Goal: Transaction & Acquisition: Purchase product/service

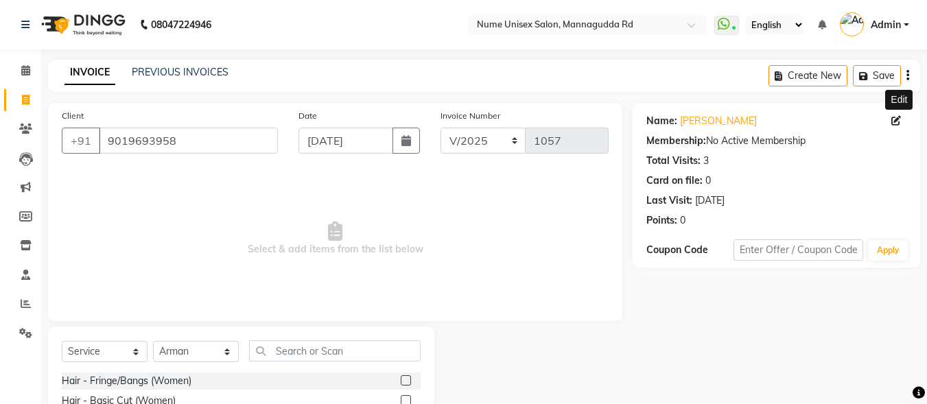
select select "service"
select select "60533"
click at [291, 351] on input "text" at bounding box center [334, 350] width 171 height 21
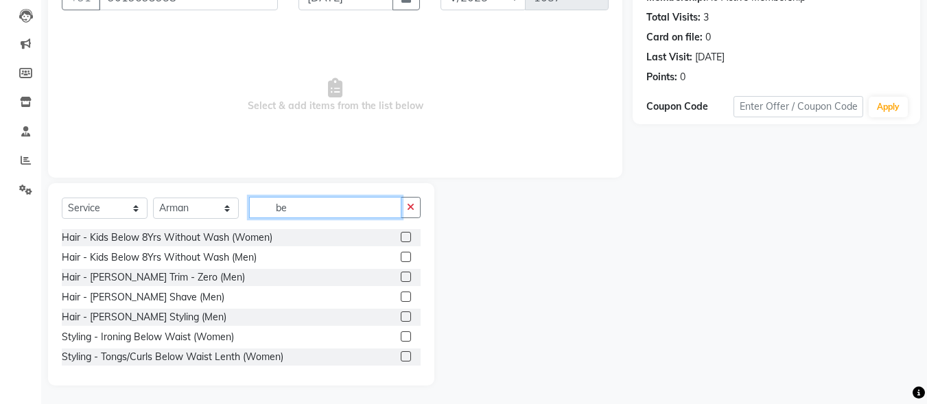
scroll to position [145, 0]
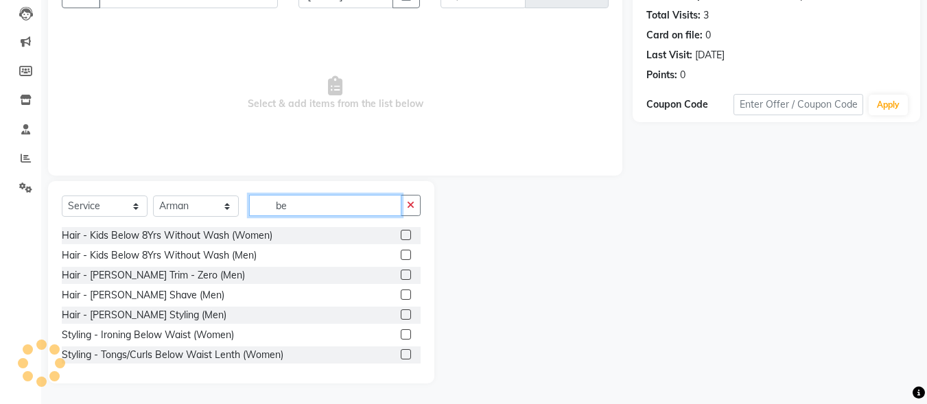
type input "be"
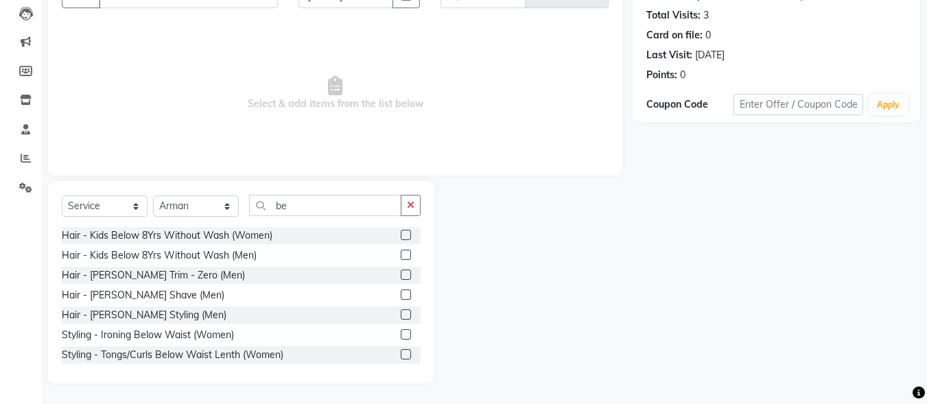
click at [401, 312] on label at bounding box center [406, 314] width 10 height 10
click at [401, 312] on input "checkbox" at bounding box center [405, 315] width 9 height 9
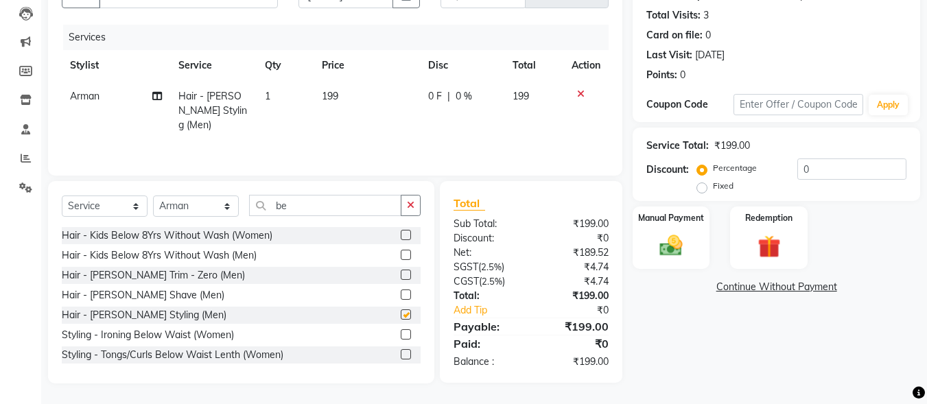
checkbox input "false"
click at [680, 217] on label "Manual Payment" at bounding box center [670, 217] width 69 height 13
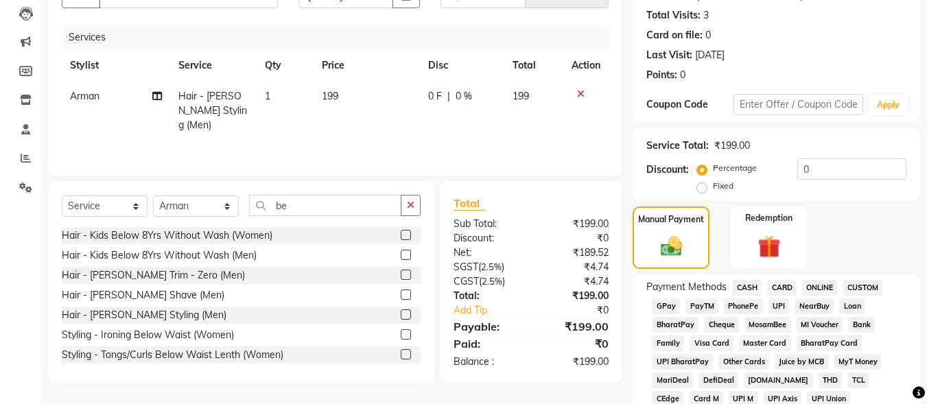
click at [768, 304] on span "UPI" at bounding box center [778, 306] width 21 height 16
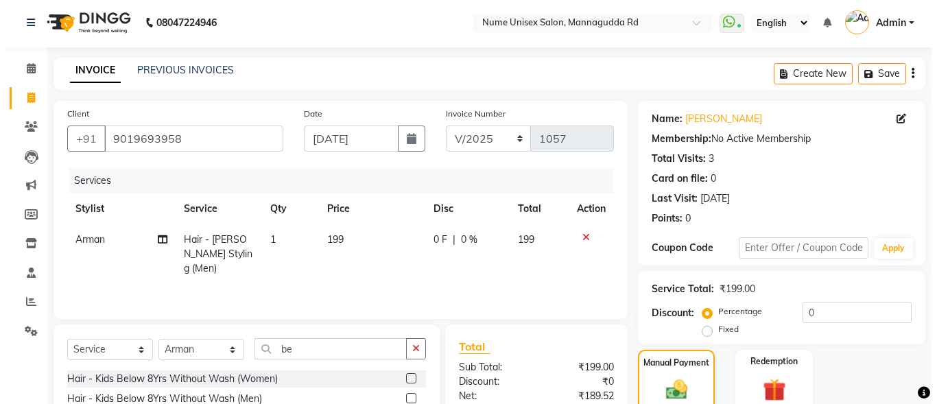
scroll to position [0, 0]
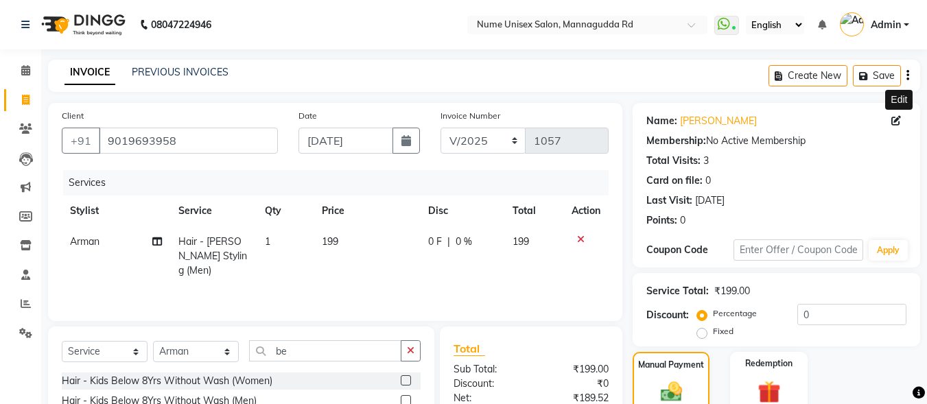
click at [897, 121] on icon at bounding box center [896, 121] width 10 height 10
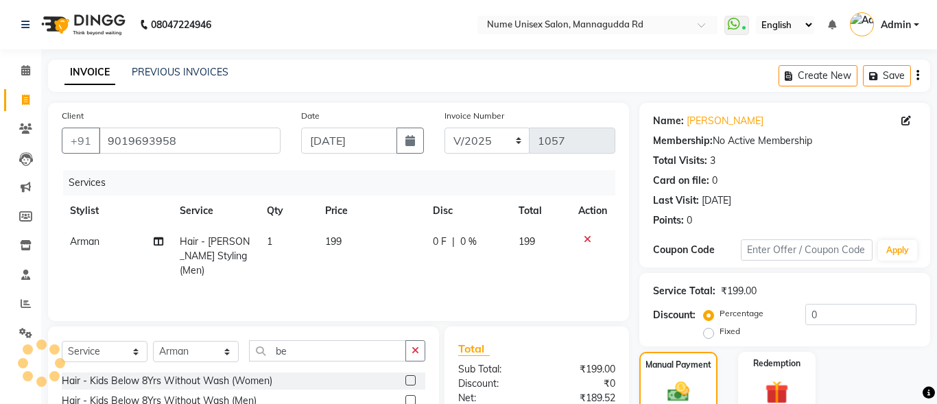
select select "[DEMOGRAPHIC_DATA]"
select select "48905"
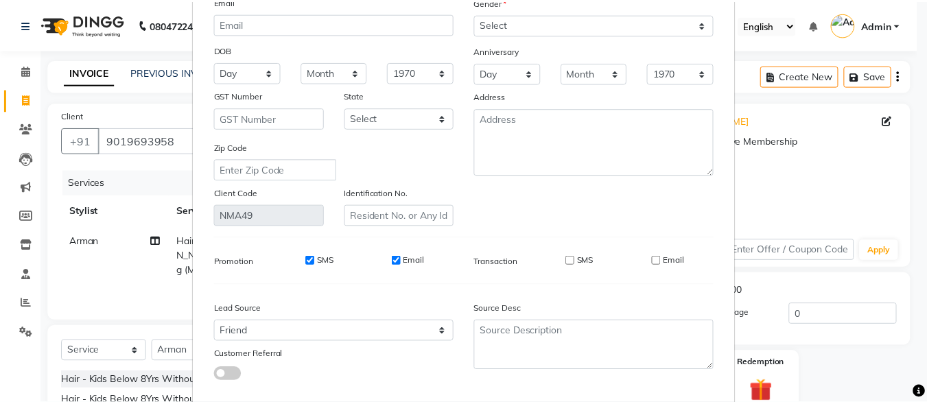
scroll to position [204, 0]
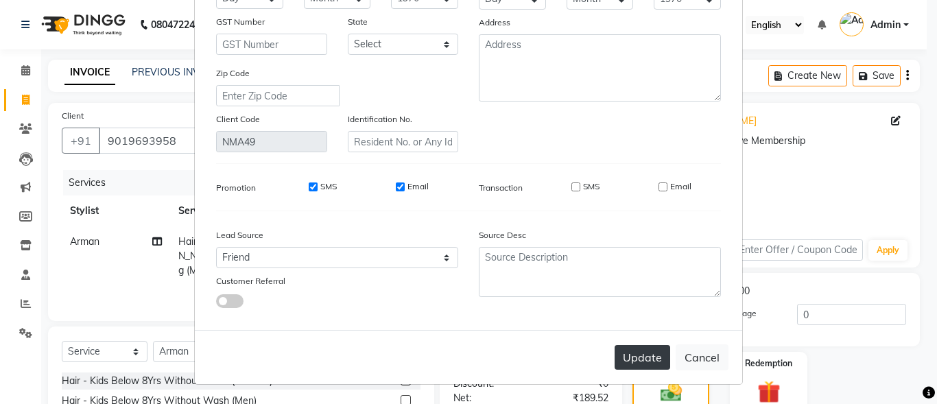
click at [632, 357] on button "Update" at bounding box center [642, 357] width 56 height 25
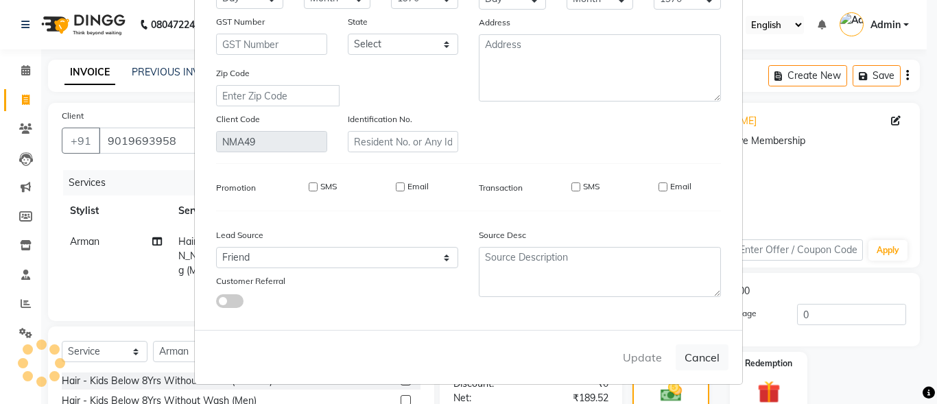
select select
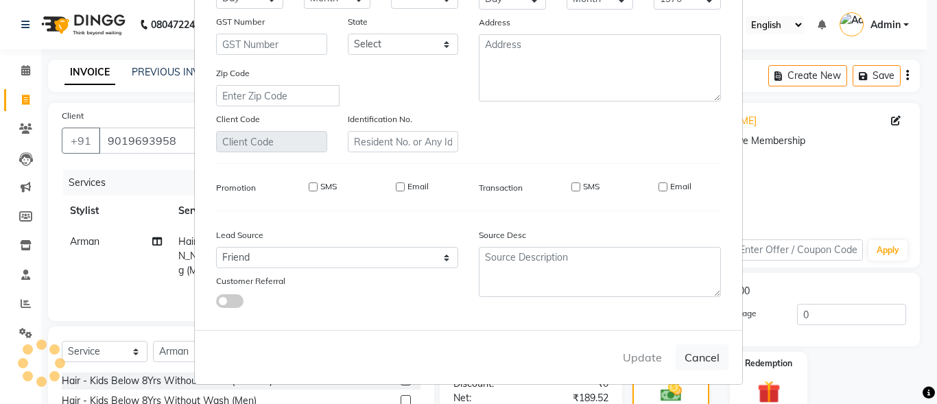
select select
checkbox input "false"
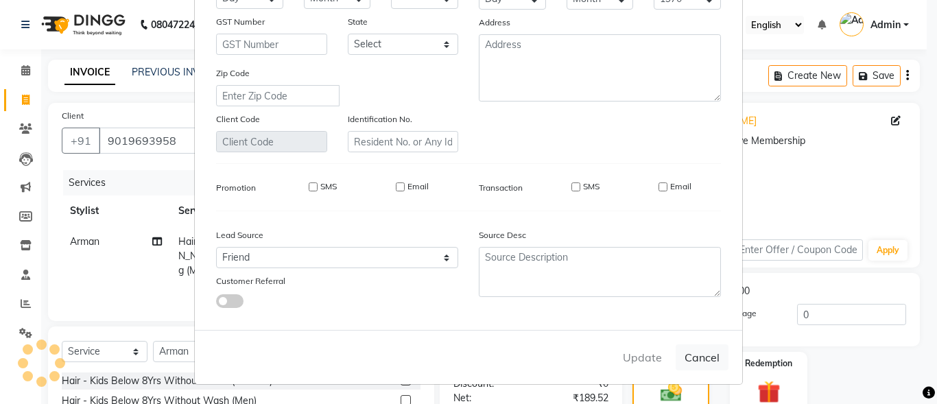
checkbox input "false"
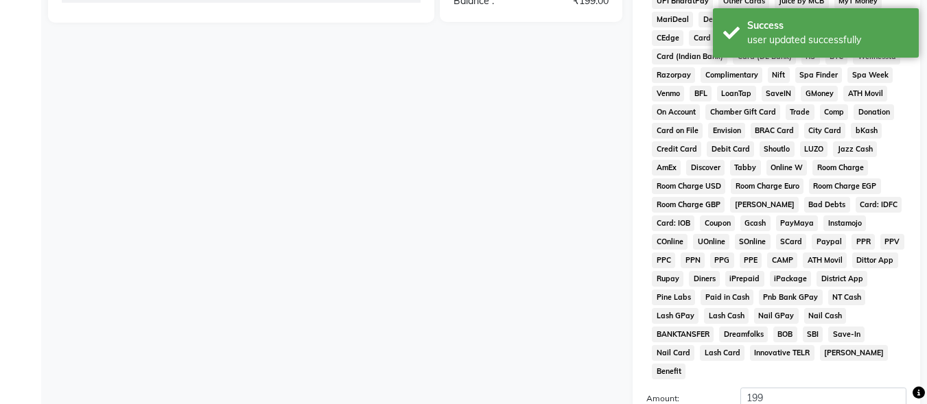
scroll to position [645, 0]
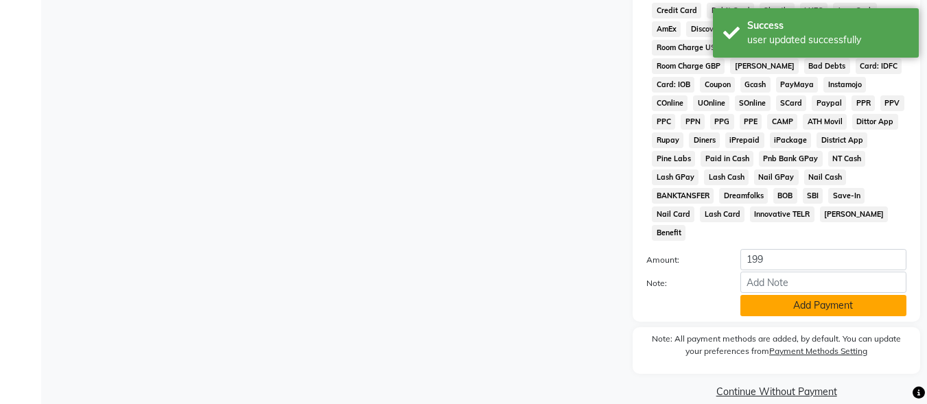
click at [835, 295] on button "Add Payment" at bounding box center [823, 305] width 166 height 21
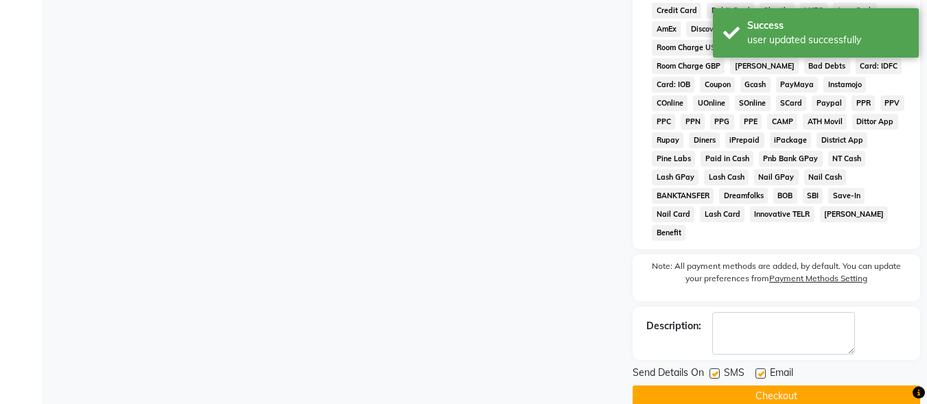
click at [716, 368] on label at bounding box center [714, 373] width 10 height 10
click at [716, 370] on input "checkbox" at bounding box center [713, 374] width 9 height 9
checkbox input "false"
click at [756, 368] on label at bounding box center [760, 373] width 10 height 10
click at [756, 370] on input "checkbox" at bounding box center [759, 374] width 9 height 9
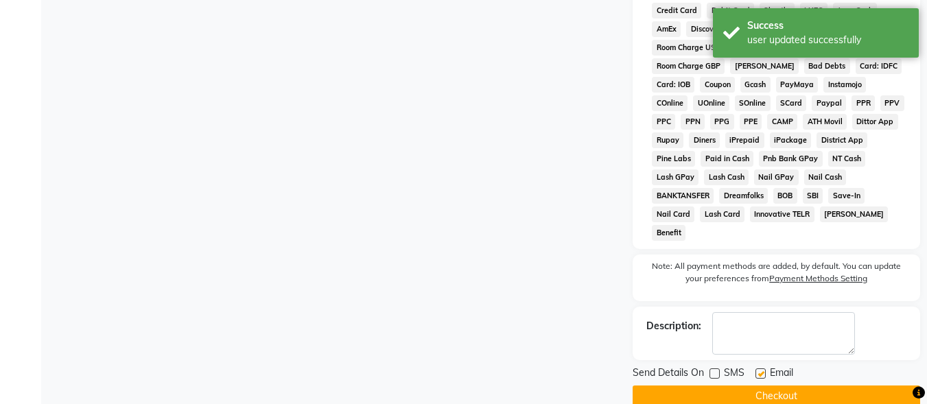
checkbox input "false"
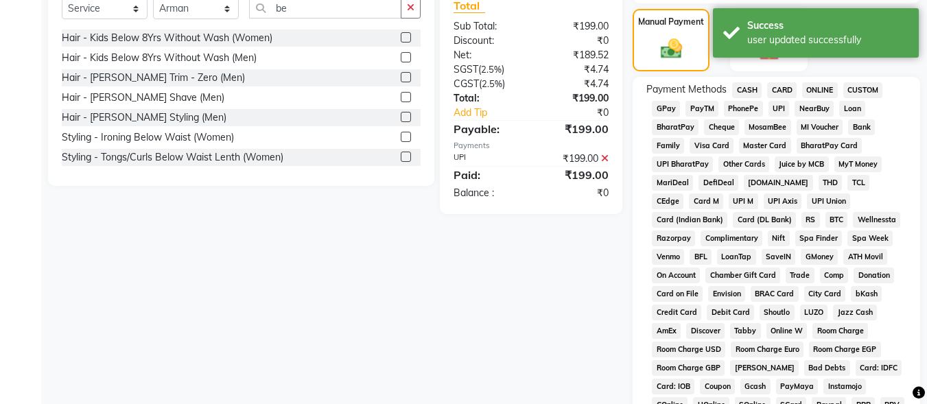
scroll to position [649, 0]
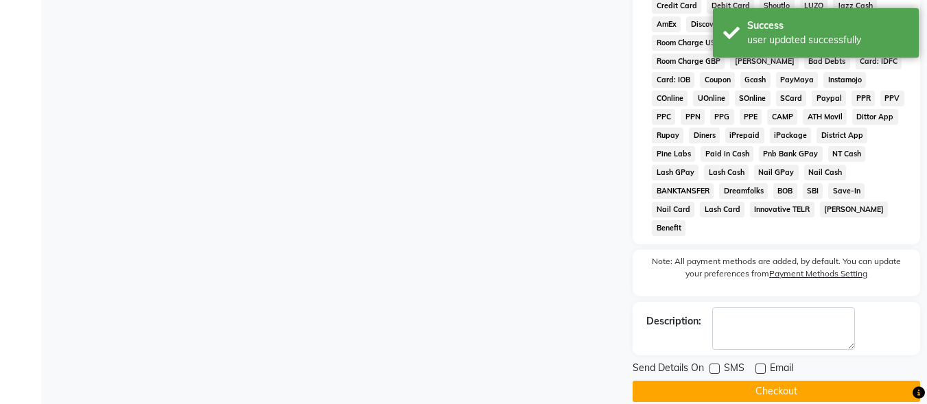
click at [735, 381] on button "Checkout" at bounding box center [775, 391] width 287 height 21
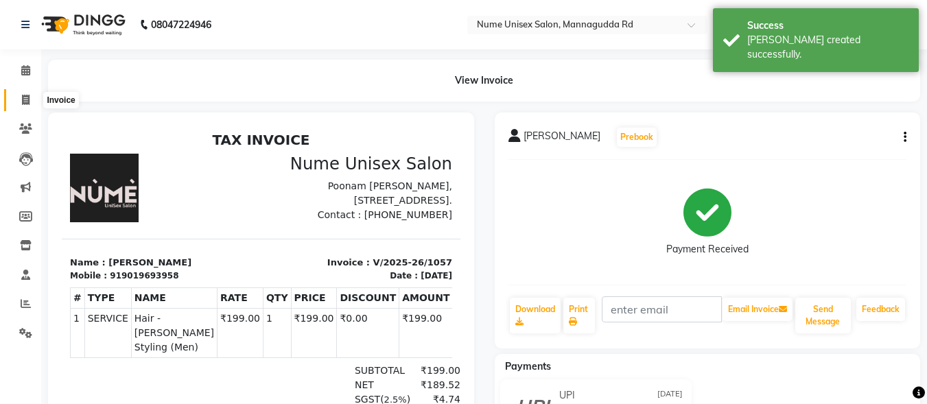
click at [17, 95] on span at bounding box center [26, 101] width 24 height 16
select select "service"
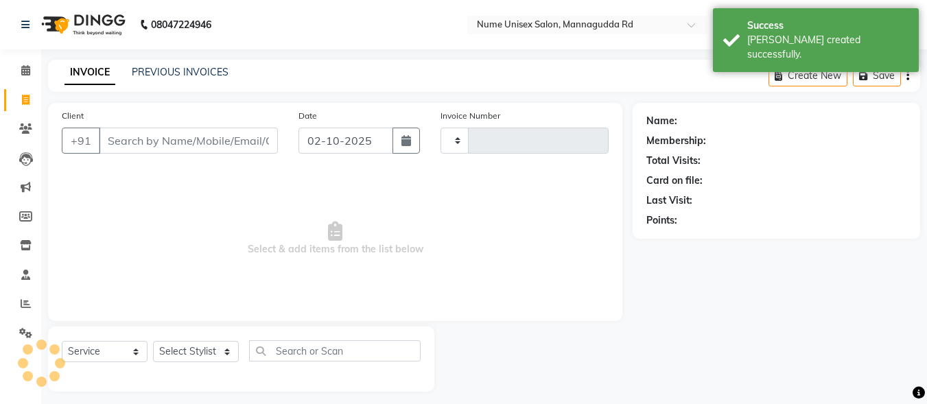
scroll to position [8, 0]
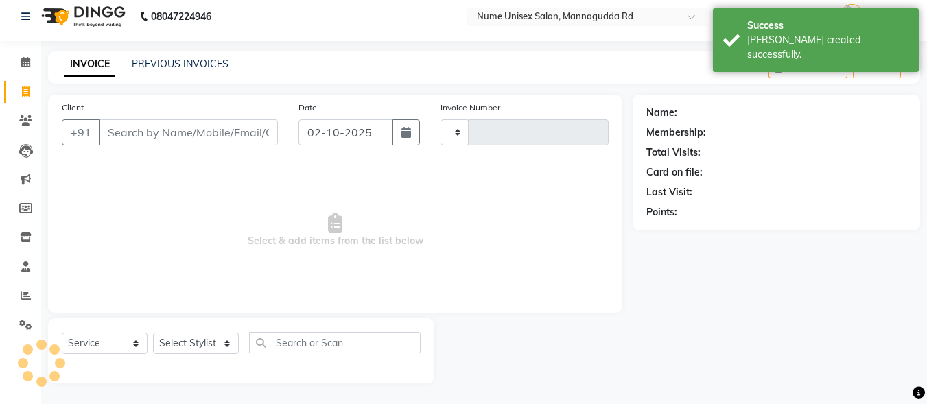
type input "1058"
select select "7047"
click at [405, 128] on icon "button" at bounding box center [406, 132] width 10 height 11
select select "10"
select select "2025"
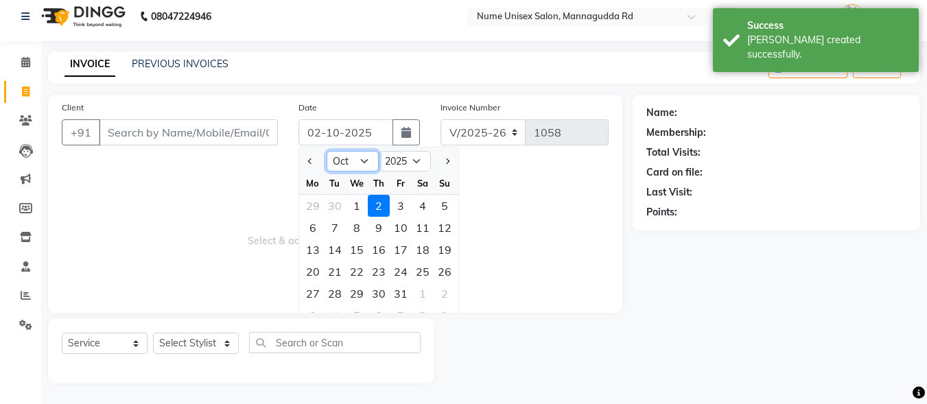
click at [363, 163] on select "Jan Feb Mar Apr May Jun [DATE] Aug Sep Oct Nov Dec" at bounding box center [352, 161] width 52 height 21
select select "9"
click at [326, 151] on select "Jan Feb Mar Apr May Jun [DATE] Aug Sep Oct Nov Dec" at bounding box center [352, 161] width 52 height 21
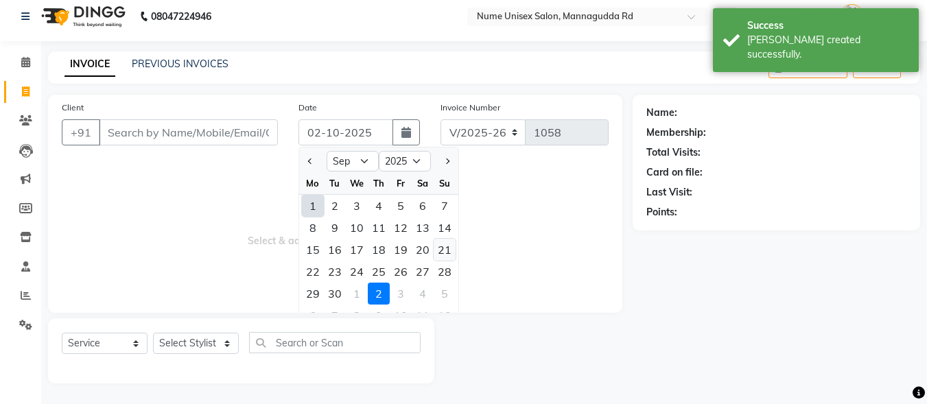
click at [438, 252] on div "21" at bounding box center [444, 250] width 22 height 22
type input "[DATE]"
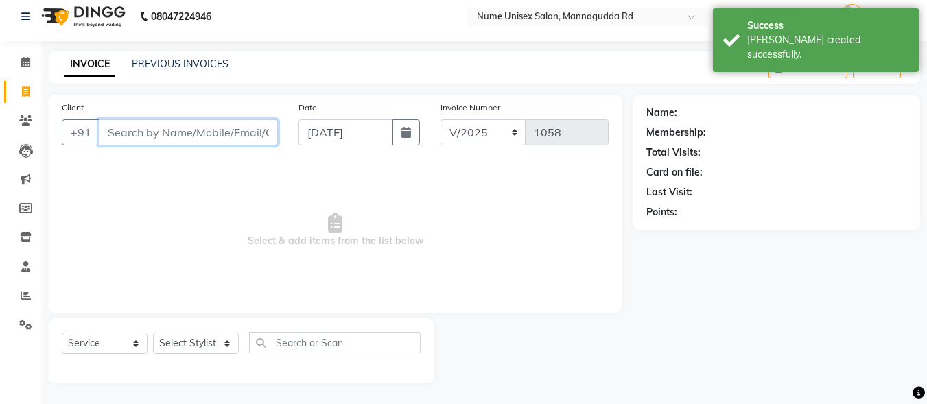
click at [146, 137] on input "Client" at bounding box center [188, 132] width 179 height 26
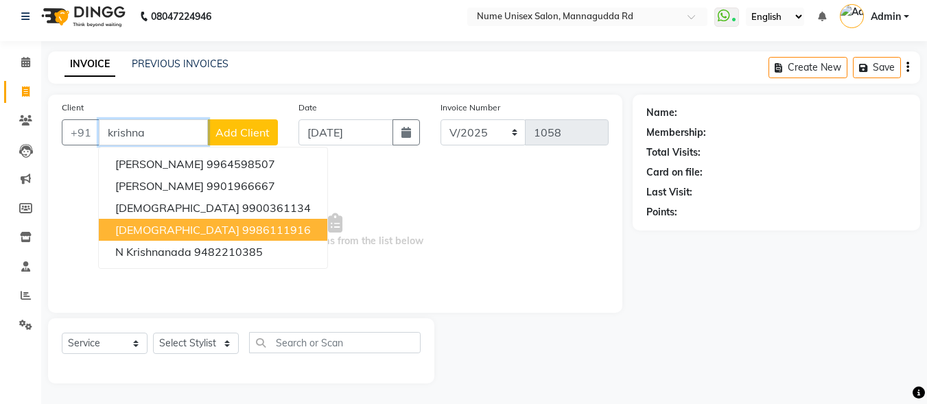
click at [242, 224] on button "Krishna 9986111916" at bounding box center [213, 230] width 228 height 22
type input "9986111916"
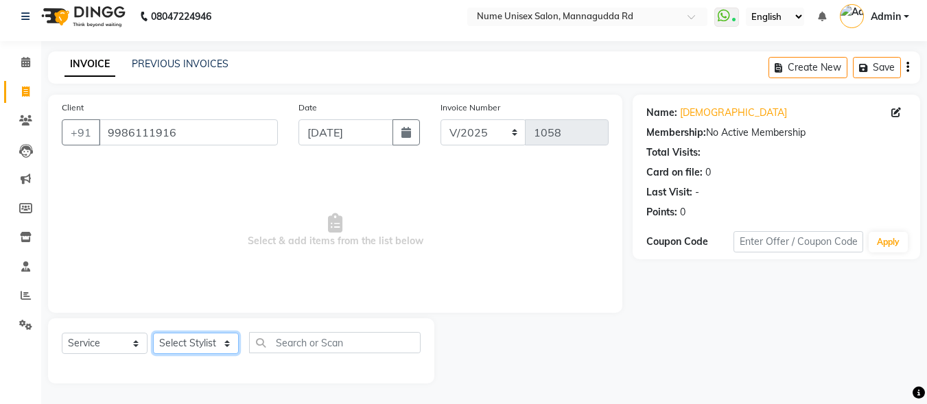
click at [224, 339] on select "Select Stylist Admin [PERSON_NAME] [PERSON_NAME] S [PERSON_NAME] Mohd [PERSON_N…" at bounding box center [196, 343] width 86 height 21
select select "60533"
click at [153, 333] on select "Select Stylist Admin [PERSON_NAME] [PERSON_NAME] S [PERSON_NAME] Mohd [PERSON_N…" at bounding box center [196, 343] width 86 height 21
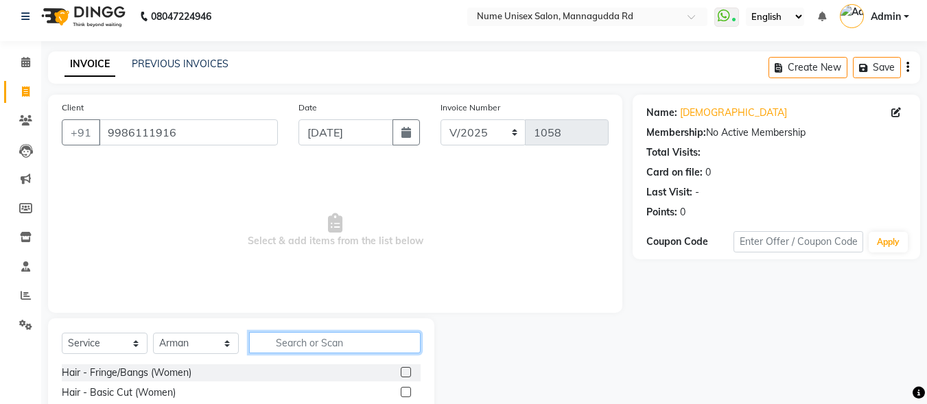
click at [370, 337] on input "text" at bounding box center [334, 342] width 171 height 21
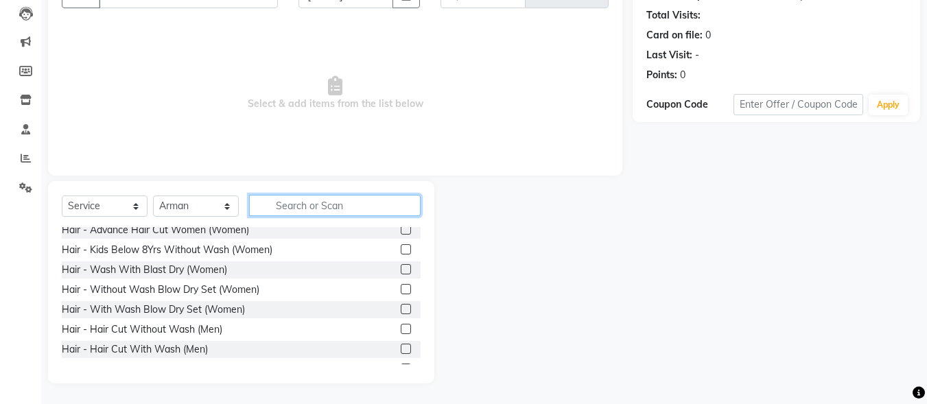
scroll to position [69, 0]
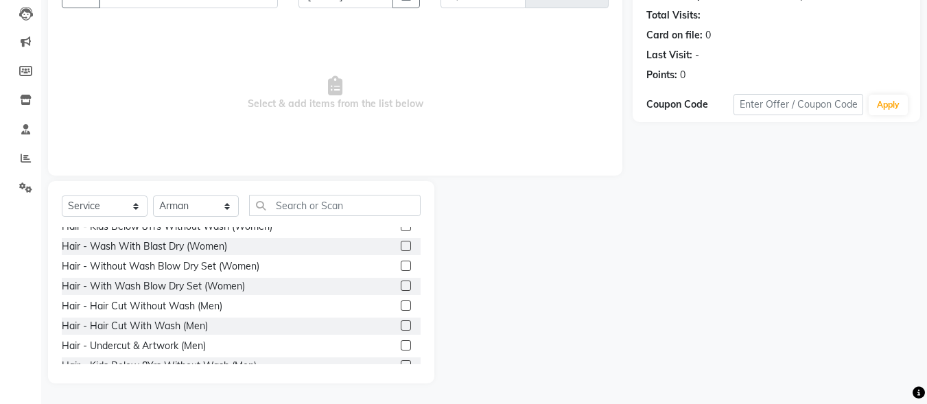
click at [401, 308] on label at bounding box center [406, 305] width 10 height 10
click at [401, 308] on input "checkbox" at bounding box center [405, 306] width 9 height 9
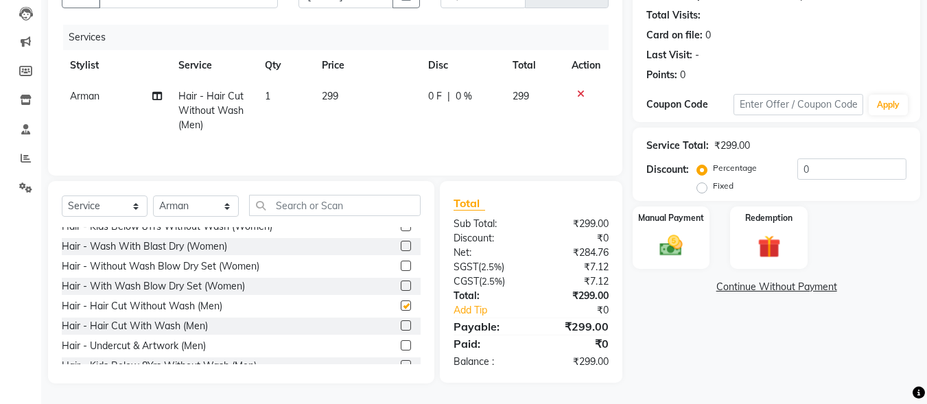
checkbox input "false"
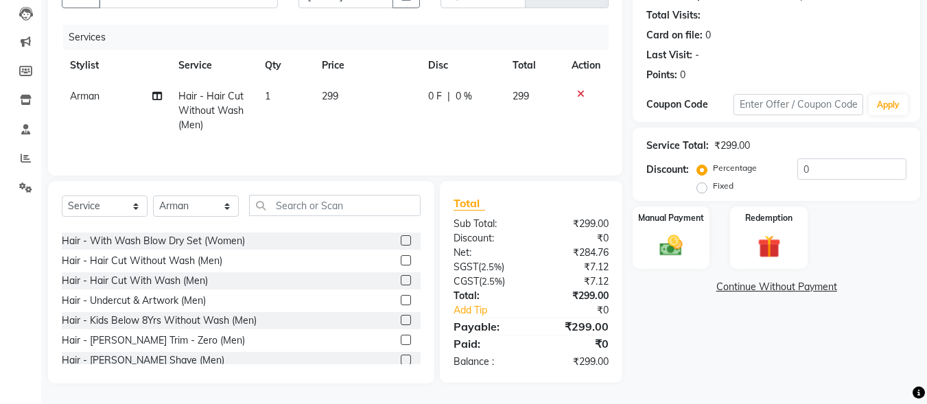
scroll to position [137, 0]
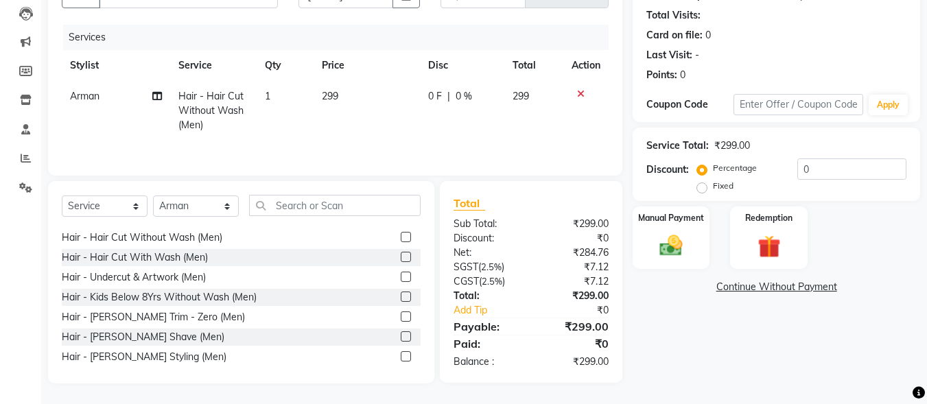
click at [401, 357] on label at bounding box center [406, 356] width 10 height 10
click at [401, 357] on input "checkbox" at bounding box center [405, 357] width 9 height 9
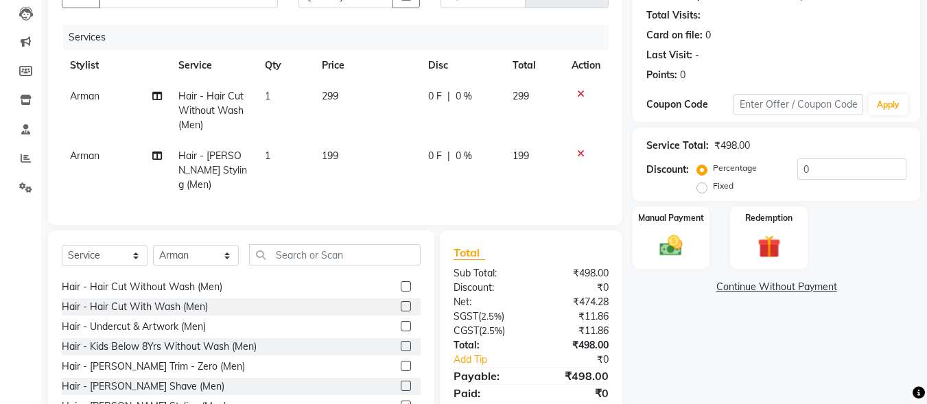
checkbox input "false"
click at [797, 169] on input "0" at bounding box center [851, 168] width 109 height 21
click at [800, 169] on input "0" at bounding box center [851, 168] width 109 height 21
type input "10"
drag, startPoint x: 697, startPoint y: 246, endPoint x: 701, endPoint y: 258, distance: 12.4
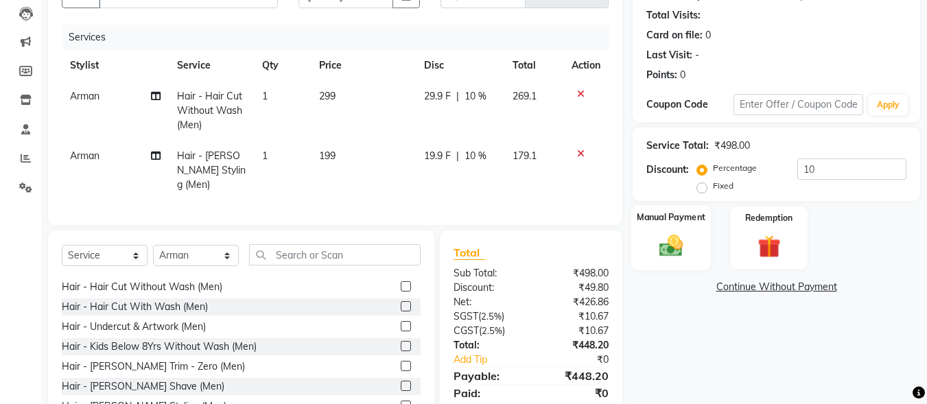
click at [697, 250] on div "Manual Payment" at bounding box center [671, 237] width 80 height 65
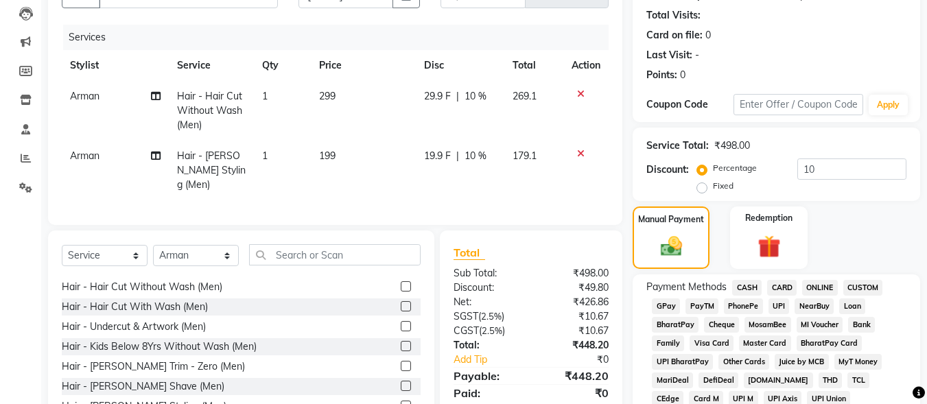
click at [785, 305] on span "UPI" at bounding box center [778, 306] width 21 height 16
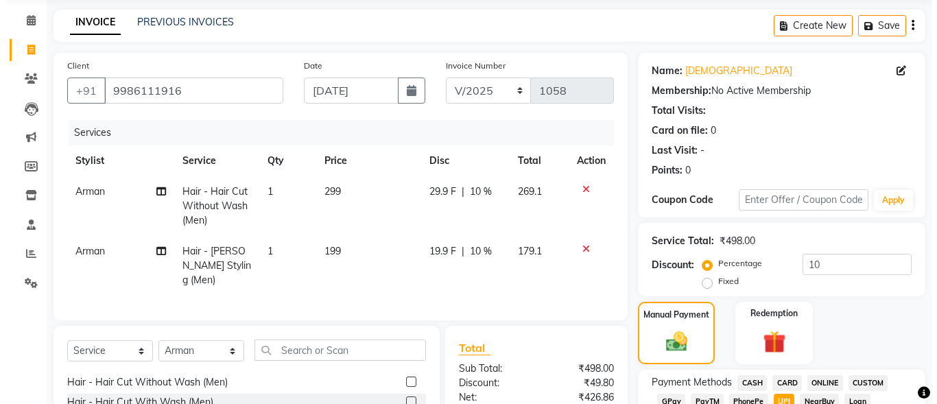
scroll to position [8, 0]
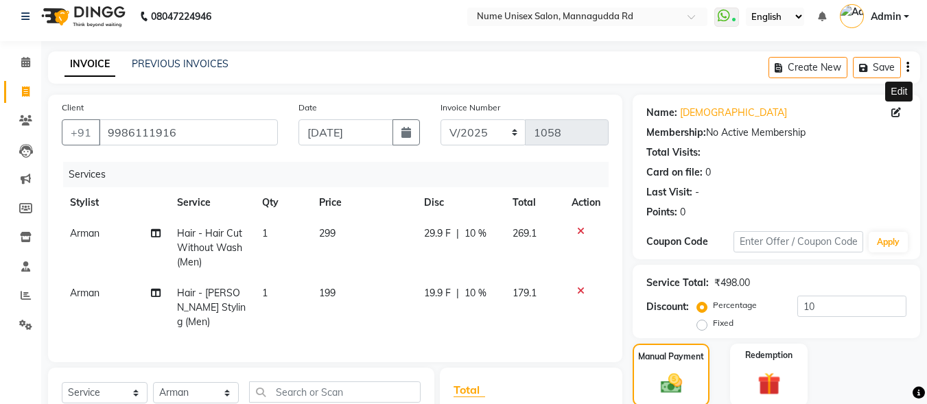
click at [896, 114] on icon at bounding box center [896, 113] width 10 height 10
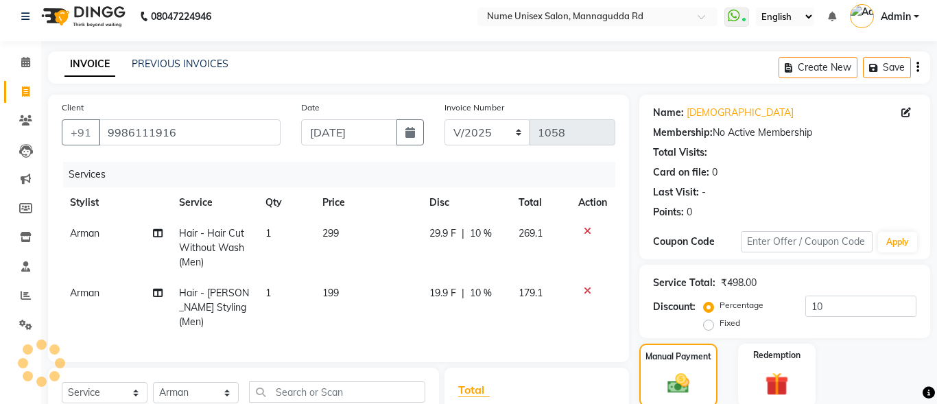
select select "[DEMOGRAPHIC_DATA]"
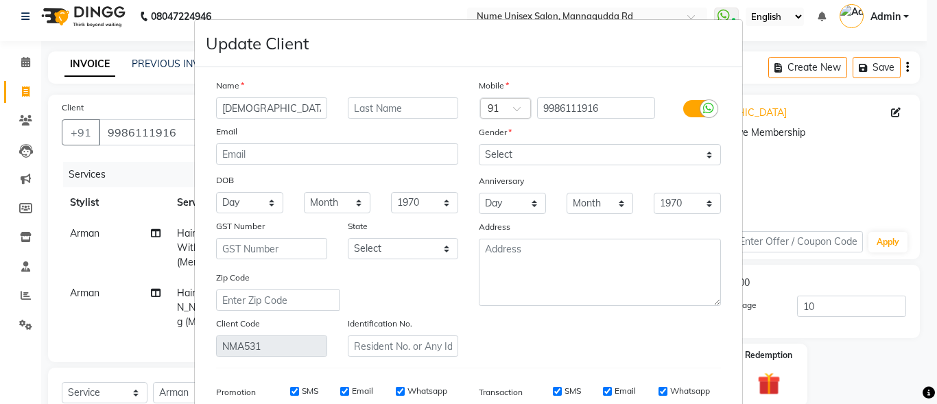
click at [686, 110] on label at bounding box center [698, 108] width 31 height 17
click at [0, 0] on input "checkbox" at bounding box center [0, 0] width 0 height 0
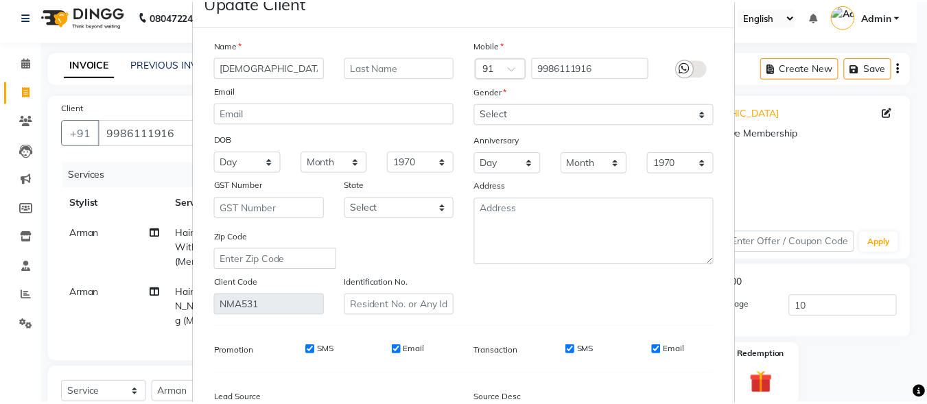
scroll to position [204, 0]
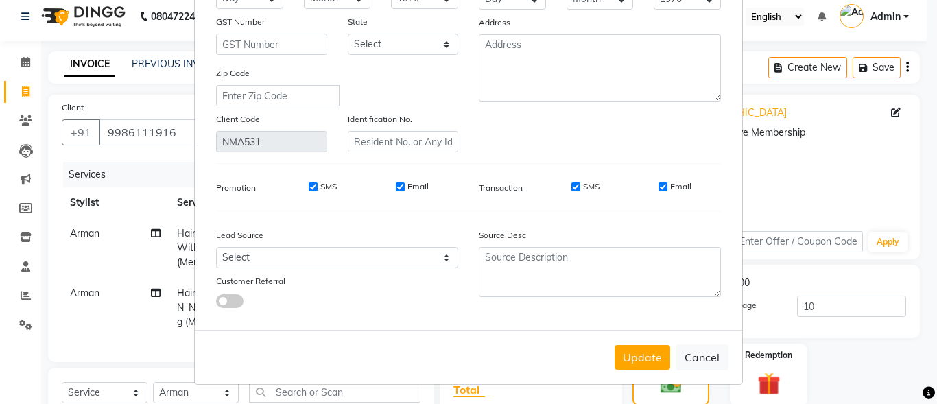
click at [572, 181] on div "SMS" at bounding box center [575, 186] width 47 height 12
click at [572, 185] on input "SMS" at bounding box center [575, 186] width 9 height 9
checkbox input "false"
click at [664, 186] on div "Email" at bounding box center [674, 186] width 33 height 12
click at [658, 188] on input "Email" at bounding box center [662, 186] width 9 height 9
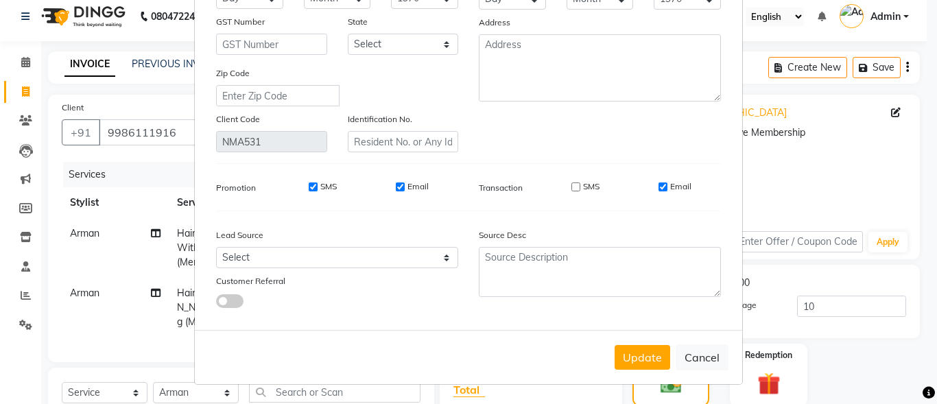
checkbox input "false"
click at [638, 361] on button "Update" at bounding box center [642, 357] width 56 height 25
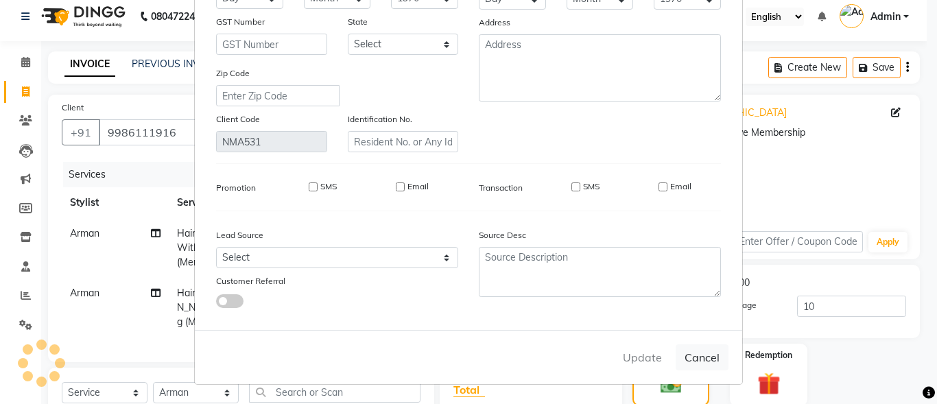
select select
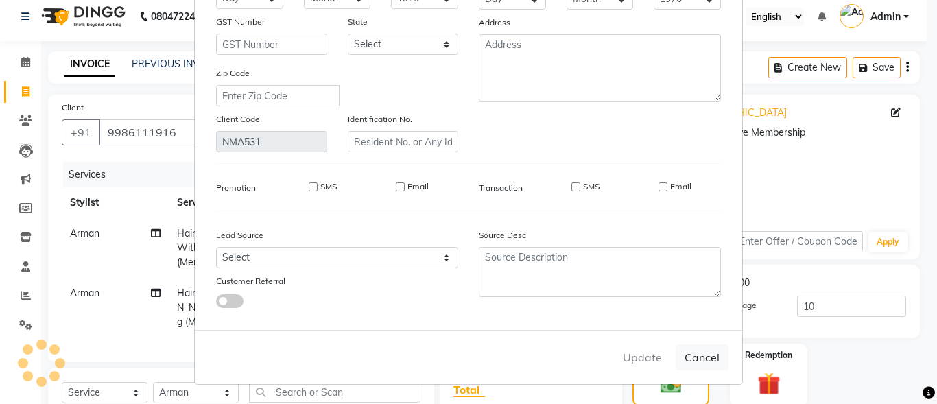
select select
checkbox input "false"
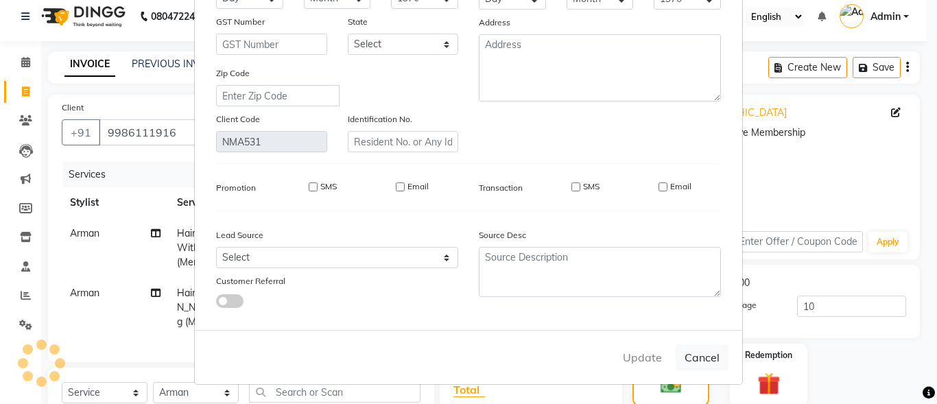
checkbox input "false"
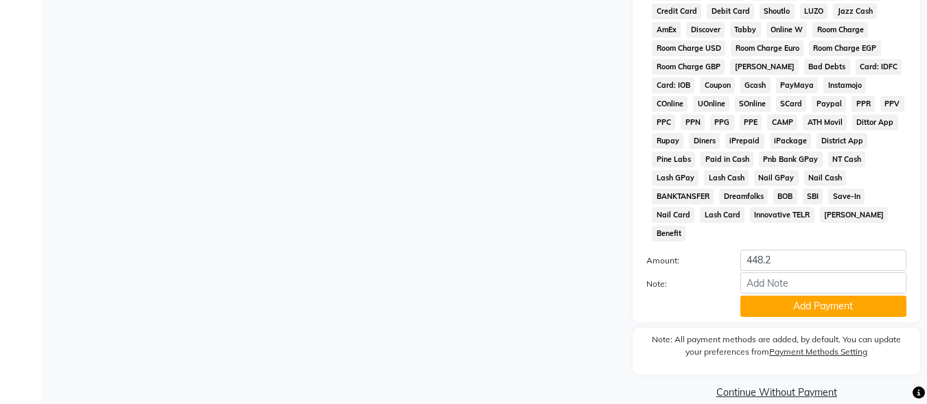
scroll to position [645, 0]
click at [810, 295] on button "Add Payment" at bounding box center [823, 305] width 166 height 21
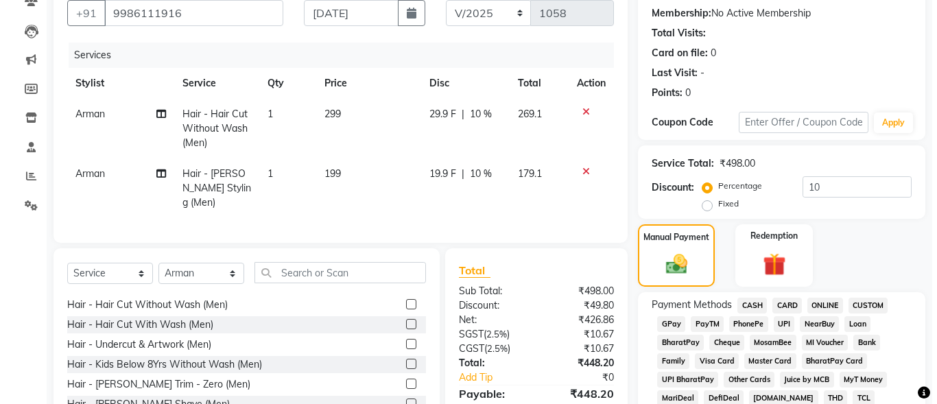
scroll to position [0, 0]
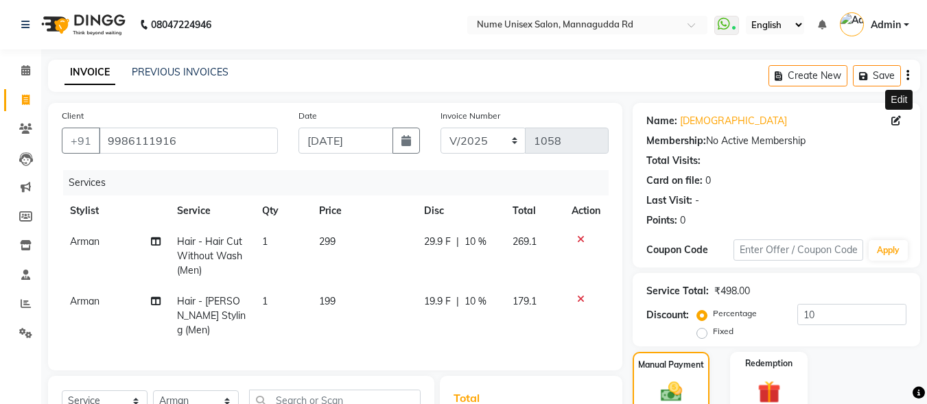
click at [896, 118] on icon at bounding box center [896, 121] width 10 height 10
select select "[DEMOGRAPHIC_DATA]"
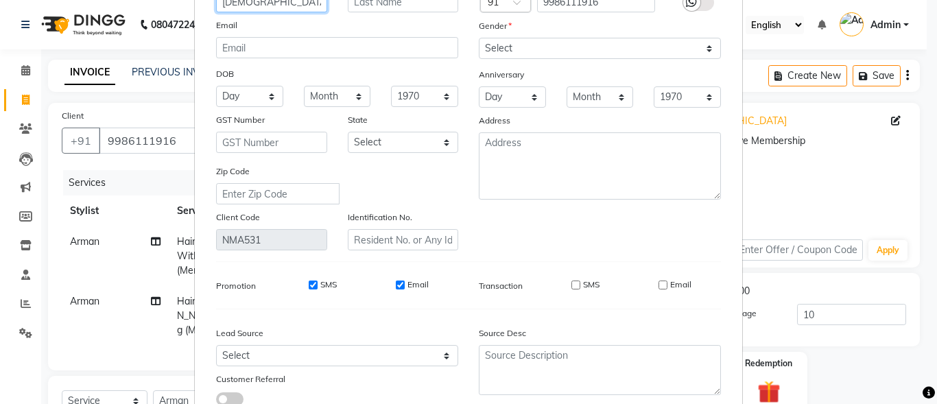
scroll to position [204, 0]
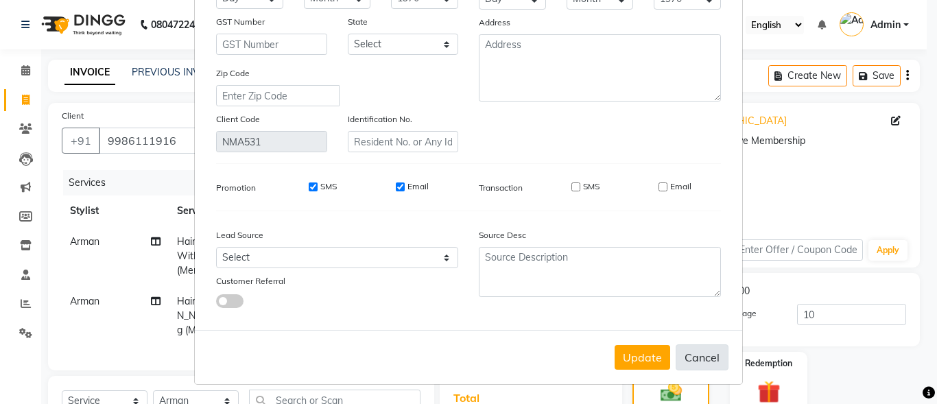
click at [711, 355] on button "Cancel" at bounding box center [702, 357] width 53 height 26
select select
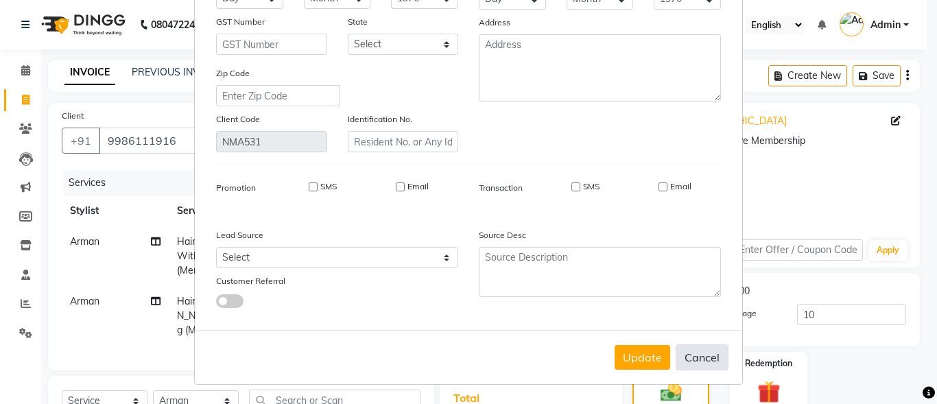
select select
checkbox input "false"
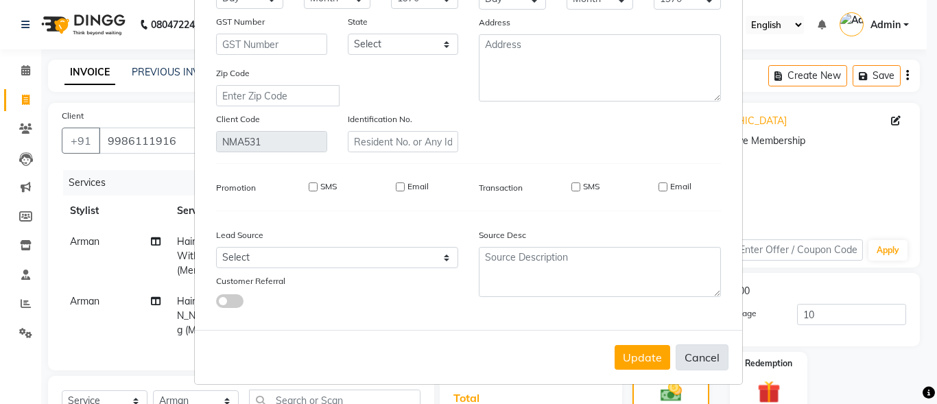
checkbox input "false"
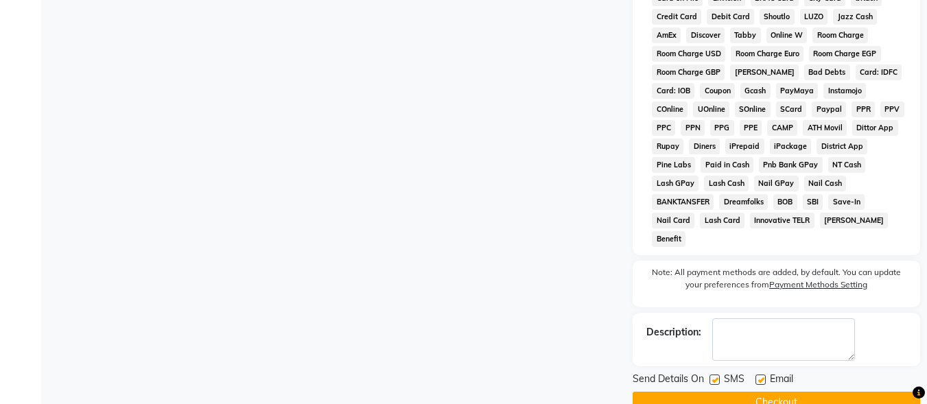
scroll to position [649, 0]
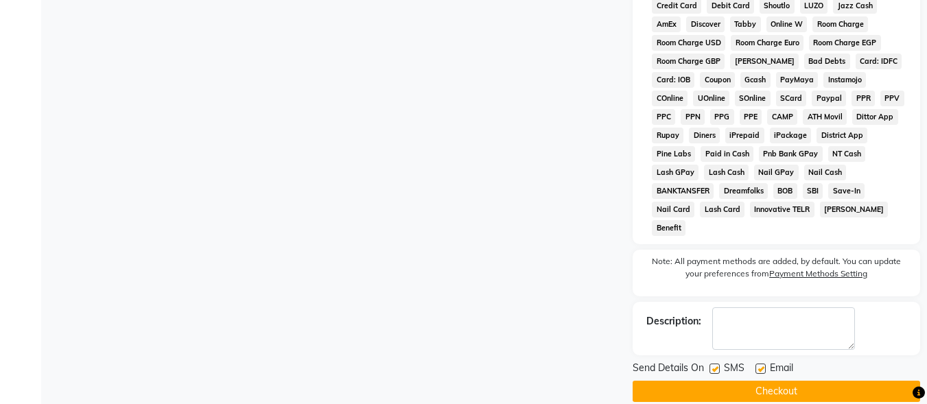
click at [715, 363] on label at bounding box center [714, 368] width 10 height 10
click at [715, 365] on input "checkbox" at bounding box center [713, 369] width 9 height 9
checkbox input "false"
click at [772, 361] on span "Email" at bounding box center [780, 369] width 23 height 17
click at [759, 363] on label at bounding box center [760, 368] width 10 height 10
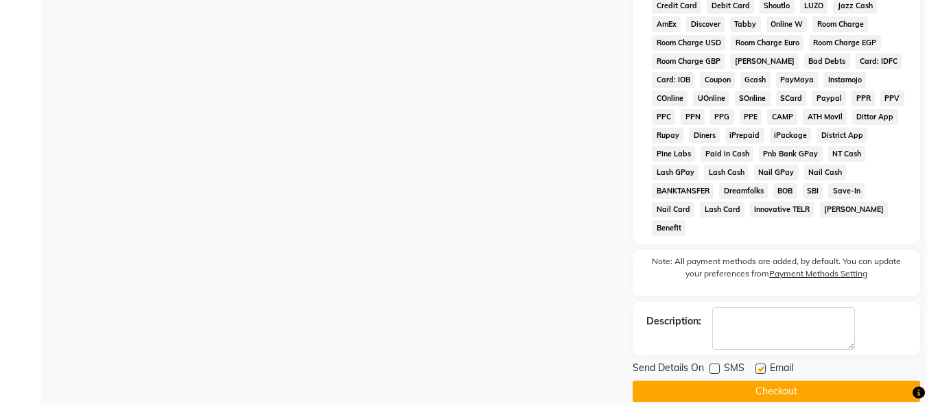
click at [759, 365] on input "checkbox" at bounding box center [759, 369] width 9 height 9
checkbox input "false"
click at [759, 381] on button "Checkout" at bounding box center [775, 391] width 287 height 21
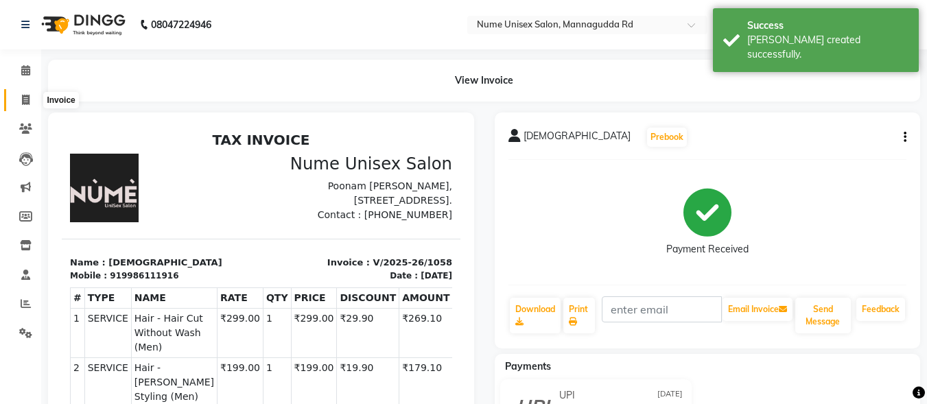
click at [25, 107] on span at bounding box center [26, 101] width 24 height 16
select select "service"
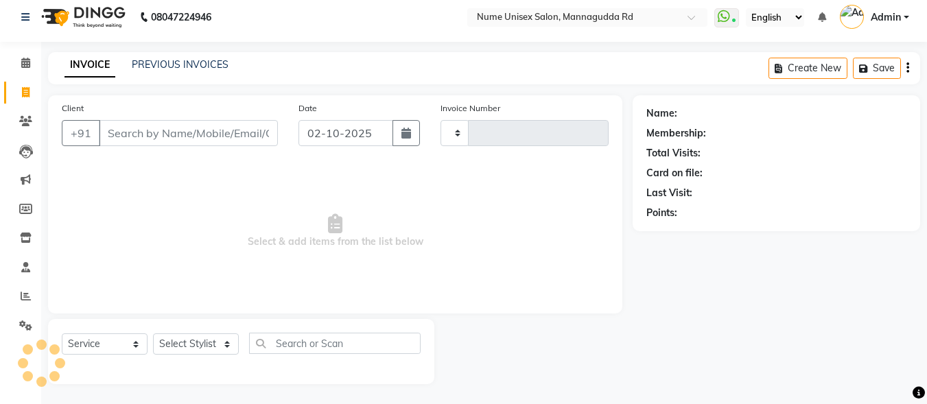
type input "1059"
select select "7047"
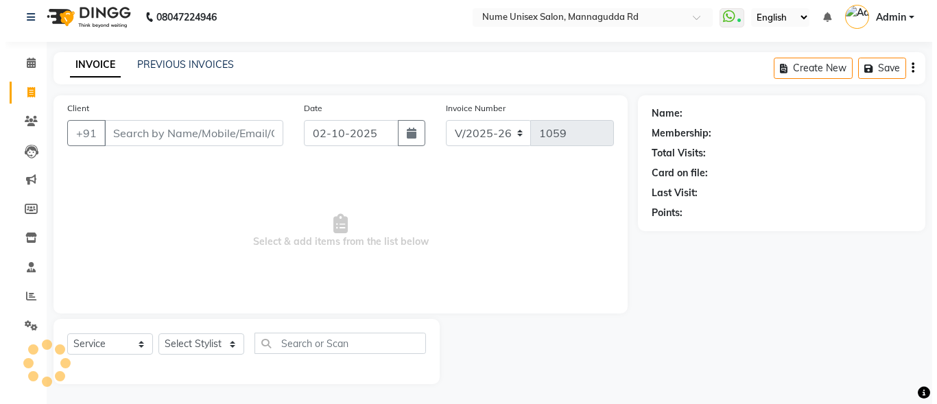
scroll to position [8, 0]
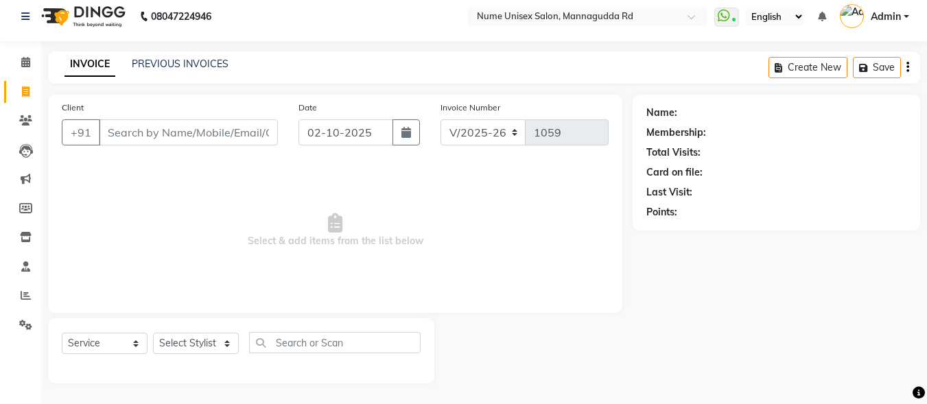
click at [132, 136] on input "Client" at bounding box center [188, 132] width 179 height 26
click at [402, 136] on icon "button" at bounding box center [406, 132] width 10 height 11
select select "10"
select select "2025"
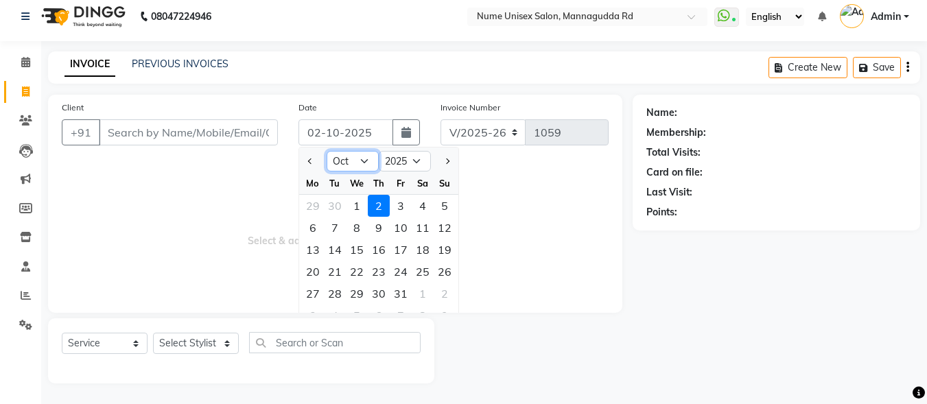
click at [357, 161] on select "Jan Feb Mar Apr May Jun [DATE] Aug Sep Oct Nov Dec" at bounding box center [352, 161] width 52 height 21
select select "9"
click at [326, 151] on select "Jan Feb Mar Apr May Jun [DATE] Aug Sep Oct Nov Dec" at bounding box center [352, 161] width 52 height 21
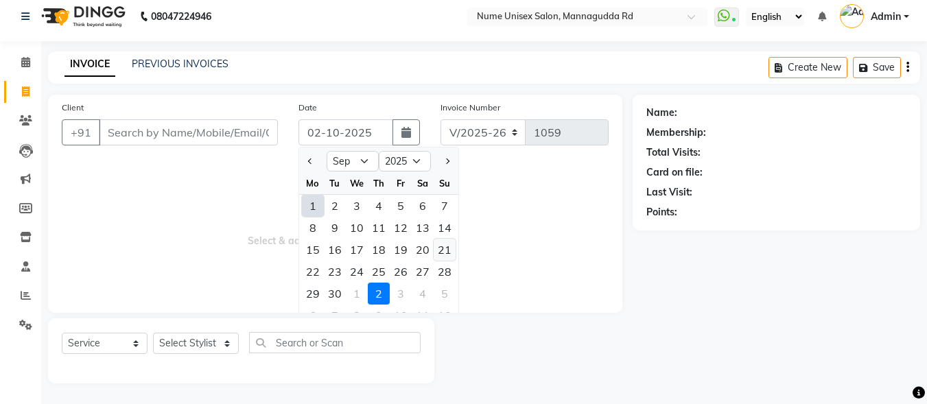
click at [446, 256] on div "21" at bounding box center [444, 250] width 22 height 22
type input "[DATE]"
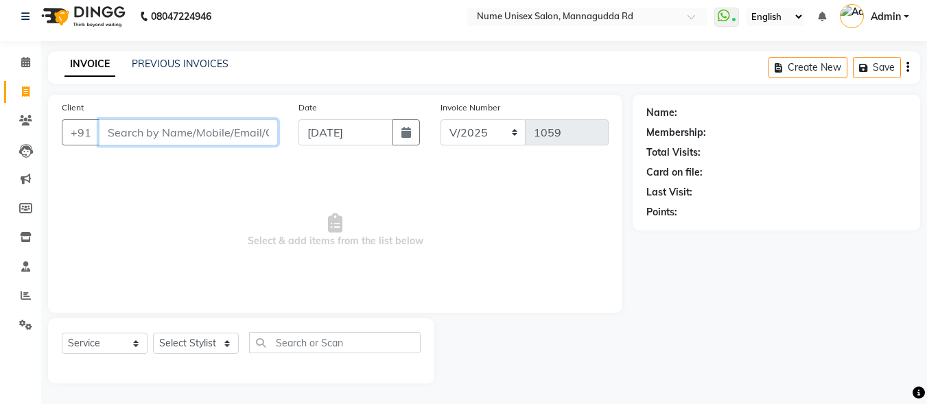
click at [187, 133] on input "Client" at bounding box center [188, 132] width 179 height 26
type input "9611158201"
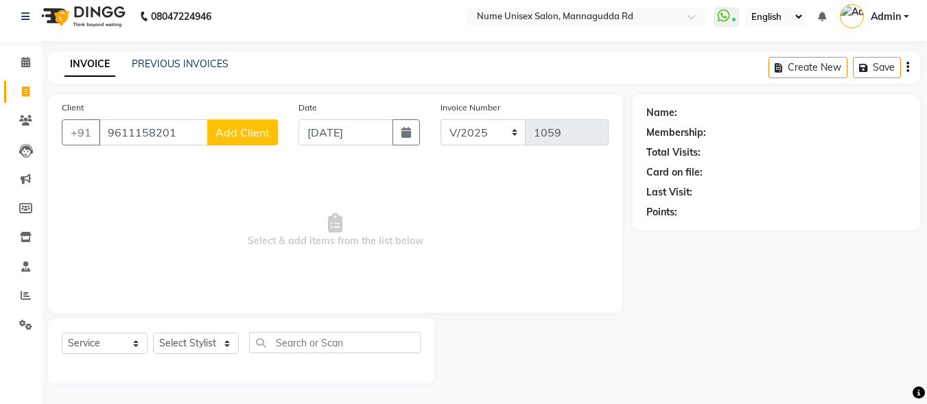
click at [239, 141] on button "Add Client" at bounding box center [242, 132] width 71 height 26
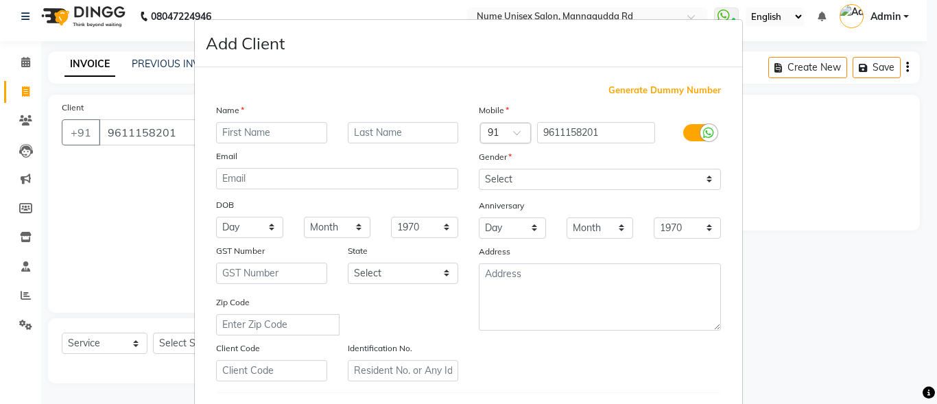
click at [700, 130] on div at bounding box center [708, 132] width 17 height 17
click at [0, 0] on input "checkbox" at bounding box center [0, 0] width 0 height 0
click at [305, 139] on input "text" at bounding box center [271, 132] width 111 height 21
type input "[PERSON_NAME]"
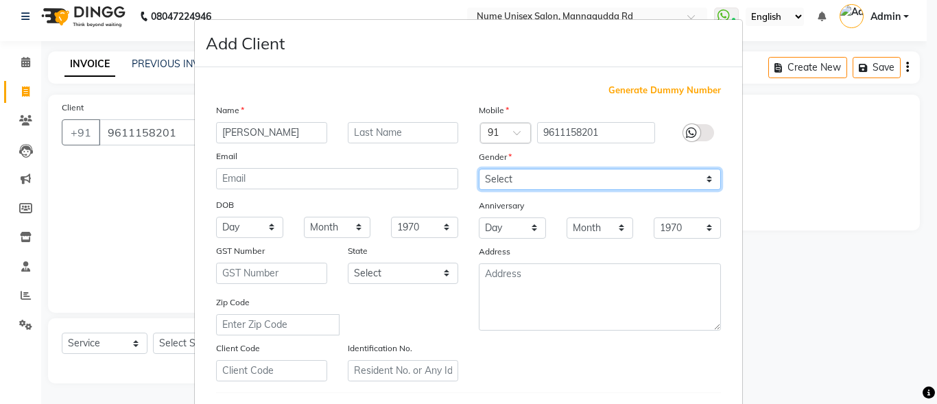
click at [612, 187] on select "Select [DEMOGRAPHIC_DATA] [DEMOGRAPHIC_DATA] Other Prefer Not To Say" at bounding box center [600, 179] width 242 height 21
select select "[DEMOGRAPHIC_DATA]"
click at [479, 169] on select "Select [DEMOGRAPHIC_DATA] [DEMOGRAPHIC_DATA] Other Prefer Not To Say" at bounding box center [600, 179] width 242 height 21
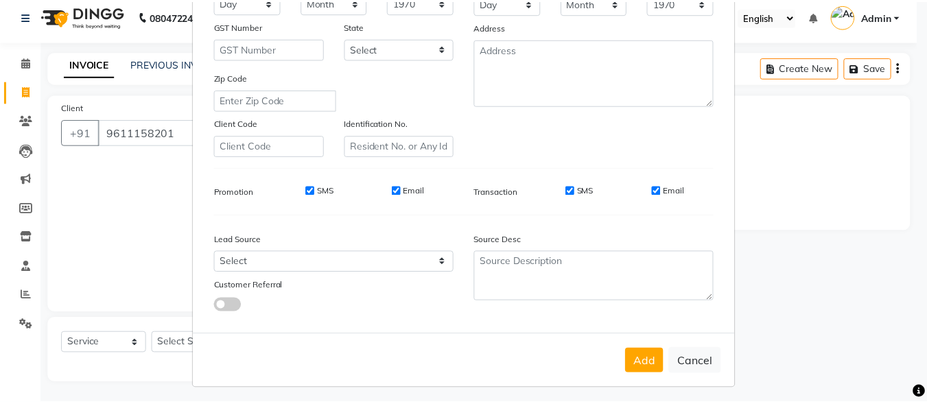
scroll to position [229, 0]
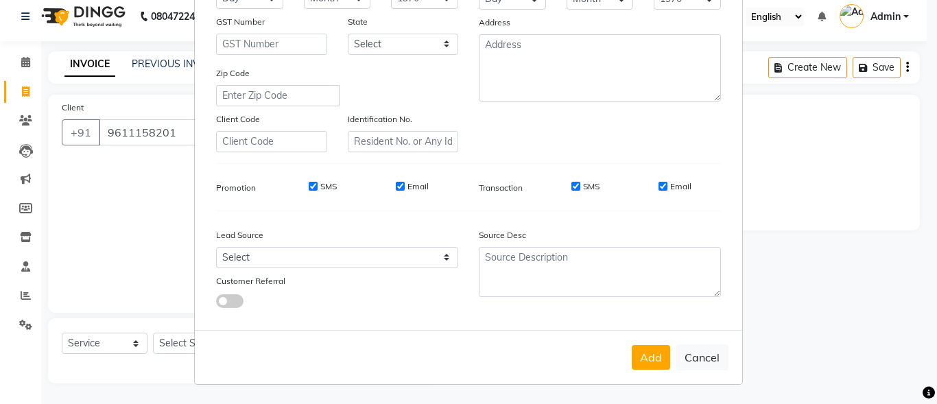
click at [571, 182] on input "SMS" at bounding box center [575, 186] width 9 height 9
checkbox input "false"
click at [658, 187] on input "Email" at bounding box center [662, 186] width 9 height 9
checkbox input "false"
click at [650, 353] on button "Add" at bounding box center [651, 357] width 38 height 25
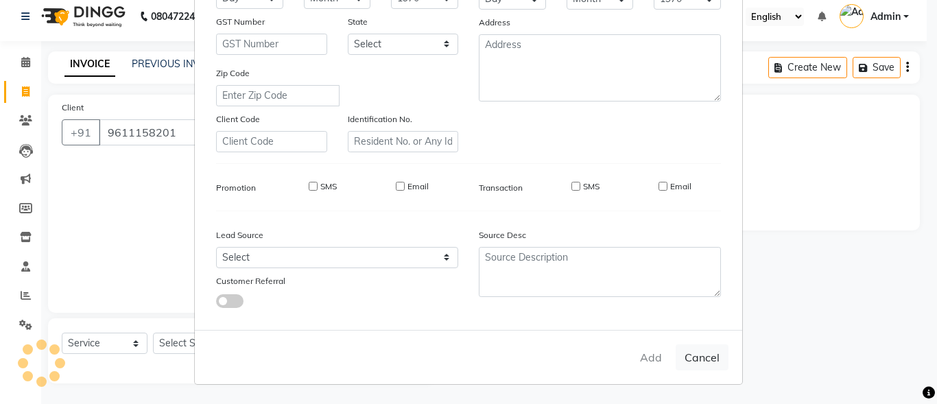
select select
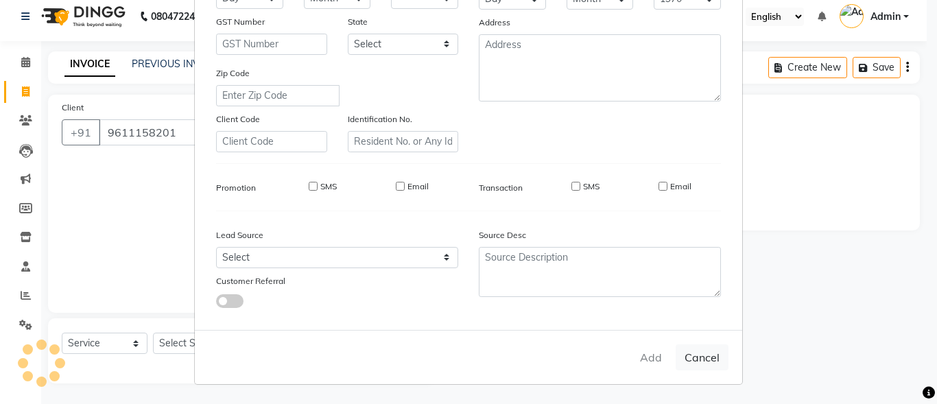
select select
checkbox input "false"
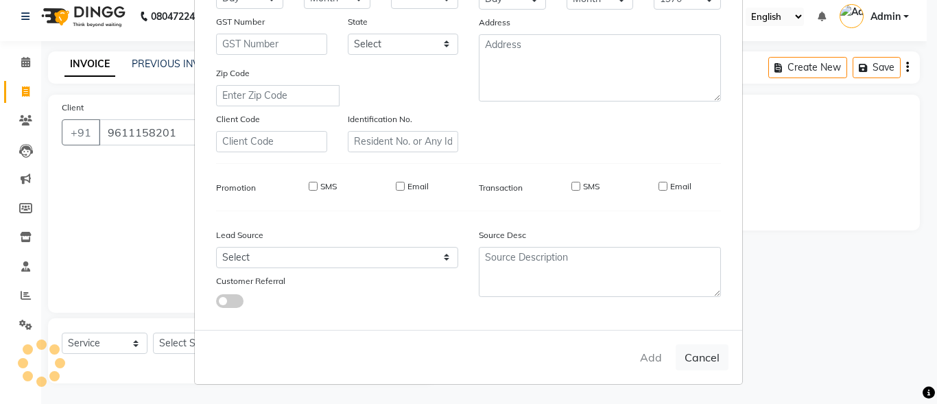
checkbox input "false"
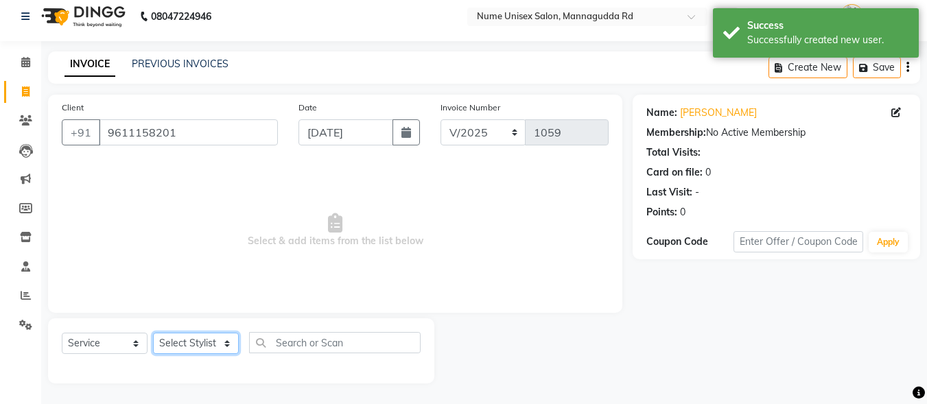
click at [178, 352] on select "Select Stylist Admin [PERSON_NAME] [PERSON_NAME] S [PERSON_NAME] Mohd [PERSON_N…" at bounding box center [196, 343] width 86 height 21
select select "60533"
click at [153, 333] on select "Select Stylist Admin [PERSON_NAME] [PERSON_NAME] S [PERSON_NAME] Mohd [PERSON_N…" at bounding box center [196, 343] width 86 height 21
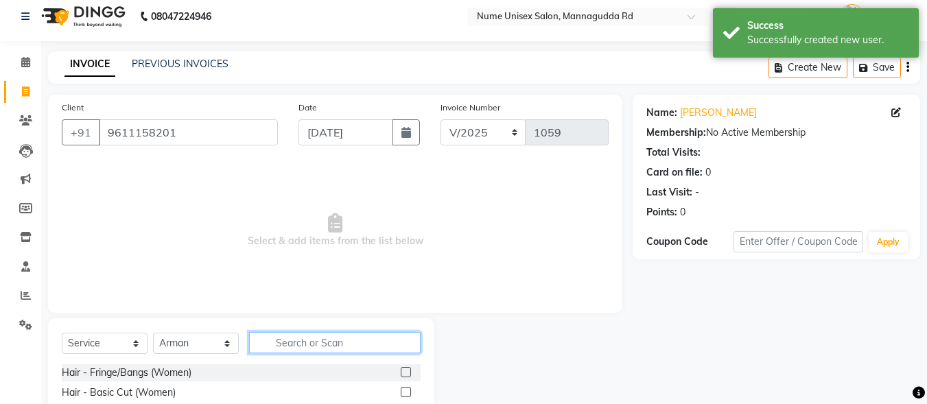
click at [320, 343] on input "text" at bounding box center [334, 342] width 171 height 21
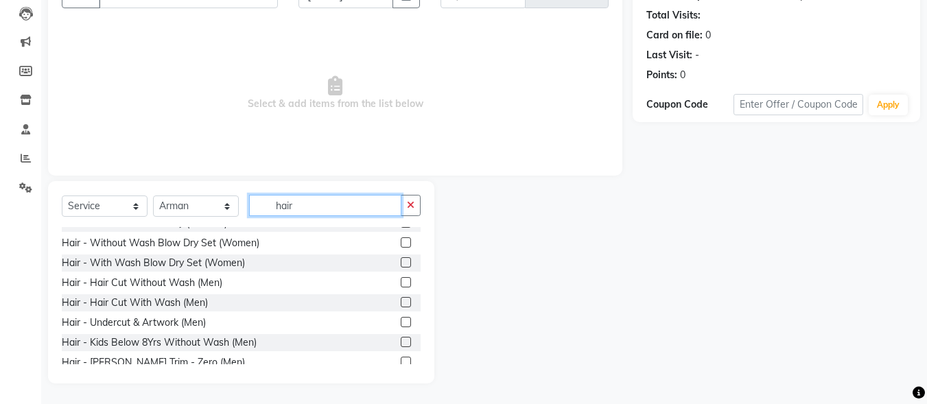
scroll to position [69, 0]
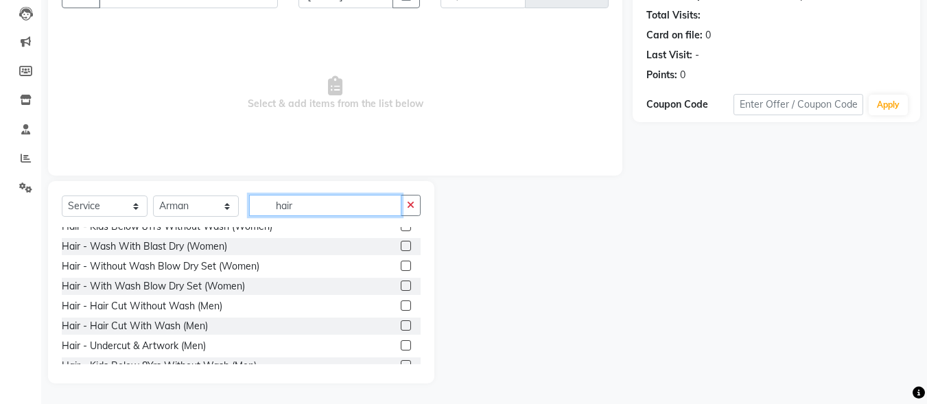
type input "hair"
click at [401, 304] on label at bounding box center [406, 305] width 10 height 10
click at [401, 304] on input "checkbox" at bounding box center [405, 306] width 9 height 9
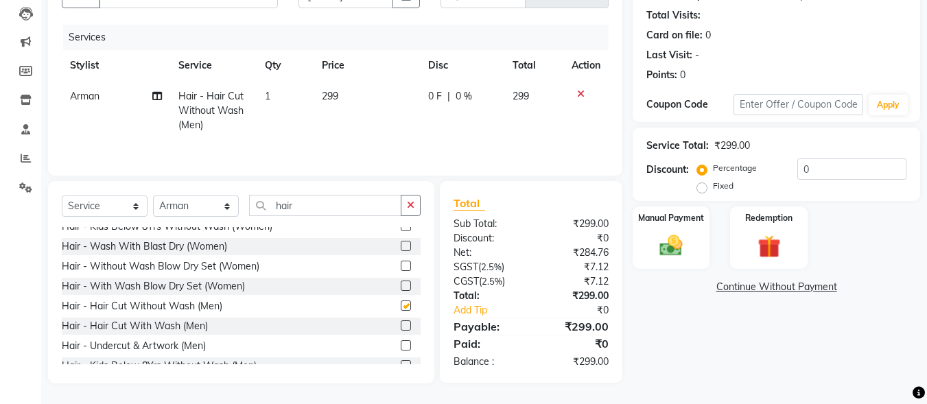
checkbox input "false"
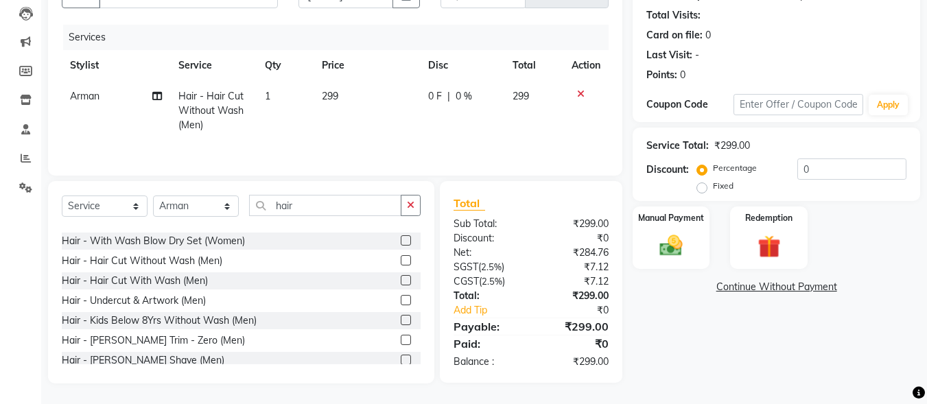
scroll to position [137, 0]
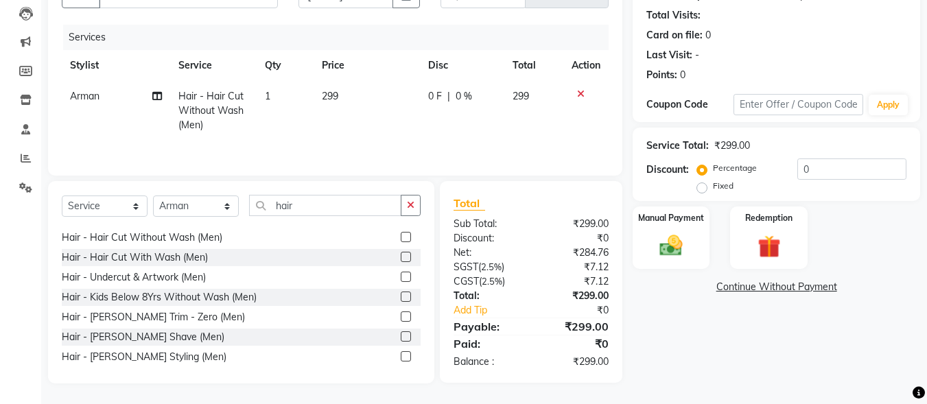
click at [401, 357] on label at bounding box center [406, 356] width 10 height 10
click at [401, 357] on input "checkbox" at bounding box center [405, 357] width 9 height 9
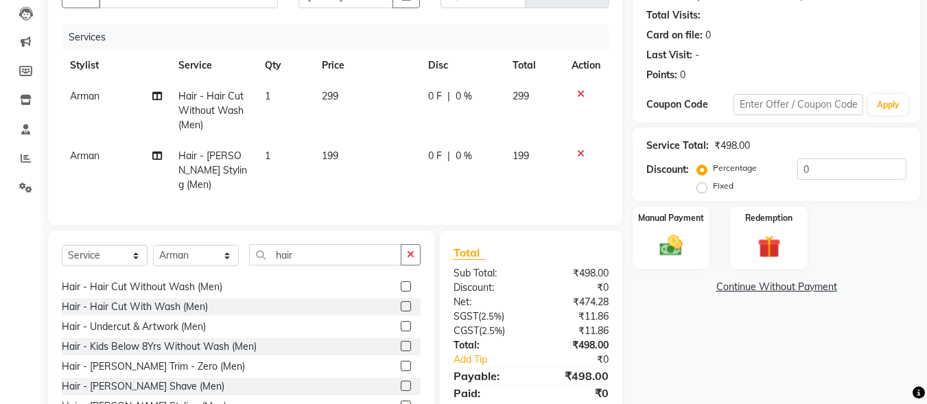
checkbox input "false"
click at [797, 167] on input "0" at bounding box center [851, 168] width 109 height 21
type input "10"
click at [693, 219] on label "Manual Payment" at bounding box center [670, 217] width 69 height 13
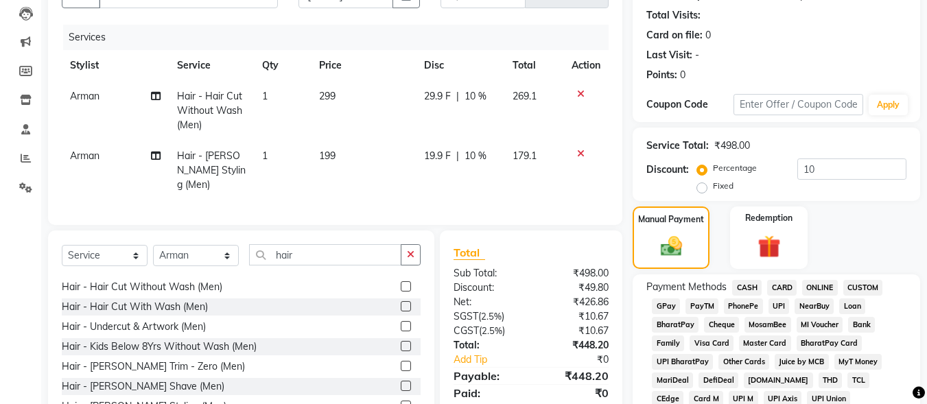
click at [776, 302] on span "UPI" at bounding box center [778, 306] width 21 height 16
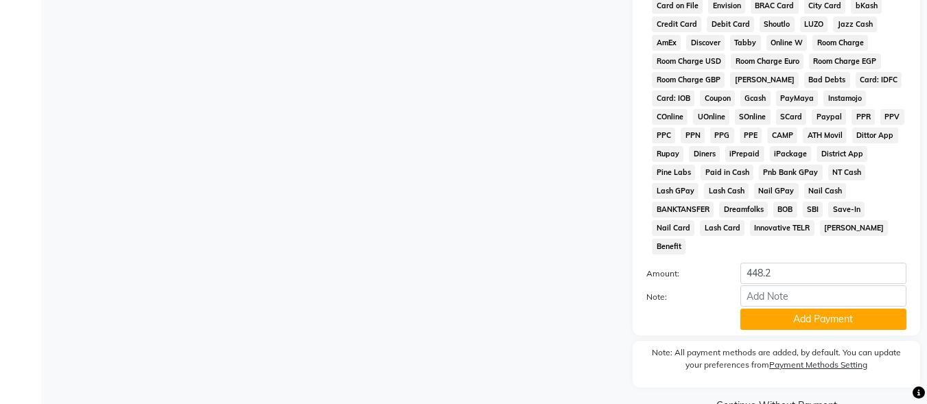
scroll to position [645, 0]
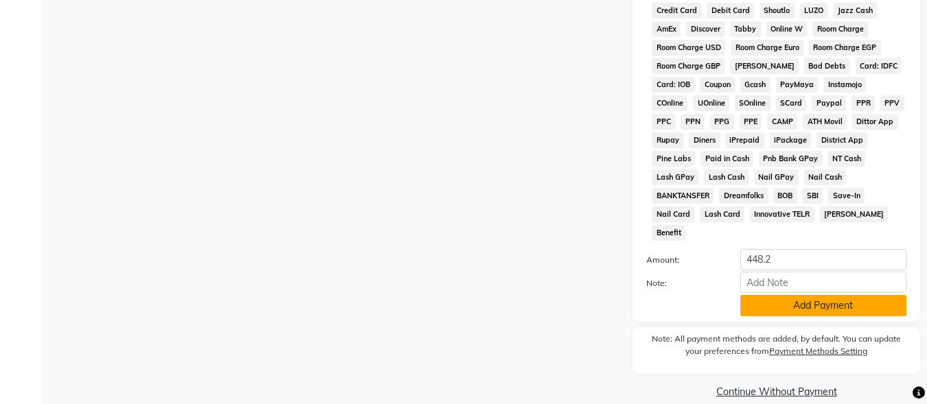
click at [778, 295] on button "Add Payment" at bounding box center [823, 305] width 166 height 21
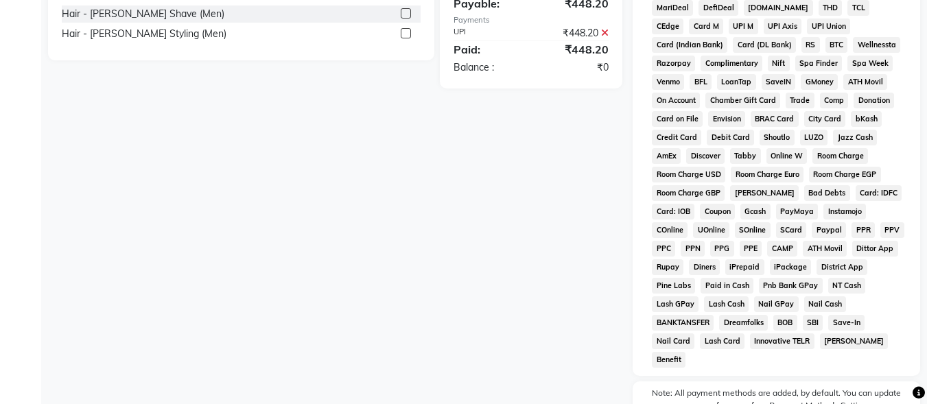
scroll to position [649, 0]
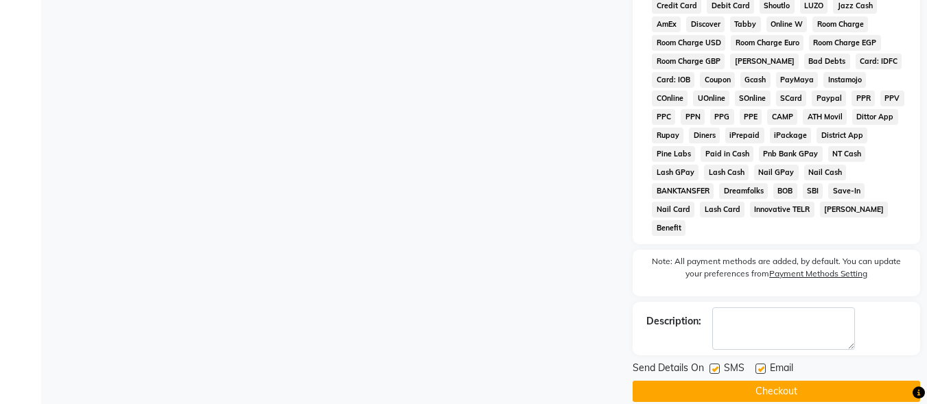
click at [716, 363] on label at bounding box center [714, 368] width 10 height 10
click at [716, 365] on input "checkbox" at bounding box center [713, 369] width 9 height 9
checkbox input "false"
click at [757, 363] on label at bounding box center [760, 368] width 10 height 10
click at [757, 365] on input "checkbox" at bounding box center [759, 369] width 9 height 9
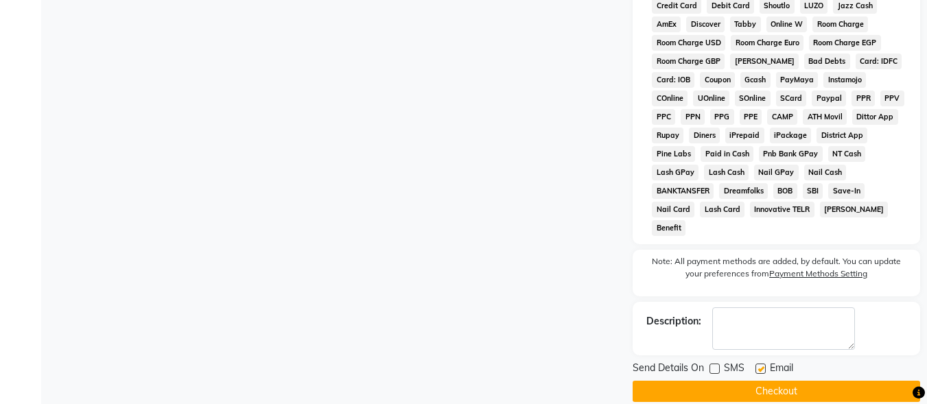
checkbox input "false"
click at [763, 381] on button "Checkout" at bounding box center [775, 391] width 287 height 21
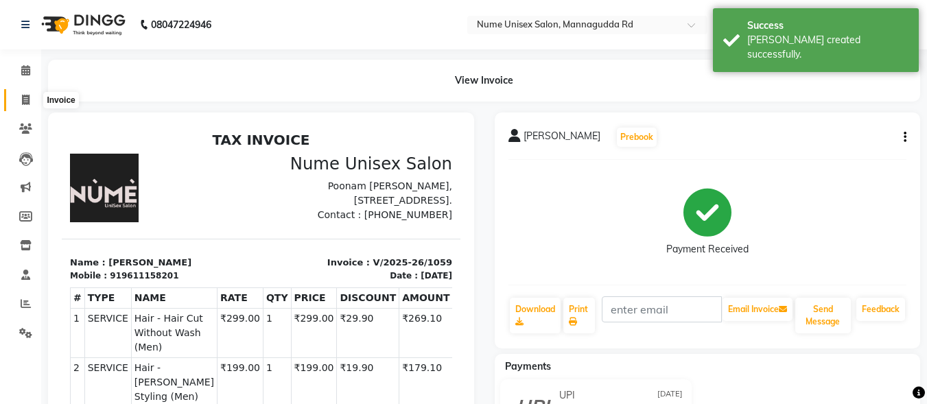
click at [27, 98] on icon at bounding box center [26, 100] width 8 height 10
select select "service"
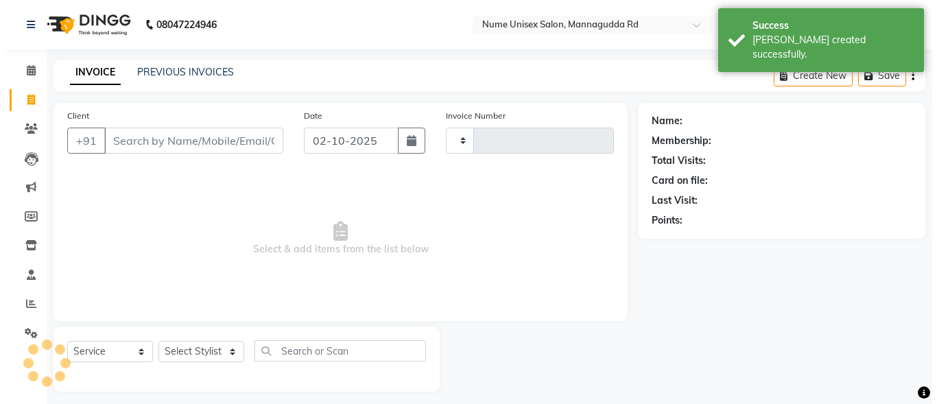
scroll to position [8, 0]
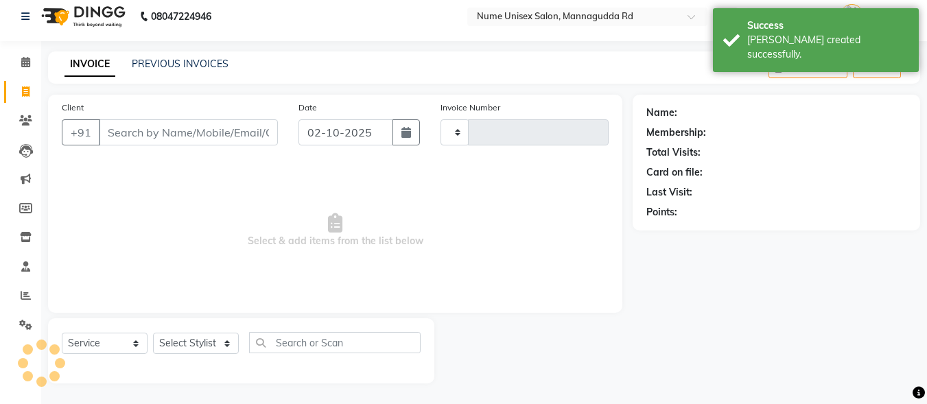
type input "1060"
select select "7047"
click at [408, 127] on icon "button" at bounding box center [406, 132] width 10 height 11
select select "10"
select select "2025"
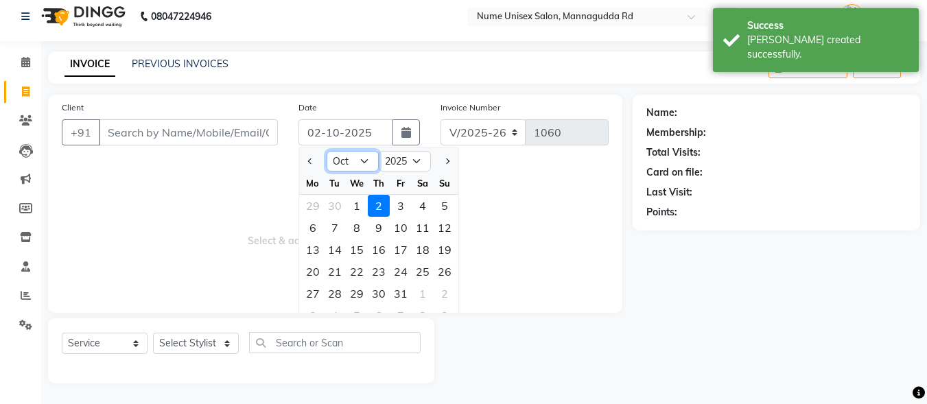
click at [358, 160] on select "Jan Feb Mar Apr May Jun [DATE] Aug Sep Oct Nov Dec" at bounding box center [352, 161] width 52 height 21
select select "9"
click at [326, 151] on select "Jan Feb Mar Apr May Jun [DATE] Aug Sep Oct Nov Dec" at bounding box center [352, 161] width 52 height 21
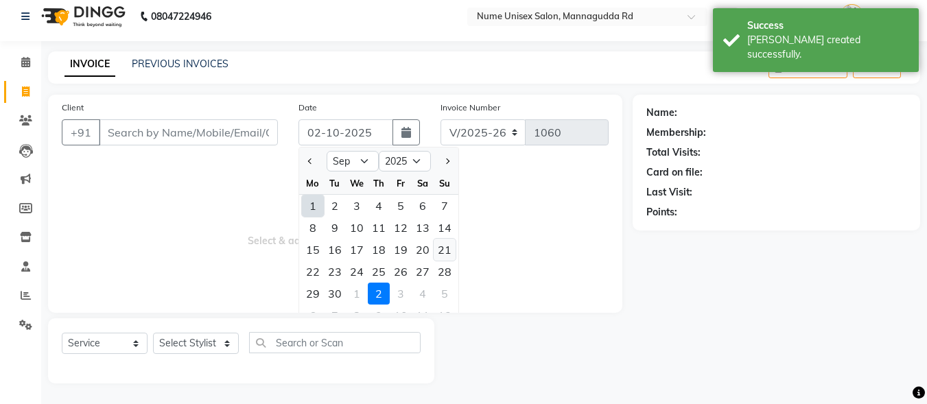
click at [449, 247] on div "21" at bounding box center [444, 250] width 22 height 22
type input "[DATE]"
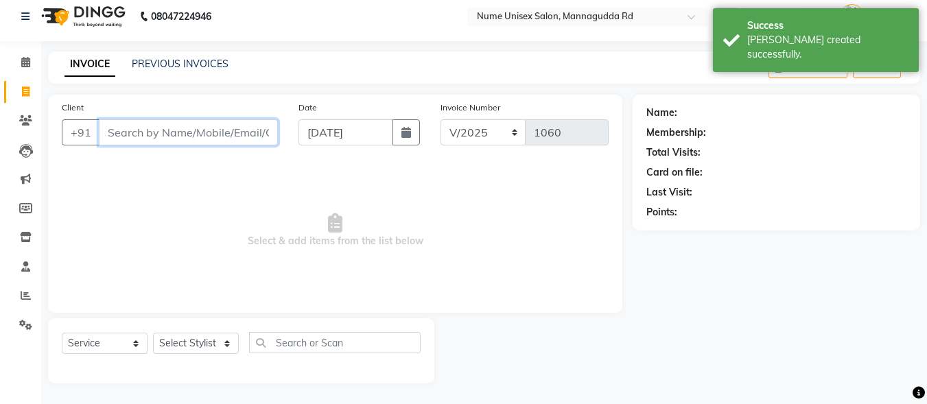
click at [136, 139] on input "Client" at bounding box center [188, 132] width 179 height 26
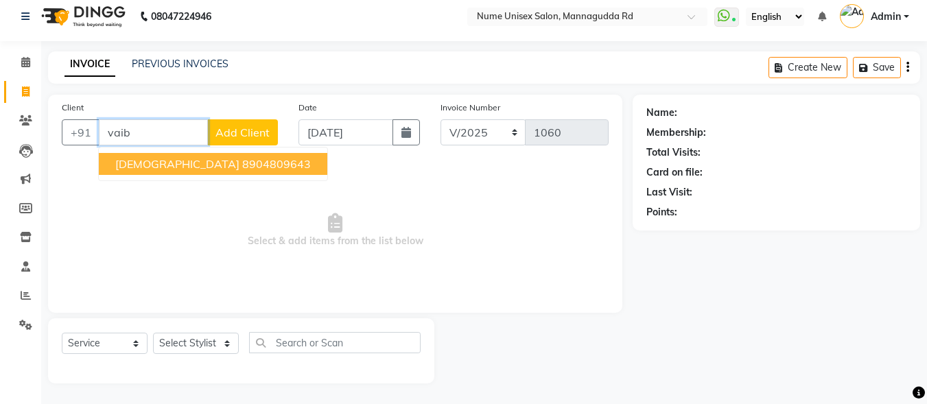
click at [150, 174] on button "Vaibhavi 8904809643" at bounding box center [213, 164] width 228 height 22
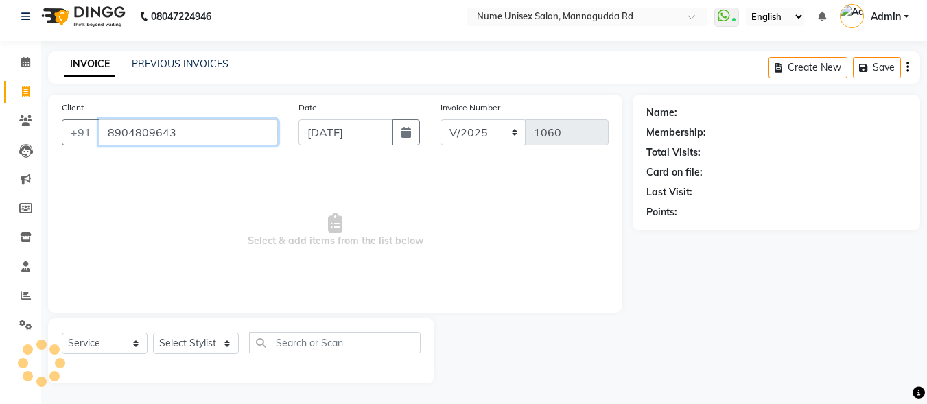
type input "8904809643"
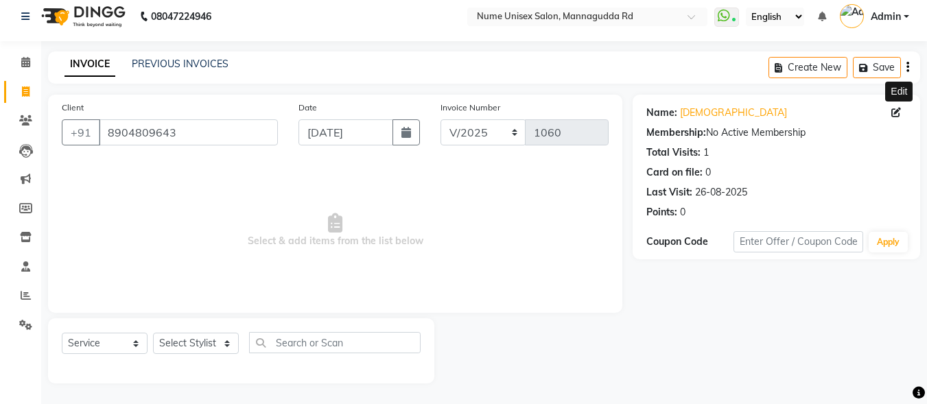
click at [899, 115] on icon at bounding box center [896, 113] width 10 height 10
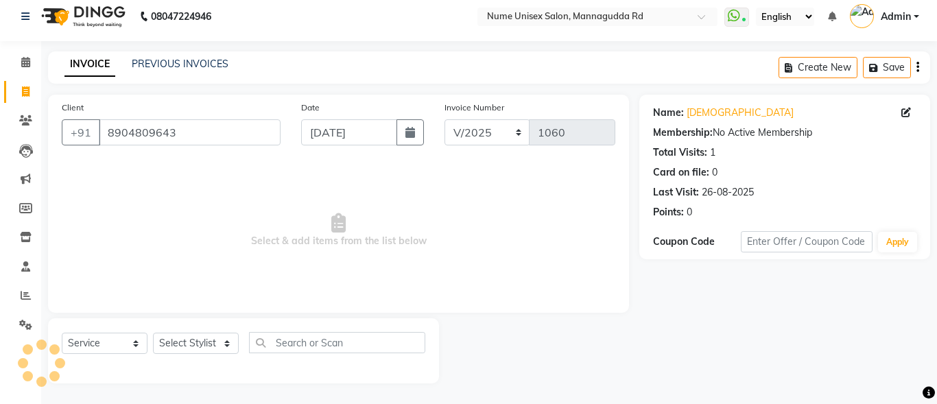
select select "[DEMOGRAPHIC_DATA]"
select select "48902"
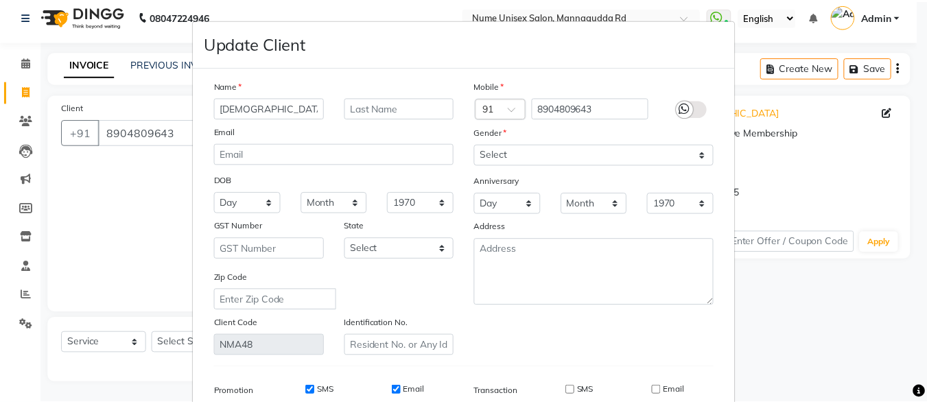
scroll to position [204, 0]
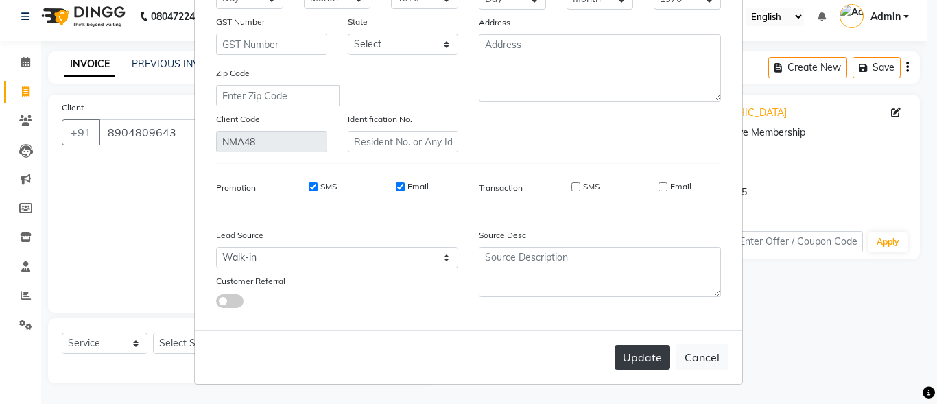
click at [641, 355] on button "Update" at bounding box center [642, 357] width 56 height 25
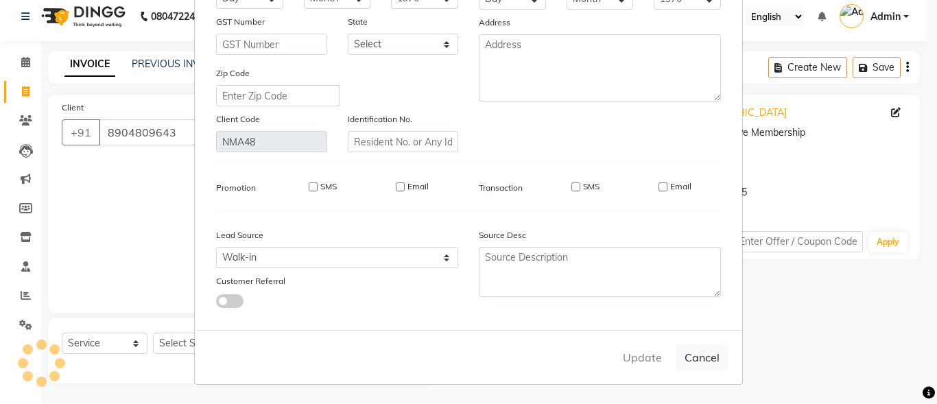
select select
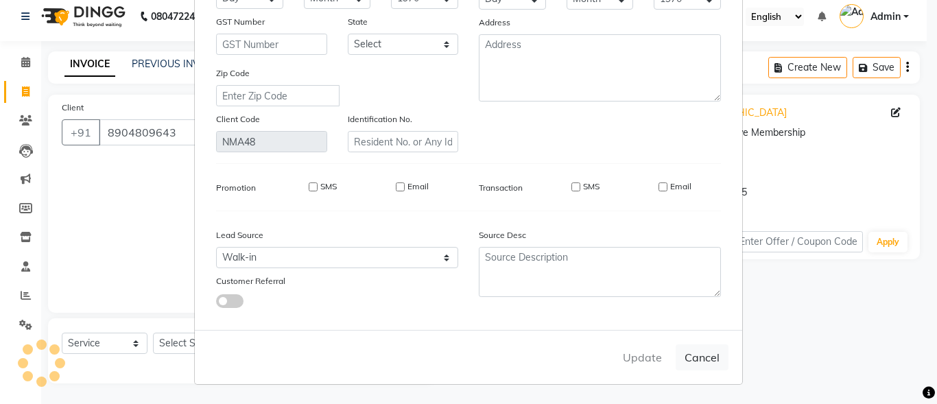
select select
checkbox input "false"
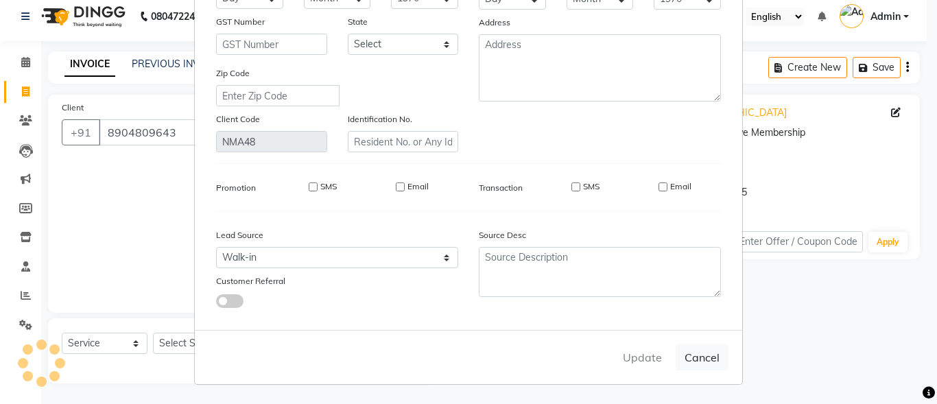
checkbox input "false"
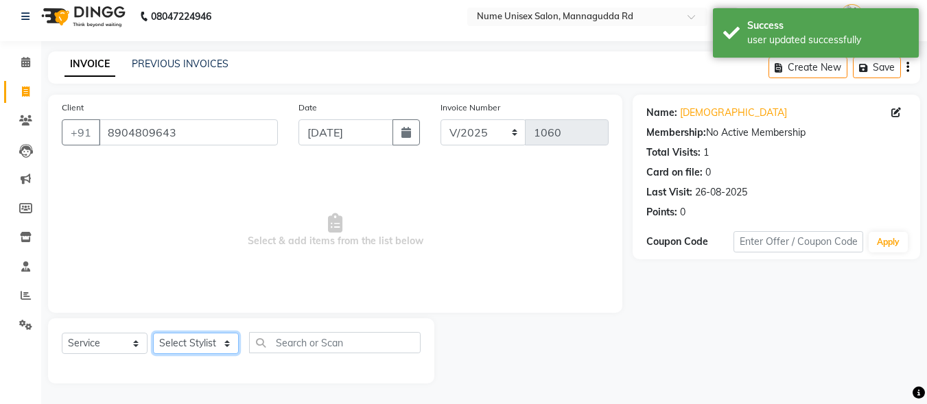
click at [195, 346] on select "Select Stylist Admin [PERSON_NAME] [PERSON_NAME] S [PERSON_NAME] Mohd [PERSON_N…" at bounding box center [196, 343] width 86 height 21
select select "83772"
click at [153, 333] on select "Select Stylist Admin [PERSON_NAME] [PERSON_NAME] S [PERSON_NAME] Mohd [PERSON_N…" at bounding box center [196, 343] width 86 height 21
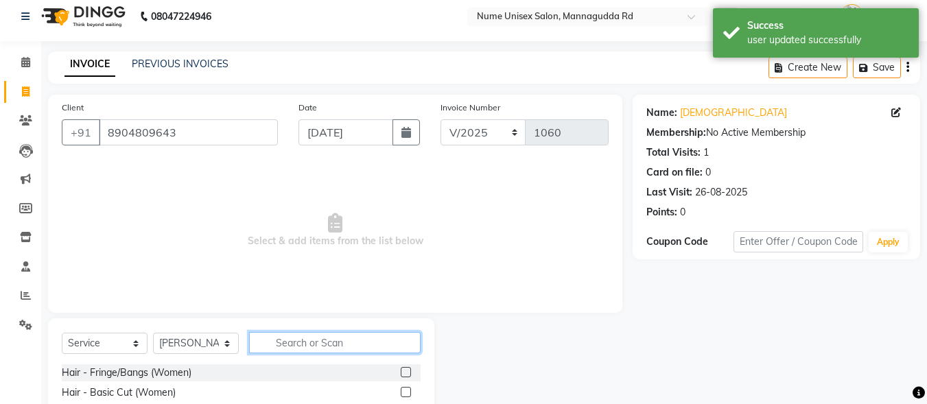
click at [301, 346] on input "text" at bounding box center [334, 342] width 171 height 21
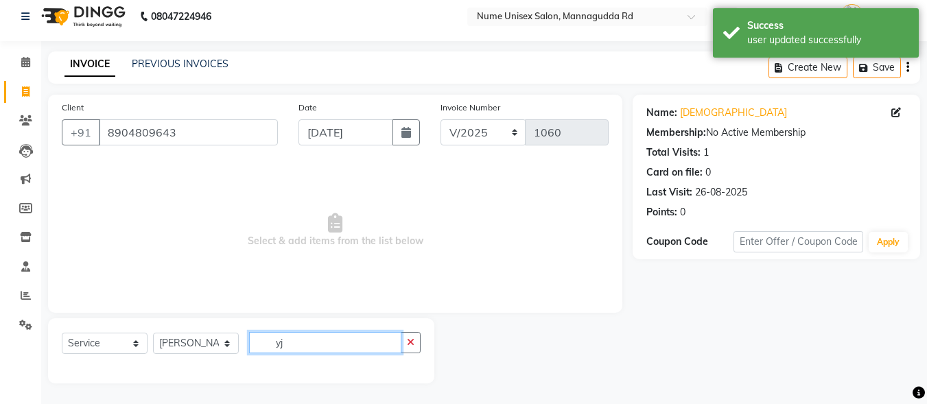
type input "y"
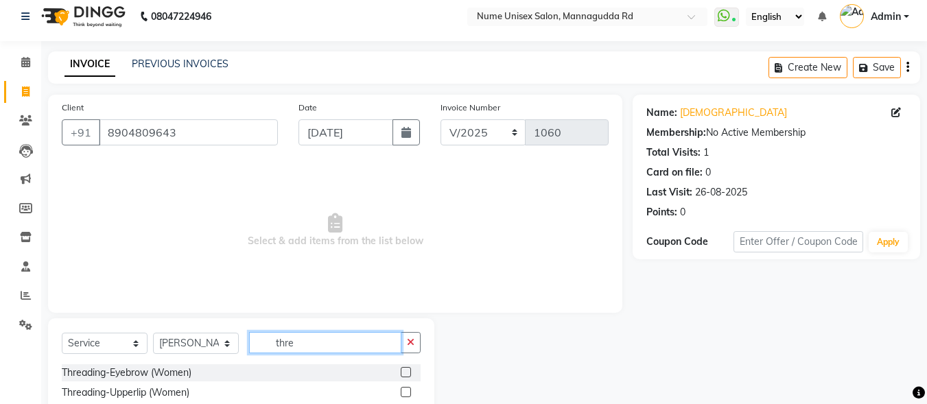
type input "thre"
click at [401, 372] on label at bounding box center [406, 372] width 10 height 10
click at [401, 372] on input "checkbox" at bounding box center [405, 372] width 9 height 9
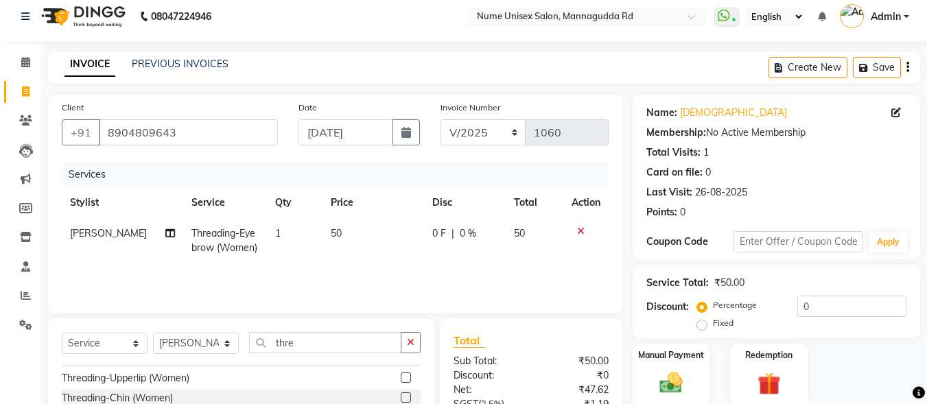
scroll to position [22, 0]
checkbox input "false"
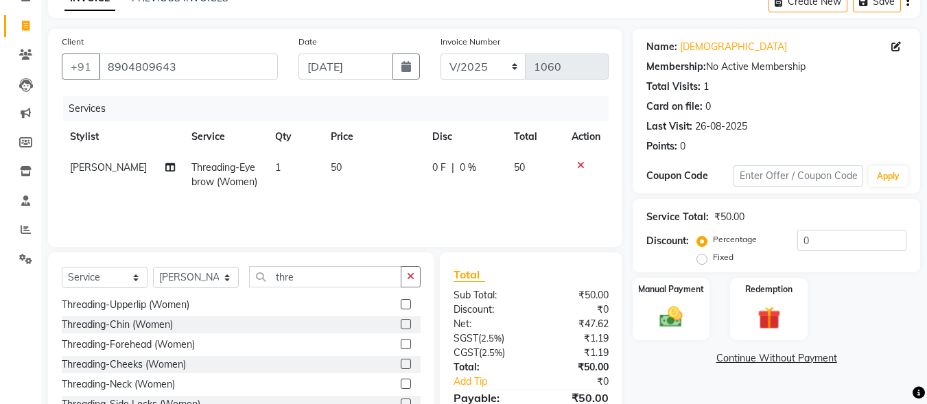
scroll to position [145, 0]
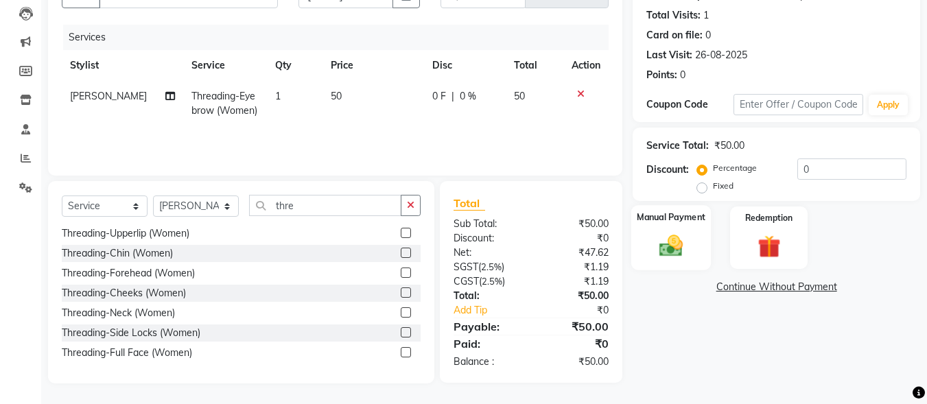
click at [680, 230] on div "Manual Payment" at bounding box center [671, 237] width 80 height 65
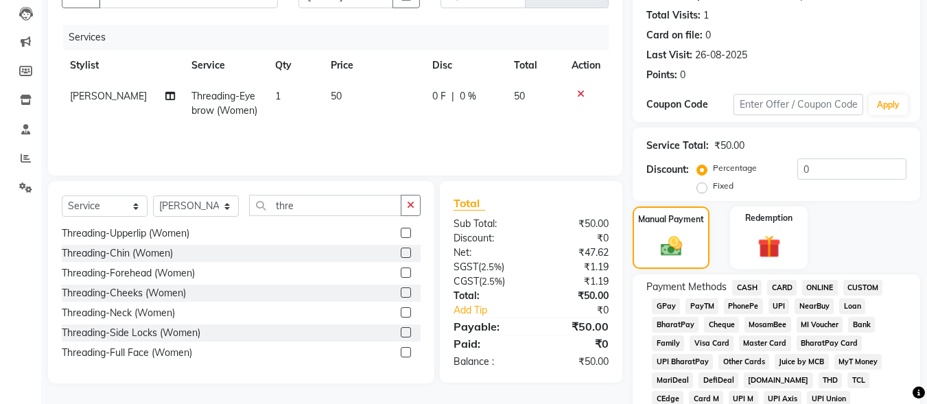
click at [780, 306] on span "UPI" at bounding box center [778, 306] width 21 height 16
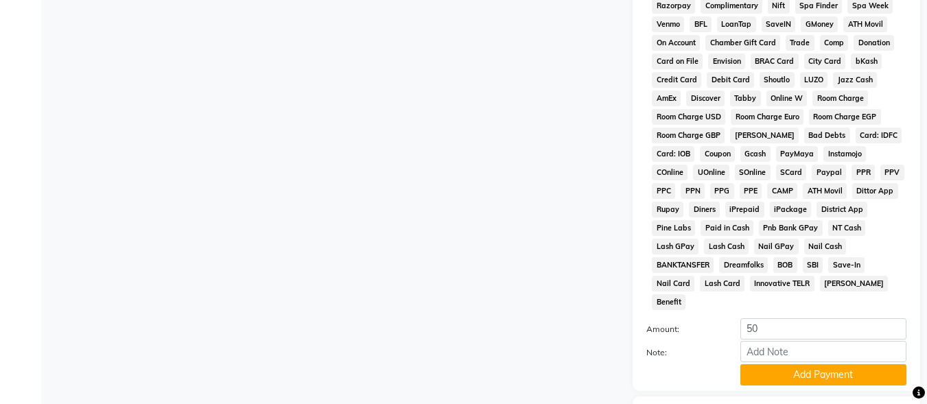
scroll to position [645, 0]
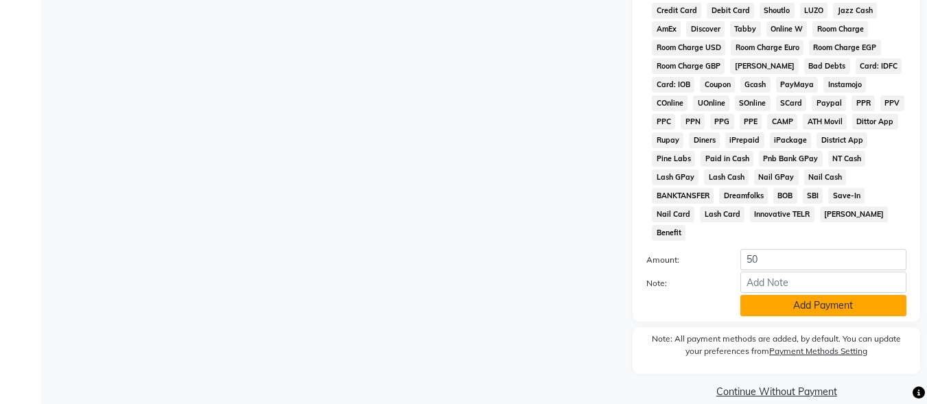
click at [766, 295] on button "Add Payment" at bounding box center [823, 305] width 166 height 21
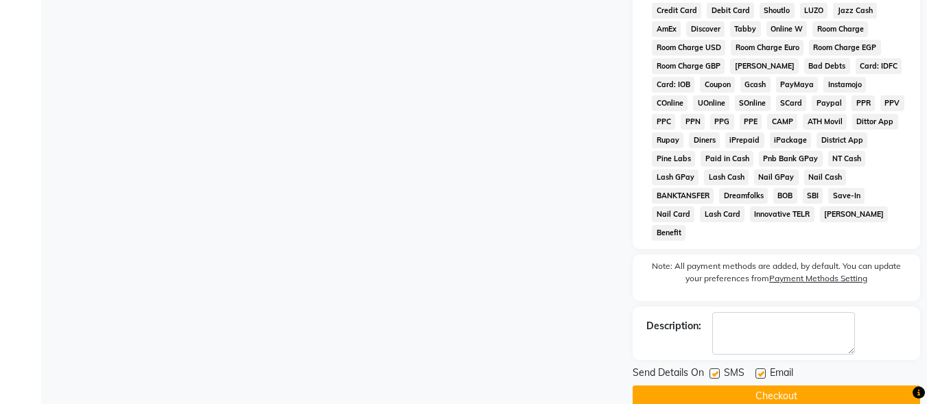
click at [713, 368] on label at bounding box center [714, 373] width 10 height 10
click at [713, 370] on input "checkbox" at bounding box center [713, 374] width 9 height 9
checkbox input "false"
click at [757, 368] on label at bounding box center [760, 373] width 10 height 10
click at [757, 370] on input "checkbox" at bounding box center [759, 374] width 9 height 9
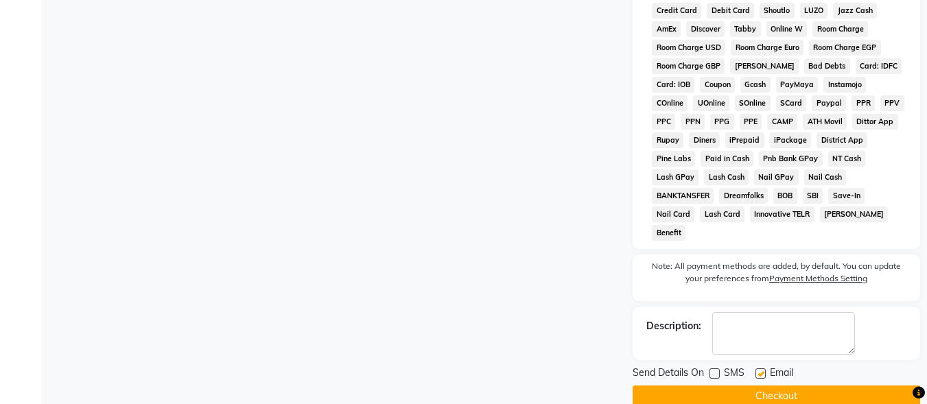
checkbox input "false"
click at [761, 385] on button "Checkout" at bounding box center [775, 395] width 287 height 21
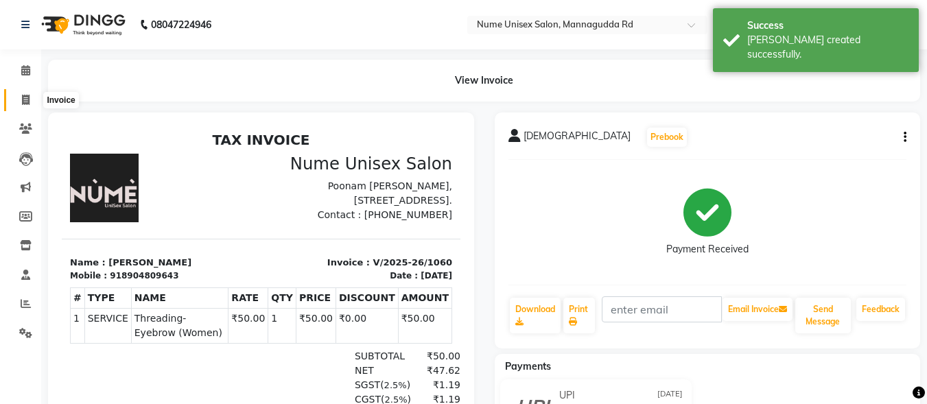
click at [29, 99] on icon at bounding box center [26, 100] width 8 height 10
select select "7047"
select select "service"
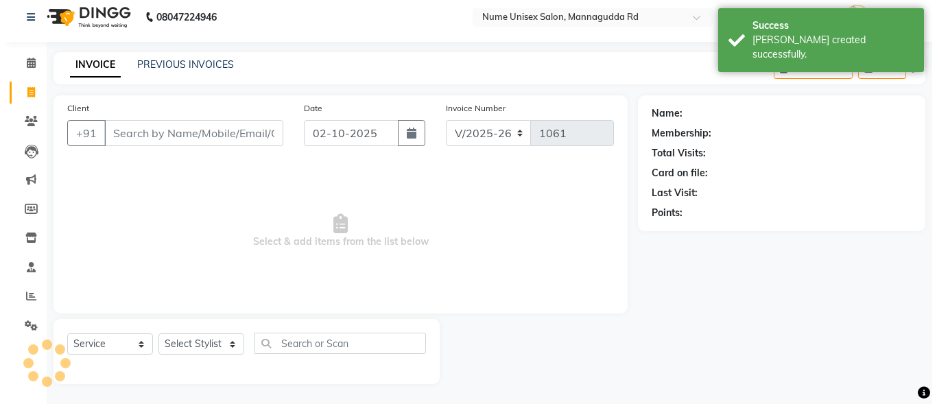
scroll to position [8, 0]
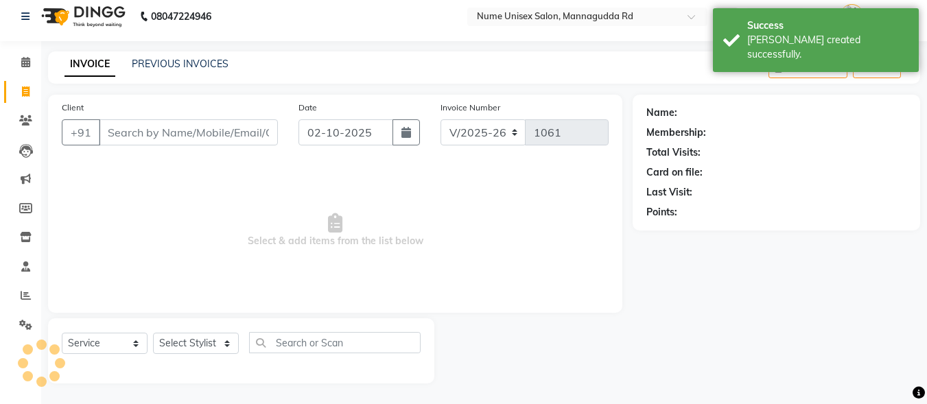
click at [225, 126] on input "Client" at bounding box center [188, 132] width 179 height 26
click at [399, 138] on button "button" at bounding box center [405, 132] width 27 height 26
select select "10"
select select "2025"
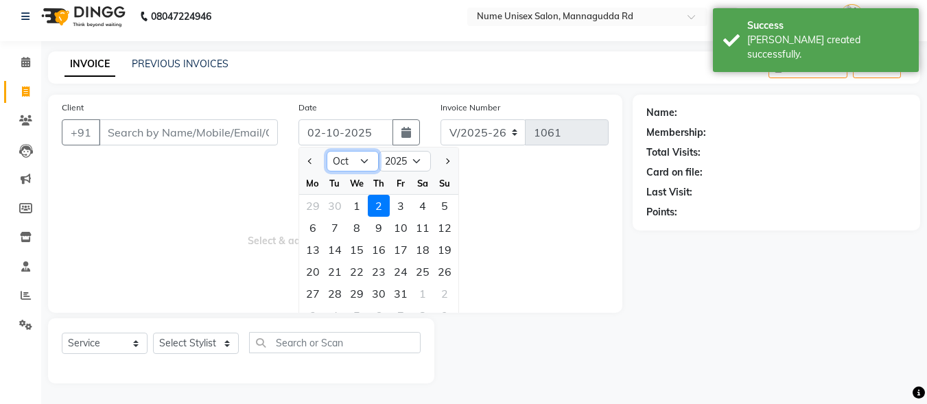
click at [360, 162] on select "Jan Feb Mar Apr May Jun [DATE] Aug Sep Oct Nov Dec" at bounding box center [352, 161] width 52 height 21
select select "9"
click at [326, 151] on select "Jan Feb Mar Apr May Jun [DATE] Aug Sep Oct Nov Dec" at bounding box center [352, 161] width 52 height 21
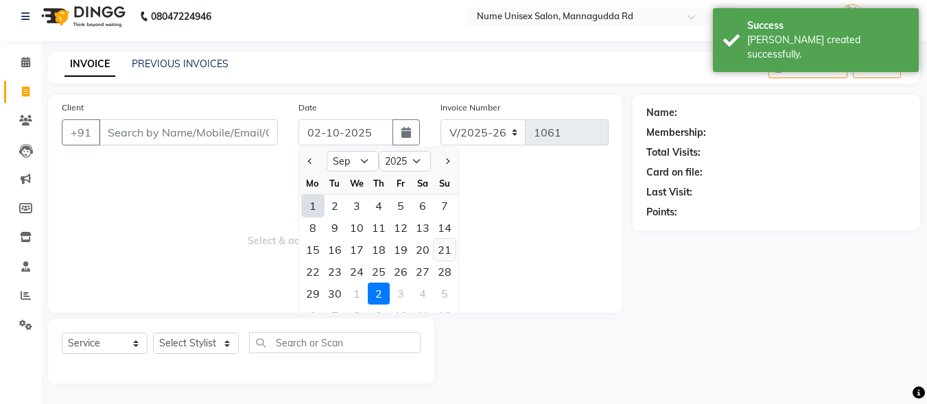
click at [450, 253] on div "21" at bounding box center [444, 250] width 22 height 22
type input "[DATE]"
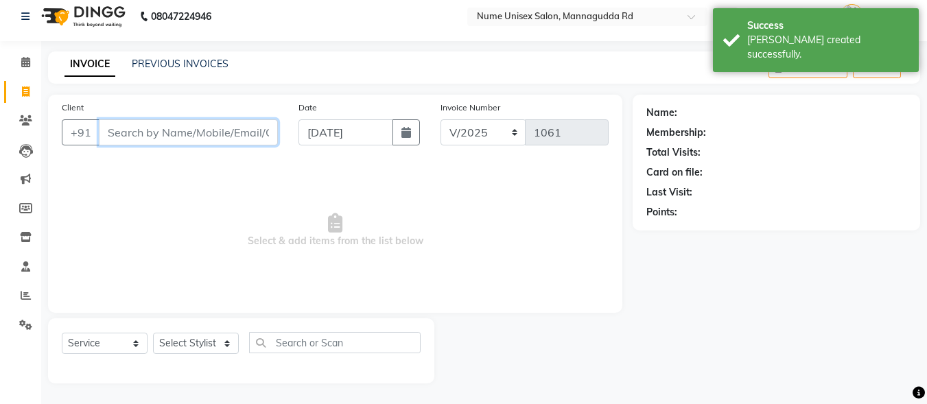
click at [167, 129] on input "Client" at bounding box center [188, 132] width 179 height 26
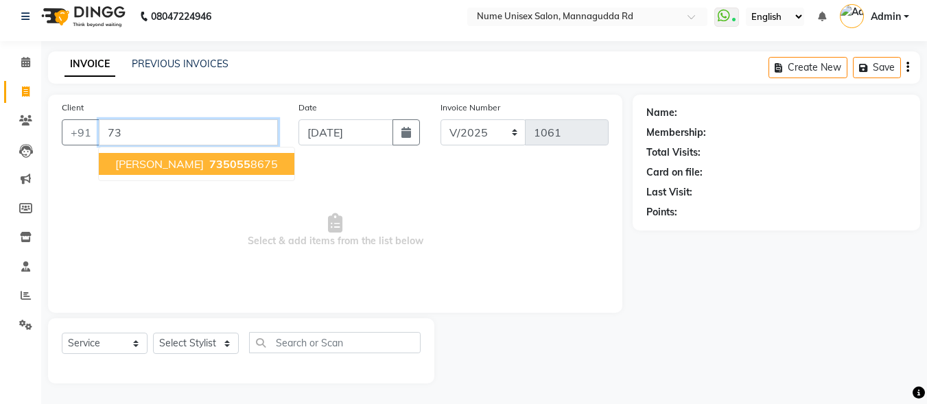
type input "7"
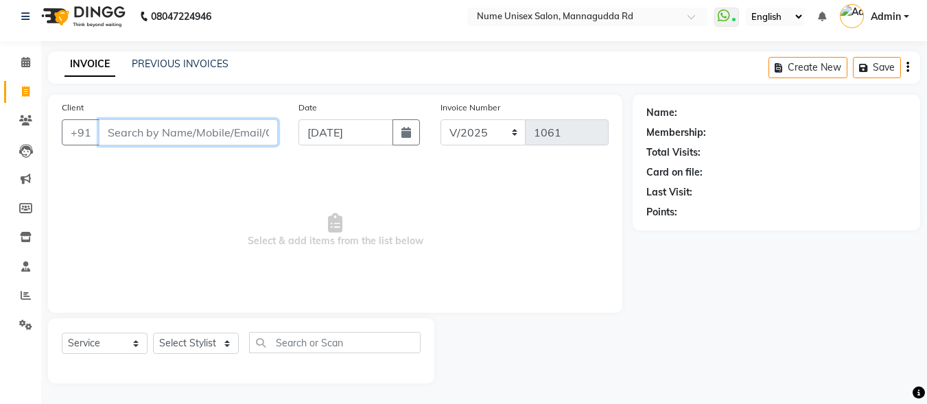
click at [188, 137] on input "Client" at bounding box center [188, 132] width 179 height 26
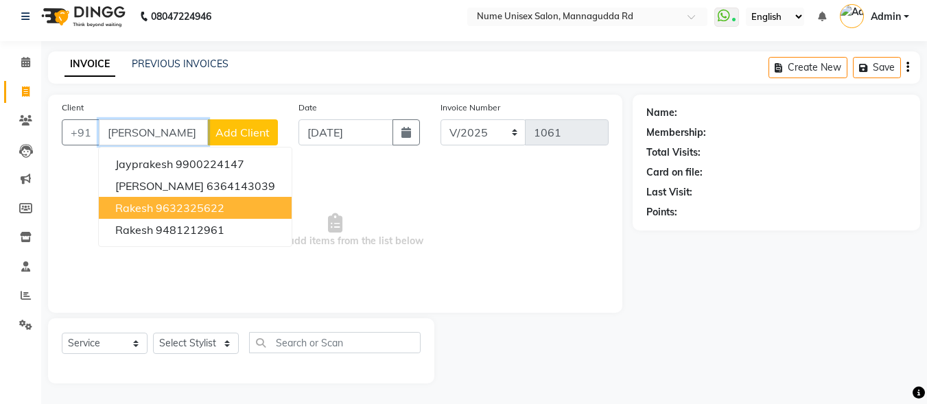
click at [203, 206] on ngb-highlight "9632325622" at bounding box center [190, 208] width 69 height 14
type input "9632325622"
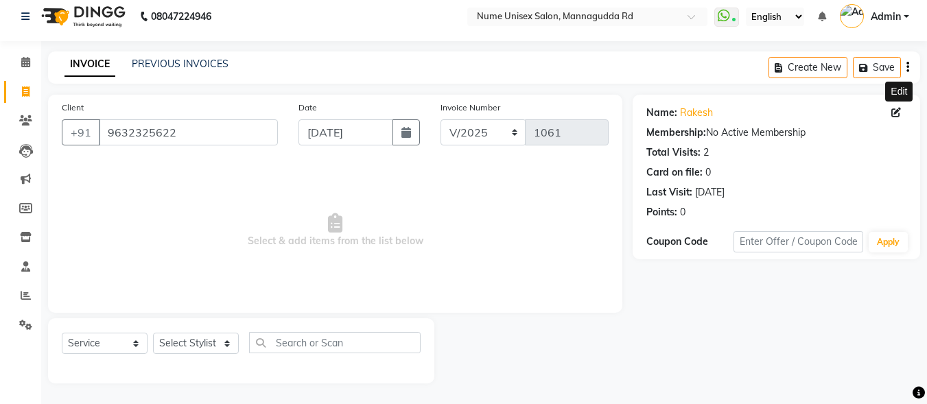
click at [894, 112] on icon at bounding box center [896, 113] width 10 height 10
select select "[DEMOGRAPHIC_DATA]"
select select "48902"
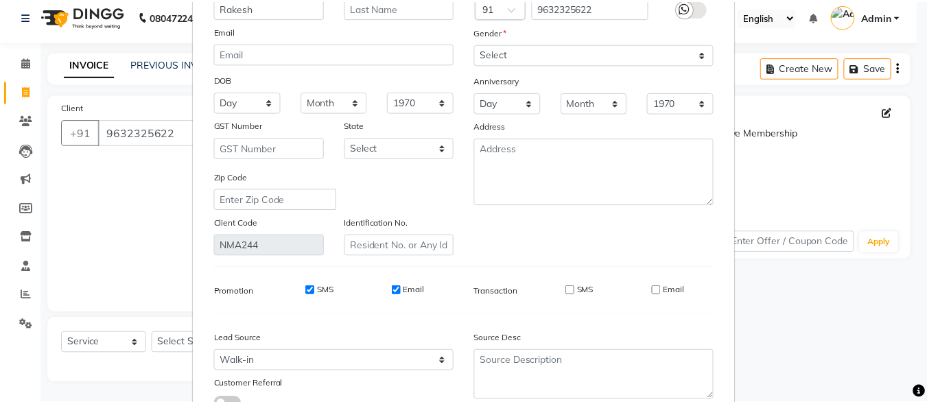
scroll to position [204, 0]
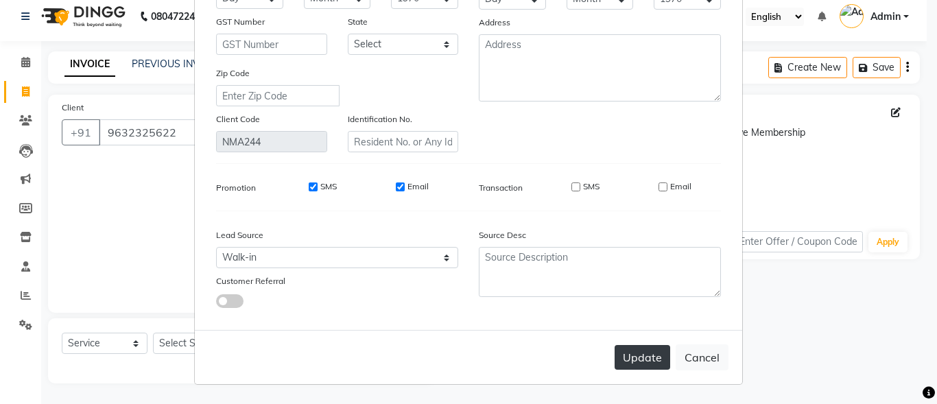
click at [634, 359] on button "Update" at bounding box center [642, 357] width 56 height 25
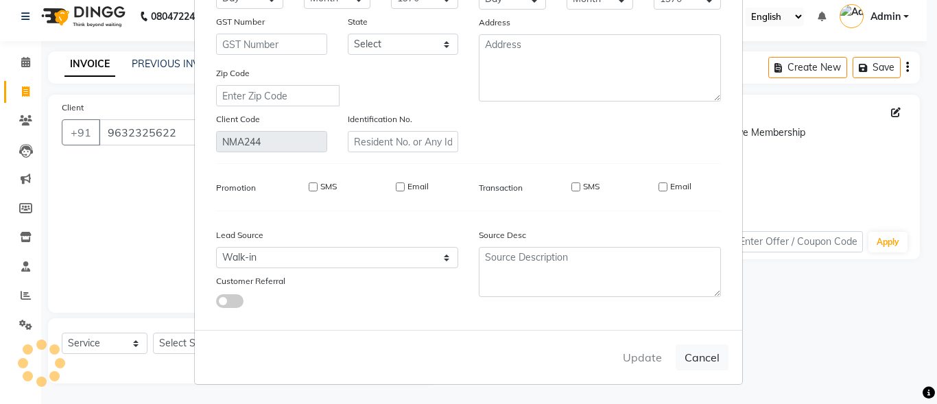
select select
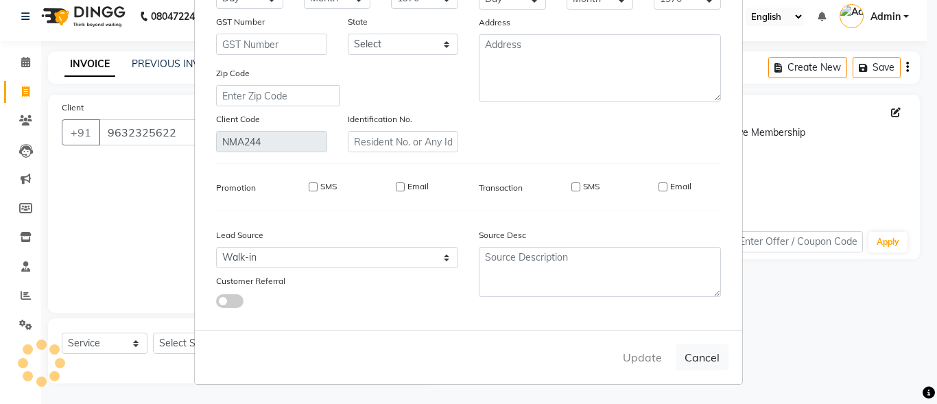
select select
checkbox input "false"
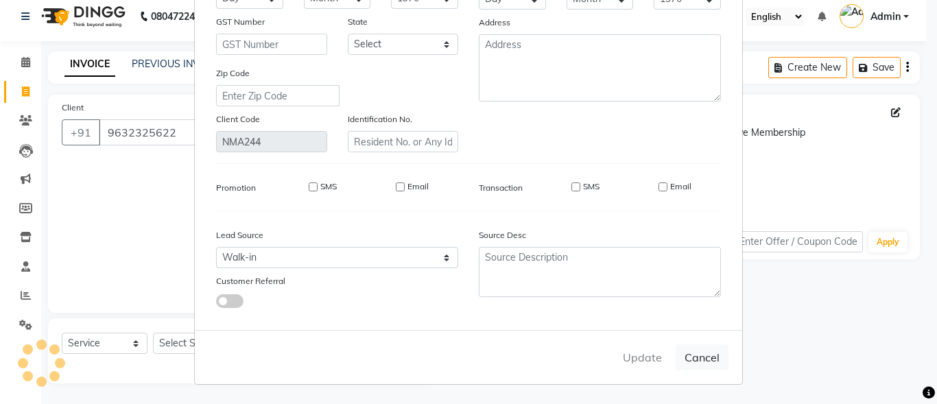
checkbox input "false"
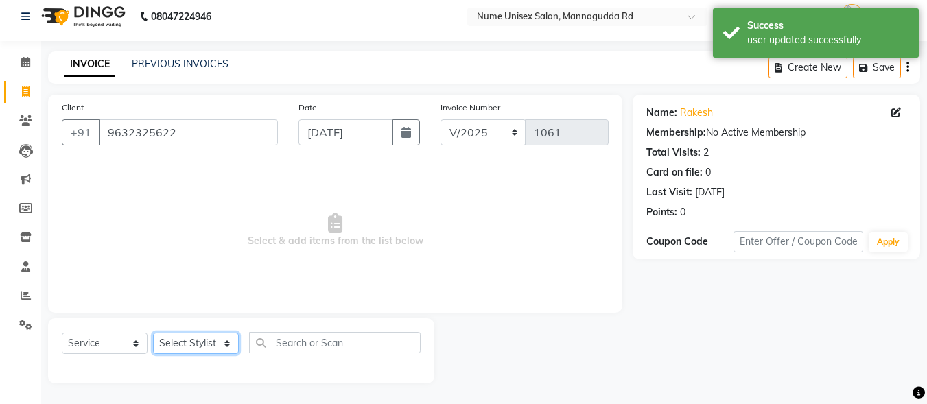
click at [174, 339] on select "Select Stylist Admin [PERSON_NAME] [PERSON_NAME] S [PERSON_NAME] Mohd [PERSON_N…" at bounding box center [196, 343] width 86 height 21
select select "61524"
click at [153, 333] on select "Select Stylist Admin [PERSON_NAME] [PERSON_NAME] S [PERSON_NAME] Mohd [PERSON_N…" at bounding box center [196, 343] width 86 height 21
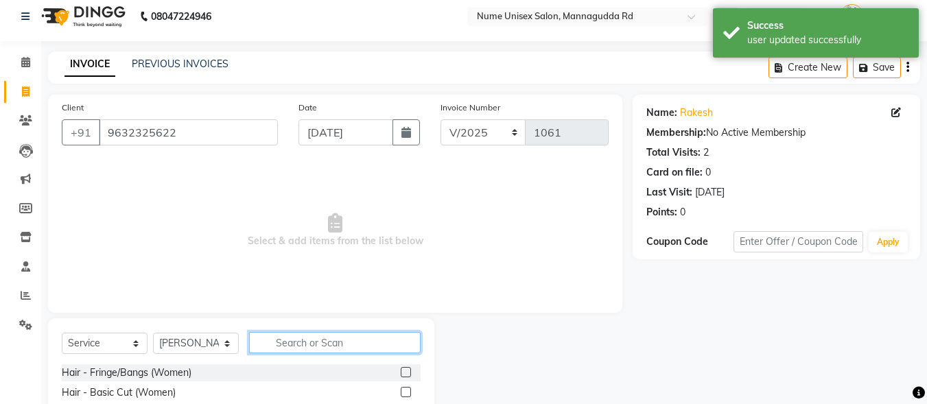
click at [361, 337] on input "text" at bounding box center [334, 342] width 171 height 21
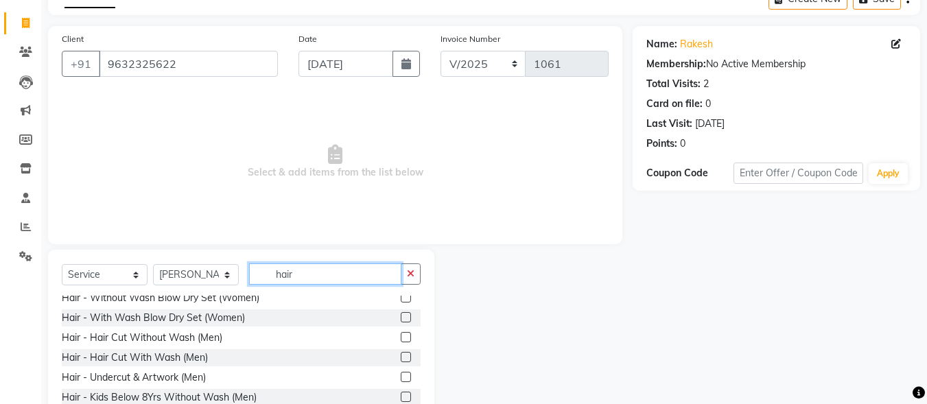
scroll to position [137, 0]
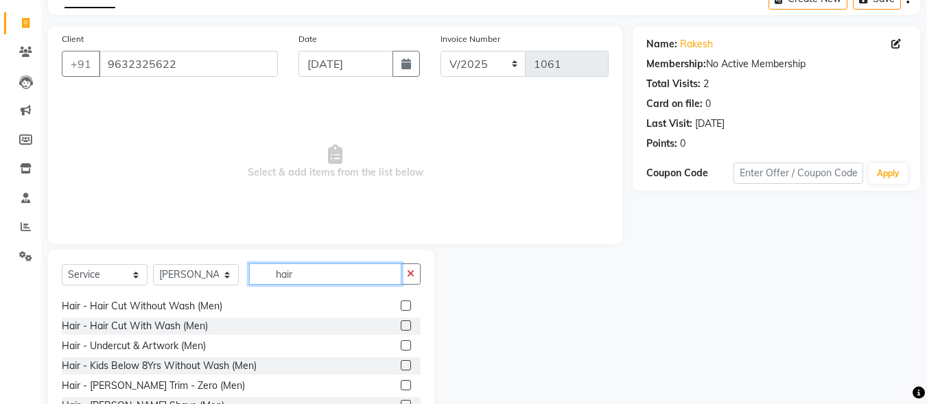
type input "hair"
click at [401, 303] on label at bounding box center [406, 305] width 10 height 10
click at [401, 303] on input "checkbox" at bounding box center [405, 306] width 9 height 9
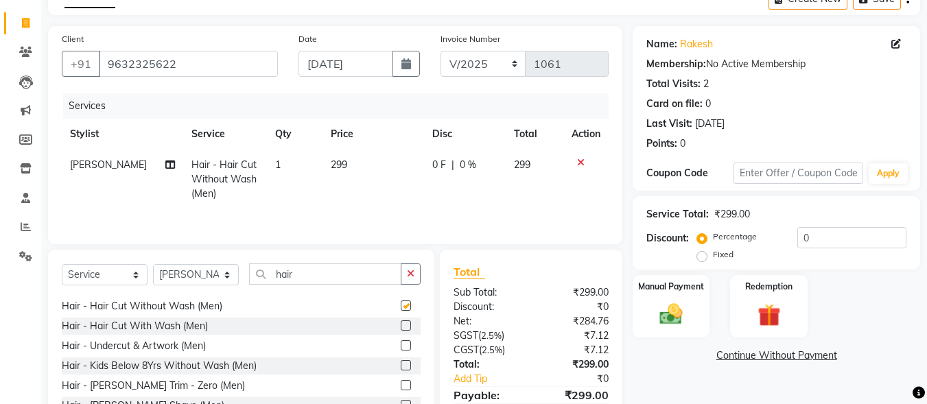
checkbox input "false"
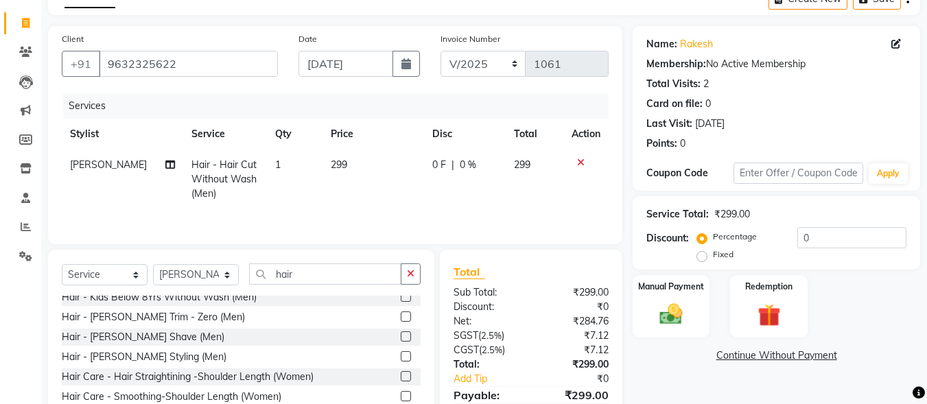
click at [401, 359] on label at bounding box center [406, 356] width 10 height 10
click at [401, 359] on input "checkbox" at bounding box center [405, 357] width 9 height 9
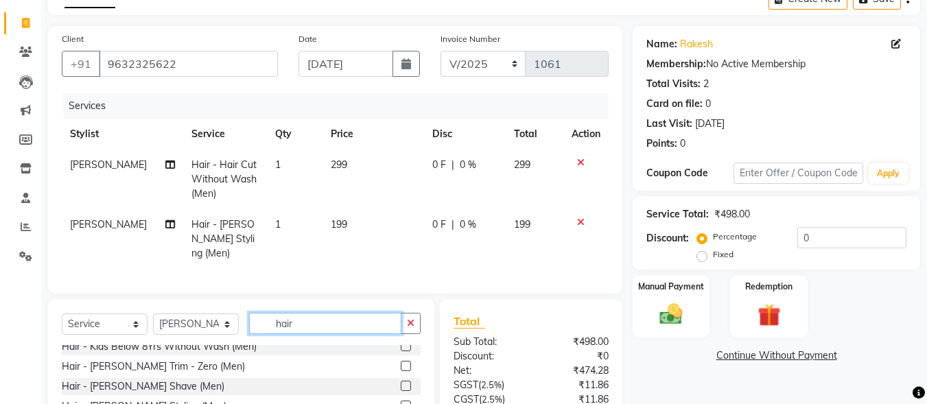
drag, startPoint x: 300, startPoint y: 317, endPoint x: 154, endPoint y: 319, distance: 146.1
click at [154, 319] on div "Select Service Product Membership Package Voucher Prepaid Gift Card Select Styl…" at bounding box center [241, 329] width 359 height 32
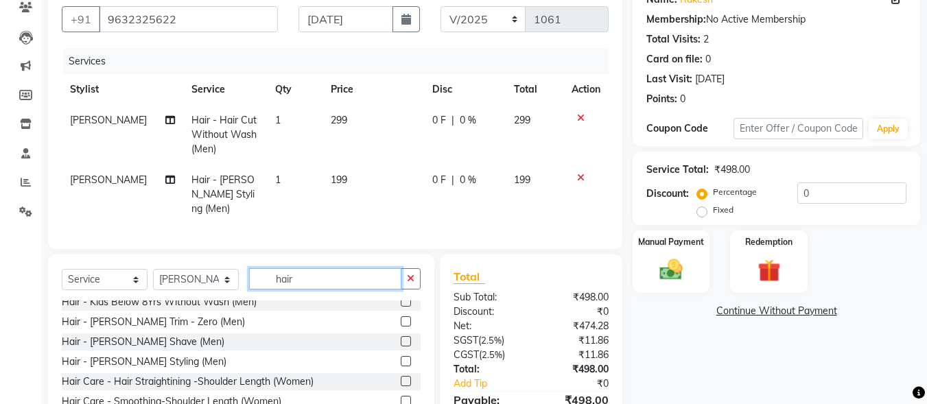
scroll to position [145, 0]
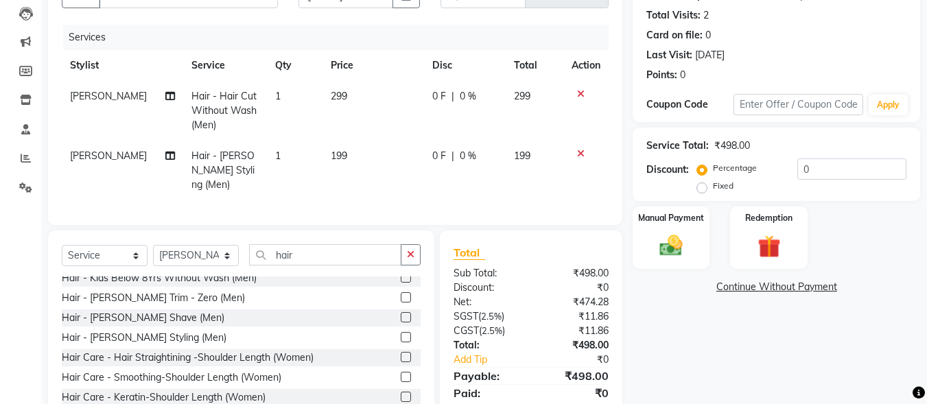
click at [401, 336] on label at bounding box center [406, 337] width 10 height 10
click at [401, 336] on input "checkbox" at bounding box center [405, 337] width 9 height 9
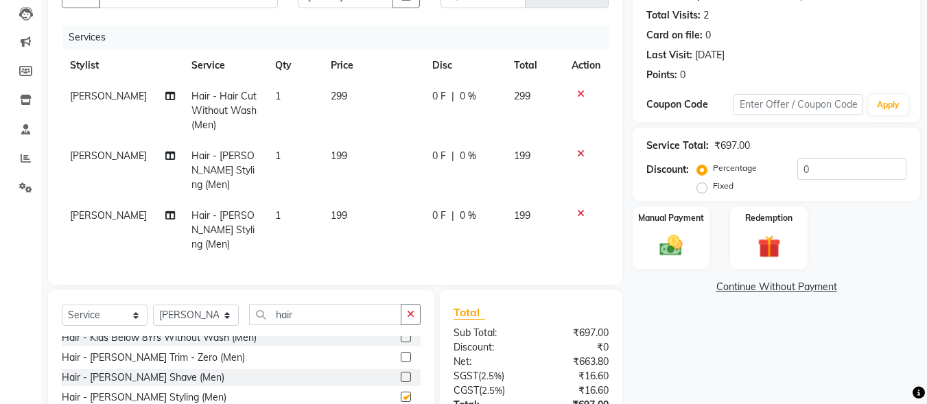
checkbox input "false"
click at [801, 171] on input "0" at bounding box center [851, 168] width 109 height 21
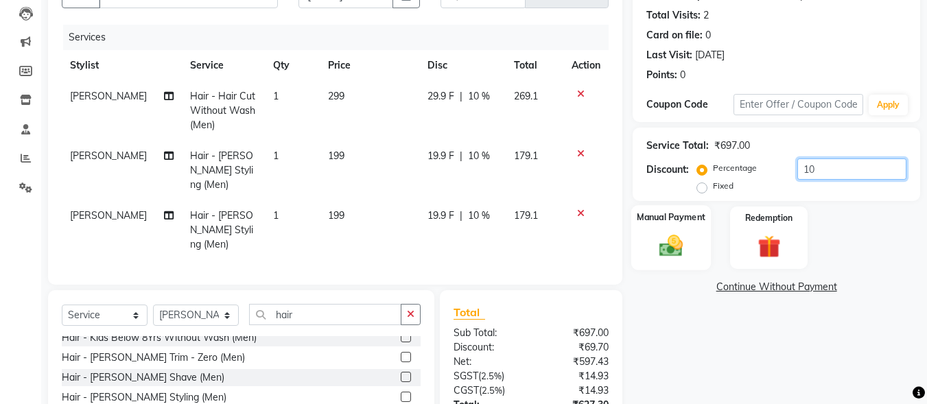
type input "10"
click at [685, 252] on img at bounding box center [671, 245] width 38 height 27
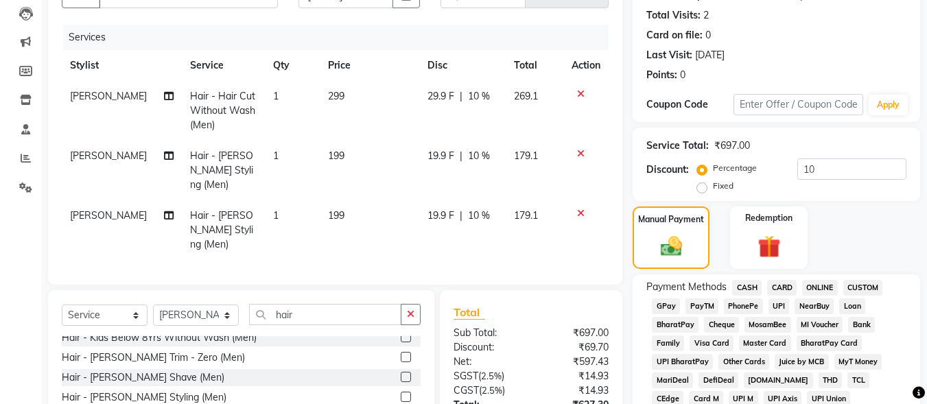
click at [783, 305] on span "UPI" at bounding box center [778, 306] width 21 height 16
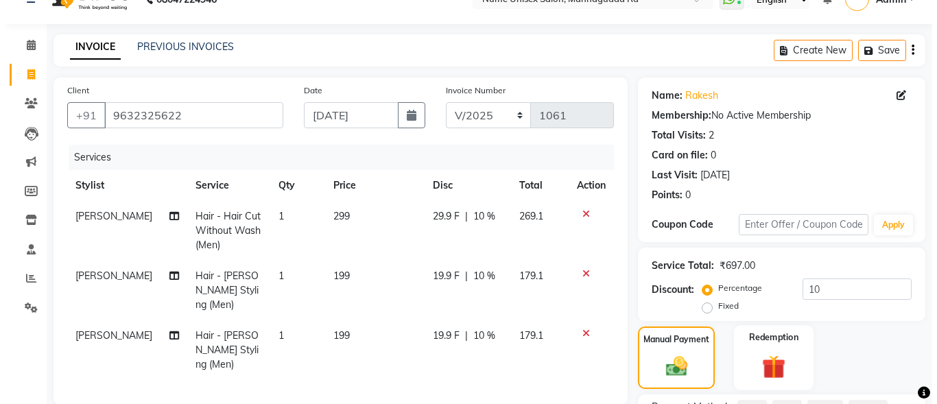
scroll to position [0, 0]
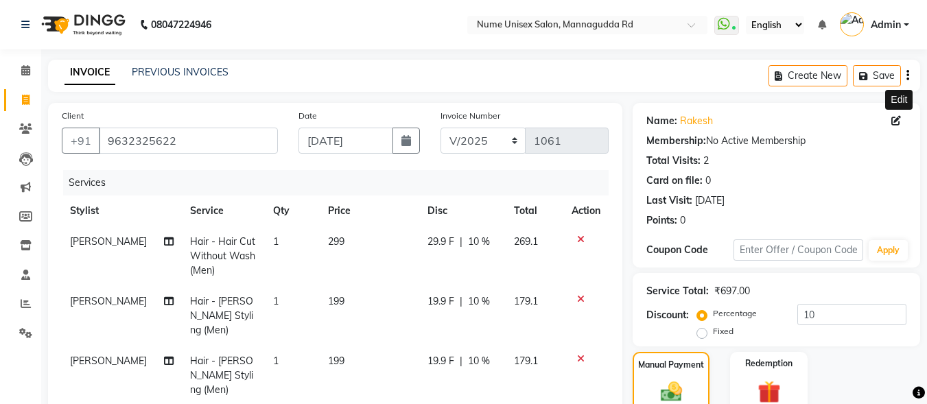
click at [897, 121] on icon at bounding box center [896, 121] width 10 height 10
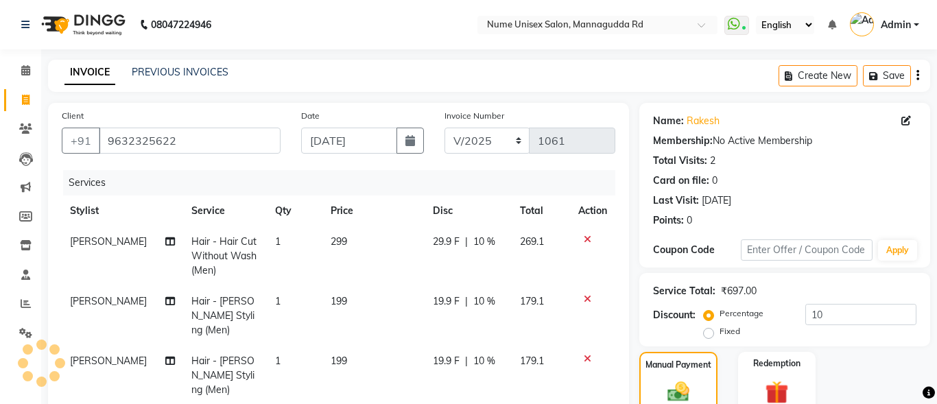
select select "[DEMOGRAPHIC_DATA]"
select select "48902"
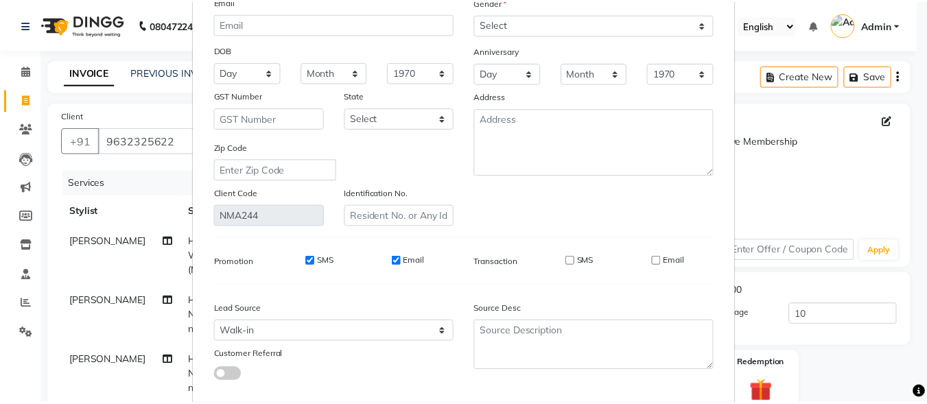
scroll to position [204, 0]
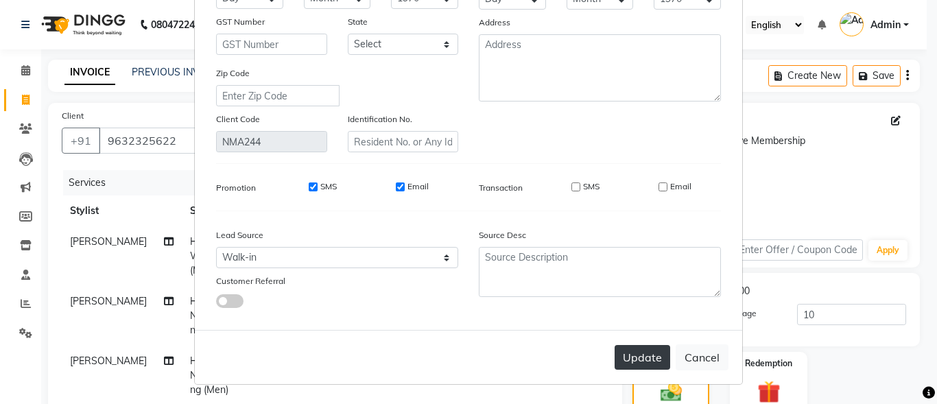
click at [619, 358] on button "Update" at bounding box center [642, 357] width 56 height 25
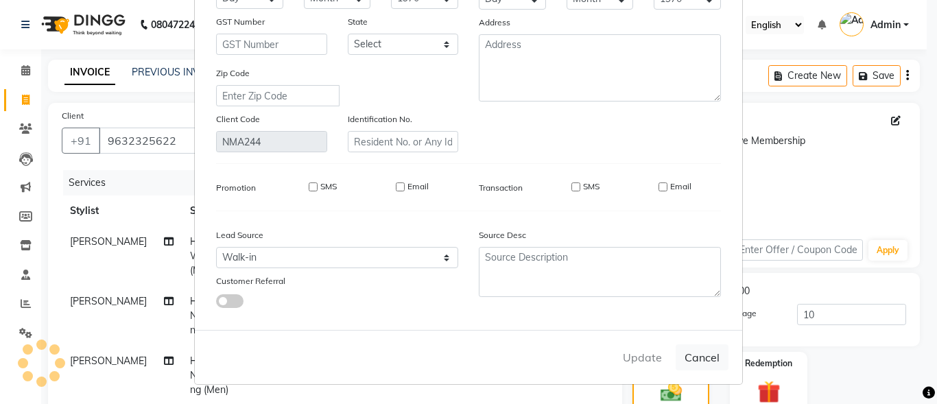
select select
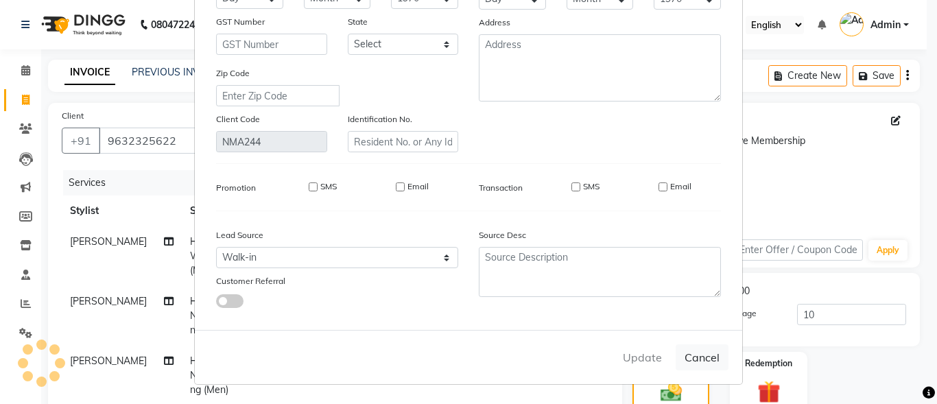
select select
checkbox input "false"
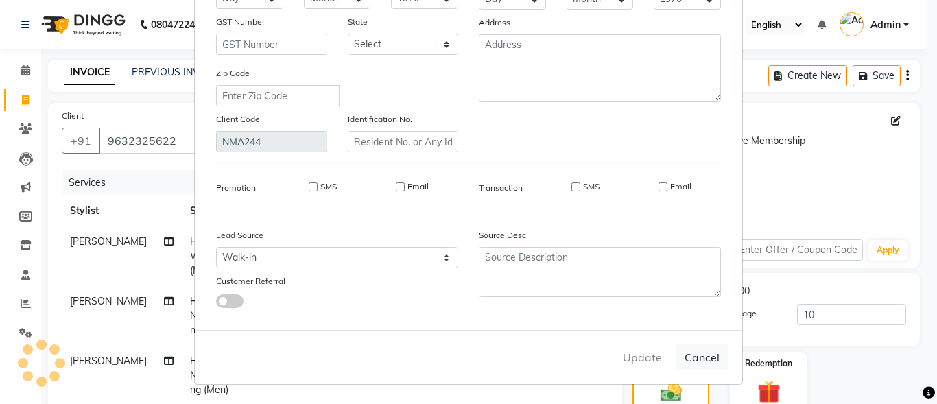
checkbox input "false"
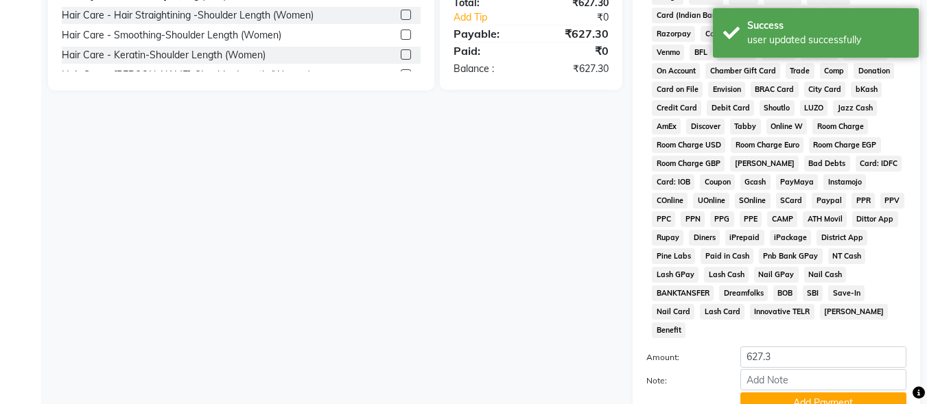
scroll to position [645, 0]
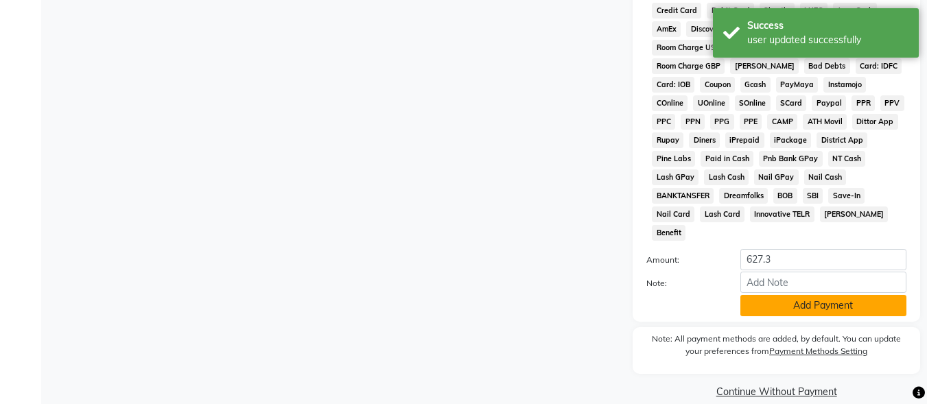
click at [783, 295] on button "Add Payment" at bounding box center [823, 305] width 166 height 21
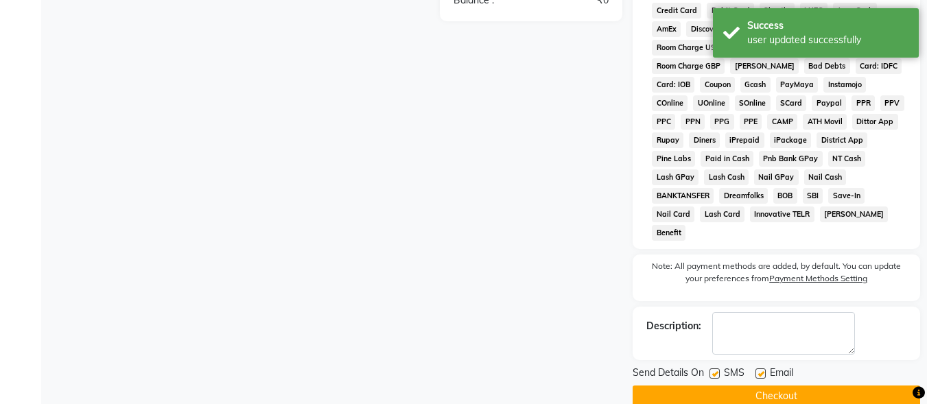
click at [719, 368] on label at bounding box center [714, 373] width 10 height 10
click at [718, 370] on input "checkbox" at bounding box center [713, 374] width 9 height 9
checkbox input "false"
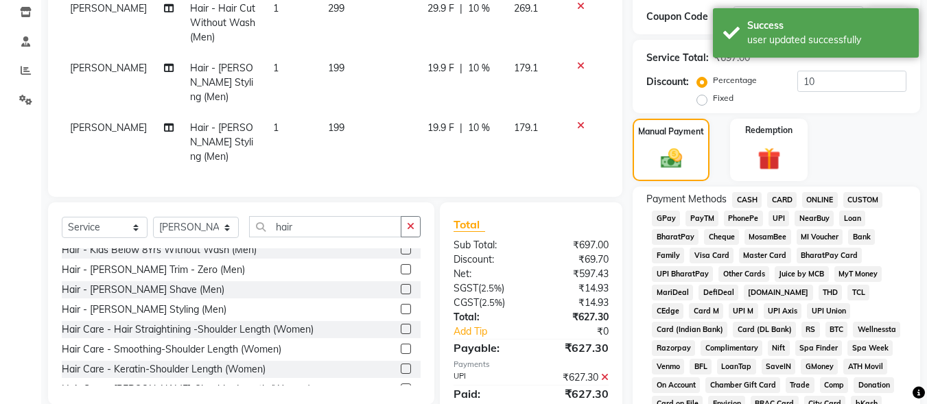
click at [472, 121] on span "10 %" at bounding box center [479, 128] width 22 height 14
select select "61524"
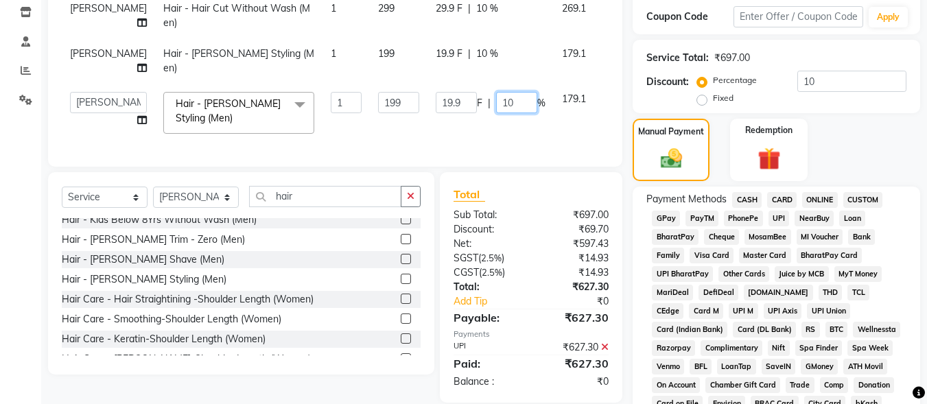
click at [496, 113] on input "10" at bounding box center [516, 102] width 41 height 21
type input "0"
click at [517, 153] on div "Services Stylist Service Qty Price Disc Total Action Mohd Muzahir Ali Hair - Ha…" at bounding box center [335, 45] width 547 height 216
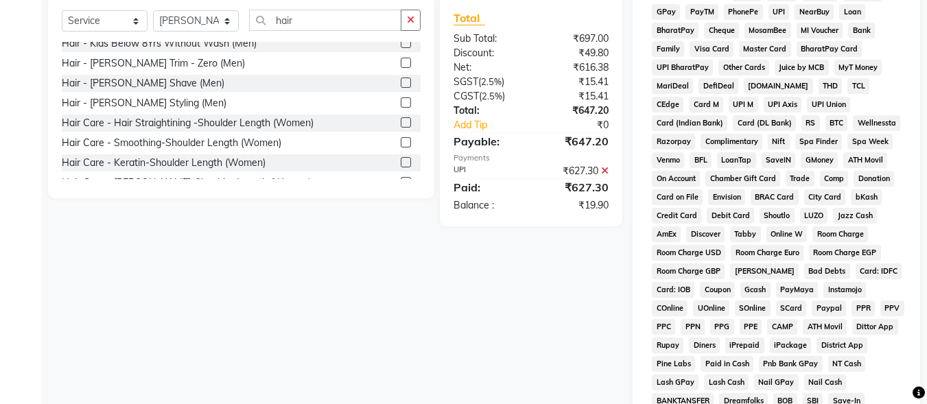
scroll to position [508, 0]
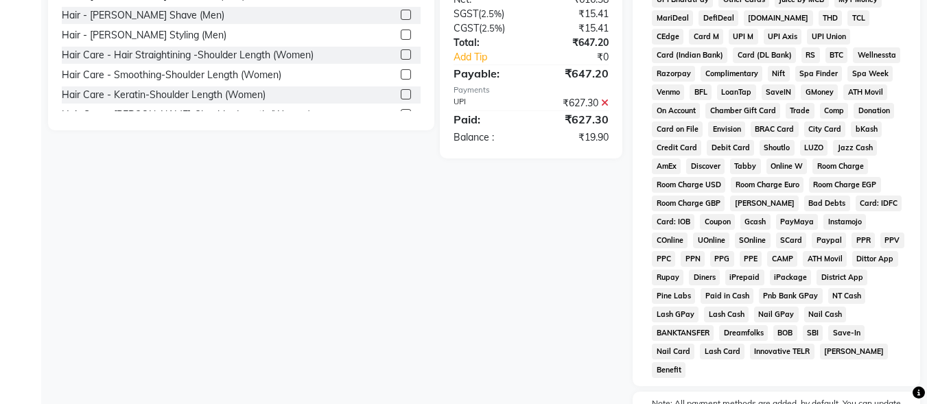
click at [603, 98] on icon at bounding box center [605, 103] width 8 height 10
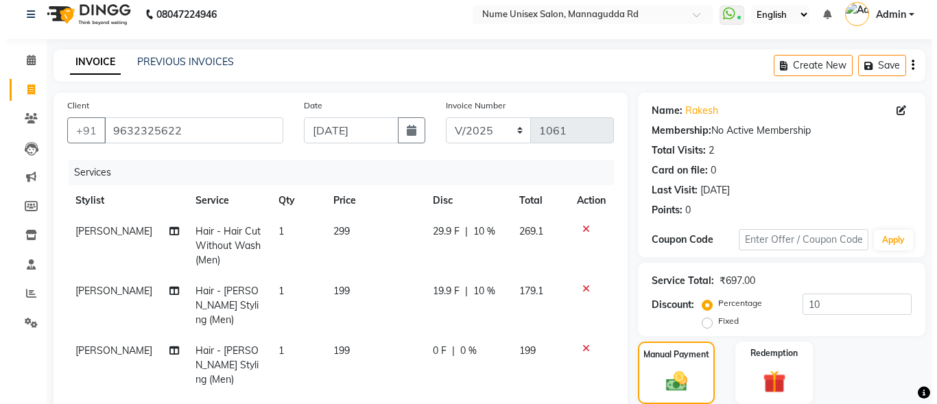
scroll to position [0, 0]
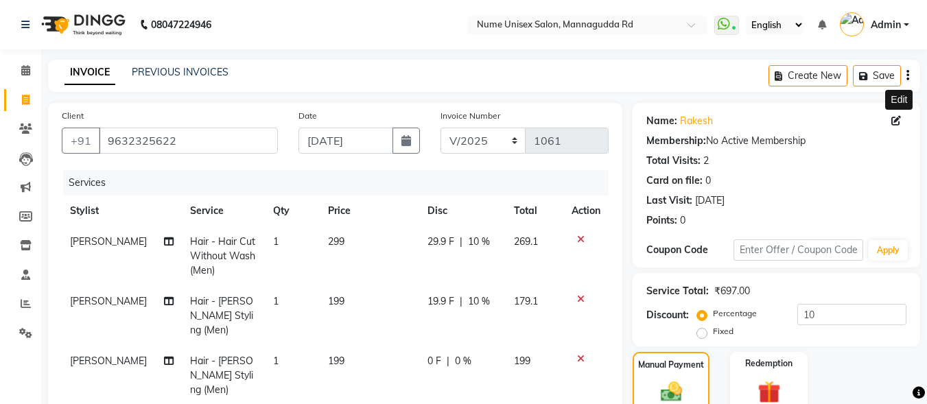
click at [900, 118] on icon at bounding box center [896, 121] width 10 height 10
select select "[DEMOGRAPHIC_DATA]"
select select "48902"
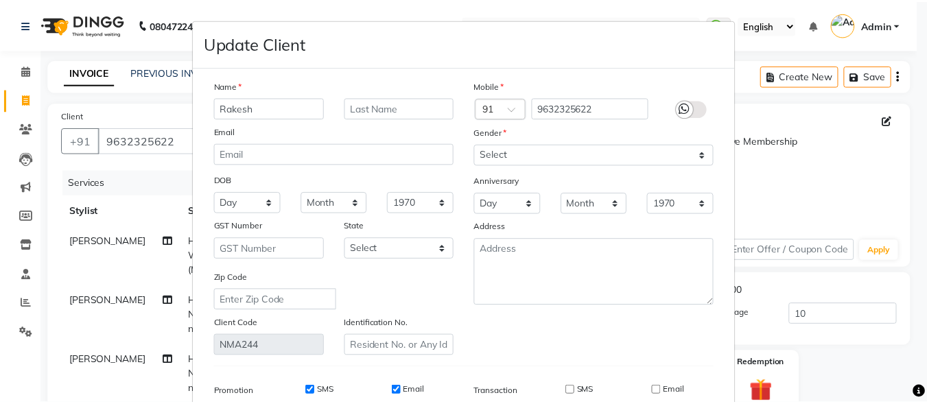
scroll to position [204, 0]
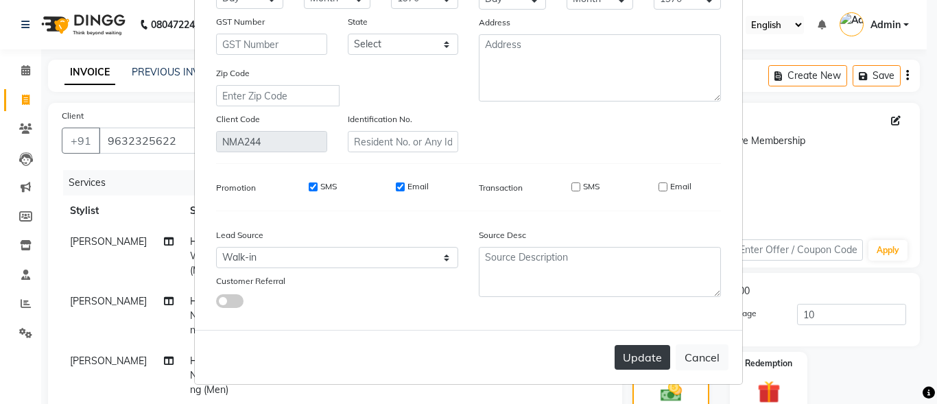
click at [629, 361] on button "Update" at bounding box center [642, 357] width 56 height 25
select select
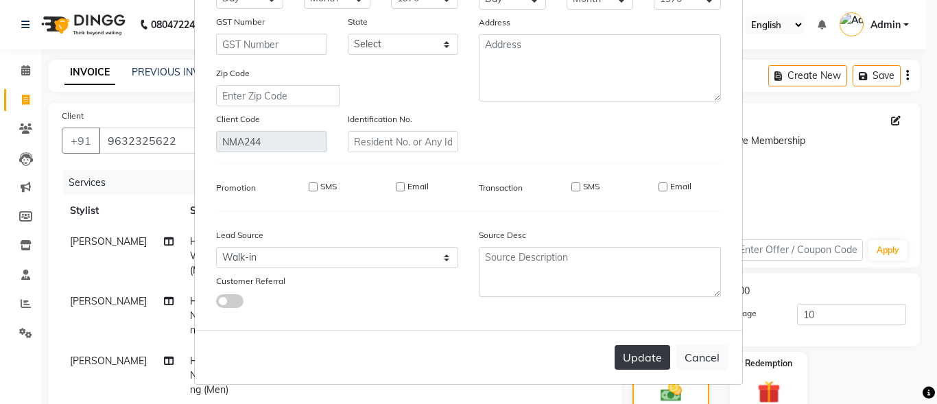
select select
checkbox input "false"
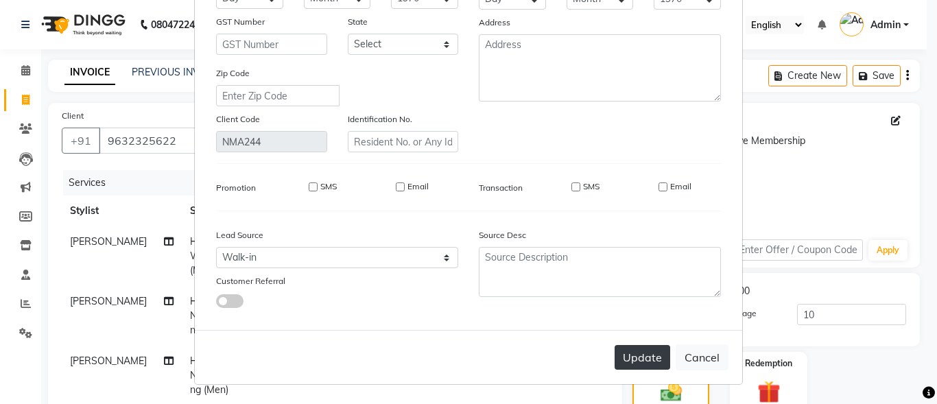
checkbox input "false"
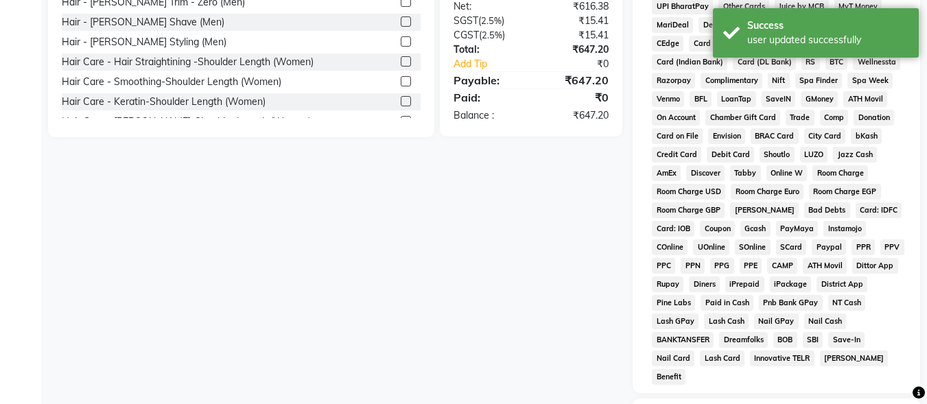
scroll to position [229, 0]
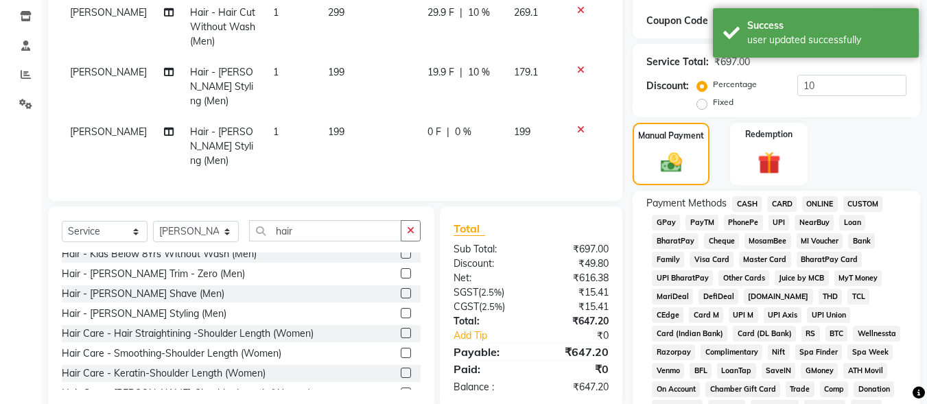
click at [778, 224] on span "UPI" at bounding box center [778, 223] width 21 height 16
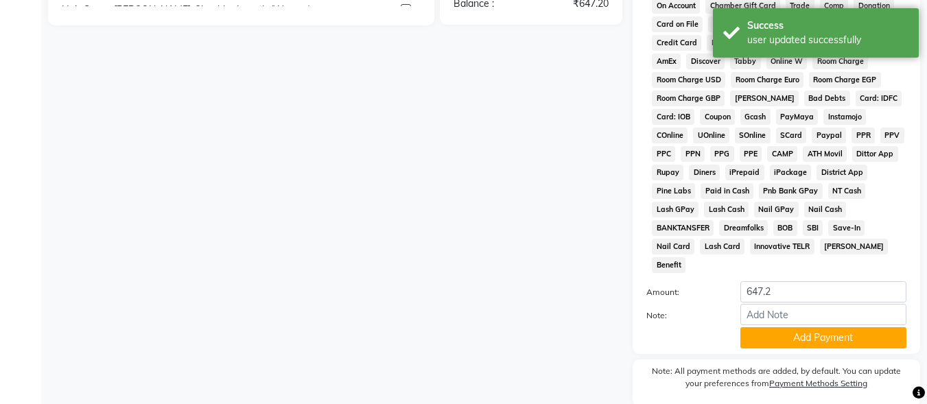
scroll to position [645, 0]
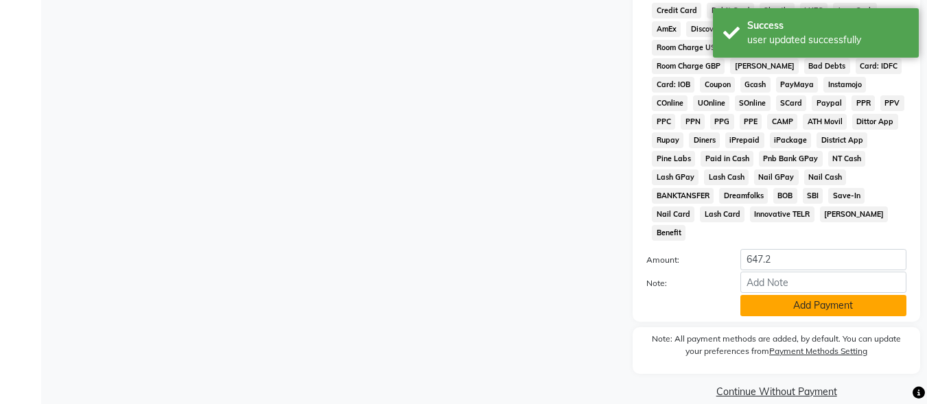
click at [793, 295] on button "Add Payment" at bounding box center [823, 305] width 166 height 21
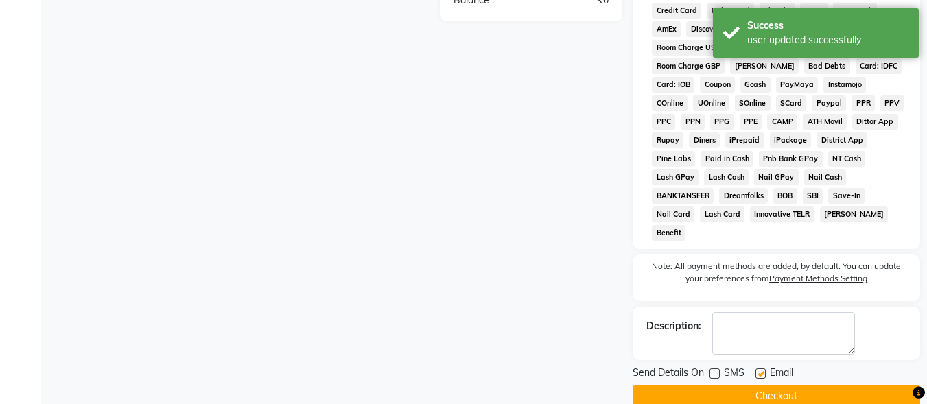
click at [761, 368] on label at bounding box center [760, 373] width 10 height 10
click at [761, 370] on input "checkbox" at bounding box center [759, 374] width 9 height 9
checkbox input "false"
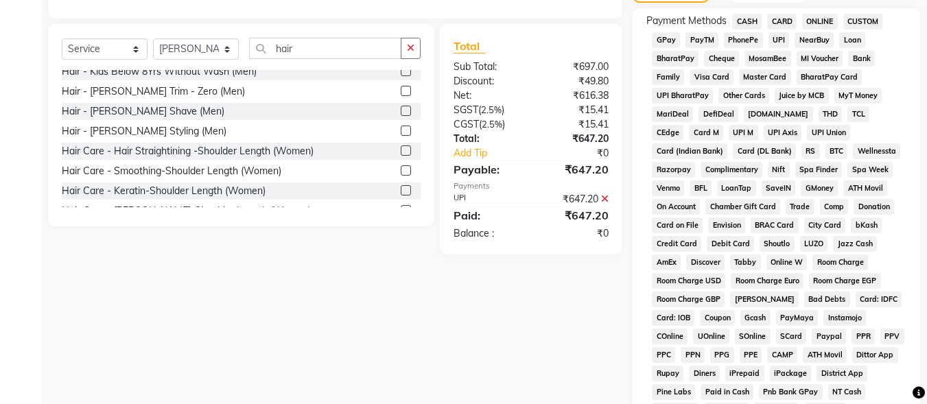
scroll to position [649, 0]
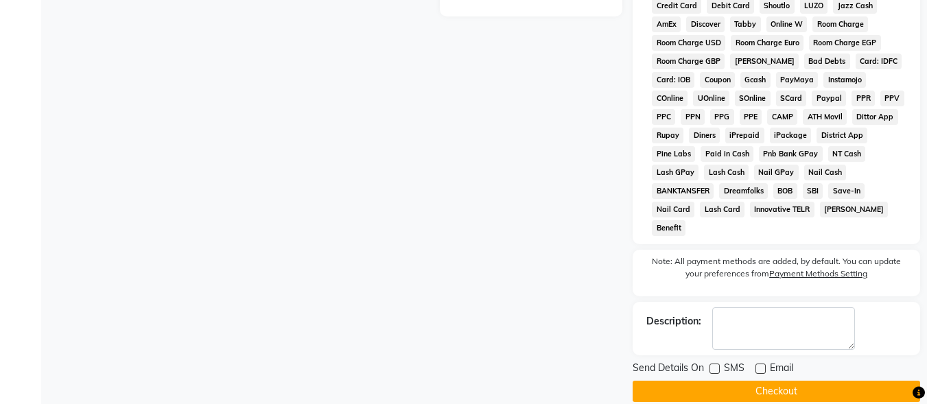
click at [761, 381] on button "Checkout" at bounding box center [775, 391] width 287 height 21
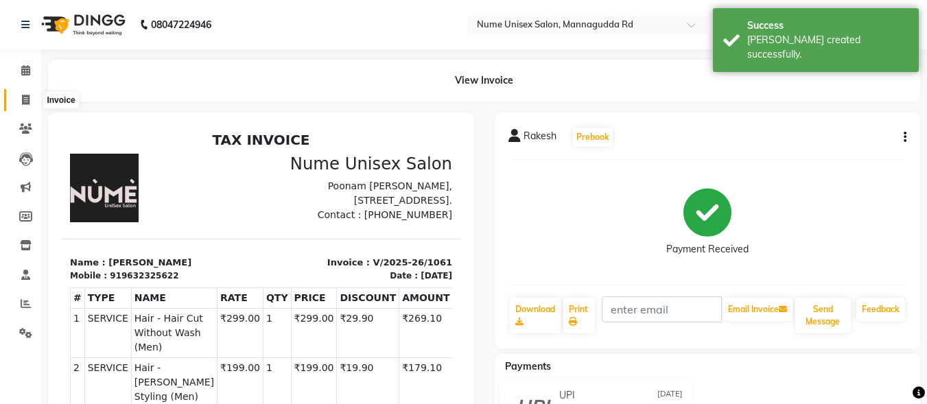
click at [24, 100] on icon at bounding box center [26, 100] width 8 height 10
select select "service"
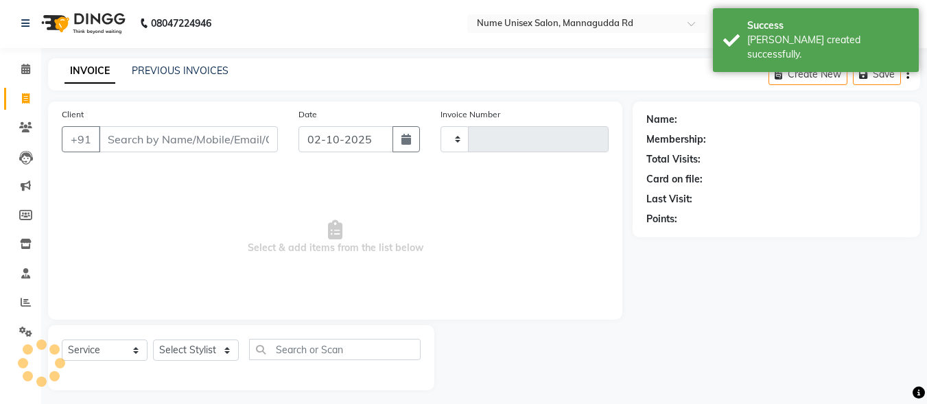
type input "1062"
select select "7047"
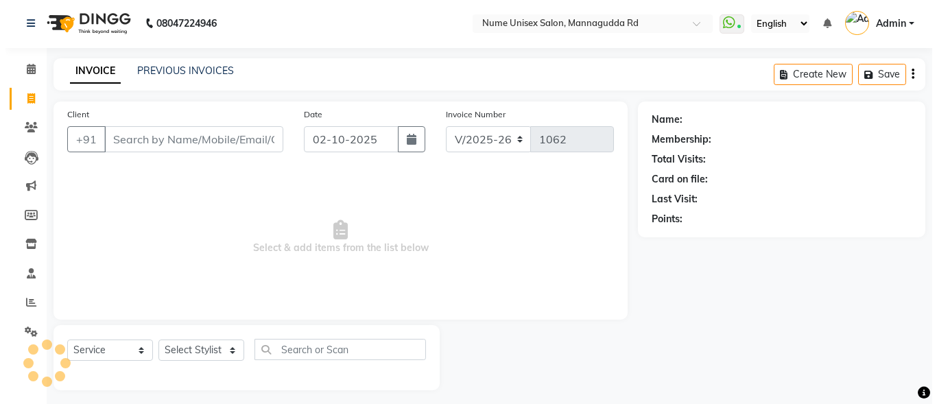
scroll to position [8, 0]
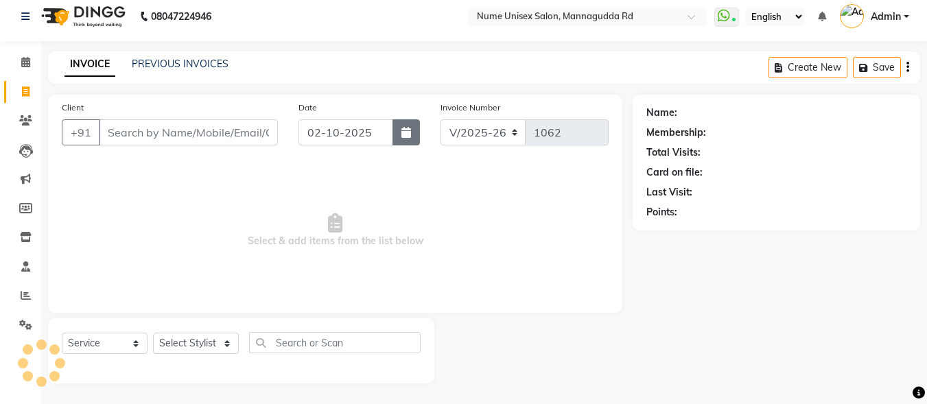
click at [403, 120] on button "button" at bounding box center [405, 132] width 27 height 26
select select "10"
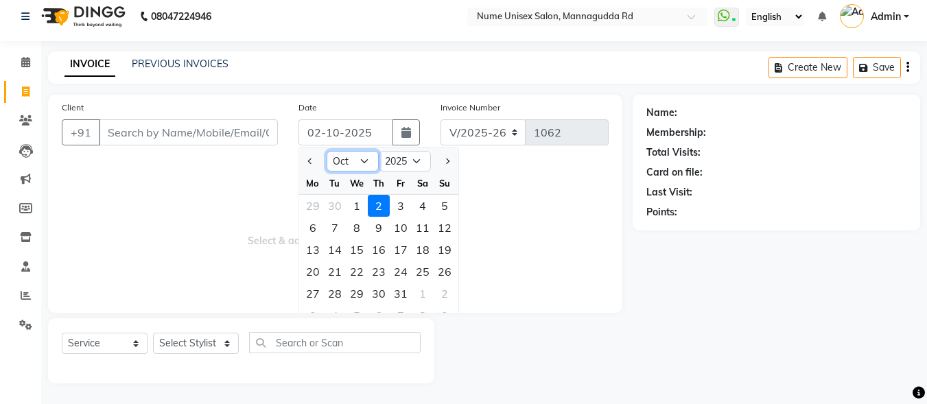
drag, startPoint x: 366, startPoint y: 163, endPoint x: 365, endPoint y: 169, distance: 6.9
click at [366, 163] on select "Jan Feb Mar Apr May Jun [DATE] Aug Sep Oct Nov Dec" at bounding box center [352, 161] width 52 height 21
click at [326, 151] on select "Jan Feb Mar Apr May Jun [DATE] Aug Sep Oct Nov Dec" at bounding box center [352, 161] width 52 height 21
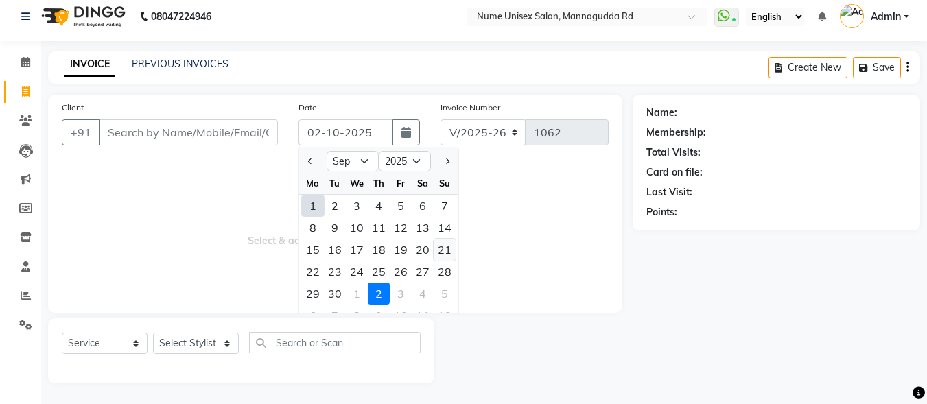
click at [441, 246] on div "21" at bounding box center [444, 250] width 22 height 22
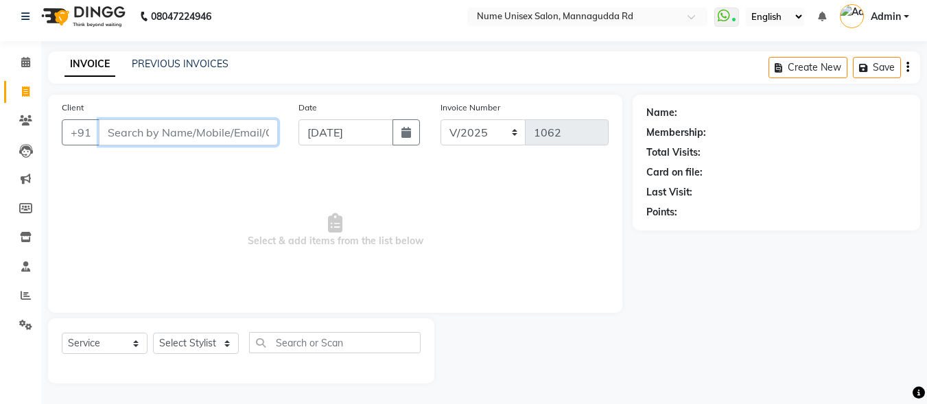
click at [182, 129] on input "Client" at bounding box center [188, 132] width 179 height 26
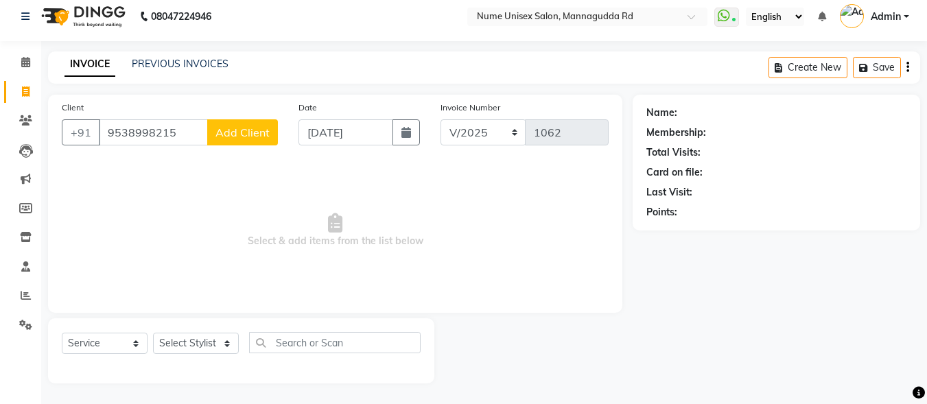
click at [231, 131] on span "Add Client" at bounding box center [242, 133] width 54 height 14
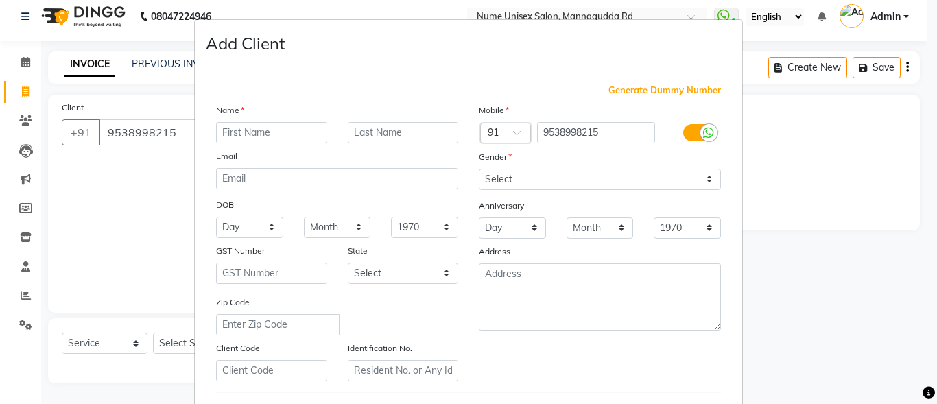
click at [232, 128] on input "text" at bounding box center [271, 132] width 111 height 21
click at [686, 133] on label at bounding box center [698, 132] width 31 height 17
click at [0, 0] on input "checkbox" at bounding box center [0, 0] width 0 height 0
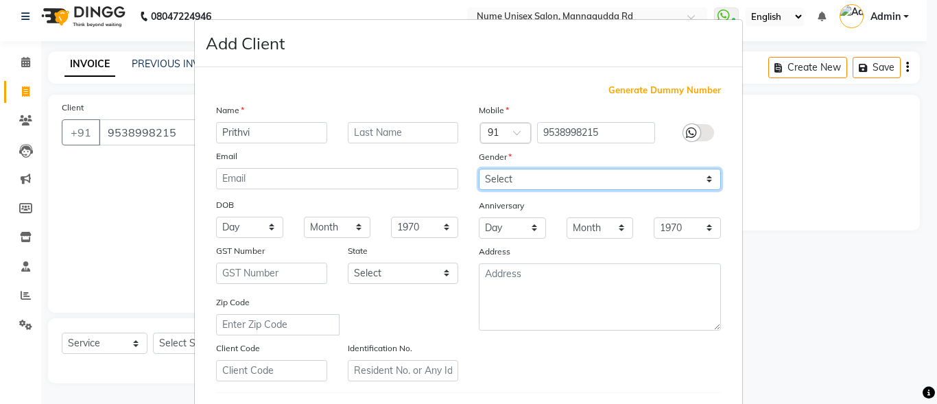
click at [664, 177] on select "Select [DEMOGRAPHIC_DATA] [DEMOGRAPHIC_DATA] Other Prefer Not To Say" at bounding box center [600, 179] width 242 height 21
click at [479, 169] on select "Select [DEMOGRAPHIC_DATA] [DEMOGRAPHIC_DATA] Other Prefer Not To Say" at bounding box center [600, 179] width 242 height 21
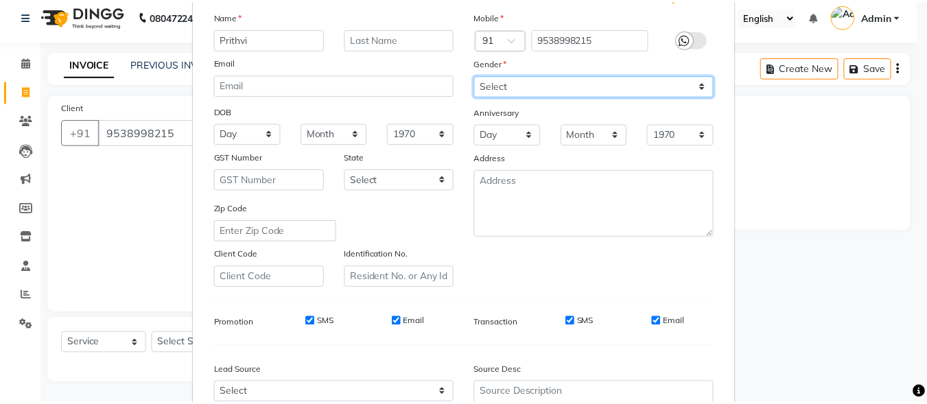
scroll to position [229, 0]
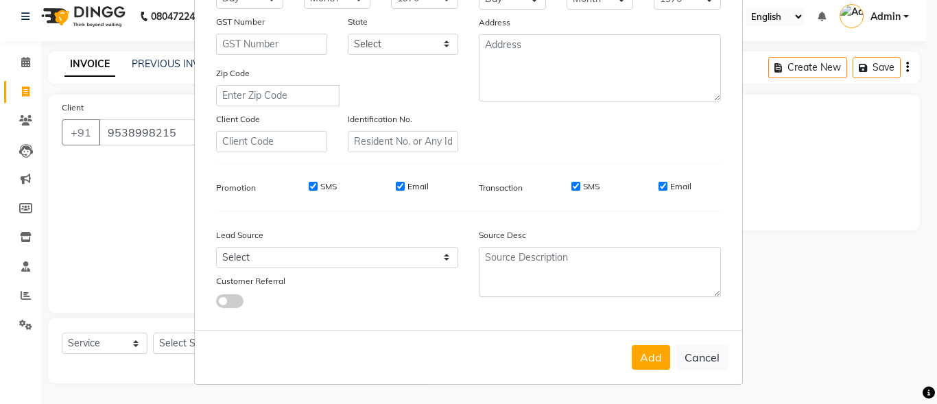
click at [571, 186] on input "SMS" at bounding box center [575, 186] width 9 height 9
click at [658, 184] on input "Email" at bounding box center [662, 186] width 9 height 9
click at [648, 363] on button "Add" at bounding box center [651, 357] width 38 height 25
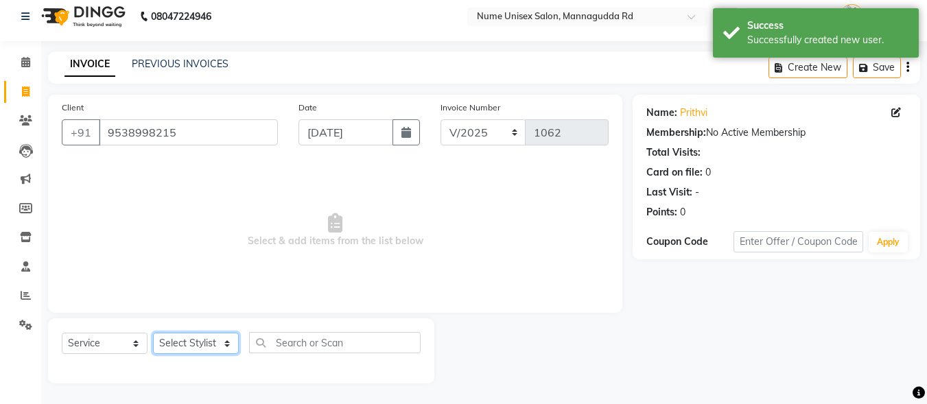
click at [217, 340] on select "Select Stylist Admin [PERSON_NAME] [PERSON_NAME] S [PERSON_NAME] Mohd [PERSON_N…" at bounding box center [196, 343] width 86 height 21
click at [153, 333] on select "Select Stylist Admin [PERSON_NAME] [PERSON_NAME] S [PERSON_NAME] Mohd [PERSON_N…" at bounding box center [196, 343] width 86 height 21
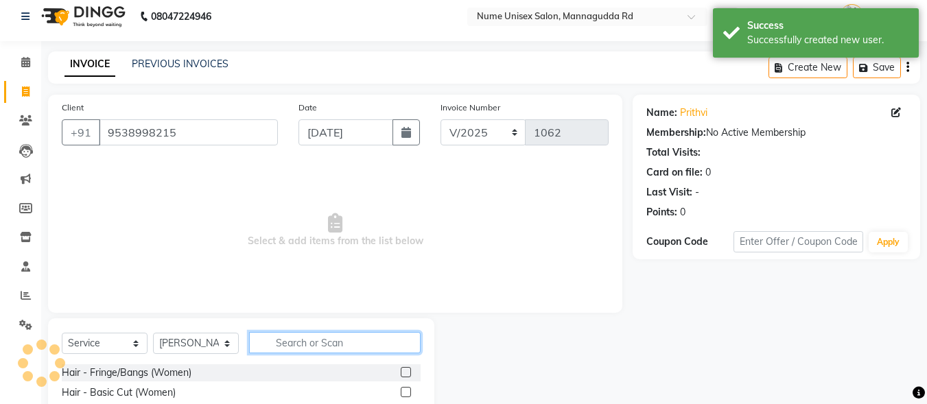
click at [314, 337] on input "text" at bounding box center [334, 342] width 171 height 21
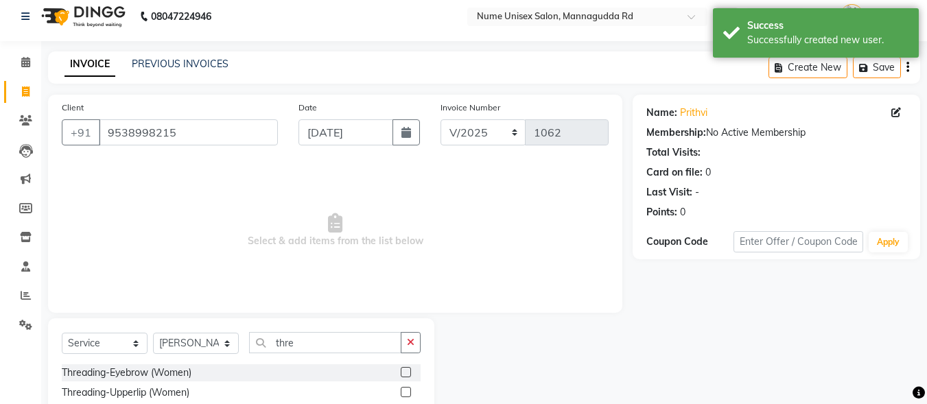
click at [401, 368] on label at bounding box center [406, 372] width 10 height 10
click at [401, 368] on input "checkbox" at bounding box center [405, 372] width 9 height 9
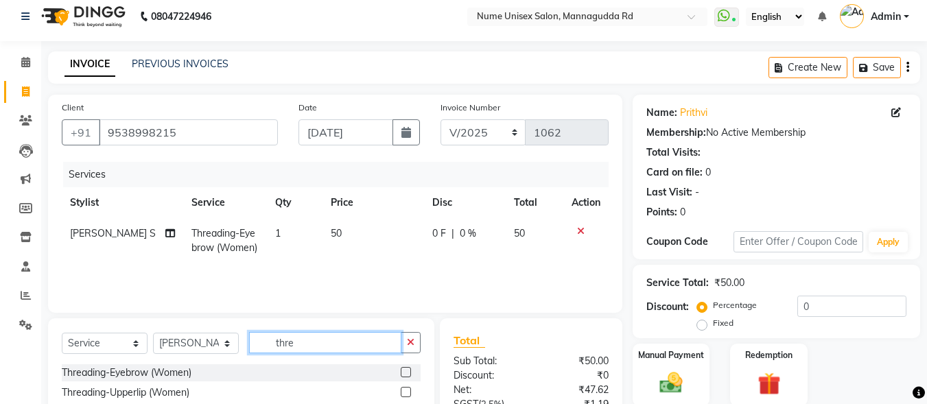
drag, startPoint x: 323, startPoint y: 338, endPoint x: 213, endPoint y: 370, distance: 114.4
click at [401, 391] on label at bounding box center [406, 392] width 10 height 10
click at [401, 391] on input "checkbox" at bounding box center [405, 392] width 9 height 9
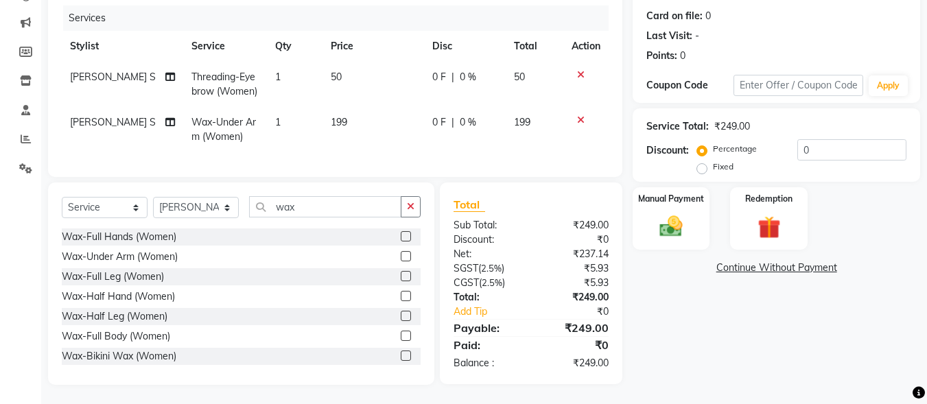
scroll to position [176, 0]
click at [658, 197] on div "Manual Payment" at bounding box center [671, 216] width 80 height 65
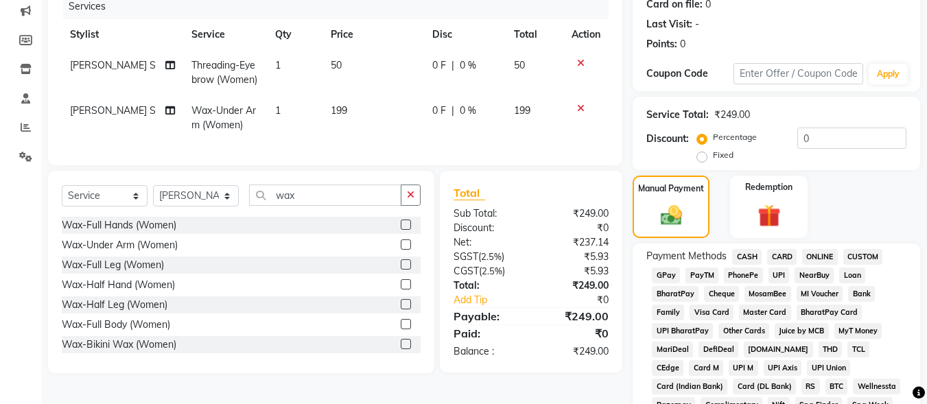
click at [782, 273] on span "UPI" at bounding box center [778, 275] width 21 height 16
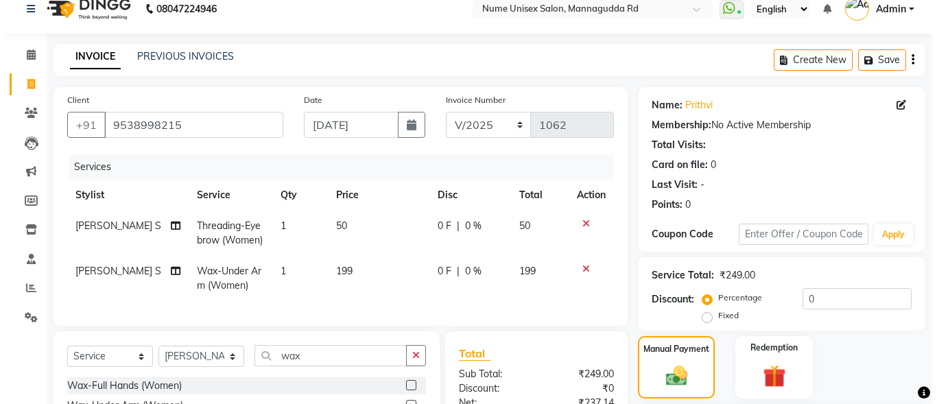
scroll to position [0, 0]
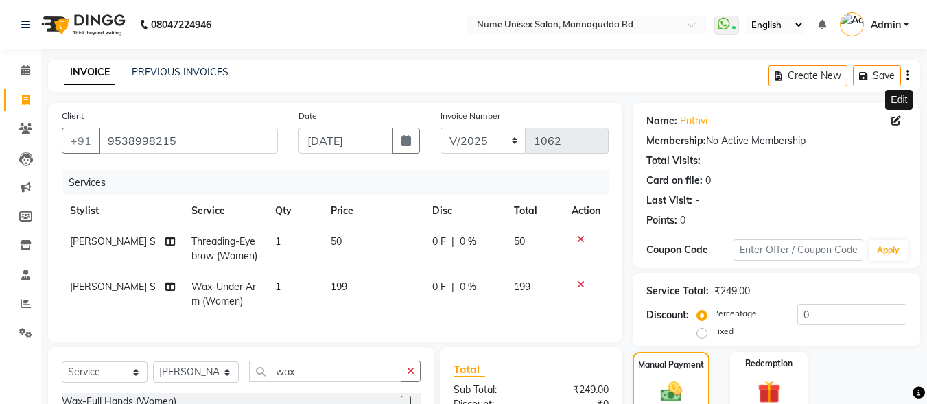
click at [896, 123] on icon at bounding box center [896, 121] width 10 height 10
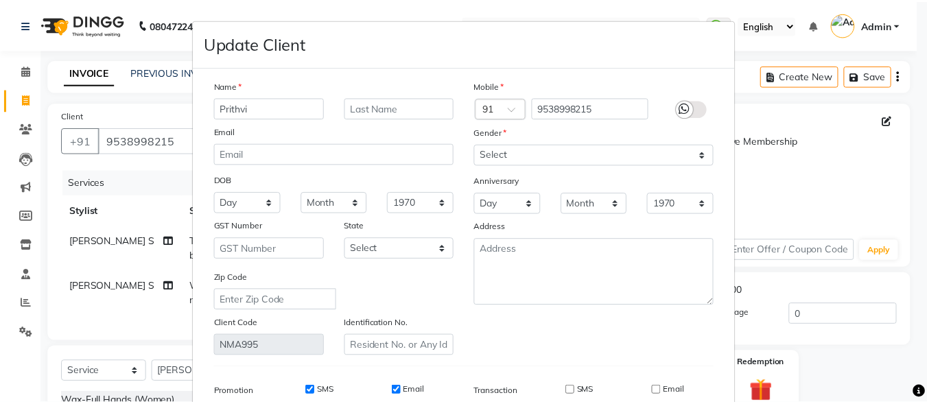
scroll to position [204, 0]
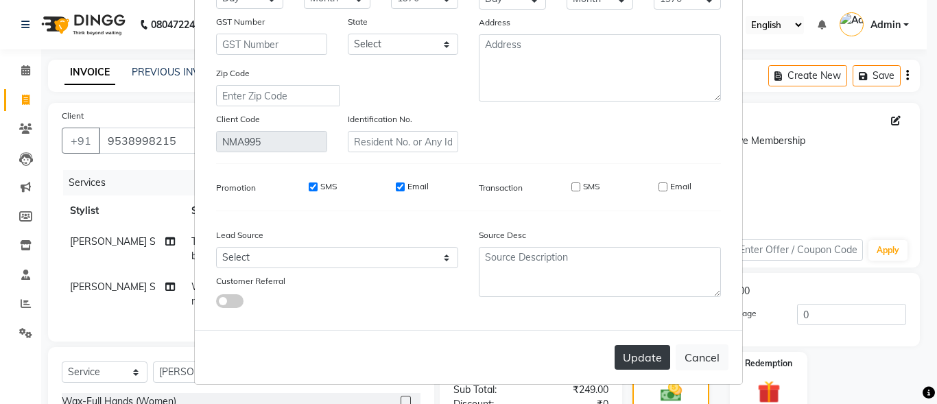
click at [656, 357] on button "Update" at bounding box center [642, 357] width 56 height 25
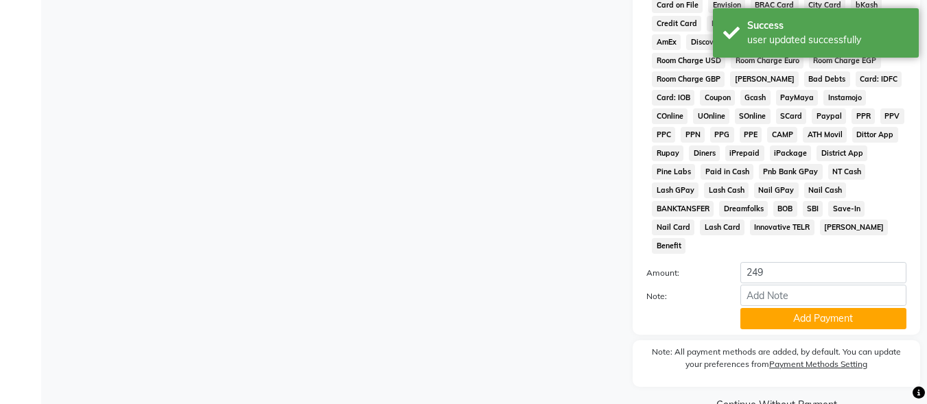
scroll to position [645, 0]
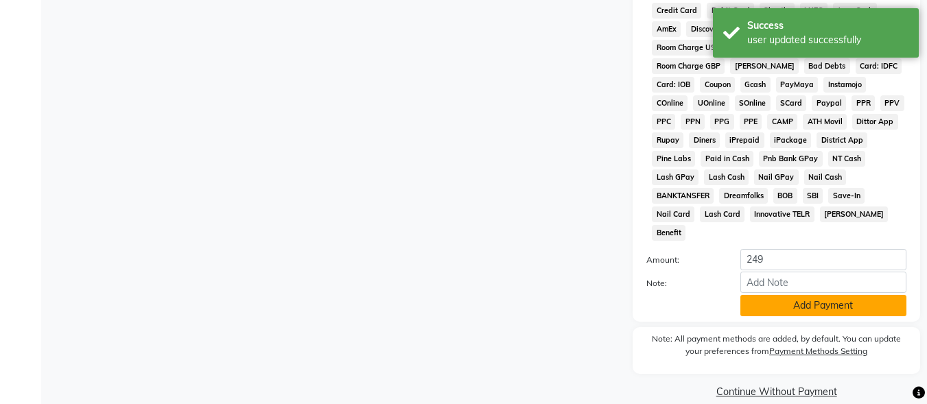
click at [786, 295] on button "Add Payment" at bounding box center [823, 305] width 166 height 21
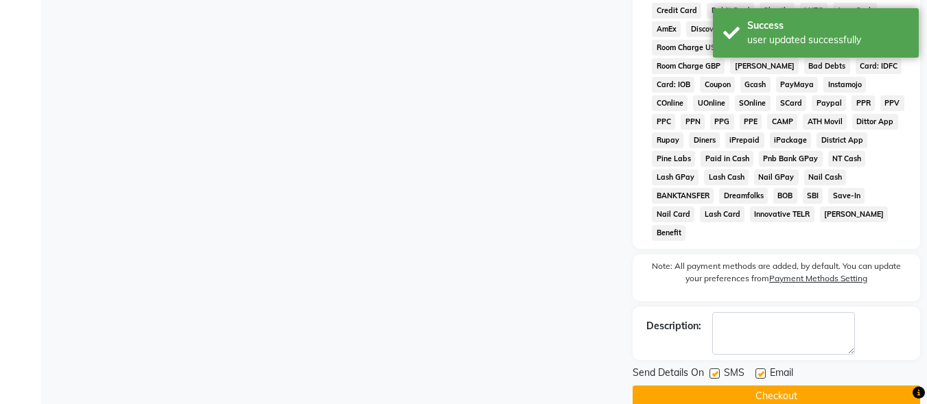
click at [711, 368] on label at bounding box center [714, 373] width 10 height 10
click at [711, 370] on input "checkbox" at bounding box center [713, 374] width 9 height 9
click at [752, 366] on div "SMS" at bounding box center [732, 374] width 46 height 17
click at [759, 368] on label at bounding box center [760, 373] width 10 height 10
click at [759, 370] on input "checkbox" at bounding box center [759, 374] width 9 height 9
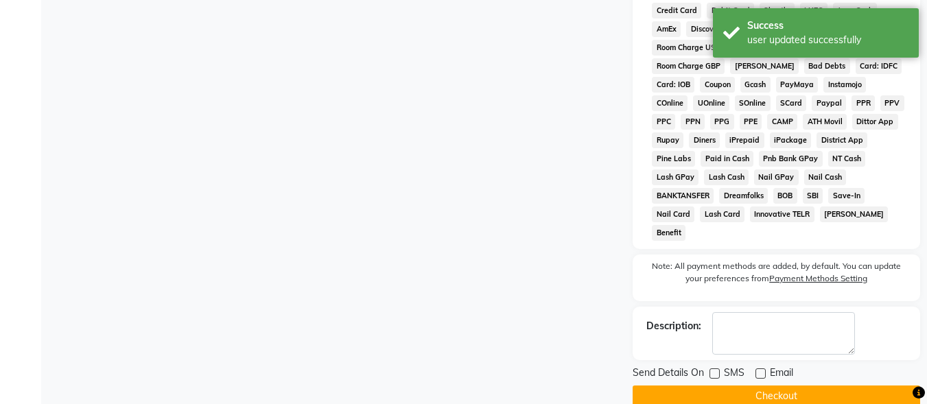
click at [758, 385] on button "Checkout" at bounding box center [775, 395] width 287 height 21
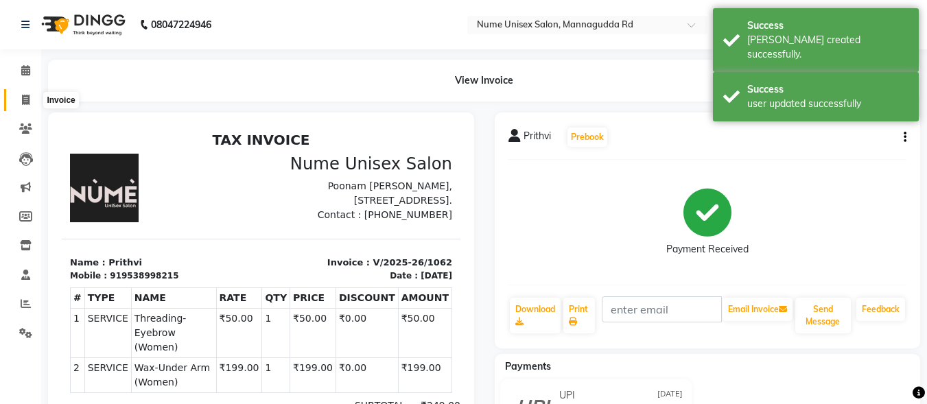
click at [25, 101] on icon at bounding box center [26, 100] width 8 height 10
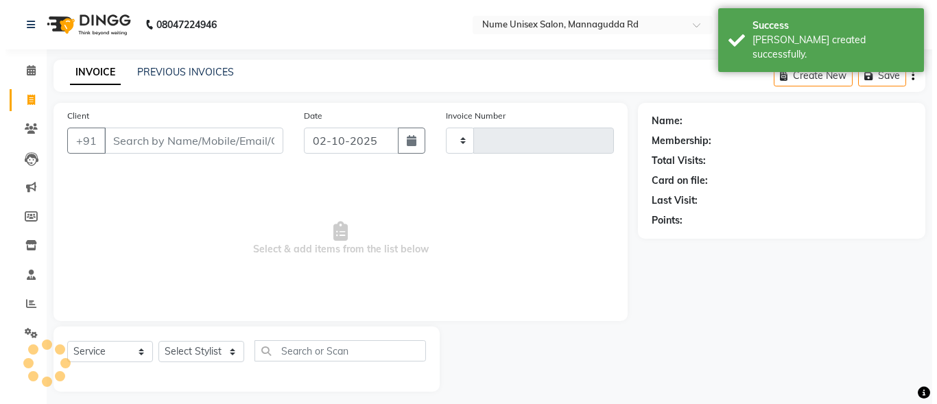
scroll to position [8, 0]
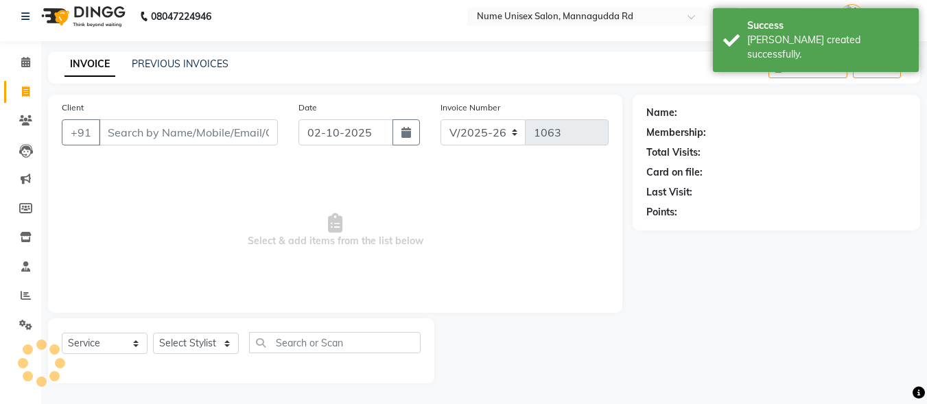
click at [149, 131] on input "Client" at bounding box center [188, 132] width 179 height 26
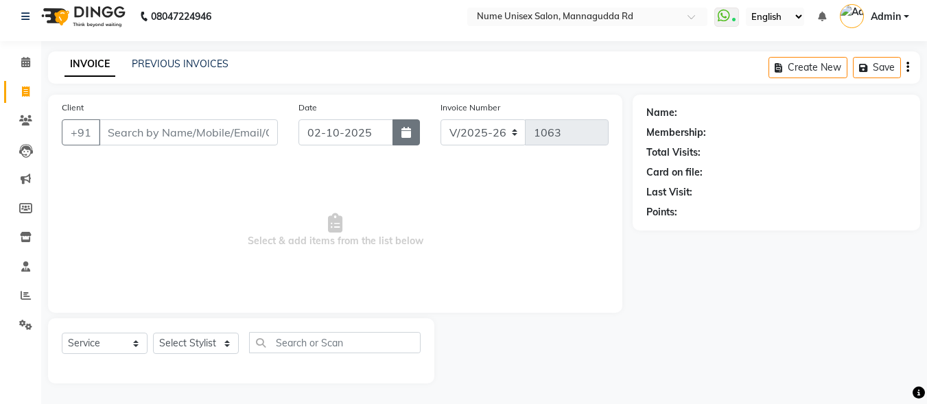
click at [405, 134] on icon "button" at bounding box center [406, 132] width 10 height 11
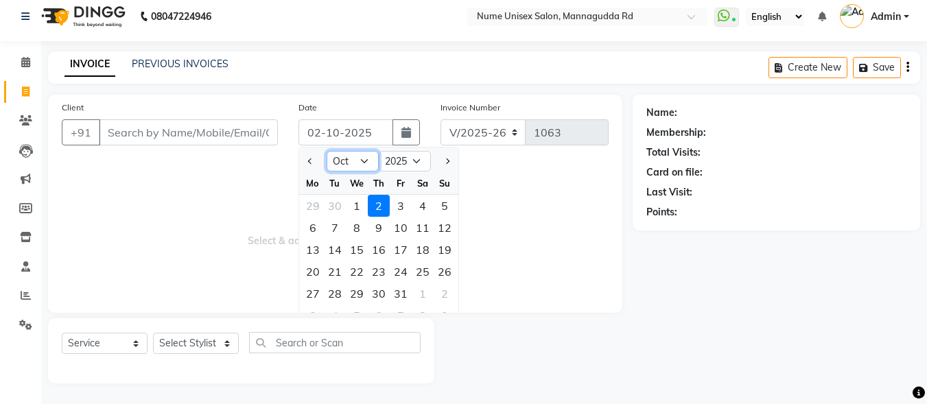
click at [362, 160] on select "Jan Feb Mar Apr May Jun [DATE] Aug Sep Oct Nov Dec" at bounding box center [352, 161] width 52 height 21
click at [326, 151] on select "Jan Feb Mar Apr May Jun [DATE] Aug Sep Oct Nov Dec" at bounding box center [352, 161] width 52 height 21
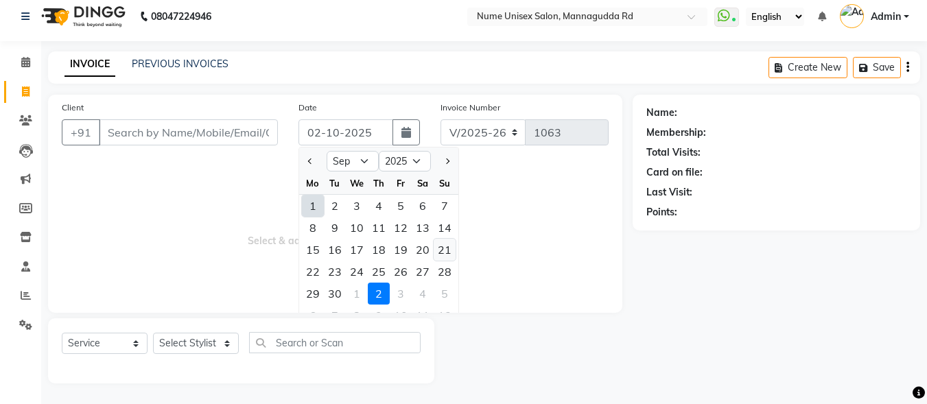
click at [447, 251] on div "21" at bounding box center [444, 250] width 22 height 22
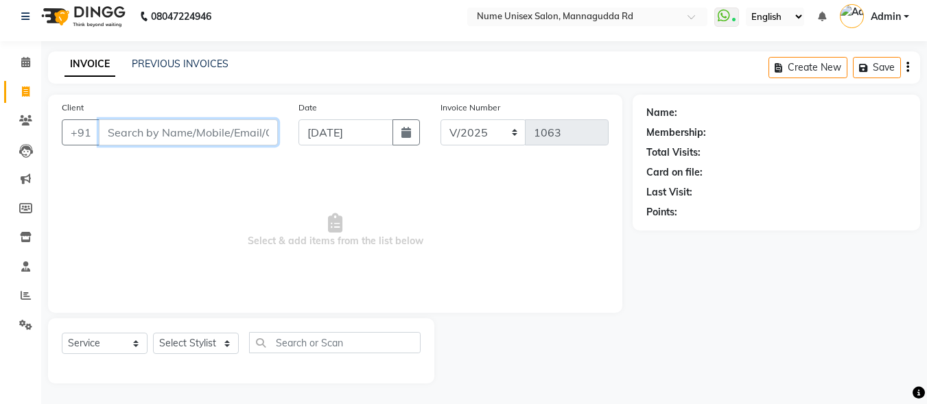
click at [189, 139] on input "Client" at bounding box center [188, 132] width 179 height 26
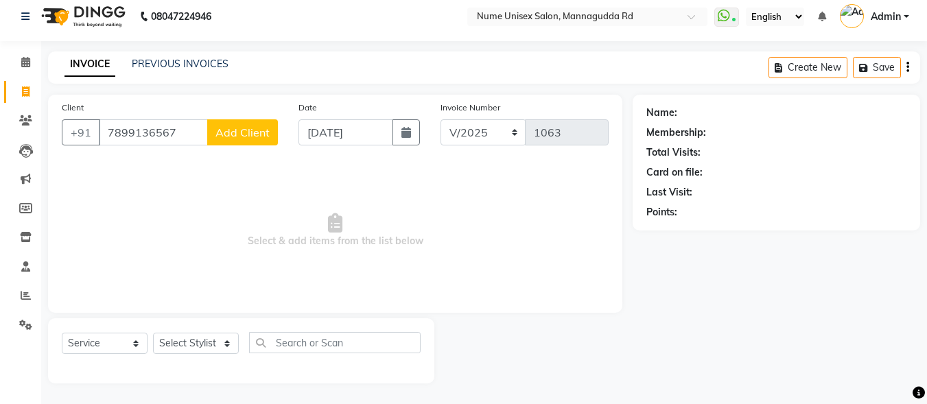
click at [237, 129] on span "Add Client" at bounding box center [242, 133] width 54 height 14
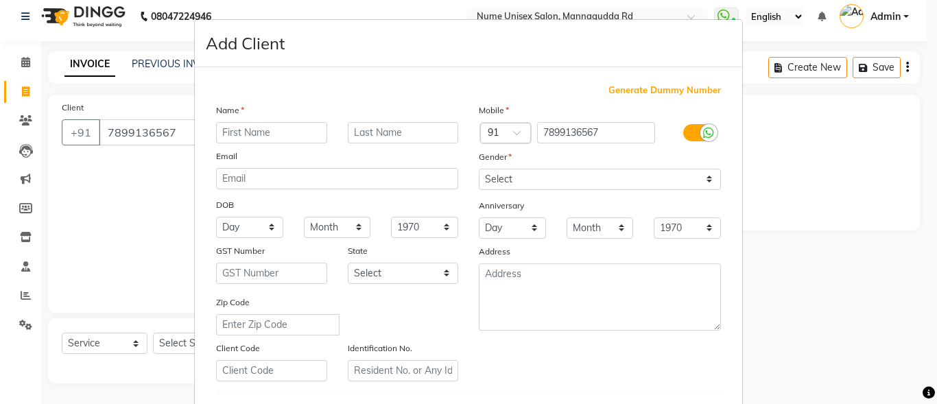
click at [689, 127] on label at bounding box center [698, 132] width 31 height 17
click at [0, 0] on input "checkbox" at bounding box center [0, 0] width 0 height 0
click at [302, 121] on div "Name Email DOB Day 01 02 03 04 05 06 07 08 09 10 11 12 13 14 15 16 17 18 19 20 …" at bounding box center [337, 242] width 263 height 278
click at [306, 130] on input "text" at bounding box center [271, 132] width 111 height 21
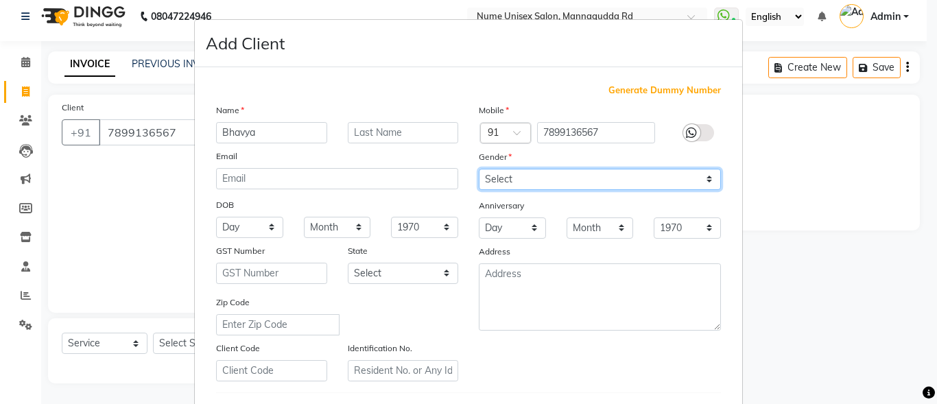
click at [487, 180] on select "Select [DEMOGRAPHIC_DATA] [DEMOGRAPHIC_DATA] Other Prefer Not To Say" at bounding box center [600, 179] width 242 height 21
click at [479, 169] on select "Select [DEMOGRAPHIC_DATA] [DEMOGRAPHIC_DATA] Other Prefer Not To Say" at bounding box center [600, 179] width 242 height 21
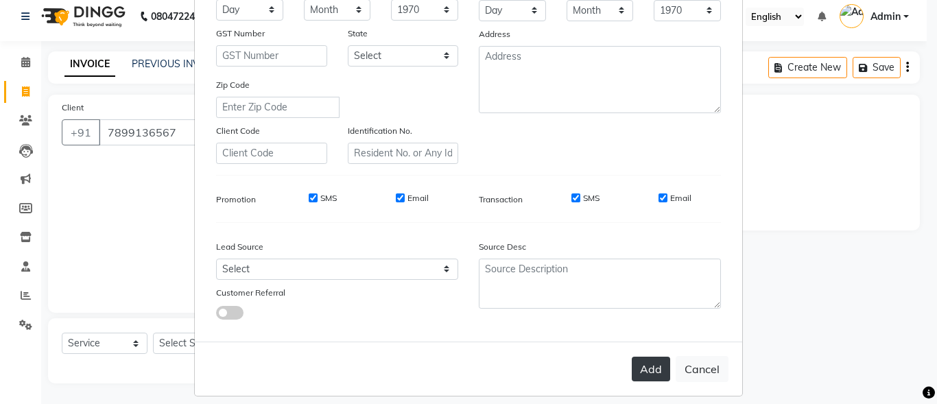
scroll to position [229, 0]
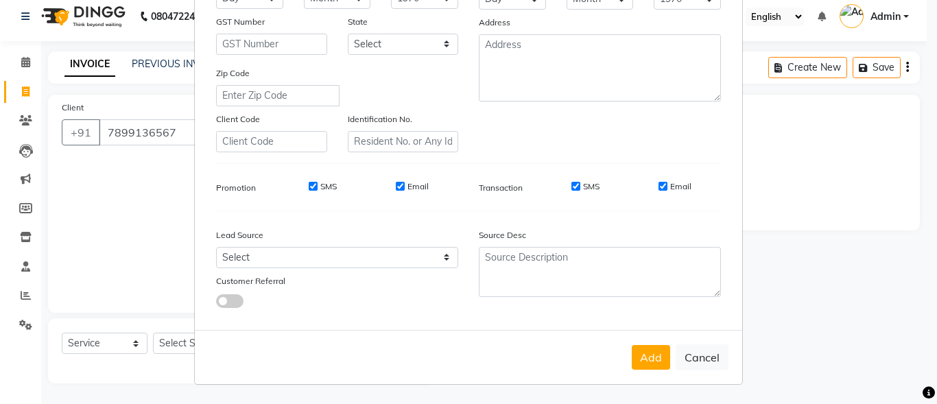
click at [569, 192] on div "SMS" at bounding box center [575, 186] width 47 height 12
click at [571, 189] on input "SMS" at bounding box center [575, 186] width 9 height 9
click at [654, 193] on div "SMS Email" at bounding box center [621, 189] width 219 height 19
click at [662, 189] on input "Email" at bounding box center [662, 186] width 9 height 9
click at [648, 363] on button "Add" at bounding box center [651, 357] width 38 height 25
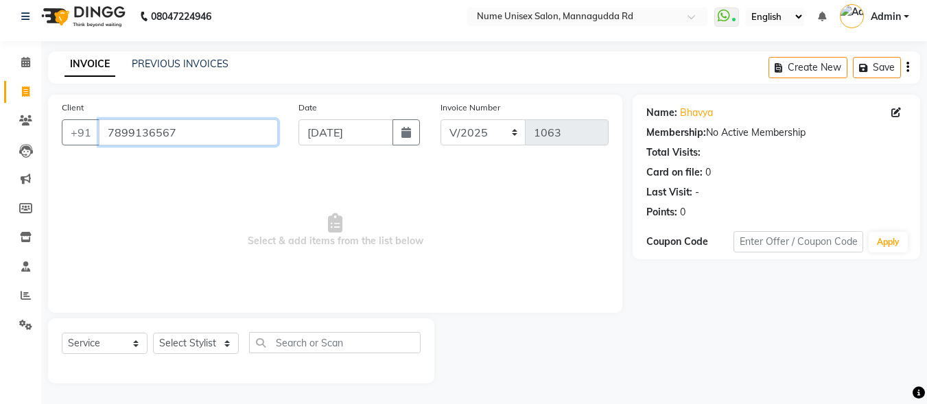
drag, startPoint x: 203, startPoint y: 134, endPoint x: 84, endPoint y: 155, distance: 120.4
click at [84, 155] on div "Client +91 7899136567" at bounding box center [169, 128] width 237 height 56
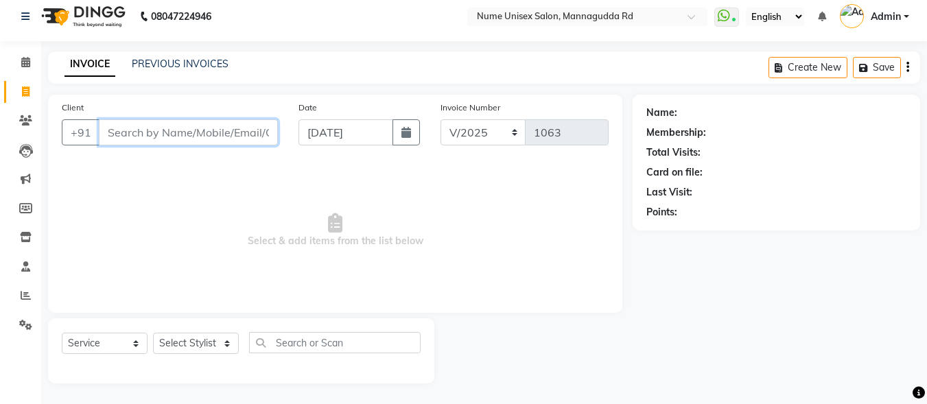
click at [160, 139] on input "Client" at bounding box center [188, 132] width 179 height 26
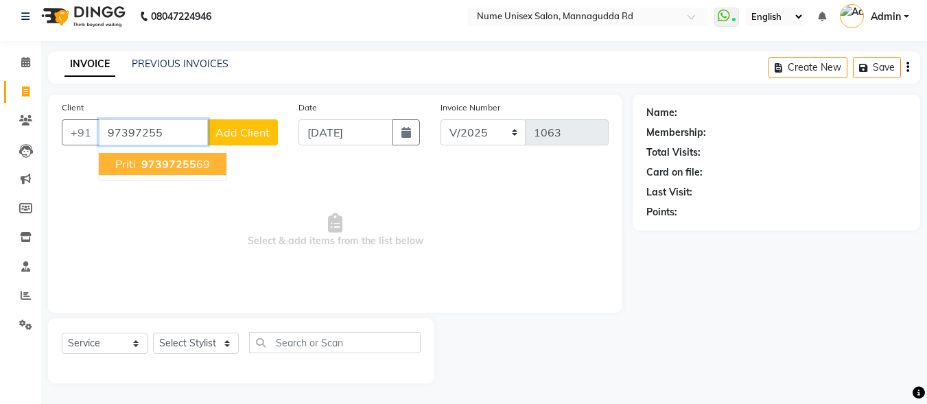
click at [176, 173] on button "Priti 97397255 69" at bounding box center [163, 164] width 128 height 22
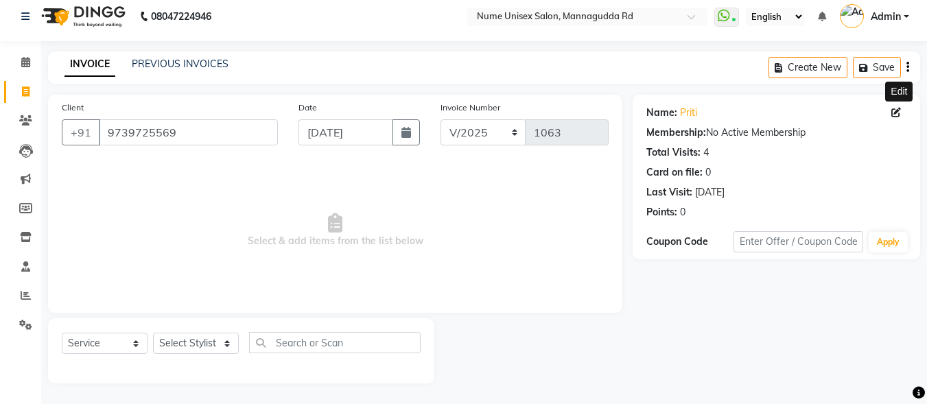
click at [894, 113] on icon at bounding box center [896, 113] width 10 height 10
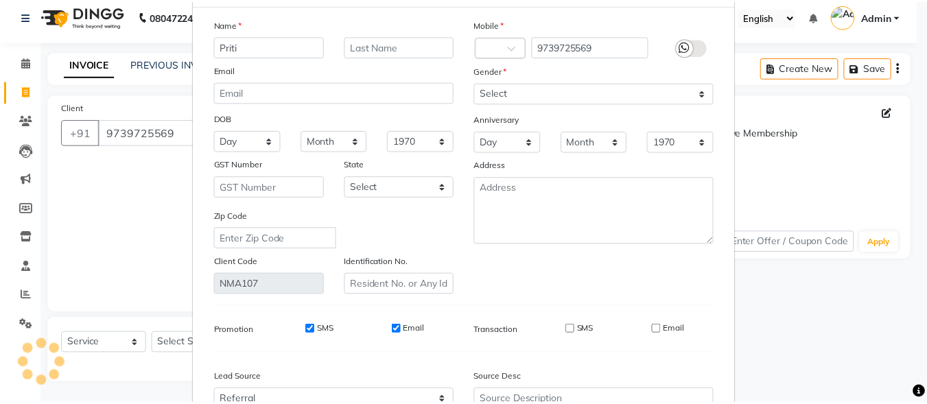
scroll to position [204, 0]
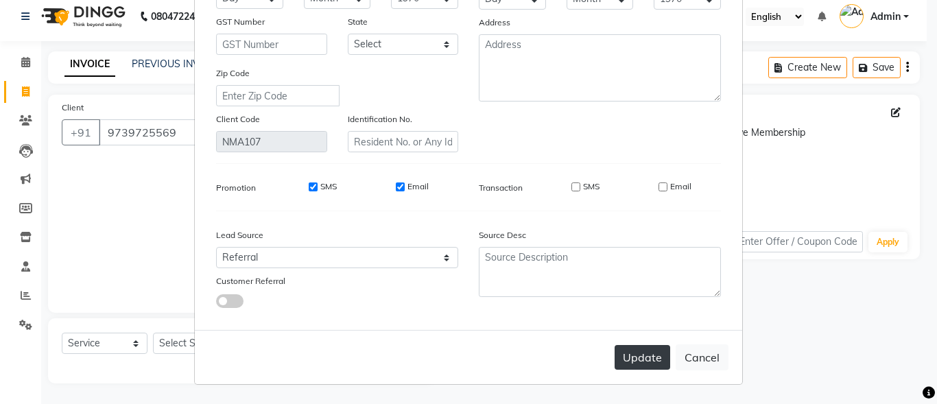
click at [636, 361] on button "Update" at bounding box center [642, 357] width 56 height 25
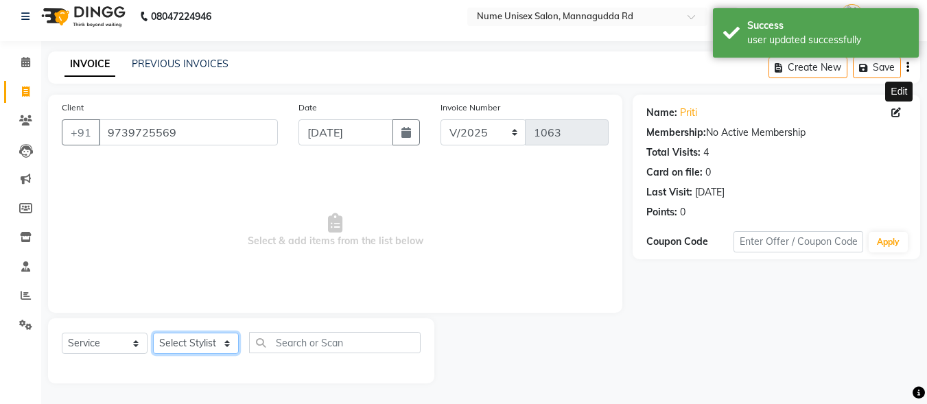
click at [178, 344] on select "Select Stylist Admin [PERSON_NAME] [PERSON_NAME] S [PERSON_NAME] Mohd [PERSON_N…" at bounding box center [196, 343] width 86 height 21
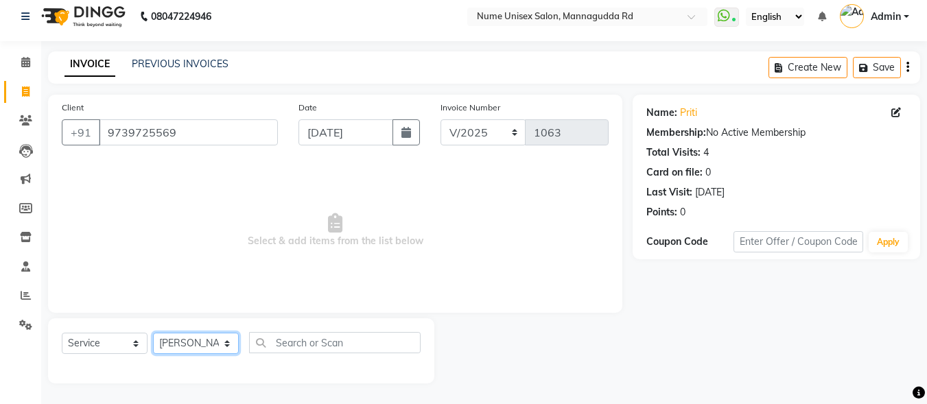
click at [153, 333] on select "Select Stylist Admin [PERSON_NAME] [PERSON_NAME] S [PERSON_NAME] Mohd [PERSON_N…" at bounding box center [196, 343] width 86 height 21
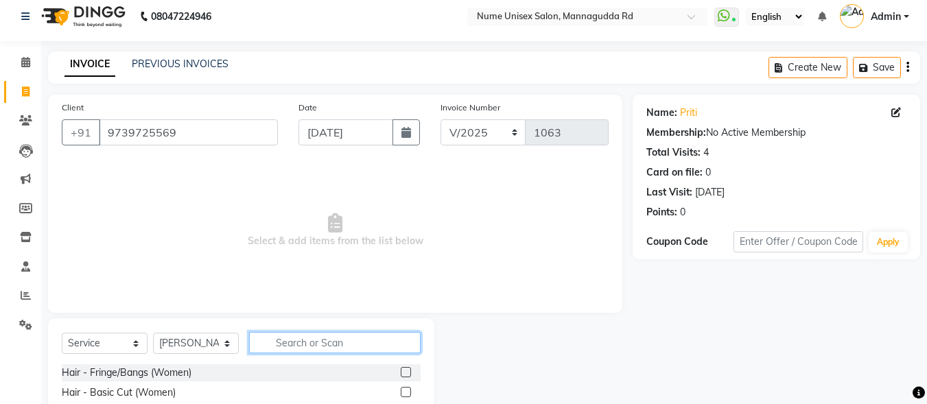
click at [286, 342] on input "text" at bounding box center [334, 342] width 171 height 21
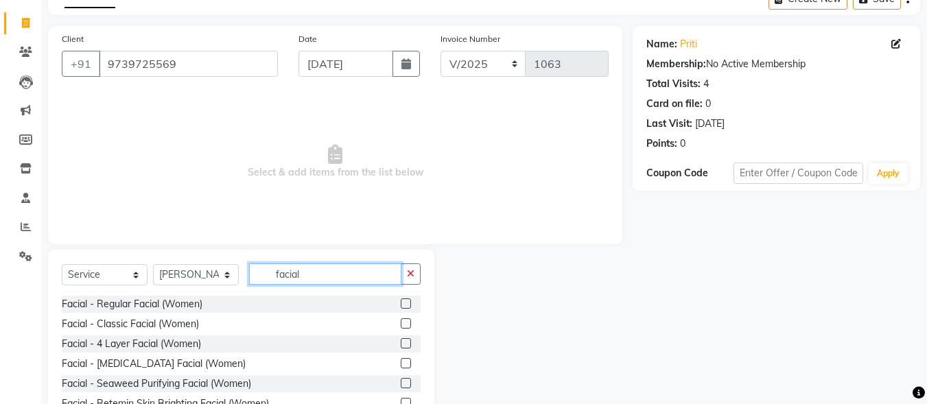
scroll to position [69, 0]
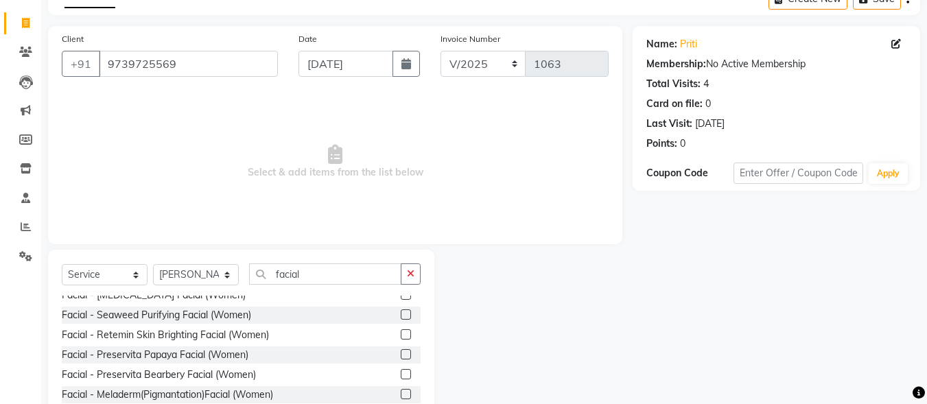
click at [401, 332] on label at bounding box center [406, 334] width 10 height 10
click at [401, 332] on input "checkbox" at bounding box center [405, 335] width 9 height 9
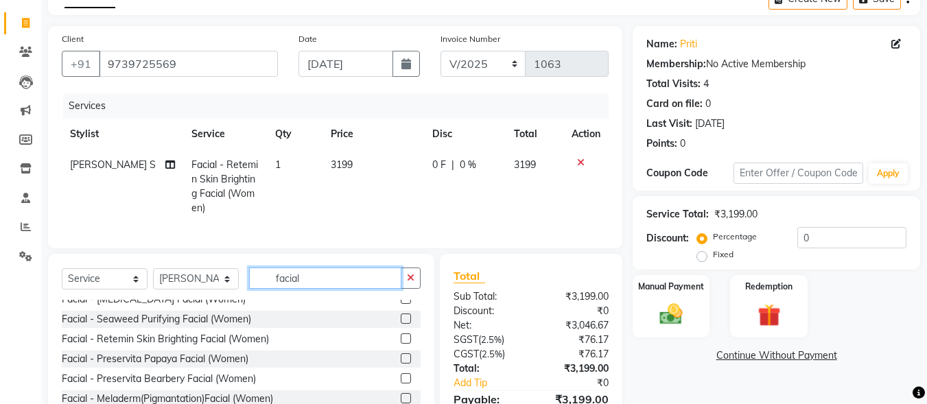
drag, startPoint x: 329, startPoint y: 287, endPoint x: 232, endPoint y: 298, distance: 96.6
click at [232, 298] on div "Select Service Product Membership Package Voucher Prepaid Gift Card Select Styl…" at bounding box center [241, 283] width 359 height 32
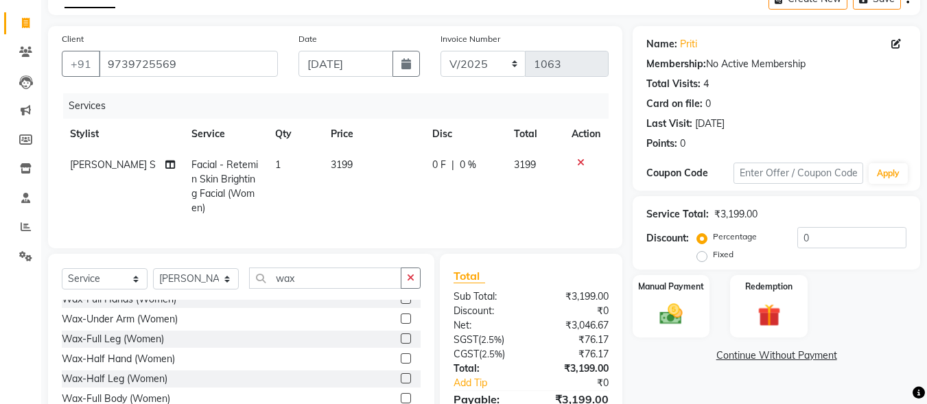
click at [401, 324] on label at bounding box center [406, 318] width 10 height 10
click at [401, 324] on input "checkbox" at bounding box center [405, 319] width 9 height 9
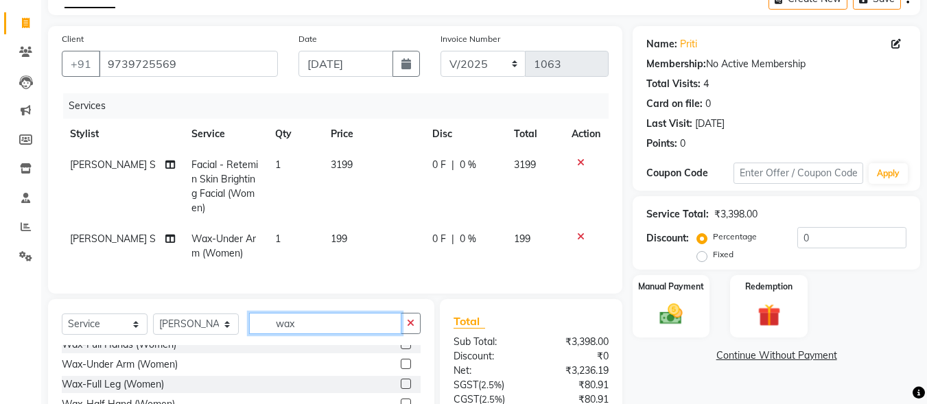
drag, startPoint x: 309, startPoint y: 328, endPoint x: 221, endPoint y: 342, distance: 89.0
click at [221, 342] on div "Select Service Product Membership Package Voucher Prepaid Gift Card Select Styl…" at bounding box center [241, 329] width 359 height 32
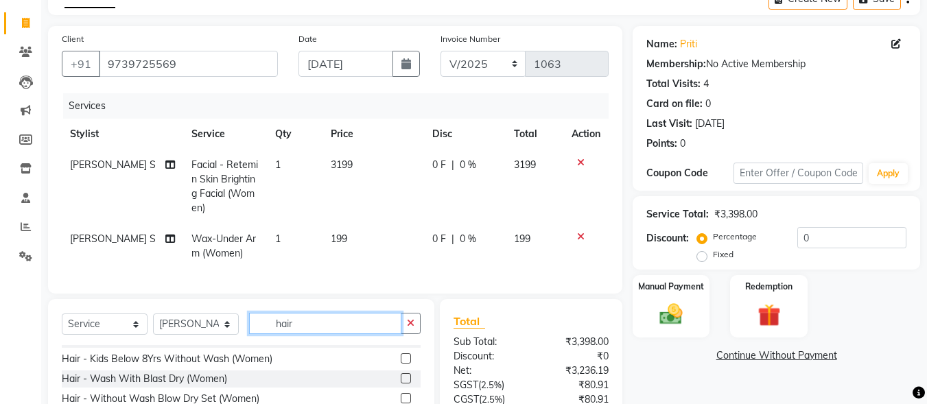
scroll to position [77, 0]
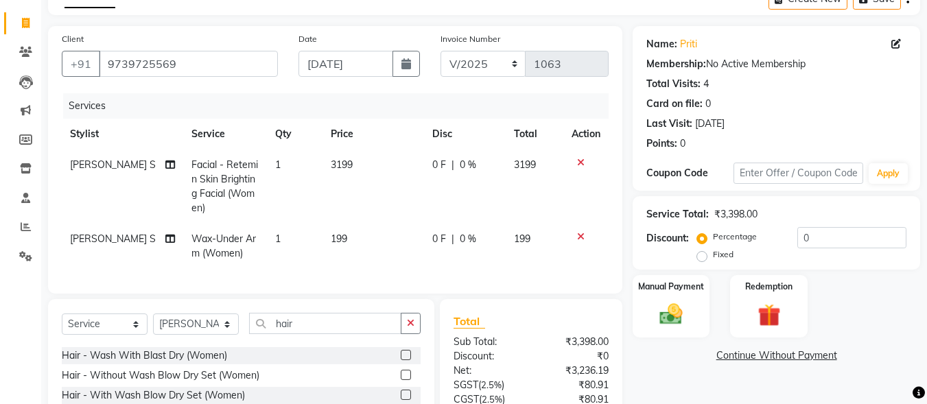
click at [401, 360] on label at bounding box center [406, 355] width 10 height 10
click at [401, 360] on input "checkbox" at bounding box center [405, 355] width 9 height 9
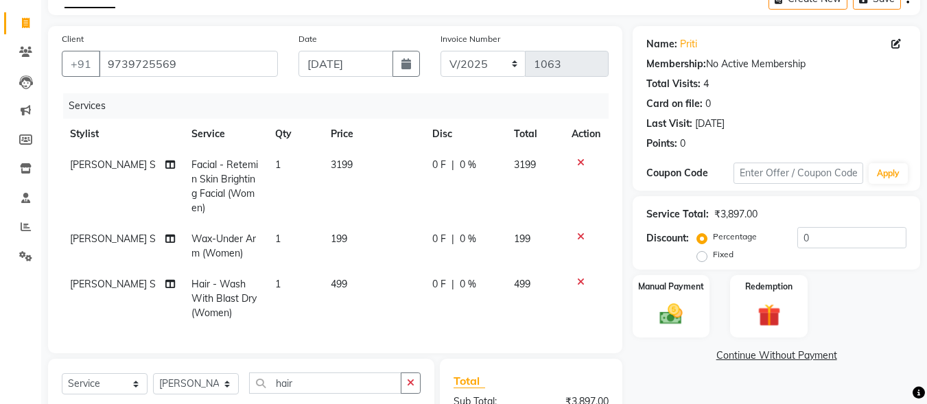
scroll to position [145, 0]
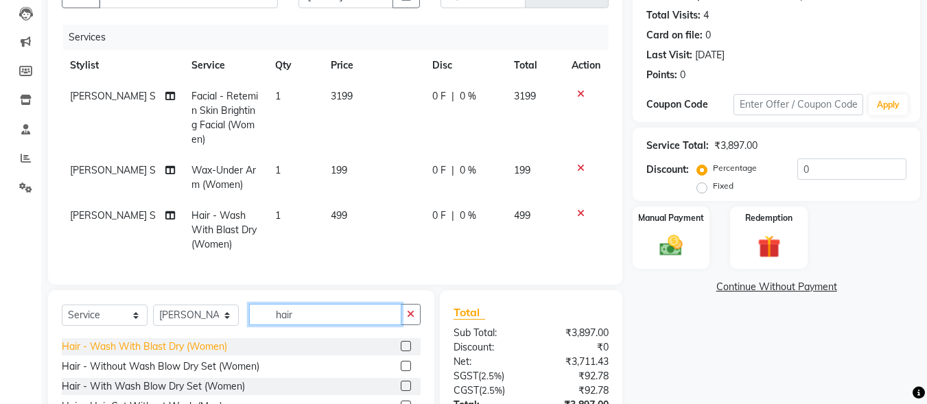
drag, startPoint x: 307, startPoint y: 326, endPoint x: 222, endPoint y: 351, distance: 89.4
click at [222, 351] on div "Select Service Product Membership Package Voucher Prepaid Gift Card Select Styl…" at bounding box center [241, 391] width 386 height 202
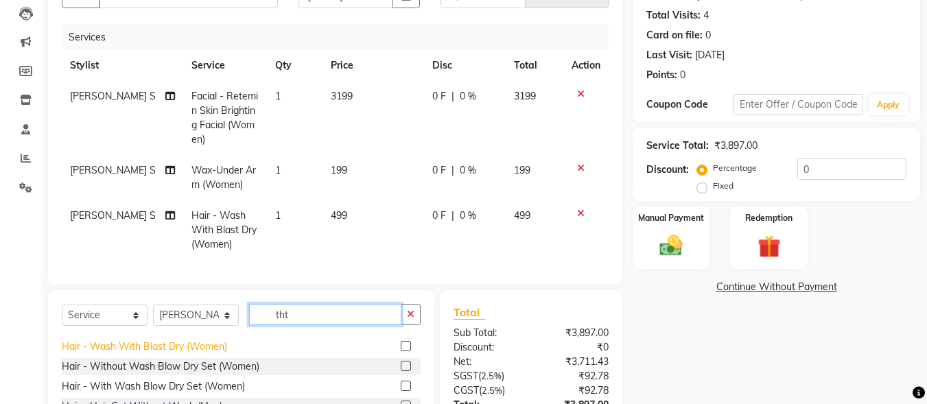
scroll to position [0, 0]
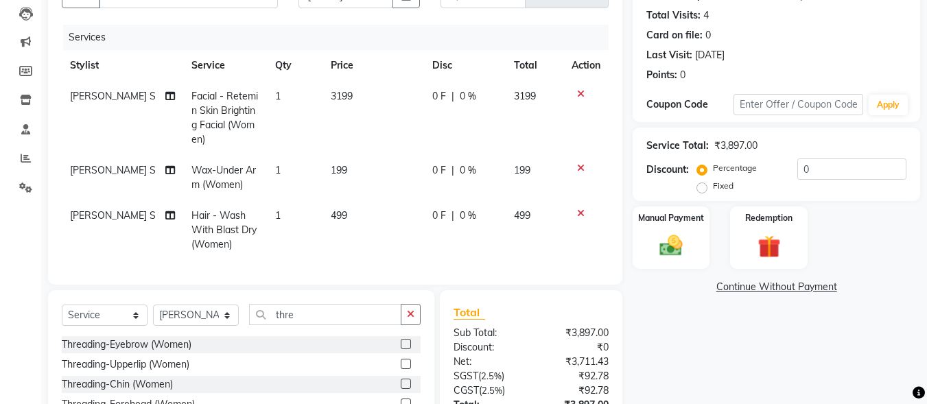
click at [401, 349] on label at bounding box center [406, 344] width 10 height 10
click at [401, 349] on input "checkbox" at bounding box center [405, 344] width 9 height 9
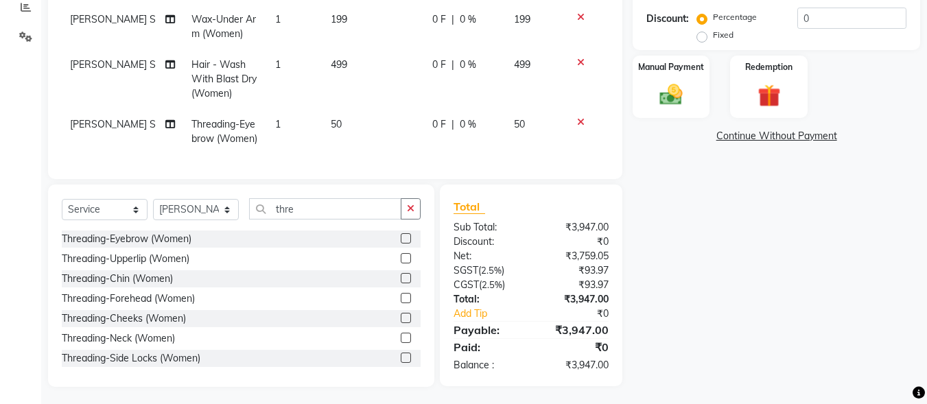
scroll to position [310, 0]
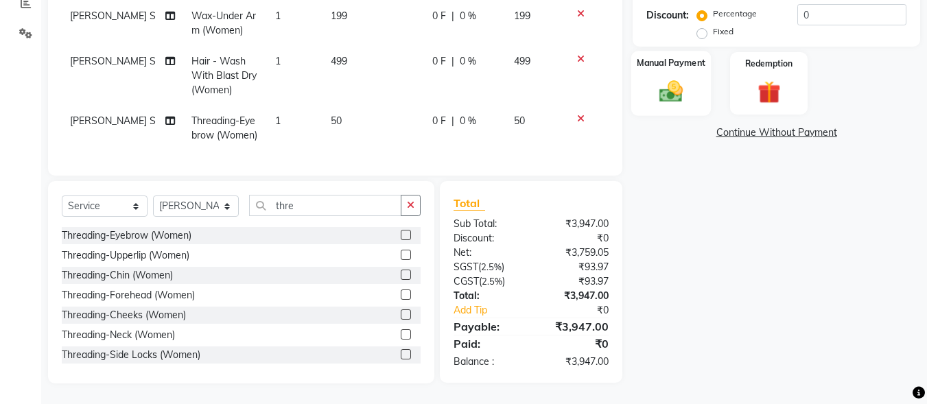
click at [689, 56] on label "Manual Payment" at bounding box center [670, 62] width 69 height 13
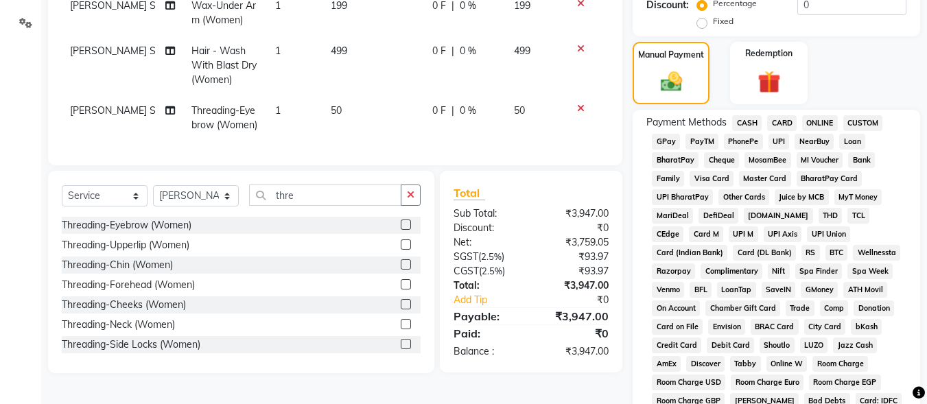
click at [770, 143] on span "UPI" at bounding box center [778, 142] width 21 height 16
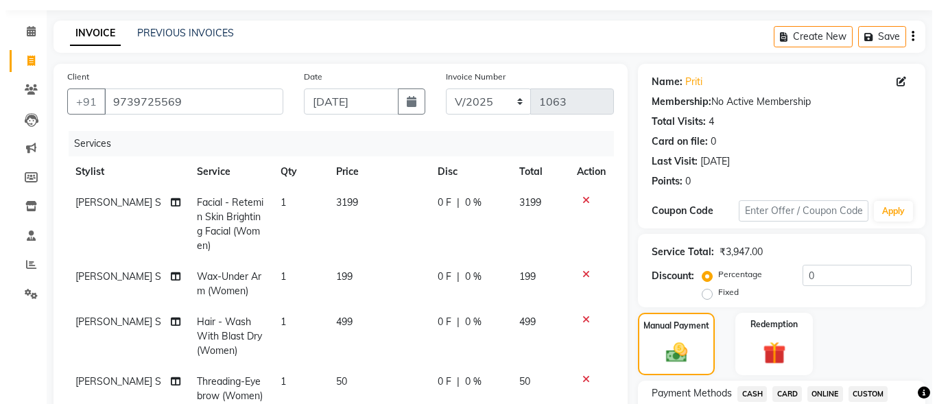
scroll to position [36, 0]
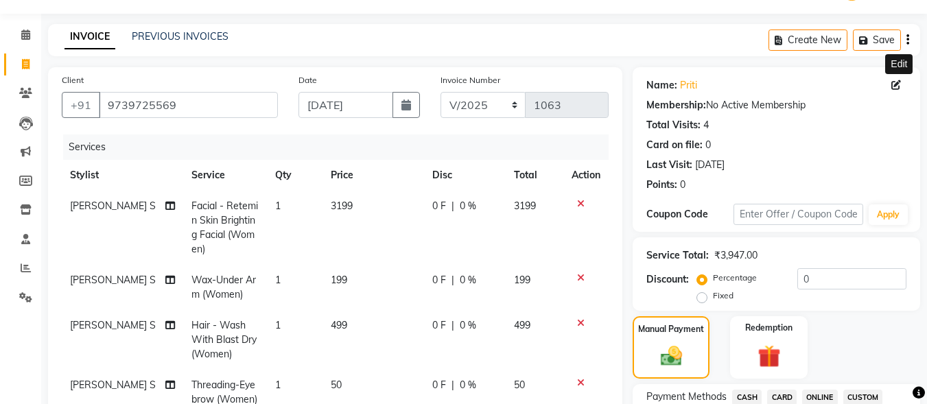
click at [895, 87] on icon at bounding box center [896, 85] width 10 height 10
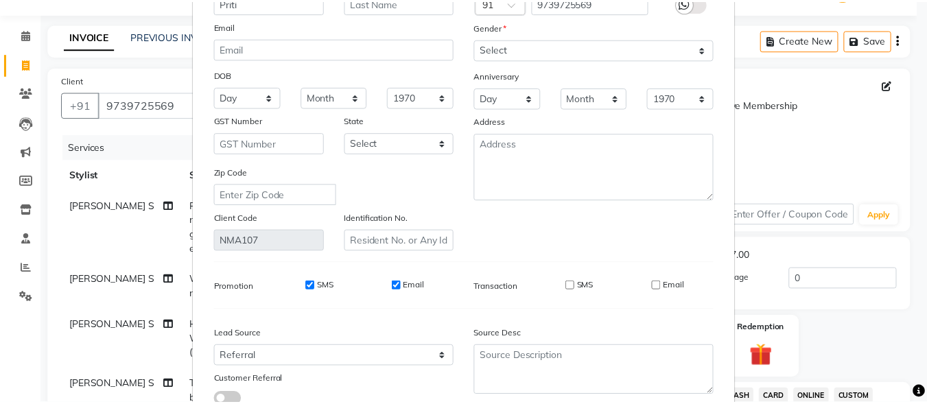
scroll to position [204, 0]
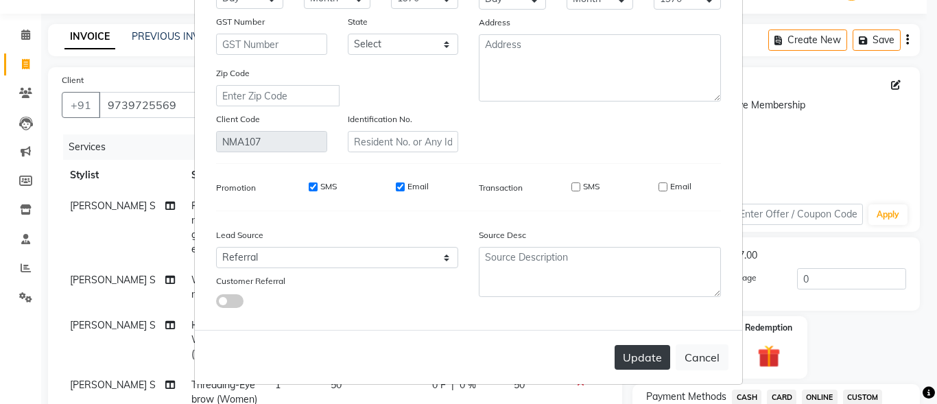
click at [660, 348] on button "Update" at bounding box center [642, 357] width 56 height 25
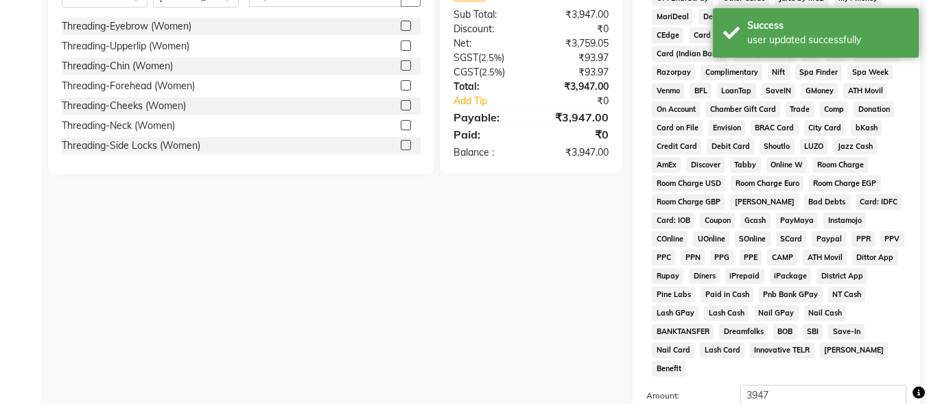
scroll to position [645, 0]
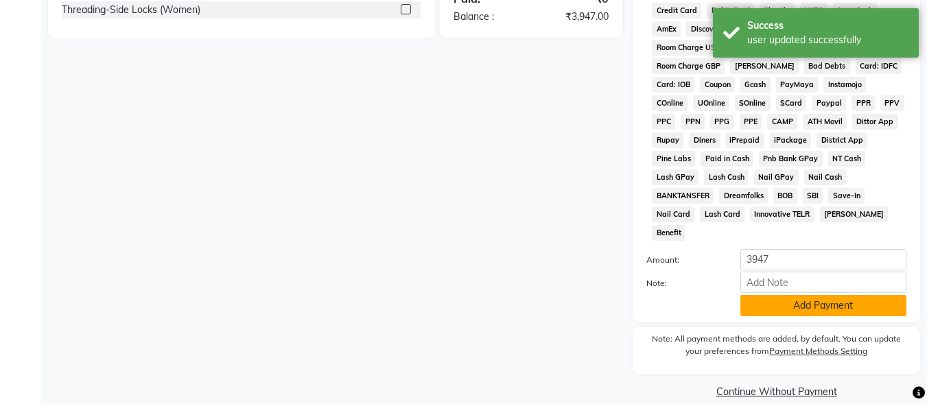
click at [780, 295] on button "Add Payment" at bounding box center [823, 305] width 166 height 21
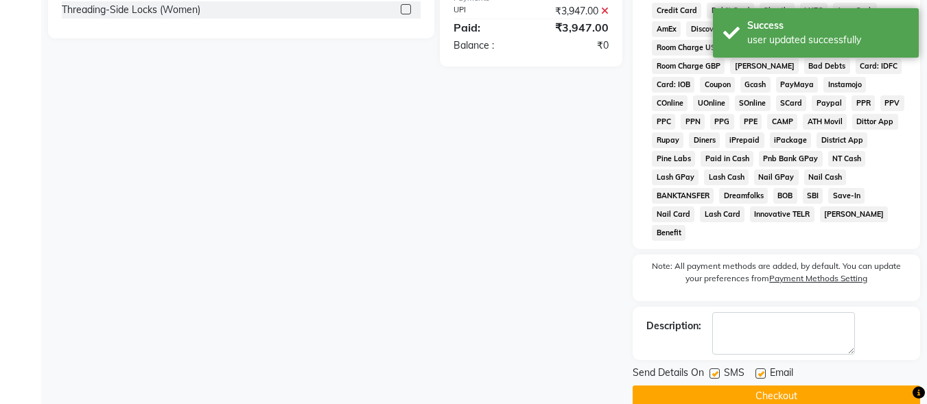
click at [716, 368] on label at bounding box center [714, 373] width 10 height 10
click at [716, 370] on input "checkbox" at bounding box center [713, 374] width 9 height 9
click at [763, 368] on label at bounding box center [760, 373] width 10 height 10
click at [763, 370] on input "checkbox" at bounding box center [759, 374] width 9 height 9
click at [769, 385] on button "Checkout" at bounding box center [775, 395] width 287 height 21
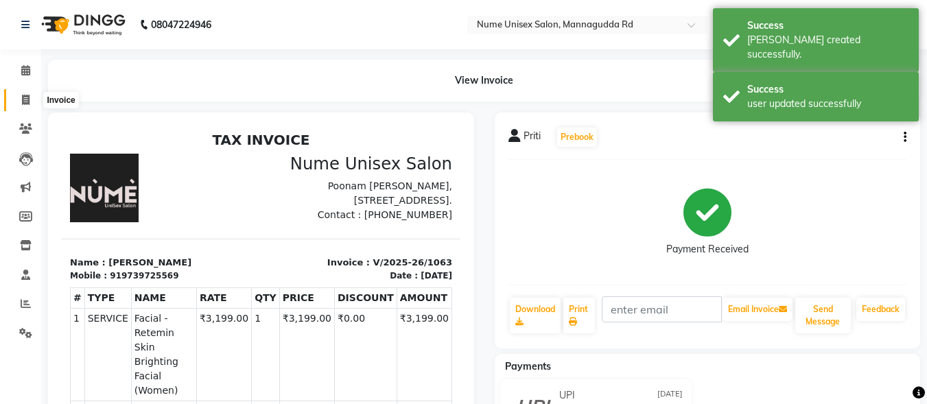
click at [27, 104] on icon at bounding box center [26, 100] width 8 height 10
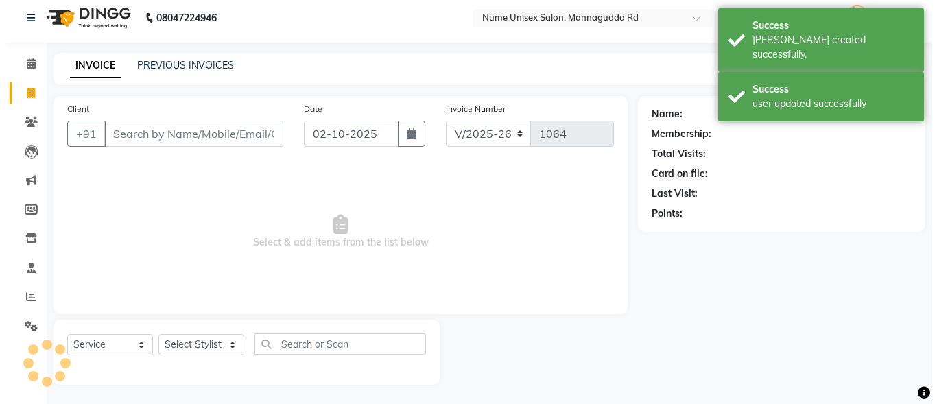
scroll to position [8, 0]
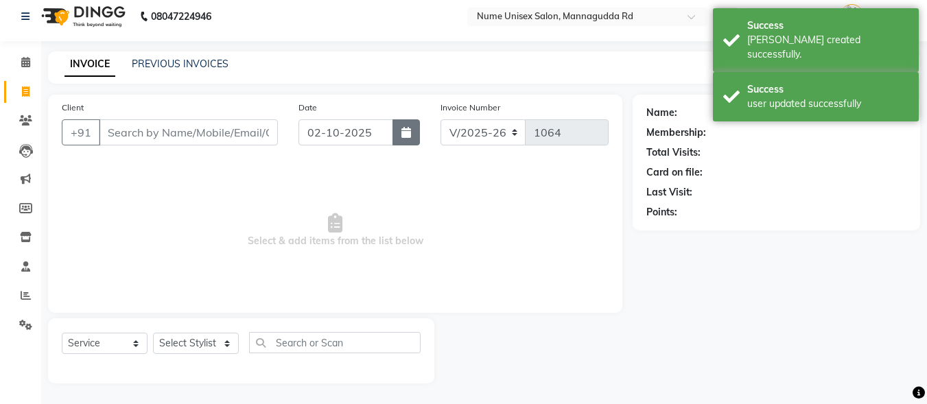
click at [416, 132] on button "button" at bounding box center [405, 132] width 27 height 26
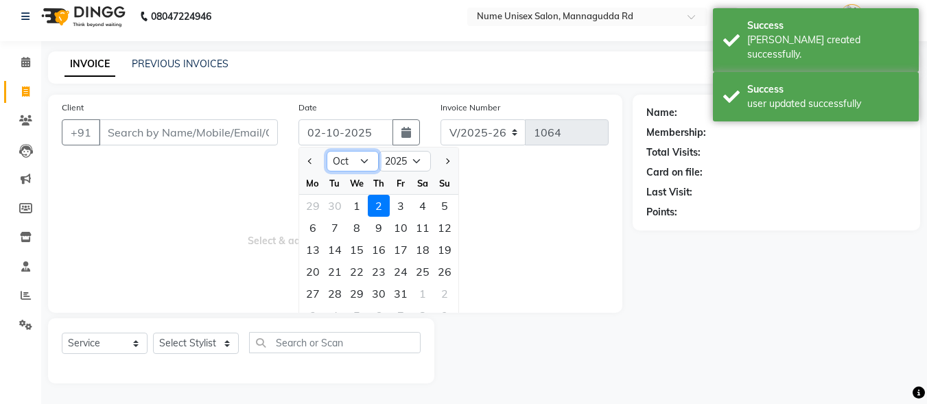
drag, startPoint x: 363, startPoint y: 159, endPoint x: 370, endPoint y: 171, distance: 13.5
click at [363, 159] on select "Jan Feb Mar Apr May Jun [DATE] Aug Sep Oct Nov Dec" at bounding box center [352, 161] width 52 height 21
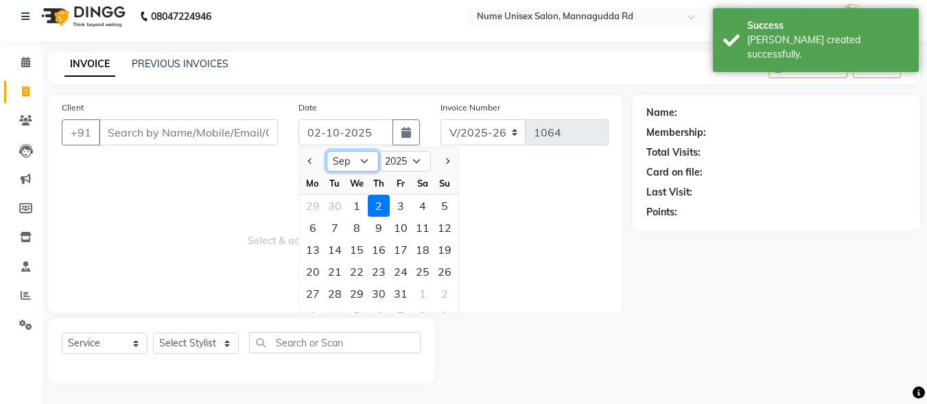
click at [326, 151] on select "Jan Feb Mar Apr May Jun [DATE] Aug Sep Oct Nov Dec" at bounding box center [352, 161] width 52 height 21
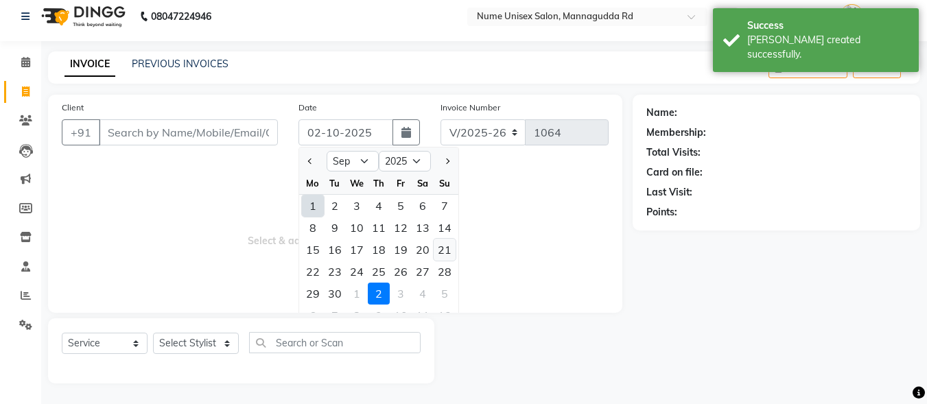
click at [441, 254] on div "21" at bounding box center [444, 250] width 22 height 22
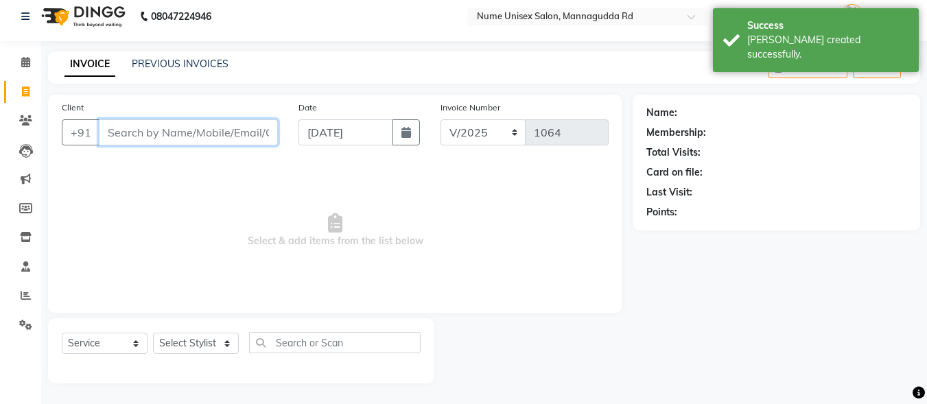
click at [174, 130] on input "Client" at bounding box center [188, 132] width 179 height 26
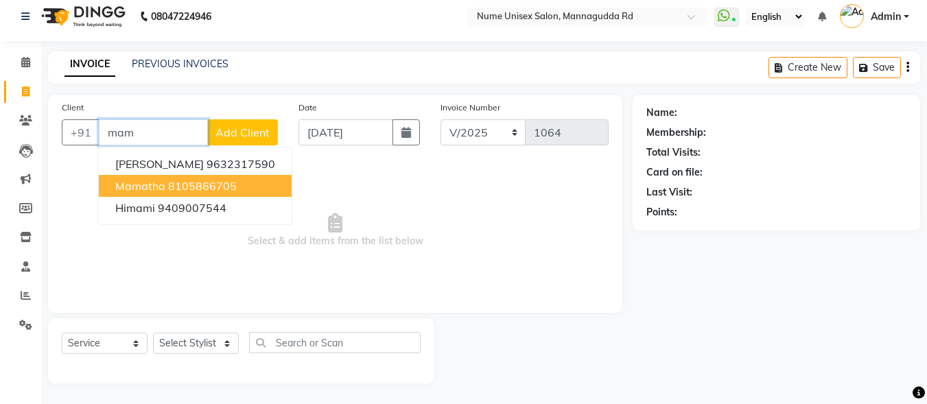
click at [197, 194] on button "Mamatha 8105866705" at bounding box center [195, 186] width 193 height 22
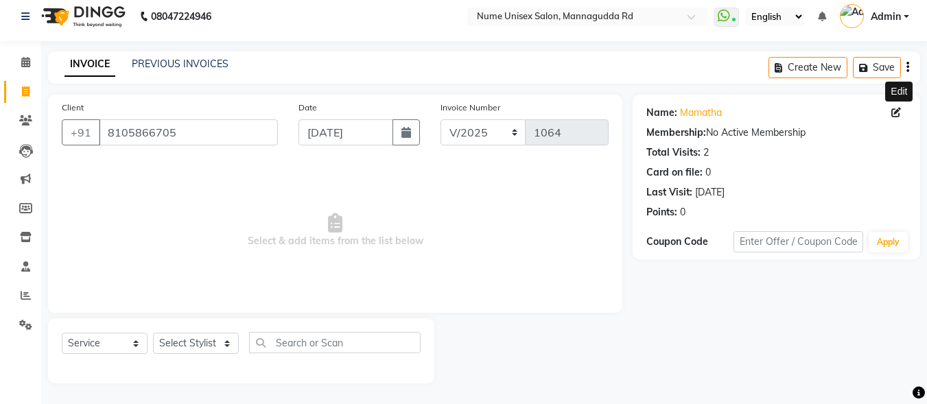
click at [896, 110] on icon at bounding box center [896, 113] width 10 height 10
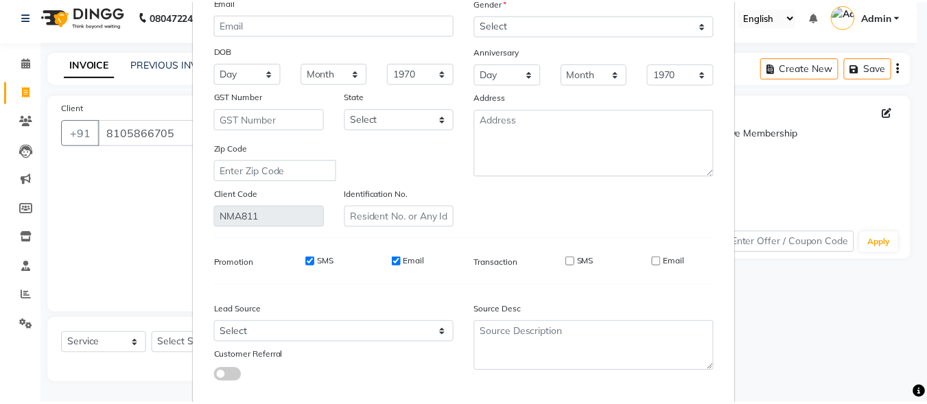
scroll to position [204, 0]
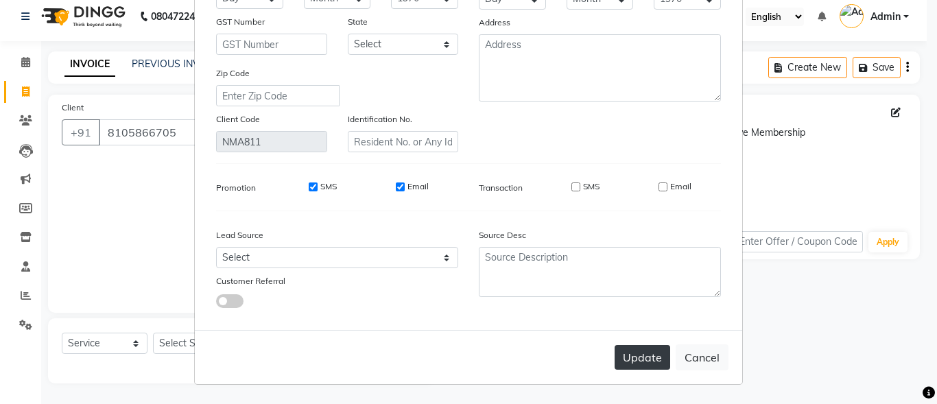
click at [631, 357] on button "Update" at bounding box center [642, 357] width 56 height 25
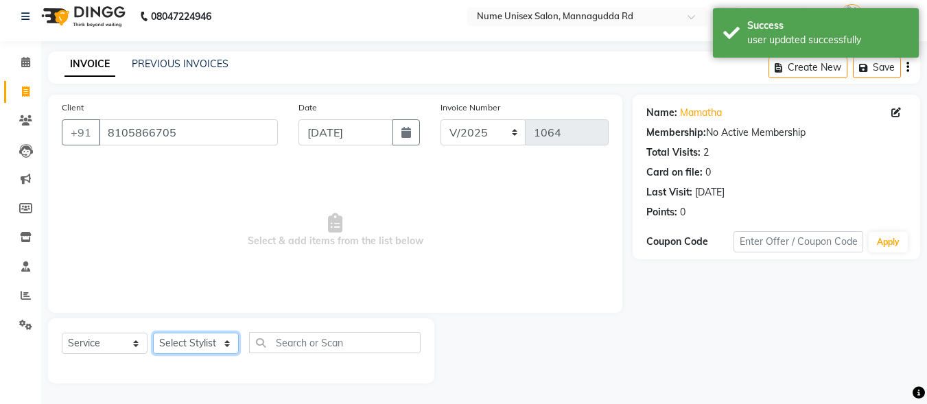
click at [198, 347] on select "Select Stylist Admin [PERSON_NAME] [PERSON_NAME] S [PERSON_NAME] Mohd [PERSON_N…" at bounding box center [196, 343] width 86 height 21
click at [153, 333] on select "Select Stylist Admin [PERSON_NAME] [PERSON_NAME] S [PERSON_NAME] Mohd [PERSON_N…" at bounding box center [196, 343] width 86 height 21
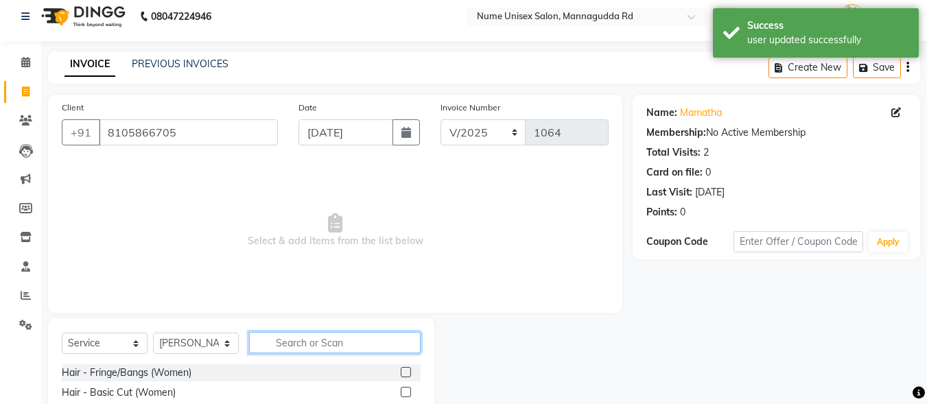
click at [289, 333] on input "text" at bounding box center [334, 342] width 171 height 21
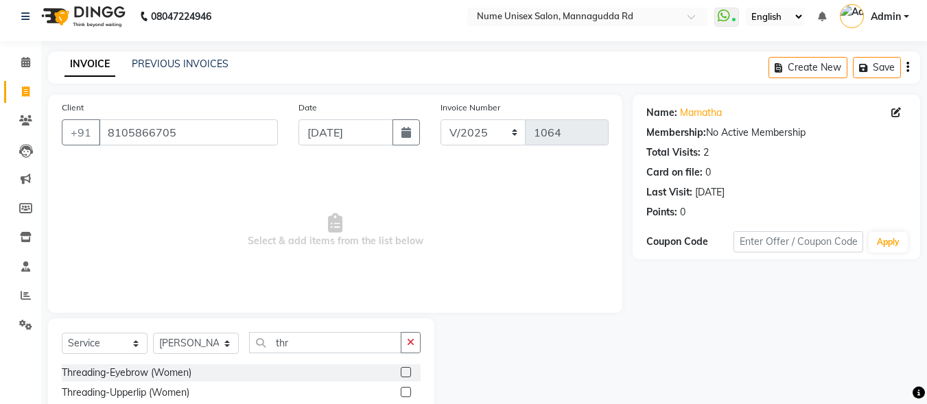
click at [401, 373] on label at bounding box center [406, 372] width 10 height 10
click at [401, 373] on input "checkbox" at bounding box center [405, 372] width 9 height 9
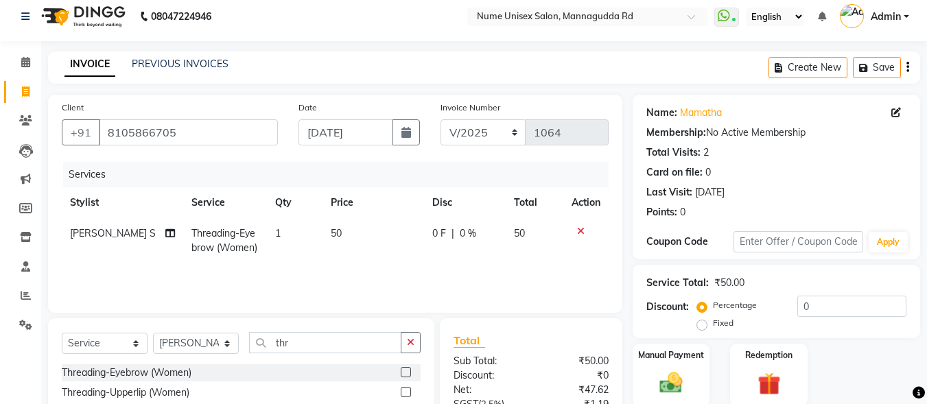
click at [401, 390] on label at bounding box center [406, 392] width 10 height 10
click at [401, 390] on input "checkbox" at bounding box center [405, 392] width 9 height 9
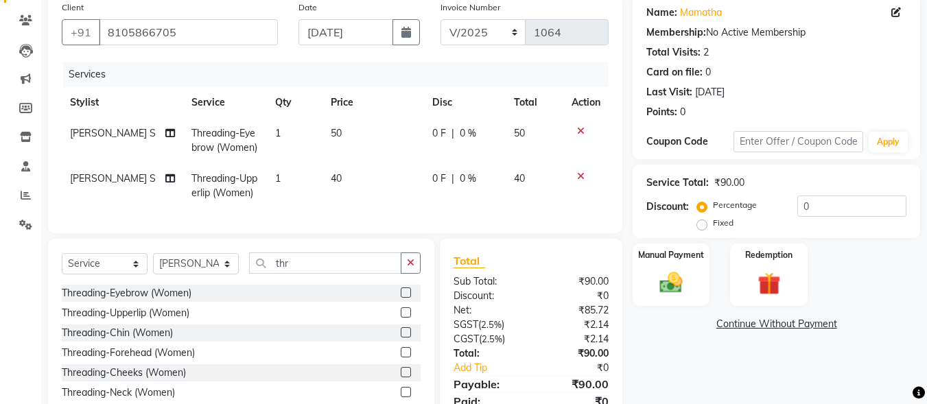
scroll to position [145, 0]
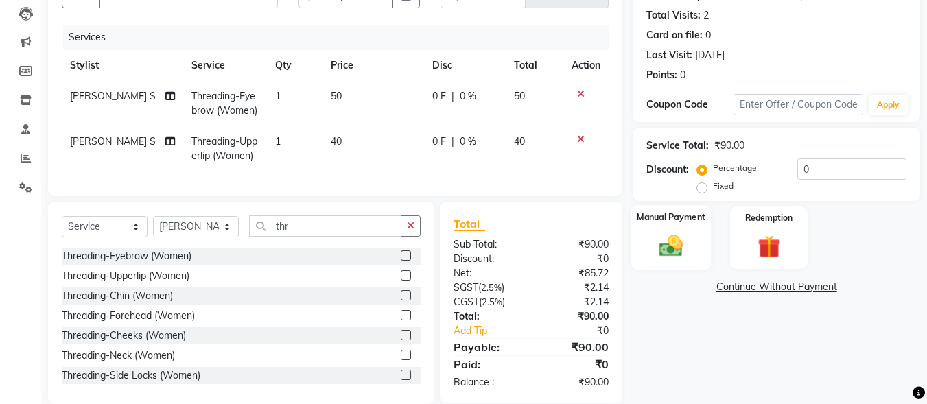
click at [696, 255] on div "Manual Payment" at bounding box center [671, 237] width 80 height 65
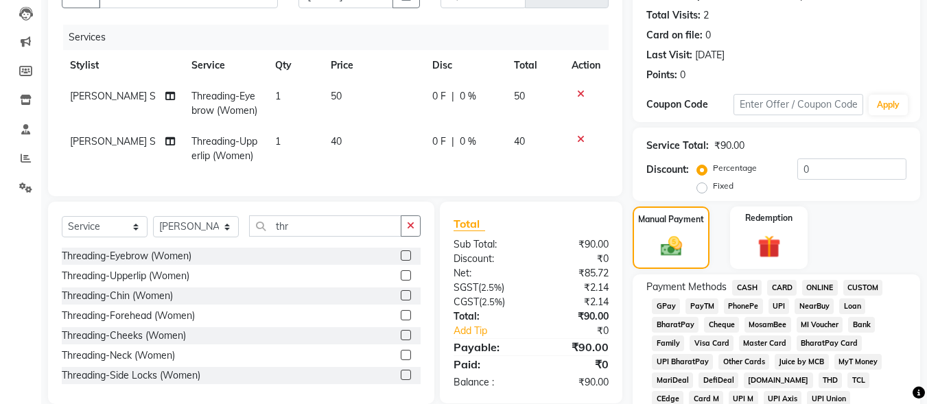
click at [777, 309] on span "UPI" at bounding box center [778, 306] width 21 height 16
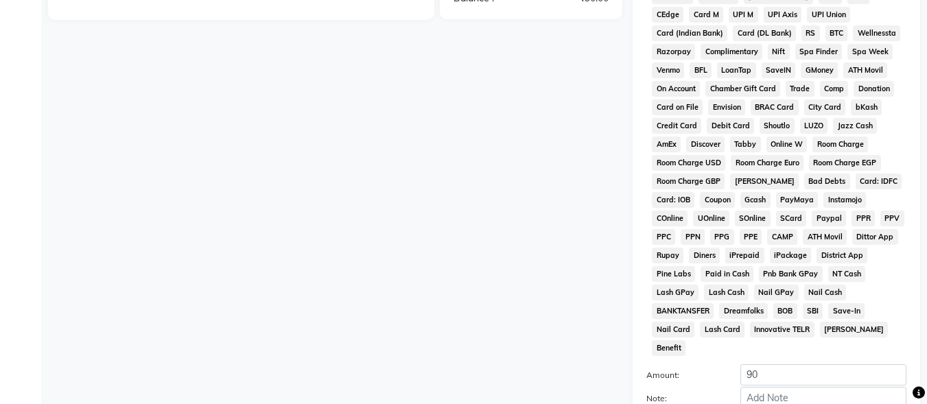
scroll to position [645, 0]
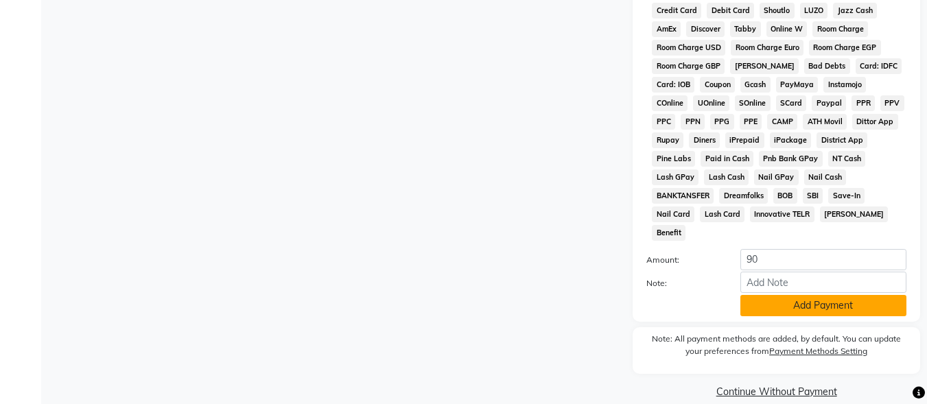
click at [774, 296] on button "Add Payment" at bounding box center [823, 305] width 166 height 21
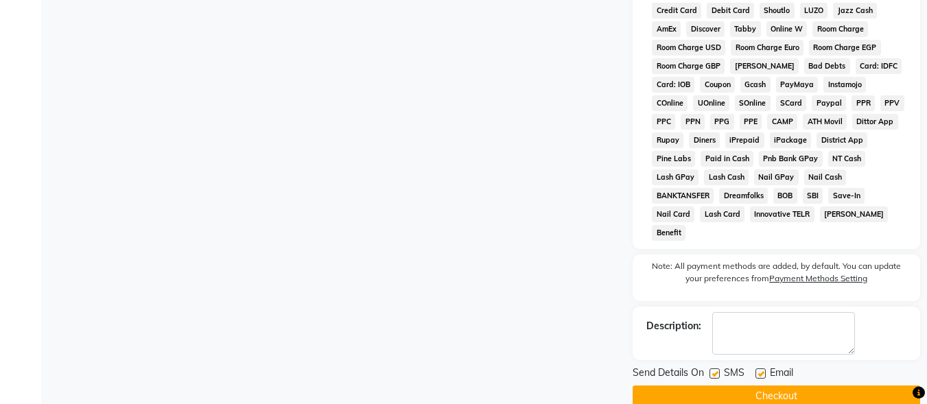
click at [715, 368] on label at bounding box center [714, 373] width 10 height 10
click at [715, 370] on input "checkbox" at bounding box center [713, 374] width 9 height 9
click at [765, 366] on div "Email" at bounding box center [779, 374] width 49 height 17
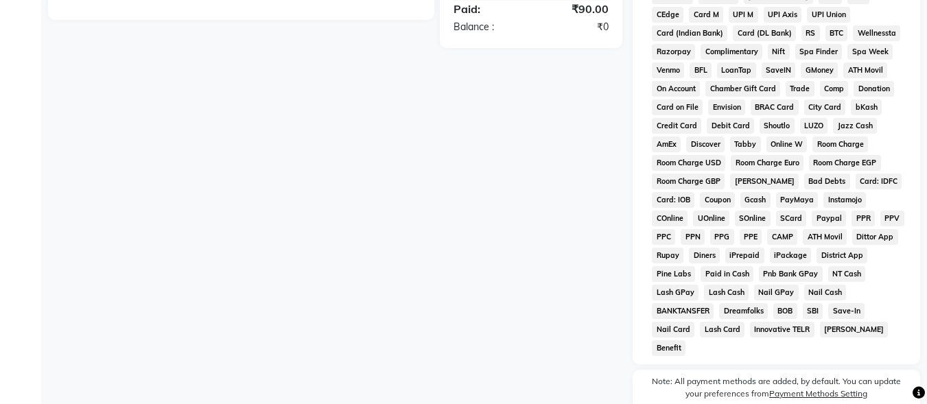
scroll to position [649, 0]
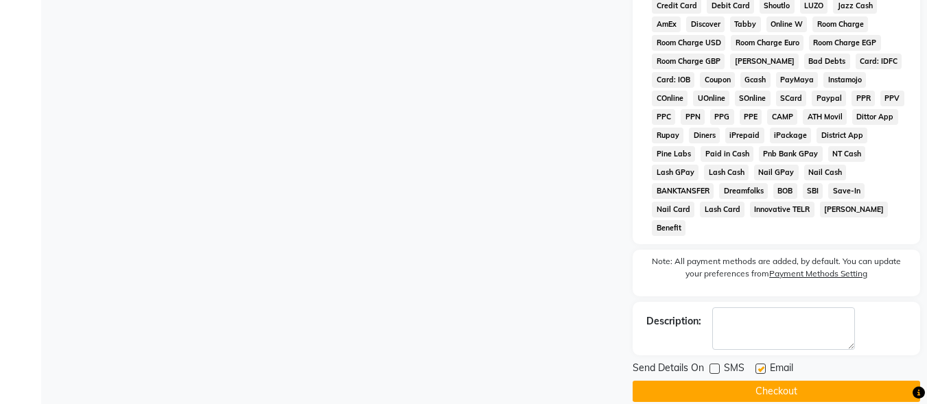
click at [761, 363] on label at bounding box center [760, 368] width 10 height 10
click at [761, 365] on input "checkbox" at bounding box center [759, 369] width 9 height 9
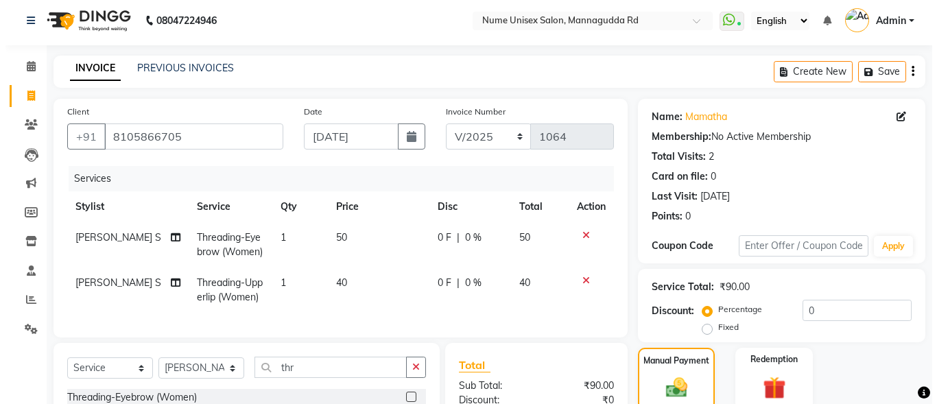
scroll to position [0, 0]
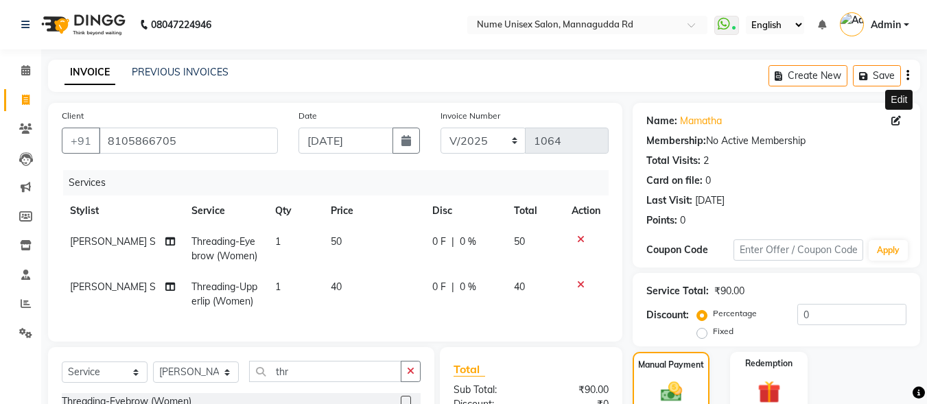
click at [894, 116] on icon at bounding box center [896, 121] width 10 height 10
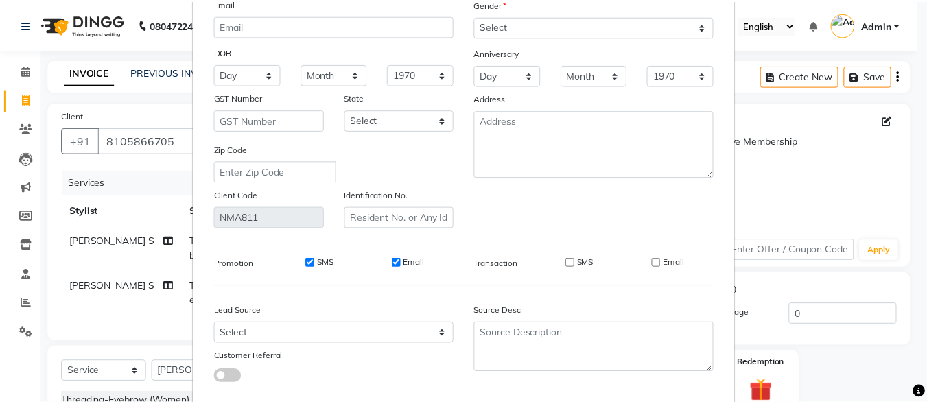
scroll to position [204, 0]
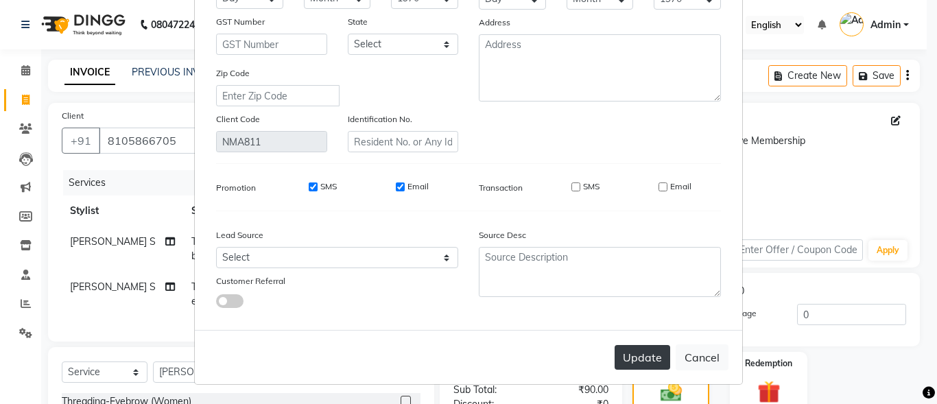
click at [628, 351] on button "Update" at bounding box center [642, 357] width 56 height 25
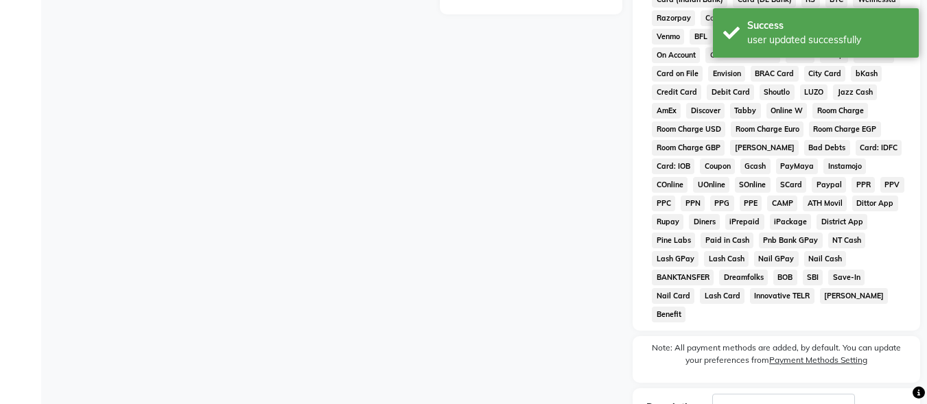
scroll to position [649, 0]
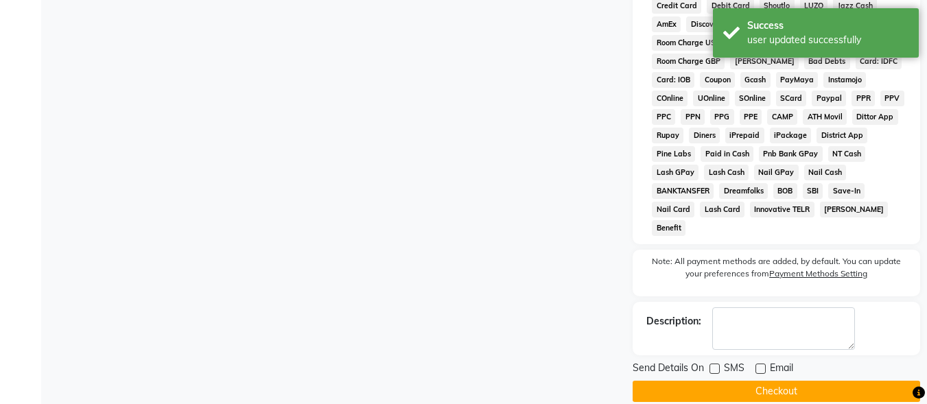
click at [759, 381] on button "Checkout" at bounding box center [775, 391] width 287 height 21
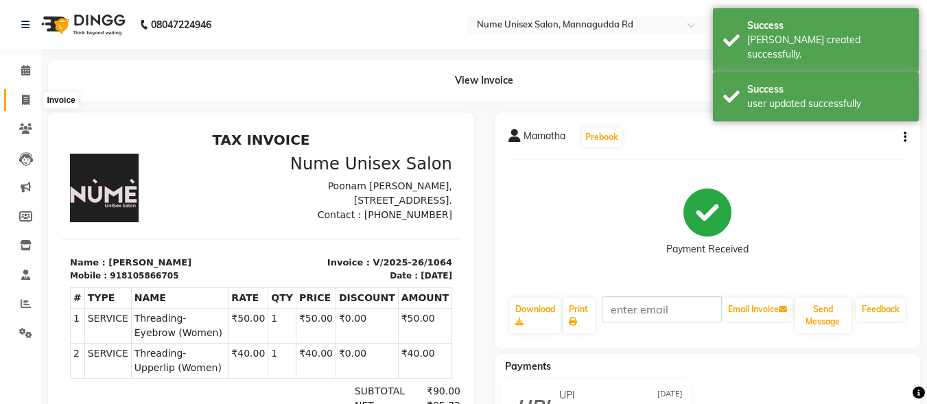
click at [22, 97] on icon at bounding box center [26, 100] width 8 height 10
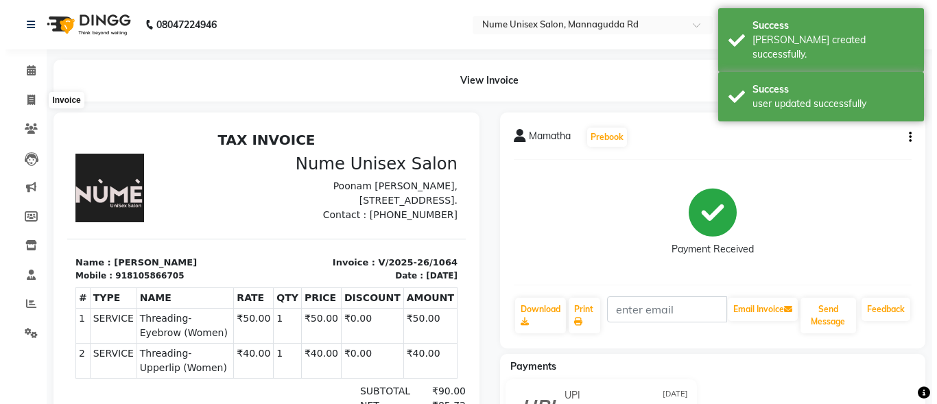
scroll to position [8, 0]
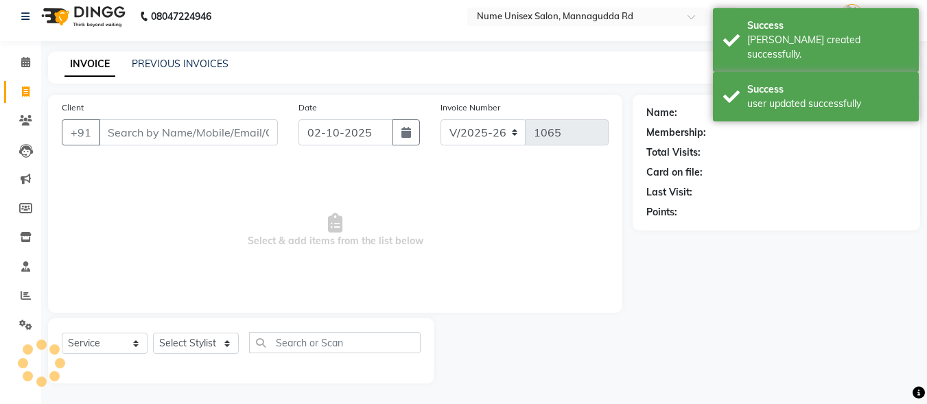
click at [233, 123] on input "Client" at bounding box center [188, 132] width 179 height 26
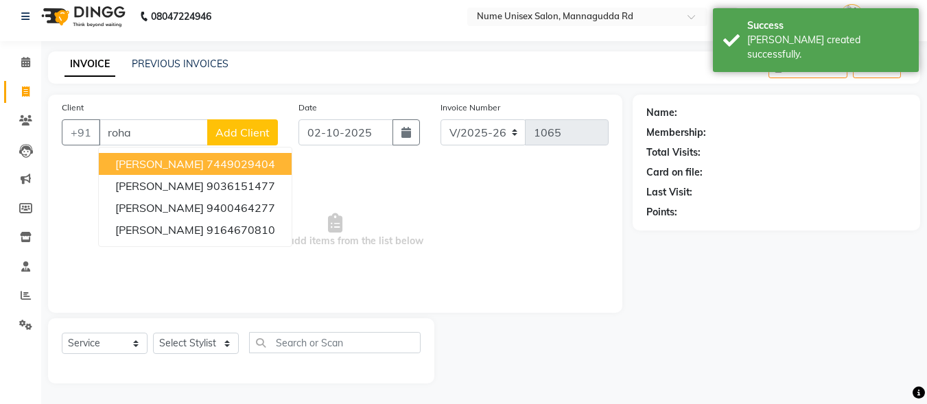
click at [224, 156] on button "Rohan 7449029404" at bounding box center [195, 164] width 193 height 22
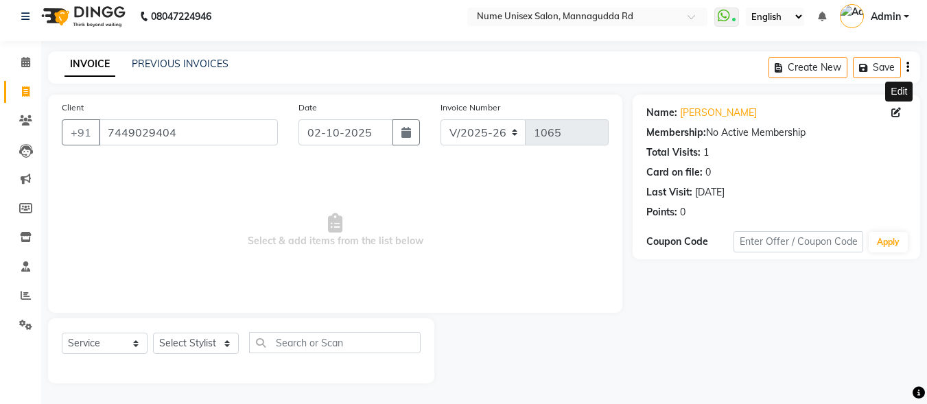
click at [892, 117] on icon at bounding box center [896, 113] width 10 height 10
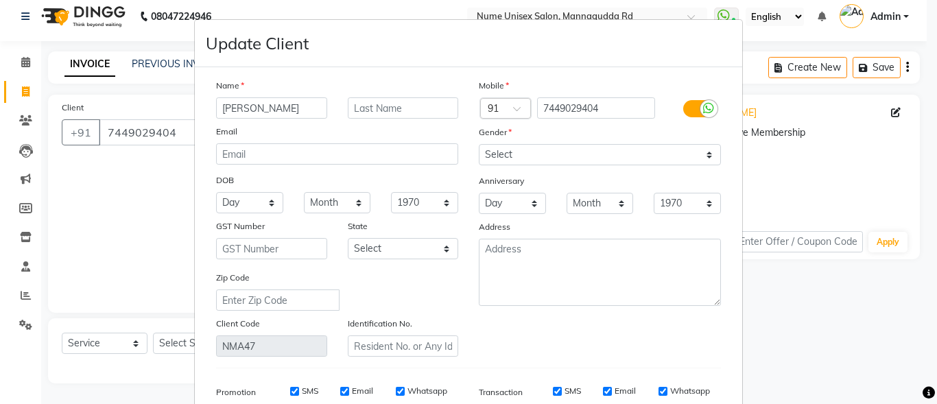
click at [692, 115] on label at bounding box center [698, 108] width 31 height 17
click at [0, 0] on input "checkbox" at bounding box center [0, 0] width 0 height 0
click at [571, 387] on input "SMS" at bounding box center [575, 391] width 9 height 9
click at [662, 387] on input "Email" at bounding box center [662, 391] width 9 height 9
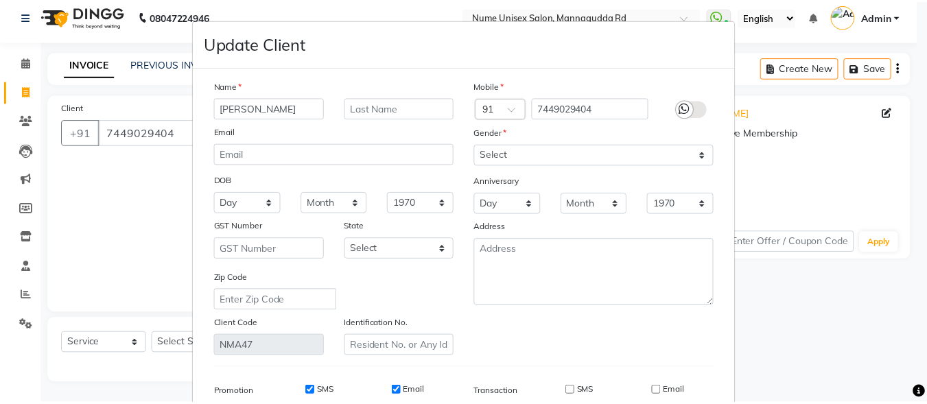
scroll to position [204, 0]
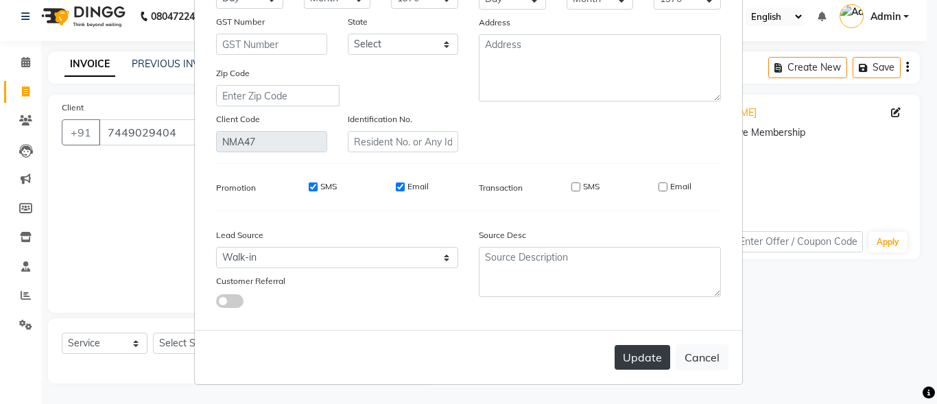
click at [645, 363] on button "Update" at bounding box center [642, 357] width 56 height 25
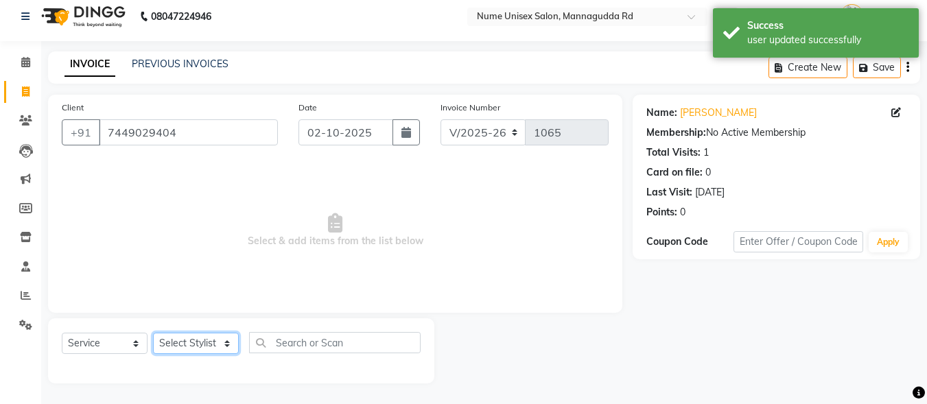
click at [220, 342] on select "Select Stylist Admin [PERSON_NAME] [PERSON_NAME] S [PERSON_NAME] Mohd [PERSON_N…" at bounding box center [196, 343] width 86 height 21
click at [153, 333] on select "Select Stylist Admin [PERSON_NAME] [PERSON_NAME] S [PERSON_NAME] Mohd [PERSON_N…" at bounding box center [196, 343] width 86 height 21
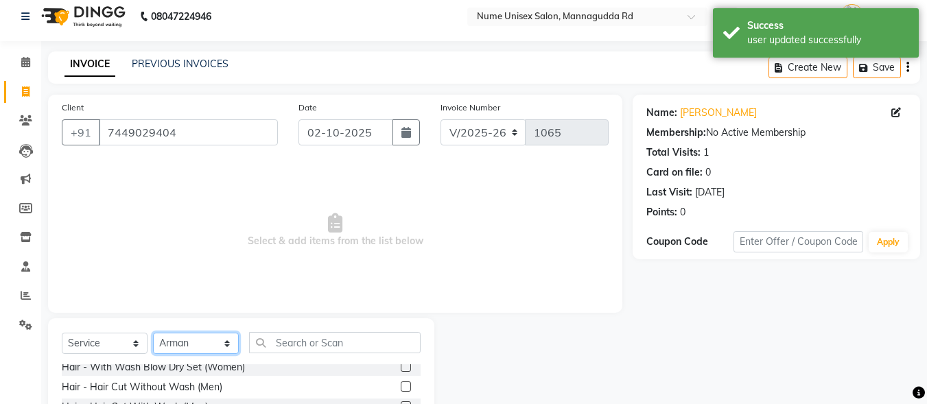
scroll to position [137, 0]
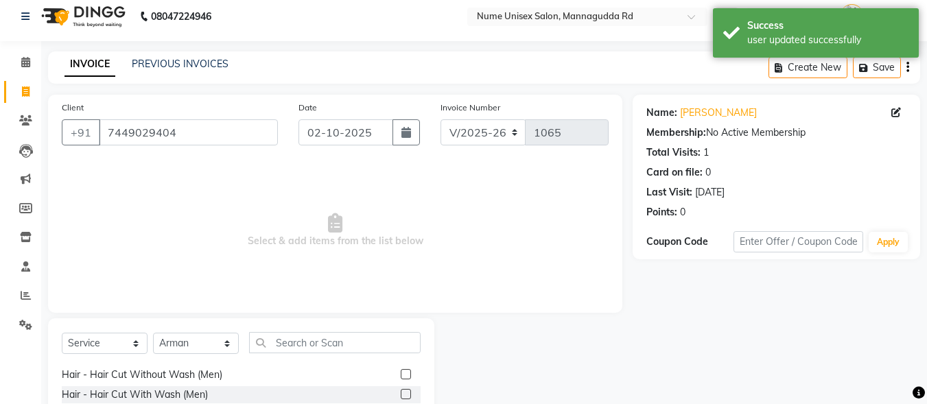
click at [401, 374] on label at bounding box center [406, 374] width 10 height 10
click at [401, 374] on input "checkbox" at bounding box center [405, 374] width 9 height 9
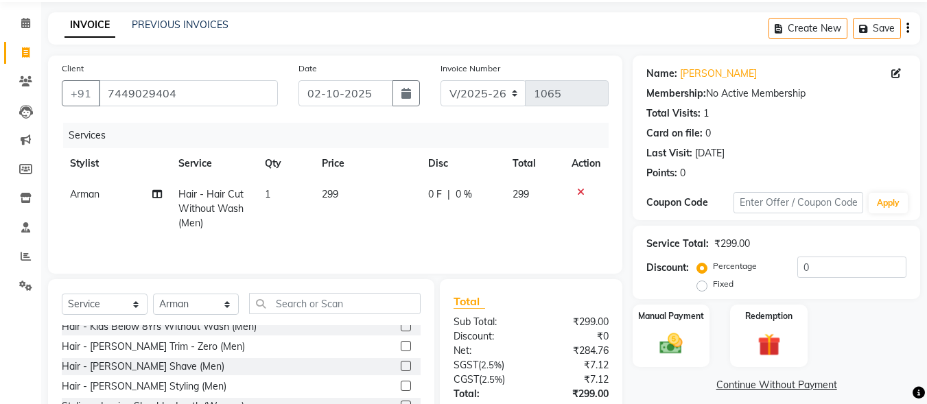
scroll to position [77, 0]
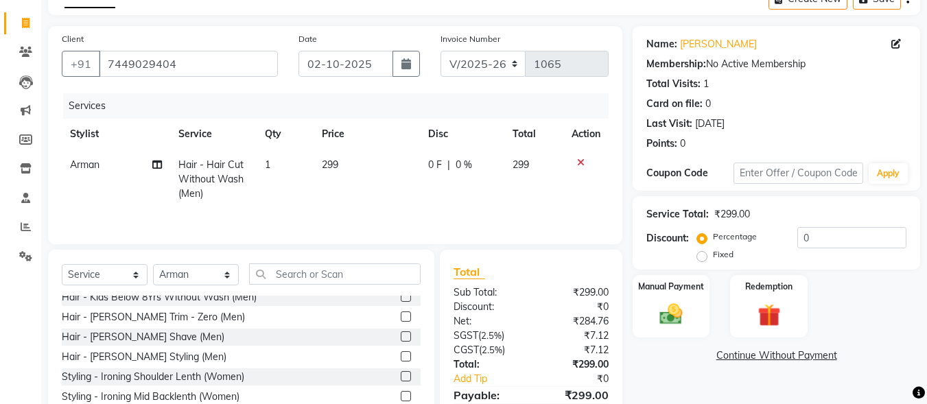
click at [401, 355] on label at bounding box center [406, 356] width 10 height 10
click at [401, 355] on input "checkbox" at bounding box center [405, 357] width 9 height 9
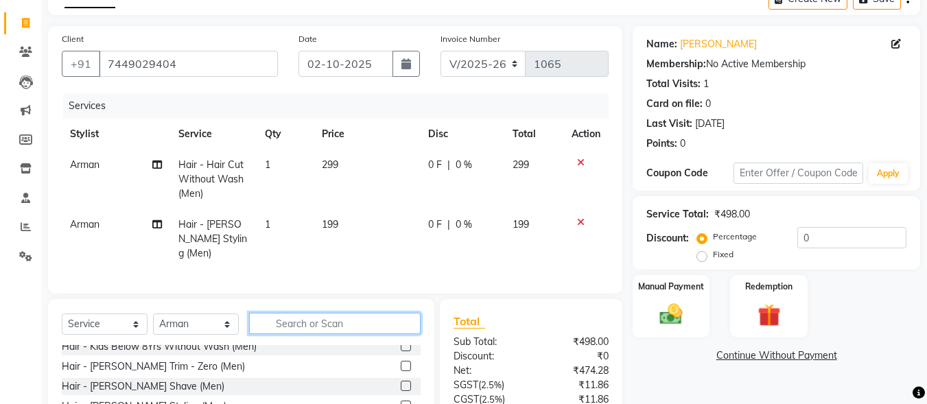
click at [267, 324] on input "text" at bounding box center [334, 323] width 171 height 21
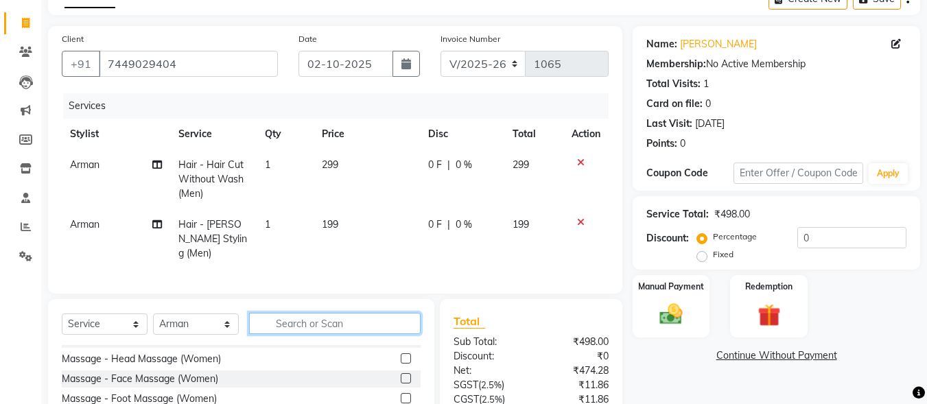
scroll to position [1097, 0]
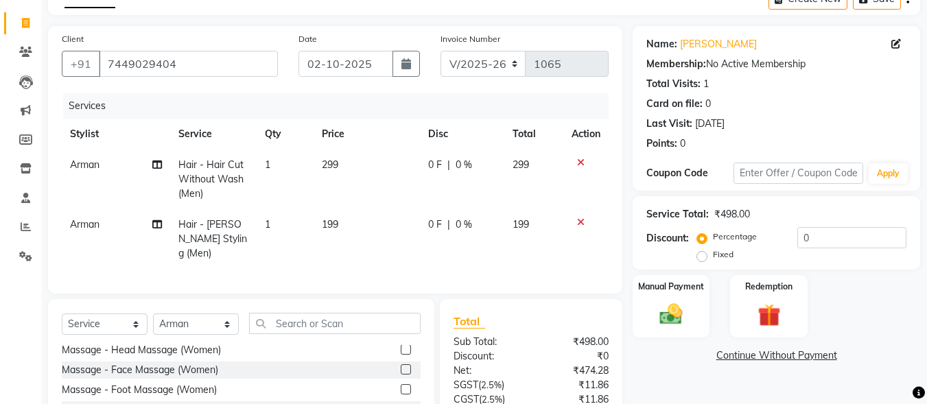
click at [390, 343] on div "Massage - Head Massage (Women)" at bounding box center [241, 350] width 359 height 17
click at [401, 345] on label at bounding box center [406, 349] width 10 height 10
click at [401, 346] on input "checkbox" at bounding box center [405, 350] width 9 height 9
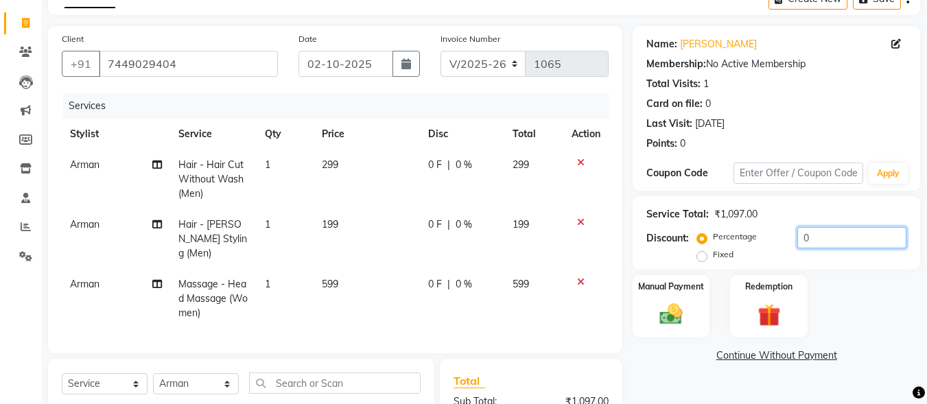
click at [804, 240] on input "0" at bounding box center [851, 237] width 109 height 21
click at [797, 238] on input "0" at bounding box center [851, 237] width 109 height 21
click at [468, 220] on span "10 %" at bounding box center [475, 224] width 22 height 14
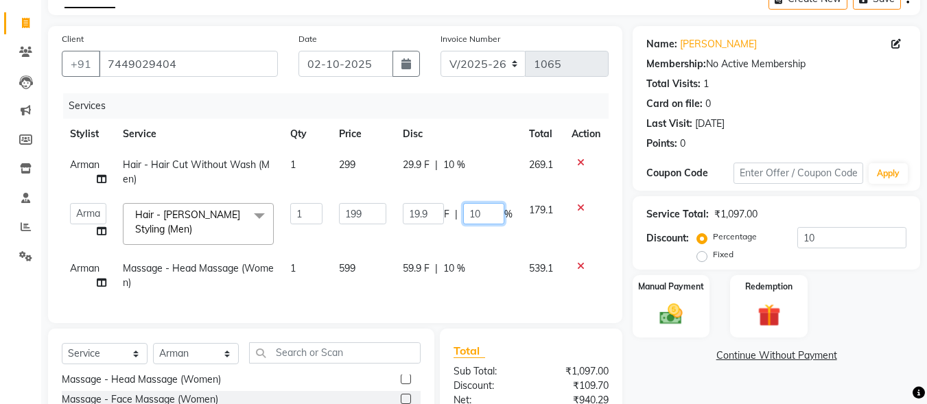
click at [473, 213] on input "10" at bounding box center [483, 213] width 41 height 21
click at [470, 213] on input "10" at bounding box center [483, 213] width 41 height 21
click at [470, 214] on input "10" at bounding box center [483, 213] width 41 height 21
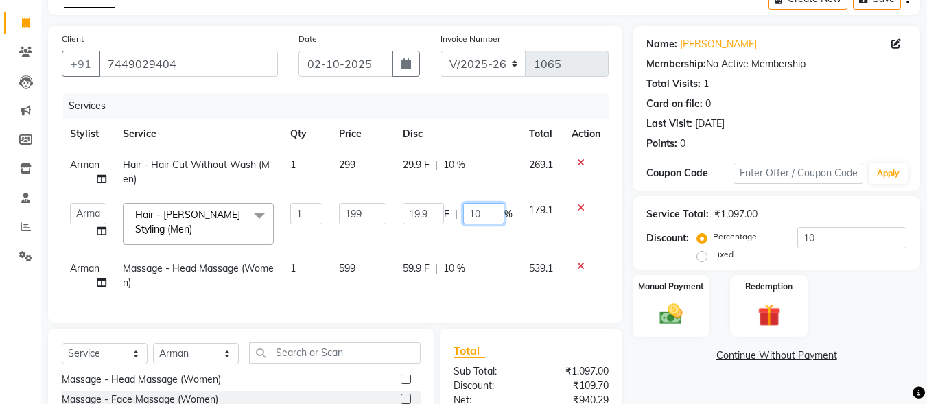
click at [472, 214] on input "10" at bounding box center [483, 213] width 41 height 21
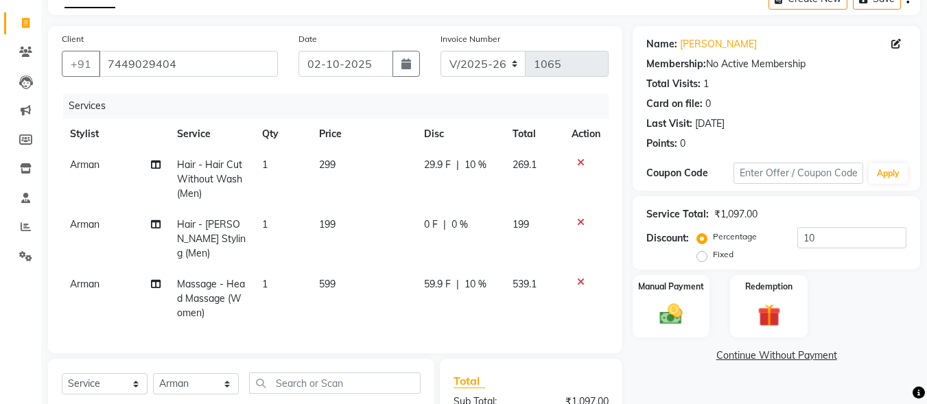
click at [448, 160] on div "29.9 F | 10 %" at bounding box center [460, 165] width 72 height 14
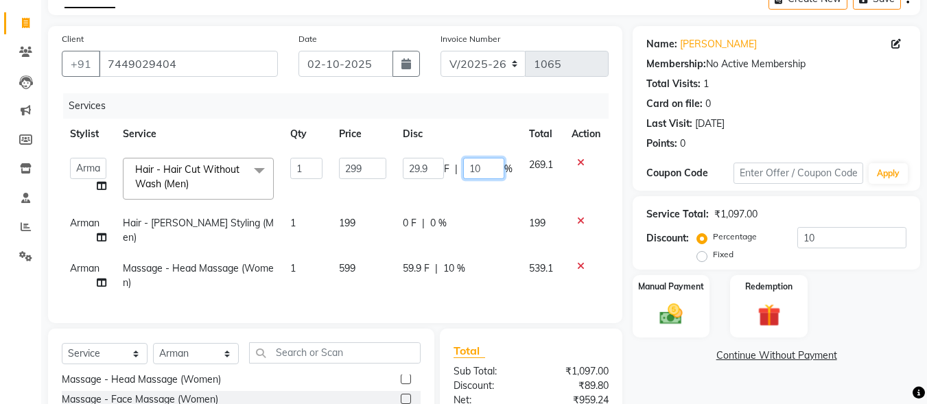
click at [473, 166] on input "10" at bounding box center [483, 168] width 41 height 21
click at [674, 324] on img at bounding box center [671, 313] width 38 height 27
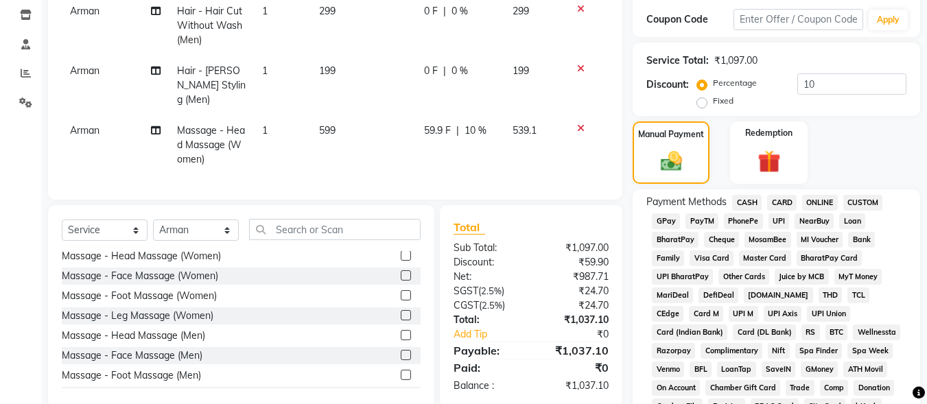
scroll to position [283, 0]
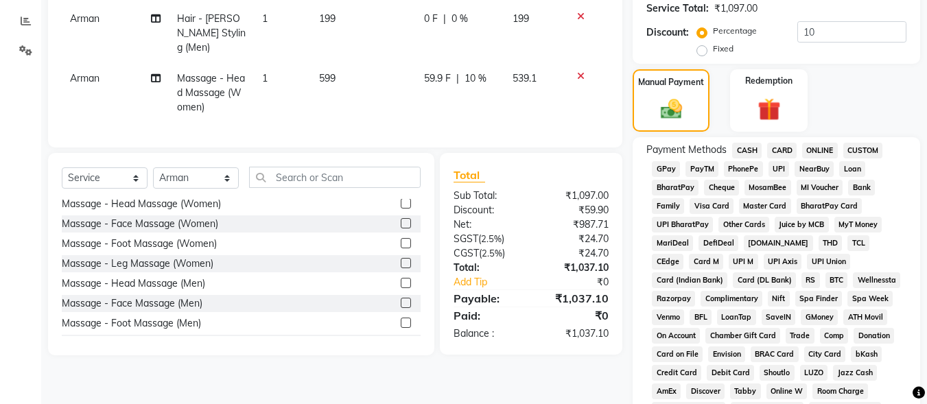
click at [779, 173] on span "UPI" at bounding box center [778, 169] width 21 height 16
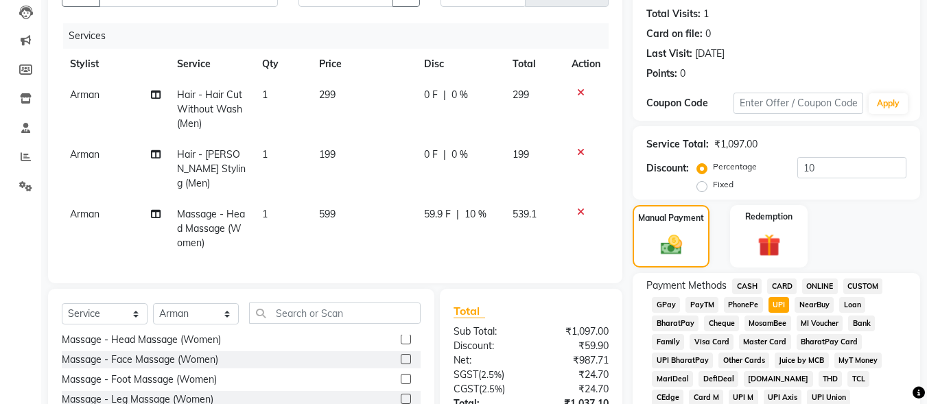
scroll to position [145, 0]
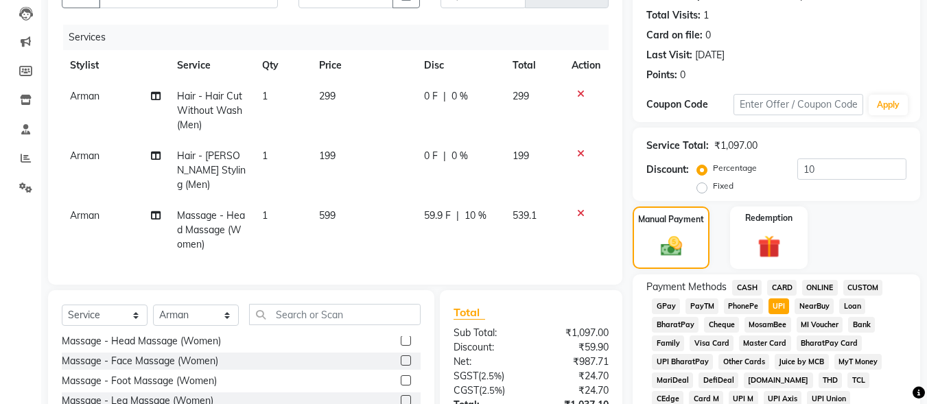
click at [478, 208] on span "10 %" at bounding box center [475, 215] width 22 height 14
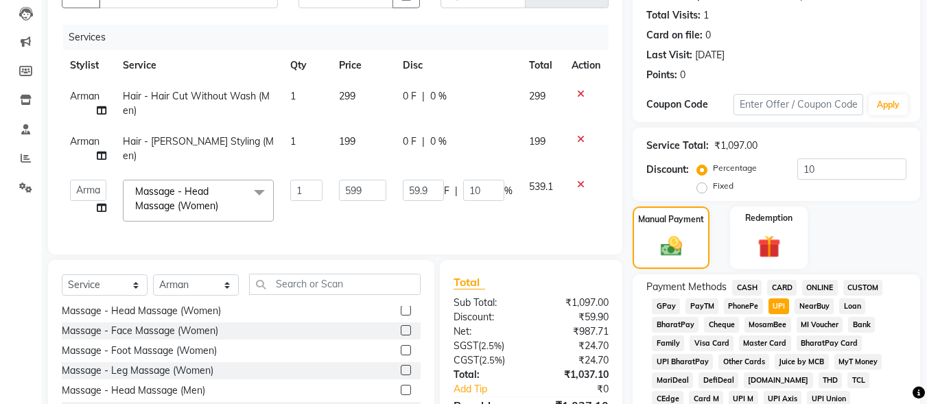
click at [430, 93] on span "0 %" at bounding box center [438, 96] width 16 height 14
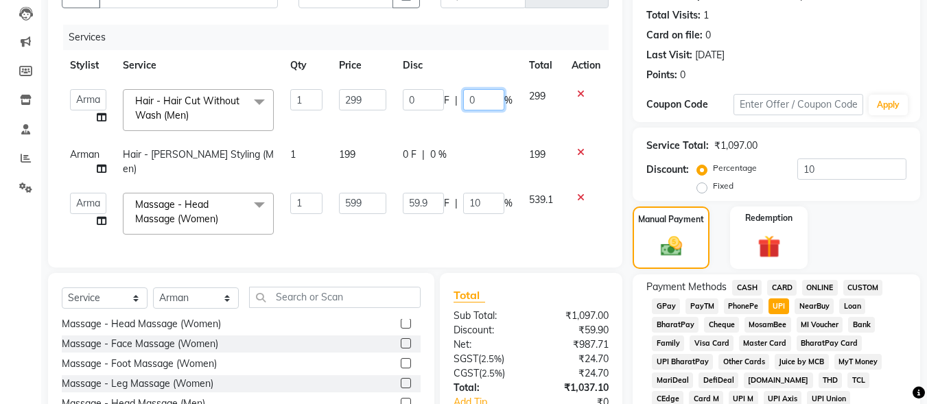
click at [466, 102] on input "0" at bounding box center [483, 99] width 41 height 21
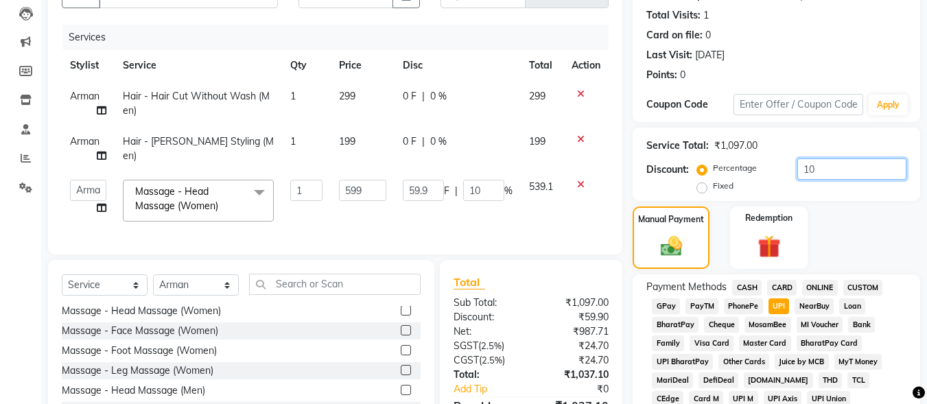
click at [822, 178] on input "10" at bounding box center [851, 168] width 109 height 21
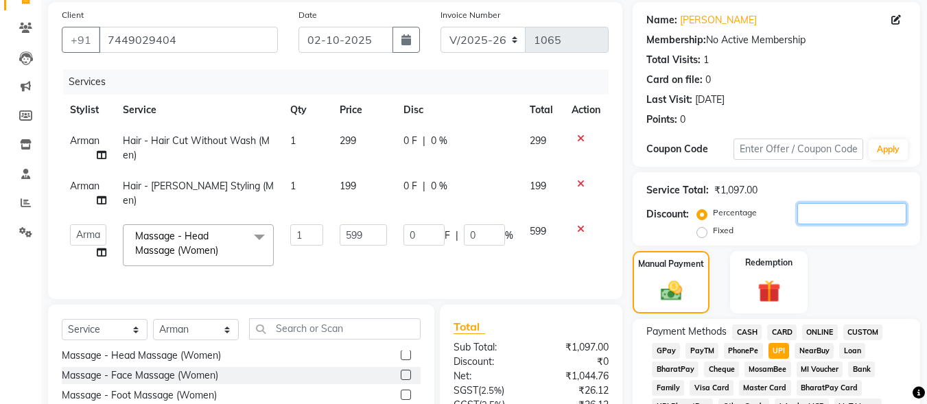
scroll to position [77, 0]
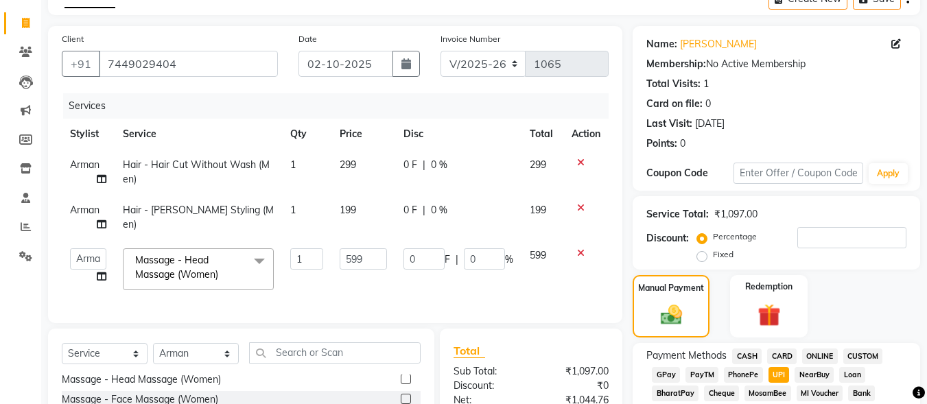
click at [350, 166] on span "299" at bounding box center [347, 164] width 16 height 12
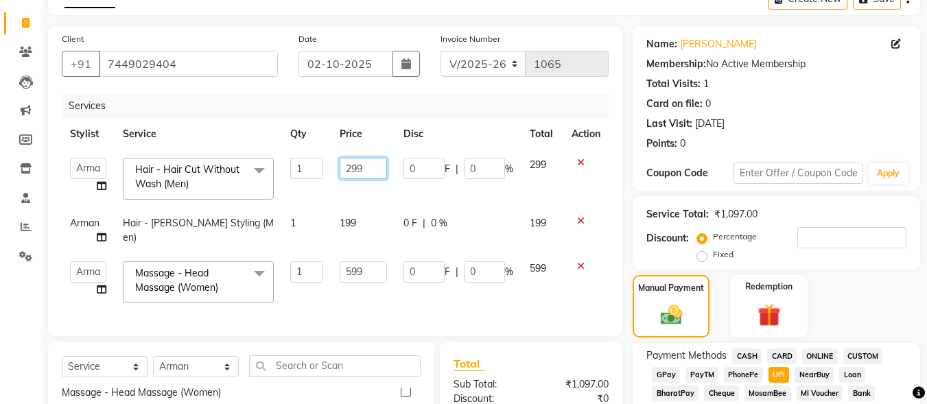
click at [365, 167] on input "299" at bounding box center [362, 168] width 47 height 21
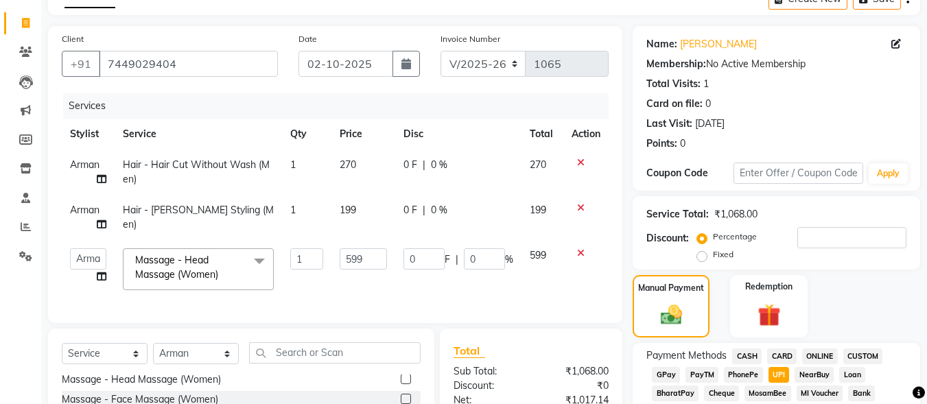
click at [367, 224] on td "199" at bounding box center [363, 217] width 64 height 45
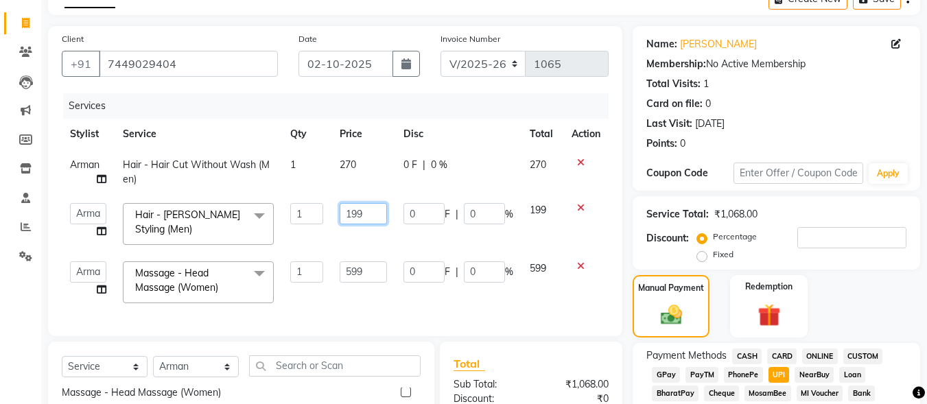
drag, startPoint x: 372, startPoint y: 211, endPoint x: 319, endPoint y: 219, distance: 54.1
click at [319, 219] on tr "Admin [PERSON_NAME] [PERSON_NAME] S [PERSON_NAME] [PERSON_NAME] [PERSON_NAME] S…" at bounding box center [335, 224] width 547 height 58
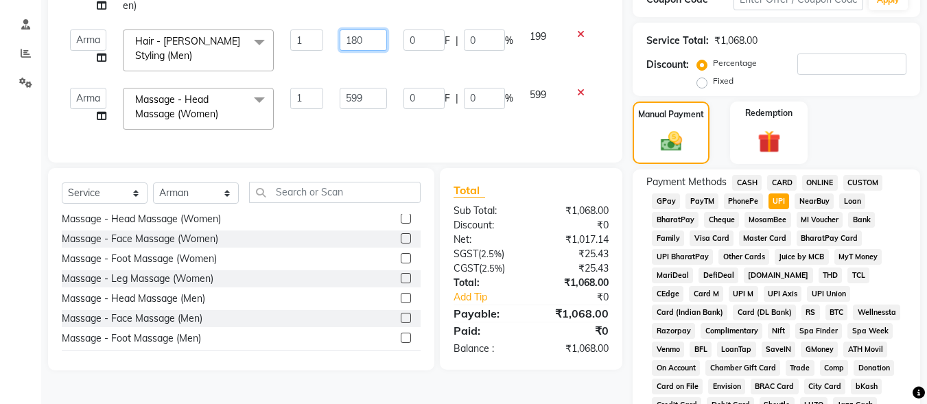
scroll to position [488, 0]
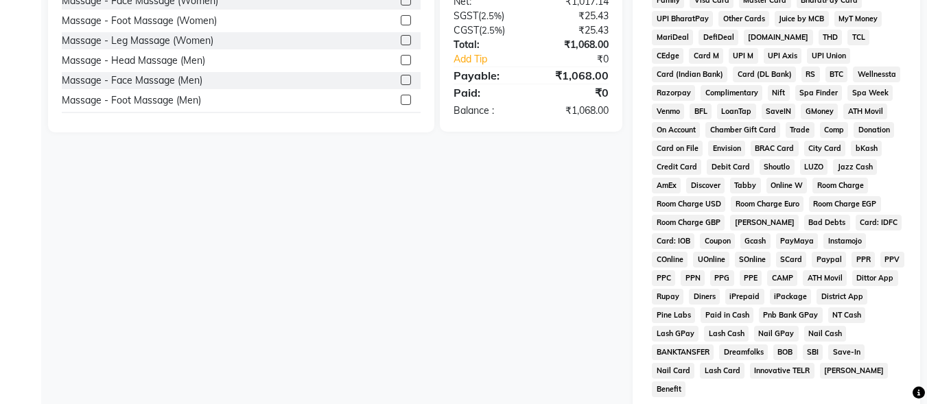
click at [517, 235] on div "Client +91 7449029404 Date 02-10-2025 Invoice Number V/2025 V/2025-26 1065 Serv…" at bounding box center [335, 87] width 595 height 944
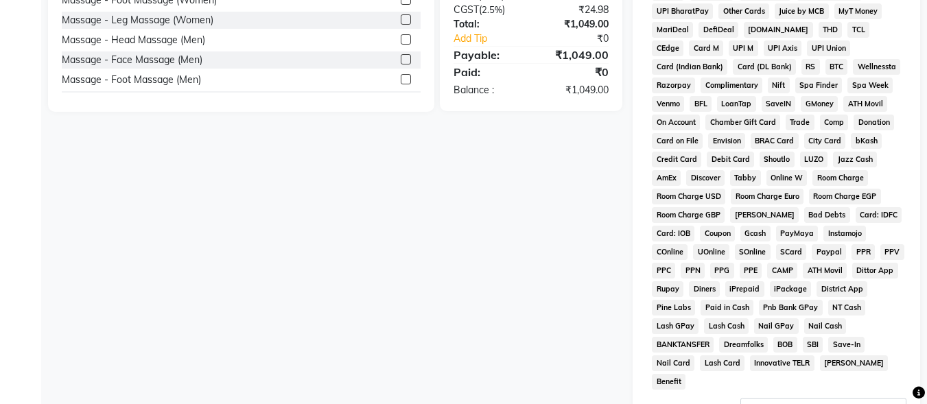
scroll to position [645, 0]
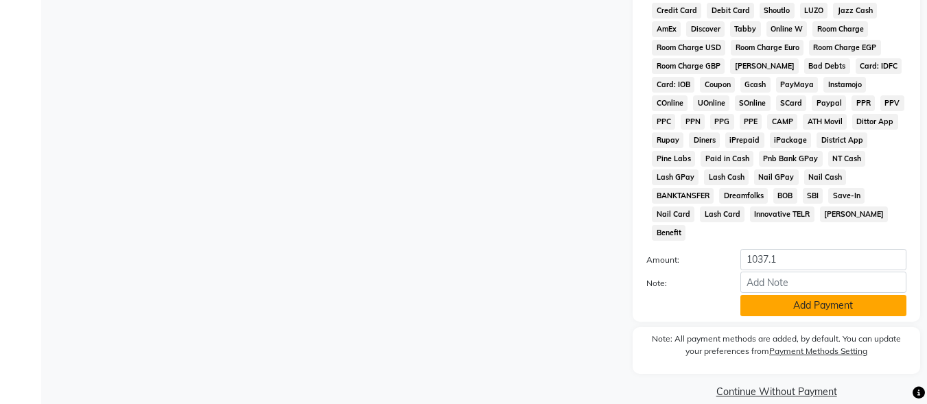
click at [789, 295] on button "Add Payment" at bounding box center [823, 305] width 166 height 21
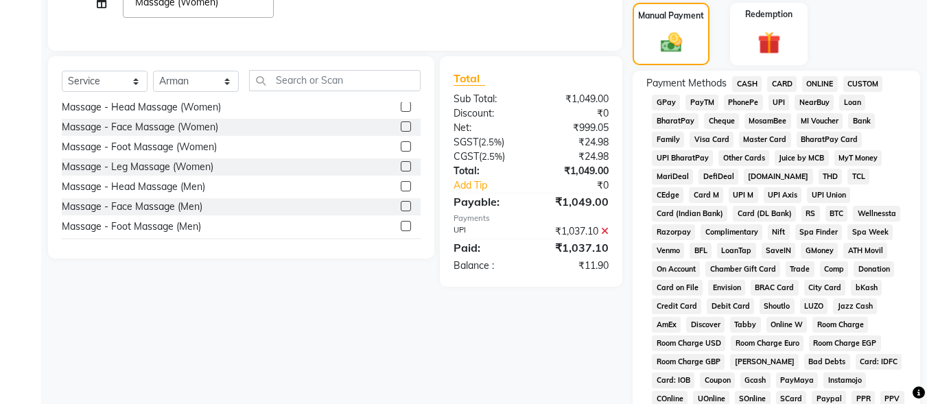
scroll to position [302, 0]
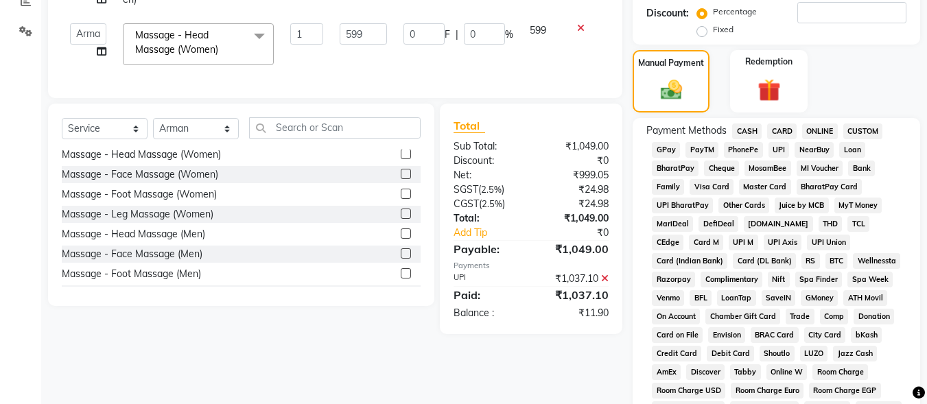
click at [605, 283] on icon at bounding box center [605, 279] width 8 height 10
click at [779, 152] on span "UPI" at bounding box center [778, 150] width 21 height 16
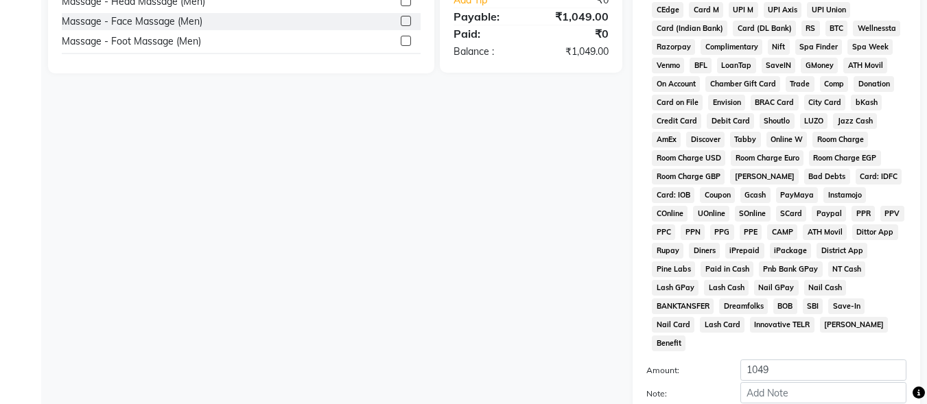
scroll to position [645, 0]
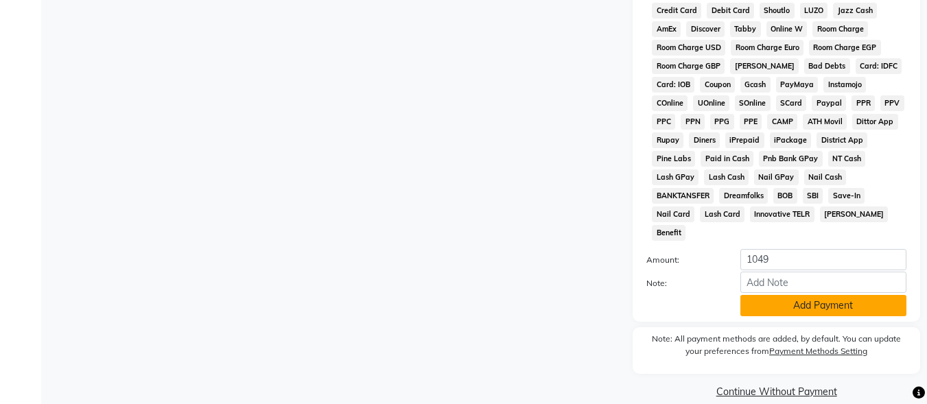
click at [779, 295] on button "Add Payment" at bounding box center [823, 305] width 166 height 21
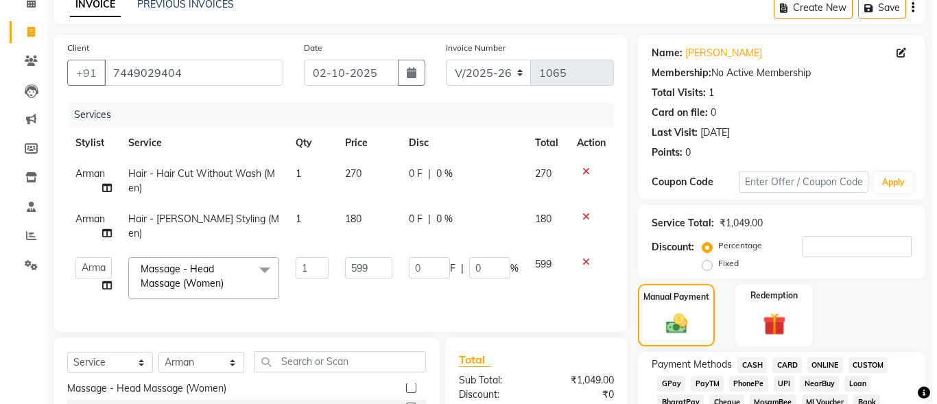
scroll to position [0, 0]
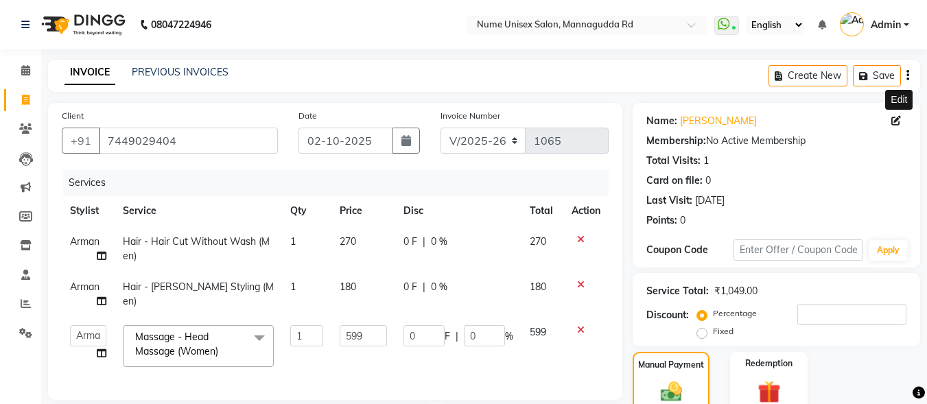
click at [897, 120] on icon at bounding box center [896, 121] width 10 height 10
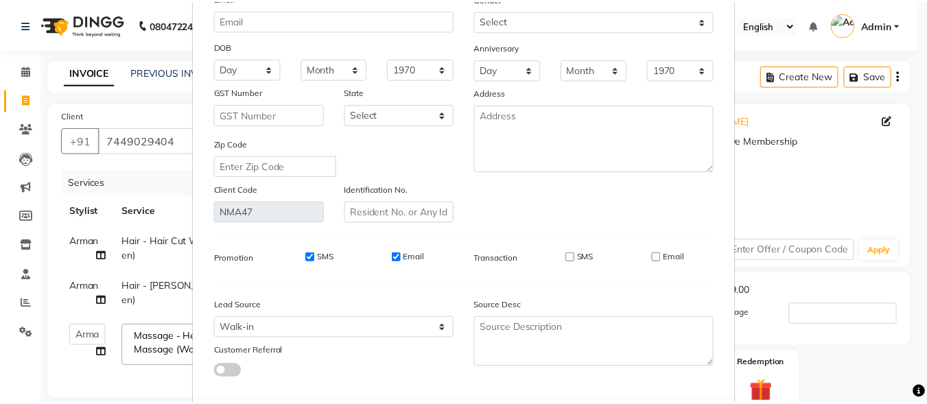
scroll to position [204, 0]
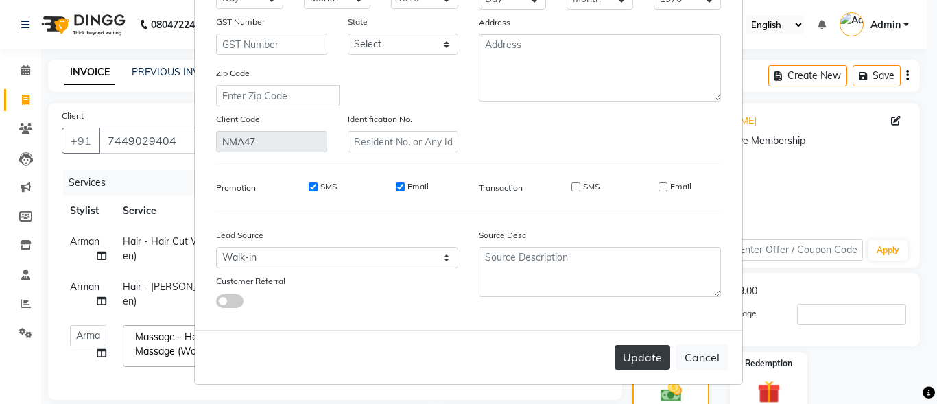
click at [645, 354] on button "Update" at bounding box center [642, 357] width 56 height 25
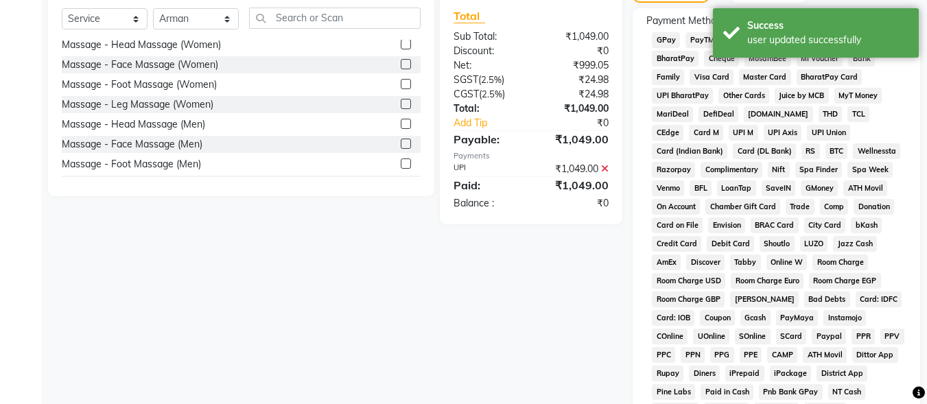
scroll to position [649, 0]
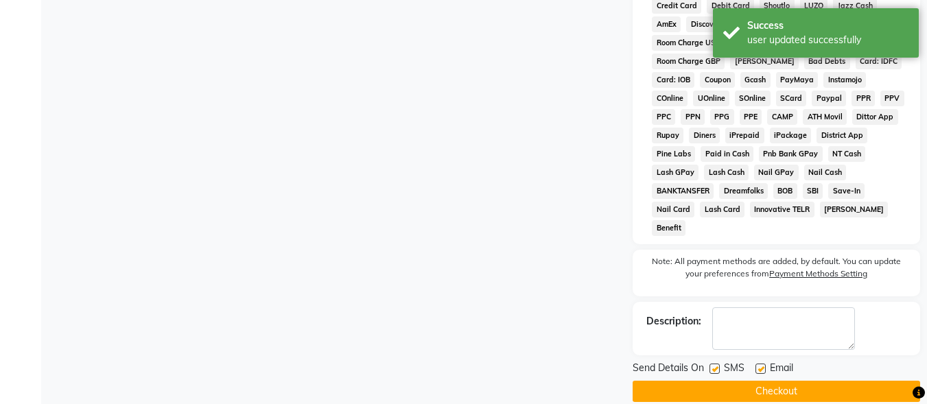
click at [712, 363] on label at bounding box center [714, 368] width 10 height 10
click at [712, 365] on input "checkbox" at bounding box center [713, 369] width 9 height 9
click at [761, 361] on div "Email" at bounding box center [779, 369] width 49 height 17
click at [761, 363] on div at bounding box center [759, 370] width 9 height 14
click at [761, 363] on label at bounding box center [760, 368] width 10 height 10
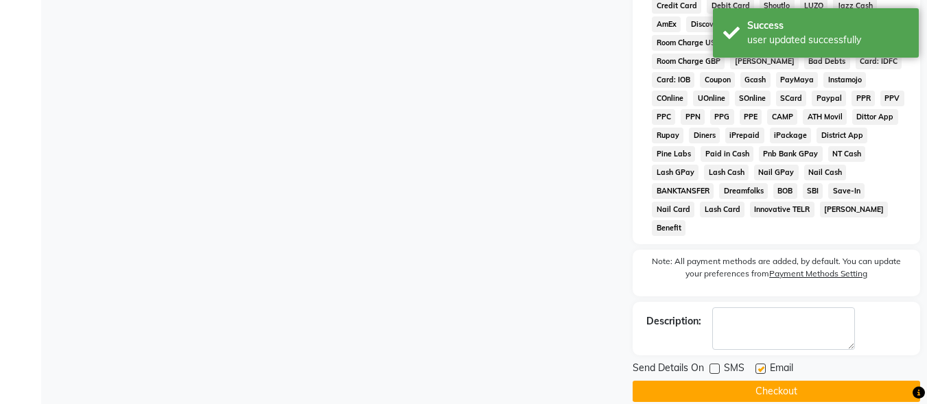
click at [761, 365] on input "checkbox" at bounding box center [759, 369] width 9 height 9
click at [766, 381] on button "Checkout" at bounding box center [775, 391] width 287 height 21
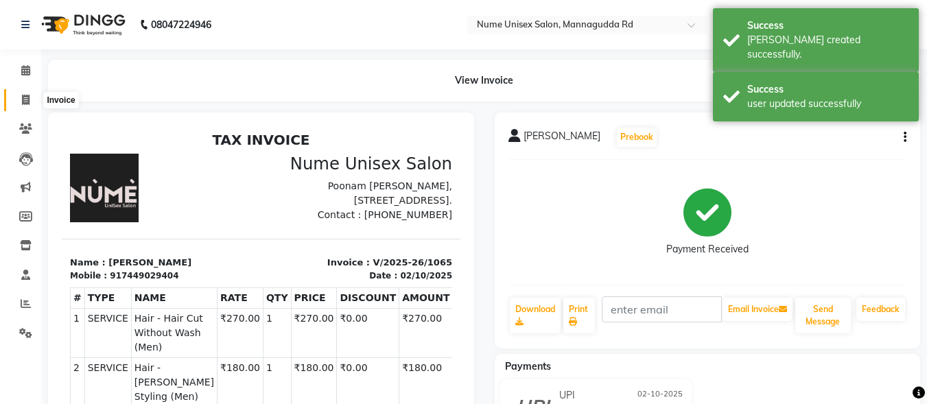
click at [28, 95] on icon at bounding box center [26, 100] width 8 height 10
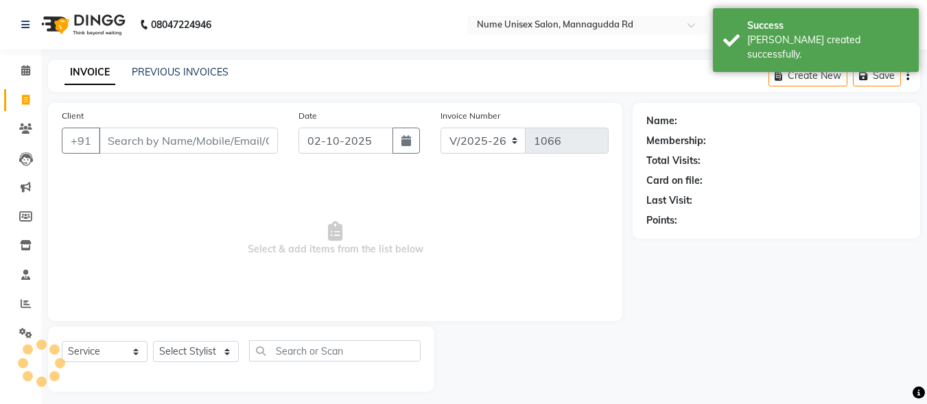
scroll to position [8, 0]
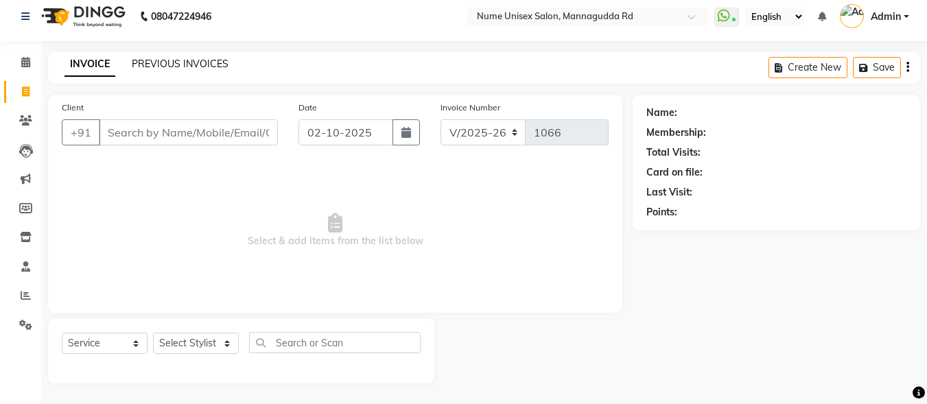
click at [167, 64] on link "PREVIOUS INVOICES" at bounding box center [180, 64] width 97 height 12
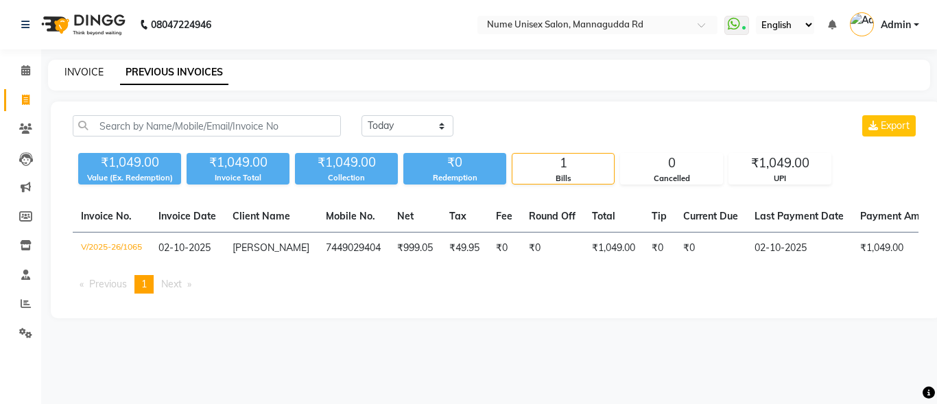
click at [73, 69] on link "INVOICE" at bounding box center [83, 72] width 39 height 12
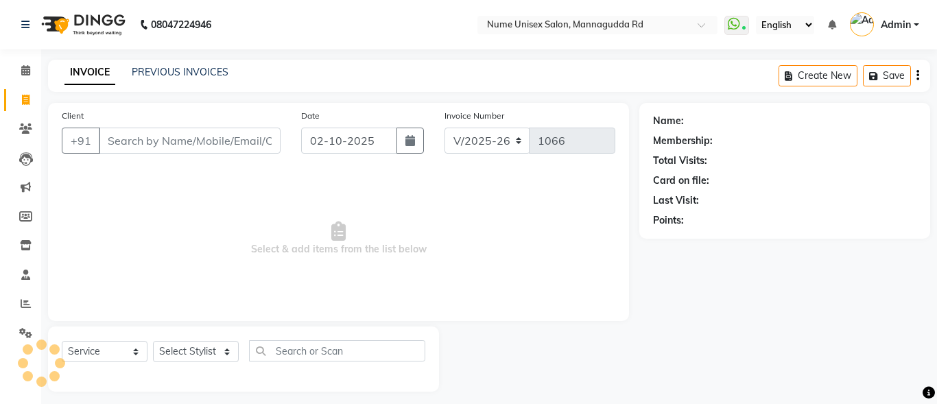
scroll to position [8, 0]
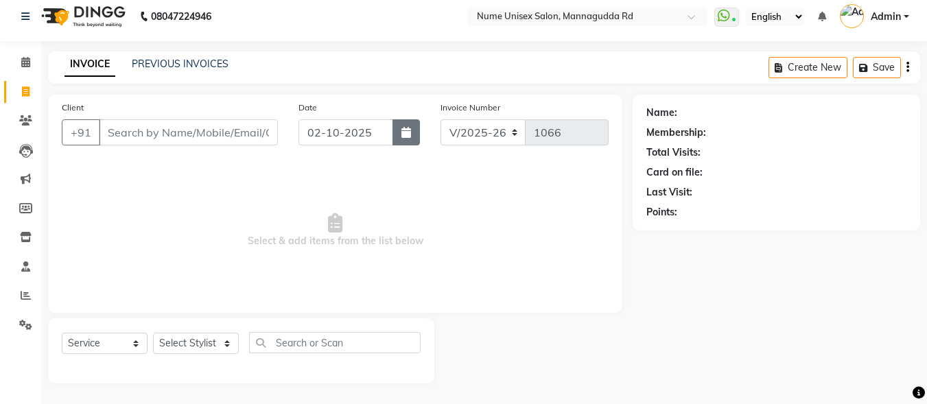
click at [400, 134] on button "button" at bounding box center [405, 132] width 27 height 26
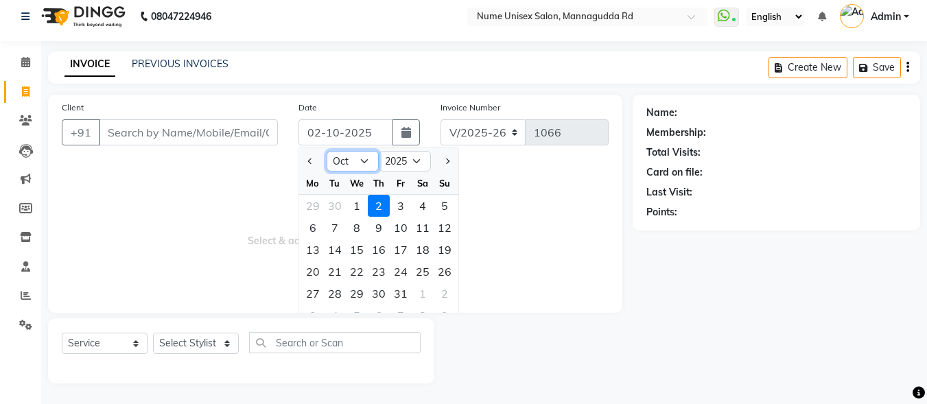
click at [360, 160] on select "Jan Feb Mar Apr May Jun [DATE] Aug Sep Oct Nov Dec" at bounding box center [352, 161] width 52 height 21
click at [326, 151] on select "Jan Feb Mar Apr May Jun [DATE] Aug Sep Oct Nov Dec" at bounding box center [352, 161] width 52 height 21
click at [321, 270] on div "22" at bounding box center [313, 272] width 22 height 22
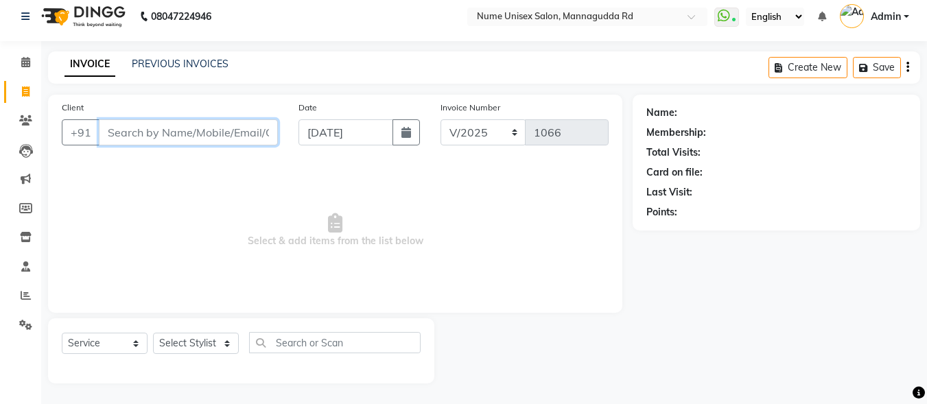
click at [184, 139] on input "Client" at bounding box center [188, 132] width 179 height 26
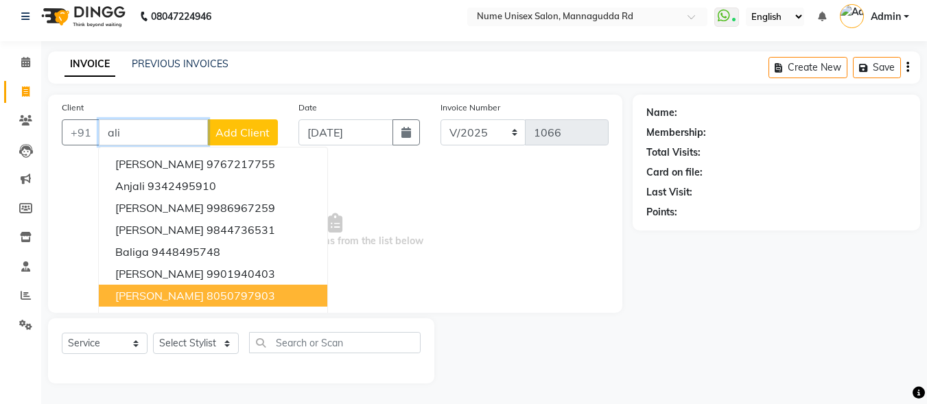
click at [189, 291] on span "Mohammad Ali" at bounding box center [159, 296] width 88 height 14
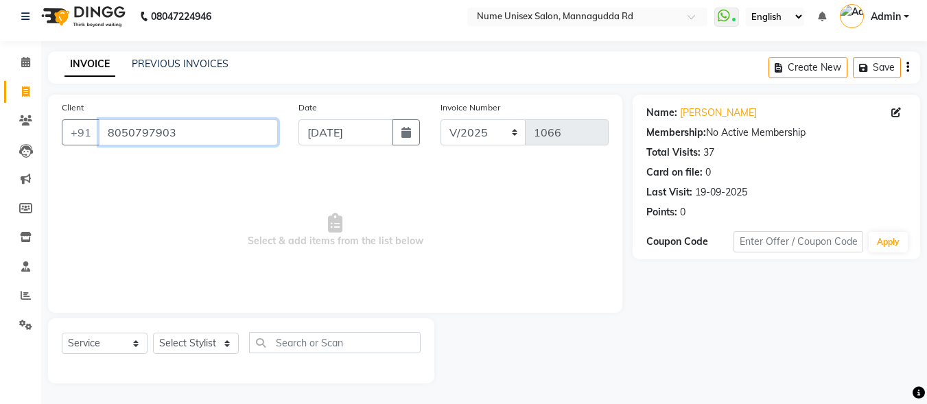
drag, startPoint x: 187, startPoint y: 143, endPoint x: 53, endPoint y: 178, distance: 138.4
click at [53, 178] on div "Client +91 8050797903 Date 22-09-2025 Invoice Number V/2025 V/2025-26 1066 Sele…" at bounding box center [335, 204] width 574 height 218
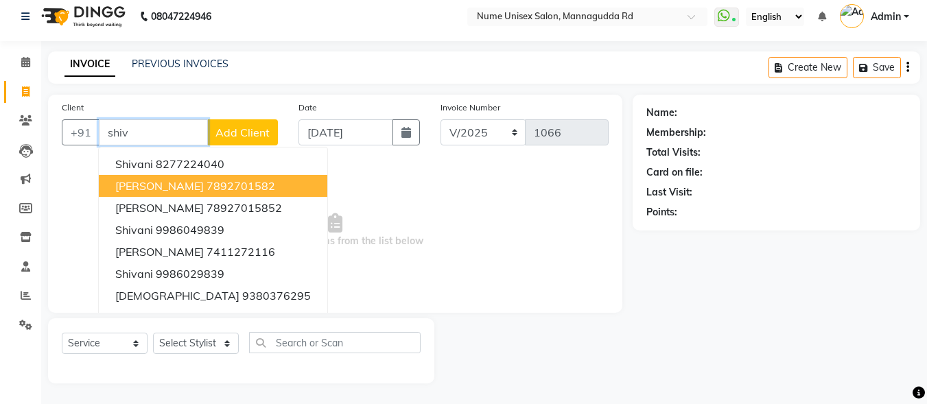
click at [190, 192] on span "[PERSON_NAME]" at bounding box center [159, 186] width 88 height 14
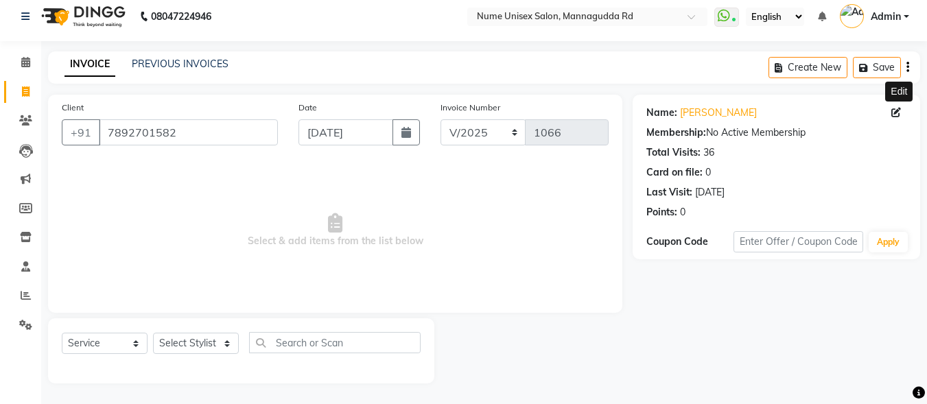
click at [896, 112] on icon at bounding box center [896, 113] width 10 height 10
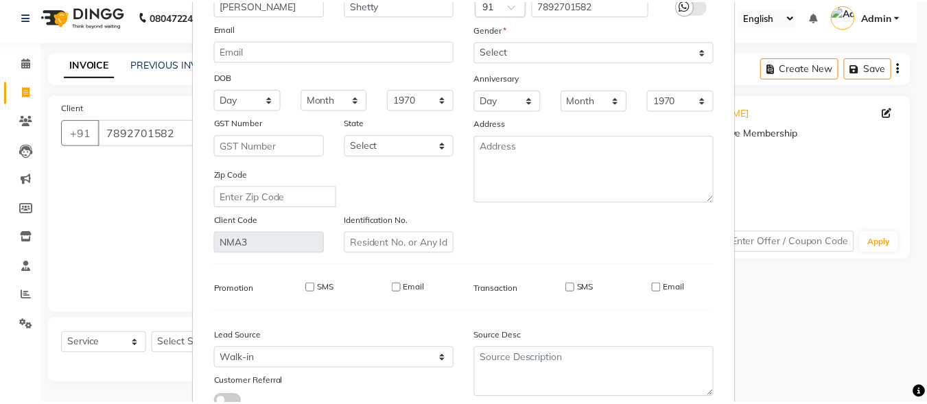
scroll to position [204, 0]
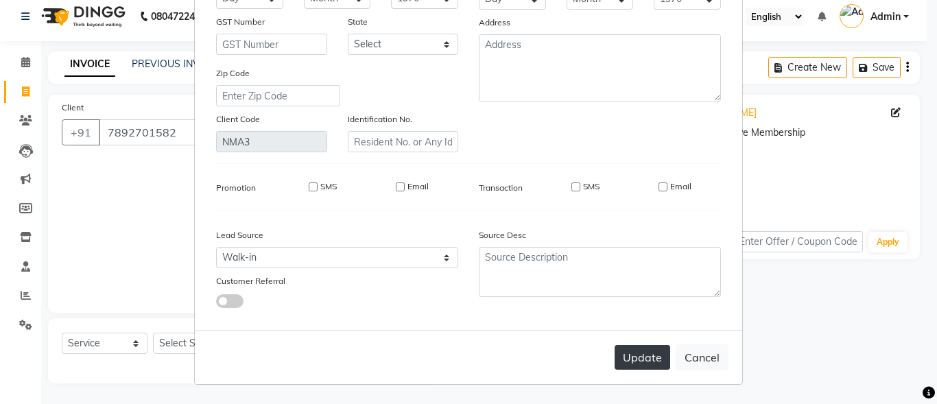
click at [634, 355] on button "Update" at bounding box center [642, 357] width 56 height 25
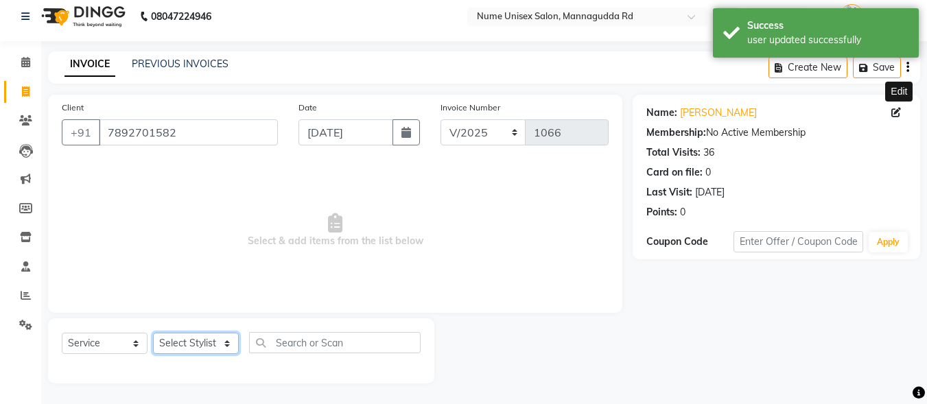
click at [193, 344] on select "Select Stylist Admin [PERSON_NAME] [PERSON_NAME] S [PERSON_NAME] Mohd [PERSON_N…" at bounding box center [196, 343] width 86 height 21
click at [153, 333] on select "Select Stylist Admin [PERSON_NAME] [PERSON_NAME] S [PERSON_NAME] Mohd [PERSON_N…" at bounding box center [196, 343] width 86 height 21
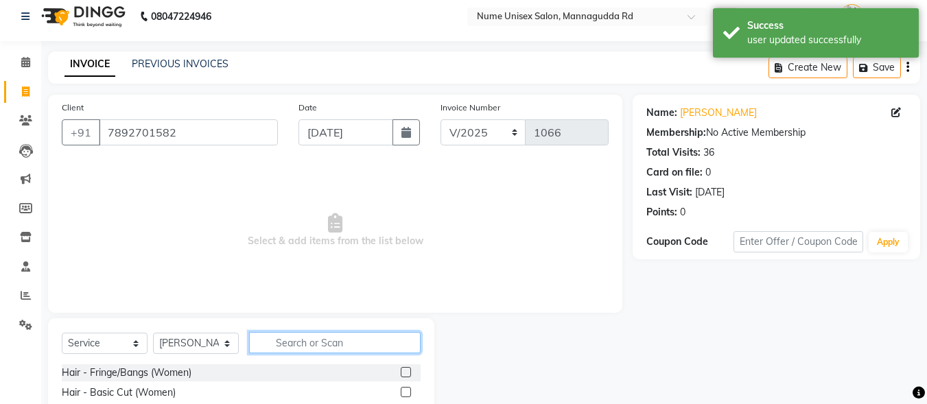
click at [352, 339] on input "text" at bounding box center [334, 342] width 171 height 21
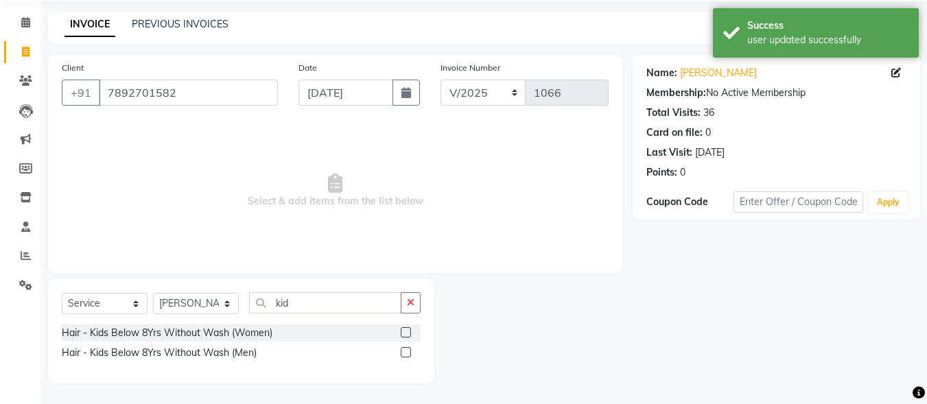
click at [405, 351] on label at bounding box center [406, 352] width 10 height 10
click at [405, 351] on input "checkbox" at bounding box center [405, 352] width 9 height 9
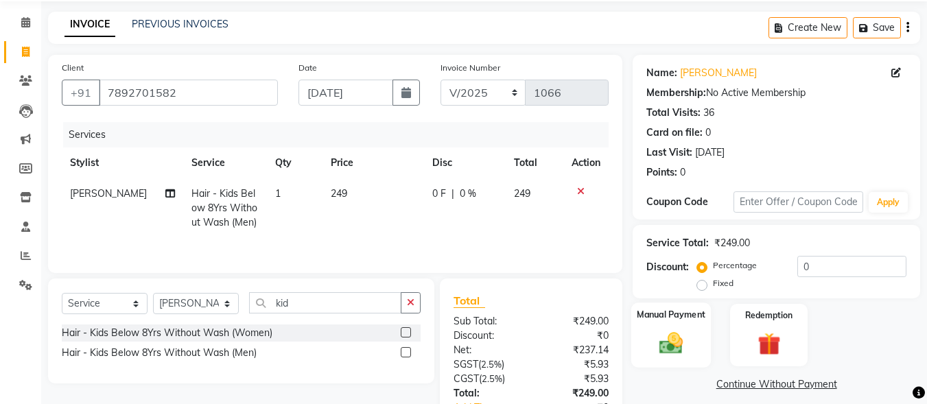
click at [701, 333] on div "Manual Payment" at bounding box center [671, 334] width 80 height 65
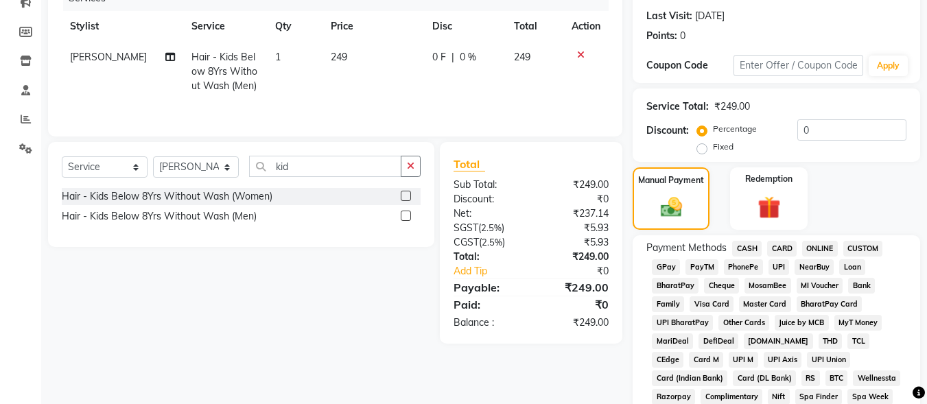
scroll to position [185, 0]
click at [783, 262] on span "UPI" at bounding box center [778, 267] width 21 height 16
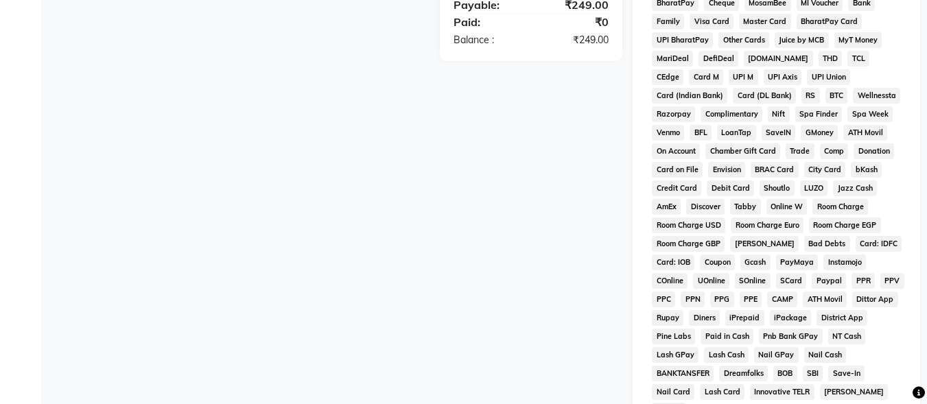
scroll to position [528, 0]
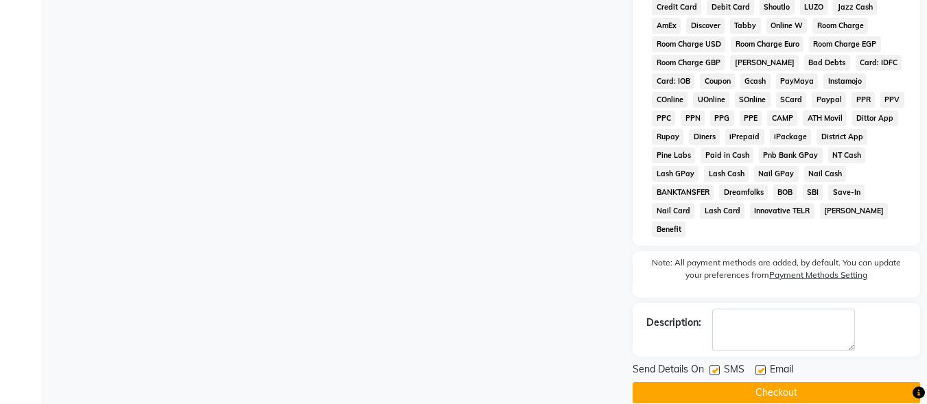
scroll to position [649, 0]
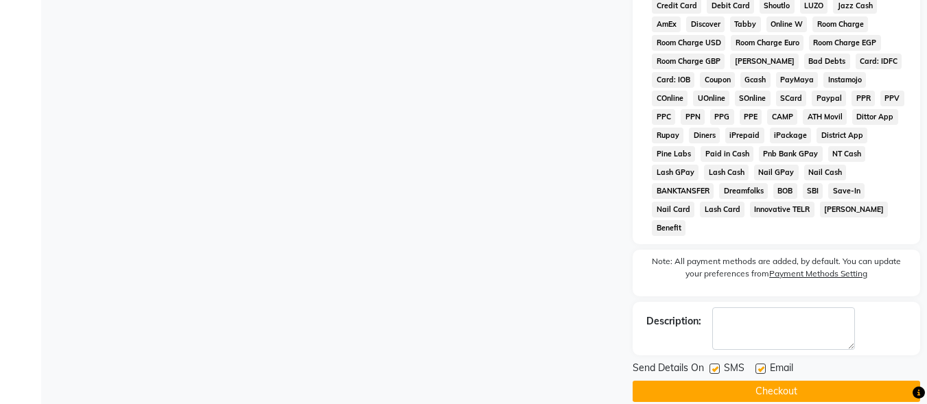
click at [717, 363] on label at bounding box center [714, 368] width 10 height 10
click at [717, 365] on input "checkbox" at bounding box center [713, 369] width 9 height 9
click at [761, 363] on label at bounding box center [760, 368] width 10 height 10
click at [761, 365] on input "checkbox" at bounding box center [759, 369] width 9 height 9
click at [800, 381] on button "Checkout" at bounding box center [775, 391] width 287 height 21
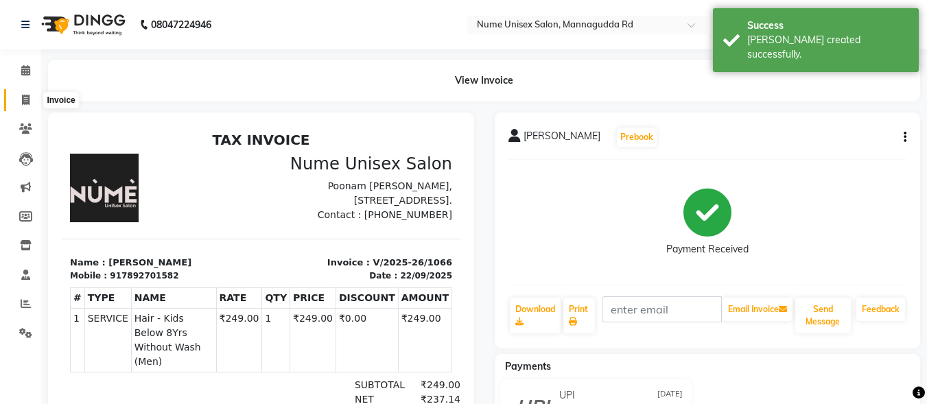
click at [28, 102] on icon at bounding box center [26, 100] width 8 height 10
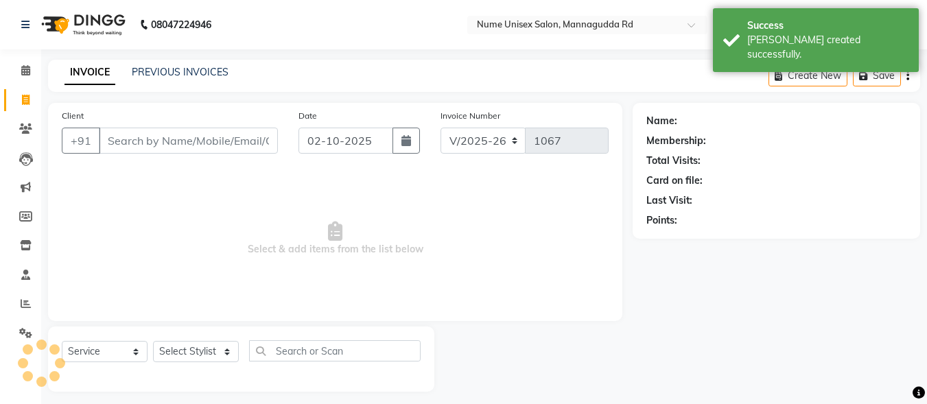
scroll to position [8, 0]
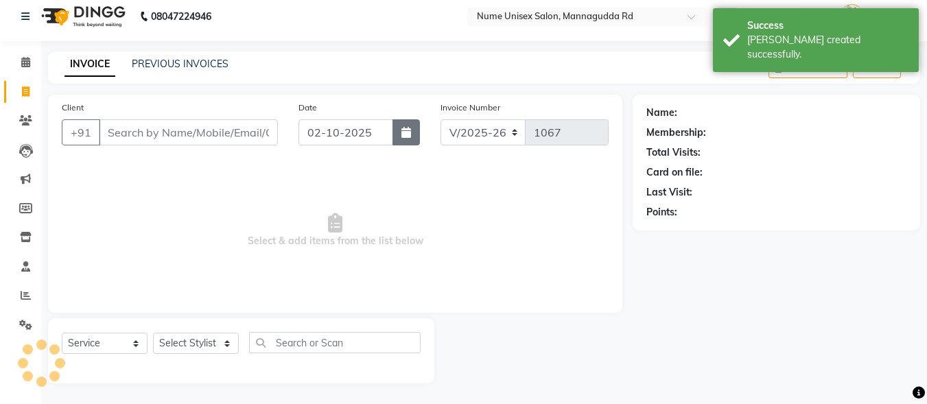
click at [413, 128] on button "button" at bounding box center [405, 132] width 27 height 26
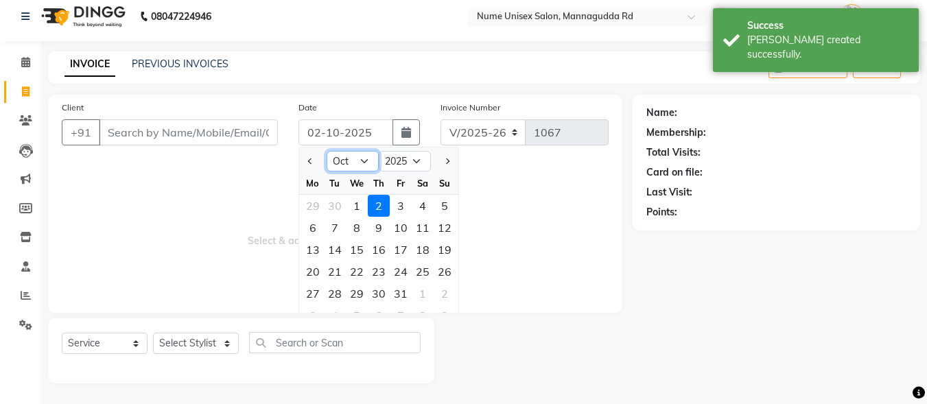
click at [374, 155] on select "Jan Feb Mar Apr May Jun [DATE] Aug Sep Oct Nov Dec" at bounding box center [352, 161] width 52 height 21
click at [326, 151] on select "Jan Feb Mar Apr May Jun [DATE] Aug Sep Oct Nov Dec" at bounding box center [352, 161] width 52 height 21
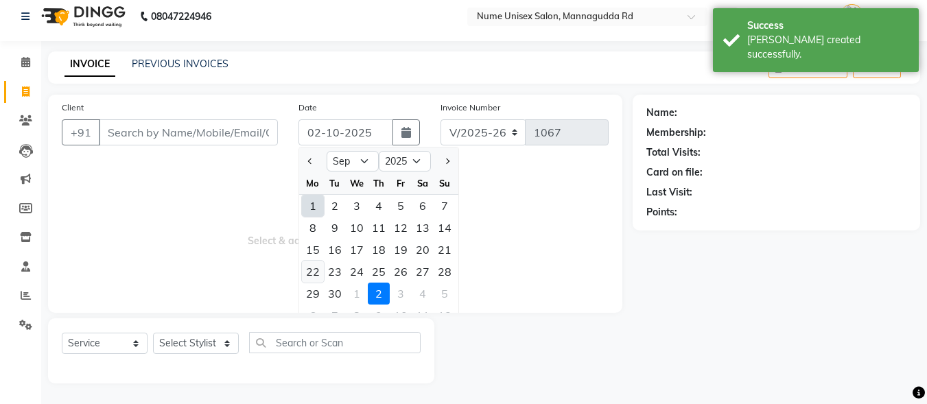
click at [319, 265] on div "22" at bounding box center [313, 272] width 22 height 22
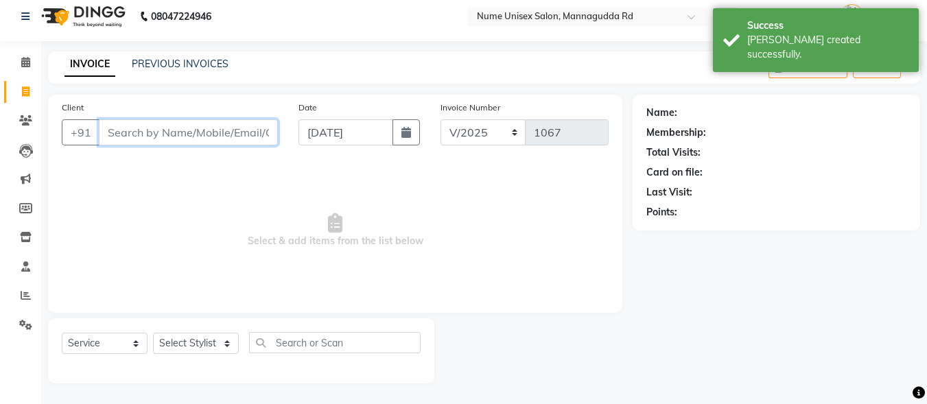
click at [199, 133] on input "Client" at bounding box center [188, 132] width 179 height 26
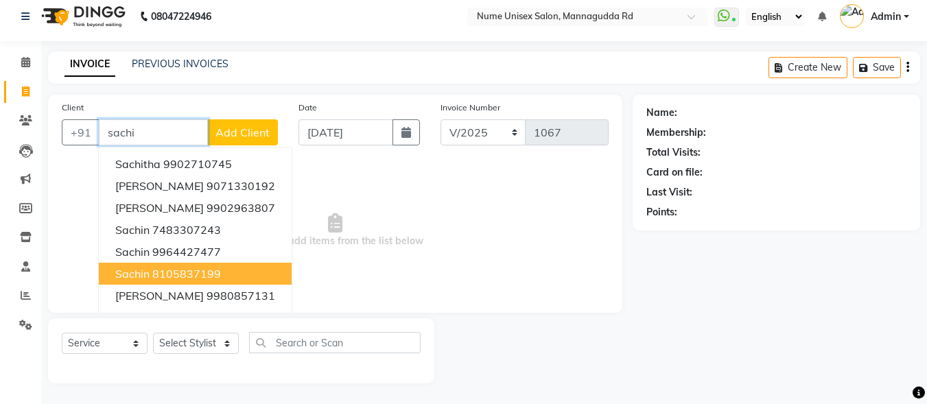
click at [228, 278] on button "Sachin 8105837199" at bounding box center [195, 274] width 193 height 22
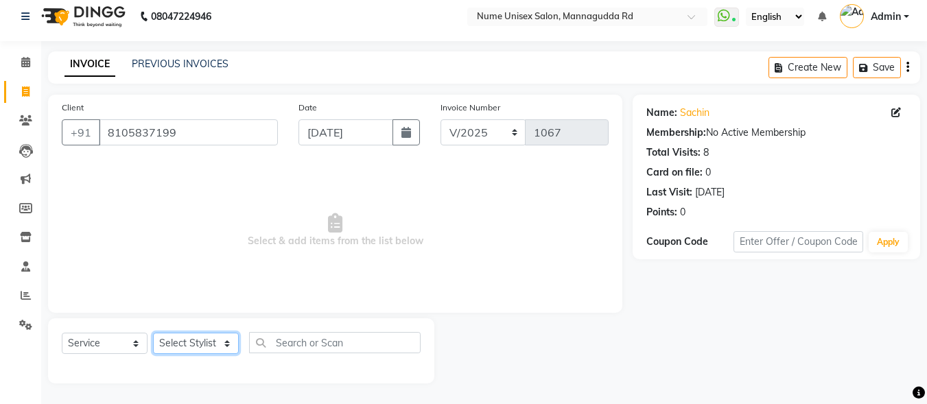
click at [204, 349] on select "Select Stylist Admin [PERSON_NAME] [PERSON_NAME] S [PERSON_NAME] Mohd [PERSON_N…" at bounding box center [196, 343] width 86 height 21
click at [153, 333] on select "Select Stylist Admin [PERSON_NAME] [PERSON_NAME] S [PERSON_NAME] Mohd [PERSON_N…" at bounding box center [196, 343] width 86 height 21
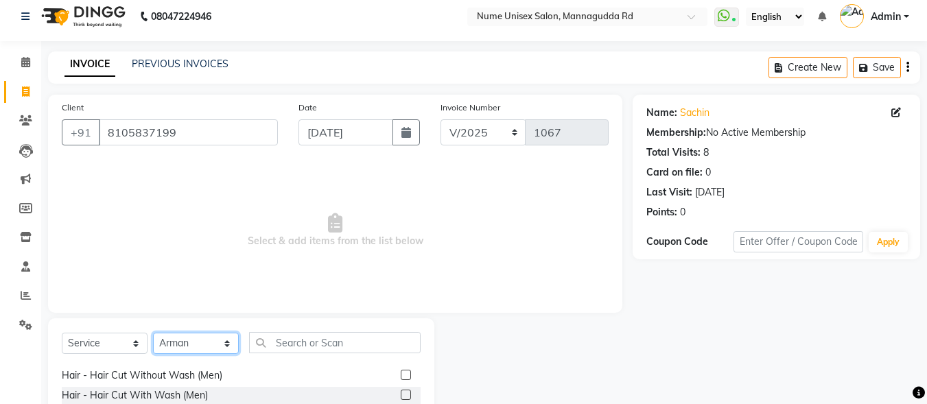
scroll to position [137, 0]
click at [401, 371] on label at bounding box center [406, 374] width 10 height 10
click at [401, 371] on input "checkbox" at bounding box center [405, 374] width 9 height 9
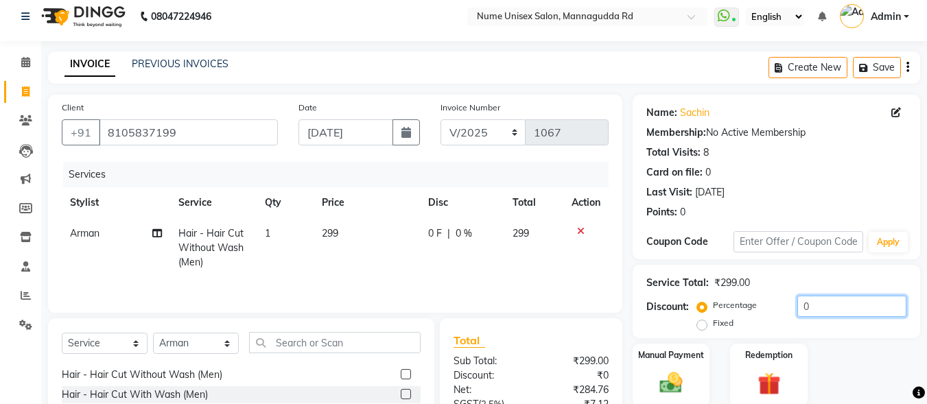
click at [802, 300] on input "0" at bounding box center [851, 306] width 109 height 21
click at [673, 377] on img at bounding box center [671, 382] width 38 height 27
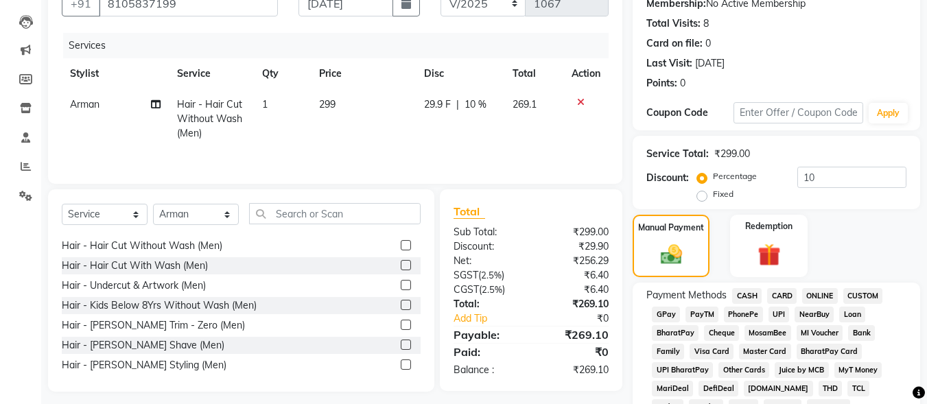
scroll to position [283, 0]
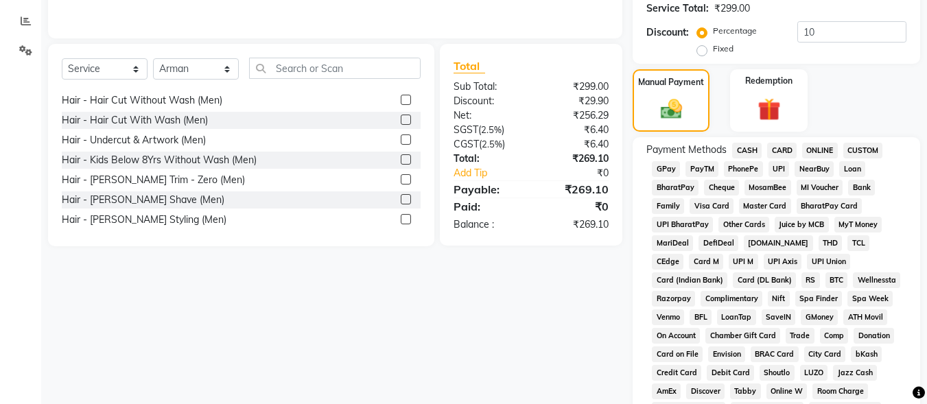
click at [785, 173] on span "UPI" at bounding box center [778, 169] width 21 height 16
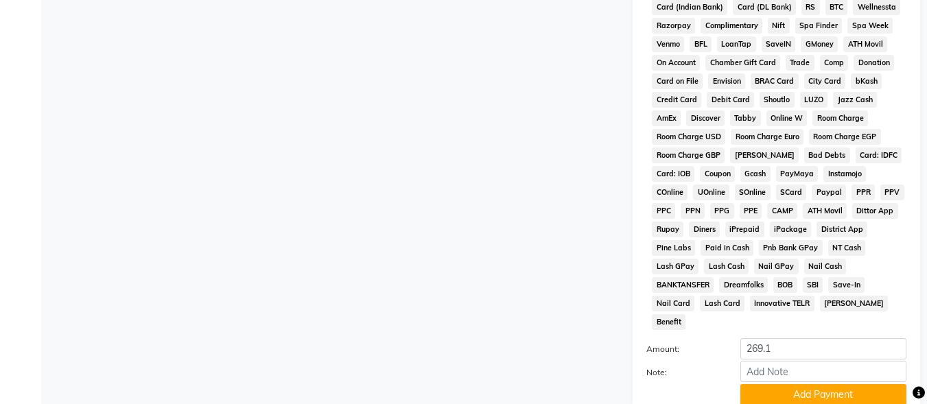
scroll to position [557, 0]
click at [816, 383] on button "Add Payment" at bounding box center [823, 393] width 166 height 21
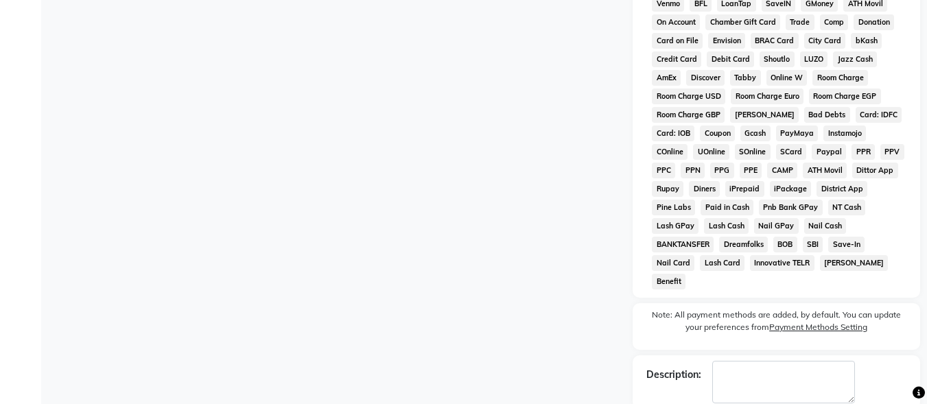
scroll to position [649, 0]
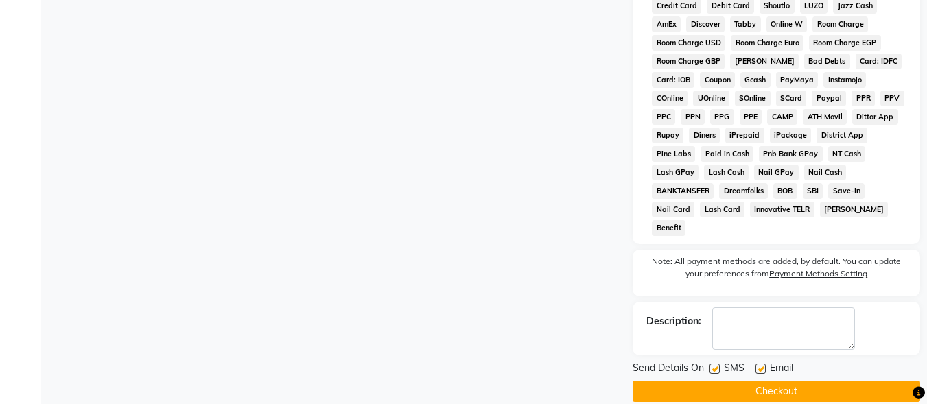
click at [715, 363] on label at bounding box center [714, 368] width 10 height 10
click at [715, 365] on input "checkbox" at bounding box center [713, 369] width 9 height 9
drag, startPoint x: 760, startPoint y: 351, endPoint x: 767, endPoint y: 377, distance: 26.3
click at [760, 363] on label at bounding box center [760, 368] width 10 height 10
click at [760, 365] on input "checkbox" at bounding box center [759, 369] width 9 height 9
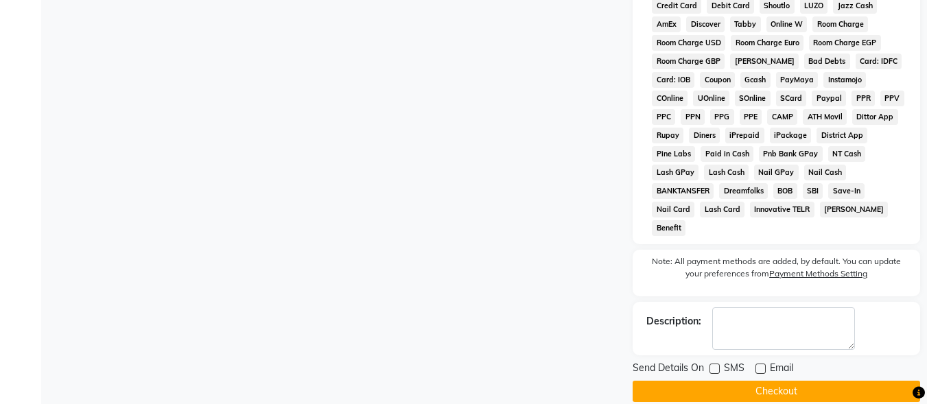
click at [767, 381] on button "Checkout" at bounding box center [775, 391] width 287 height 21
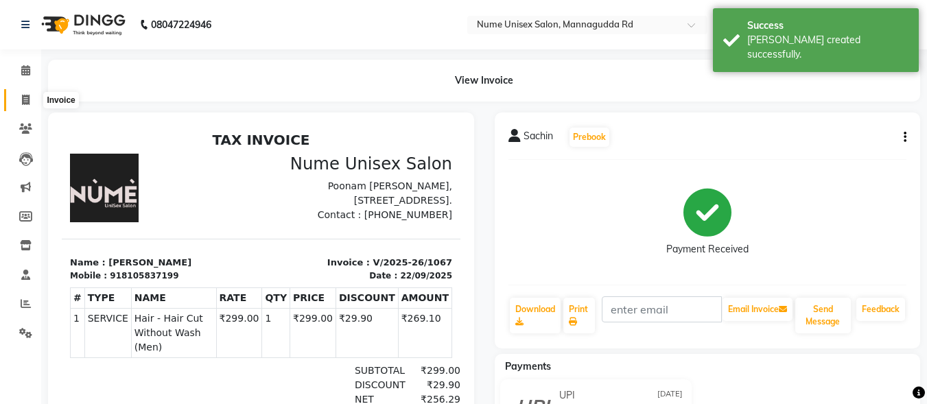
click at [26, 93] on span at bounding box center [26, 101] width 24 height 16
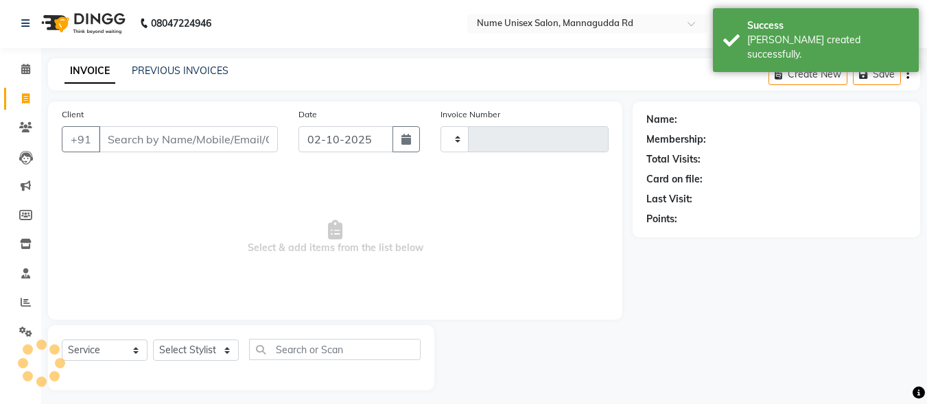
scroll to position [8, 0]
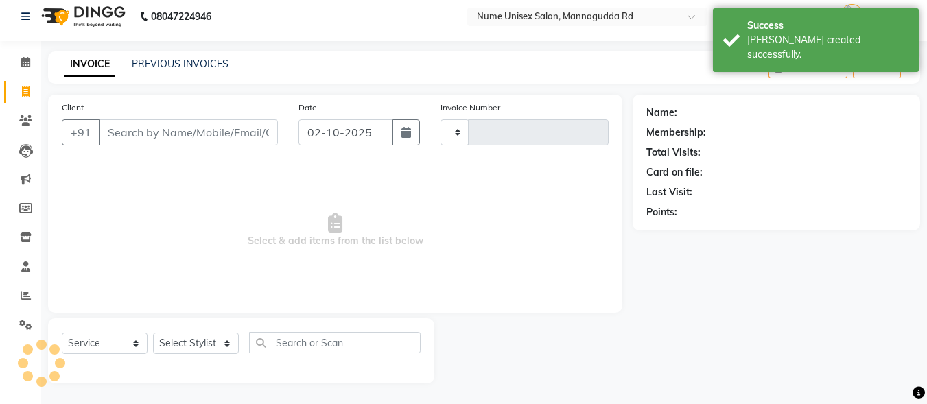
click at [193, 132] on input "Client" at bounding box center [188, 132] width 179 height 26
click at [405, 132] on icon "button" at bounding box center [406, 132] width 10 height 11
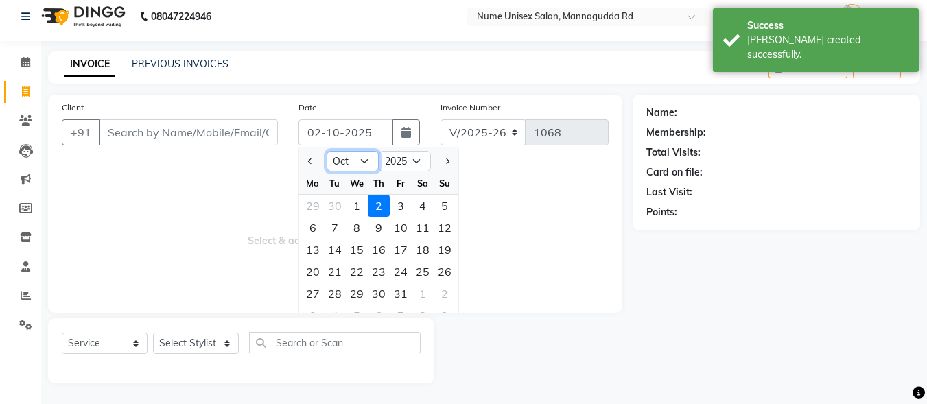
click at [353, 158] on select "Jan Feb Mar Apr May Jun [DATE] Aug Sep Oct Nov Dec" at bounding box center [352, 161] width 52 height 21
click at [326, 151] on select "Jan Feb Mar Apr May Jun [DATE] Aug Sep Oct Nov Dec" at bounding box center [352, 161] width 52 height 21
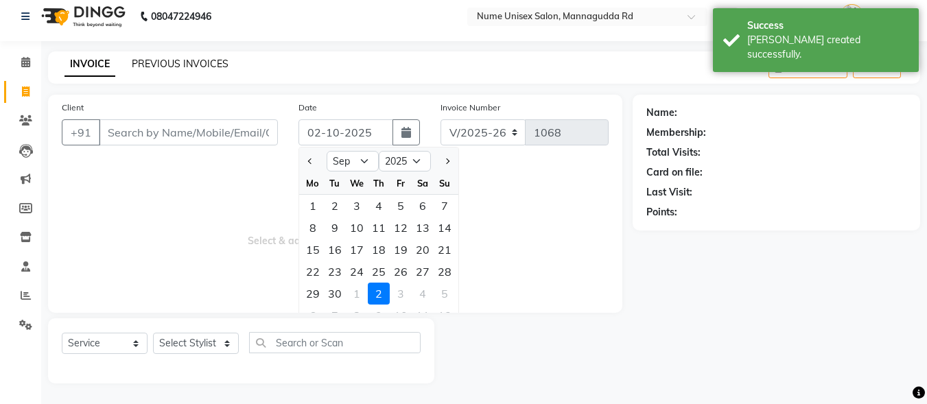
click at [206, 60] on link "PREVIOUS INVOICES" at bounding box center [180, 64] width 97 height 12
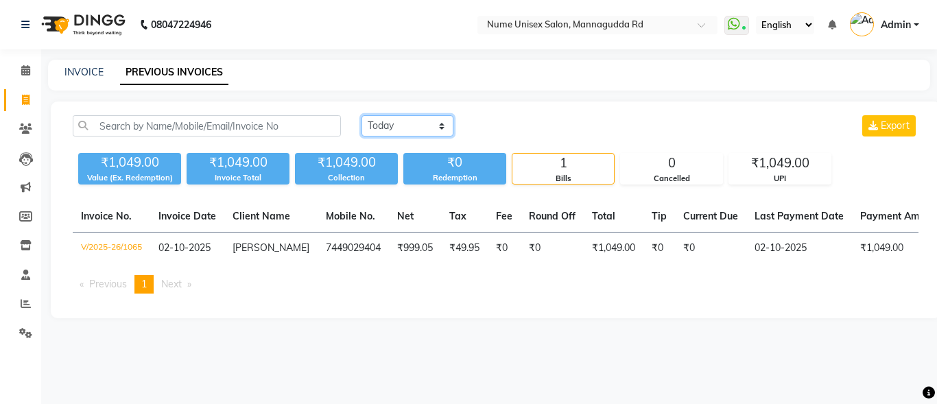
click at [410, 130] on select "[DATE] [DATE] Custom Range" at bounding box center [407, 125] width 92 height 21
click at [361, 115] on select "[DATE] [DATE] Custom Range" at bounding box center [407, 125] width 92 height 21
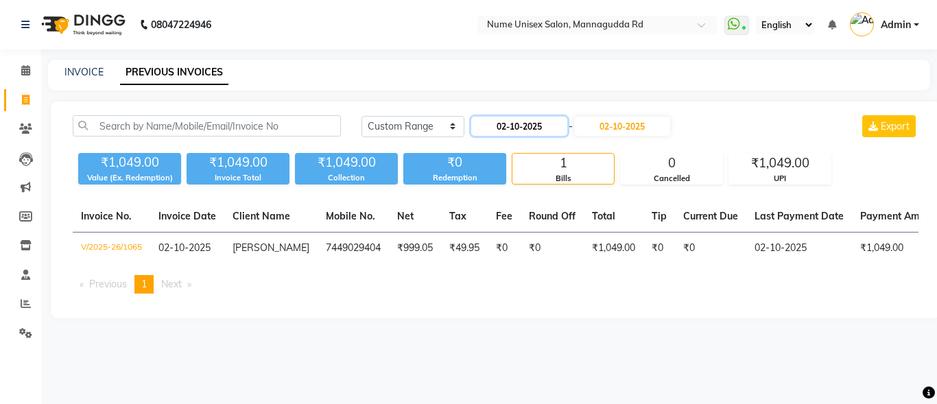
click at [514, 132] on input "02-10-2025" at bounding box center [519, 126] width 96 height 19
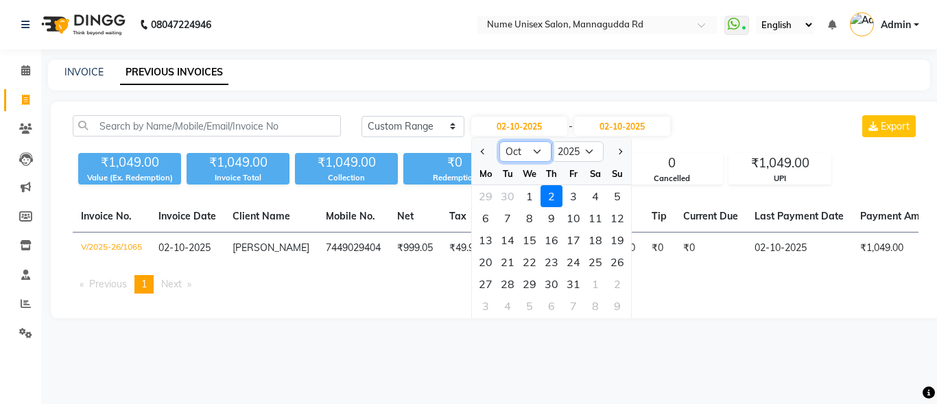
click at [527, 157] on select "Jan Feb Mar Apr May Jun [DATE] Aug Sep Oct Nov Dec" at bounding box center [525, 151] width 52 height 21
click at [499, 141] on select "Jan Feb Mar Apr May Jun [DATE] Aug Sep Oct Nov Dec" at bounding box center [525, 151] width 52 height 21
click at [609, 237] on div "21" at bounding box center [617, 240] width 22 height 22
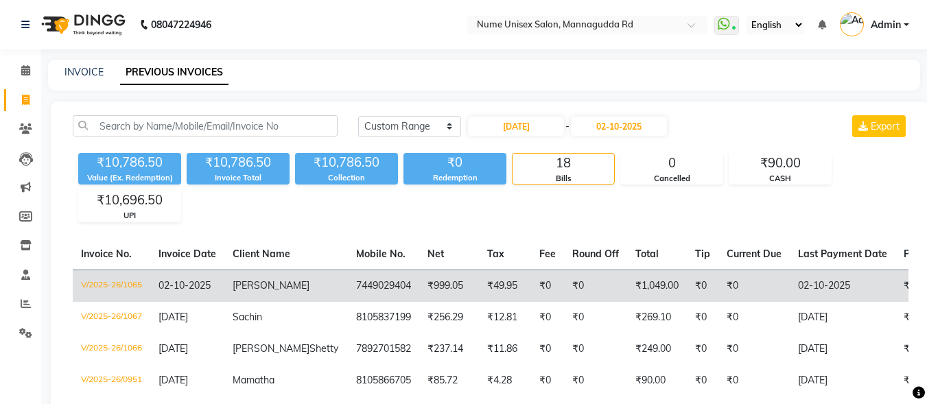
drag, startPoint x: 526, startPoint y: 291, endPoint x: 517, endPoint y: 277, distance: 16.9
click at [531, 277] on td "₹0" at bounding box center [547, 286] width 33 height 32
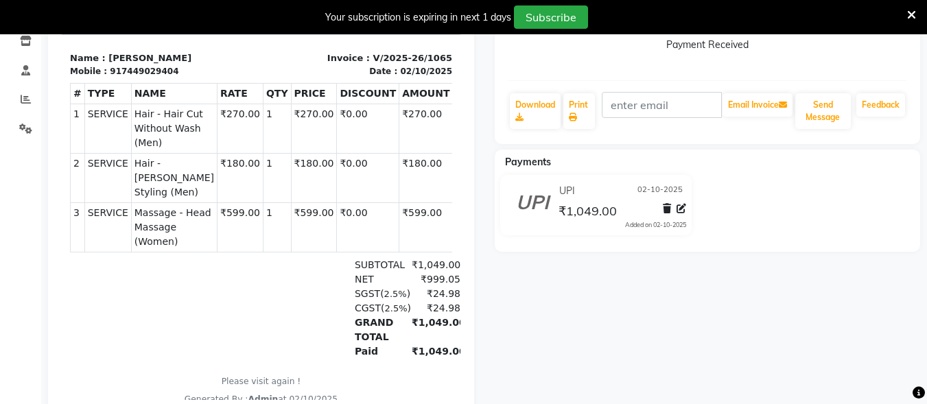
scroll to position [206, 0]
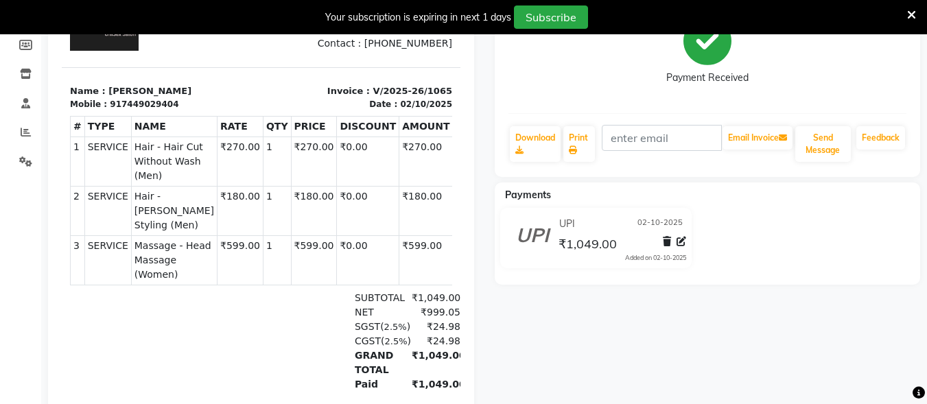
click at [669, 222] on span "02-10-2025" at bounding box center [659, 224] width 45 height 14
click at [658, 222] on span "02-10-2025" at bounding box center [659, 224] width 45 height 14
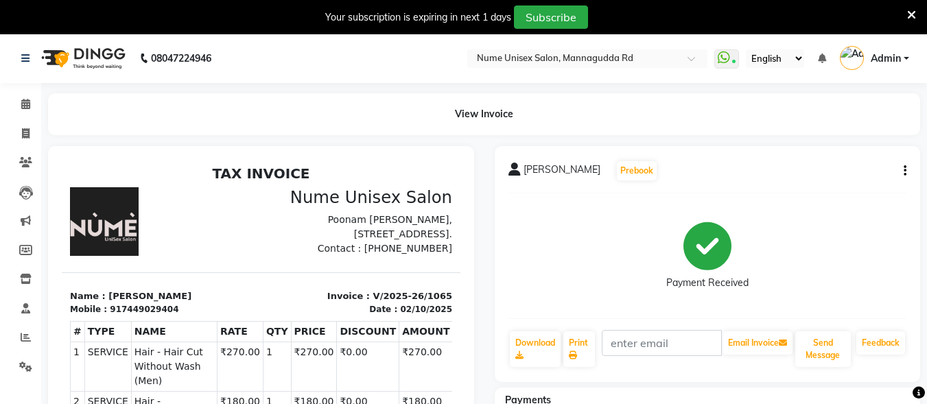
scroll to position [0, 0]
click at [904, 172] on icon "button" at bounding box center [904, 171] width 3 height 1
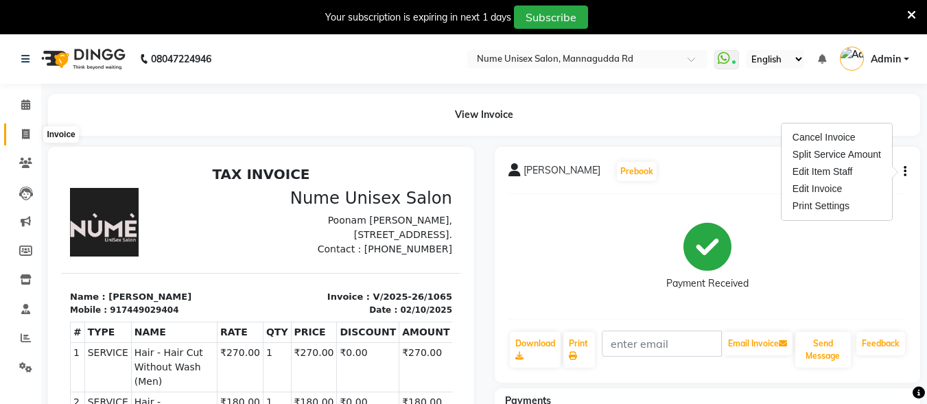
click at [32, 132] on span at bounding box center [26, 135] width 24 height 16
select select "7047"
select select "service"
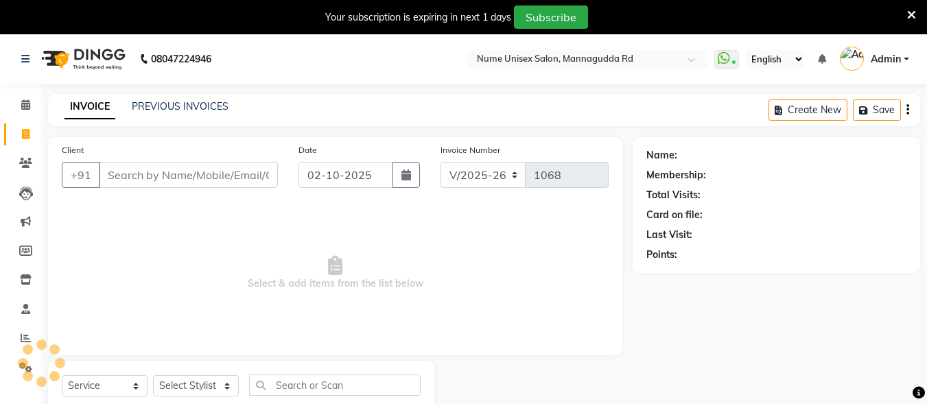
scroll to position [43, 0]
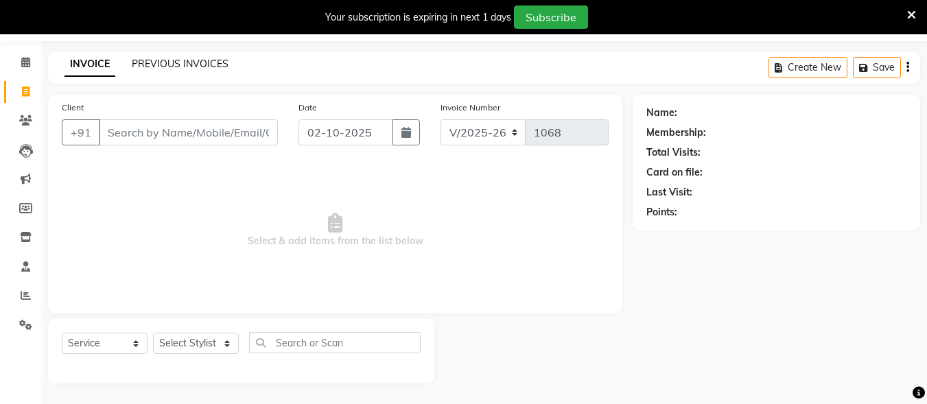
click at [213, 59] on link "PREVIOUS INVOICES" at bounding box center [180, 64] width 97 height 12
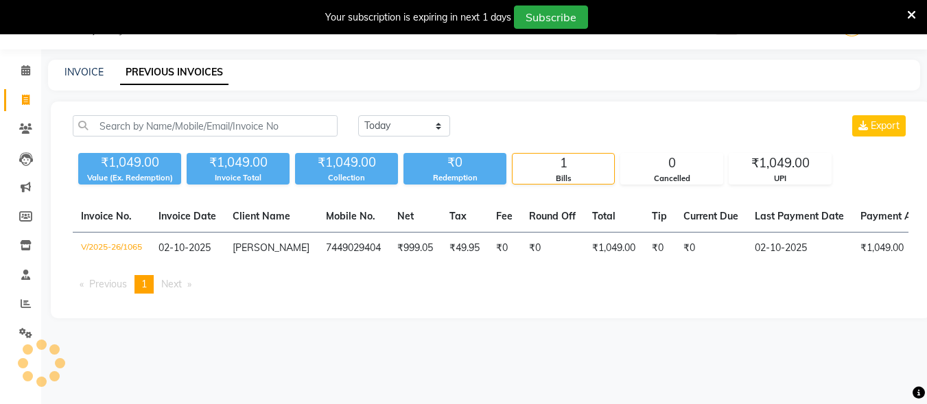
scroll to position [34, 0]
click at [70, 71] on link "INVOICE" at bounding box center [83, 72] width 39 height 12
select select "7047"
select select "service"
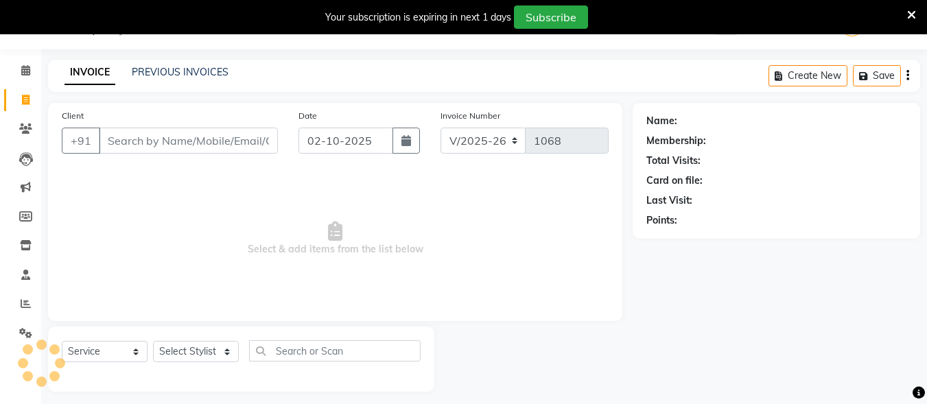
scroll to position [43, 0]
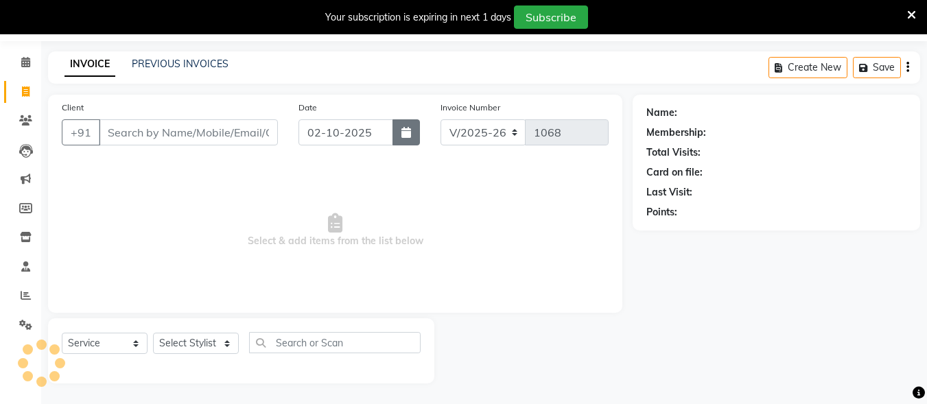
click at [403, 136] on icon "button" at bounding box center [406, 132] width 10 height 11
select select "10"
select select "2025"
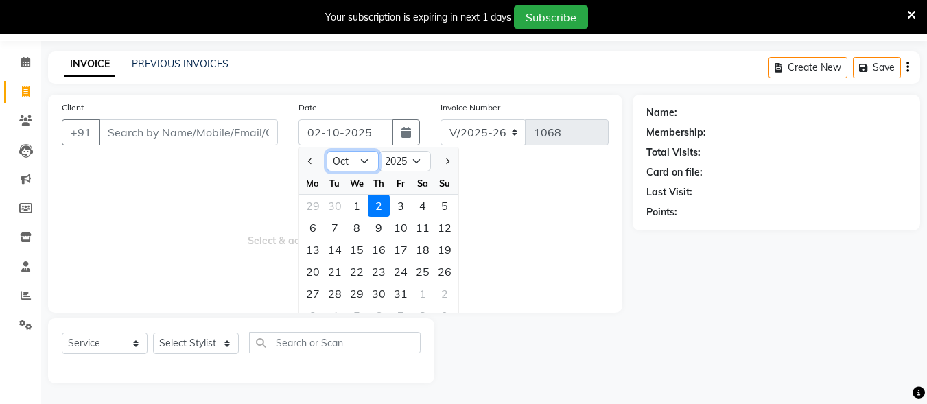
click at [370, 152] on select "Jan Feb Mar Apr May Jun [DATE] Aug Sep Oct Nov Dec" at bounding box center [352, 161] width 52 height 21
select select "9"
click at [326, 151] on select "Jan Feb Mar Apr May Jun [DATE] Aug Sep Oct Nov Dec" at bounding box center [352, 161] width 52 height 21
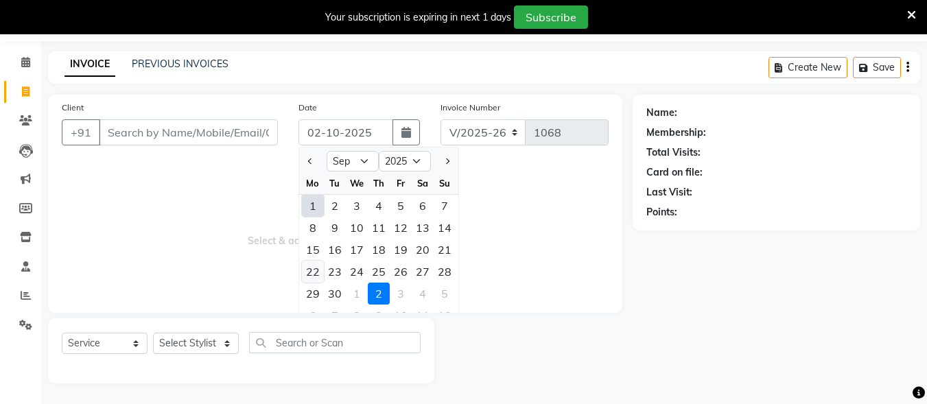
click at [315, 269] on div "22" at bounding box center [313, 272] width 22 height 22
type input "[DATE]"
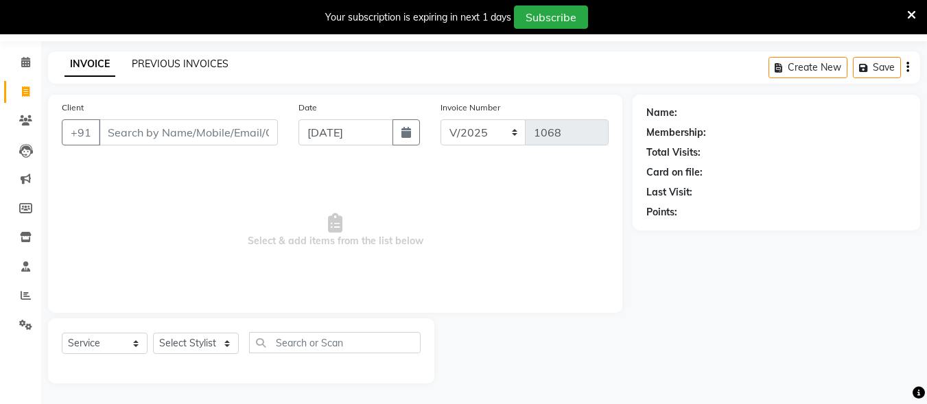
click at [182, 66] on link "PREVIOUS INVOICES" at bounding box center [180, 64] width 97 height 12
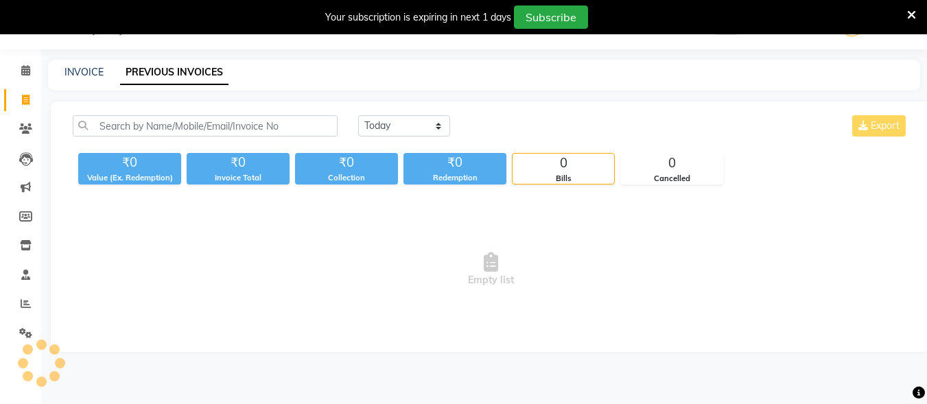
scroll to position [34, 0]
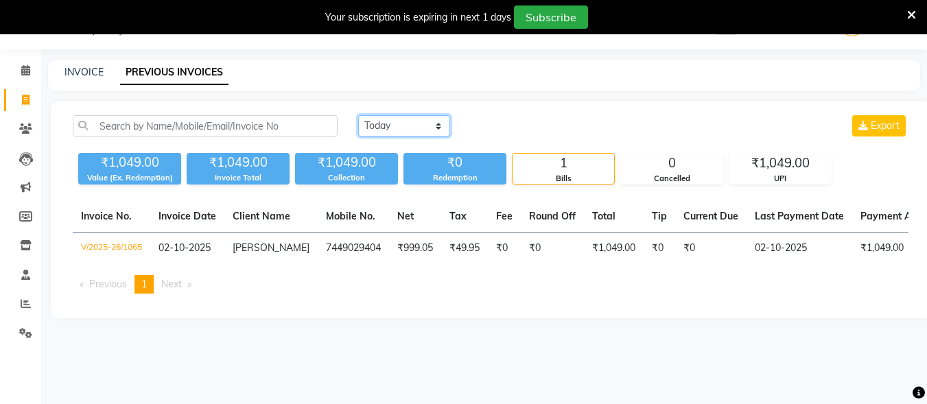
drag, startPoint x: 384, startPoint y: 123, endPoint x: 385, endPoint y: 132, distance: 9.6
click at [385, 123] on select "[DATE] [DATE] Custom Range" at bounding box center [404, 125] width 92 height 21
select select "range"
click at [358, 115] on select "[DATE] [DATE] Custom Range" at bounding box center [404, 125] width 92 height 21
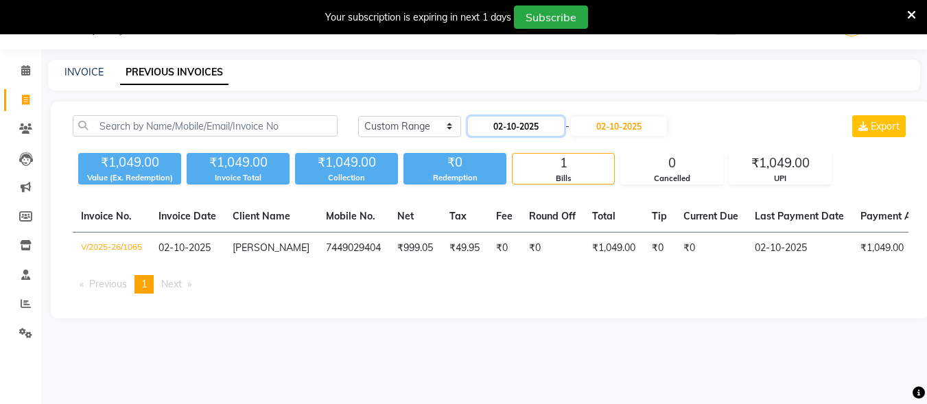
click at [497, 130] on input "02-10-2025" at bounding box center [516, 126] width 96 height 19
select select "10"
select select "2025"
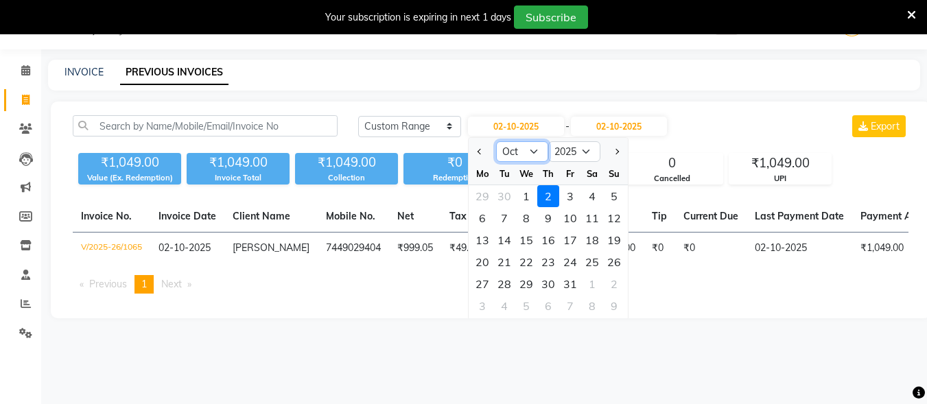
click at [534, 154] on select "Jan Feb Mar Apr May Jun [DATE] Aug Sep Oct Nov Dec" at bounding box center [522, 151] width 52 height 21
select select "9"
click at [496, 141] on select "Jan Feb Mar Apr May Jun [DATE] Aug Sep Oct Nov Dec" at bounding box center [522, 151] width 52 height 21
click at [606, 242] on div "21" at bounding box center [614, 240] width 22 height 22
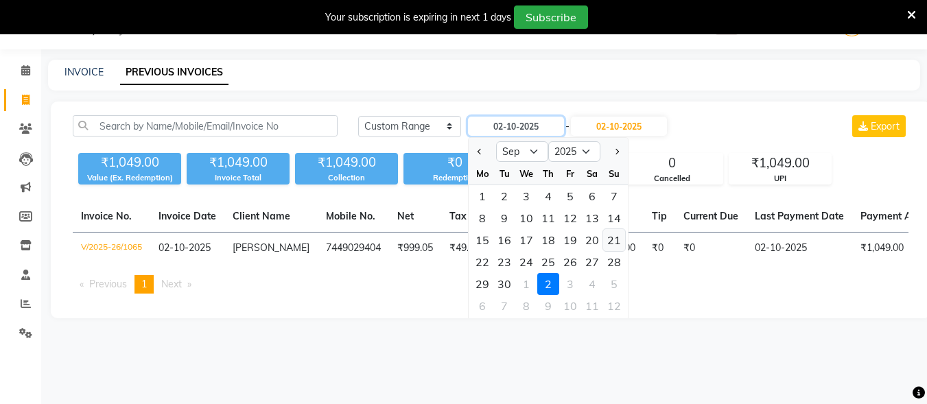
type input "[DATE]"
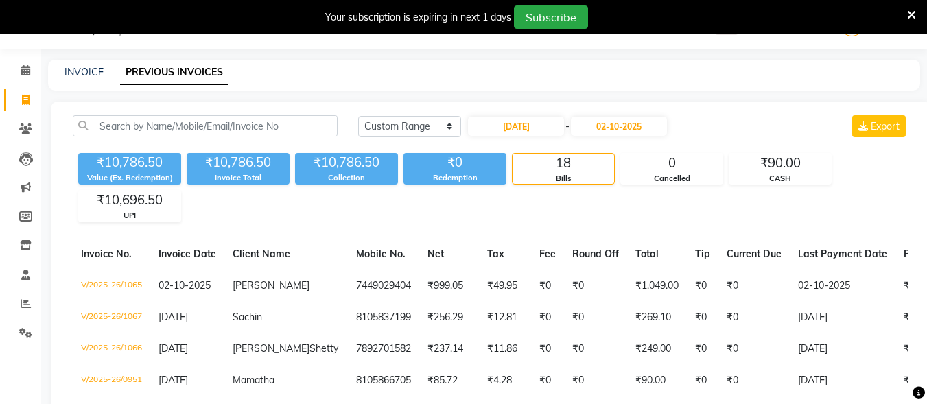
click at [91, 64] on div "INVOICE PREVIOUS INVOICES" at bounding box center [484, 75] width 872 height 31
click at [542, 133] on input "[DATE]" at bounding box center [516, 126] width 96 height 19
select select "9"
select select "2025"
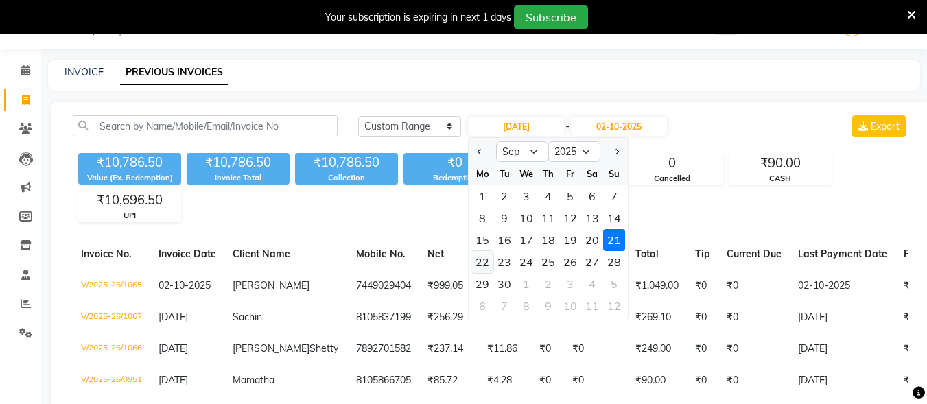
click at [481, 259] on div "22" at bounding box center [482, 262] width 22 height 22
type input "[DATE]"
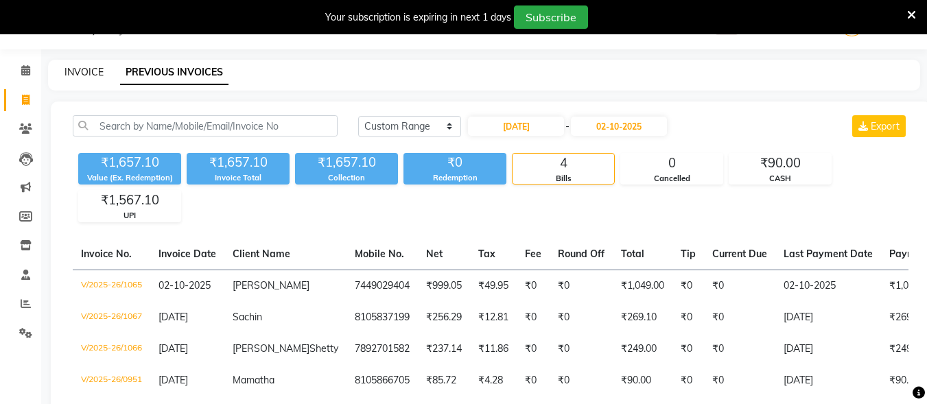
click at [84, 72] on link "INVOICE" at bounding box center [83, 72] width 39 height 12
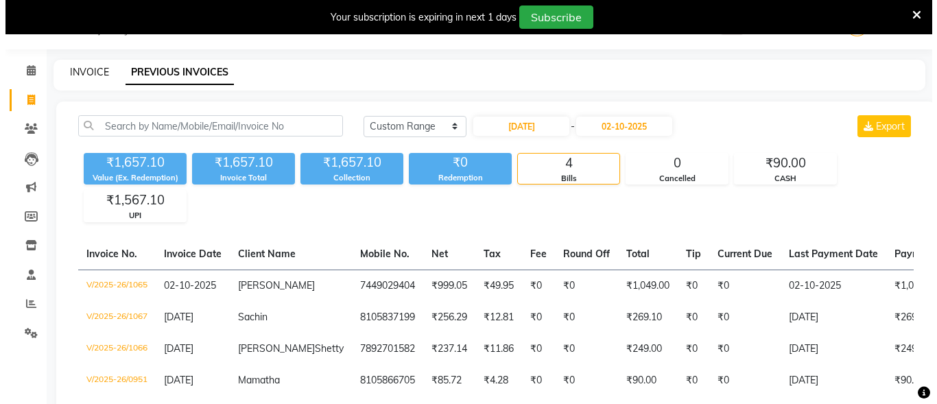
scroll to position [43, 0]
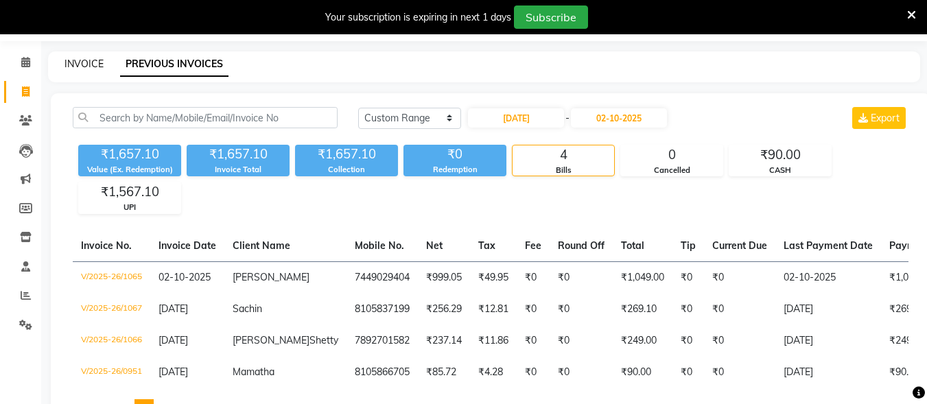
select select "7047"
select select "service"
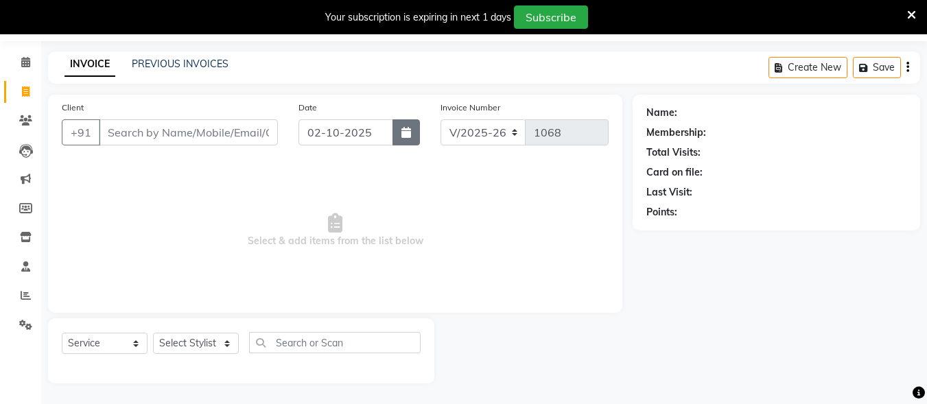
click at [403, 125] on button "button" at bounding box center [405, 132] width 27 height 26
select select "10"
select select "2025"
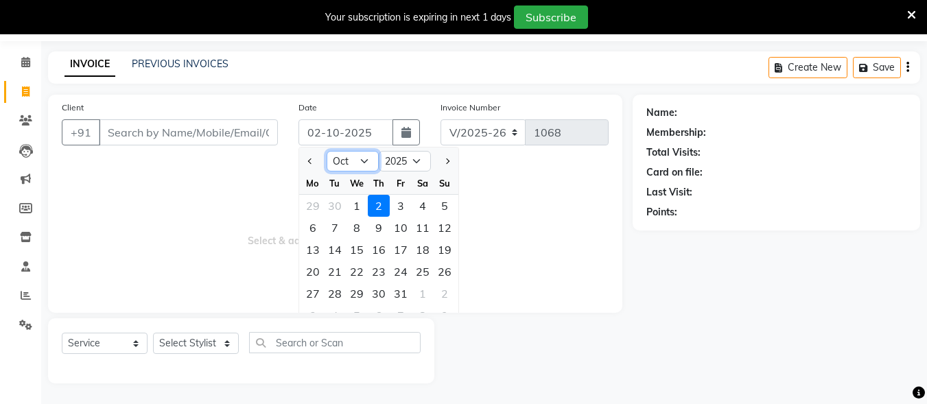
click at [362, 153] on select "Jan Feb Mar Apr May Jun [DATE] Aug Sep Oct Nov Dec" at bounding box center [352, 161] width 52 height 21
select select "9"
click at [326, 151] on select "Jan Feb Mar Apr May Jun [DATE] Aug Sep Oct Nov Dec" at bounding box center [352, 161] width 52 height 21
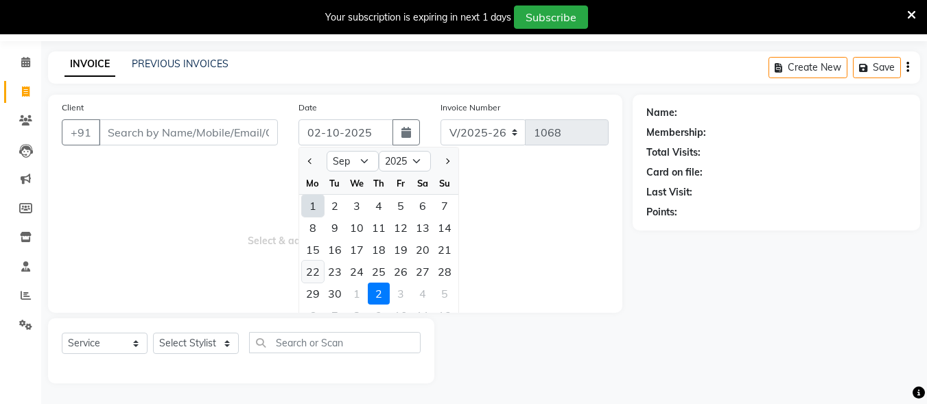
click at [313, 270] on div "22" at bounding box center [313, 272] width 22 height 22
type input "[DATE]"
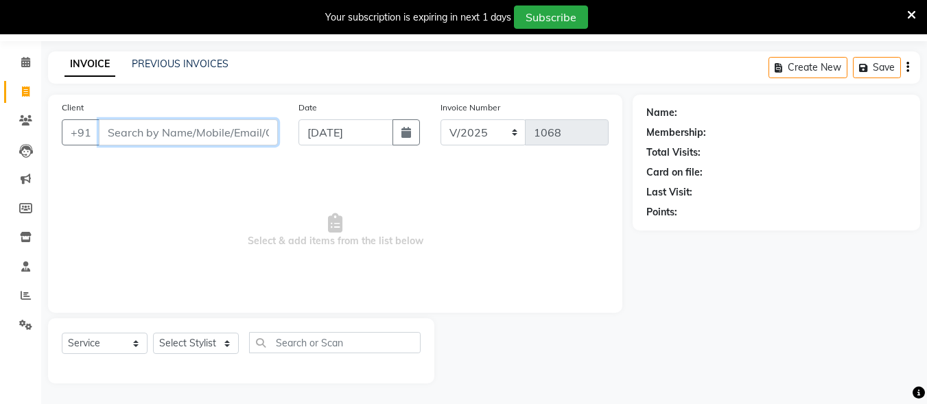
click at [165, 133] on input "Client" at bounding box center [188, 132] width 179 height 26
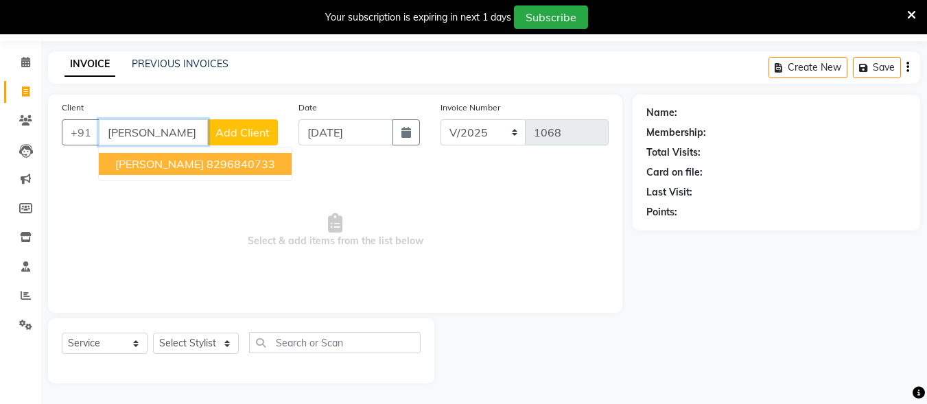
click at [206, 158] on ngb-highlight "8296840733" at bounding box center [240, 164] width 69 height 14
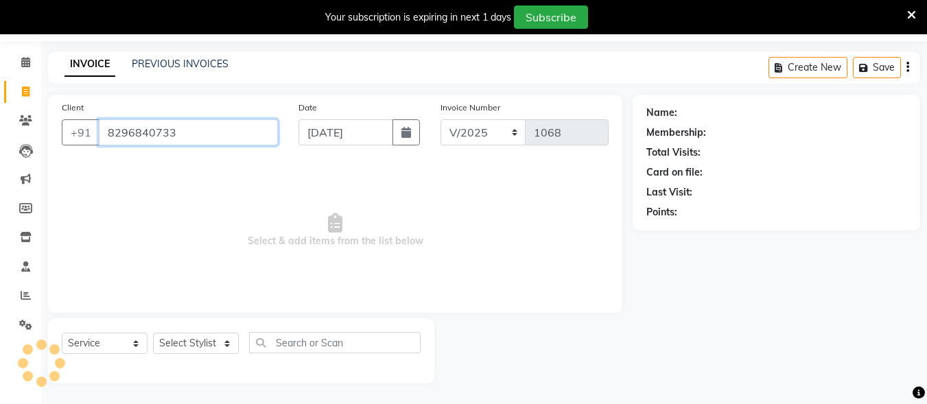
type input "8296840733"
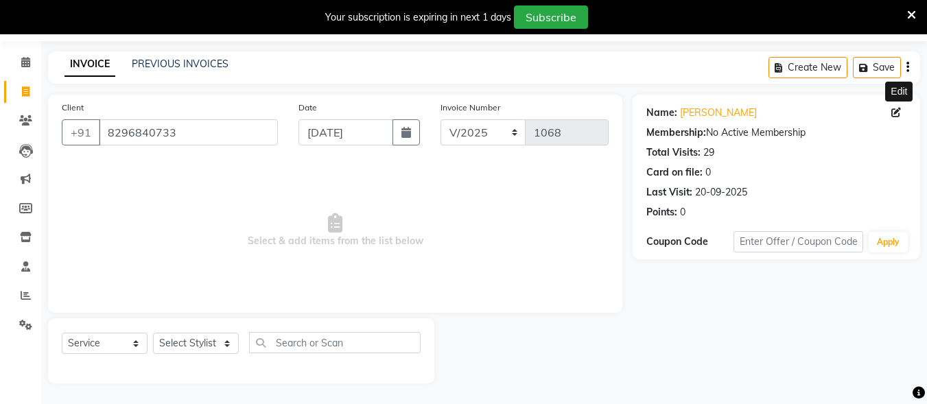
click at [895, 111] on icon at bounding box center [896, 113] width 10 height 10
select select "[DEMOGRAPHIC_DATA]"
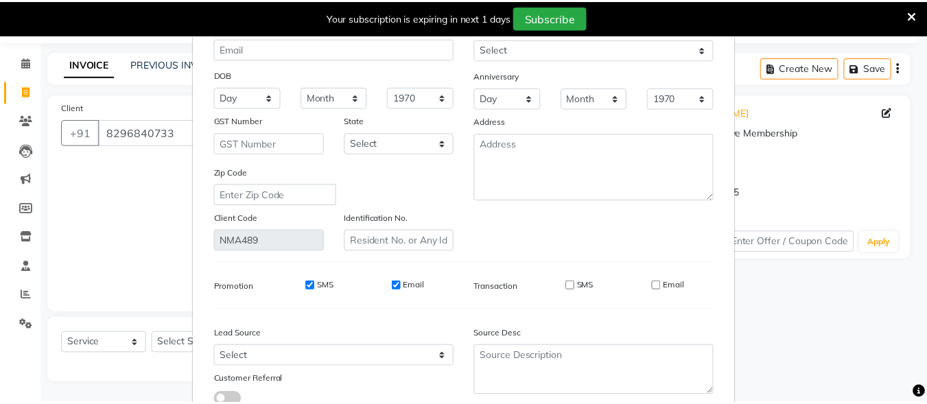
scroll to position [204, 0]
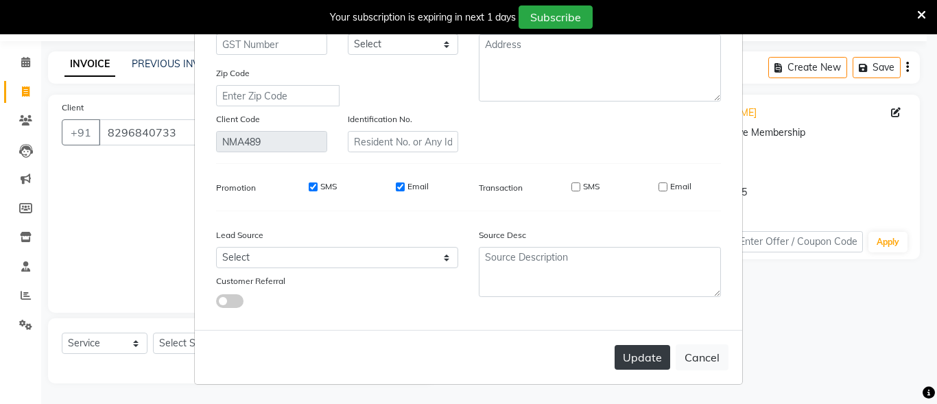
click at [639, 355] on button "Update" at bounding box center [642, 357] width 56 height 25
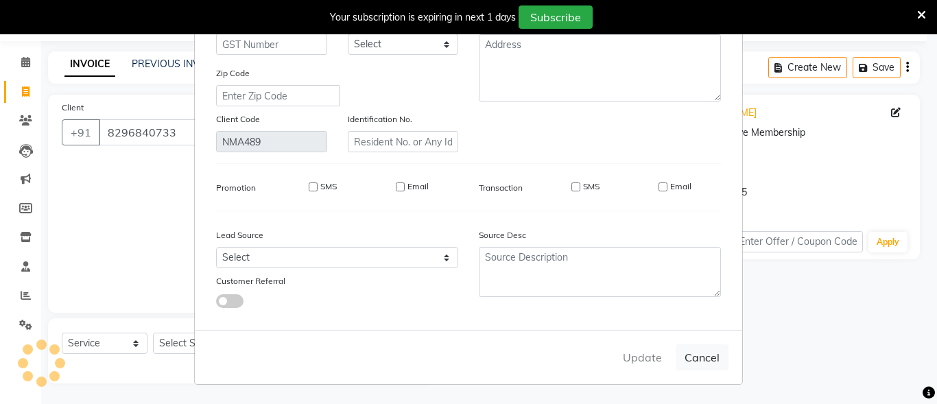
select select
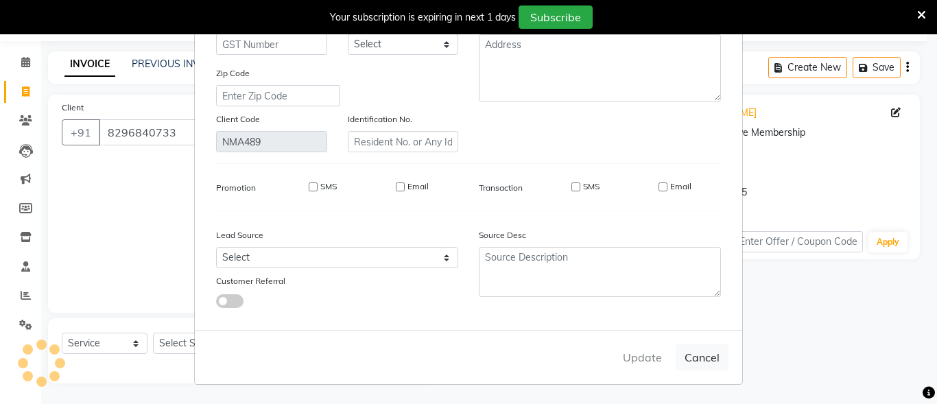
select select
checkbox input "false"
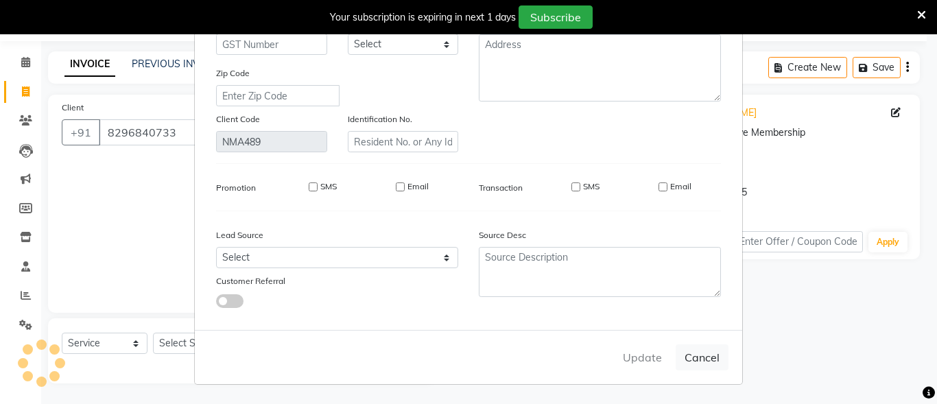
checkbox input "false"
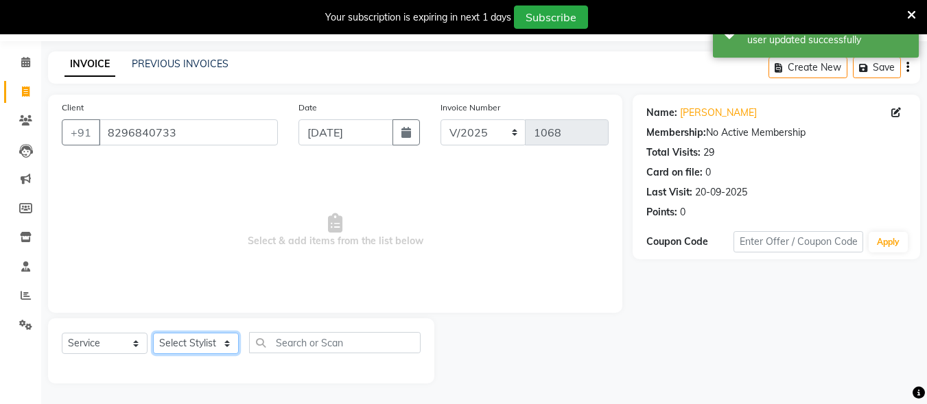
click at [204, 341] on select "Select Stylist Admin [PERSON_NAME] [PERSON_NAME] S [PERSON_NAME] Mohd [PERSON_N…" at bounding box center [196, 343] width 86 height 21
select select "61524"
click at [153, 333] on select "Select Stylist Admin [PERSON_NAME] [PERSON_NAME] S [PERSON_NAME] Mohd [PERSON_N…" at bounding box center [196, 343] width 86 height 21
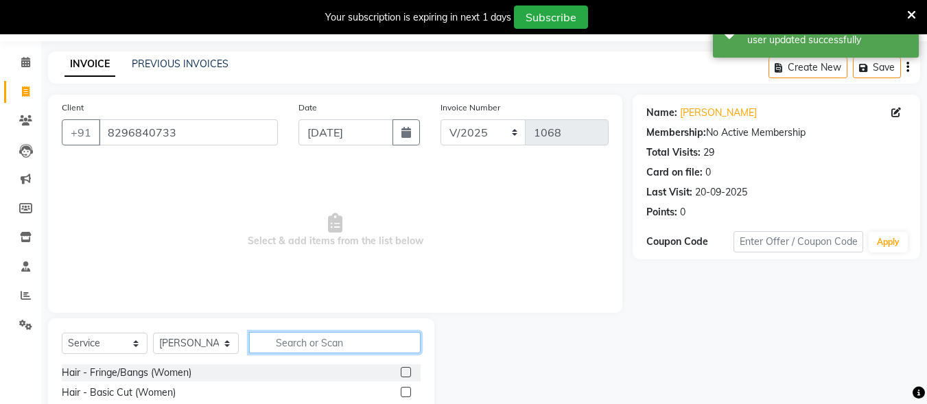
click at [331, 341] on input "text" at bounding box center [334, 342] width 171 height 21
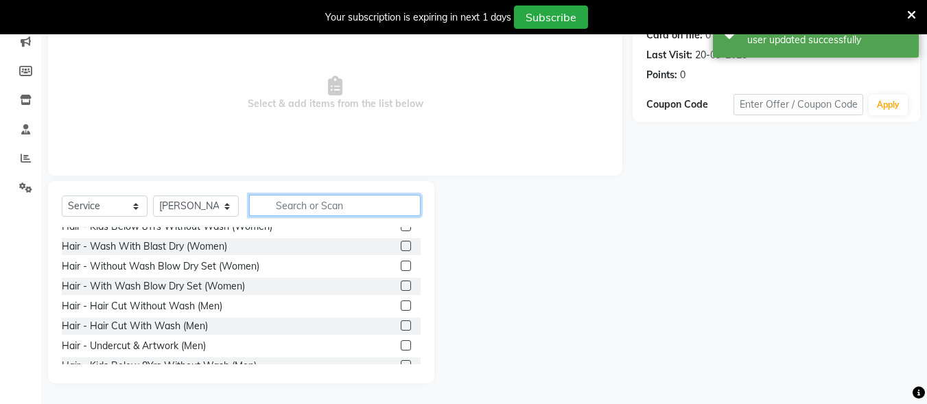
scroll to position [137, 0]
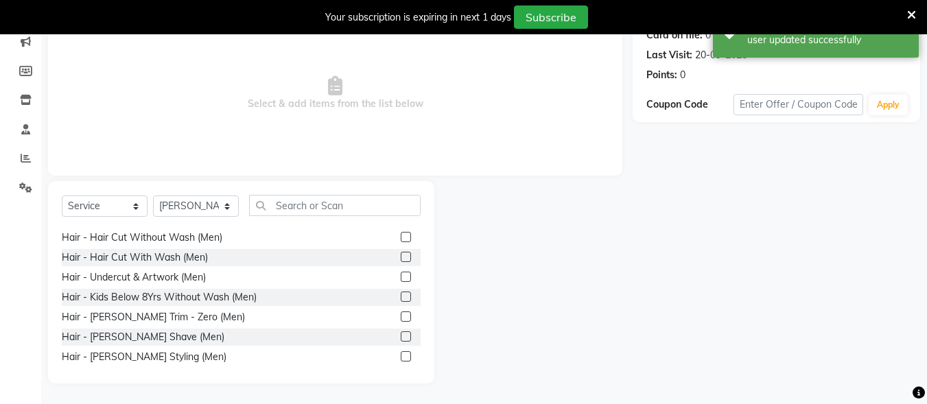
click at [401, 276] on label at bounding box center [406, 277] width 10 height 10
click at [401, 276] on input "checkbox" at bounding box center [405, 277] width 9 height 9
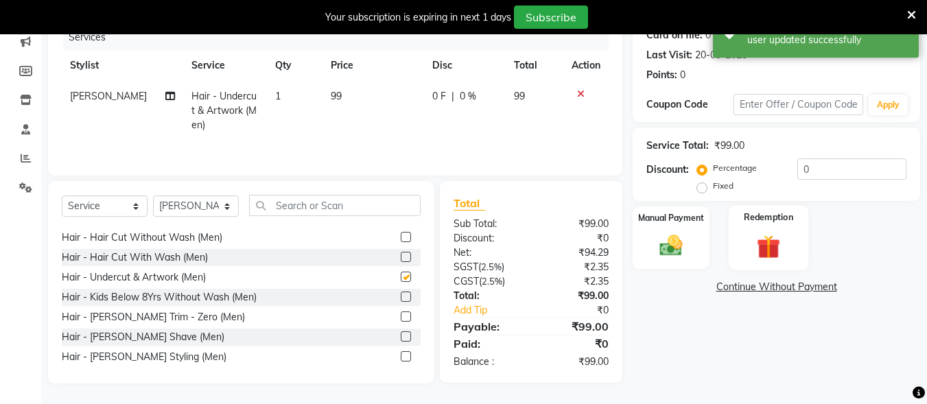
checkbox input "false"
click at [665, 241] on img at bounding box center [671, 245] width 38 height 27
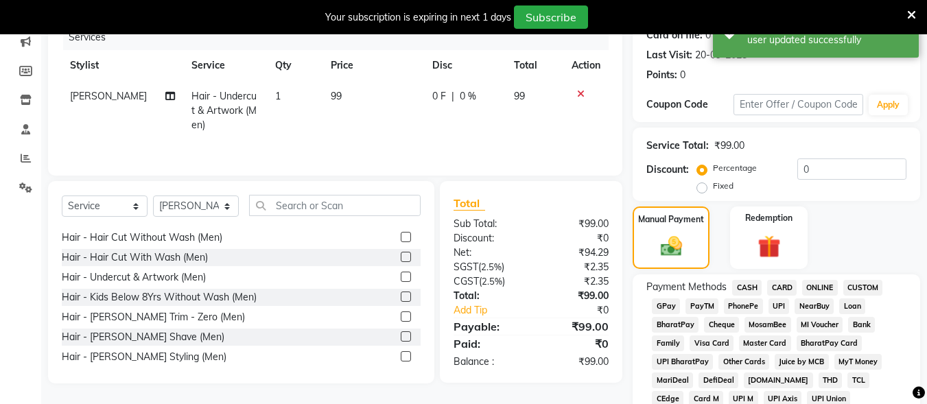
click at [778, 302] on span "UPI" at bounding box center [778, 306] width 21 height 16
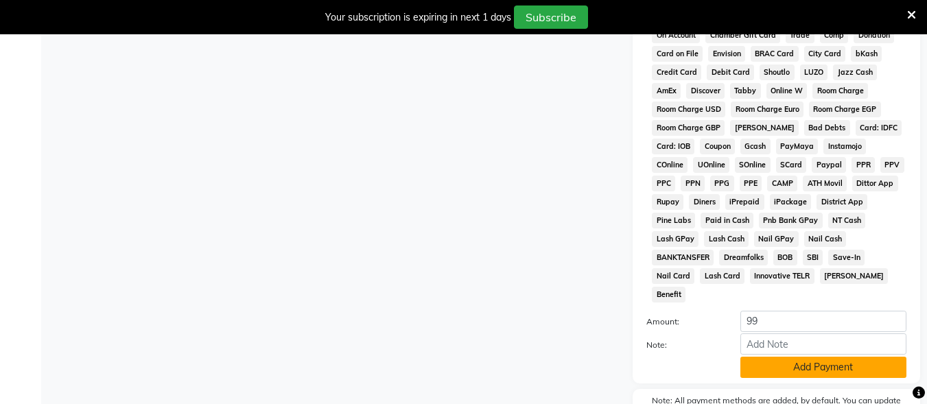
click at [775, 357] on button "Add Payment" at bounding box center [823, 367] width 166 height 21
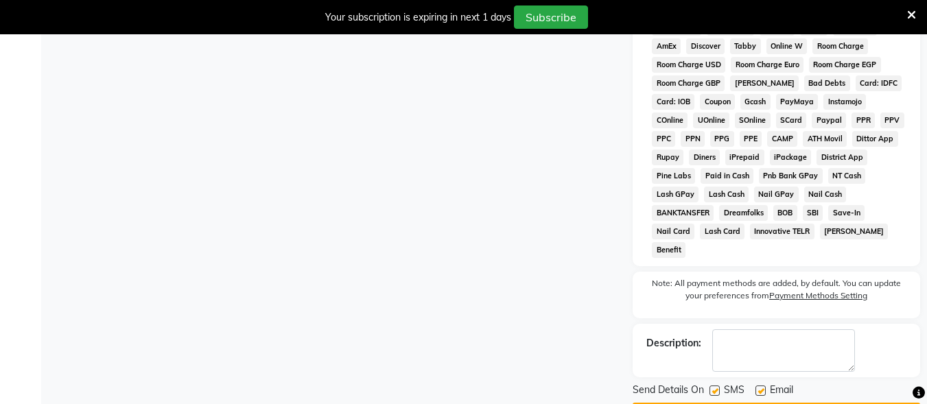
scroll to position [684, 0]
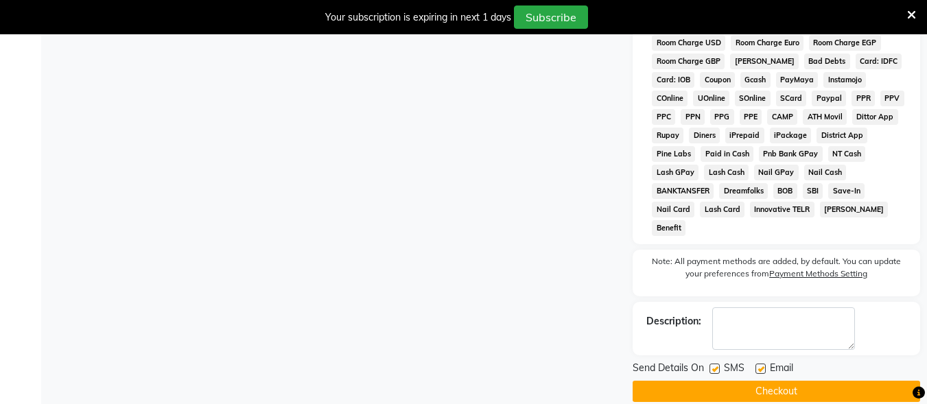
click at [708, 361] on div "Send Details On SMS Email" at bounding box center [775, 369] width 287 height 17
click at [712, 363] on label at bounding box center [714, 368] width 10 height 10
click at [712, 365] on input "checkbox" at bounding box center [713, 369] width 9 height 9
checkbox input "false"
click at [756, 363] on label at bounding box center [760, 368] width 10 height 10
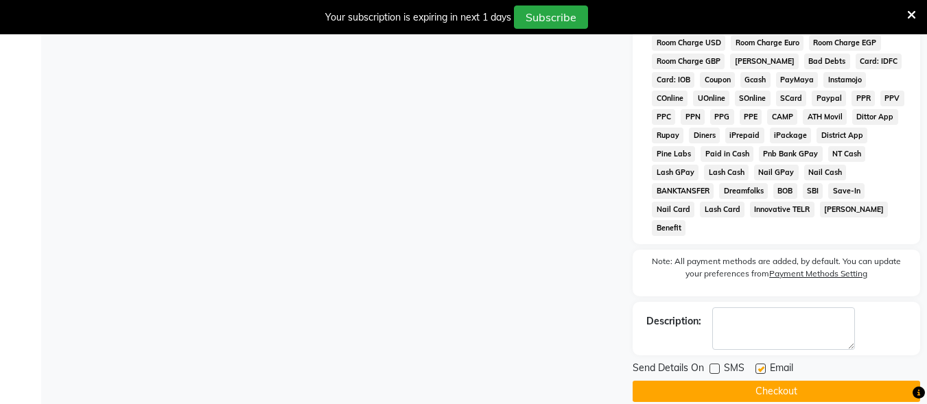
click at [756, 365] on input "checkbox" at bounding box center [759, 369] width 9 height 9
checkbox input "false"
click at [761, 381] on button "Checkout" at bounding box center [775, 391] width 287 height 21
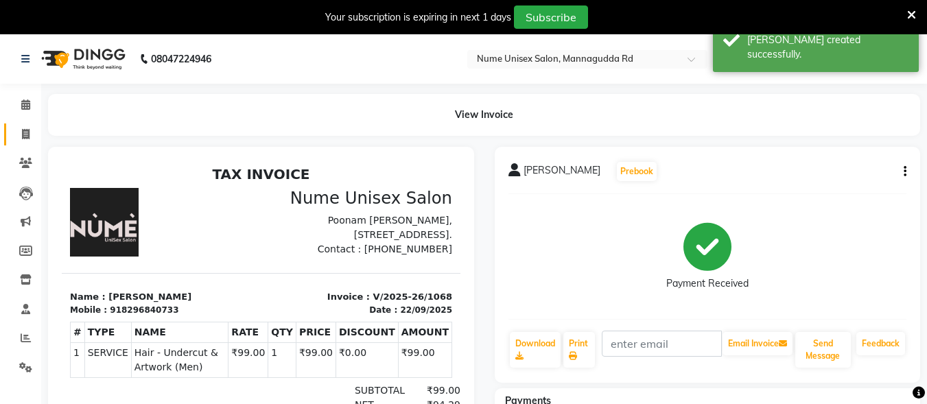
click at [24, 126] on link "Invoice" at bounding box center [20, 134] width 33 height 23
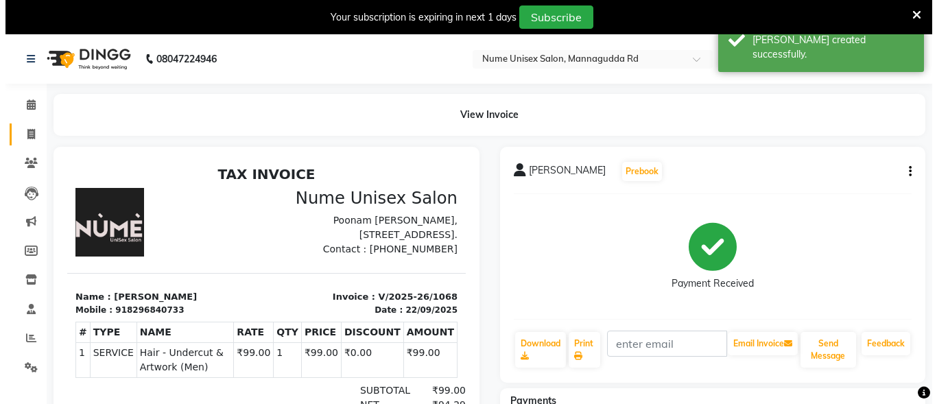
scroll to position [43, 0]
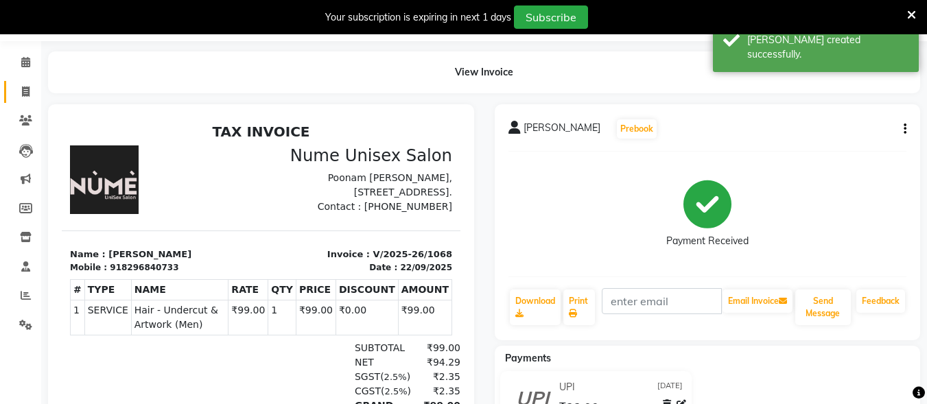
select select "7047"
select select "service"
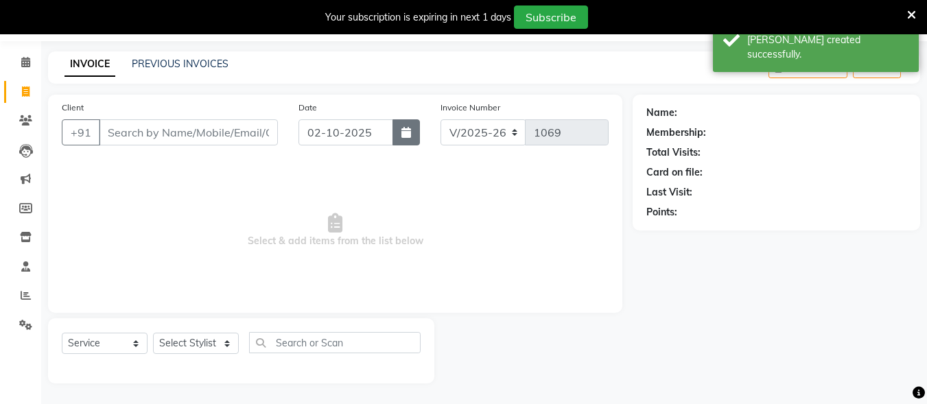
click at [401, 130] on icon "button" at bounding box center [406, 132] width 10 height 11
select select "10"
select select "2025"
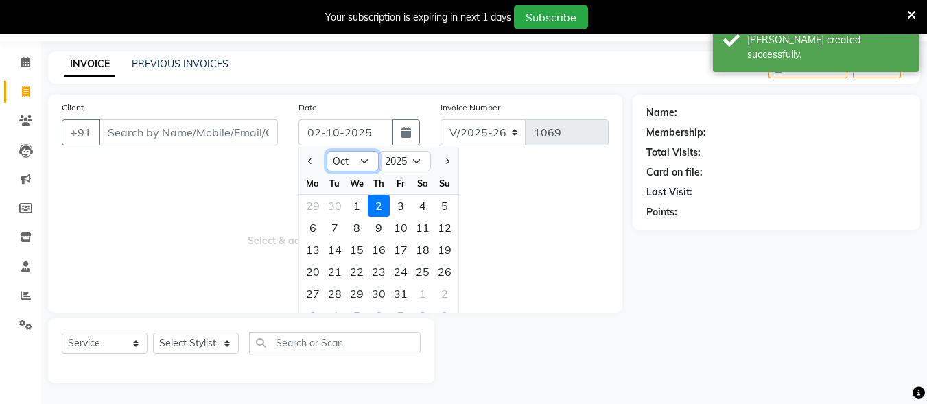
click at [359, 156] on select "Jan Feb Mar Apr May Jun [DATE] Aug Sep Oct Nov Dec" at bounding box center [352, 161] width 52 height 21
select select "9"
click at [326, 151] on select "Jan Feb Mar Apr May Jun [DATE] Aug Sep Oct Nov Dec" at bounding box center [352, 161] width 52 height 21
click at [305, 266] on div "22" at bounding box center [313, 272] width 22 height 22
type input "[DATE]"
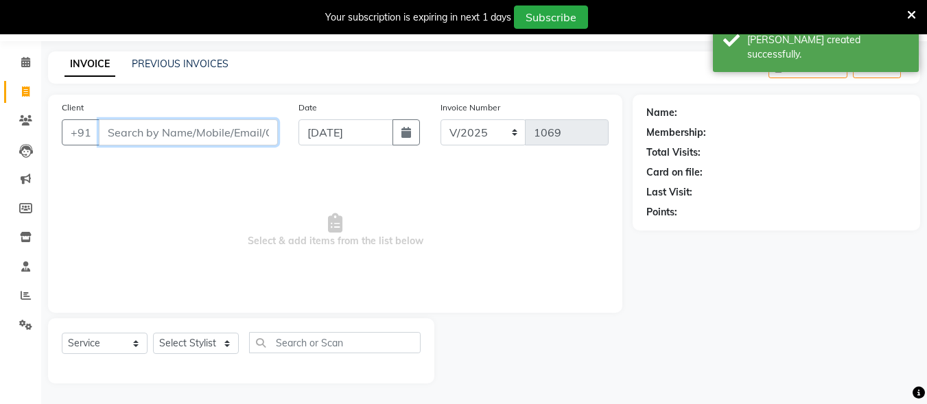
click at [176, 137] on input "Client" at bounding box center [188, 132] width 179 height 26
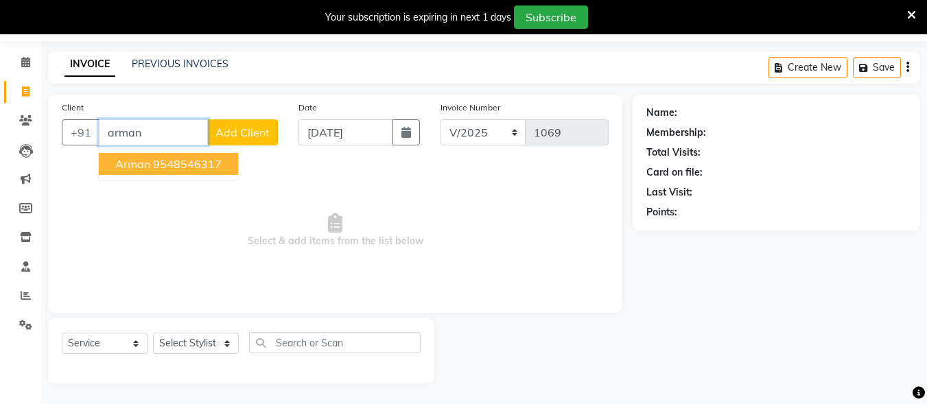
click at [175, 167] on ngb-highlight "9548546317" at bounding box center [187, 164] width 69 height 14
type input "9548546317"
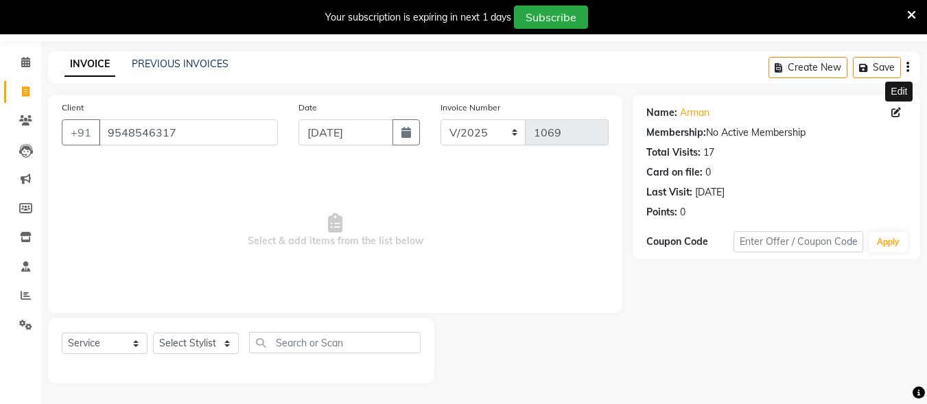
click at [899, 109] on icon at bounding box center [896, 113] width 10 height 10
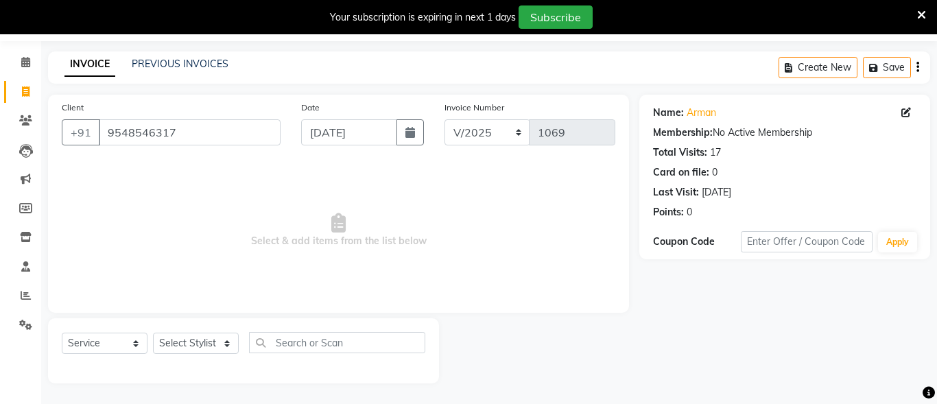
select select "[DEMOGRAPHIC_DATA]"
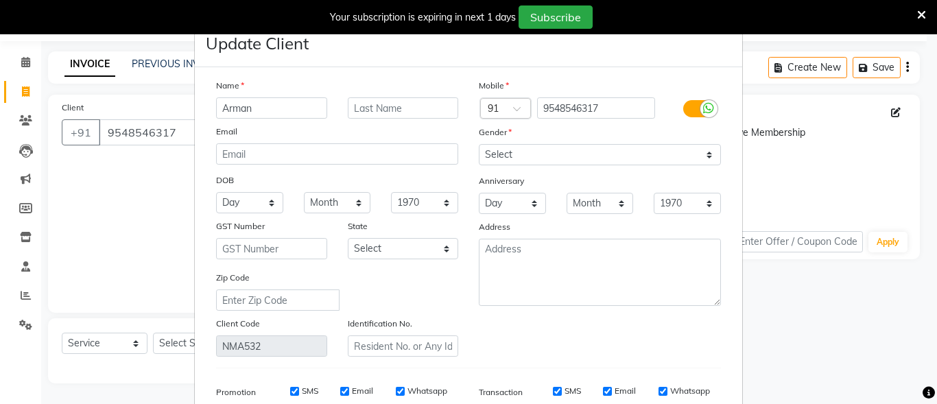
click at [684, 107] on label at bounding box center [698, 108] width 31 height 17
click at [0, 0] on input "checkbox" at bounding box center [0, 0] width 0 height 0
click at [567, 385] on div "SMS" at bounding box center [575, 391] width 47 height 12
click at [573, 390] on input "SMS" at bounding box center [575, 391] width 9 height 9
checkbox input "false"
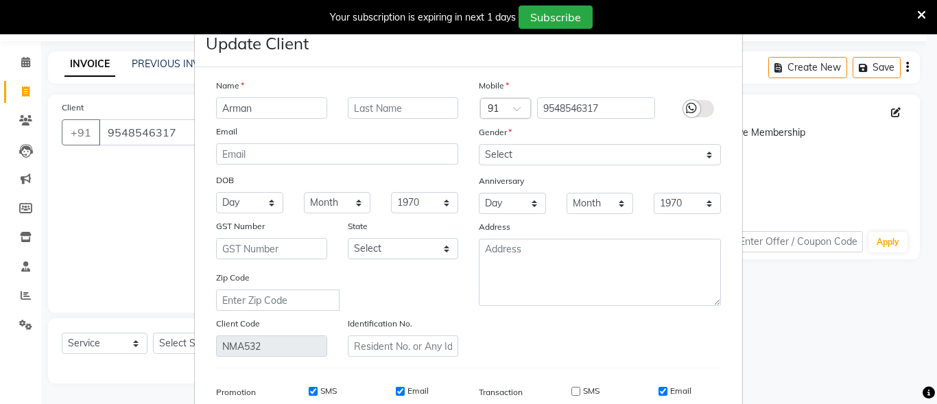
click at [660, 385] on div "Email" at bounding box center [674, 391] width 33 height 12
click at [660, 390] on input "Email" at bounding box center [662, 391] width 9 height 9
checkbox input "false"
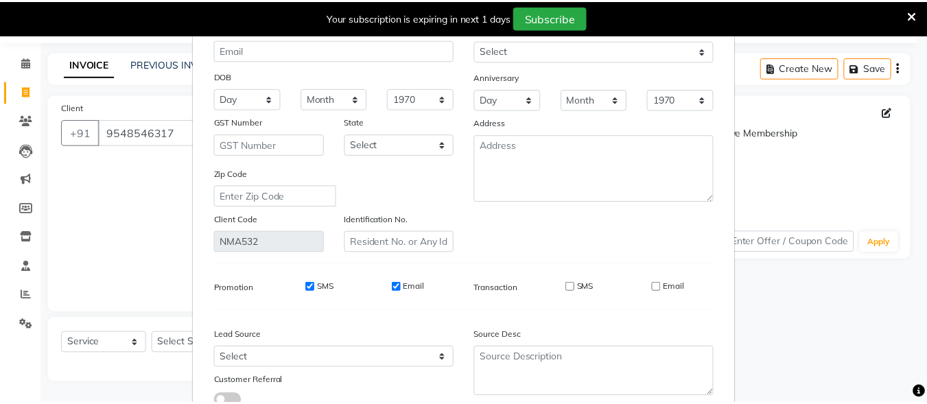
scroll to position [204, 0]
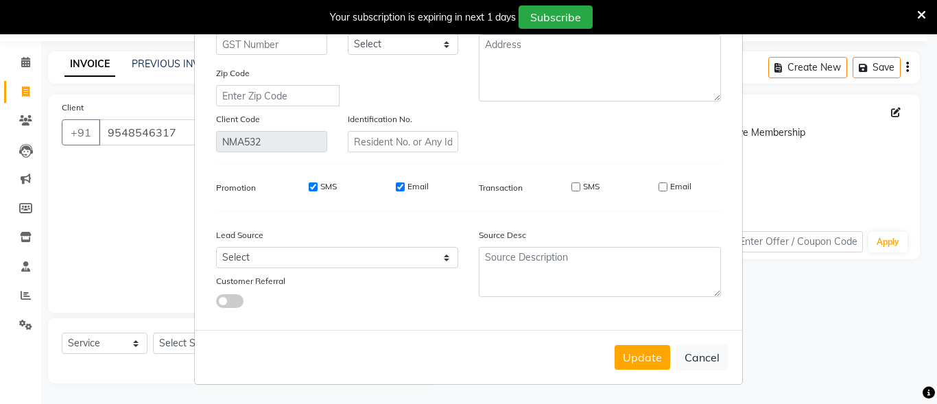
click at [656, 371] on div "Update Cancel" at bounding box center [468, 357] width 547 height 54
click at [654, 361] on button "Update" at bounding box center [642, 357] width 56 height 25
select select
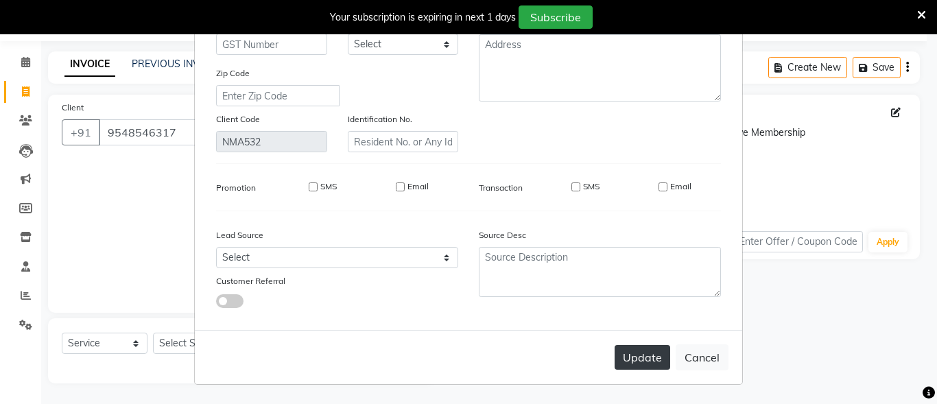
select select
checkbox input "false"
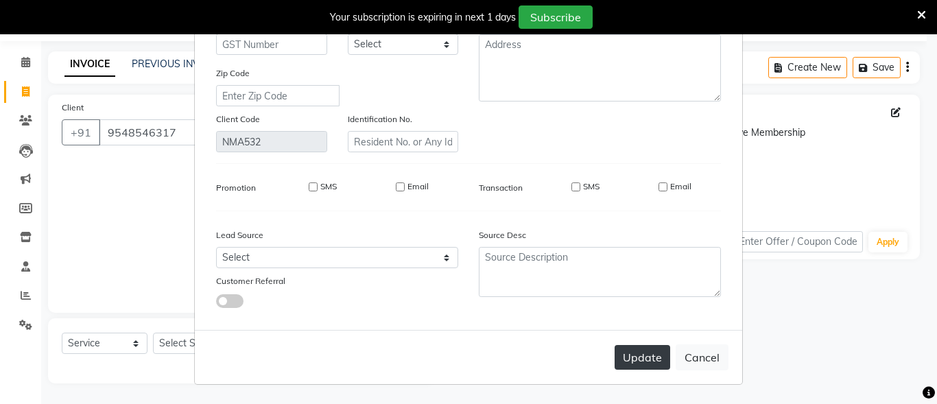
checkbox input "false"
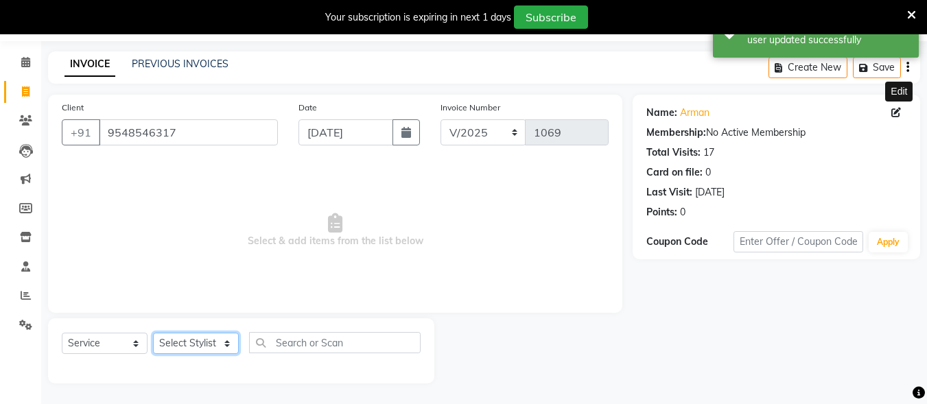
click at [184, 349] on select "Select Stylist Admin [PERSON_NAME] [PERSON_NAME] S [PERSON_NAME] Mohd [PERSON_N…" at bounding box center [196, 343] width 86 height 21
select select "61524"
click at [153, 333] on select "Select Stylist Admin [PERSON_NAME] [PERSON_NAME] S [PERSON_NAME] Mohd [PERSON_N…" at bounding box center [196, 343] width 86 height 21
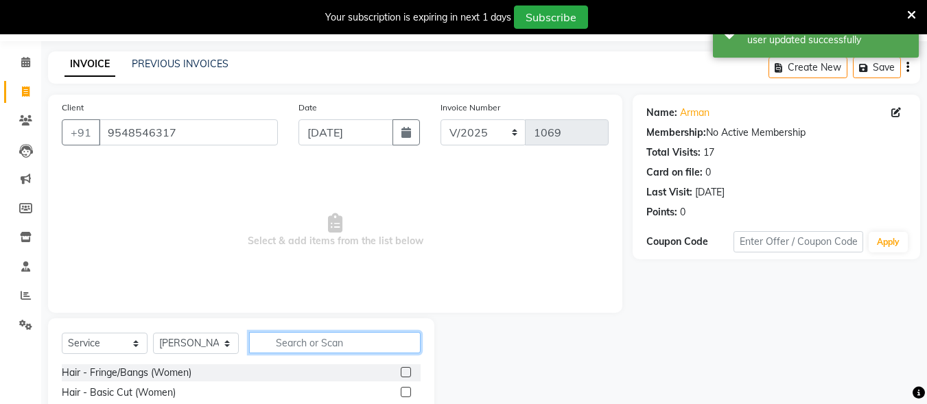
click at [313, 332] on input "text" at bounding box center [334, 342] width 171 height 21
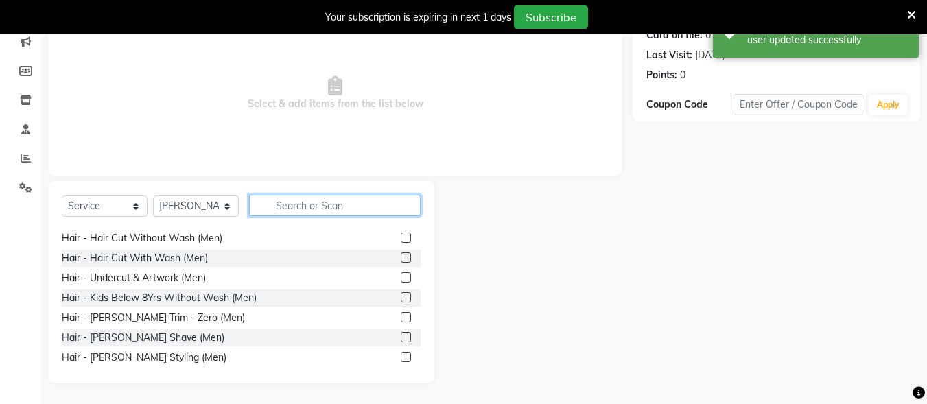
scroll to position [137, 0]
click at [401, 233] on label at bounding box center [406, 237] width 10 height 10
click at [401, 233] on input "checkbox" at bounding box center [405, 237] width 9 height 9
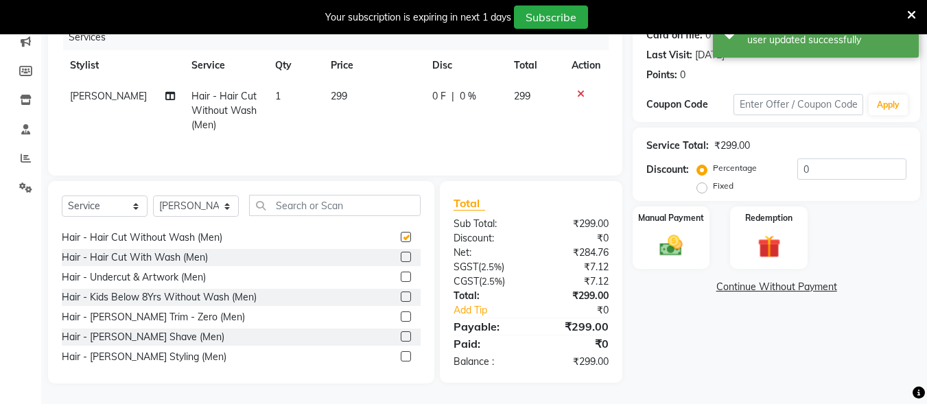
checkbox input "false"
click at [401, 354] on label at bounding box center [406, 356] width 10 height 10
click at [401, 354] on input "checkbox" at bounding box center [405, 357] width 9 height 9
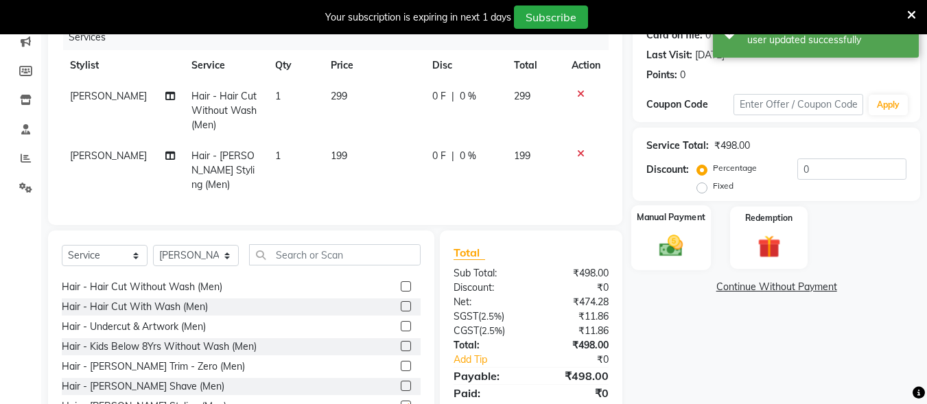
checkbox input "false"
click at [680, 232] on img at bounding box center [671, 245] width 38 height 27
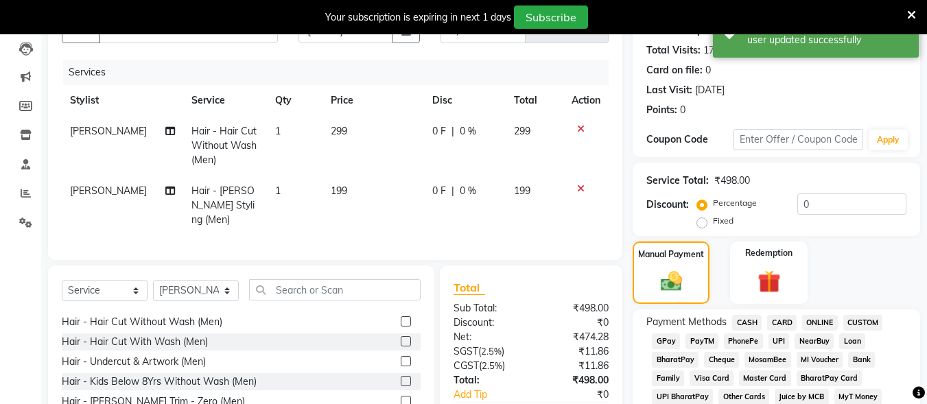
scroll to position [43, 0]
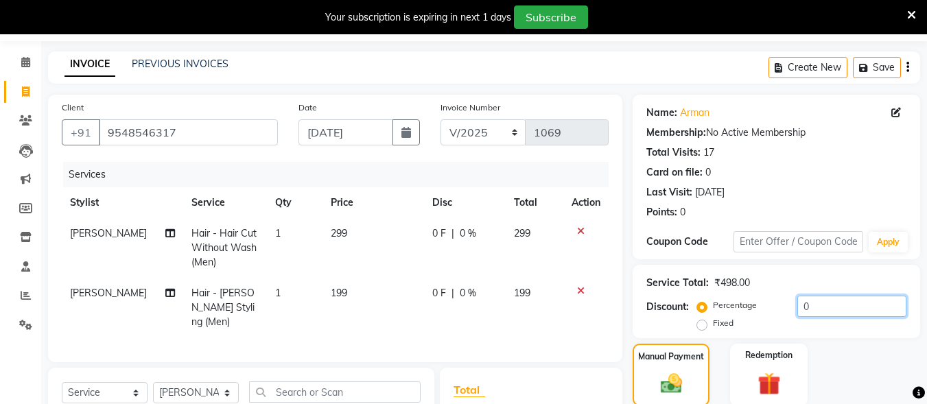
click at [802, 309] on input "0" at bounding box center [851, 306] width 109 height 21
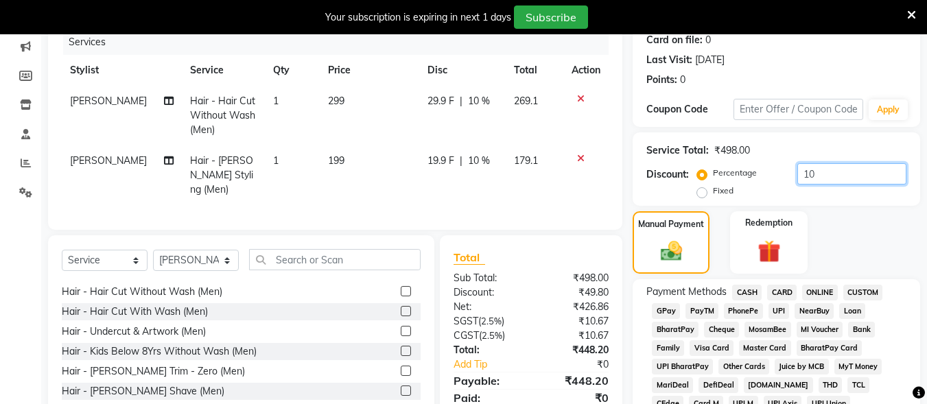
scroll to position [180, 0]
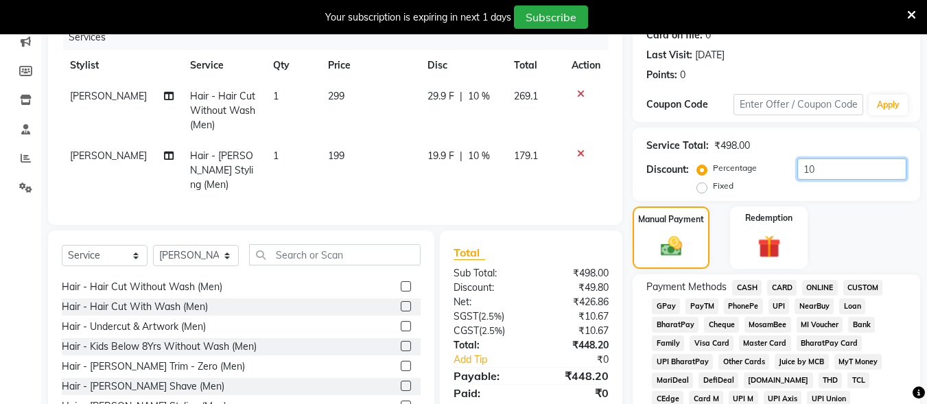
type input "10"
click at [773, 306] on span "UPI" at bounding box center [778, 306] width 21 height 16
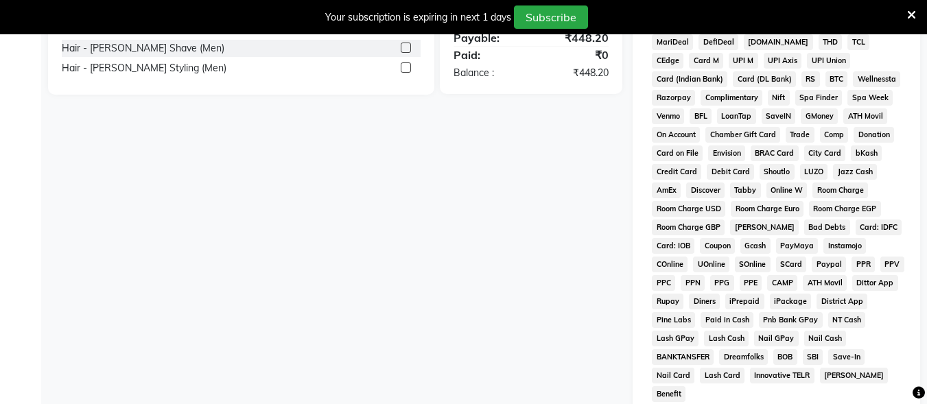
scroll to position [679, 0]
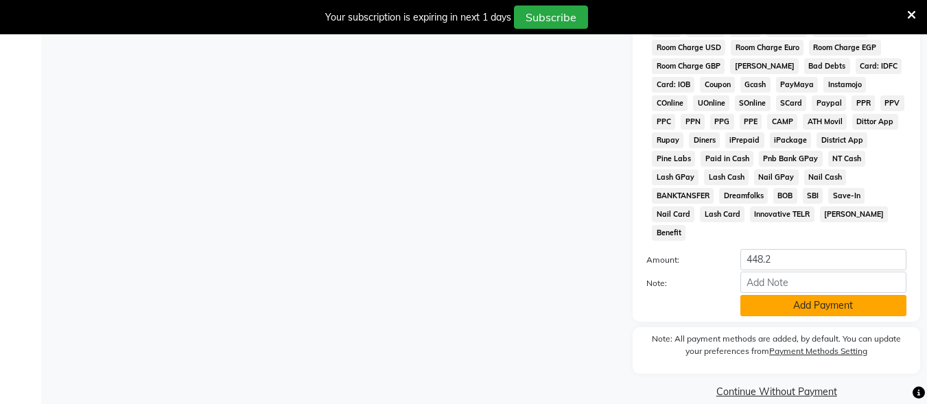
click at [798, 295] on button "Add Payment" at bounding box center [823, 305] width 166 height 21
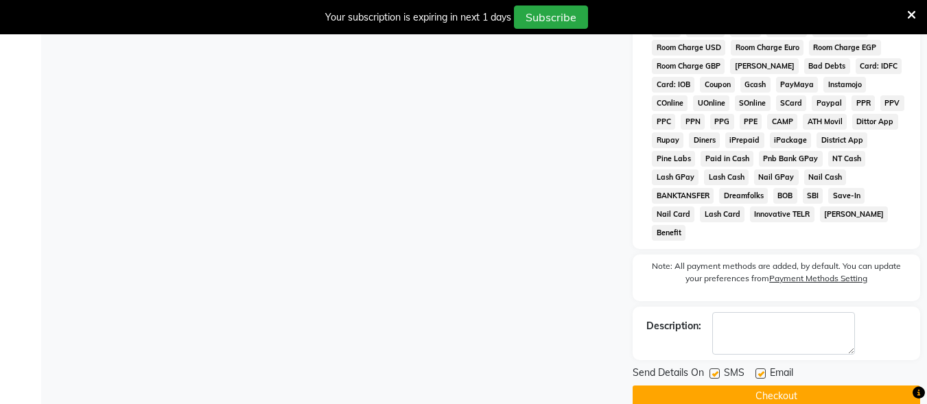
click at [719, 368] on label at bounding box center [714, 373] width 10 height 10
click at [718, 370] on input "checkbox" at bounding box center [713, 374] width 9 height 9
checkbox input "false"
drag, startPoint x: 757, startPoint y: 355, endPoint x: 762, endPoint y: 373, distance: 18.5
click at [757, 368] on label at bounding box center [760, 373] width 10 height 10
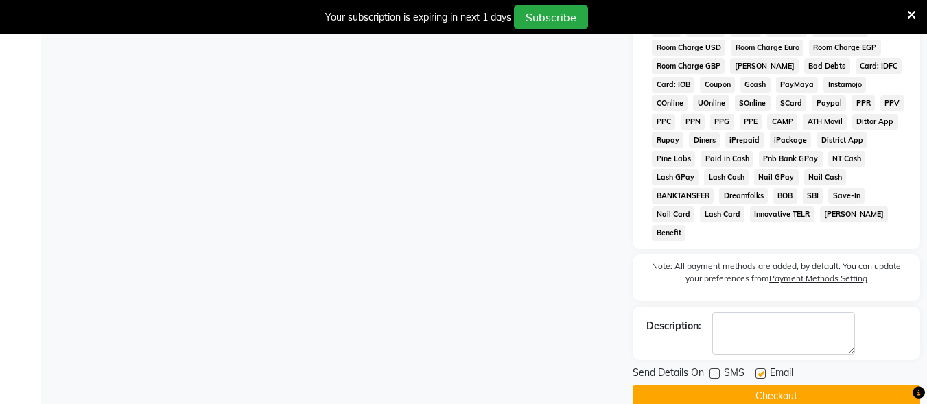
click at [757, 370] on input "checkbox" at bounding box center [759, 374] width 9 height 9
checkbox input "false"
click at [765, 385] on button "Checkout" at bounding box center [775, 395] width 287 height 21
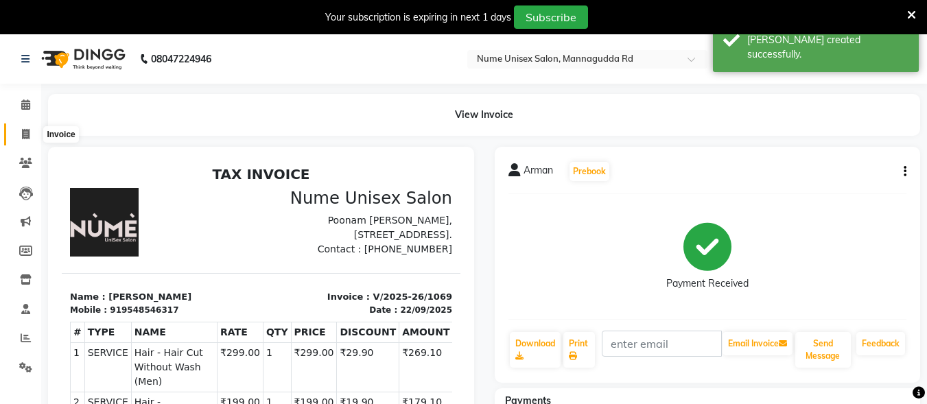
click at [25, 133] on icon at bounding box center [26, 134] width 8 height 10
select select "7047"
select select "service"
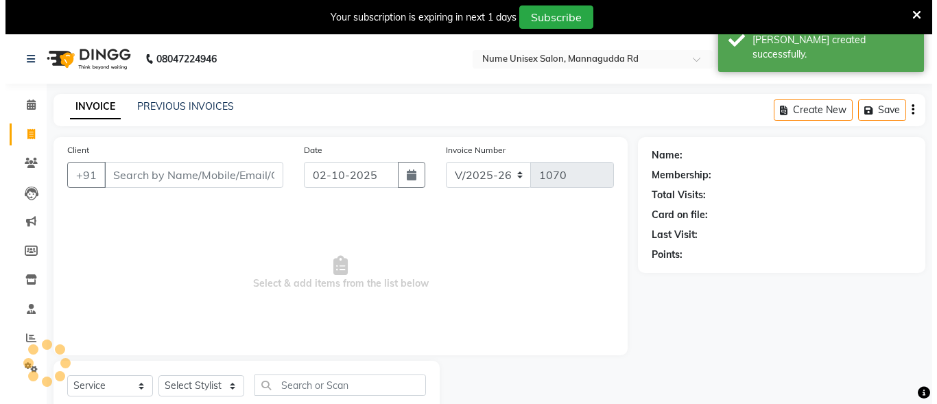
scroll to position [43, 0]
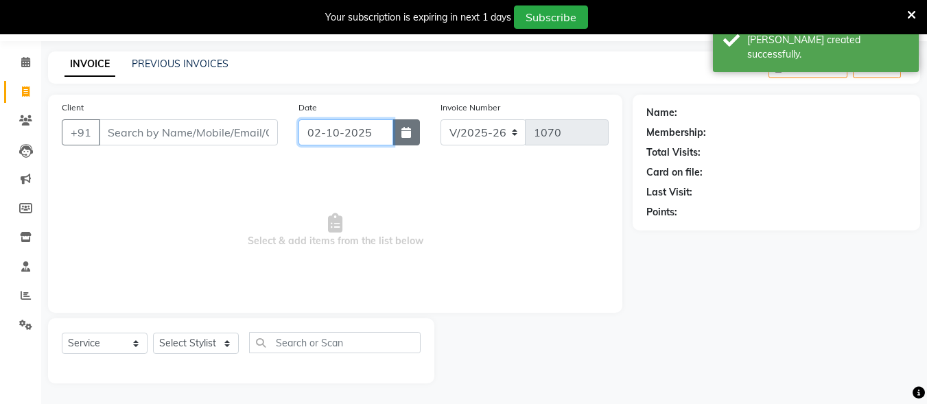
drag, startPoint x: 383, startPoint y: 130, endPoint x: 394, endPoint y: 132, distance: 10.5
click at [388, 132] on input "02-10-2025" at bounding box center [345, 132] width 95 height 26
select select "10"
select select "2025"
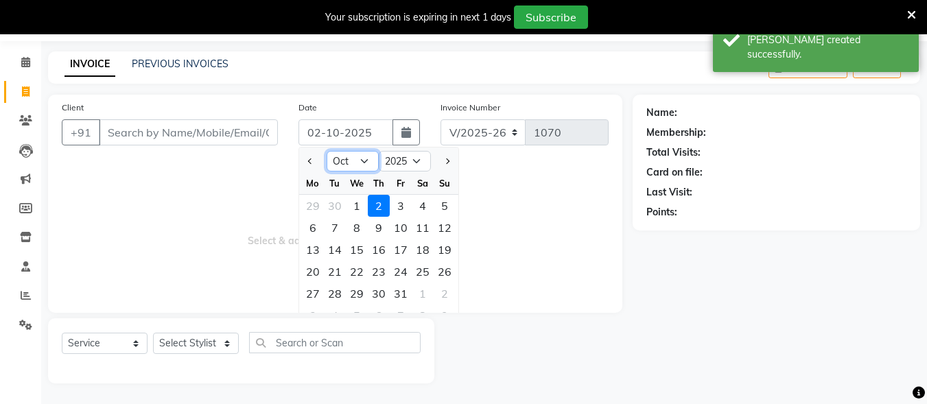
click at [361, 156] on select "Jan Feb Mar Apr May Jun [DATE] Aug Sep Oct Nov Dec" at bounding box center [352, 161] width 52 height 21
select select "8"
click at [326, 151] on select "Jan Feb Mar Apr May Jun [DATE] Aug Sep Oct Nov Dec" at bounding box center [352, 161] width 52 height 21
click at [403, 272] on div "22" at bounding box center [401, 272] width 22 height 22
type input "[DATE]"
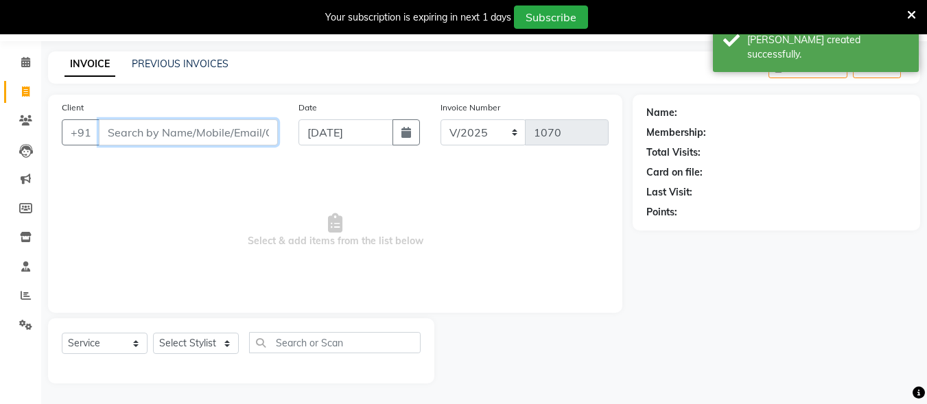
click at [231, 131] on input "Client" at bounding box center [188, 132] width 179 height 26
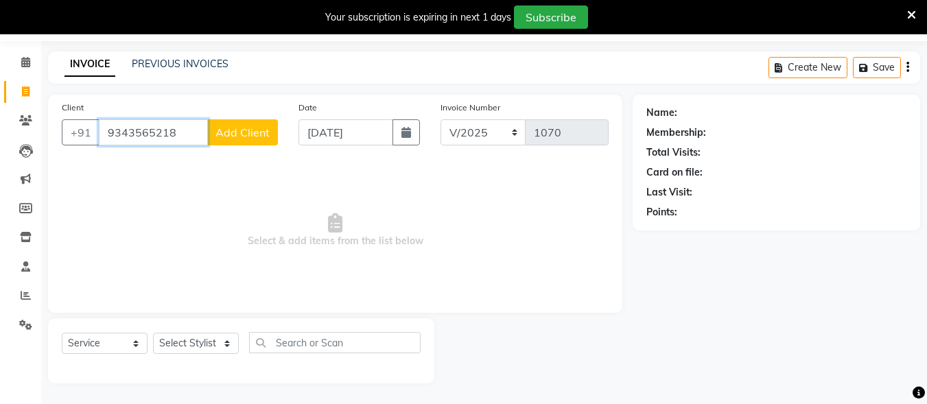
type input "9343565218"
click at [231, 132] on span "Add Client" at bounding box center [242, 133] width 54 height 14
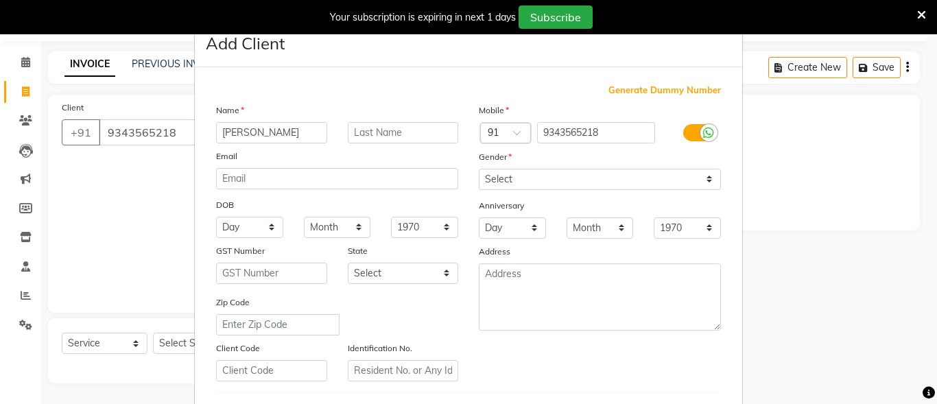
type input "[PERSON_NAME]"
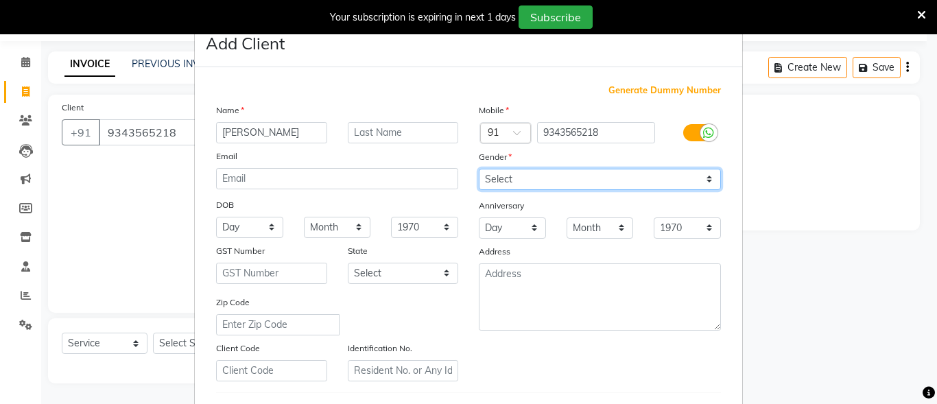
drag, startPoint x: 558, startPoint y: 179, endPoint x: 558, endPoint y: 189, distance: 10.3
click at [558, 179] on select "Select [DEMOGRAPHIC_DATA] [DEMOGRAPHIC_DATA] Other Prefer Not To Say" at bounding box center [600, 179] width 242 height 21
select select "[DEMOGRAPHIC_DATA]"
click at [479, 169] on select "Select [DEMOGRAPHIC_DATA] [DEMOGRAPHIC_DATA] Other Prefer Not To Say" at bounding box center [600, 179] width 242 height 21
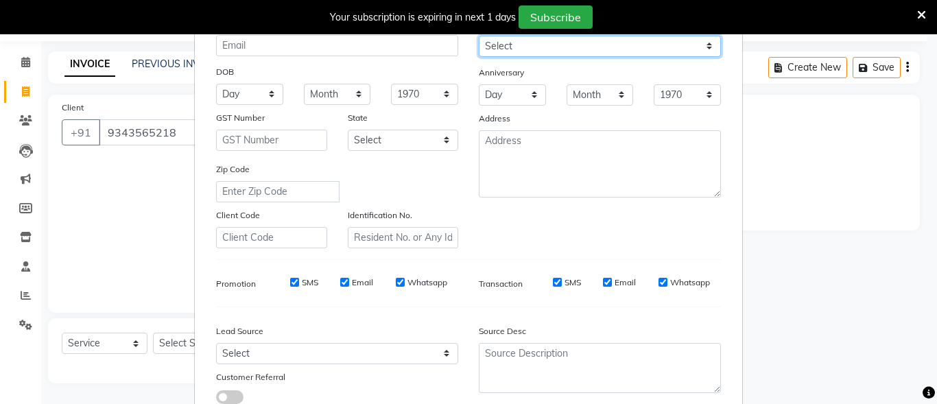
scroll to position [229, 0]
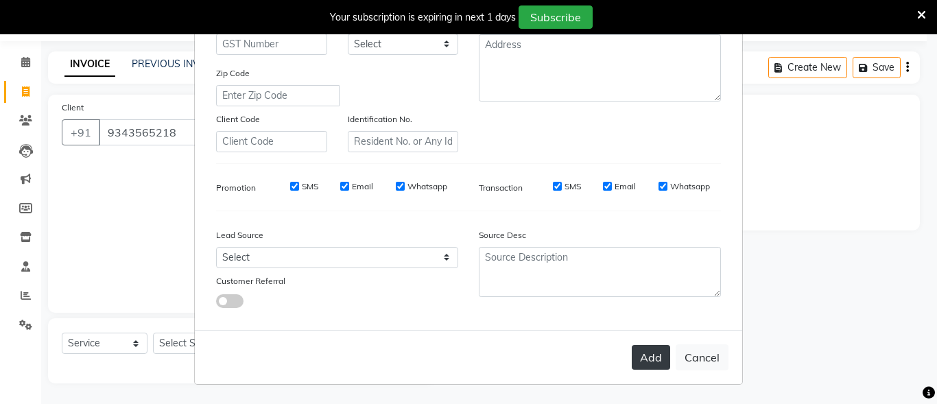
click at [645, 362] on button "Add" at bounding box center [651, 357] width 38 height 25
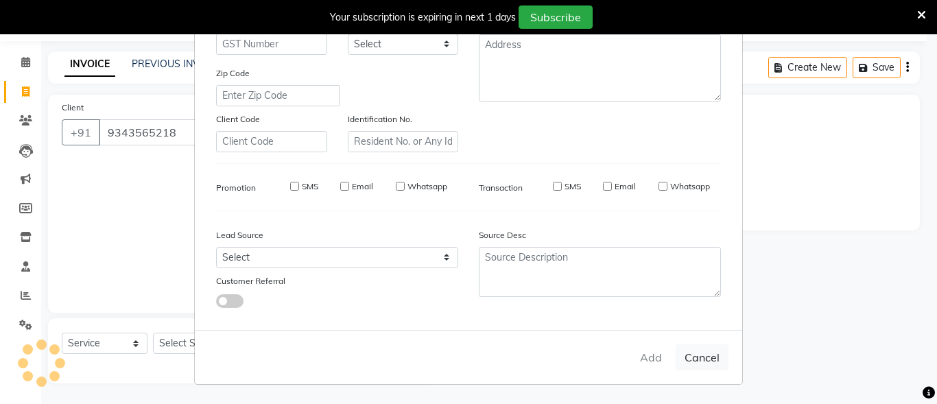
select select
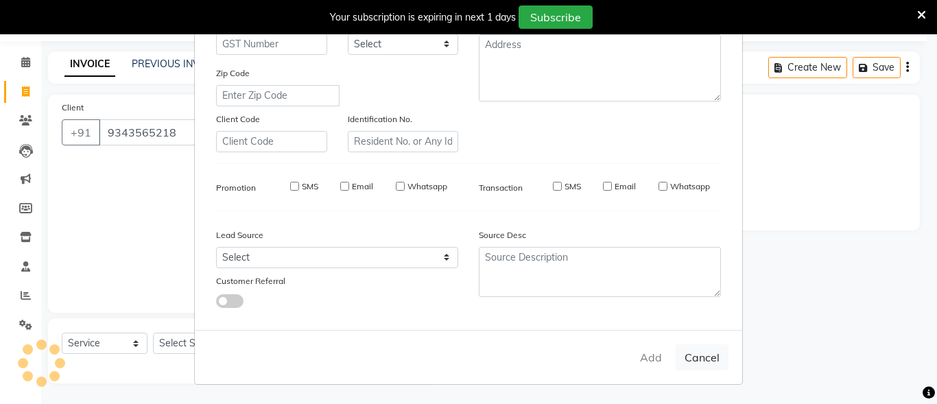
select select
checkbox input "false"
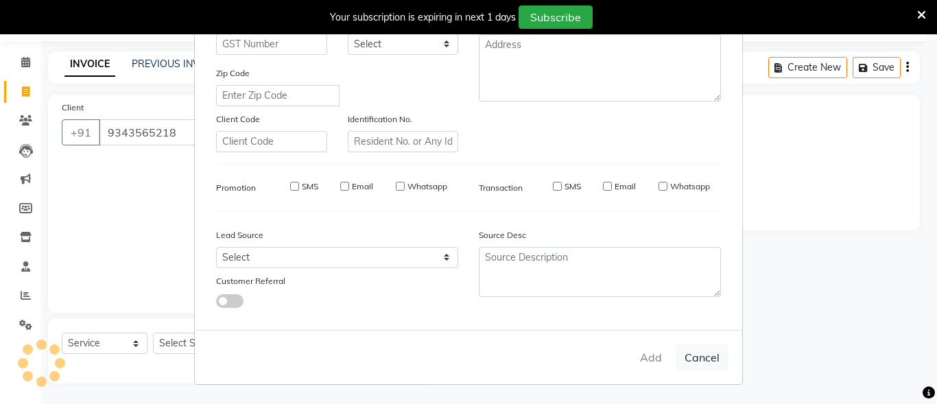
checkbox input "false"
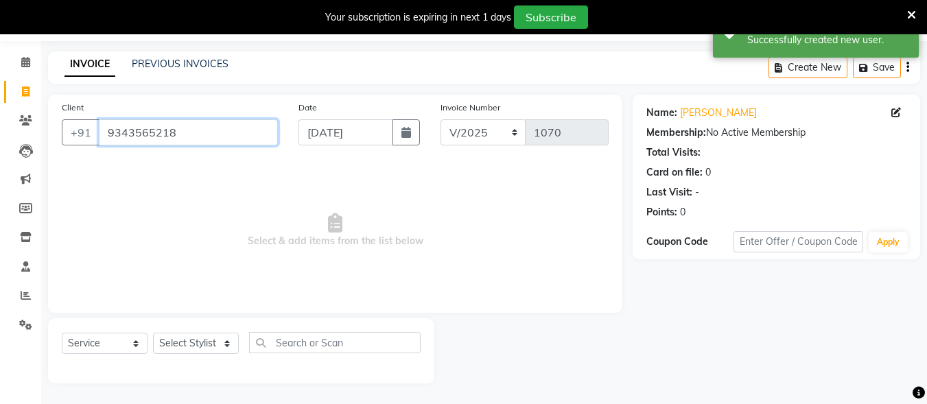
drag, startPoint x: 205, startPoint y: 130, endPoint x: 40, endPoint y: 152, distance: 166.1
click at [40, 152] on div "Client [PHONE_NUMBER] Date [DATE] Invoice Number V/2025 V/[PHONE_NUMBER] Select…" at bounding box center [335, 239] width 595 height 289
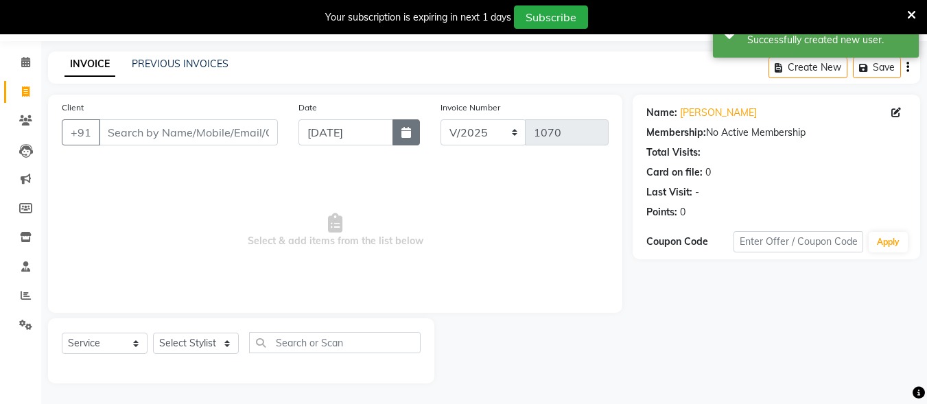
click at [404, 136] on icon "button" at bounding box center [406, 132] width 10 height 11
select select "8"
select select "2025"
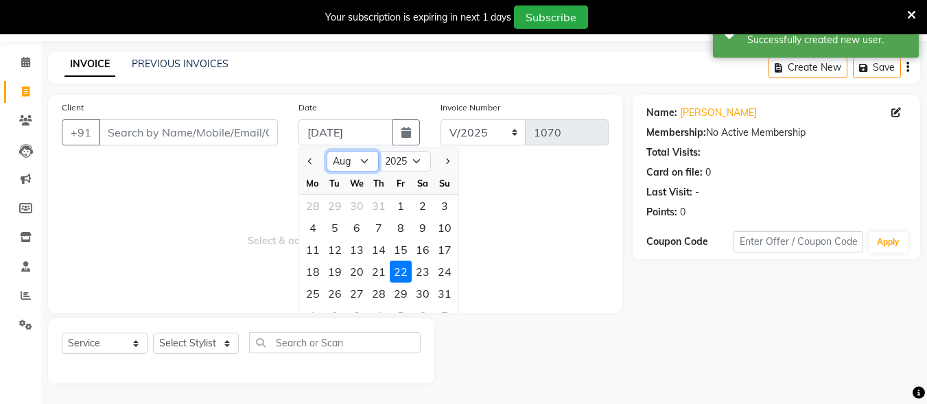
click at [363, 158] on select "Jan Feb Mar Apr May Jun [DATE] Aug Sep Oct Nov Dec" at bounding box center [352, 161] width 52 height 21
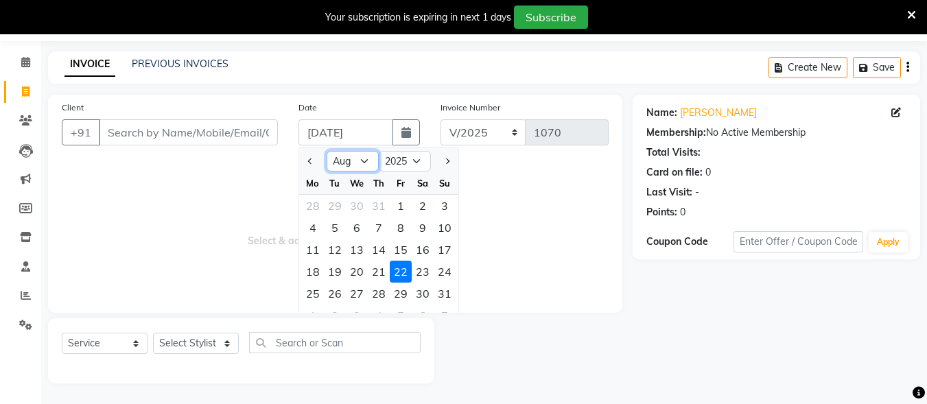
select select "9"
click at [326, 151] on select "Jan Feb Mar Apr May Jun [DATE] Aug Sep Oct Nov Dec" at bounding box center [352, 161] width 52 height 21
click at [311, 273] on div "22" at bounding box center [313, 272] width 22 height 22
type input "[DATE]"
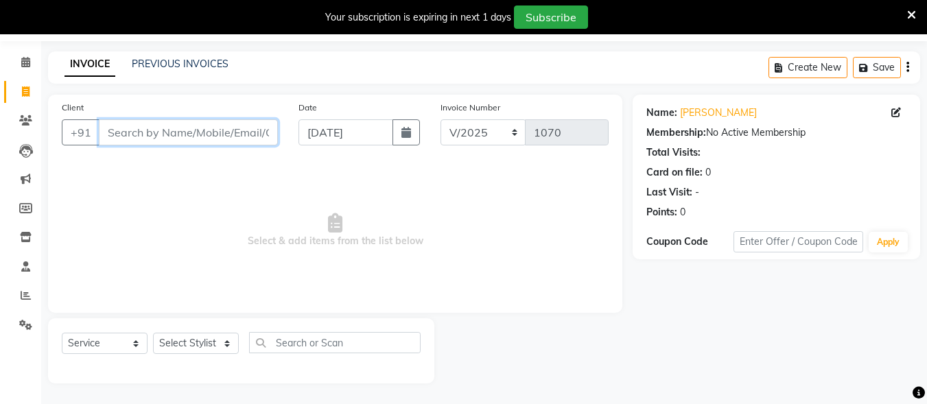
click at [173, 136] on input "Client" at bounding box center [188, 132] width 179 height 26
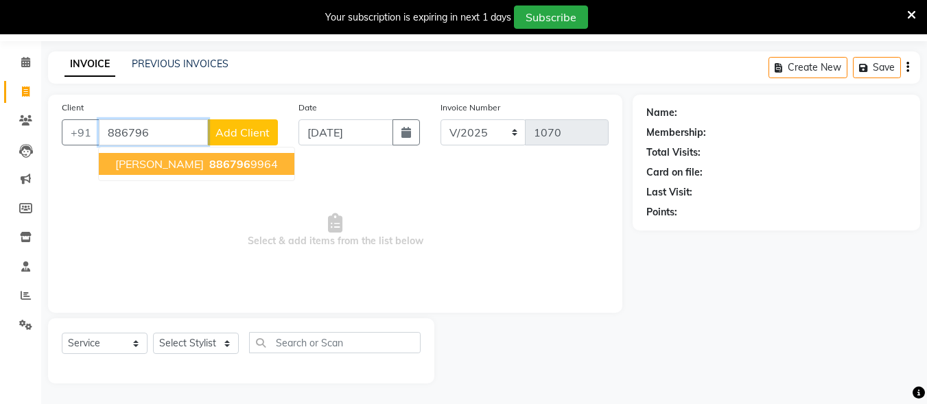
click at [209, 158] on span "886796" at bounding box center [229, 164] width 41 height 14
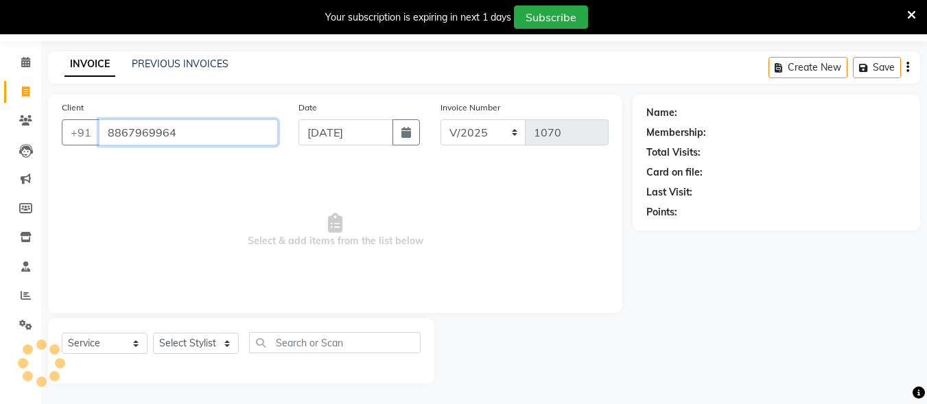
type input "8867969964"
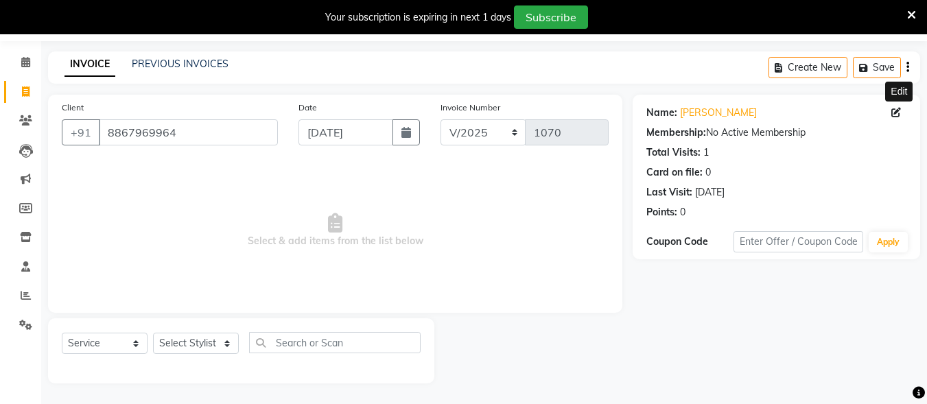
click at [897, 110] on icon at bounding box center [896, 113] width 10 height 10
select select "[DEMOGRAPHIC_DATA]"
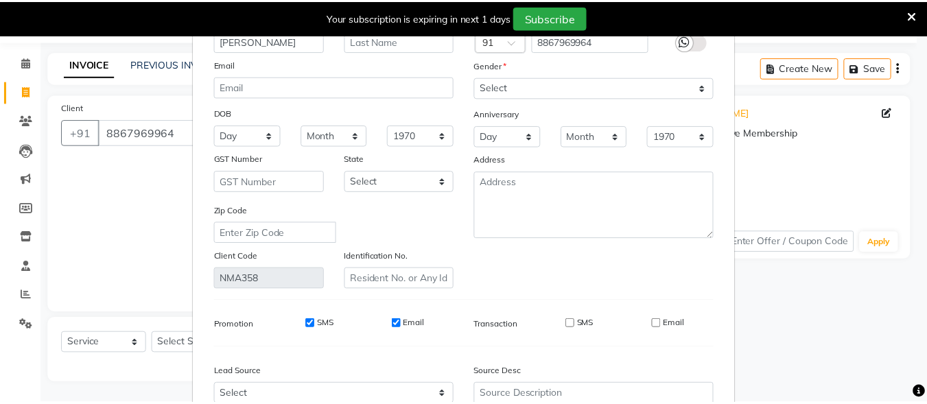
scroll to position [204, 0]
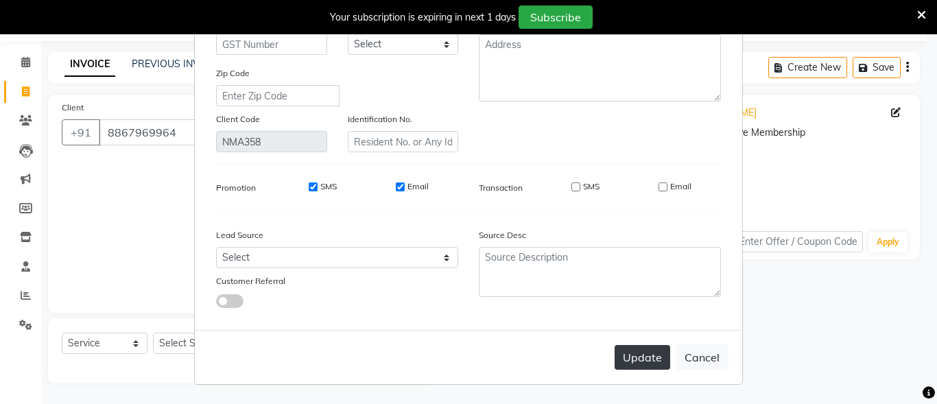
click at [629, 361] on button "Update" at bounding box center [642, 357] width 56 height 25
select select
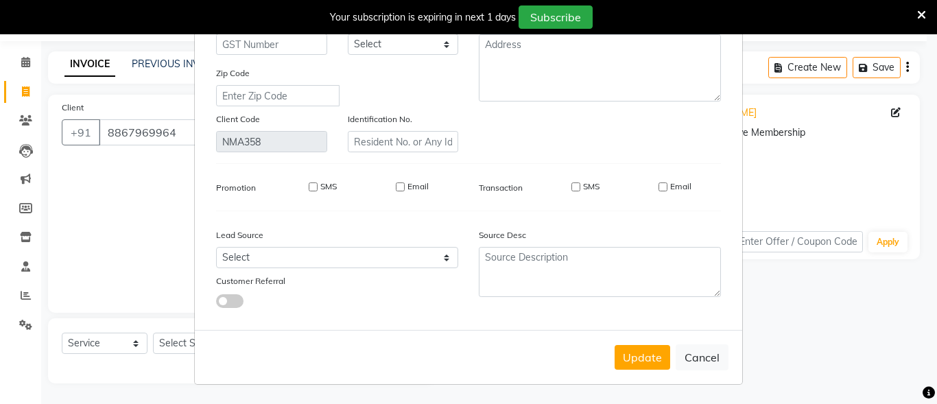
select select
checkbox input "false"
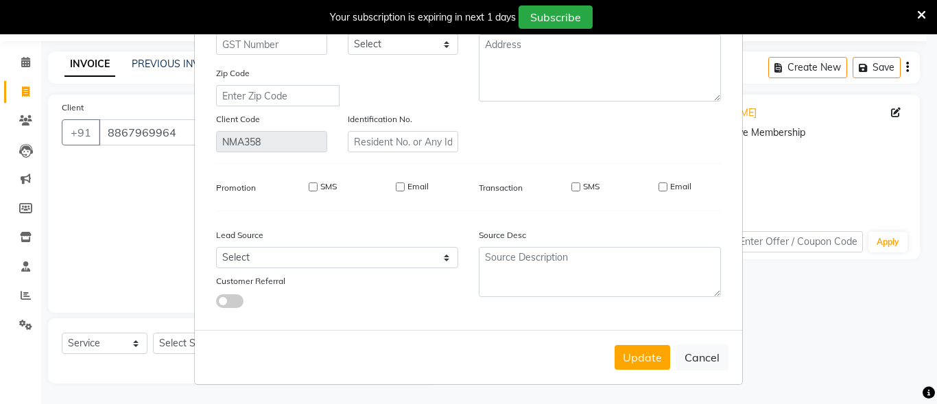
checkbox input "false"
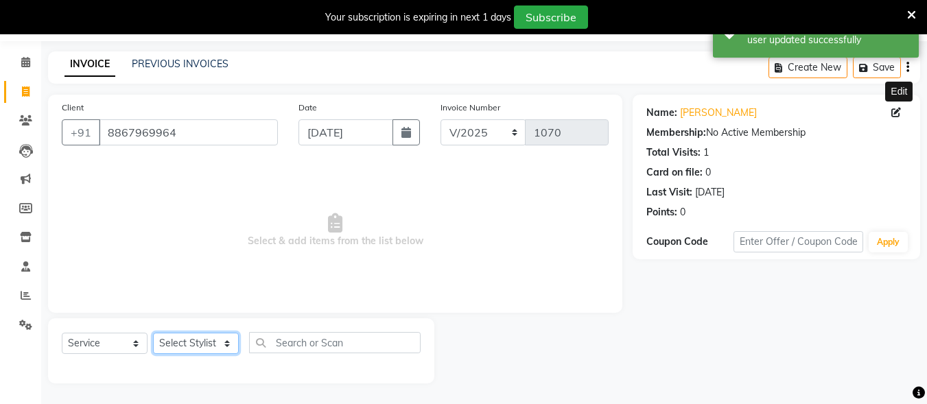
click at [200, 337] on select "Select Stylist Admin [PERSON_NAME] [PERSON_NAME] S [PERSON_NAME] Mohd [PERSON_N…" at bounding box center [196, 343] width 86 height 21
select select "60533"
click at [153, 333] on select "Select Stylist Admin [PERSON_NAME] [PERSON_NAME] S [PERSON_NAME] Mohd [PERSON_N…" at bounding box center [196, 343] width 86 height 21
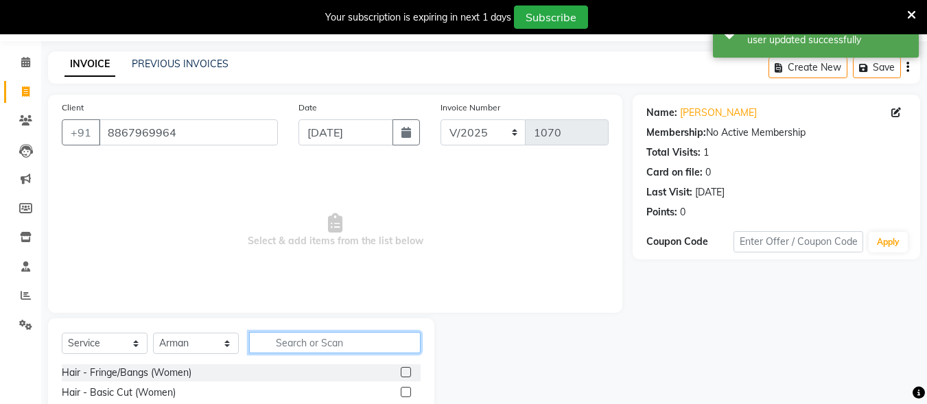
click at [305, 341] on input "text" at bounding box center [334, 342] width 171 height 21
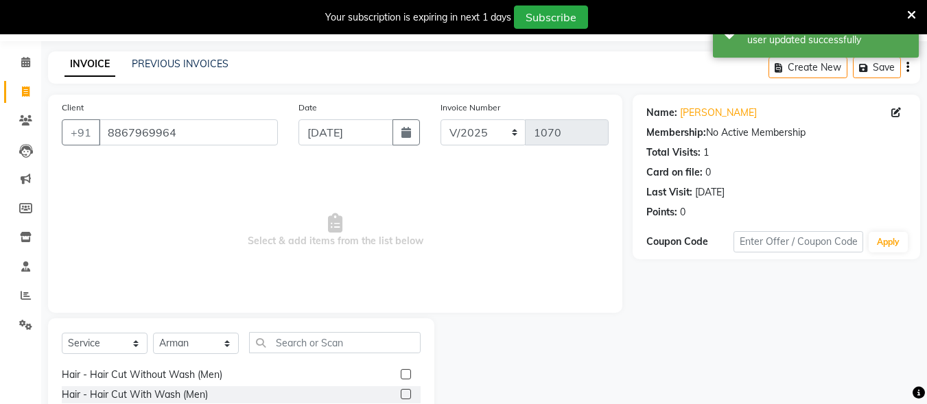
click at [401, 395] on label at bounding box center [406, 394] width 10 height 10
click at [401, 395] on input "checkbox" at bounding box center [405, 394] width 9 height 9
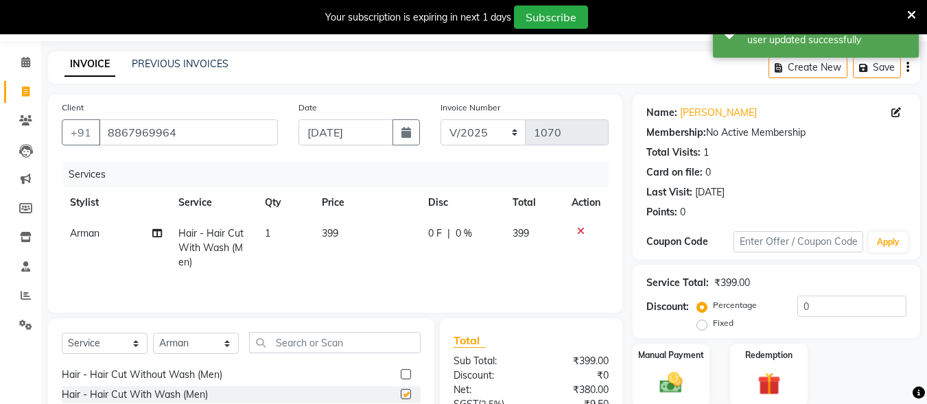
checkbox input "false"
click at [364, 225] on td "399" at bounding box center [366, 248] width 106 height 60
select select "60533"
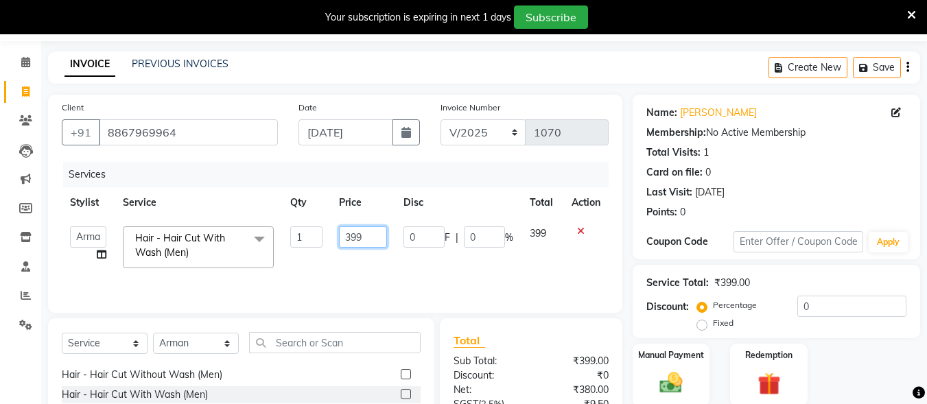
drag, startPoint x: 379, startPoint y: 237, endPoint x: 316, endPoint y: 232, distance: 62.6
click at [316, 232] on tr "Admin [PERSON_NAME] [PERSON_NAME] S [PERSON_NAME] [PERSON_NAME] Preema Rashmi […" at bounding box center [335, 247] width 547 height 58
type input "350"
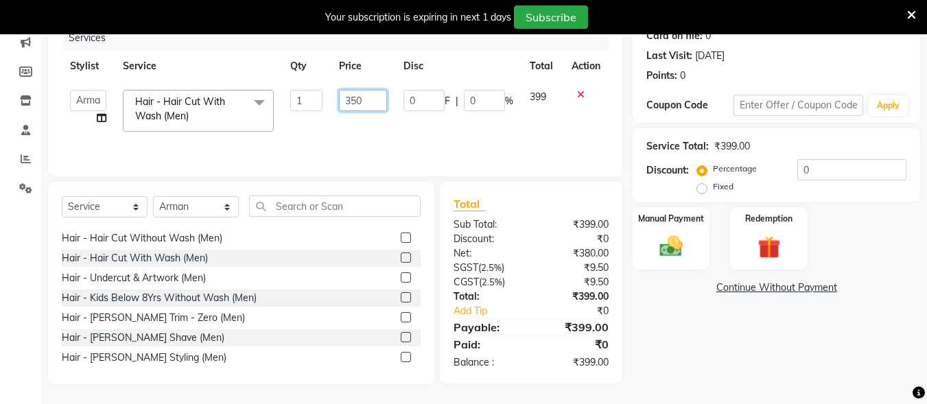
scroll to position [180, 0]
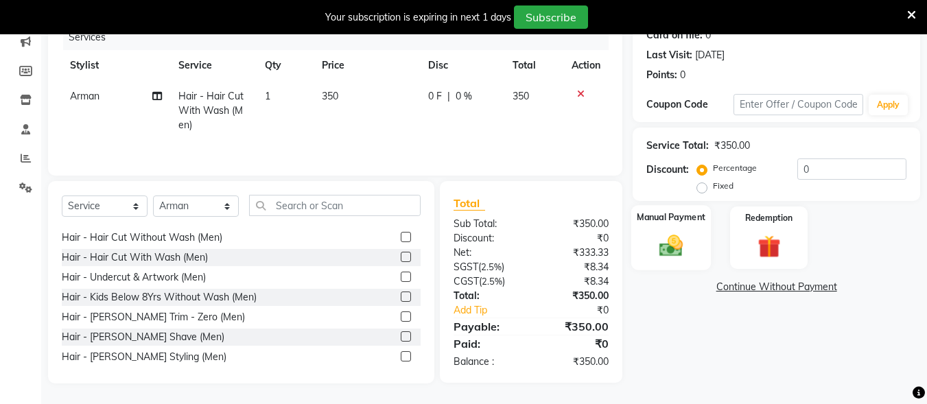
click at [695, 237] on div "Manual Payment" at bounding box center [671, 237] width 80 height 65
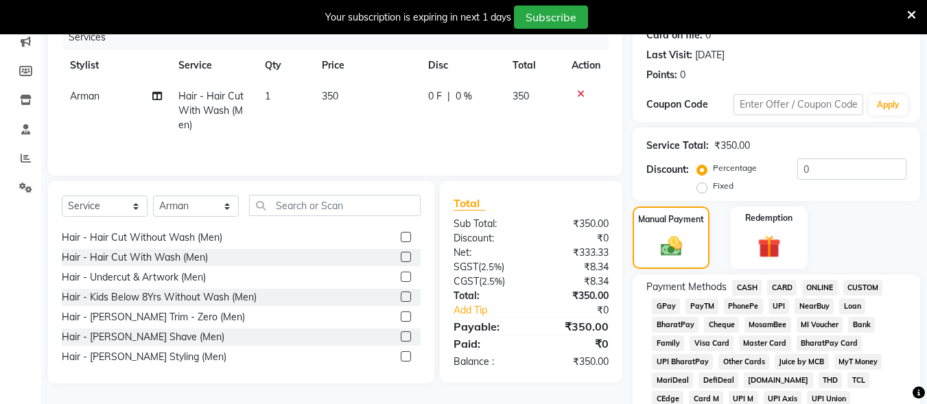
click at [783, 300] on span "UPI" at bounding box center [778, 306] width 21 height 16
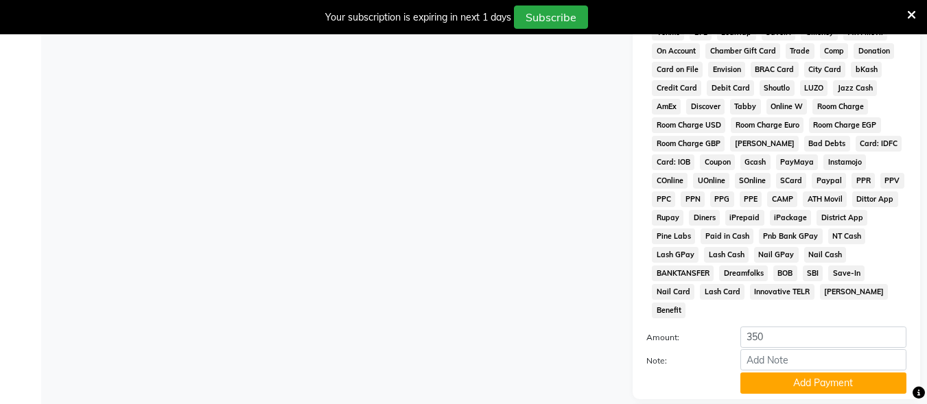
scroll to position [679, 0]
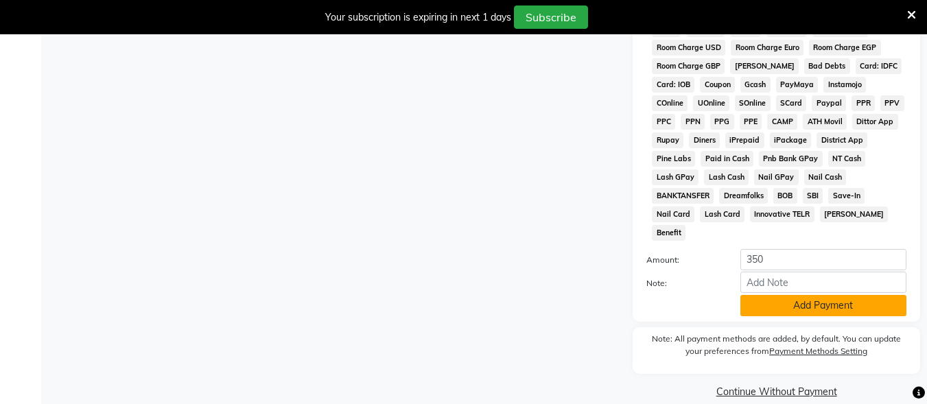
click at [772, 295] on button "Add Payment" at bounding box center [823, 305] width 166 height 21
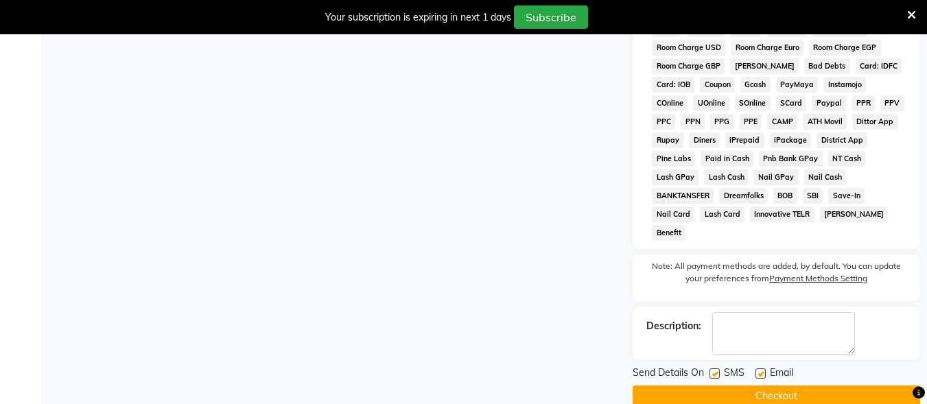
click at [716, 368] on label at bounding box center [714, 373] width 10 height 10
click at [716, 370] on input "checkbox" at bounding box center [713, 374] width 9 height 9
checkbox input "false"
click at [759, 368] on label at bounding box center [760, 373] width 10 height 10
click at [759, 370] on input "checkbox" at bounding box center [759, 374] width 9 height 9
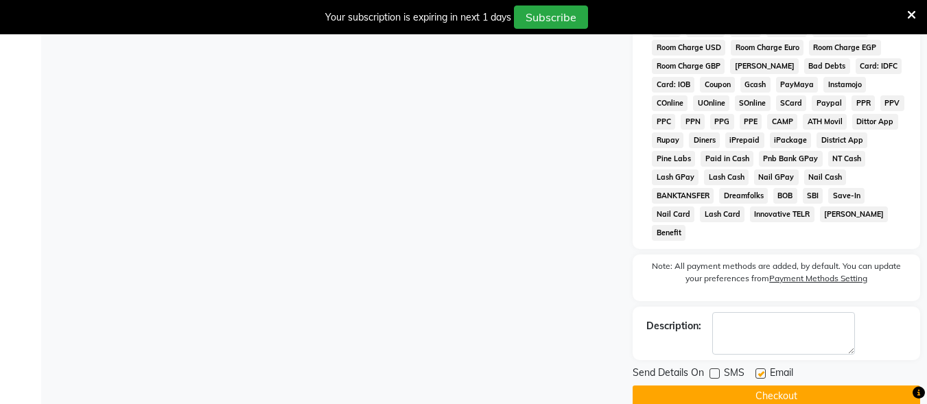
checkbox input "false"
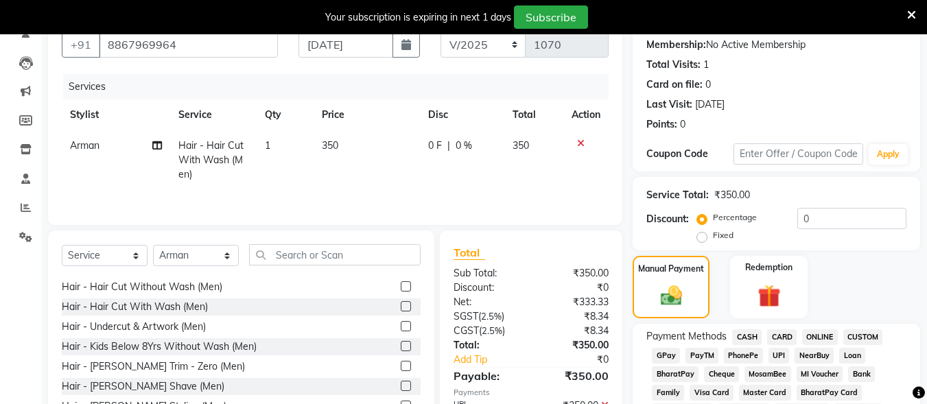
scroll to position [0, 0]
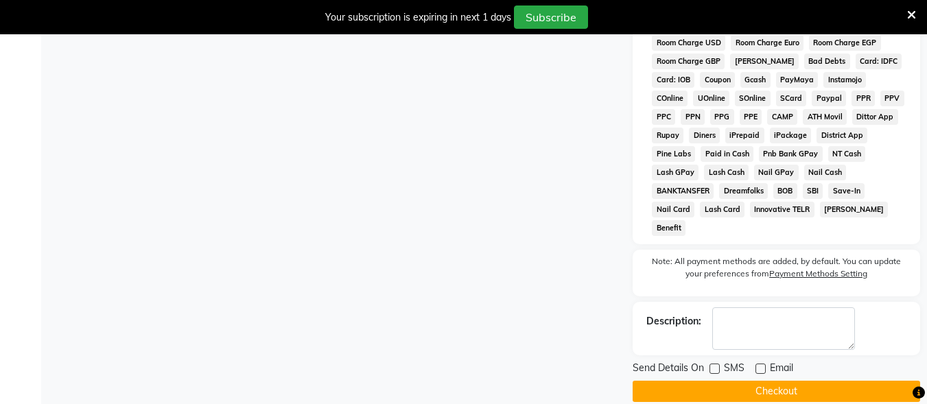
click at [791, 381] on button "Checkout" at bounding box center [775, 391] width 287 height 21
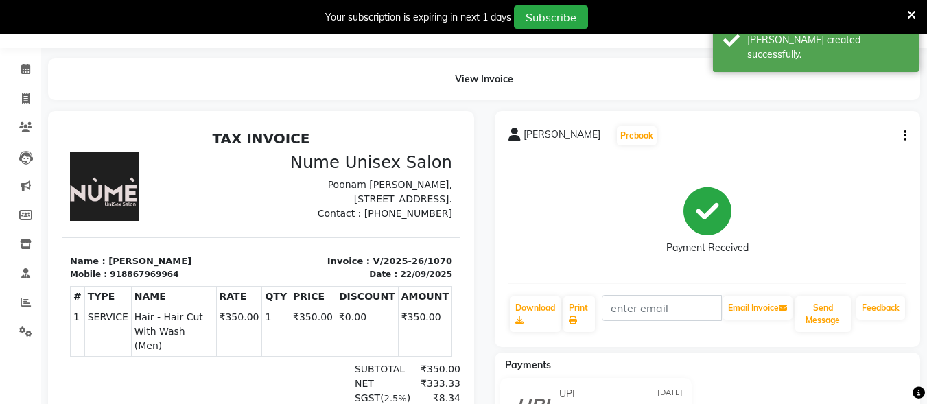
scroll to position [8, 0]
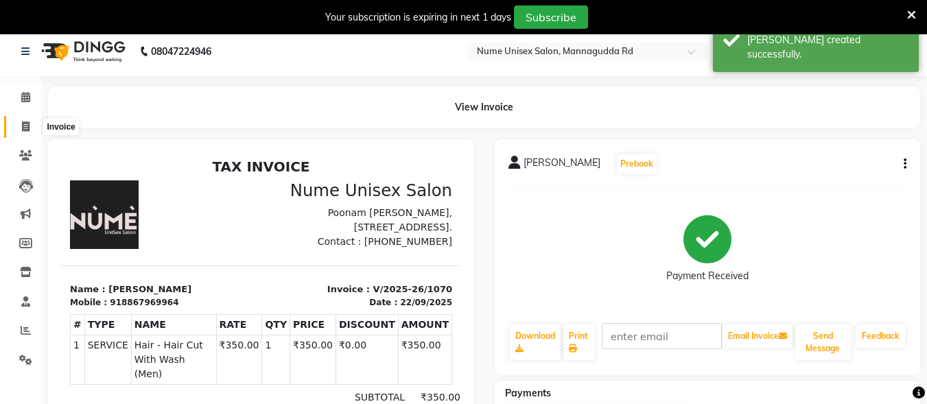
click at [28, 121] on icon at bounding box center [26, 126] width 8 height 10
select select "7047"
select select "service"
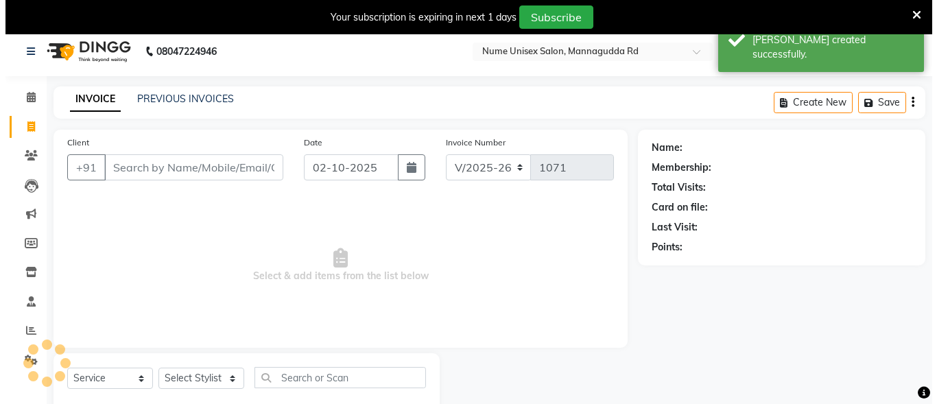
scroll to position [43, 0]
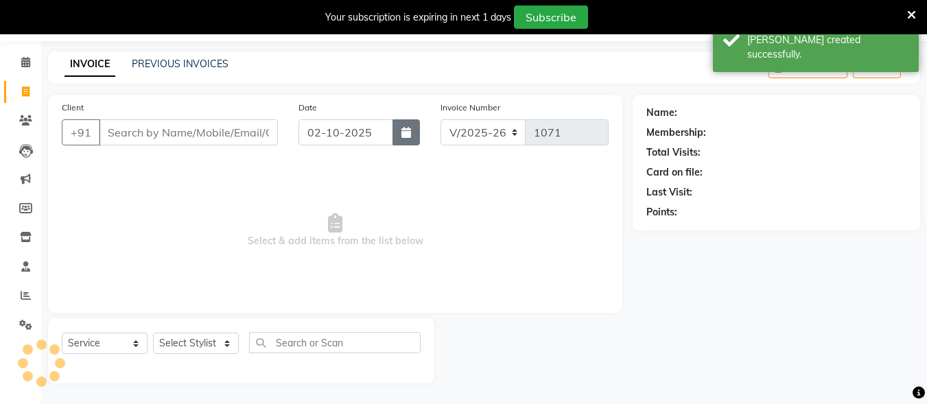
click at [407, 122] on button "button" at bounding box center [405, 132] width 27 height 26
select select "10"
select select "2025"
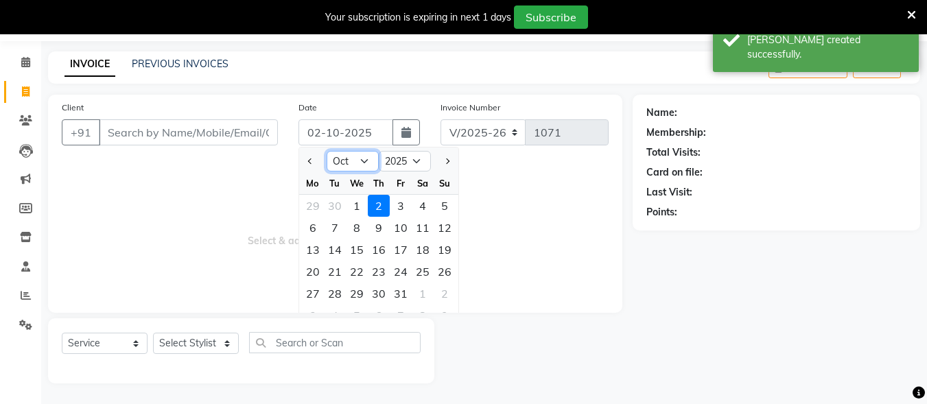
click at [355, 159] on select "Jan Feb Mar Apr May Jun [DATE] Aug Sep Oct Nov Dec" at bounding box center [352, 161] width 52 height 21
select select "9"
click at [326, 151] on select "Jan Feb Mar Apr May Jun [DATE] Aug Sep Oct Nov Dec" at bounding box center [352, 161] width 52 height 21
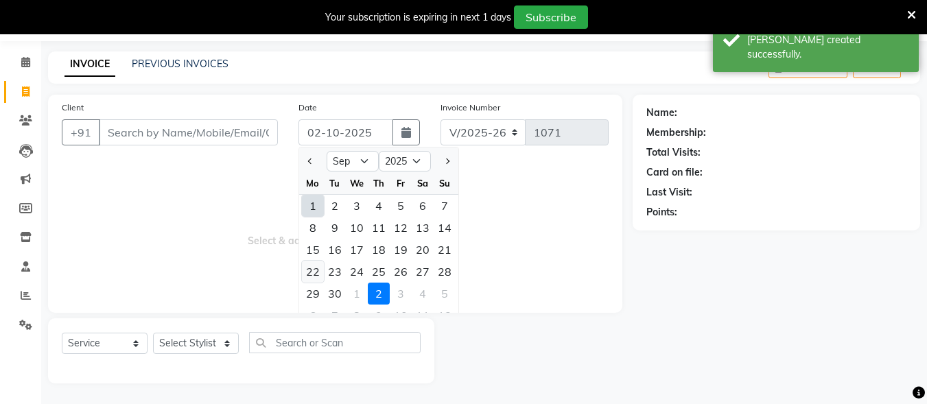
click at [307, 276] on div "22" at bounding box center [313, 272] width 22 height 22
type input "[DATE]"
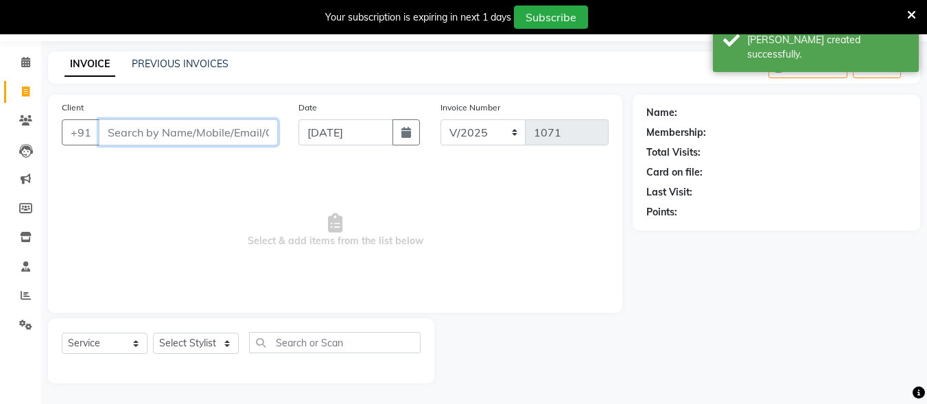
click at [211, 132] on input "Client" at bounding box center [188, 132] width 179 height 26
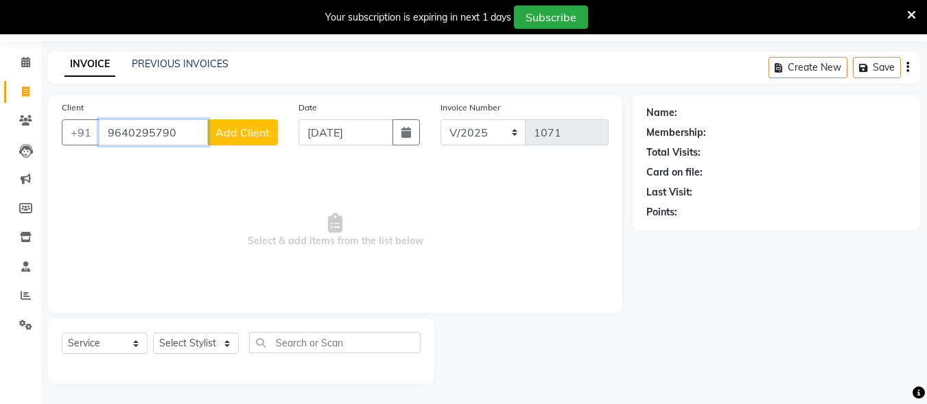
type input "9640295790"
click at [218, 134] on span "Add Client" at bounding box center [242, 133] width 54 height 14
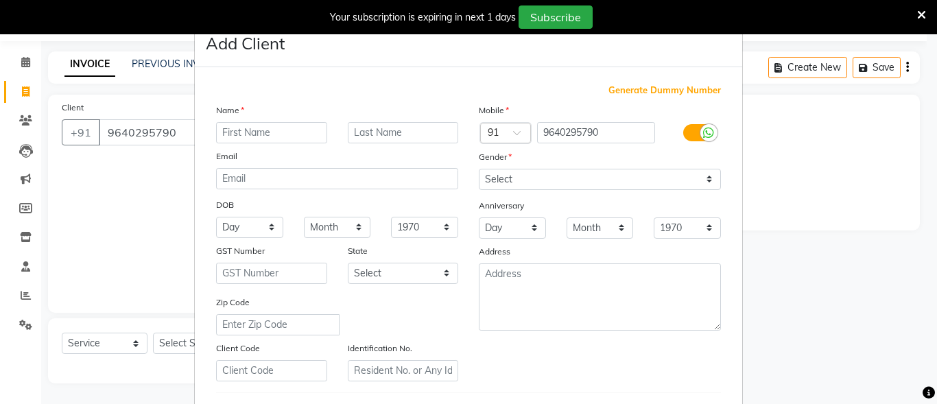
click at [227, 134] on input "text" at bounding box center [271, 132] width 111 height 21
type input "[PERSON_NAME]"
click at [684, 131] on label at bounding box center [698, 132] width 31 height 17
click at [0, 0] on input "checkbox" at bounding box center [0, 0] width 0 height 0
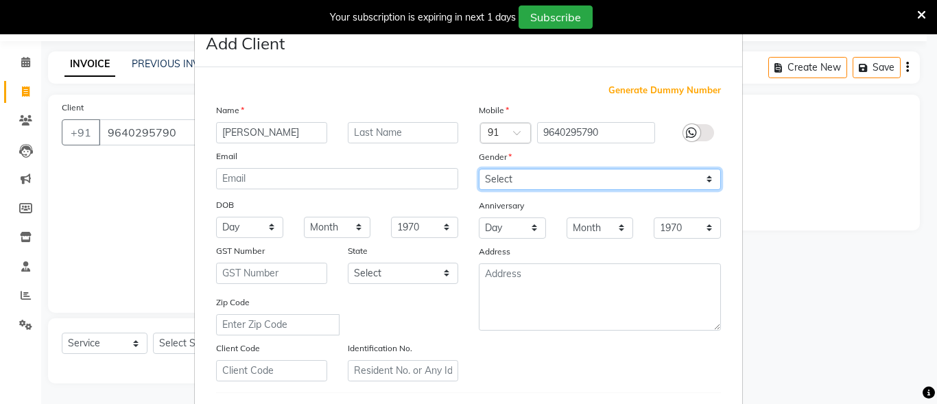
click at [588, 181] on select "Select [DEMOGRAPHIC_DATA] [DEMOGRAPHIC_DATA] Other Prefer Not To Say" at bounding box center [600, 179] width 242 height 21
select select "[DEMOGRAPHIC_DATA]"
click at [479, 169] on select "Select [DEMOGRAPHIC_DATA] [DEMOGRAPHIC_DATA] Other Prefer Not To Say" at bounding box center [600, 179] width 242 height 21
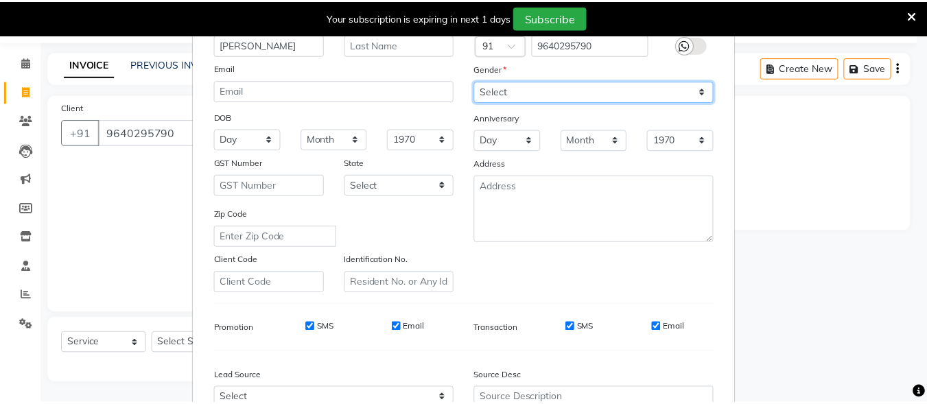
scroll to position [229, 0]
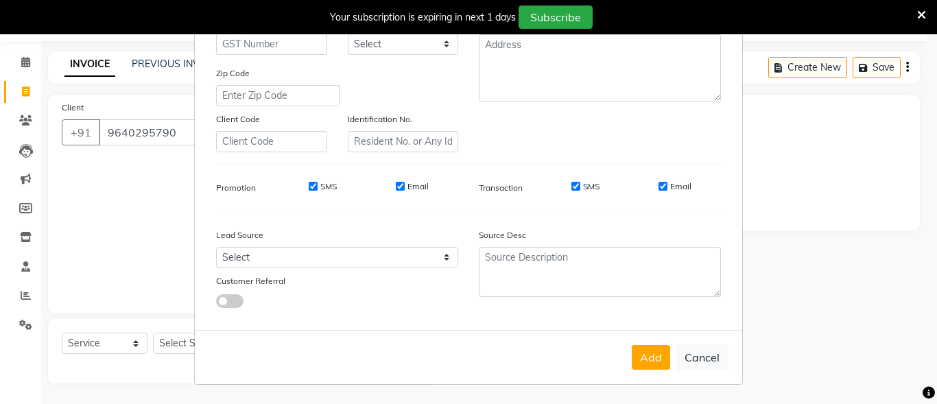
click at [571, 184] on input "SMS" at bounding box center [575, 186] width 9 height 9
checkbox input "false"
click at [659, 187] on input "Email" at bounding box center [662, 186] width 9 height 9
checkbox input "false"
click at [649, 350] on button "Add" at bounding box center [651, 357] width 38 height 25
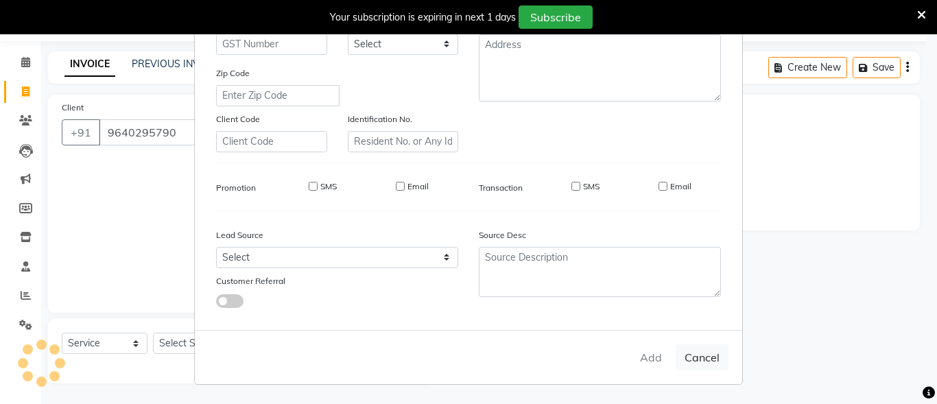
select select
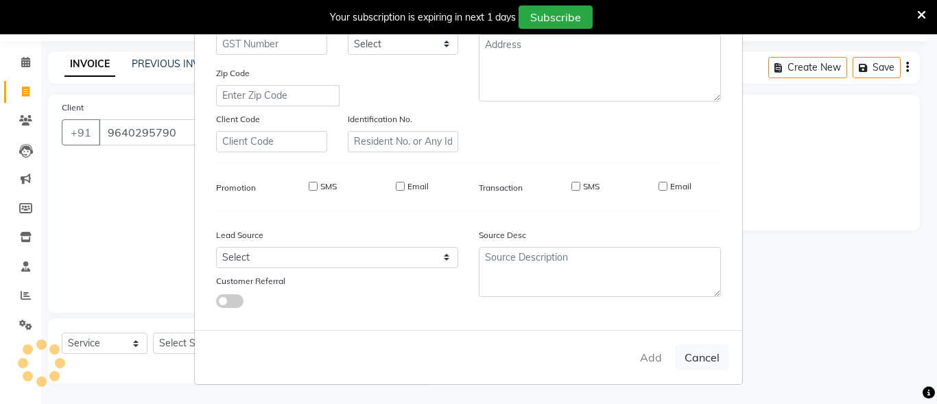
select select
checkbox input "false"
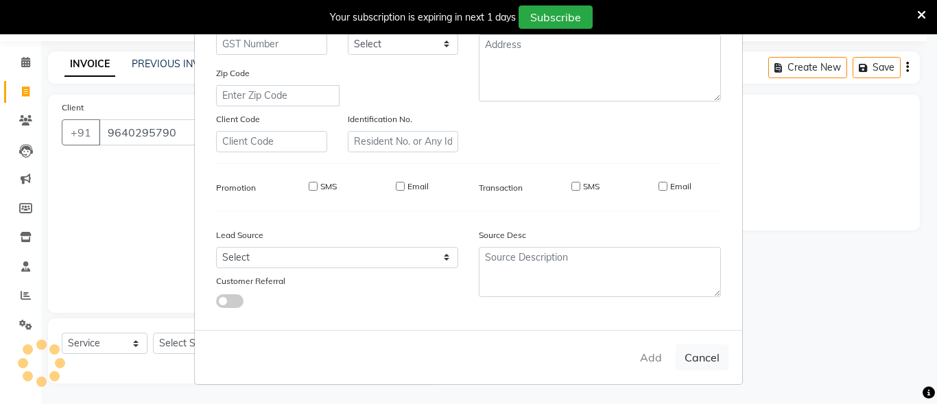
checkbox input "false"
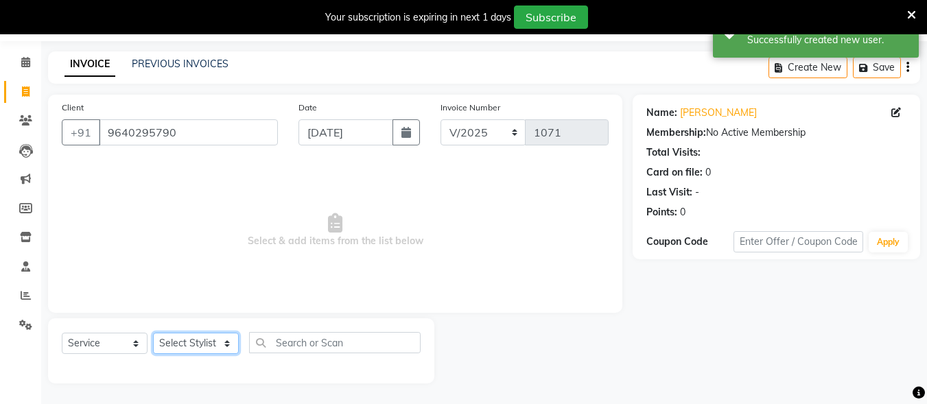
click at [210, 339] on select "Select Stylist Admin [PERSON_NAME] [PERSON_NAME] S [PERSON_NAME] Mohd [PERSON_N…" at bounding box center [196, 343] width 86 height 21
select select "70403"
click at [153, 333] on select "Select Stylist Admin [PERSON_NAME] [PERSON_NAME] S [PERSON_NAME] Mohd [PERSON_N…" at bounding box center [196, 343] width 86 height 21
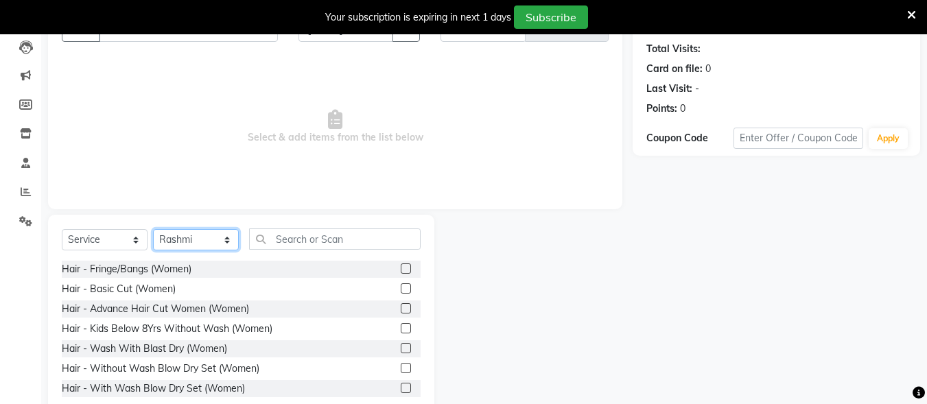
scroll to position [180, 0]
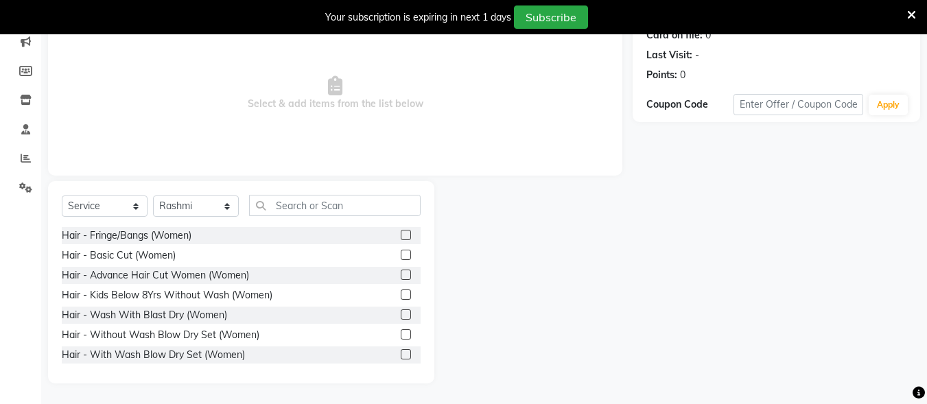
click at [401, 274] on label at bounding box center [406, 275] width 10 height 10
click at [401, 274] on input "checkbox" at bounding box center [405, 275] width 9 height 9
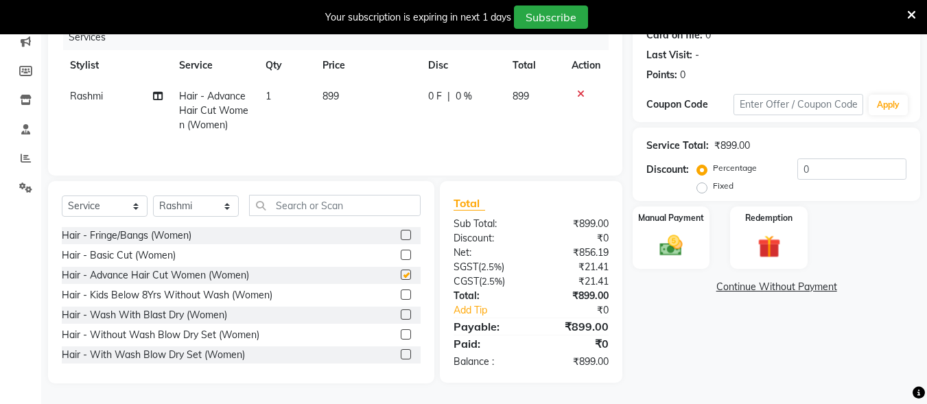
checkbox input "false"
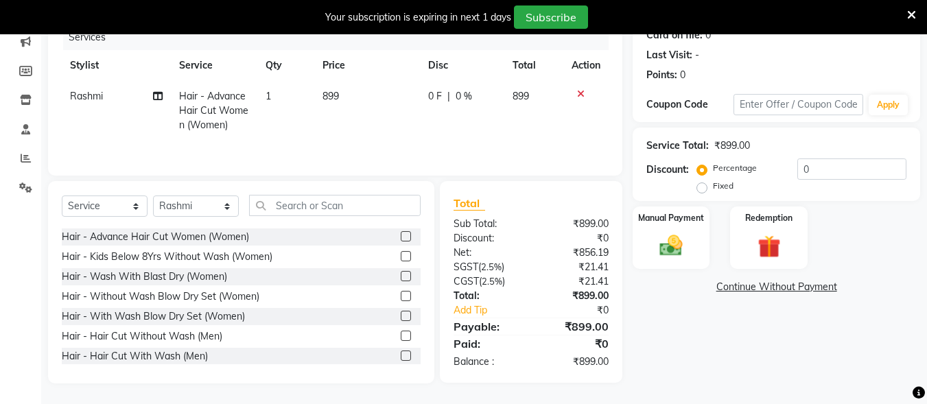
scroll to position [69, 0]
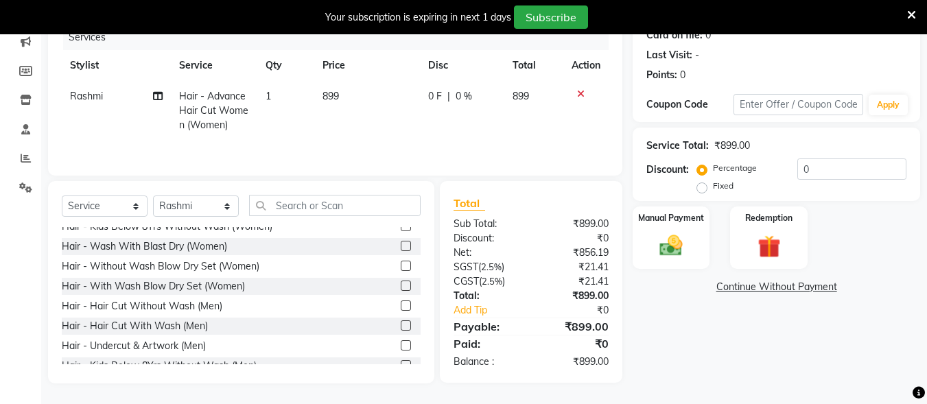
click at [401, 305] on label at bounding box center [406, 305] width 10 height 10
click at [401, 305] on input "checkbox" at bounding box center [405, 306] width 9 height 9
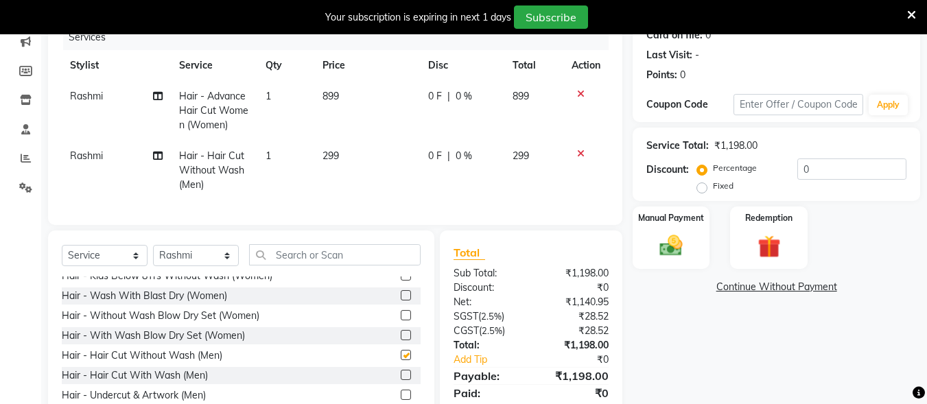
checkbox input "false"
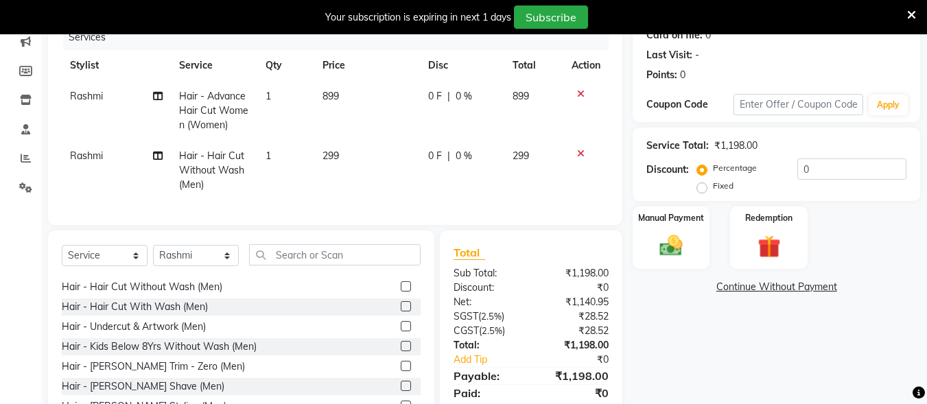
scroll to position [206, 0]
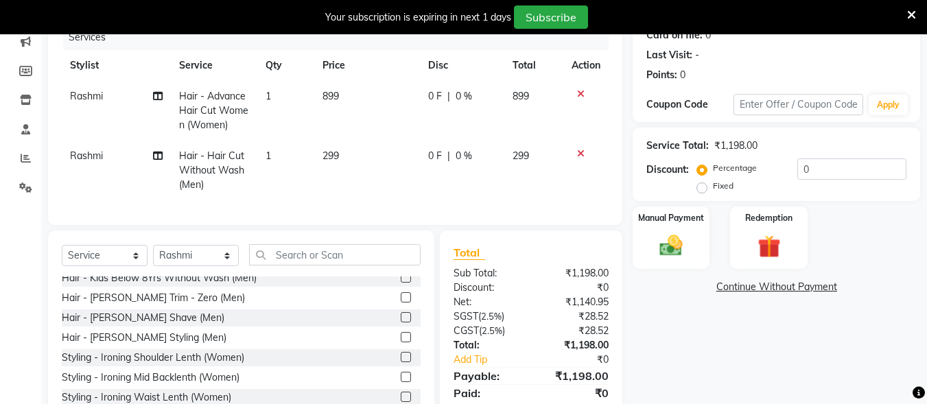
click at [401, 342] on label at bounding box center [406, 337] width 10 height 10
click at [401, 342] on input "checkbox" at bounding box center [405, 337] width 9 height 9
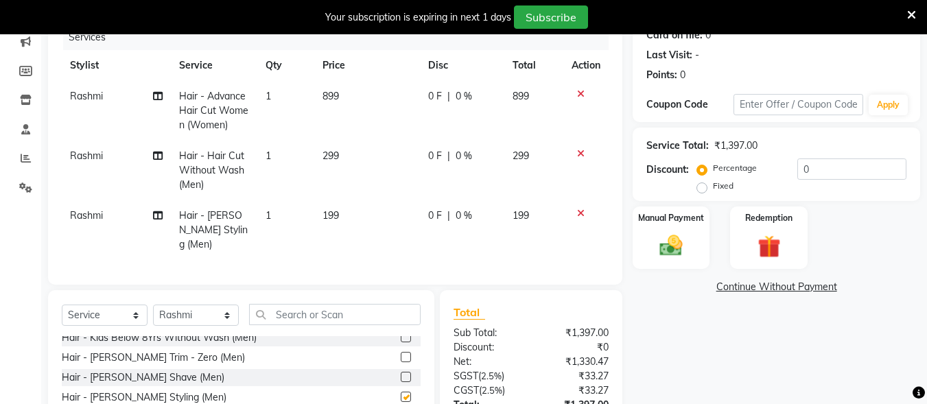
checkbox input "false"
click at [335, 93] on span "899" at bounding box center [330, 96] width 16 height 12
select select "70403"
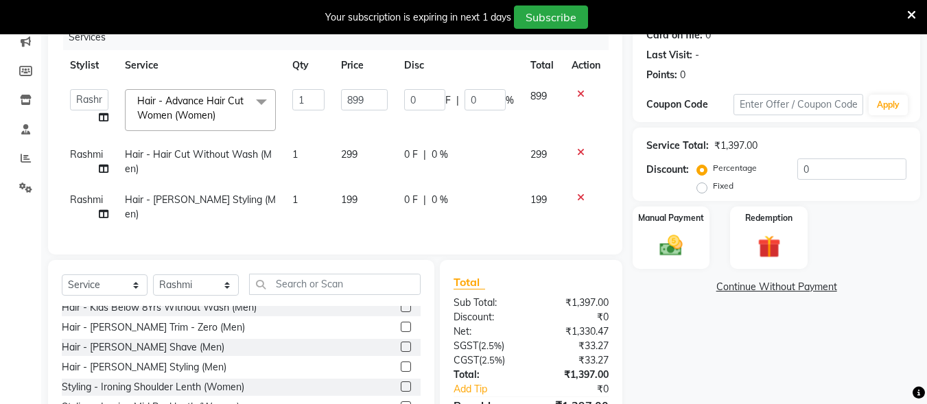
click at [394, 153] on td "299" at bounding box center [364, 161] width 62 height 45
select select "70403"
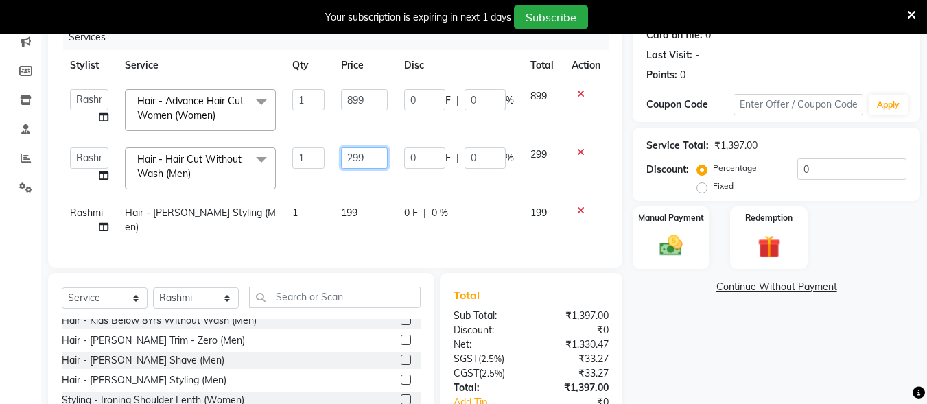
drag, startPoint x: 372, startPoint y: 157, endPoint x: 318, endPoint y: 172, distance: 55.6
click at [318, 172] on tr "Admin [PERSON_NAME] [PERSON_NAME] S [PERSON_NAME] [PERSON_NAME] Preema Rashmi […" at bounding box center [335, 168] width 547 height 58
type input "270"
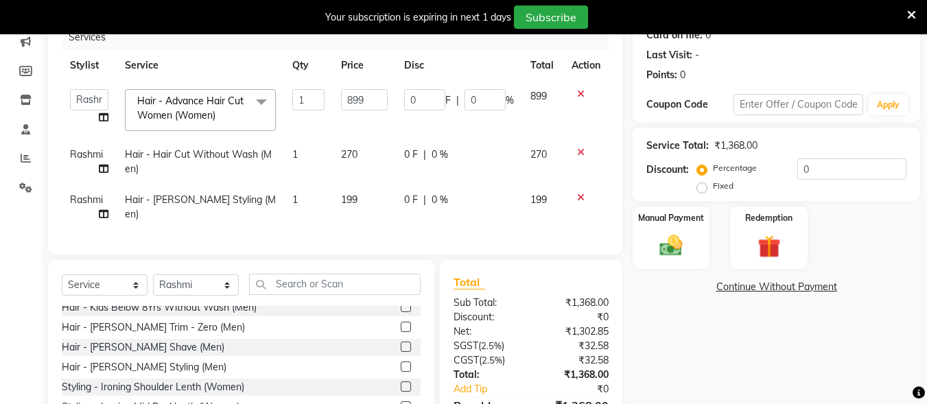
click at [353, 200] on td "199" at bounding box center [364, 206] width 62 height 45
select select "70403"
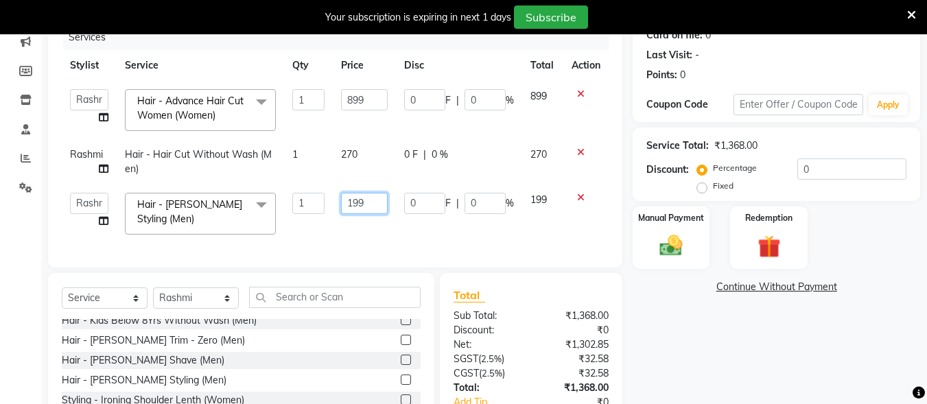
drag, startPoint x: 368, startPoint y: 200, endPoint x: 329, endPoint y: 209, distance: 40.8
click at [329, 209] on tr "Admin [PERSON_NAME] [PERSON_NAME] S [PERSON_NAME] [PERSON_NAME] [PERSON_NAME] S…" at bounding box center [335, 213] width 547 height 58
type input "180"
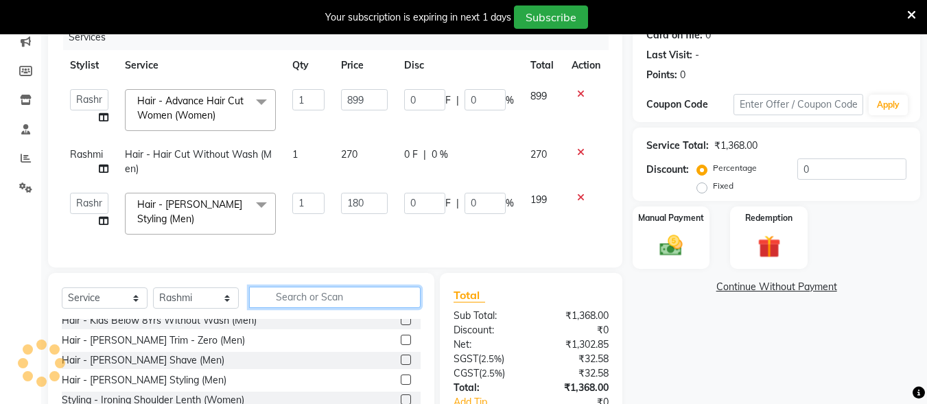
click at [335, 300] on input "text" at bounding box center [334, 297] width 171 height 21
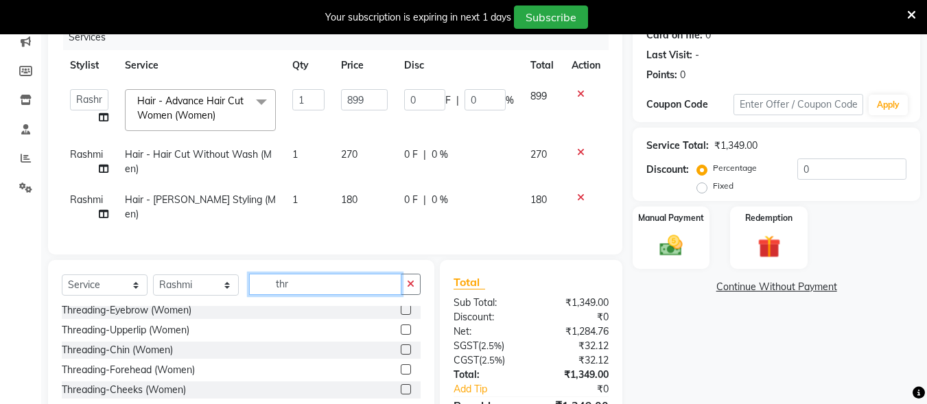
scroll to position [0, 0]
type input "thr"
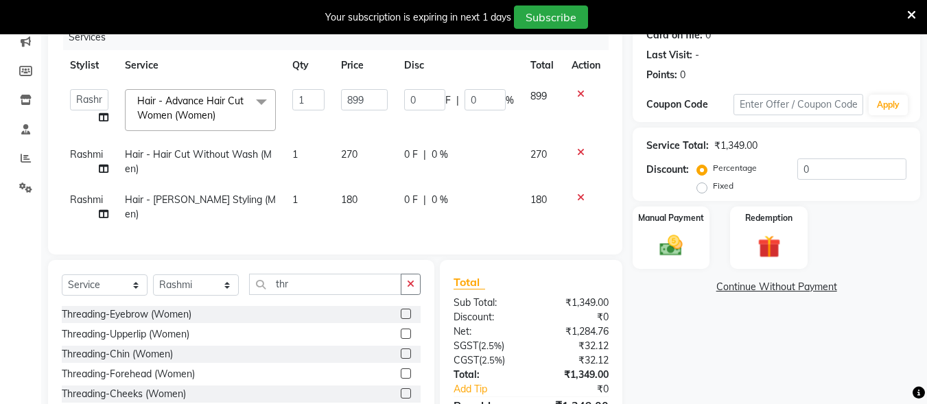
click at [401, 319] on label at bounding box center [406, 314] width 10 height 10
click at [401, 319] on input "checkbox" at bounding box center [405, 314] width 9 height 9
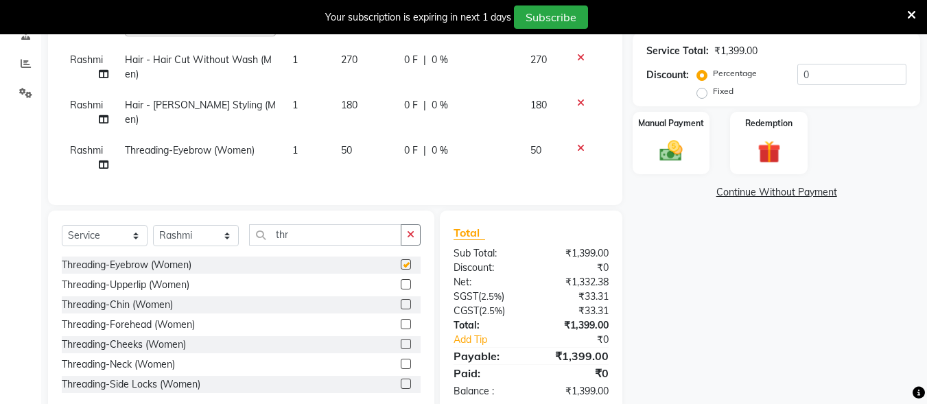
checkbox input "false"
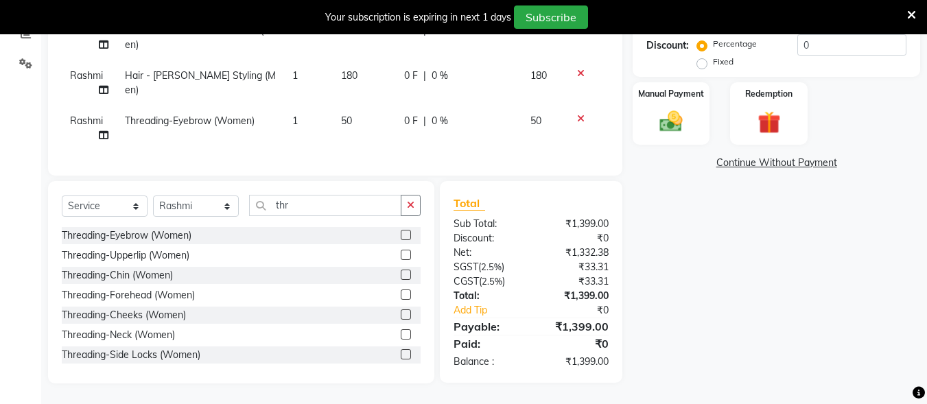
scroll to position [314, 0]
click at [676, 91] on div "Manual Payment" at bounding box center [671, 113] width 80 height 65
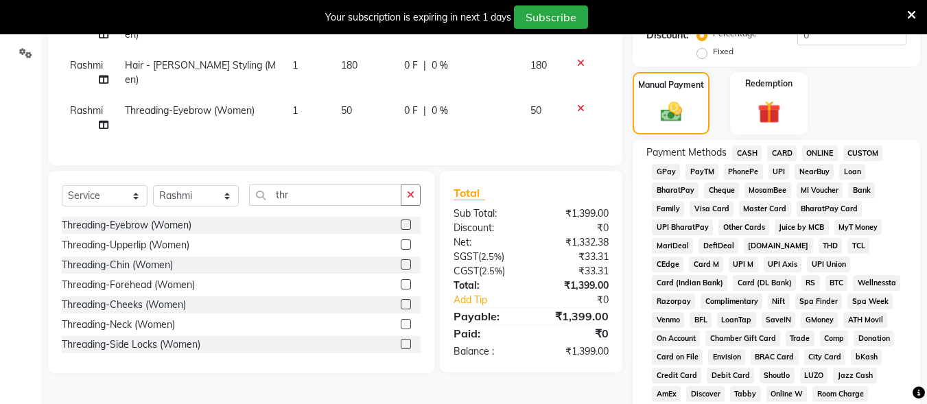
click at [783, 169] on span "UPI" at bounding box center [778, 172] width 21 height 16
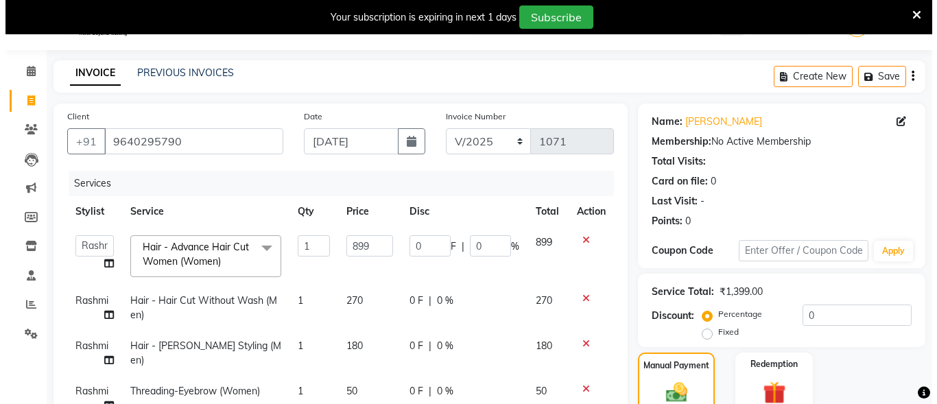
scroll to position [0, 0]
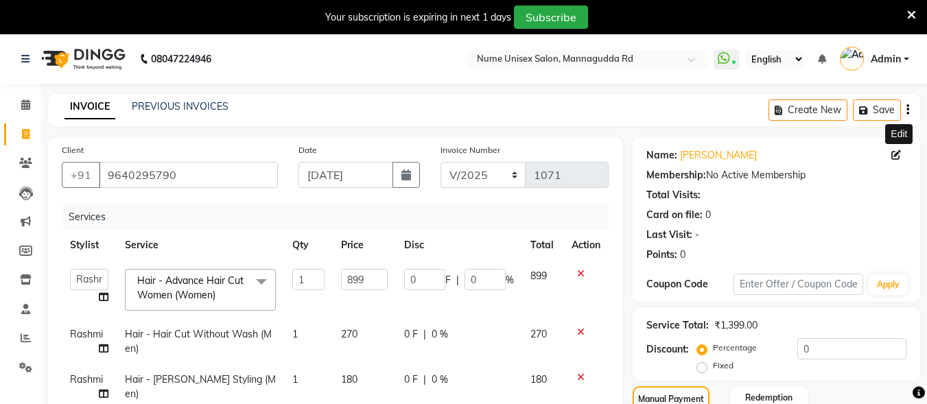
click at [895, 153] on icon at bounding box center [896, 155] width 10 height 10
select select "[DEMOGRAPHIC_DATA]"
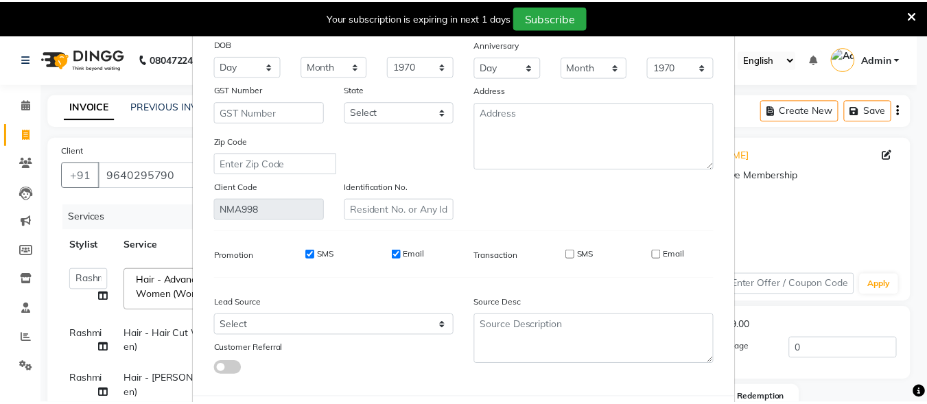
scroll to position [204, 0]
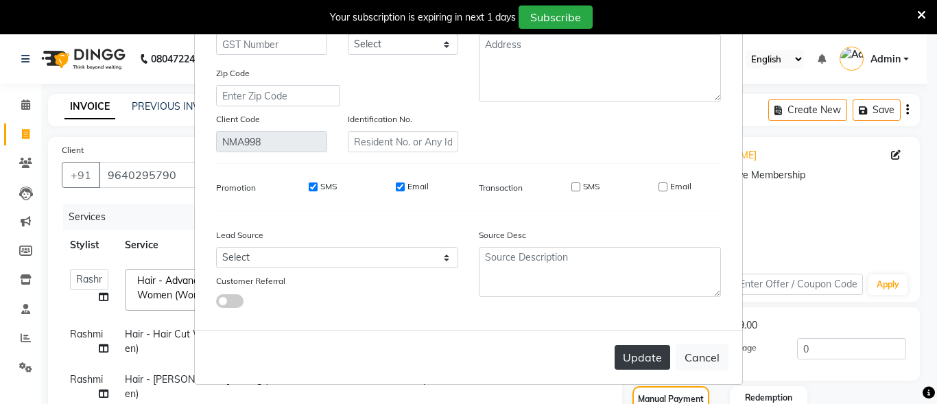
click at [641, 358] on button "Update" at bounding box center [642, 357] width 56 height 25
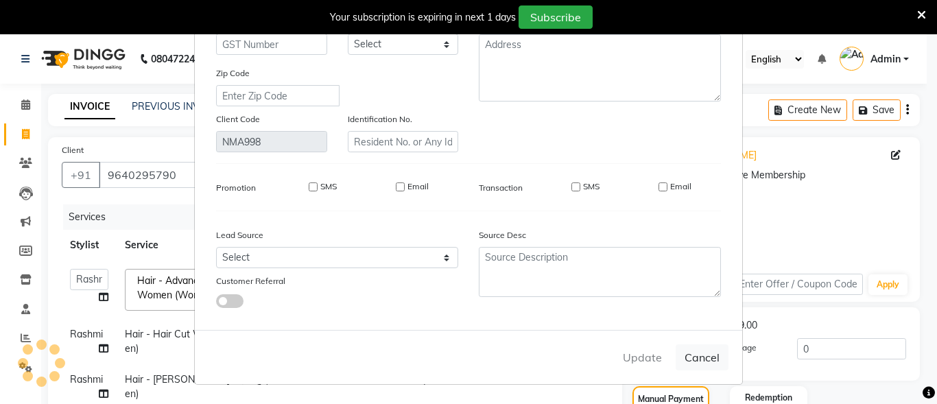
select select
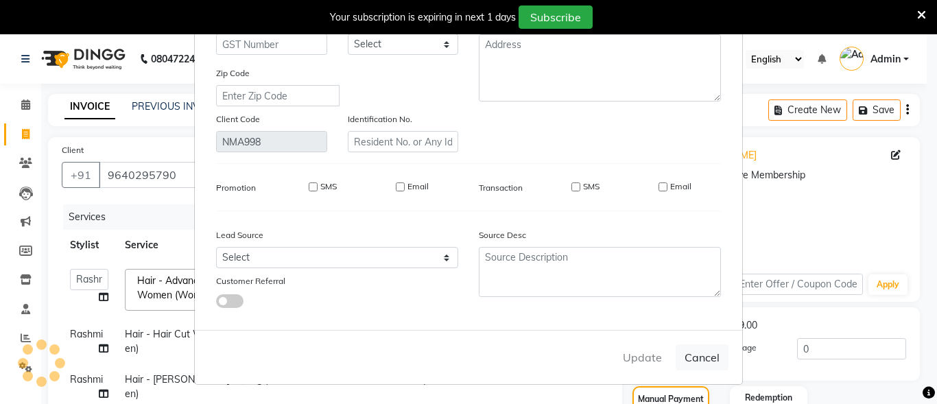
select select
checkbox input "false"
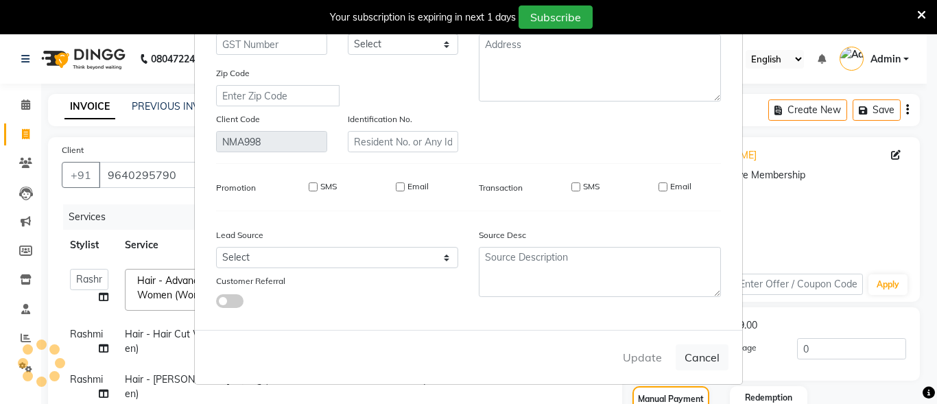
checkbox input "false"
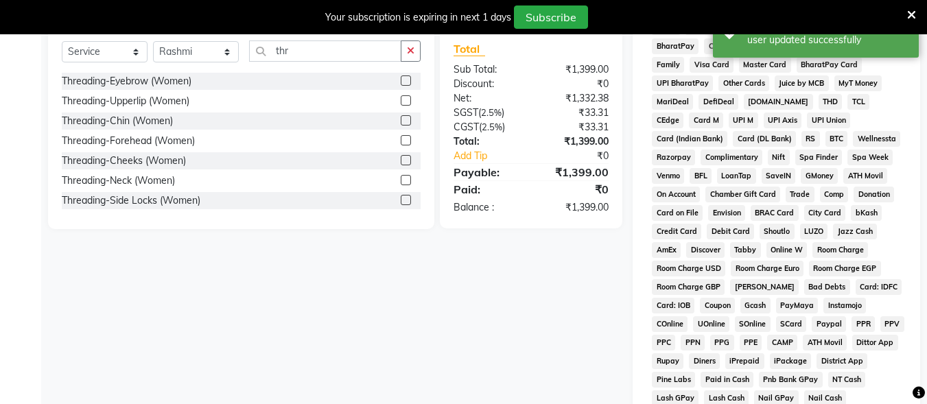
scroll to position [617, 0]
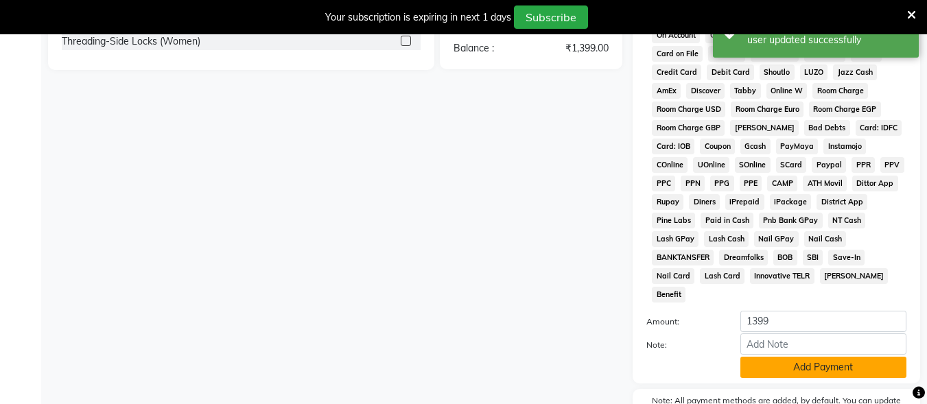
click at [774, 357] on button "Add Payment" at bounding box center [823, 367] width 166 height 21
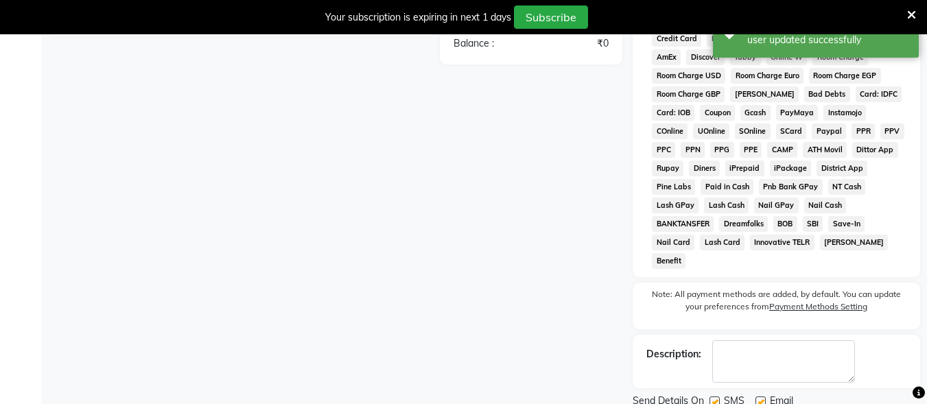
scroll to position [684, 0]
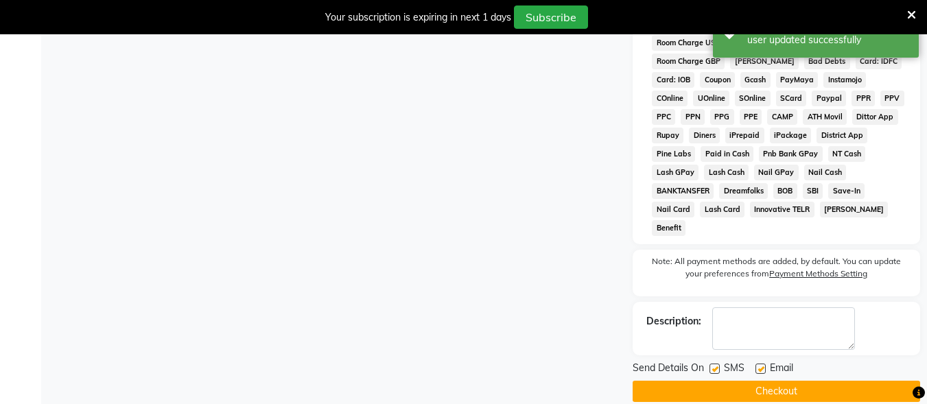
click at [715, 363] on label at bounding box center [714, 368] width 10 height 10
click at [715, 365] on input "checkbox" at bounding box center [713, 369] width 9 height 9
checkbox input "false"
click at [762, 363] on label at bounding box center [760, 368] width 10 height 10
click at [762, 365] on input "checkbox" at bounding box center [759, 369] width 9 height 9
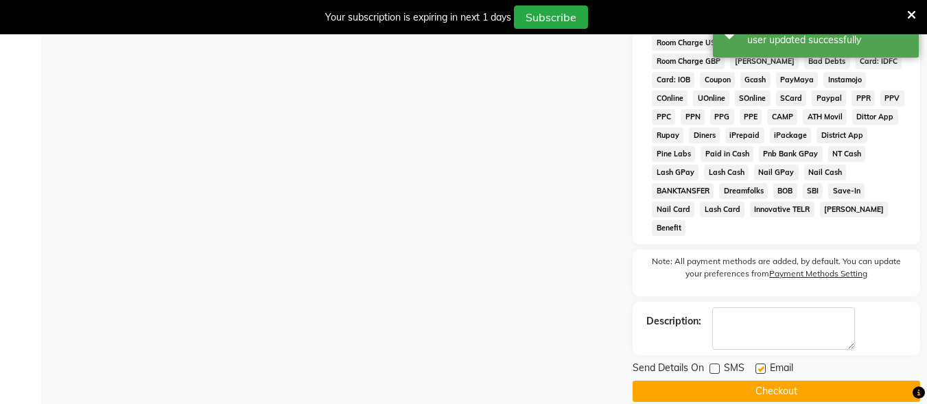
checkbox input "false"
click at [773, 381] on button "Checkout" at bounding box center [775, 391] width 287 height 21
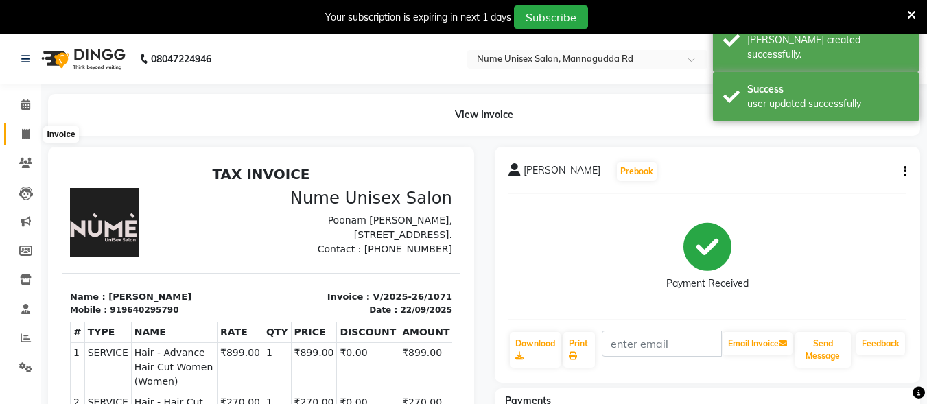
click at [21, 139] on span at bounding box center [26, 135] width 24 height 16
select select "7047"
select select "service"
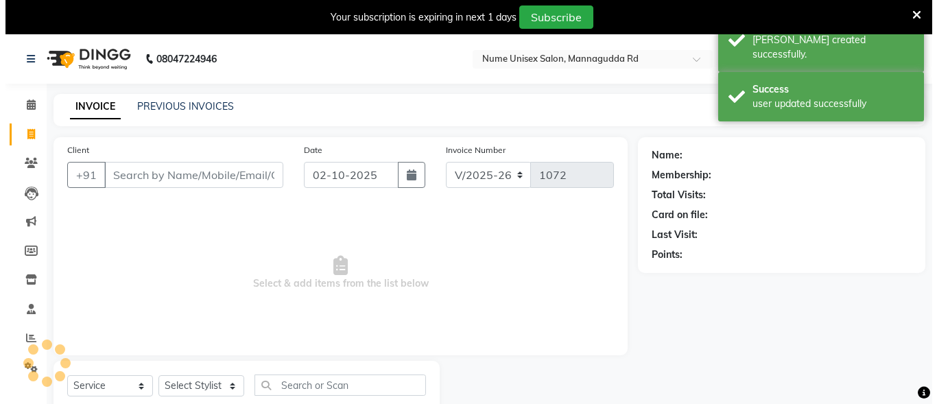
scroll to position [43, 0]
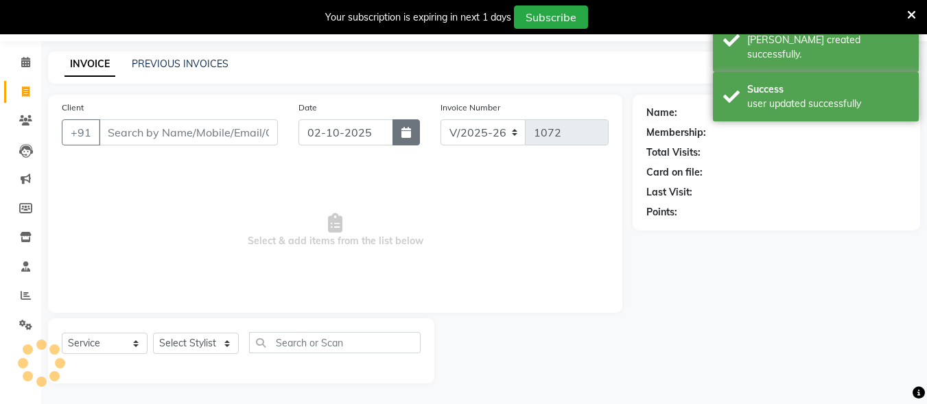
click at [404, 135] on button "button" at bounding box center [405, 132] width 27 height 26
select select "10"
select select "2025"
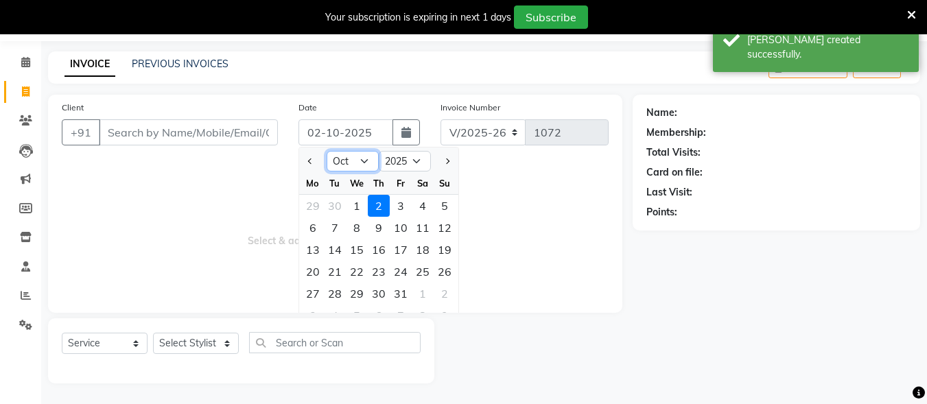
drag, startPoint x: 363, startPoint y: 158, endPoint x: 359, endPoint y: 169, distance: 12.4
click at [363, 158] on select "Jan Feb Mar Apr May Jun [DATE] Aug Sep Oct Nov Dec" at bounding box center [352, 161] width 52 height 21
select select "9"
click at [326, 151] on select "Jan Feb Mar Apr May Jun [DATE] Aug Sep Oct Nov Dec" at bounding box center [352, 161] width 52 height 21
click at [344, 266] on div "23" at bounding box center [335, 272] width 22 height 22
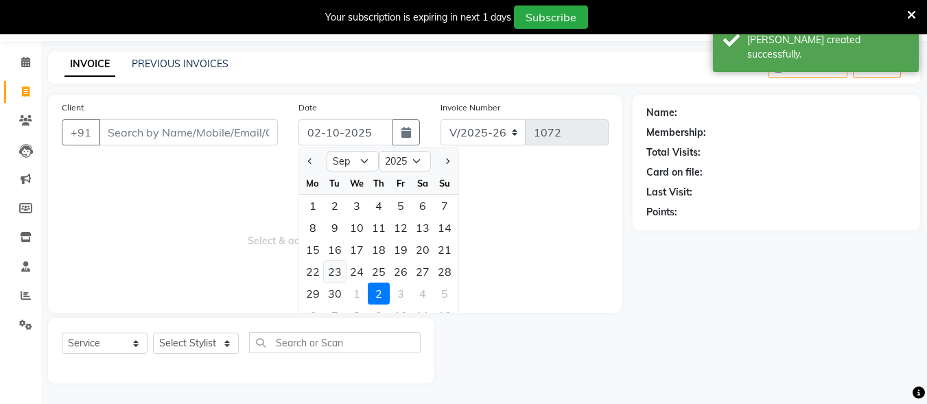
type input "[DATE]"
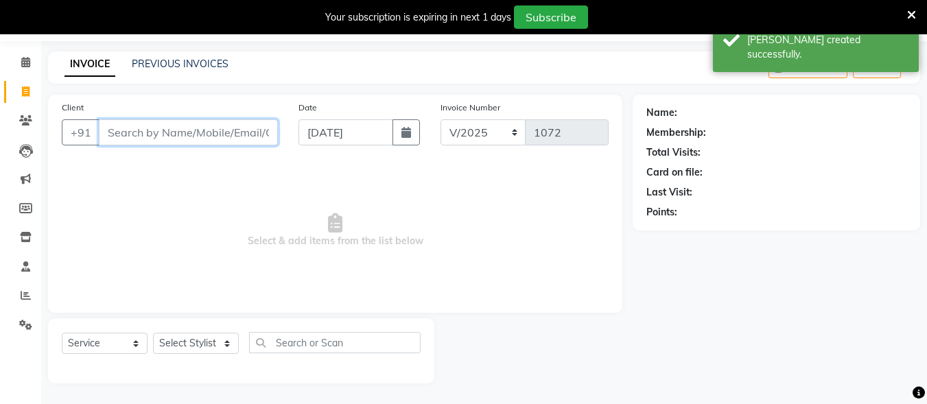
click at [247, 123] on input "Client" at bounding box center [188, 132] width 179 height 26
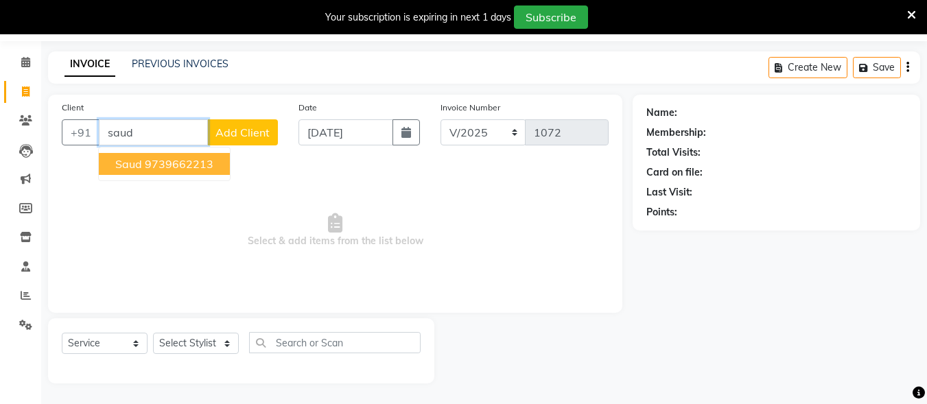
click at [198, 160] on ngb-highlight "9739662213" at bounding box center [179, 164] width 69 height 14
type input "9739662213"
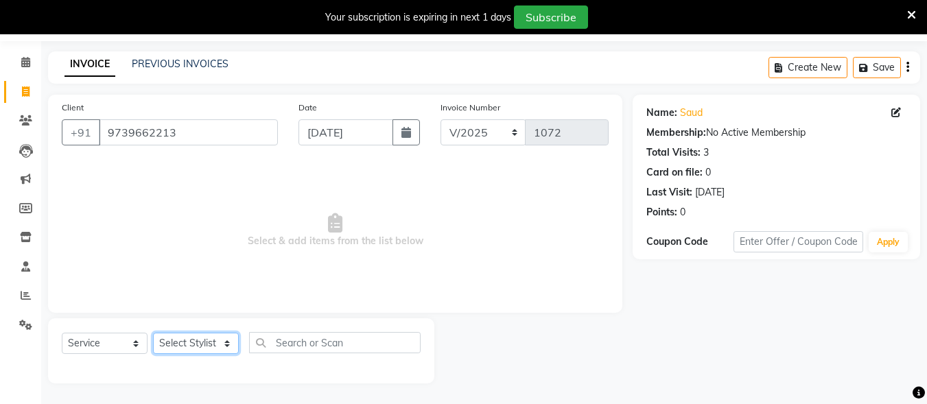
click at [214, 341] on select "Select Stylist Admin [PERSON_NAME] [PERSON_NAME] S [PERSON_NAME] Mohd [PERSON_N…" at bounding box center [196, 343] width 86 height 21
select select "61524"
click at [153, 333] on select "Select Stylist Admin [PERSON_NAME] [PERSON_NAME] S [PERSON_NAME] Mohd [PERSON_N…" at bounding box center [196, 343] width 86 height 21
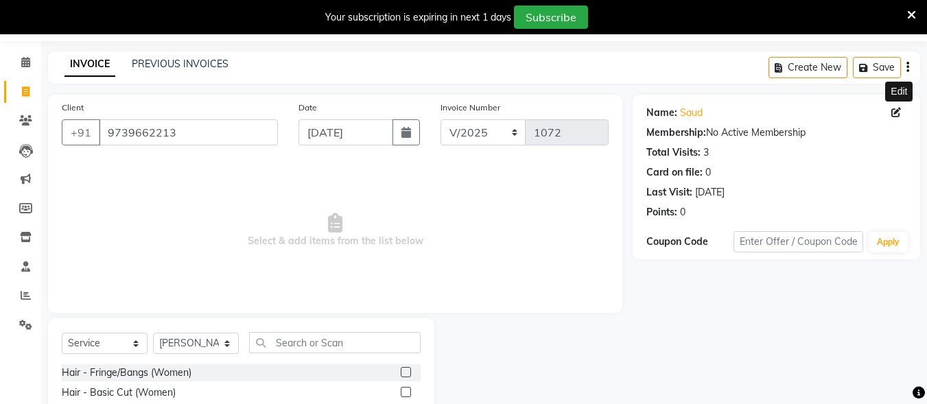
click at [894, 110] on icon at bounding box center [896, 113] width 10 height 10
select select "[DEMOGRAPHIC_DATA]"
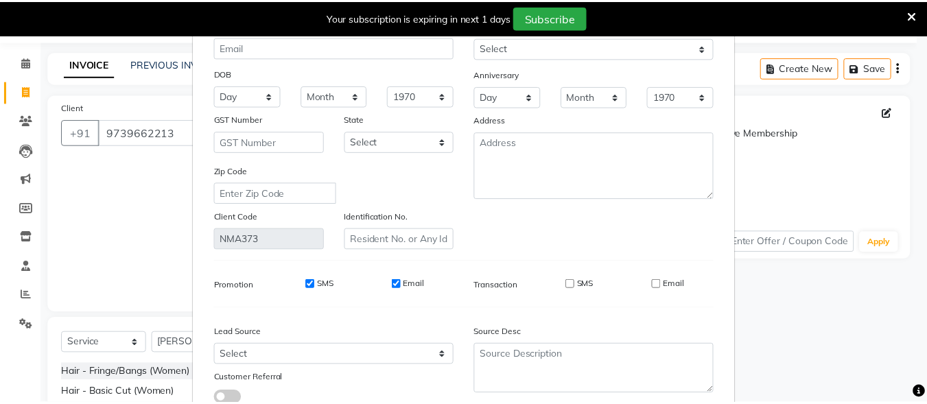
scroll to position [204, 0]
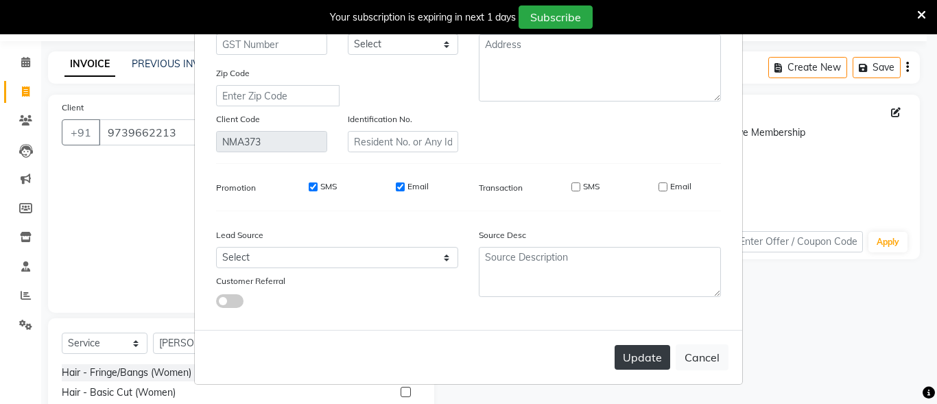
click at [632, 357] on button "Update" at bounding box center [642, 357] width 56 height 25
select select
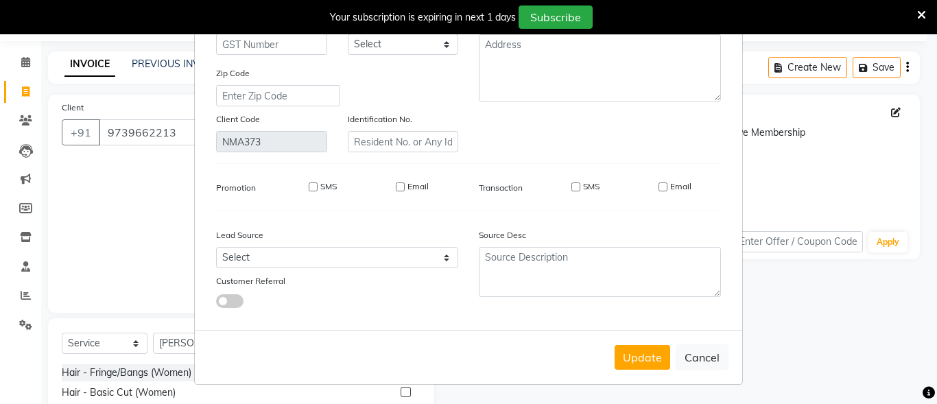
select select
checkbox input "false"
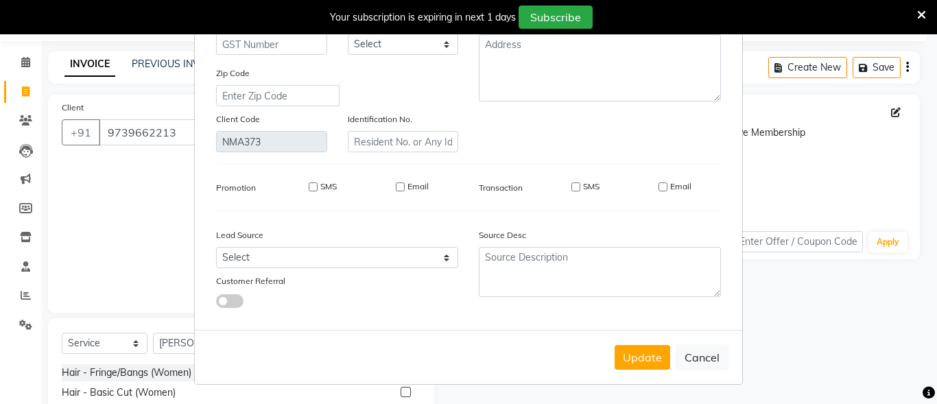
checkbox input "false"
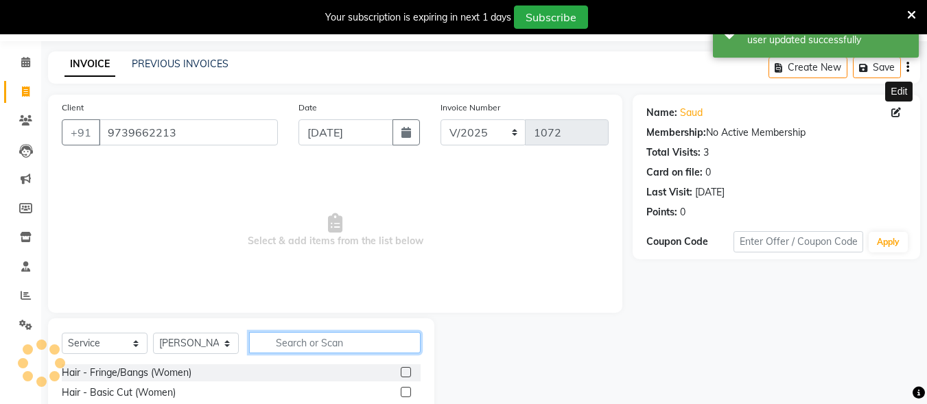
click at [284, 347] on input "text" at bounding box center [334, 342] width 171 height 21
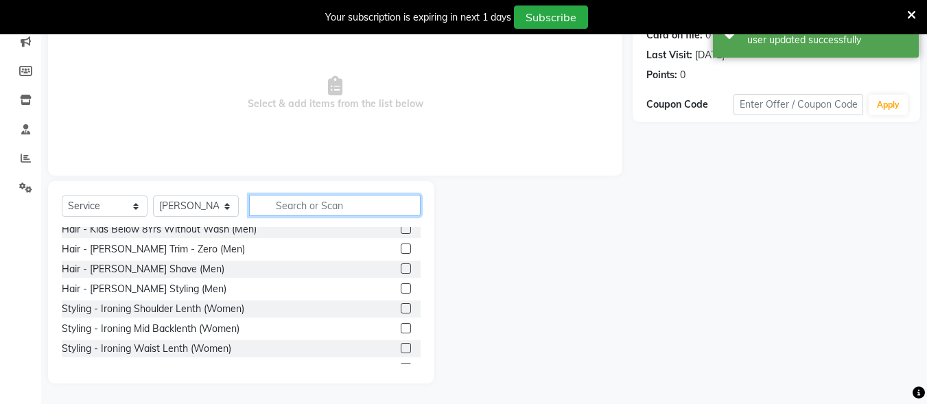
scroll to position [206, 0]
click at [401, 285] on label at bounding box center [406, 288] width 10 height 10
click at [401, 285] on input "checkbox" at bounding box center [405, 288] width 9 height 9
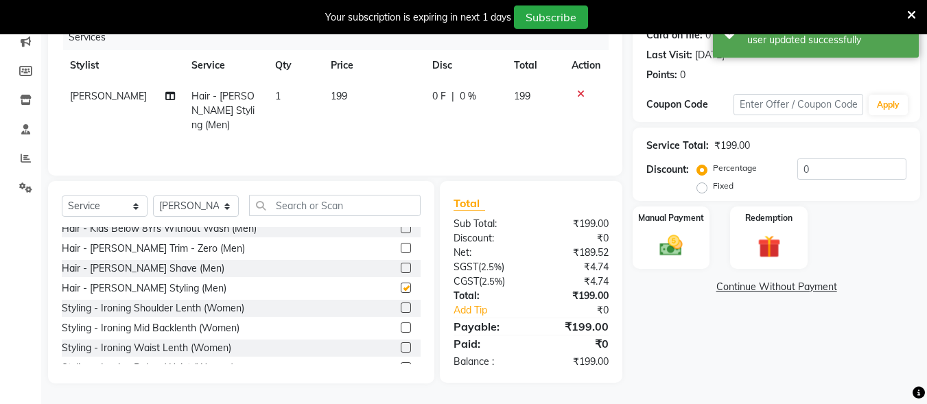
checkbox input "false"
click at [700, 241] on div "Manual Payment" at bounding box center [671, 237] width 80 height 65
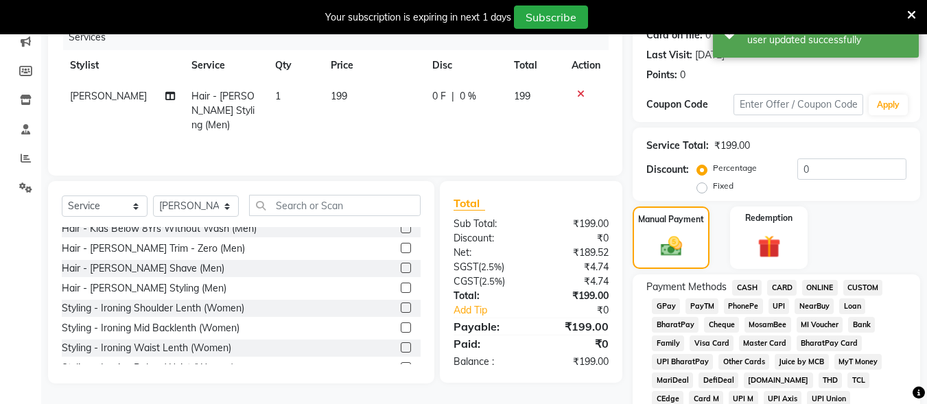
click at [774, 310] on span "UPI" at bounding box center [778, 306] width 21 height 16
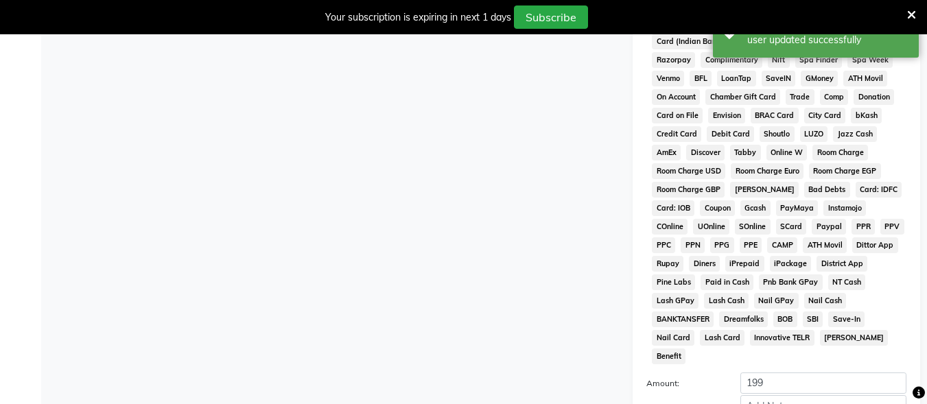
scroll to position [679, 0]
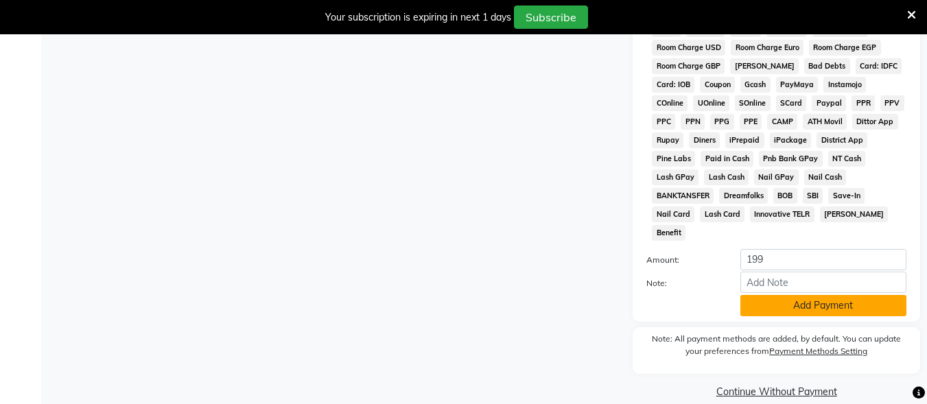
click at [783, 295] on button "Add Payment" at bounding box center [823, 305] width 166 height 21
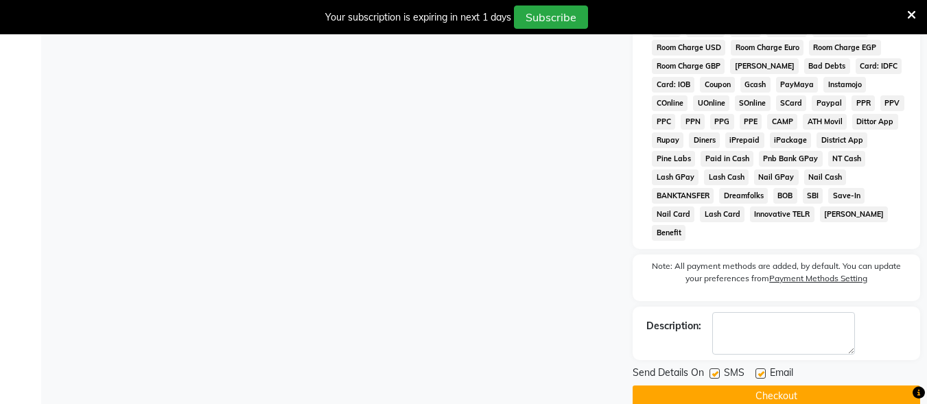
click at [716, 368] on label at bounding box center [714, 373] width 10 height 10
click at [716, 370] on input "checkbox" at bounding box center [713, 374] width 9 height 9
checkbox input "false"
click at [757, 368] on label at bounding box center [760, 373] width 10 height 10
click at [757, 370] on input "checkbox" at bounding box center [759, 374] width 9 height 9
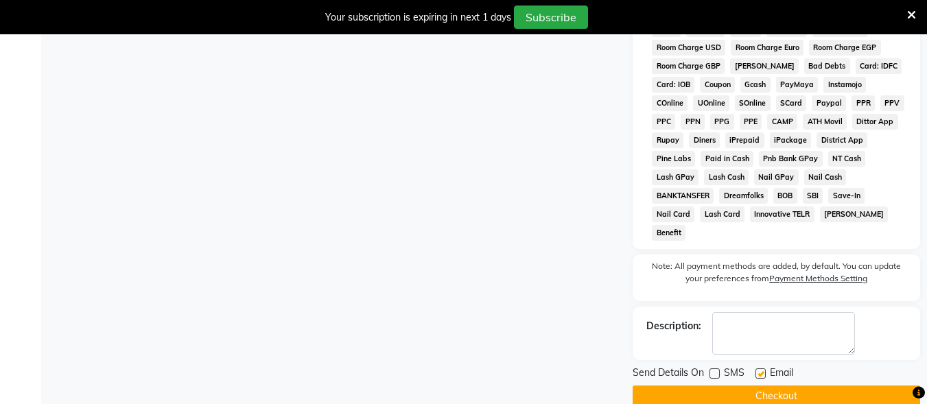
checkbox input "false"
click at [768, 385] on button "Checkout" at bounding box center [775, 395] width 287 height 21
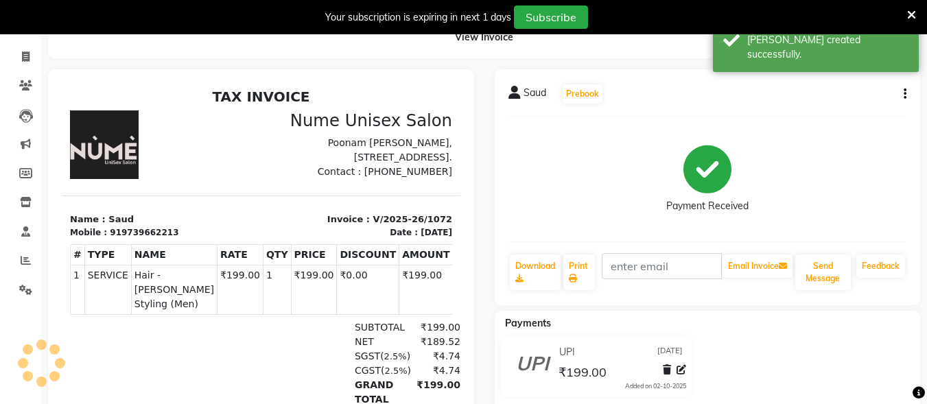
scroll to position [76, 0]
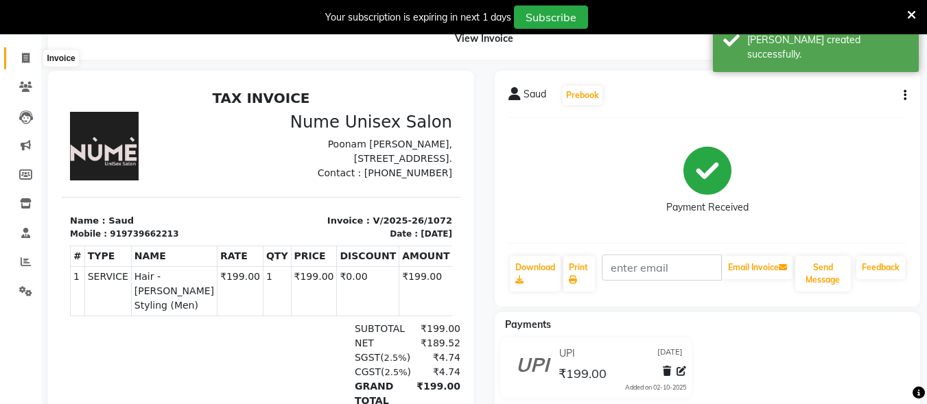
click at [25, 53] on icon at bounding box center [26, 58] width 8 height 10
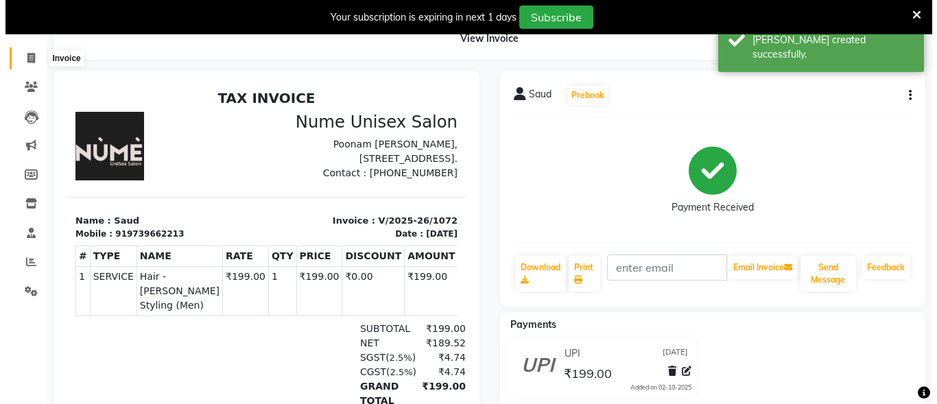
scroll to position [43, 0]
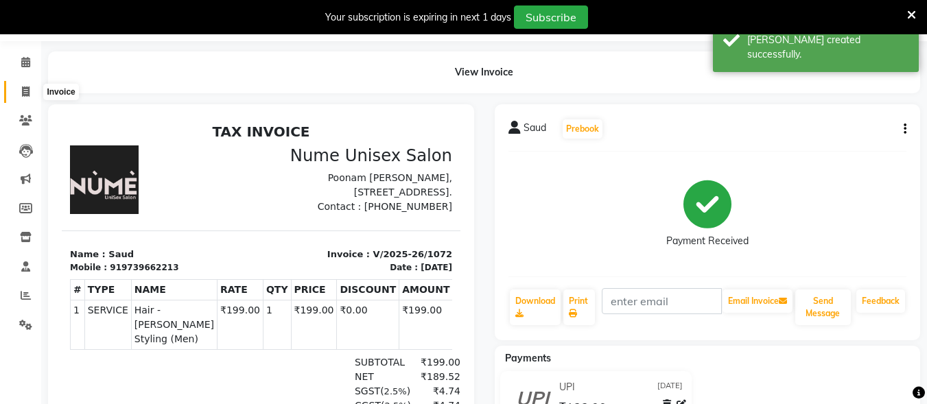
select select "7047"
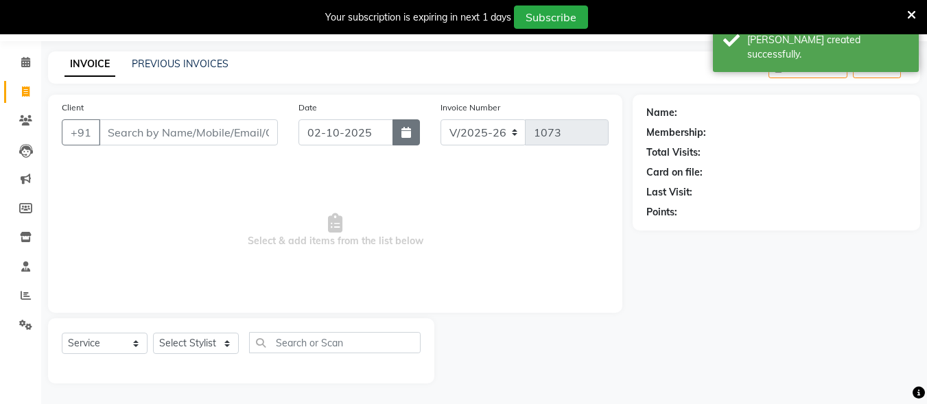
click at [405, 126] on button "button" at bounding box center [405, 132] width 27 height 26
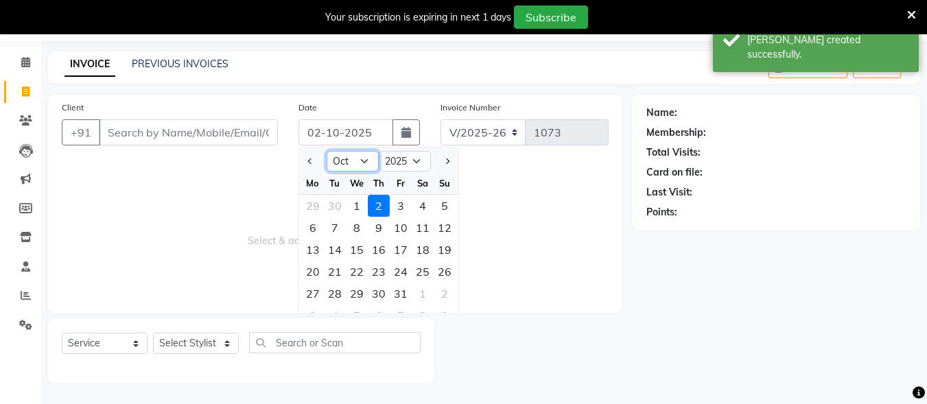
click at [366, 155] on select "Jan Feb Mar Apr May Jun [DATE] Aug Sep Oct Nov Dec" at bounding box center [352, 161] width 52 height 21
click at [326, 151] on select "Jan Feb Mar Apr May Jun [DATE] Aug Sep Oct Nov Dec" at bounding box center [352, 161] width 52 height 21
click at [344, 265] on div "23" at bounding box center [335, 272] width 22 height 22
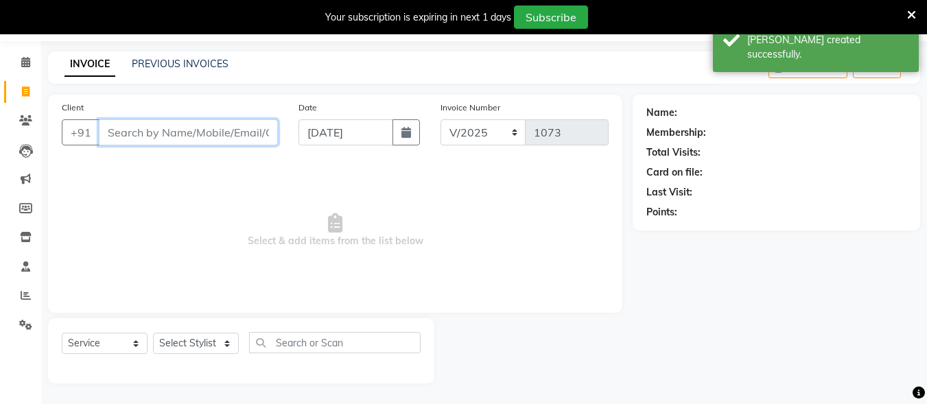
click at [203, 132] on input "Client" at bounding box center [188, 132] width 179 height 26
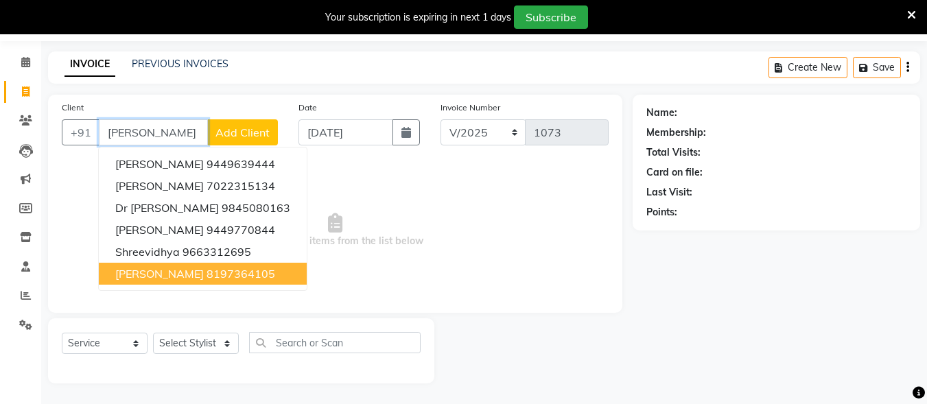
click at [206, 274] on ngb-highlight "8197364105" at bounding box center [240, 274] width 69 height 14
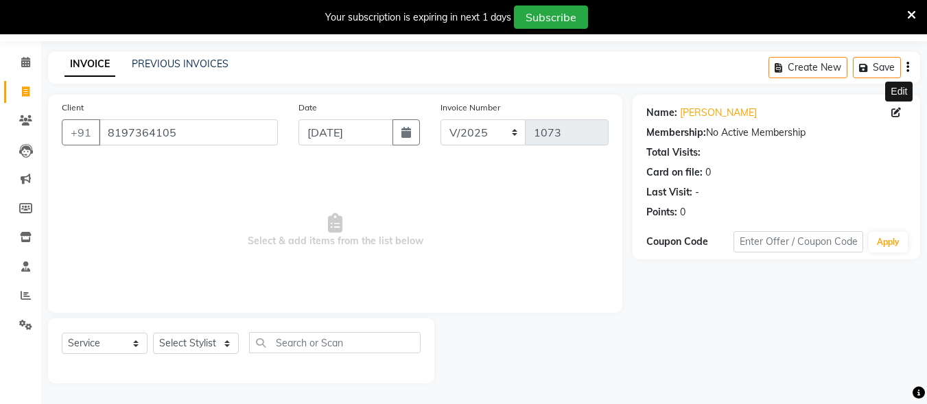
click at [894, 112] on icon at bounding box center [896, 113] width 10 height 10
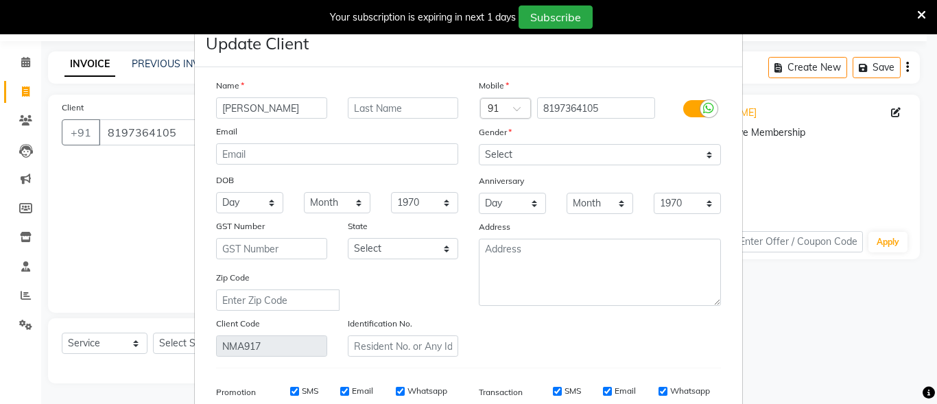
click at [676, 102] on div at bounding box center [698, 108] width 66 height 22
click at [690, 109] on label at bounding box center [698, 108] width 31 height 17
click at [0, 0] on input "checkbox" at bounding box center [0, 0] width 0 height 0
click at [575, 388] on input "SMS" at bounding box center [575, 391] width 9 height 9
click at [658, 390] on input "Email" at bounding box center [662, 391] width 9 height 9
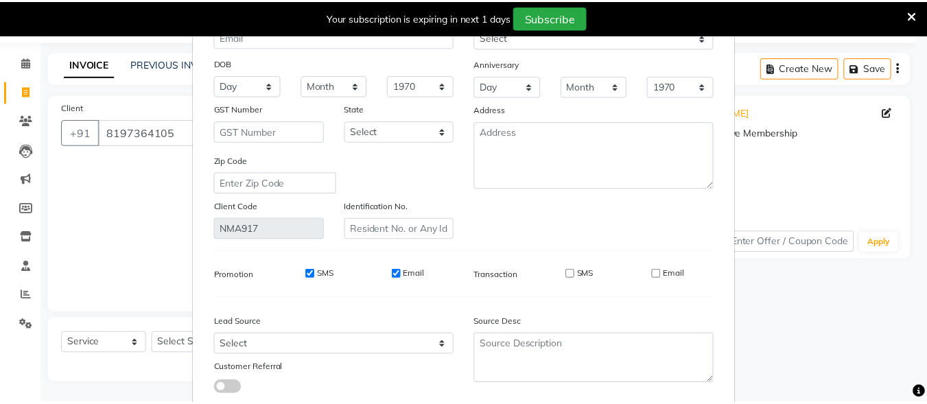
scroll to position [204, 0]
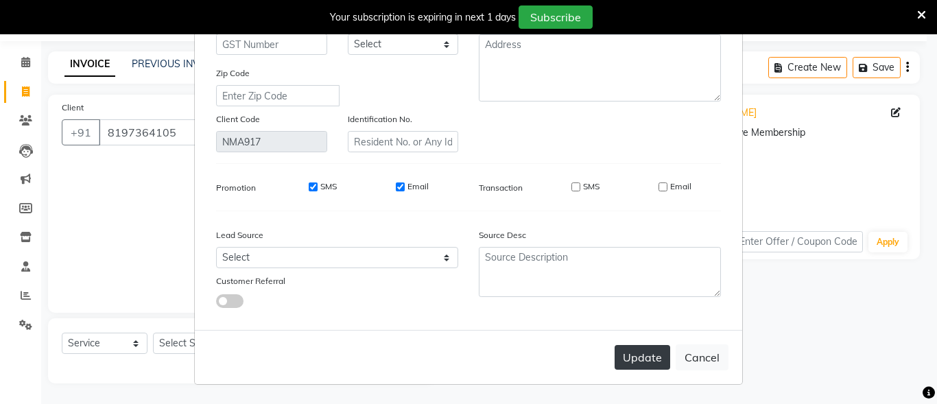
click at [649, 361] on button "Update" at bounding box center [642, 357] width 56 height 25
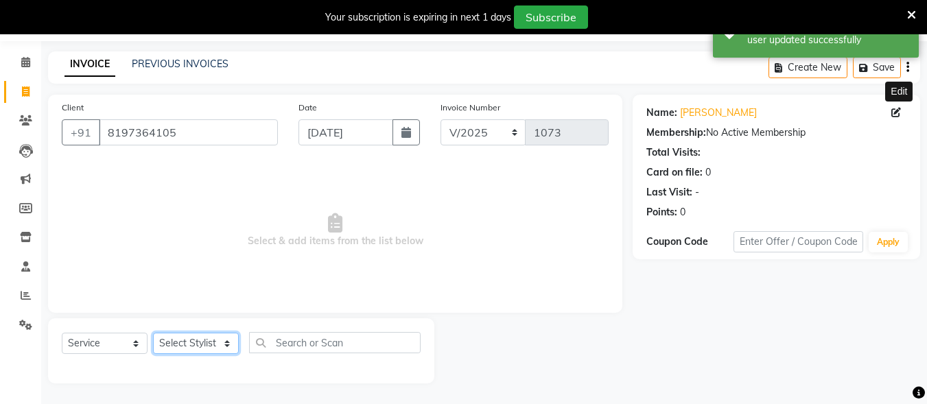
click at [162, 346] on select "Select Stylist Admin [PERSON_NAME] [PERSON_NAME] S [PERSON_NAME] Mohd [PERSON_N…" at bounding box center [196, 343] width 86 height 21
click at [153, 333] on select "Select Stylist Admin [PERSON_NAME] [PERSON_NAME] S [PERSON_NAME] Mohd [PERSON_N…" at bounding box center [196, 343] width 86 height 21
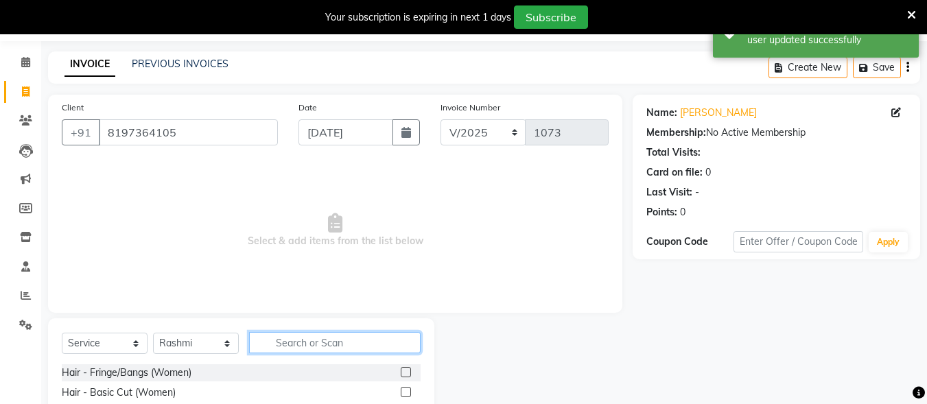
click at [353, 344] on input "text" at bounding box center [334, 342] width 171 height 21
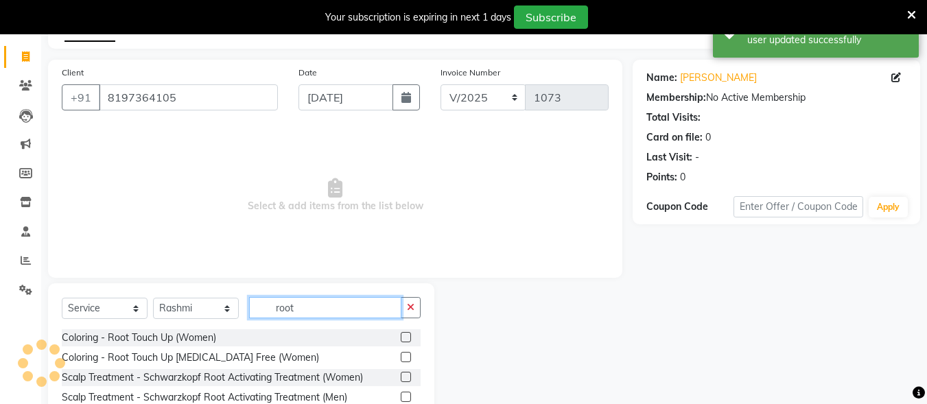
scroll to position [122, 0]
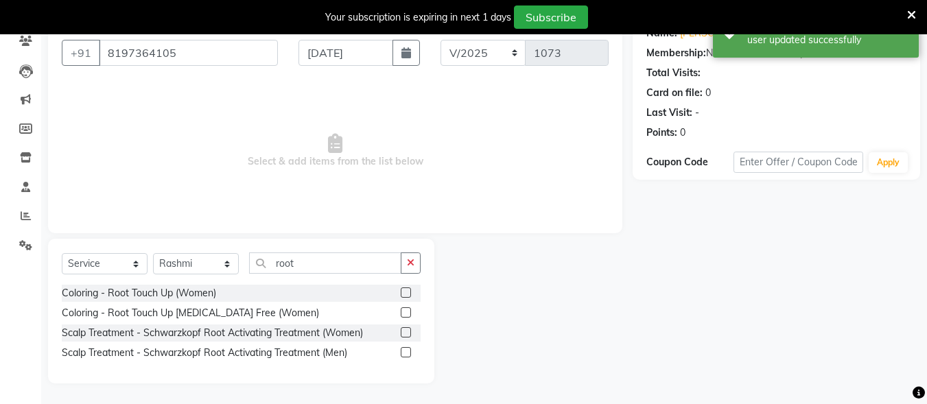
click at [402, 314] on label at bounding box center [406, 312] width 10 height 10
click at [402, 314] on input "checkbox" at bounding box center [405, 313] width 9 height 9
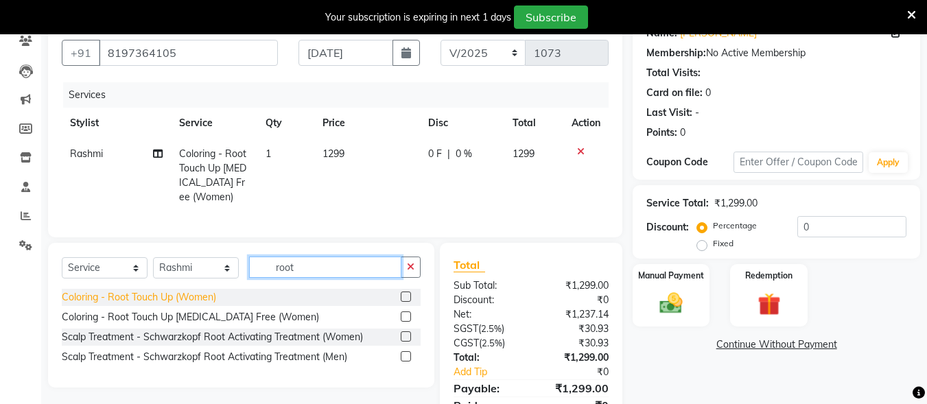
drag, startPoint x: 343, startPoint y: 277, endPoint x: 187, endPoint y: 300, distance: 157.4
click at [188, 300] on div "Select Service Product Membership Package Voucher Prepaid Gift Card Select Styl…" at bounding box center [241, 315] width 386 height 145
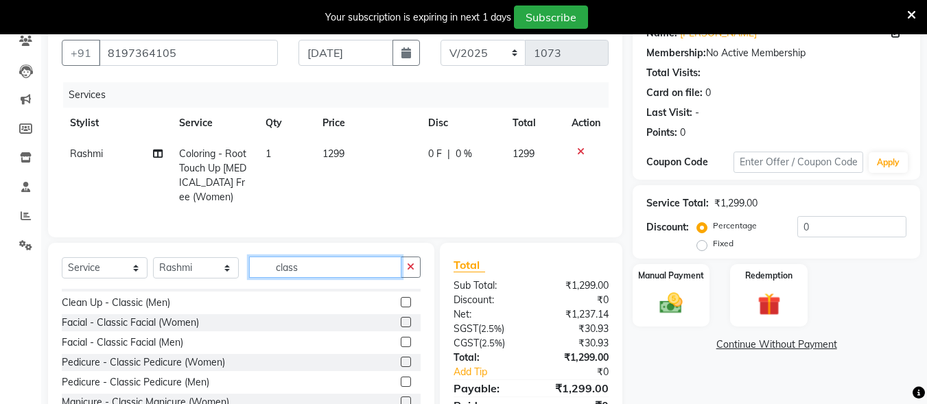
scroll to position [22, 0]
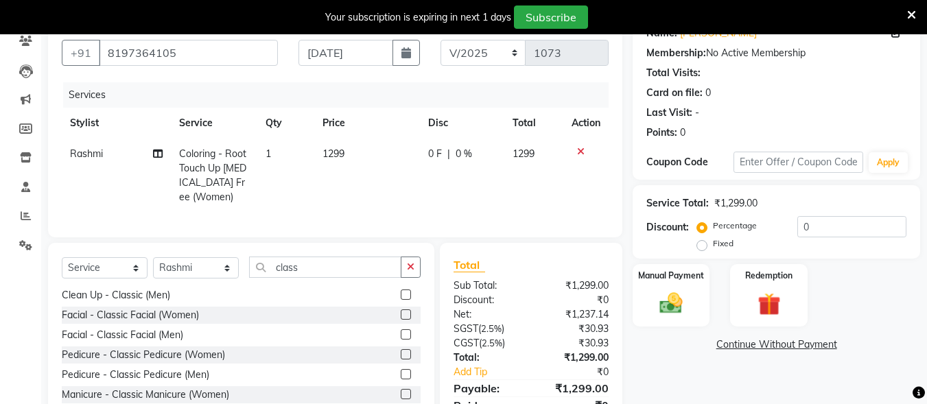
click at [401, 359] on label at bounding box center [406, 354] width 10 height 10
click at [401, 359] on input "checkbox" at bounding box center [405, 354] width 9 height 9
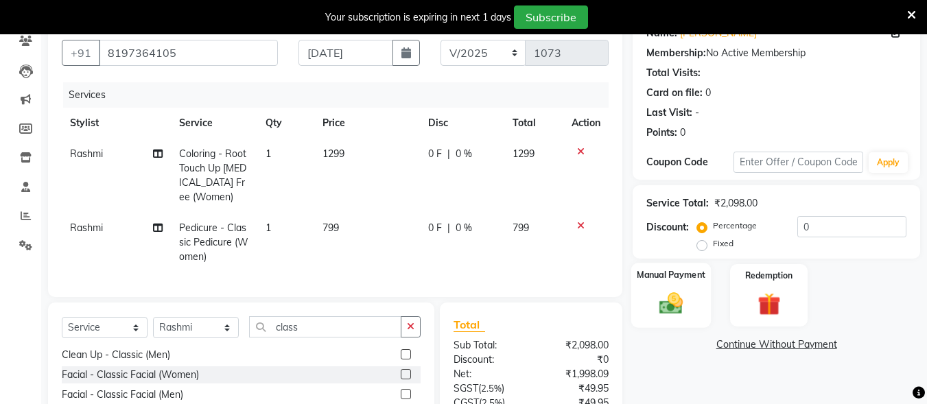
click at [652, 298] on img at bounding box center [671, 302] width 38 height 27
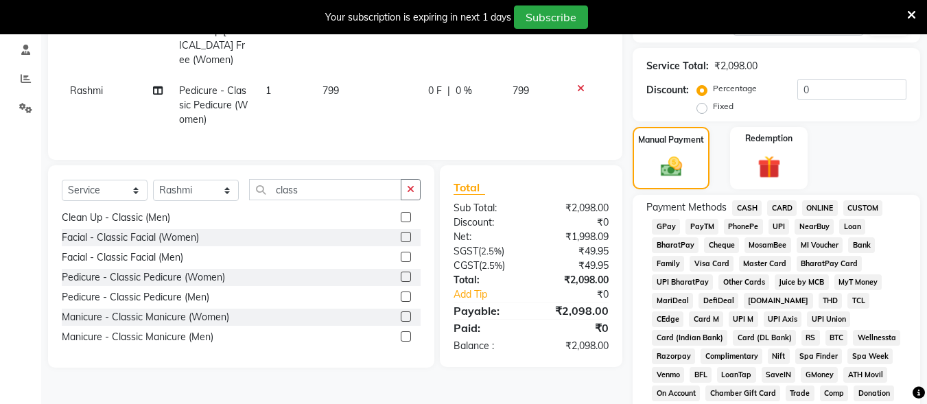
click at [776, 227] on span "UPI" at bounding box center [778, 227] width 21 height 16
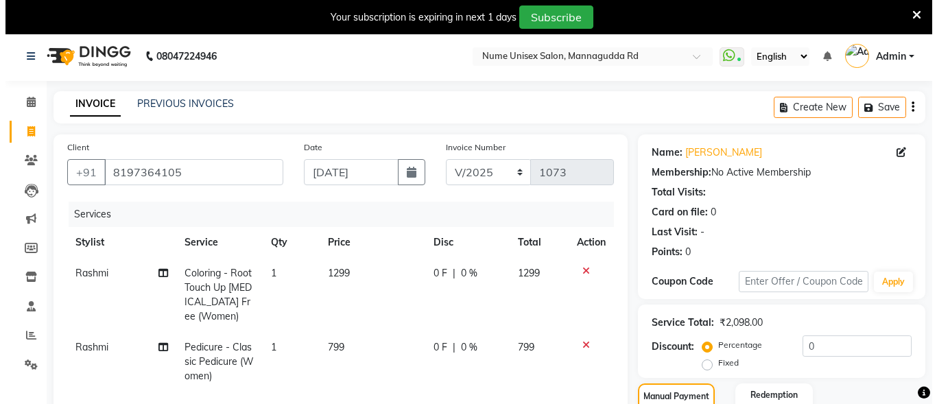
scroll to position [0, 0]
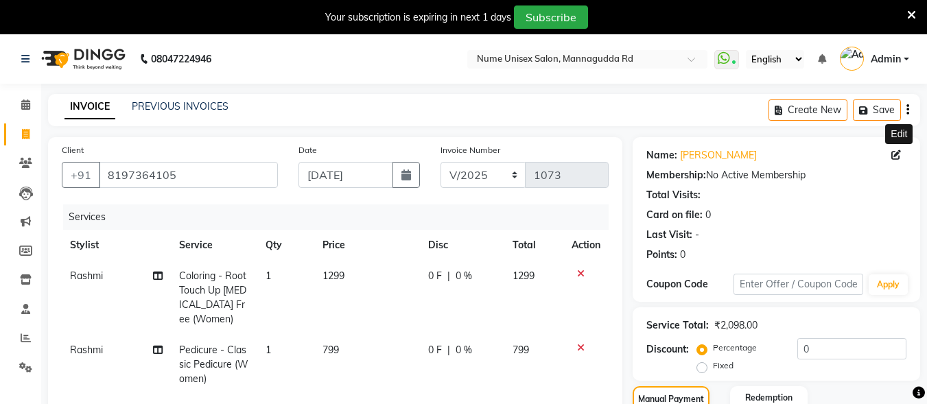
click at [899, 153] on icon at bounding box center [896, 155] width 10 height 10
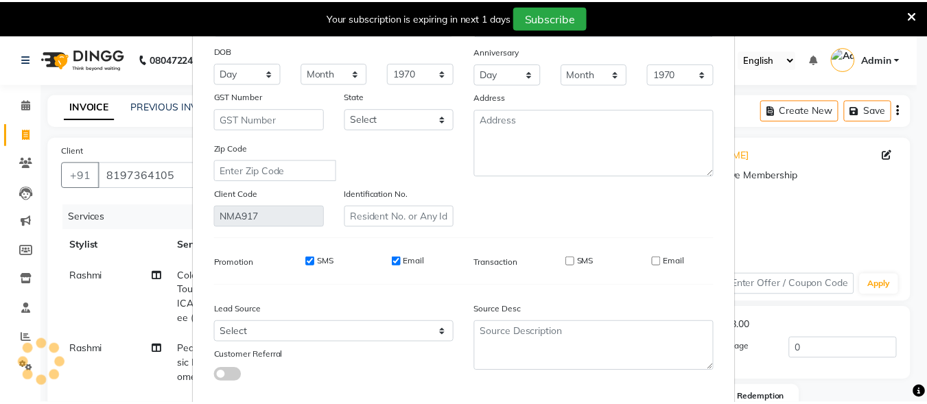
scroll to position [204, 0]
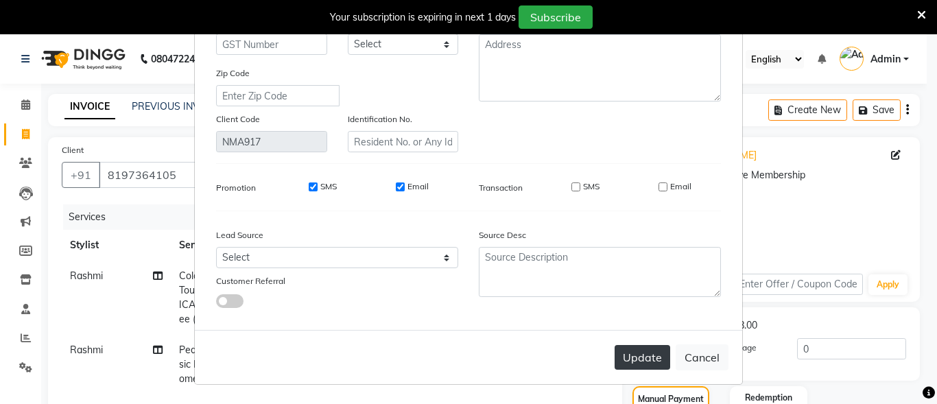
click at [649, 354] on button "Update" at bounding box center [642, 357] width 56 height 25
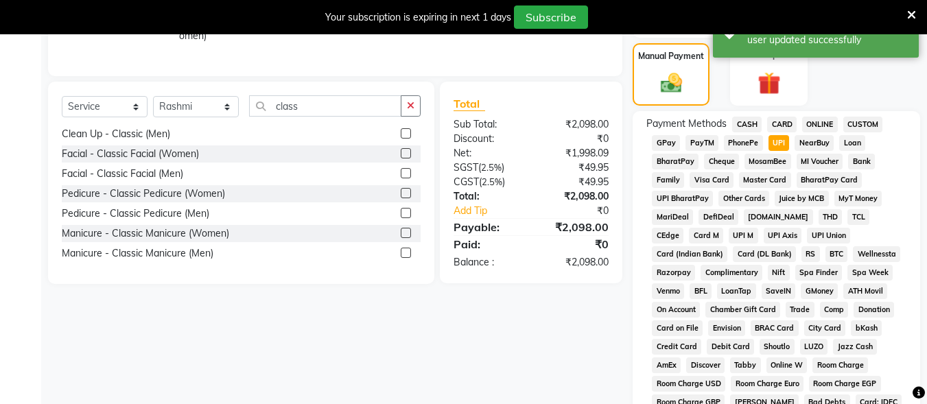
scroll to position [617, 0]
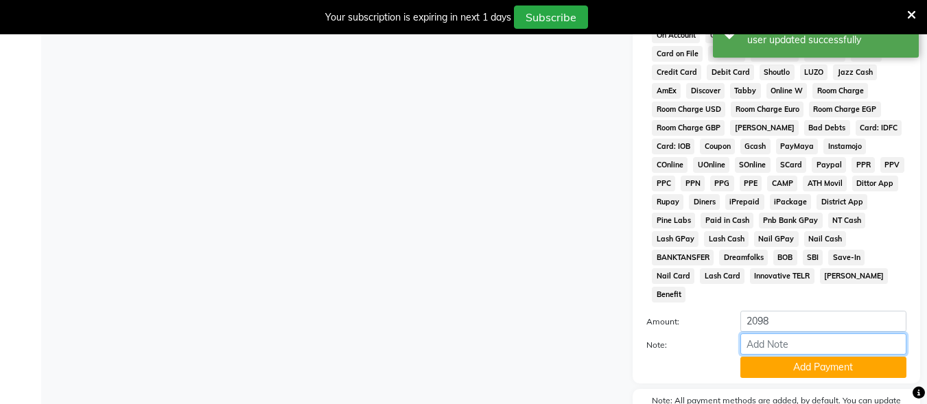
click at [775, 335] on input "Note:" at bounding box center [823, 343] width 166 height 21
click at [781, 357] on button "Add Payment" at bounding box center [823, 367] width 166 height 21
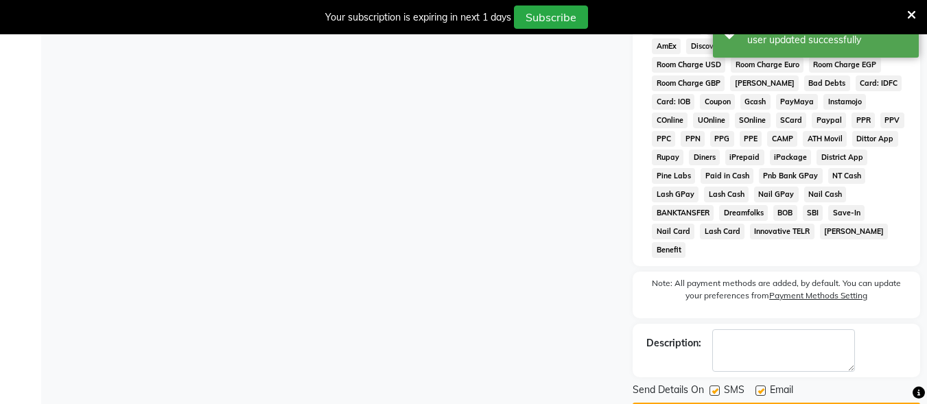
scroll to position [684, 0]
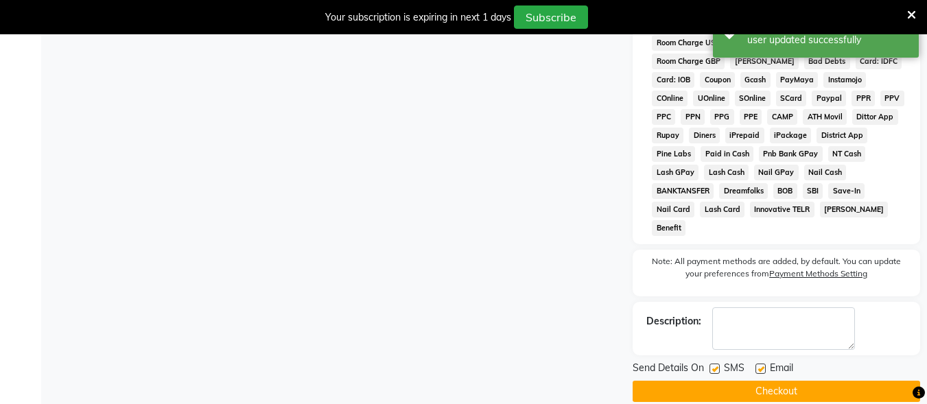
click at [719, 363] on label at bounding box center [714, 368] width 10 height 10
click at [718, 365] on input "checkbox" at bounding box center [713, 369] width 9 height 9
click at [763, 363] on label at bounding box center [760, 368] width 10 height 10
click at [763, 365] on input "checkbox" at bounding box center [759, 369] width 9 height 9
click at [768, 381] on button "Checkout" at bounding box center [775, 391] width 287 height 21
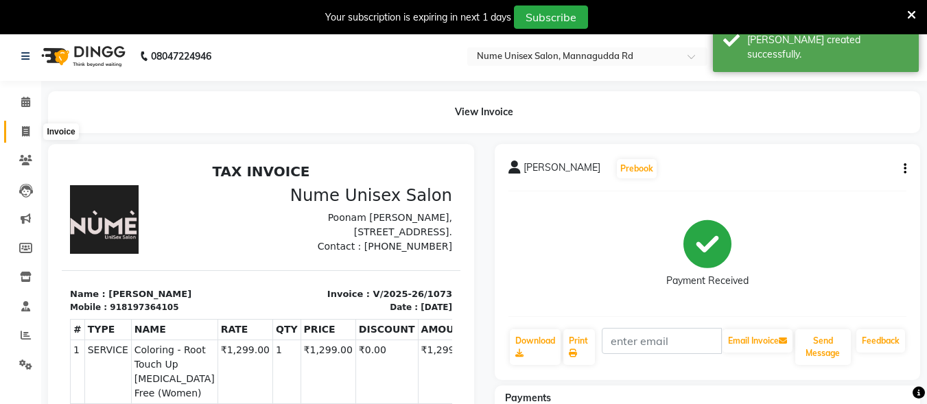
click at [30, 127] on span at bounding box center [26, 132] width 24 height 16
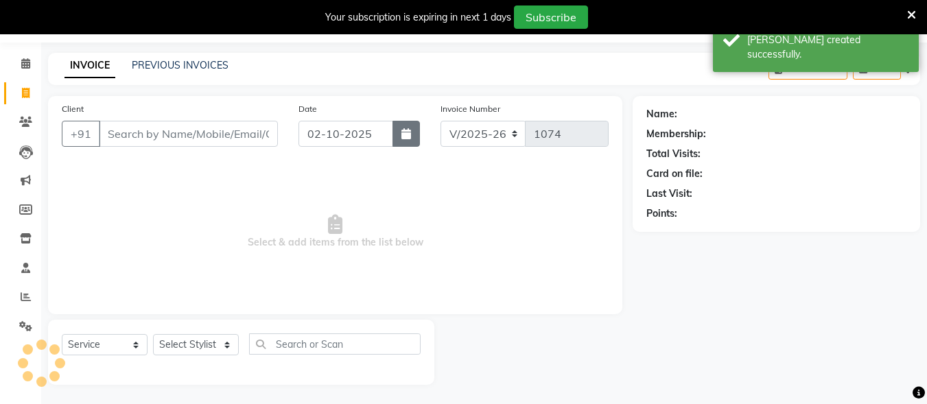
scroll to position [43, 0]
click at [401, 135] on icon "button" at bounding box center [406, 132] width 10 height 11
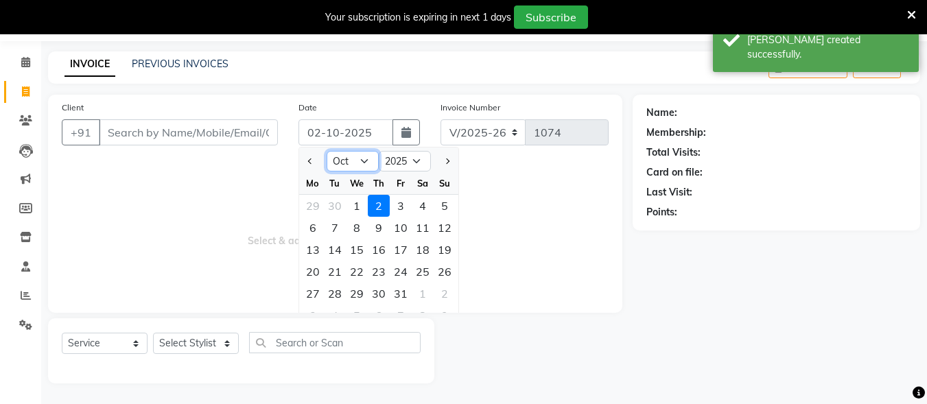
drag, startPoint x: 359, startPoint y: 152, endPoint x: 358, endPoint y: 161, distance: 9.0
click at [359, 152] on select "Jan Feb Mar Apr May Jun [DATE] Aug Sep Oct Nov Dec" at bounding box center [352, 161] width 52 height 21
click at [134, 132] on input "Client" at bounding box center [188, 132] width 179 height 26
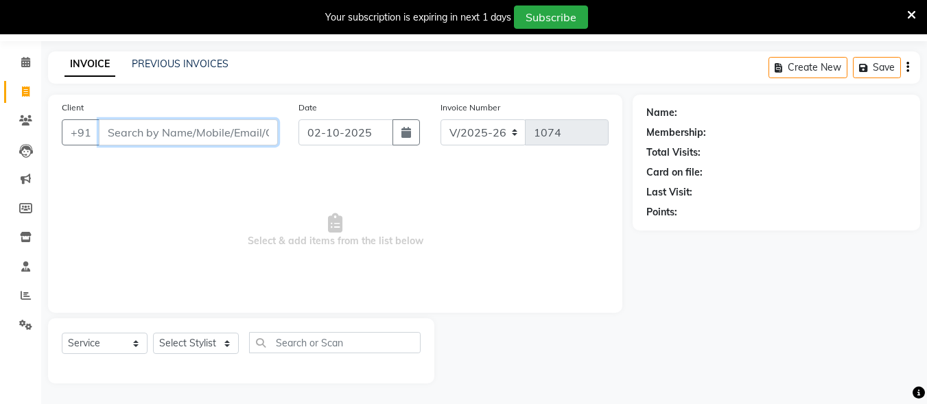
click at [134, 133] on input "Client" at bounding box center [188, 132] width 179 height 26
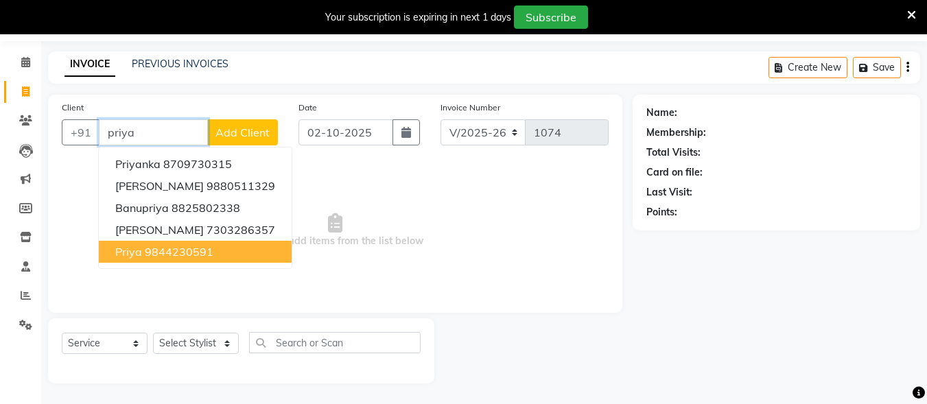
click at [184, 248] on ngb-highlight "9844230591" at bounding box center [179, 252] width 69 height 14
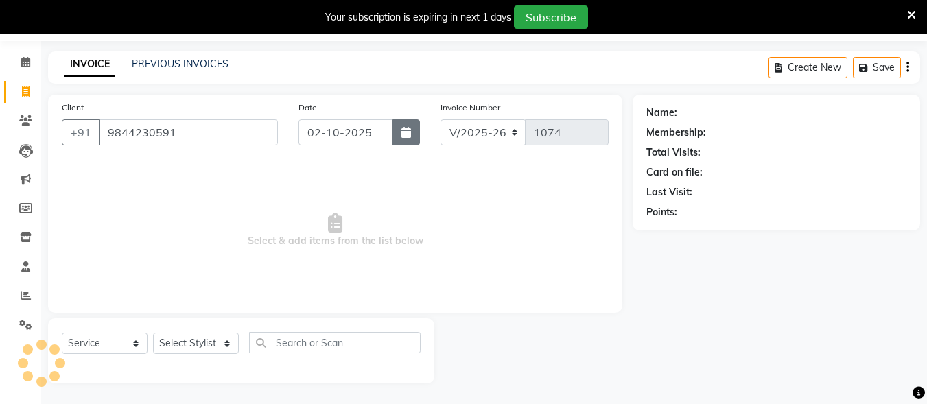
click at [396, 137] on button "button" at bounding box center [405, 132] width 27 height 26
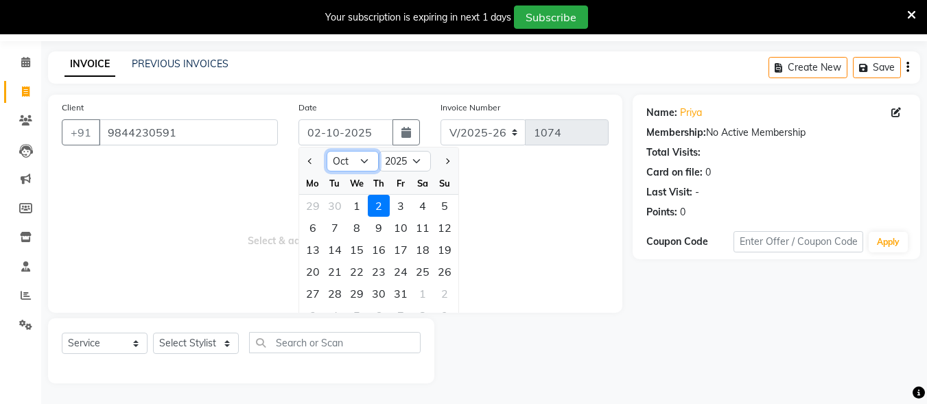
click at [359, 161] on select "Jan Feb Mar Apr May Jun [DATE] Aug Sep Oct Nov Dec" at bounding box center [352, 161] width 52 height 21
click at [326, 151] on select "Jan Feb Mar Apr May Jun [DATE] Aug Sep Oct Nov Dec" at bounding box center [352, 161] width 52 height 21
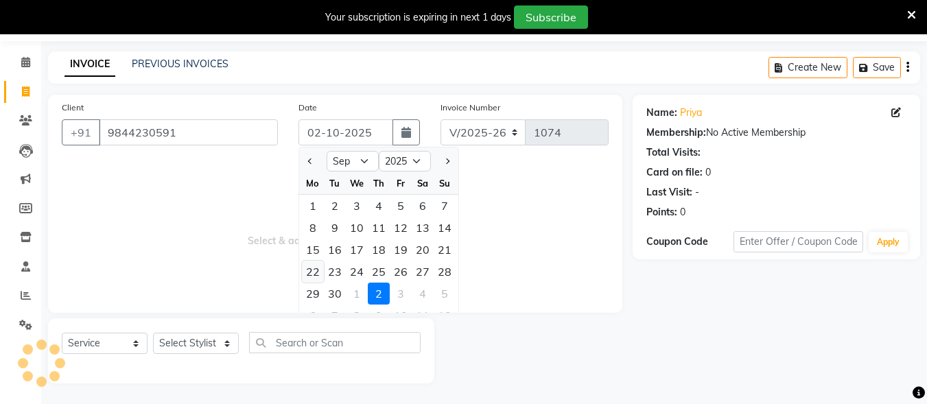
click at [320, 270] on div "22" at bounding box center [313, 272] width 22 height 22
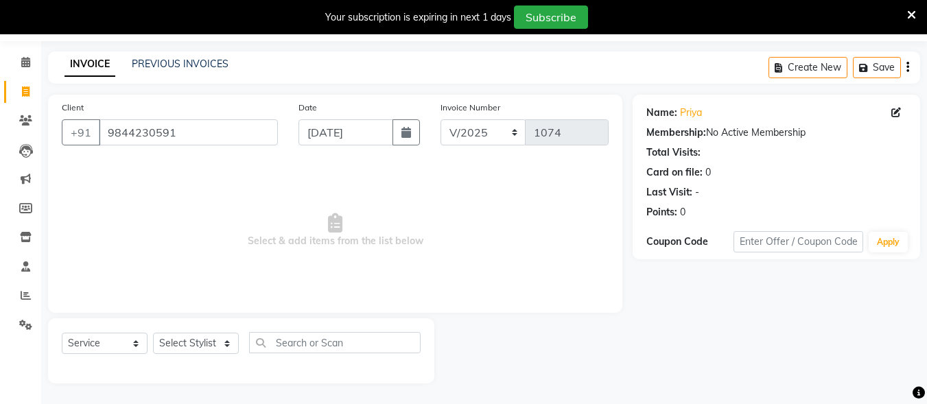
click at [204, 342] on div "Select Service Product Membership Package Voucher Prepaid Gift Card Select Styl…" at bounding box center [241, 350] width 386 height 65
click at [204, 342] on select "Select Stylist Admin [PERSON_NAME] [PERSON_NAME] S [PERSON_NAME] Mohd [PERSON_N…" at bounding box center [196, 343] width 86 height 21
click at [153, 333] on select "Select Stylist Admin [PERSON_NAME] [PERSON_NAME] S [PERSON_NAME] Mohd [PERSON_N…" at bounding box center [196, 343] width 86 height 21
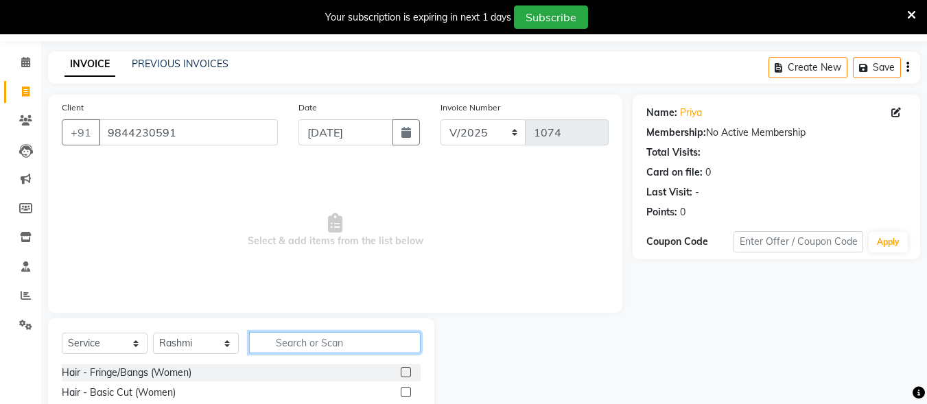
click at [317, 335] on input "text" at bounding box center [334, 342] width 171 height 21
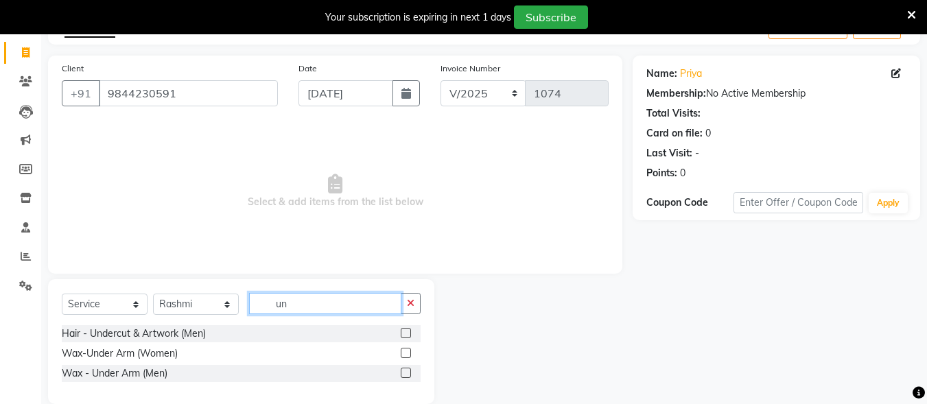
scroll to position [102, 0]
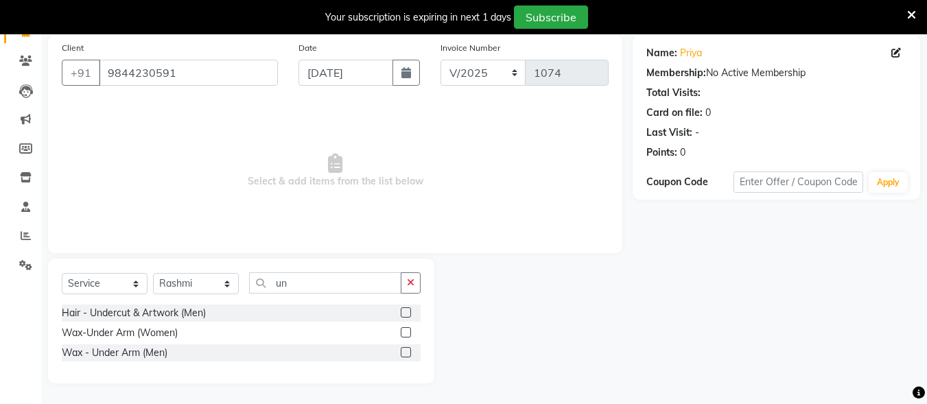
drag, startPoint x: 311, startPoint y: 294, endPoint x: 305, endPoint y: 283, distance: 13.5
click at [307, 287] on div "Select Service Product Membership Package Voucher Prepaid Gift Card Select Styl…" at bounding box center [241, 288] width 359 height 32
drag, startPoint x: 305, startPoint y: 283, endPoint x: 263, endPoint y: 294, distance: 42.6
click at [263, 294] on div "Select Service Product Membership Package Voucher Prepaid Gift Card Select Styl…" at bounding box center [241, 288] width 359 height 32
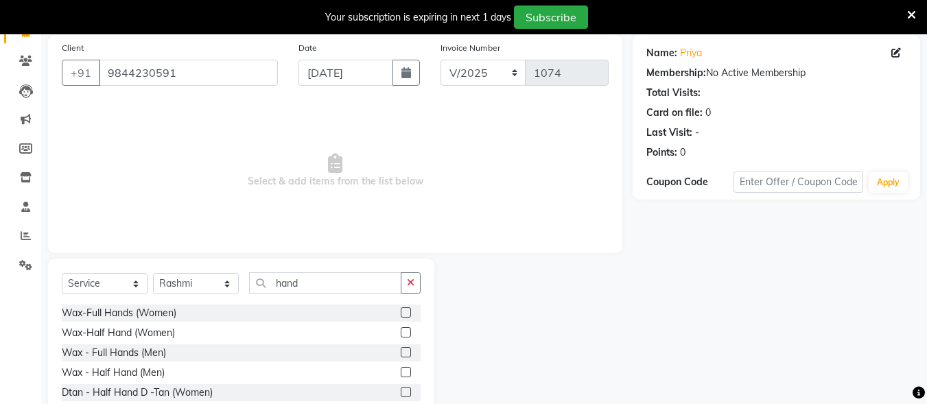
click at [401, 339] on div at bounding box center [405, 334] width 9 height 14
click at [401, 335] on label at bounding box center [406, 332] width 10 height 10
click at [401, 335] on input "checkbox" at bounding box center [405, 333] width 9 height 9
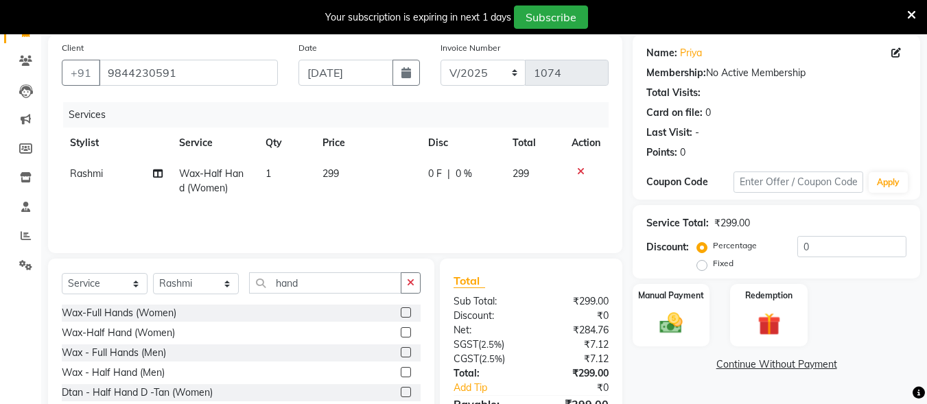
click at [345, 170] on td "299" at bounding box center [367, 180] width 106 height 45
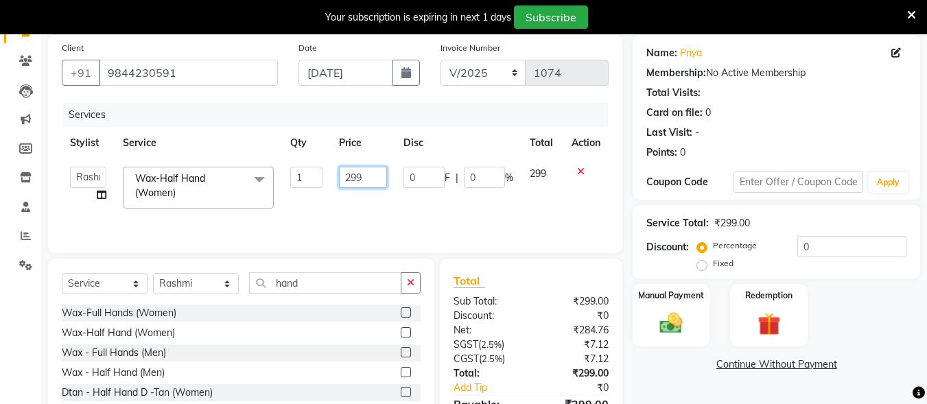
drag, startPoint x: 372, startPoint y: 175, endPoint x: 321, endPoint y: 188, distance: 52.4
click at [321, 188] on tr "Admin [PERSON_NAME] [PERSON_NAME] S [PERSON_NAME] [PERSON_NAME] Preema Rashmi […" at bounding box center [335, 187] width 547 height 58
click at [660, 261] on div "Discount: Percentage Fixed 0" at bounding box center [776, 254] width 260 height 37
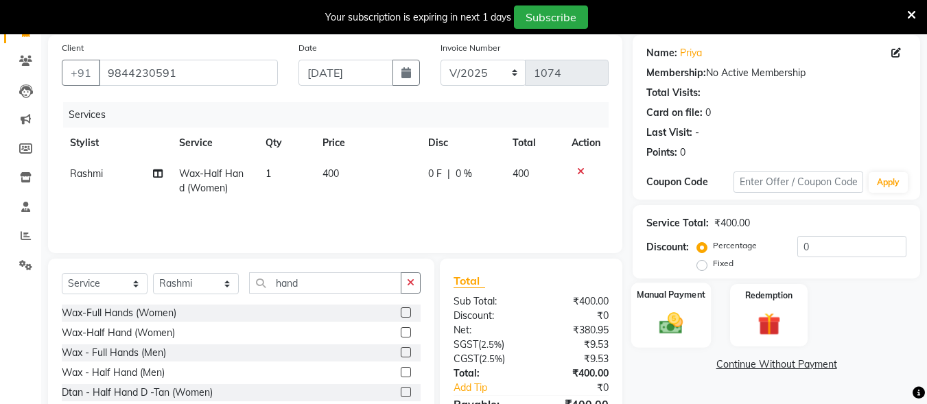
click at [680, 331] on img at bounding box center [671, 322] width 38 height 27
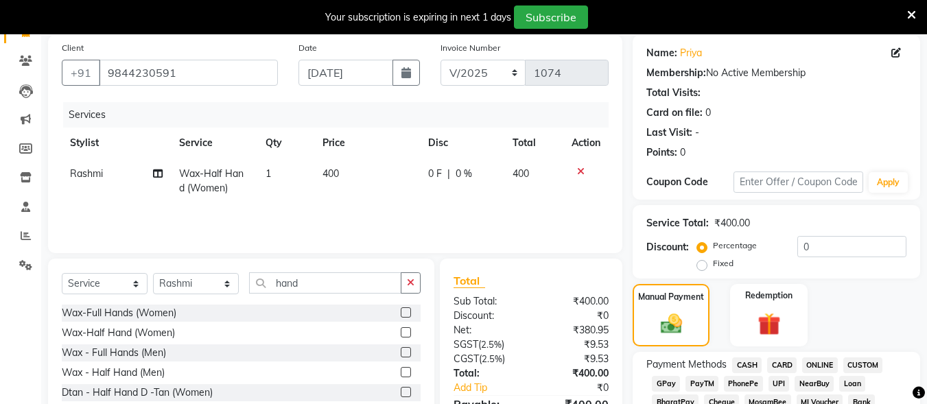
click at [778, 379] on span "UPI" at bounding box center [778, 384] width 21 height 16
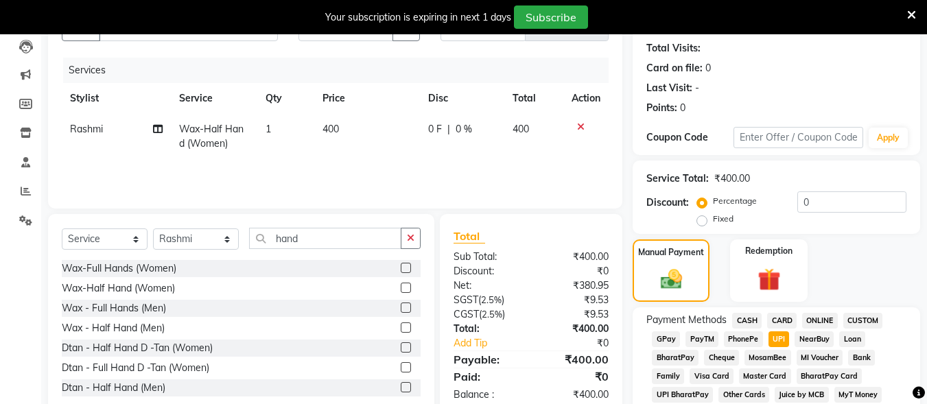
scroll to position [171, 0]
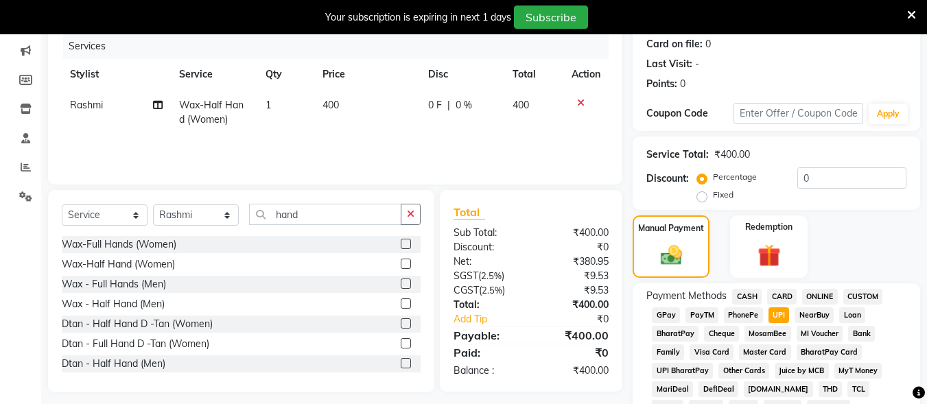
click at [736, 299] on span "CASH" at bounding box center [746, 297] width 29 height 16
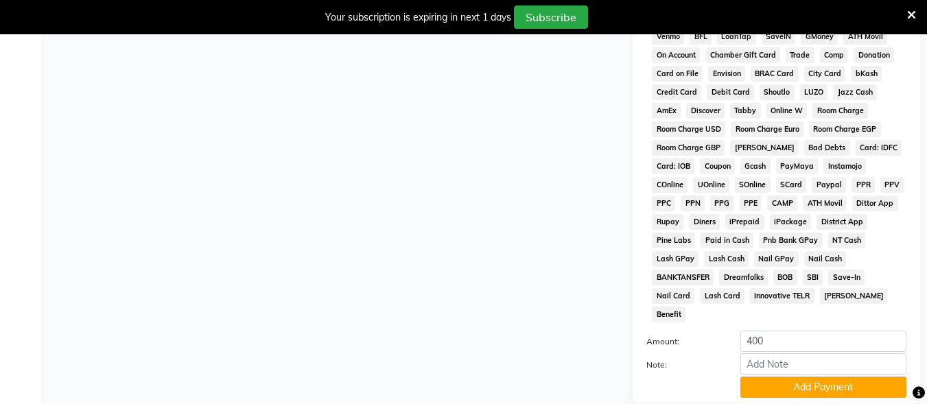
scroll to position [679, 0]
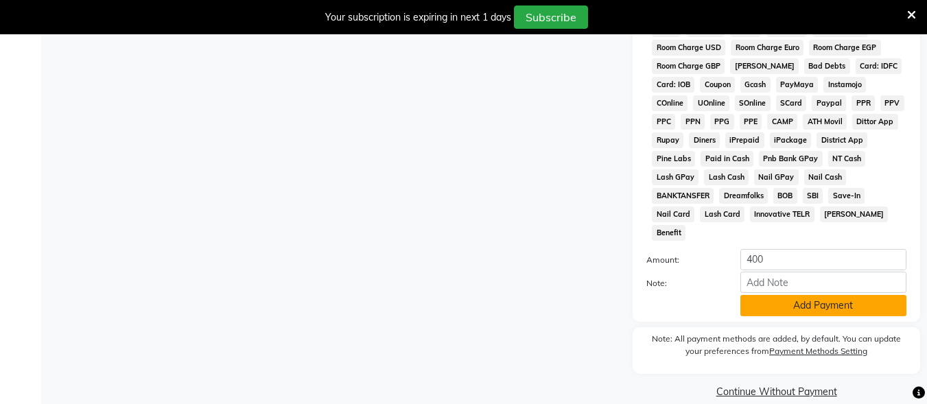
click at [805, 295] on button "Add Payment" at bounding box center [823, 305] width 166 height 21
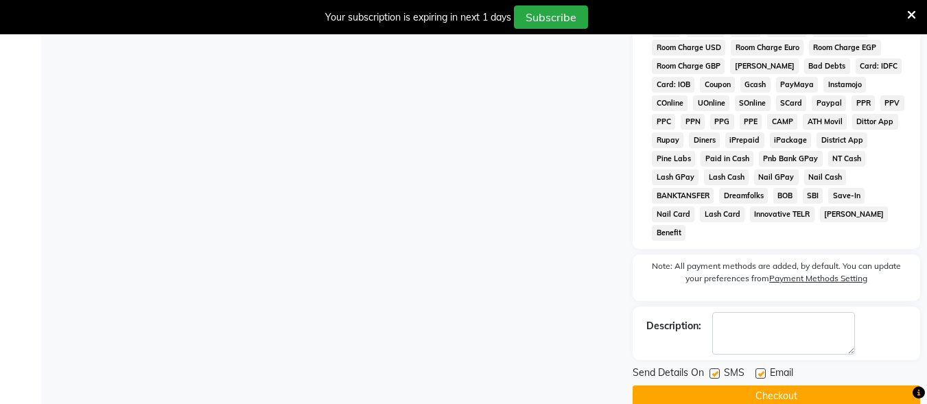
click at [719, 368] on label at bounding box center [714, 373] width 10 height 10
click at [718, 370] on input "checkbox" at bounding box center [713, 374] width 9 height 9
click at [757, 368] on label at bounding box center [760, 373] width 10 height 10
click at [757, 370] on input "checkbox" at bounding box center [759, 374] width 9 height 9
click at [760, 385] on button "Checkout" at bounding box center [775, 395] width 287 height 21
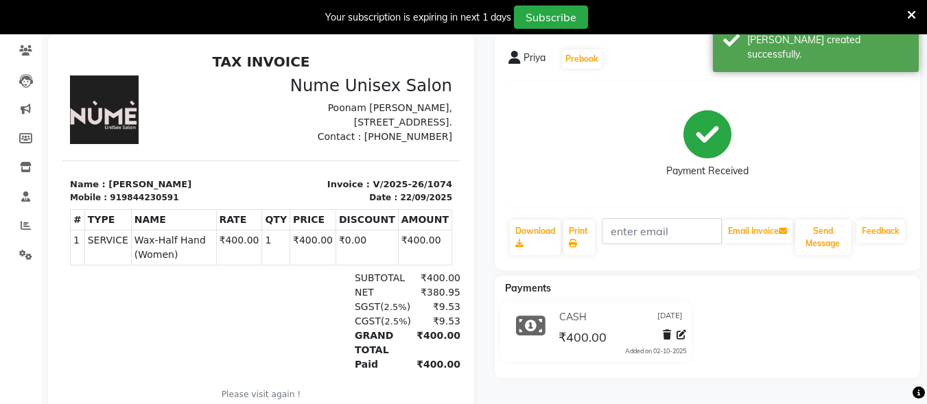
scroll to position [8, 0]
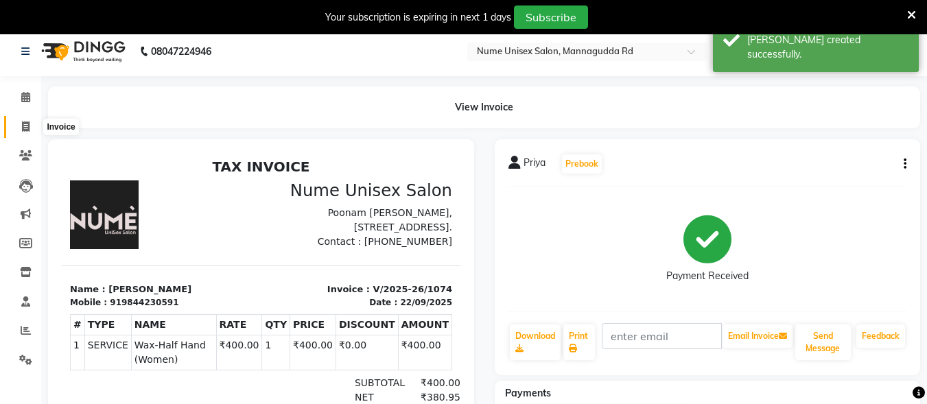
click at [20, 126] on span at bounding box center [26, 127] width 24 height 16
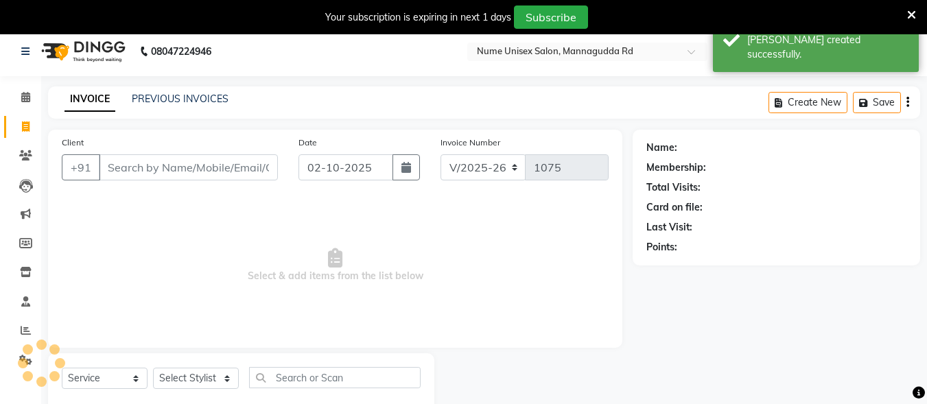
scroll to position [43, 0]
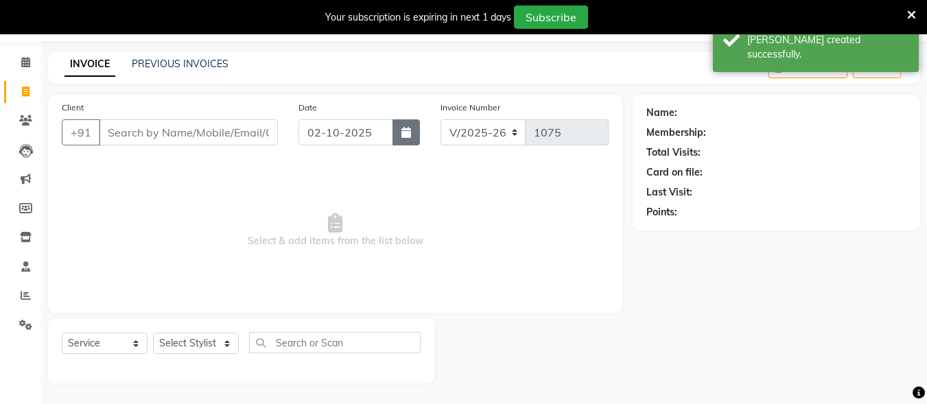
click at [405, 131] on icon "button" at bounding box center [406, 132] width 10 height 11
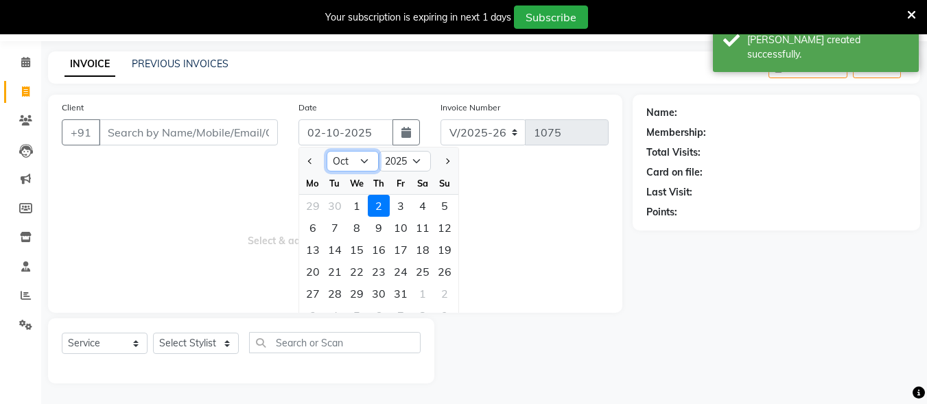
click at [366, 165] on select "Jan Feb Mar Apr May Jun [DATE] Aug Sep Oct Nov Dec" at bounding box center [352, 161] width 52 height 21
click at [326, 151] on select "Jan Feb Mar Apr May Jun [DATE] Aug Sep Oct Nov Dec" at bounding box center [352, 161] width 52 height 21
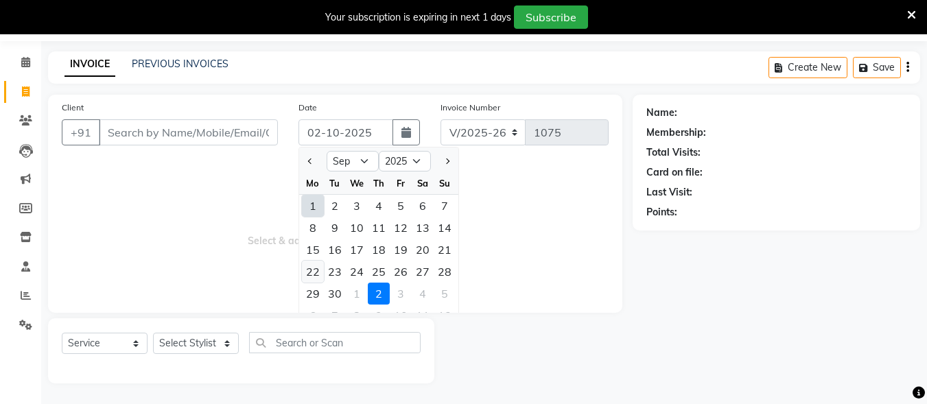
click at [317, 272] on div "22" at bounding box center [313, 272] width 22 height 22
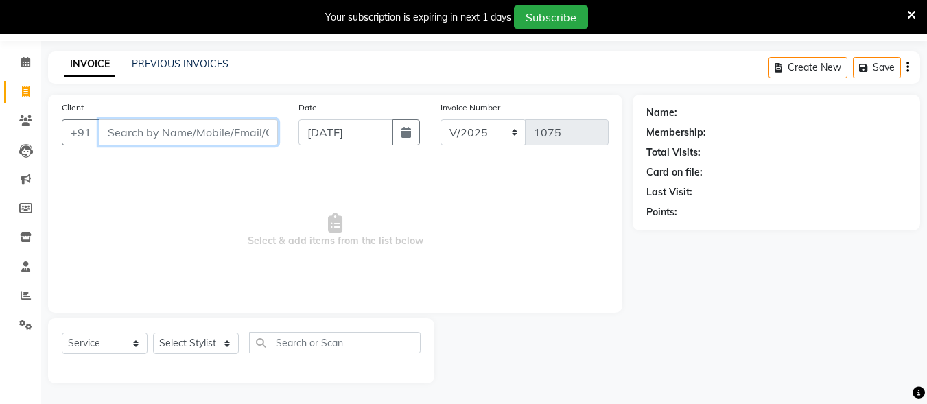
click at [230, 139] on input "Client" at bounding box center [188, 132] width 179 height 26
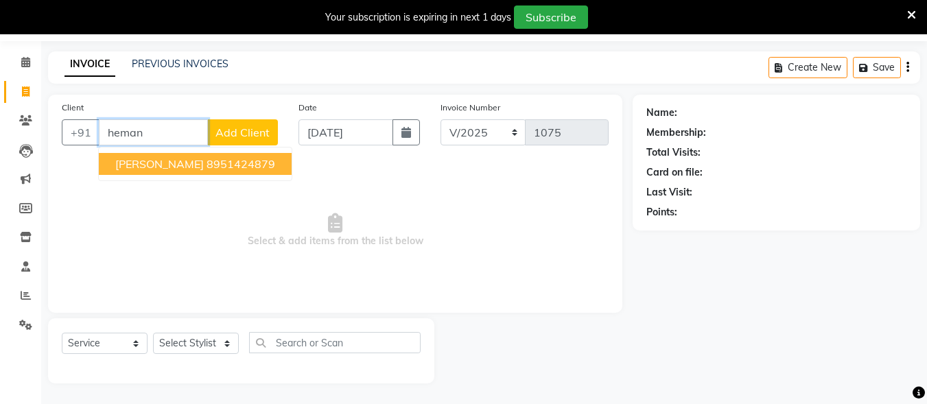
click at [206, 169] on ngb-highlight "8951424879" at bounding box center [240, 164] width 69 height 14
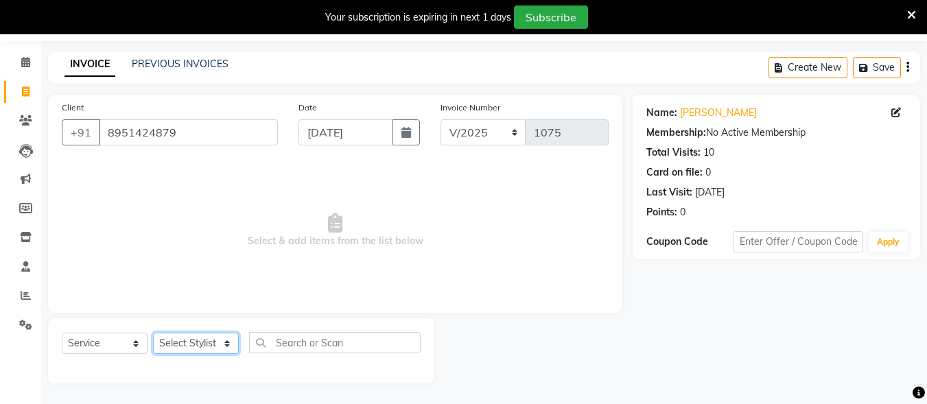
click at [207, 342] on select "Select Stylist Admin [PERSON_NAME] [PERSON_NAME] S [PERSON_NAME] Mohd [PERSON_N…" at bounding box center [196, 343] width 86 height 21
click at [153, 333] on select "Select Stylist Admin [PERSON_NAME] [PERSON_NAME] S [PERSON_NAME] Mohd [PERSON_N…" at bounding box center [196, 343] width 86 height 21
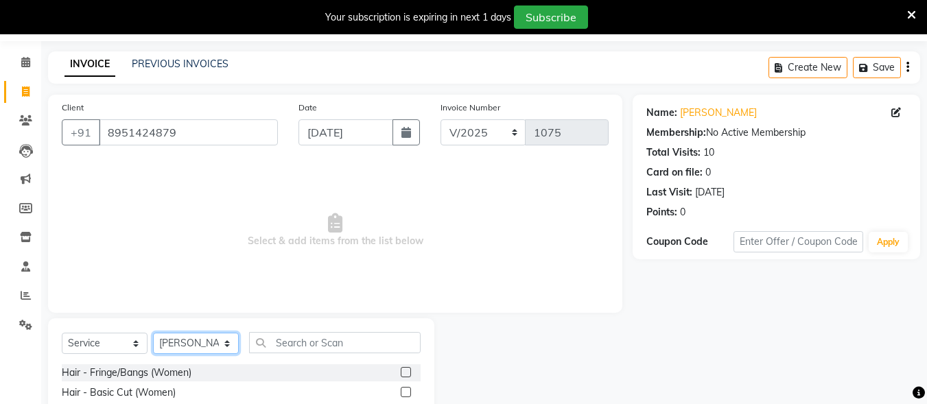
drag, startPoint x: 172, startPoint y: 351, endPoint x: 172, endPoint y: 343, distance: 8.2
click at [172, 351] on select "Select Stylist Admin [PERSON_NAME] [PERSON_NAME] S [PERSON_NAME] Mohd [PERSON_N…" at bounding box center [196, 343] width 86 height 21
click at [153, 333] on select "Select Stylist Admin [PERSON_NAME] [PERSON_NAME] S [PERSON_NAME] Mohd [PERSON_N…" at bounding box center [196, 343] width 86 height 21
click at [216, 337] on select "Select Stylist Admin [PERSON_NAME] [PERSON_NAME] S [PERSON_NAME] Mohd [PERSON_N…" at bounding box center [196, 343] width 86 height 21
click at [153, 333] on select "Select Stylist Admin [PERSON_NAME] [PERSON_NAME] S [PERSON_NAME] Mohd [PERSON_N…" at bounding box center [196, 343] width 86 height 21
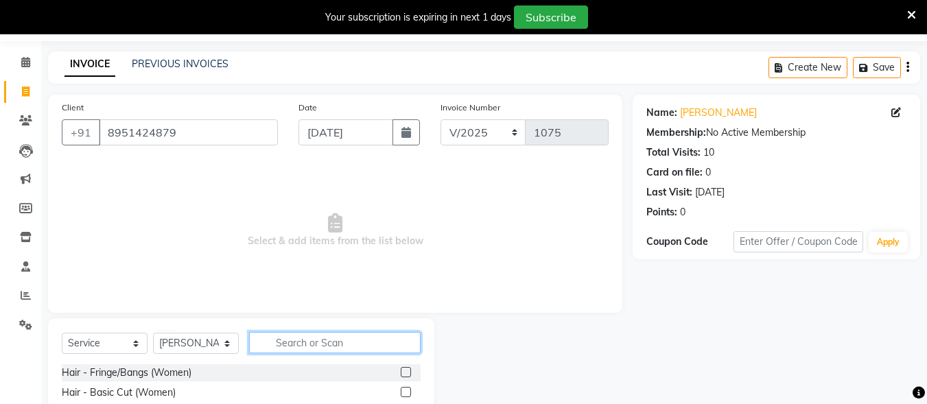
click at [283, 345] on input "text" at bounding box center [334, 342] width 171 height 21
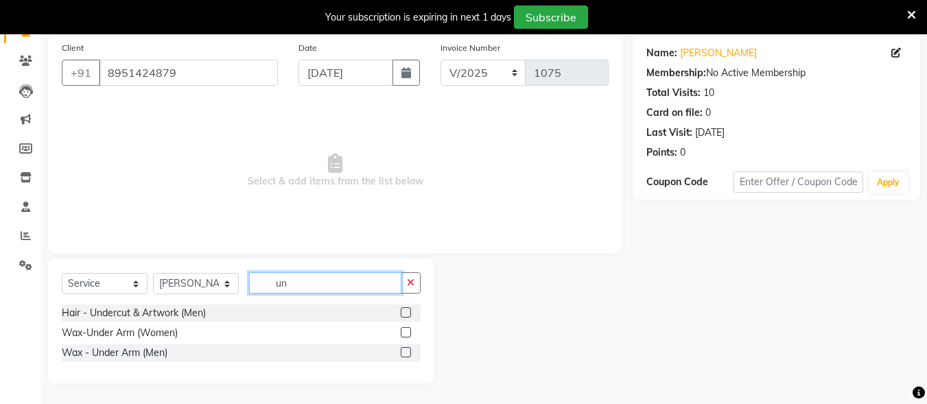
scroll to position [102, 0]
click at [409, 314] on label at bounding box center [406, 312] width 10 height 10
click at [409, 314] on input "checkbox" at bounding box center [405, 313] width 9 height 9
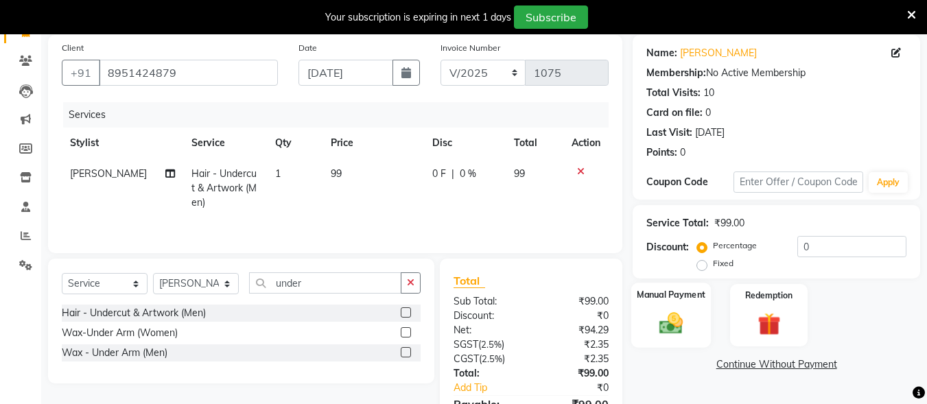
click at [705, 305] on div "Manual Payment" at bounding box center [671, 315] width 80 height 65
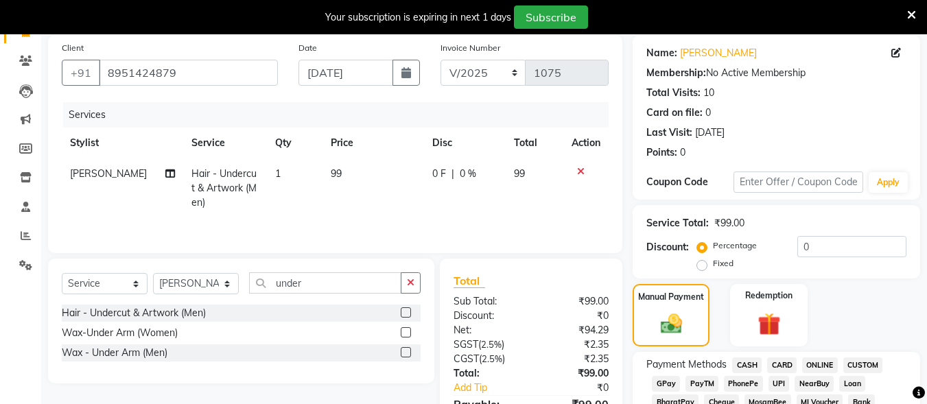
click at [744, 362] on span "CASH" at bounding box center [746, 365] width 29 height 16
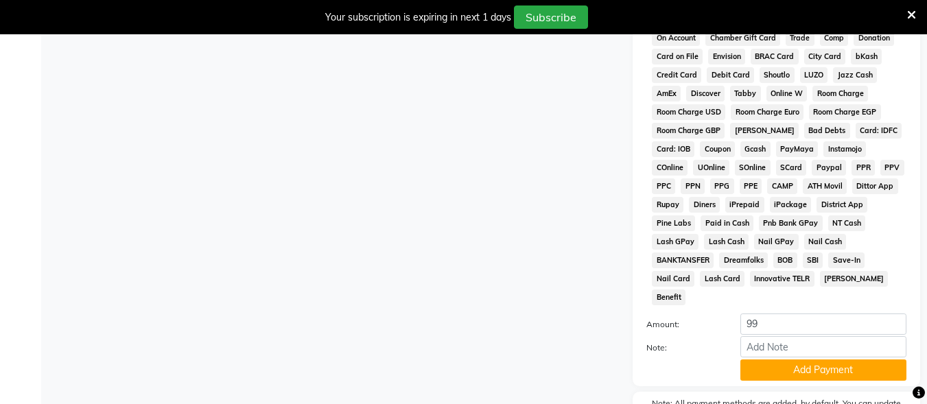
scroll to position [679, 0]
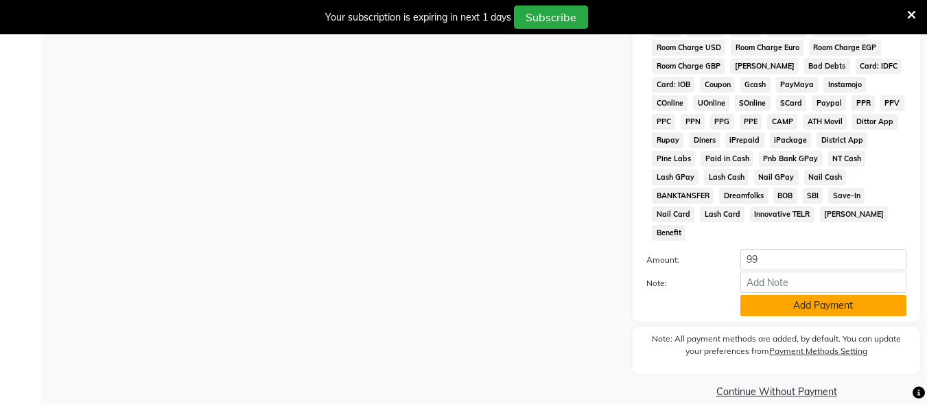
click at [782, 295] on button "Add Payment" at bounding box center [823, 305] width 166 height 21
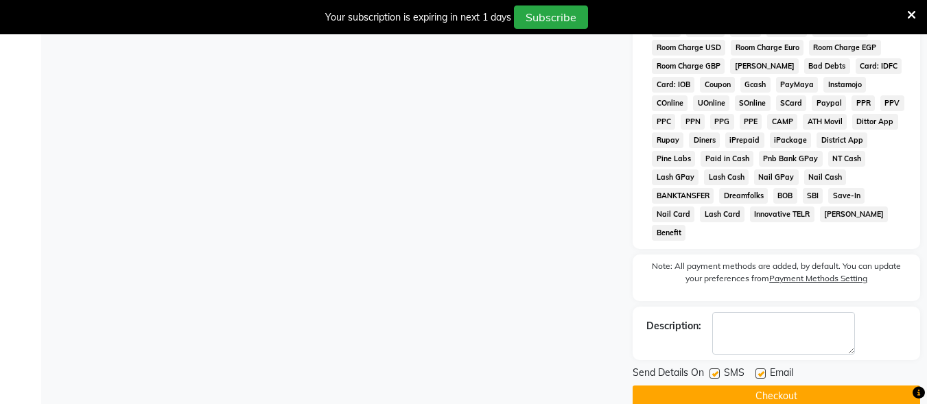
click at [715, 368] on label at bounding box center [714, 373] width 10 height 10
click at [715, 370] on input "checkbox" at bounding box center [713, 374] width 9 height 9
click at [759, 368] on label at bounding box center [760, 373] width 10 height 10
click at [759, 370] on input "checkbox" at bounding box center [759, 374] width 9 height 9
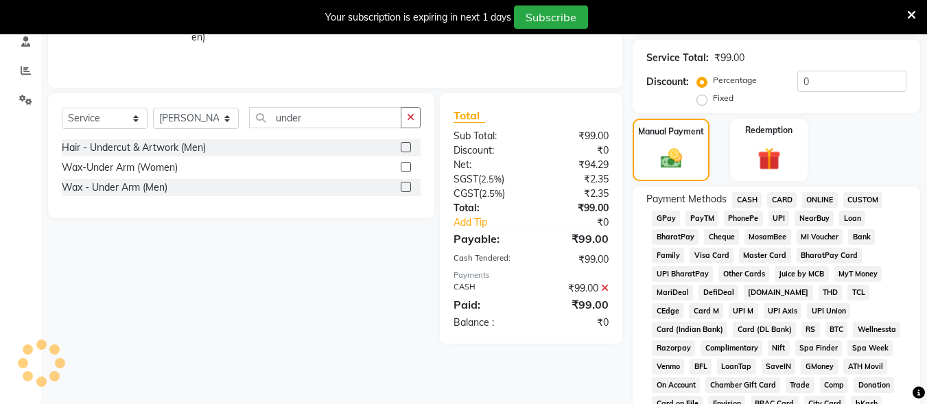
scroll to position [0, 0]
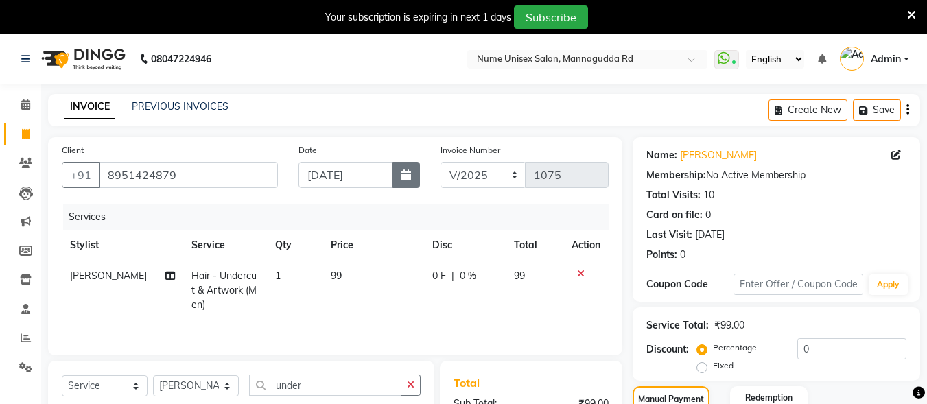
click at [405, 176] on icon "button" at bounding box center [406, 174] width 10 height 11
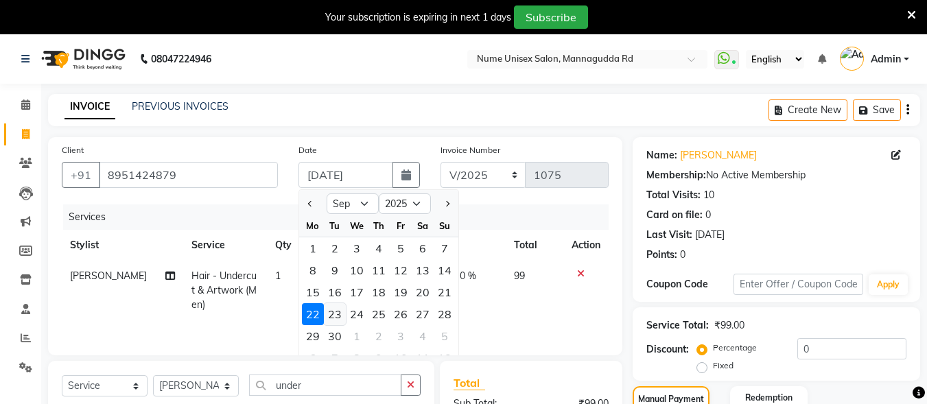
click at [329, 313] on div "23" at bounding box center [335, 314] width 22 height 22
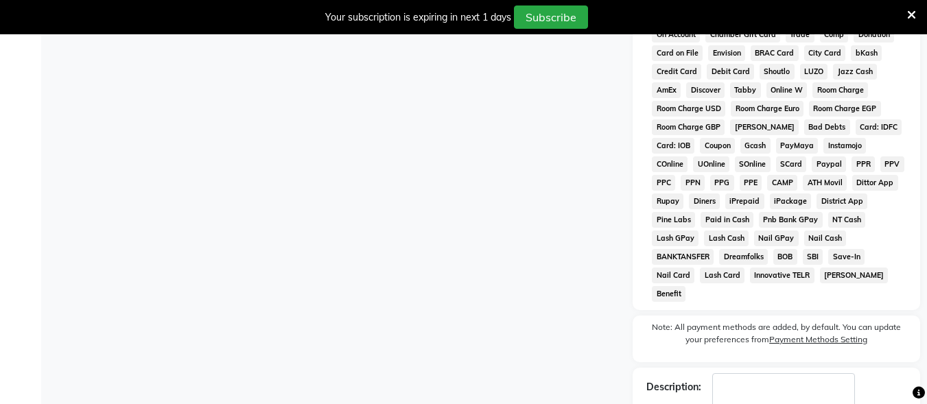
scroll to position [684, 0]
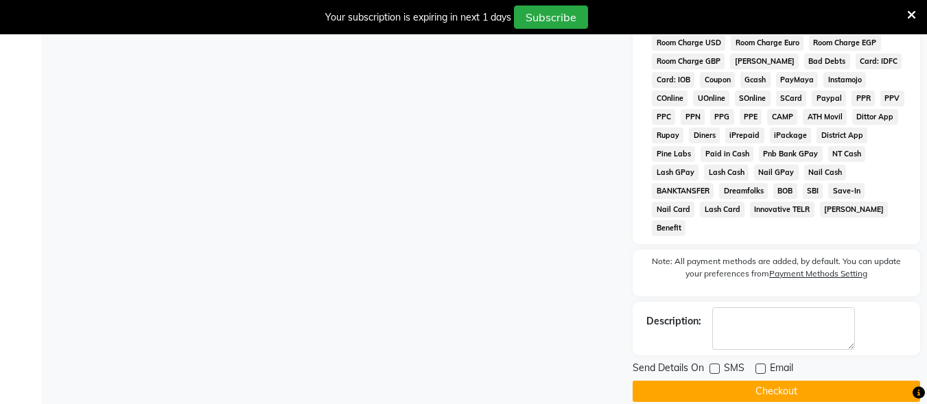
click at [760, 381] on button "Checkout" at bounding box center [775, 391] width 287 height 21
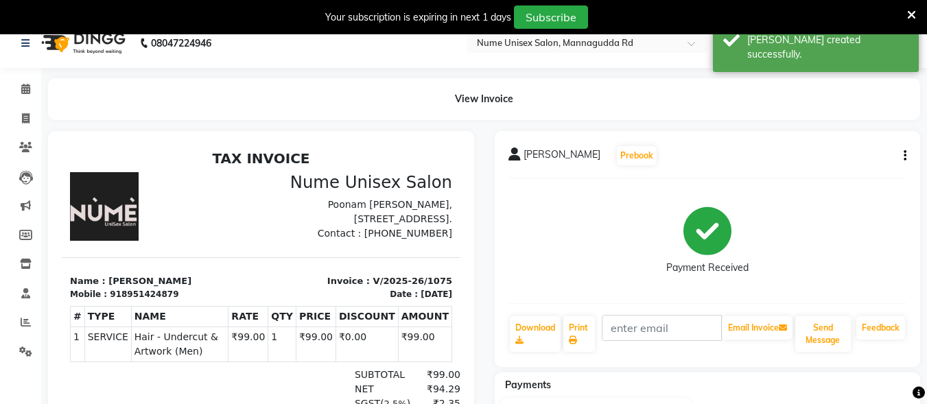
scroll to position [8, 0]
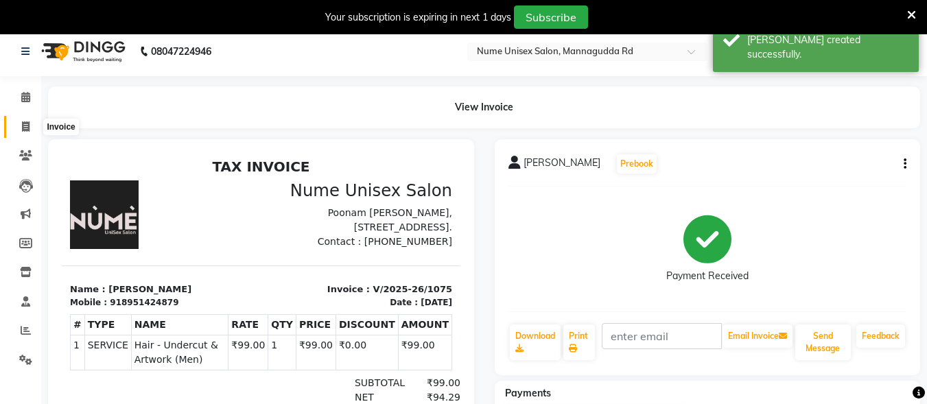
drag, startPoint x: 31, startPoint y: 124, endPoint x: 53, endPoint y: 136, distance: 25.5
click at [31, 125] on span at bounding box center [26, 127] width 24 height 16
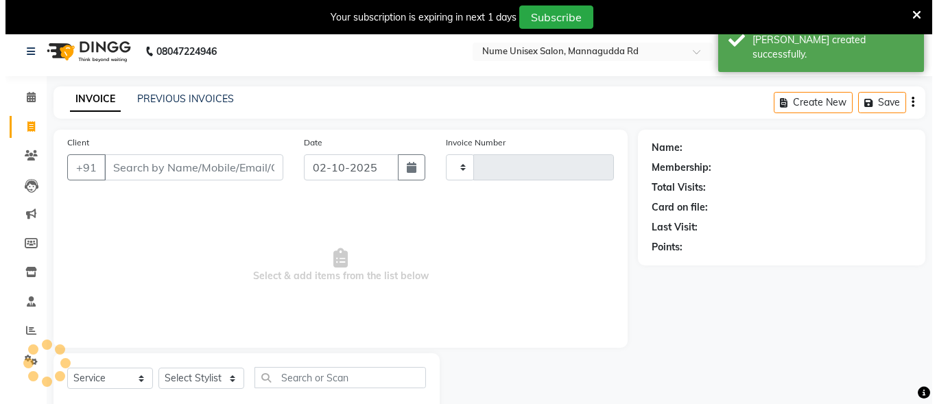
scroll to position [43, 0]
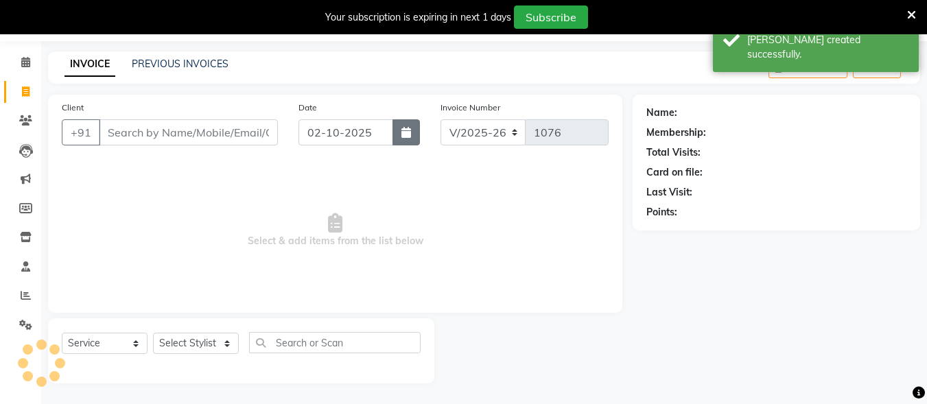
click at [400, 136] on button "button" at bounding box center [405, 132] width 27 height 26
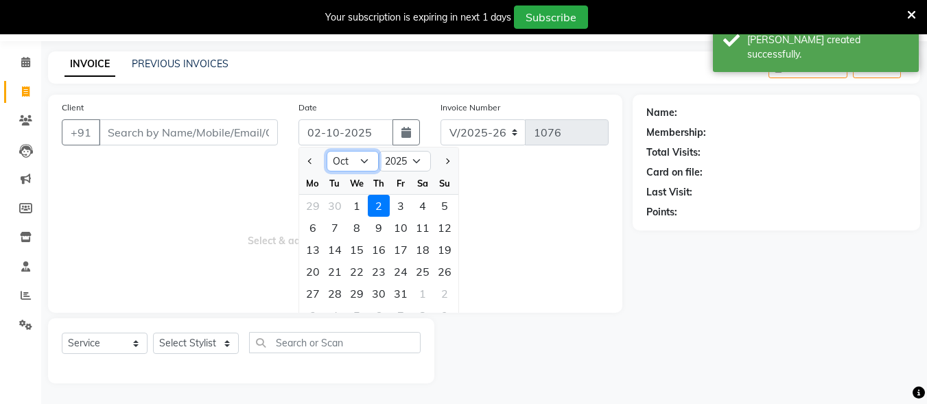
click at [358, 164] on select "Jan Feb Mar Apr May Jun [DATE] Aug Sep Oct Nov Dec" at bounding box center [352, 161] width 52 height 21
click at [326, 151] on select "Jan Feb Mar Apr May Jun [DATE] Aug Sep Oct Nov Dec" at bounding box center [352, 161] width 52 height 21
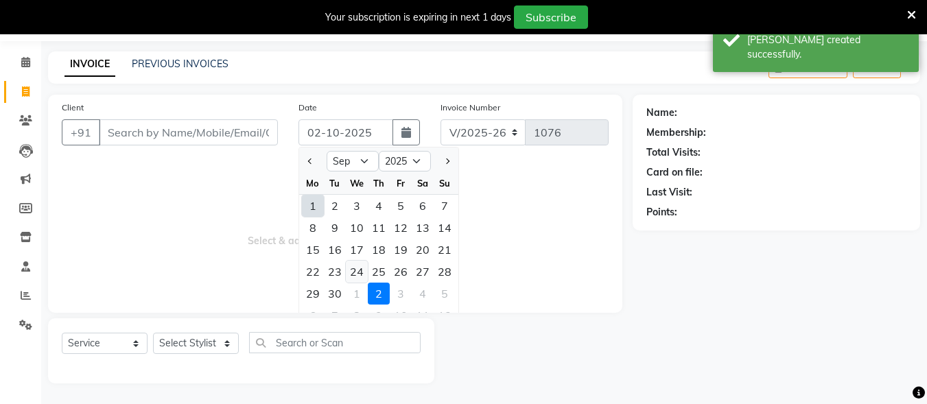
click at [356, 278] on div "24" at bounding box center [357, 272] width 22 height 22
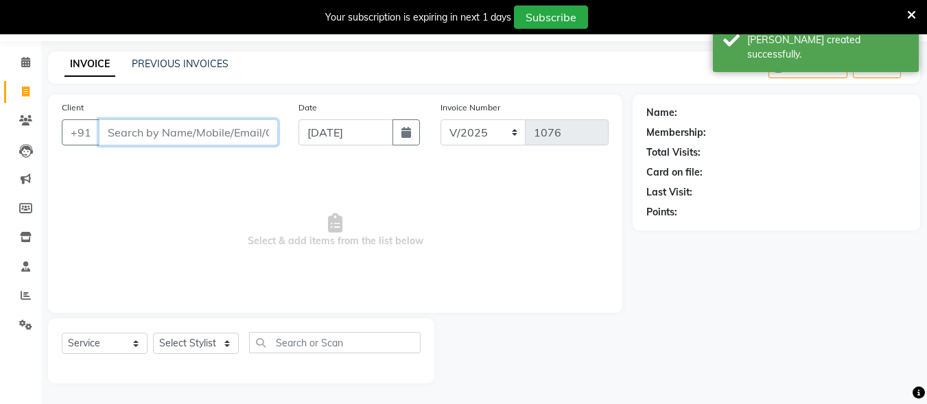
click at [187, 128] on input "Client" at bounding box center [188, 132] width 179 height 26
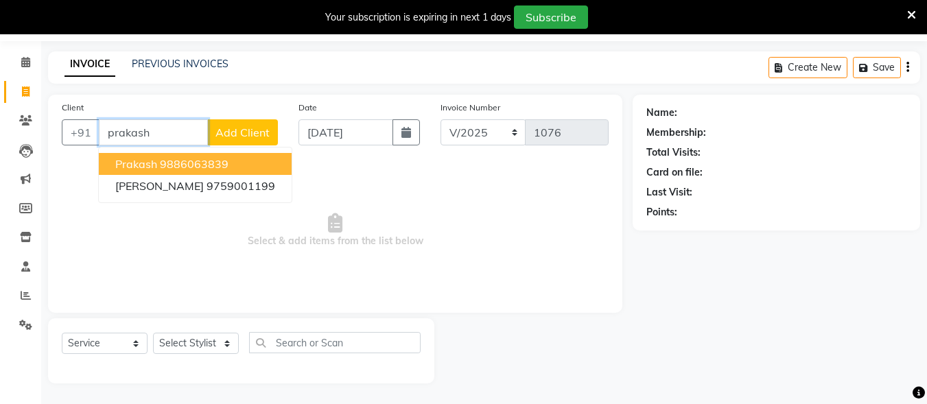
click at [146, 140] on input "prakash" at bounding box center [153, 132] width 109 height 26
click at [156, 165] on button "Prakash 9886063839" at bounding box center [195, 164] width 193 height 22
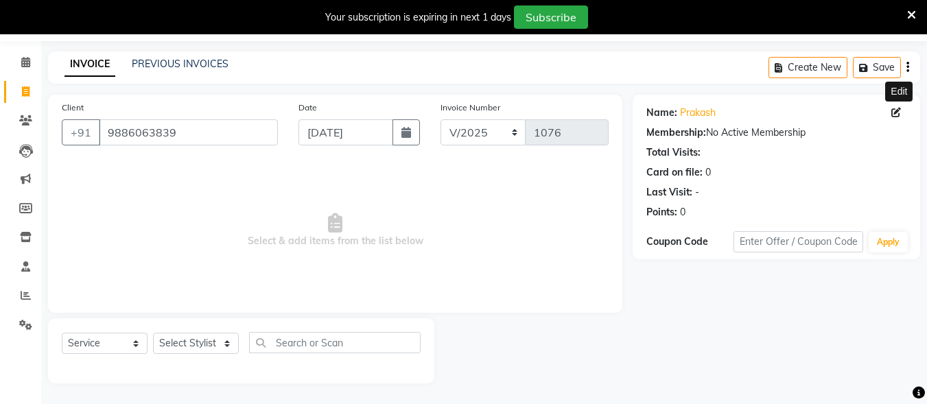
click at [896, 113] on icon at bounding box center [896, 113] width 10 height 10
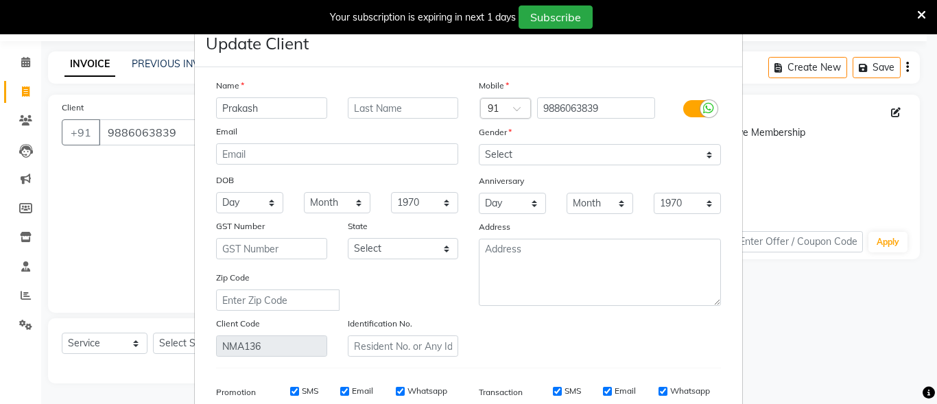
click at [677, 106] on div at bounding box center [698, 108] width 66 height 22
click at [689, 108] on label at bounding box center [698, 108] width 31 height 17
click at [0, 0] on input "checkbox" at bounding box center [0, 0] width 0 height 0
click at [571, 390] on input "SMS" at bounding box center [575, 391] width 9 height 9
click at [658, 393] on input "Email" at bounding box center [662, 391] width 9 height 9
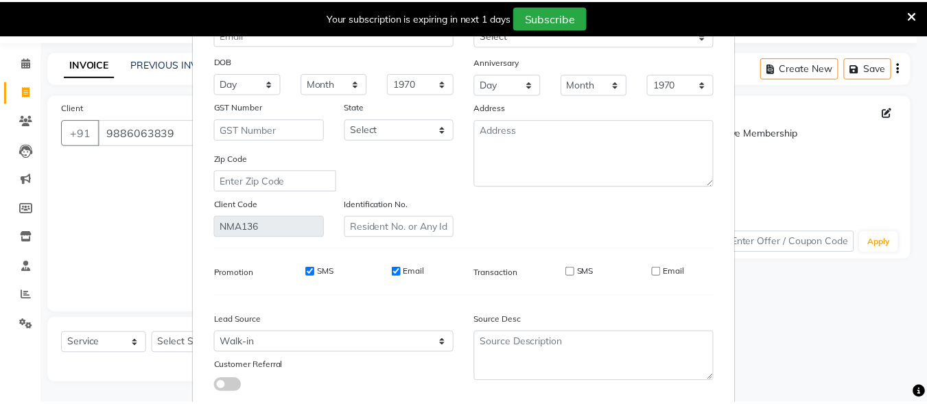
scroll to position [204, 0]
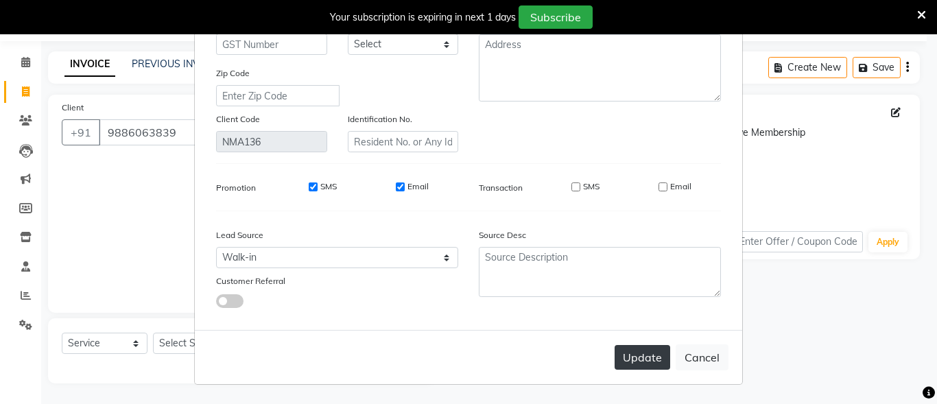
click at [636, 358] on button "Update" at bounding box center [642, 357] width 56 height 25
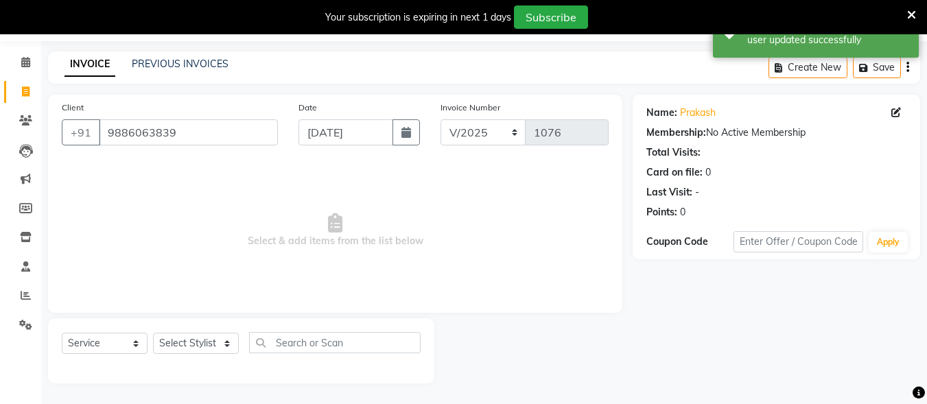
click at [180, 355] on div "Select Service Product Membership Package Voucher Prepaid Gift Card Select Styl…" at bounding box center [241, 348] width 359 height 32
click at [180, 350] on select "Select Stylist Admin [PERSON_NAME] [PERSON_NAME] S [PERSON_NAME] Mohd [PERSON_N…" at bounding box center [196, 343] width 86 height 21
click at [153, 333] on select "Select Stylist Admin [PERSON_NAME] [PERSON_NAME] S [PERSON_NAME] Mohd [PERSON_N…" at bounding box center [196, 343] width 86 height 21
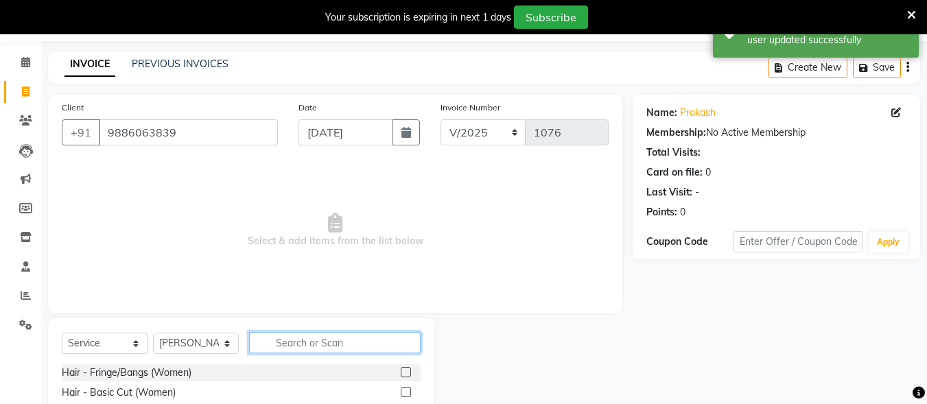
click at [309, 342] on input "text" at bounding box center [334, 342] width 171 height 21
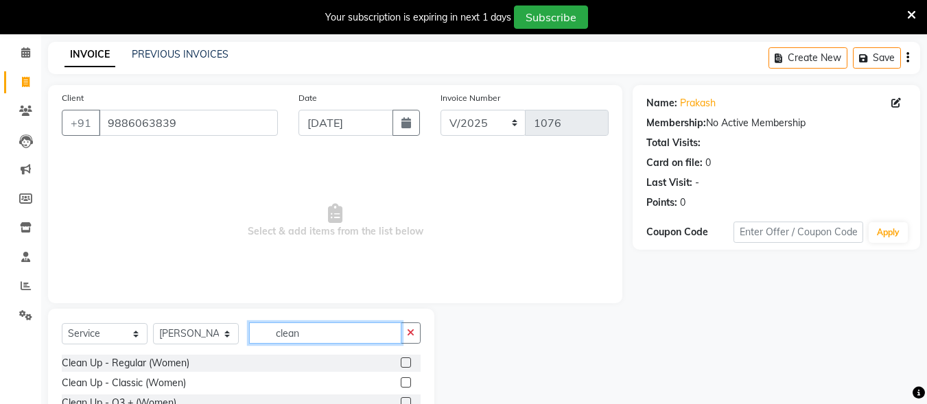
scroll to position [162, 0]
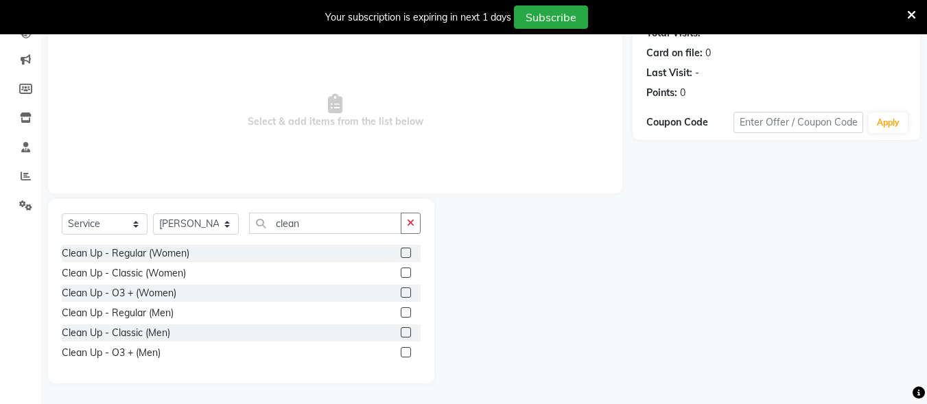
click at [309, 230] on div "Select Service Product Membership Package Voucher Prepaid Gift Card Select Styl…" at bounding box center [241, 229] width 359 height 32
drag, startPoint x: 315, startPoint y: 225, endPoint x: 269, endPoint y: 236, distance: 47.9
click at [269, 236] on div "Select Service Product Membership Package Voucher Prepaid Gift Card Select Styl…" at bounding box center [241, 229] width 359 height 32
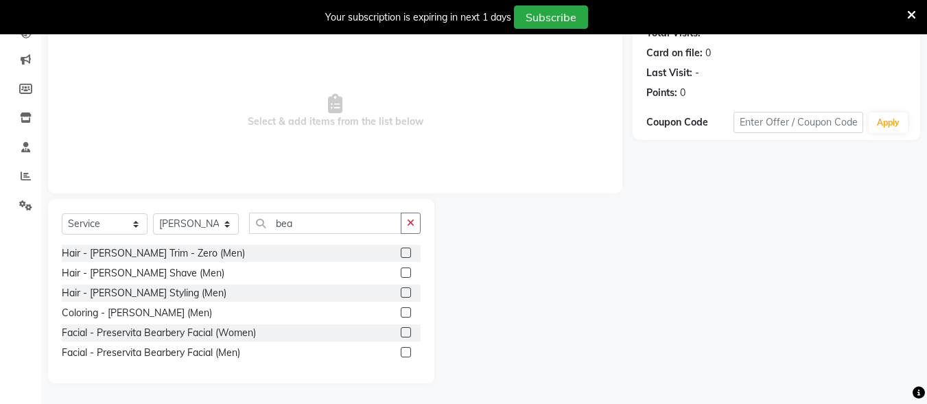
click at [402, 274] on label at bounding box center [406, 272] width 10 height 10
click at [402, 274] on input "checkbox" at bounding box center [405, 273] width 9 height 9
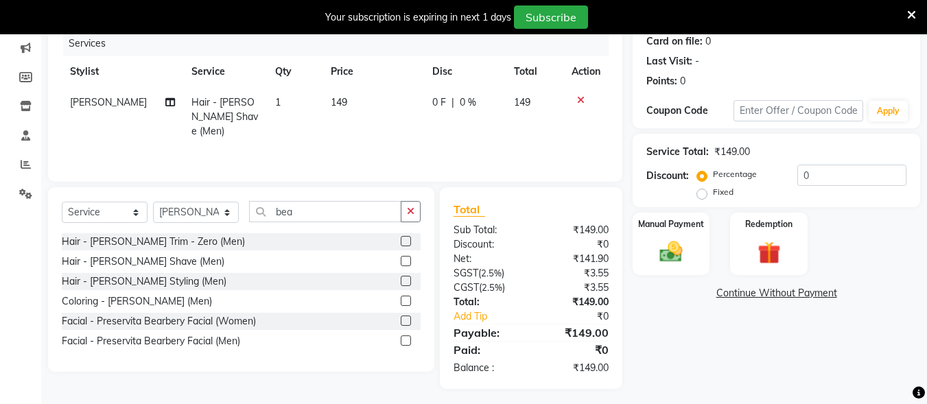
scroll to position [179, 0]
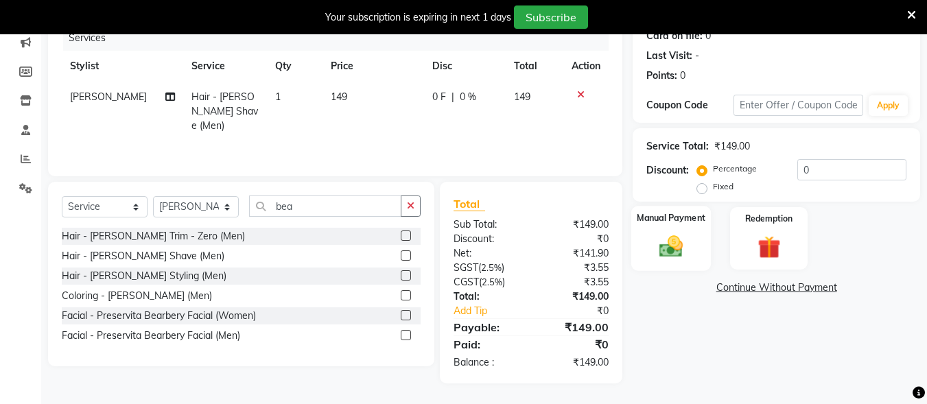
click at [695, 236] on div "Manual Payment" at bounding box center [671, 238] width 80 height 65
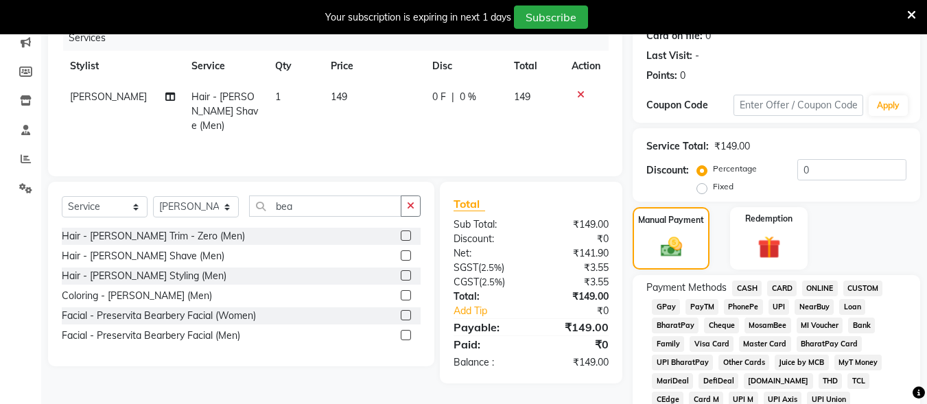
click at [747, 291] on span "CASH" at bounding box center [746, 288] width 29 height 16
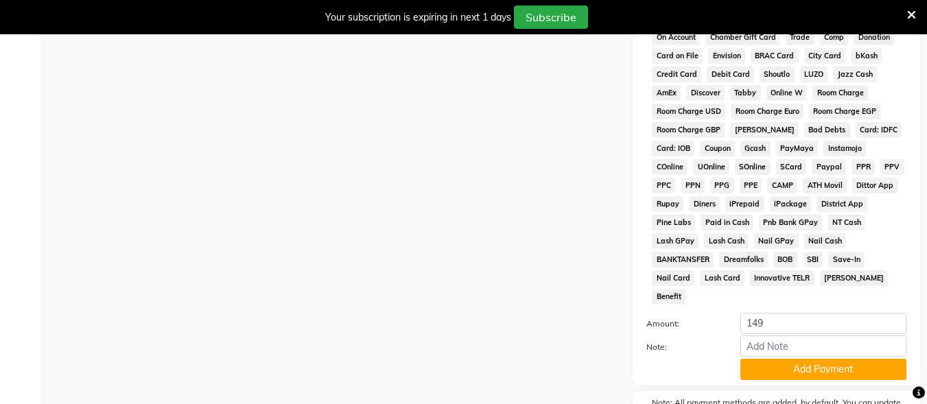
scroll to position [679, 0]
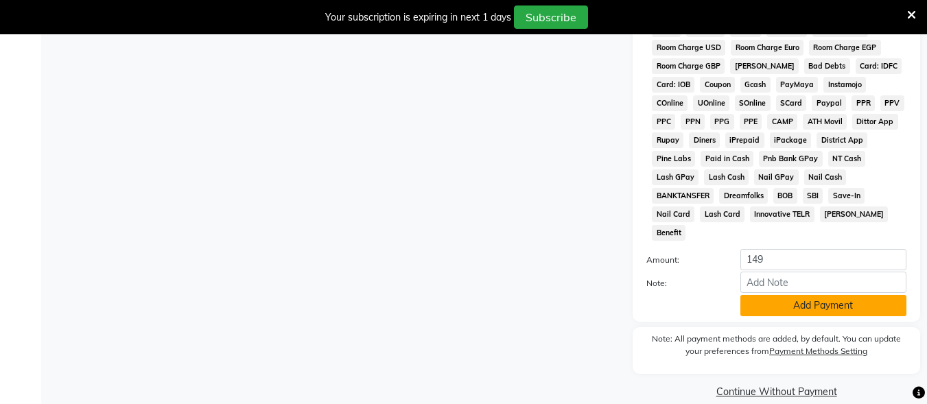
click at [779, 295] on button "Add Payment" at bounding box center [823, 305] width 166 height 21
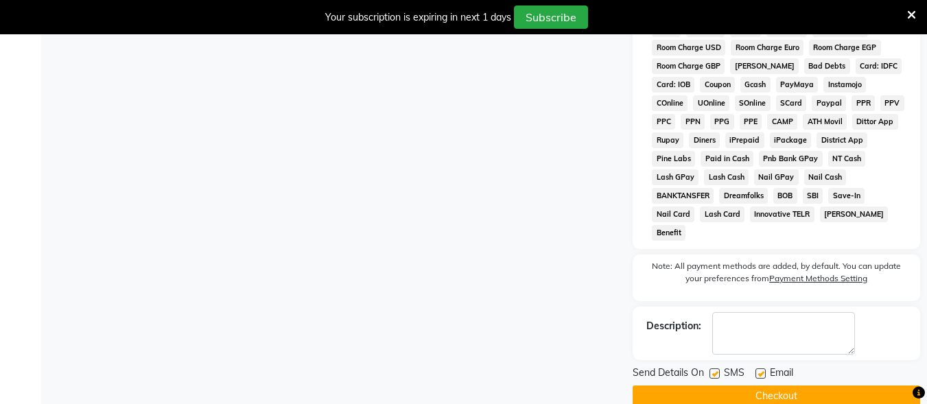
drag, startPoint x: 714, startPoint y: 355, endPoint x: 759, endPoint y: 354, distance: 45.3
click at [718, 368] on label at bounding box center [714, 373] width 10 height 10
click at [718, 370] on input "checkbox" at bounding box center [713, 374] width 9 height 9
click at [765, 368] on label at bounding box center [760, 373] width 10 height 10
click at [764, 370] on input "checkbox" at bounding box center [759, 374] width 9 height 9
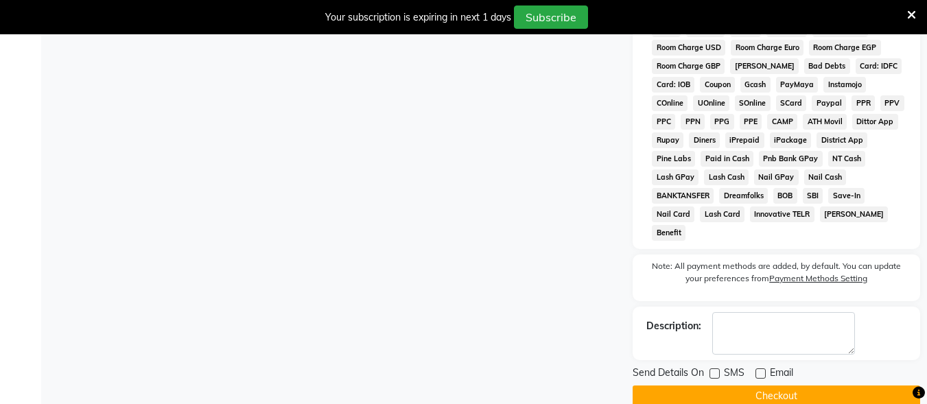
click at [765, 385] on button "Checkout" at bounding box center [775, 395] width 287 height 21
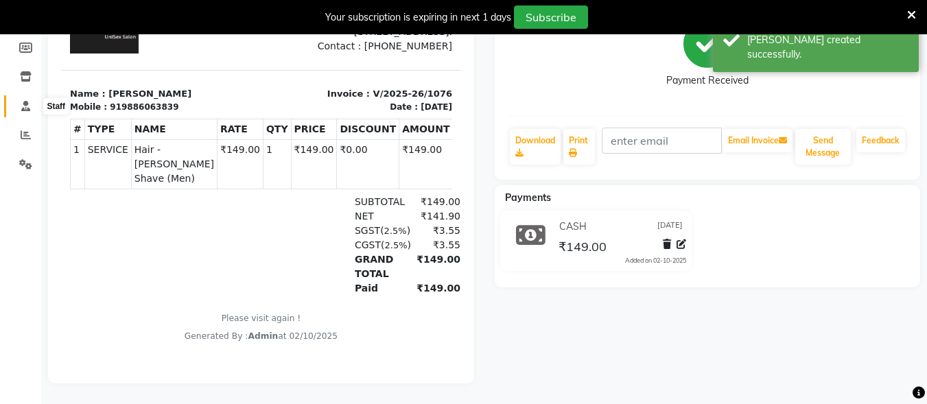
click at [23, 101] on icon at bounding box center [25, 106] width 9 height 10
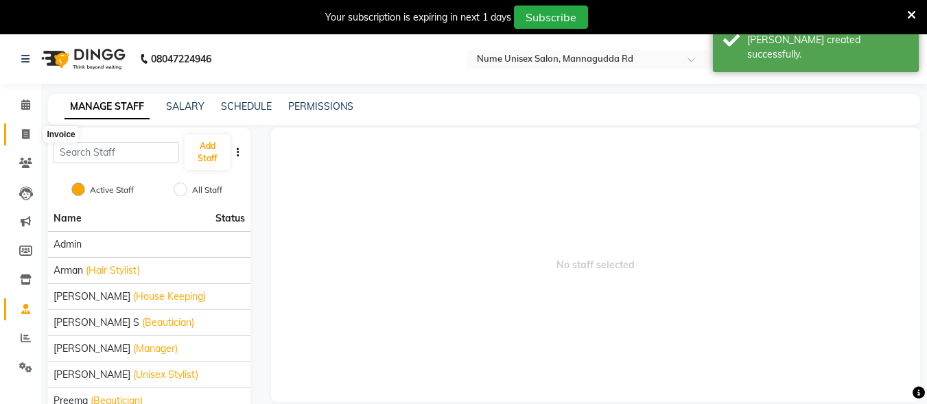
click at [28, 133] on icon at bounding box center [26, 134] width 8 height 10
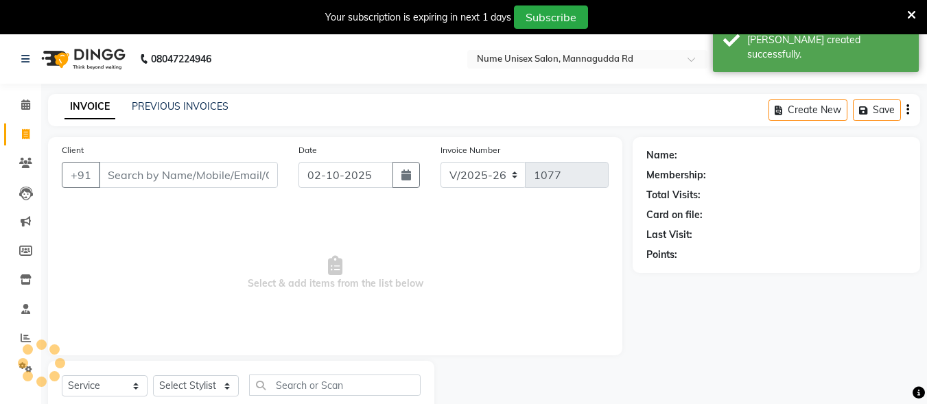
scroll to position [43, 0]
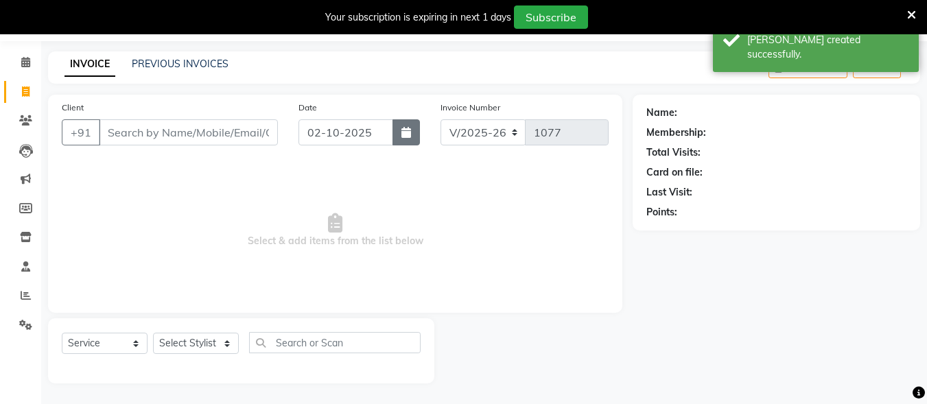
click at [416, 135] on button "button" at bounding box center [405, 132] width 27 height 26
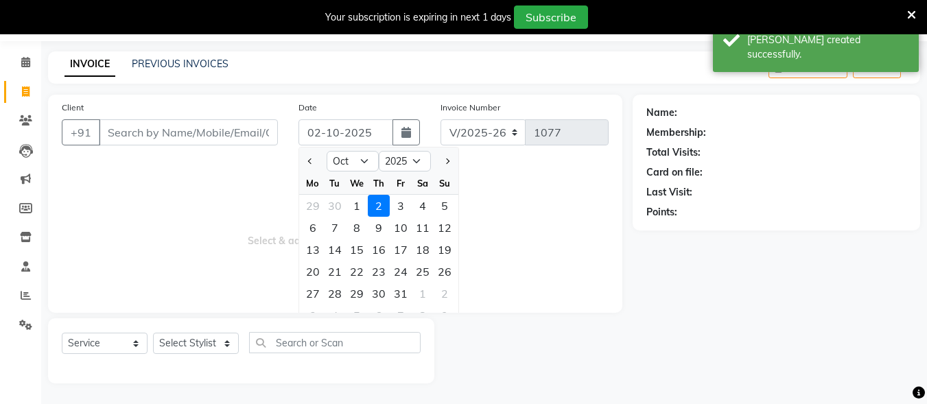
click at [910, 9] on icon at bounding box center [911, 15] width 9 height 12
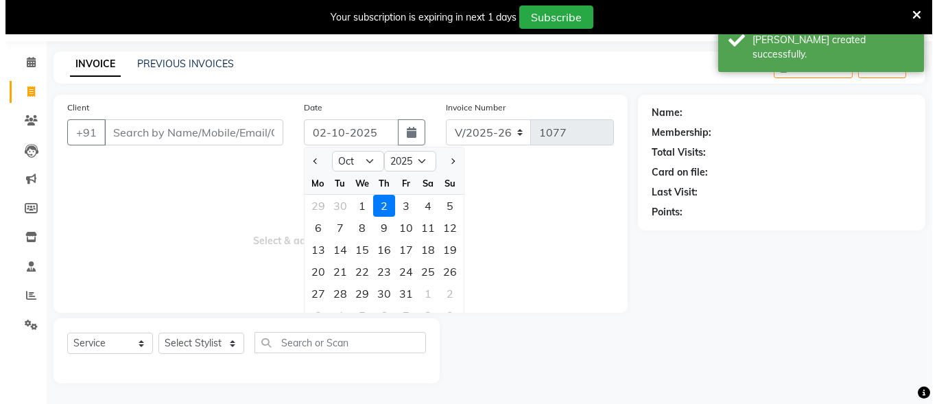
scroll to position [8, 0]
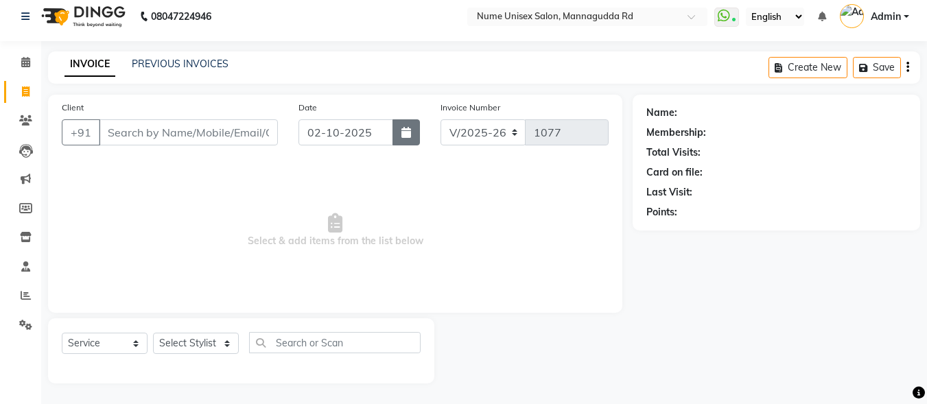
click at [405, 134] on icon "button" at bounding box center [406, 132] width 10 height 11
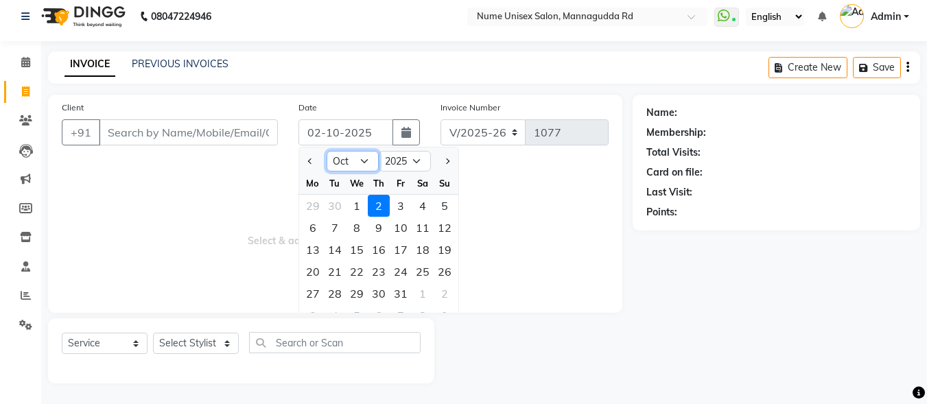
click at [350, 166] on select "Jan Feb Mar Apr May Jun [DATE] Aug Sep Oct Nov Dec" at bounding box center [352, 161] width 52 height 21
click at [326, 151] on select "Jan Feb Mar Apr May Jun [DATE] Aug Sep Oct Nov Dec" at bounding box center [352, 161] width 52 height 21
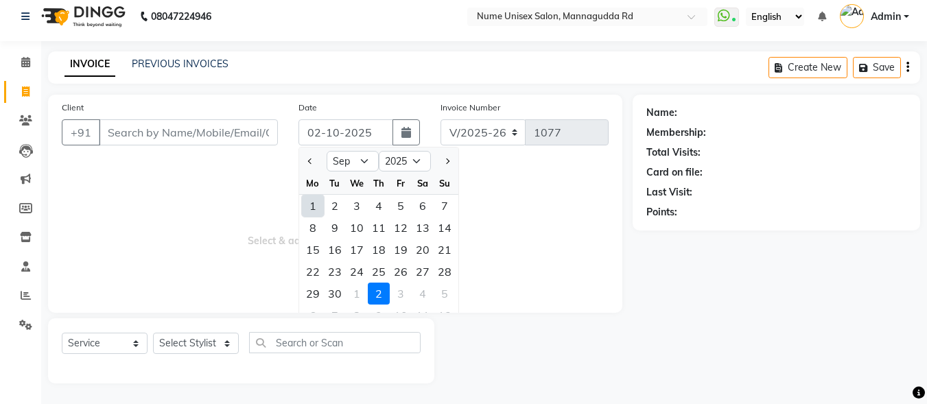
click at [334, 274] on div "23" at bounding box center [335, 272] width 22 height 22
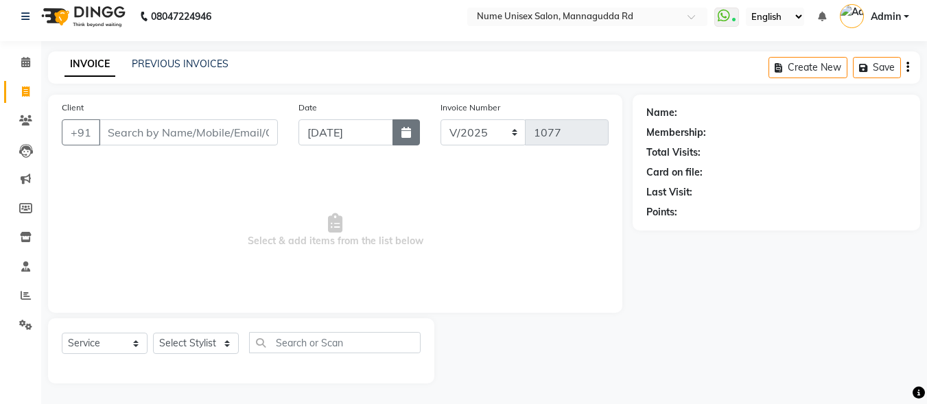
click at [398, 133] on button "button" at bounding box center [405, 132] width 27 height 26
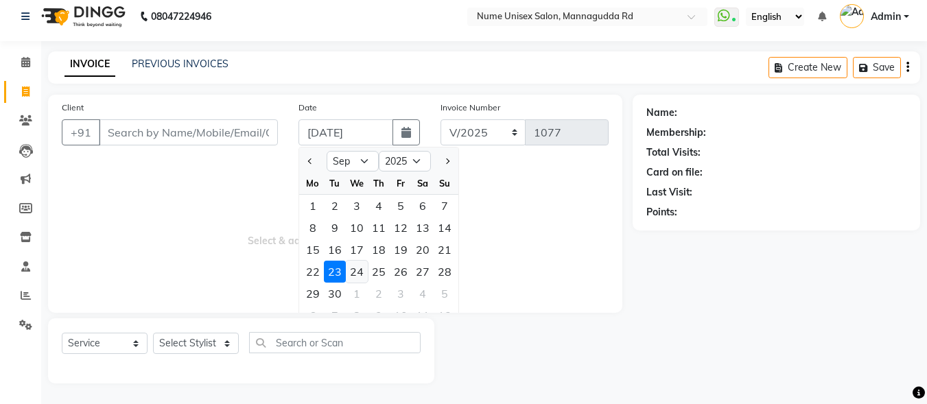
click at [348, 276] on div "24" at bounding box center [357, 272] width 22 height 22
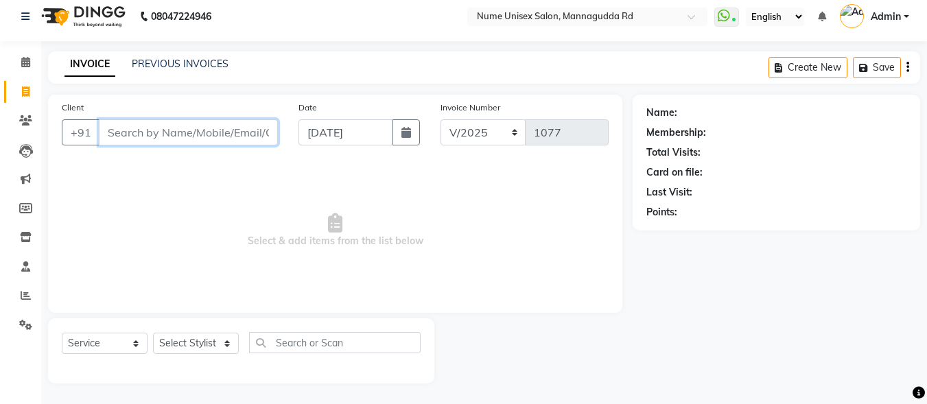
click at [200, 134] on input "Client" at bounding box center [188, 132] width 179 height 26
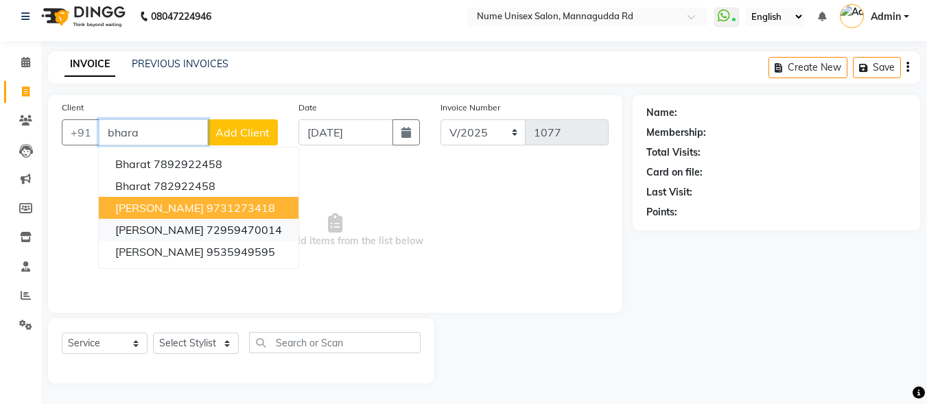
click at [224, 219] on button "[PERSON_NAME] 72959470014" at bounding box center [199, 230] width 200 height 22
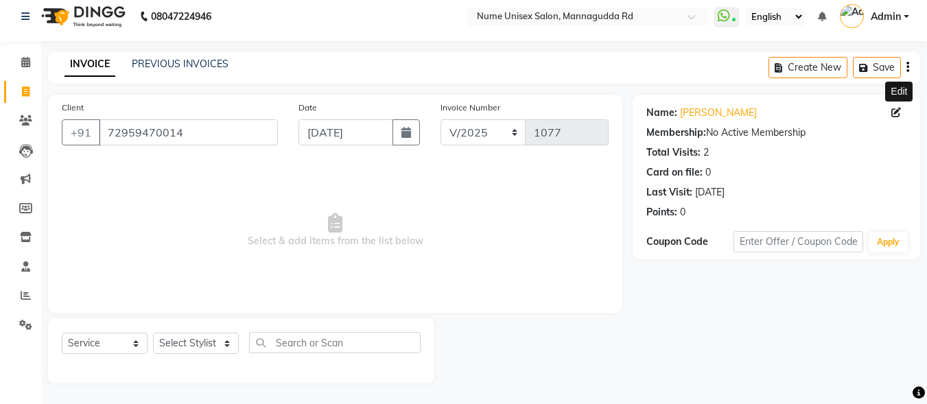
click at [896, 113] on icon at bounding box center [896, 113] width 10 height 10
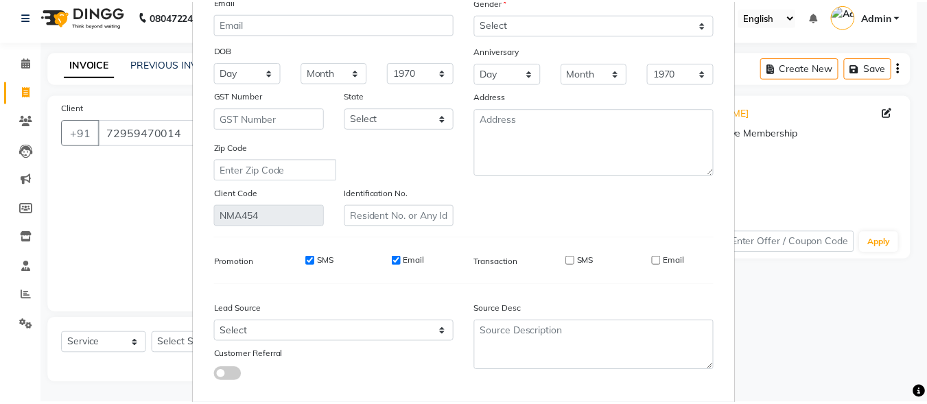
scroll to position [204, 0]
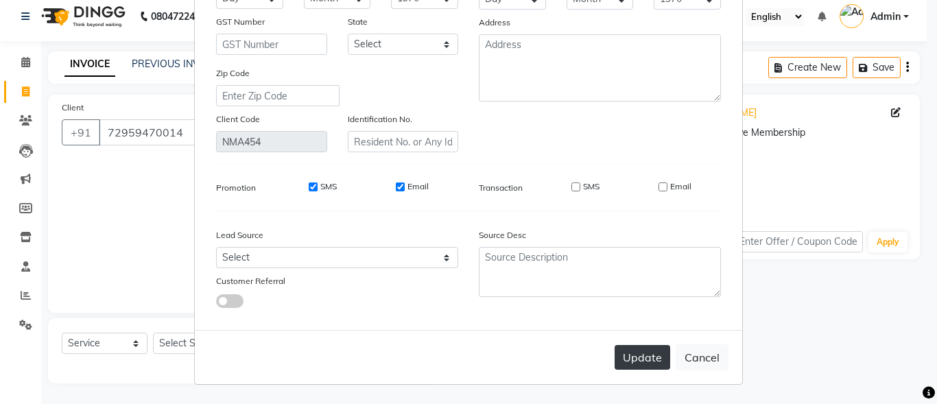
click at [635, 350] on button "Update" at bounding box center [642, 357] width 56 height 25
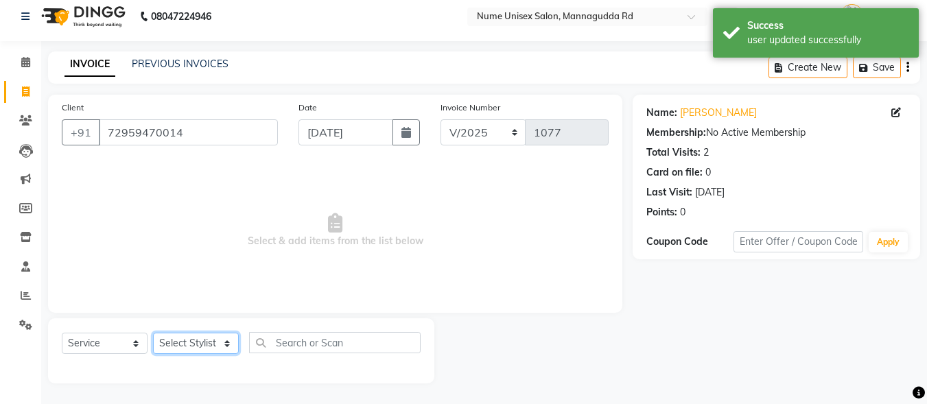
click at [208, 349] on select "Select Stylist Admin [PERSON_NAME] [PERSON_NAME] S [PERSON_NAME] Mohd [PERSON_N…" at bounding box center [196, 343] width 86 height 21
click at [153, 333] on select "Select Stylist Admin [PERSON_NAME] [PERSON_NAME] S [PERSON_NAME] Mohd [PERSON_N…" at bounding box center [196, 343] width 86 height 21
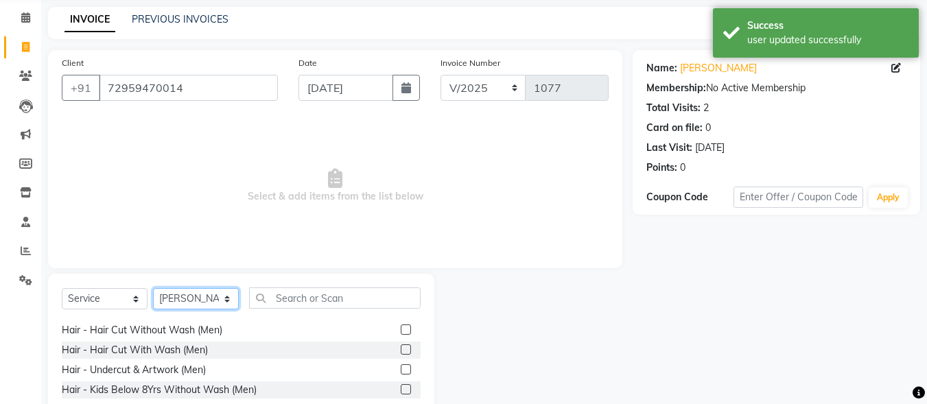
scroll to position [77, 0]
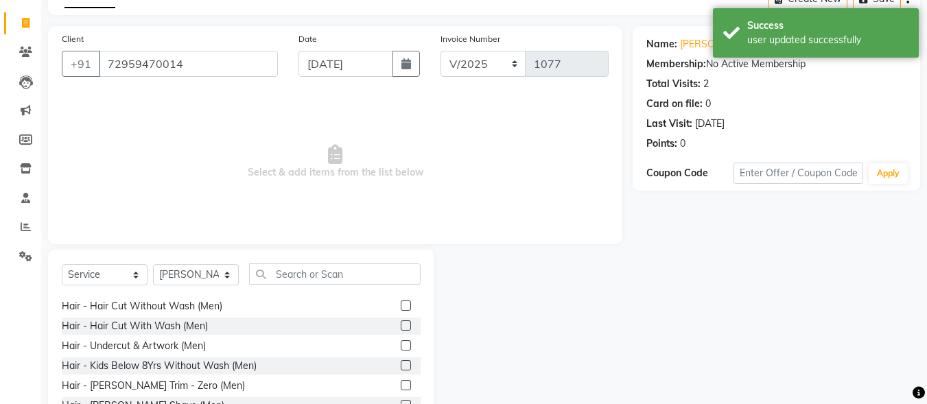
click at [401, 328] on label at bounding box center [406, 325] width 10 height 10
click at [401, 328] on input "checkbox" at bounding box center [405, 326] width 9 height 9
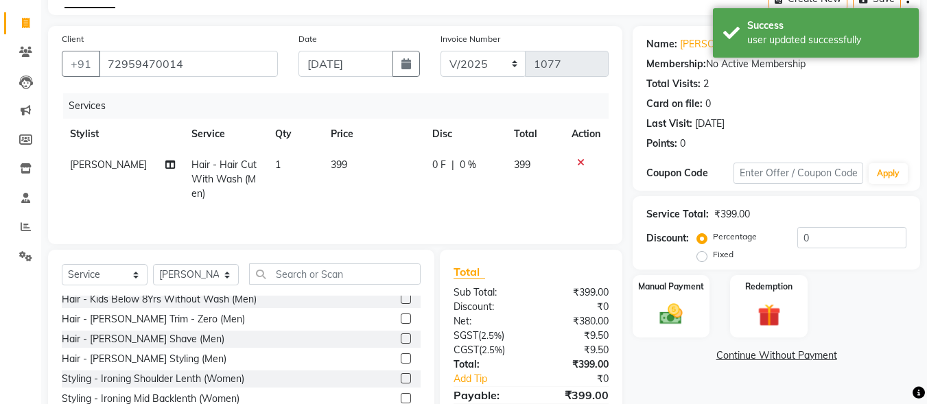
scroll to position [206, 0]
click at [401, 358] on label at bounding box center [406, 356] width 10 height 10
click at [401, 358] on input "checkbox" at bounding box center [405, 357] width 9 height 9
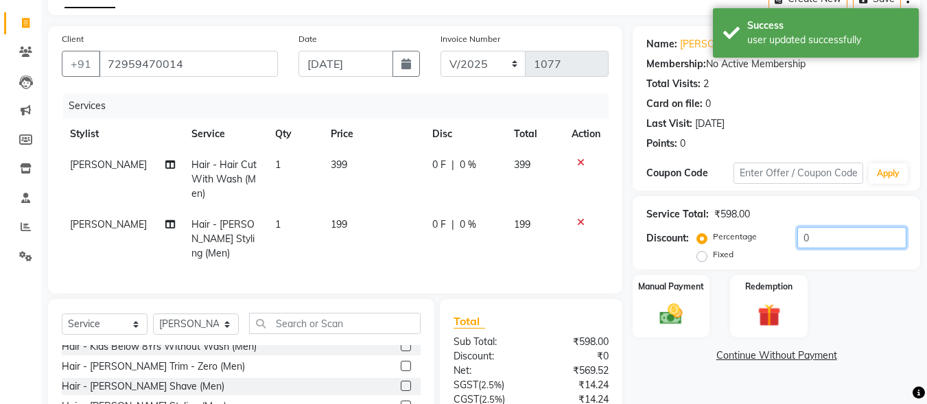
click at [797, 239] on input "0" at bounding box center [851, 237] width 109 height 21
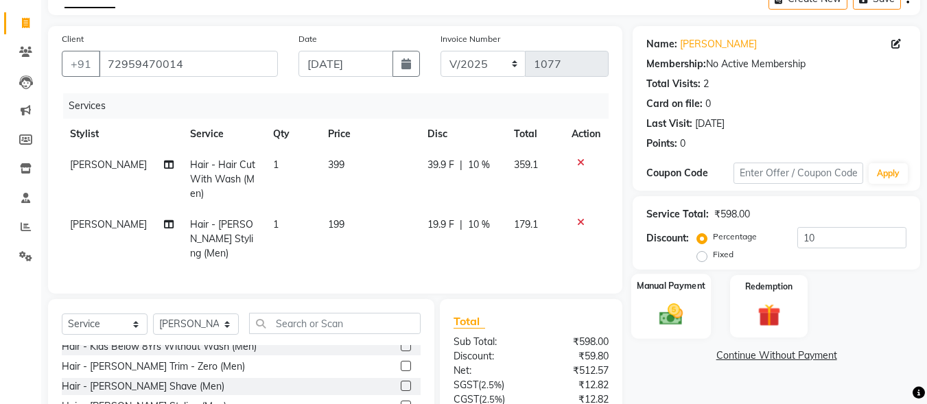
click at [687, 309] on img at bounding box center [671, 313] width 38 height 27
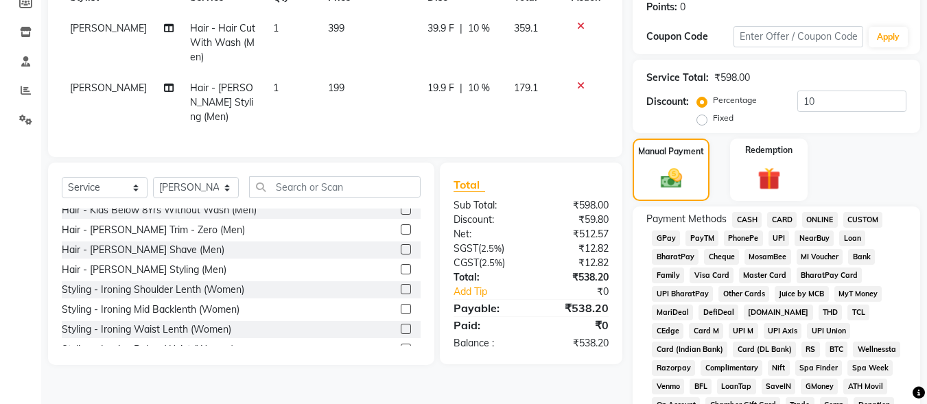
scroll to position [214, 0]
click at [776, 240] on span "UPI" at bounding box center [778, 238] width 21 height 16
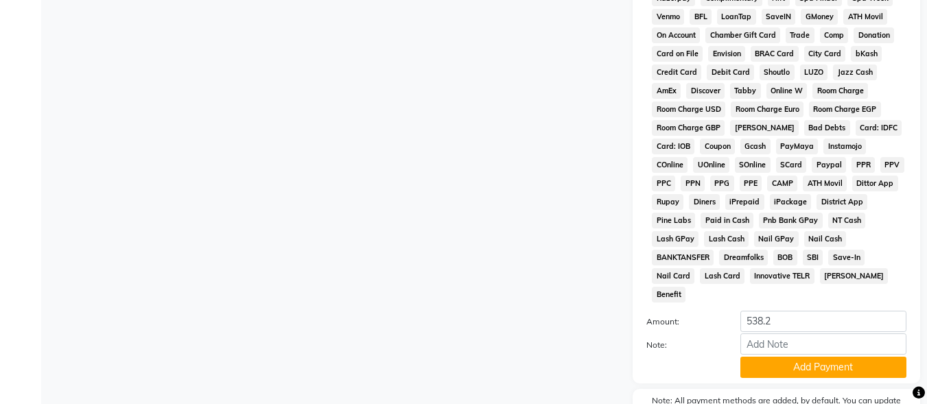
scroll to position [645, 0]
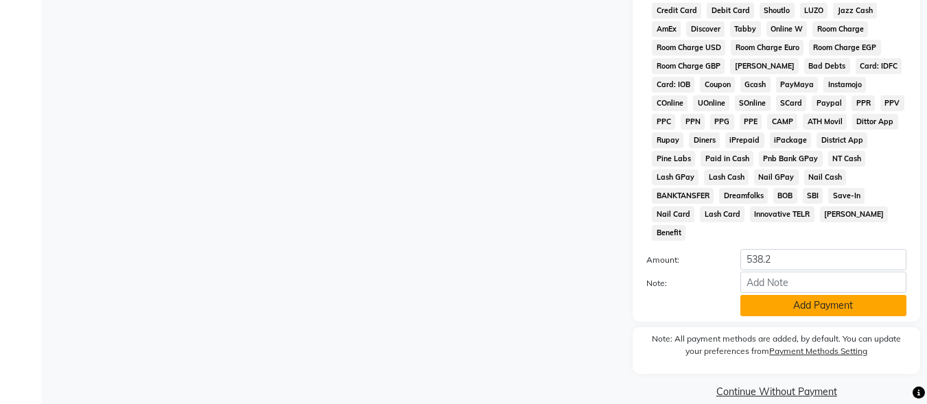
click at [809, 295] on button "Add Payment" at bounding box center [823, 305] width 166 height 21
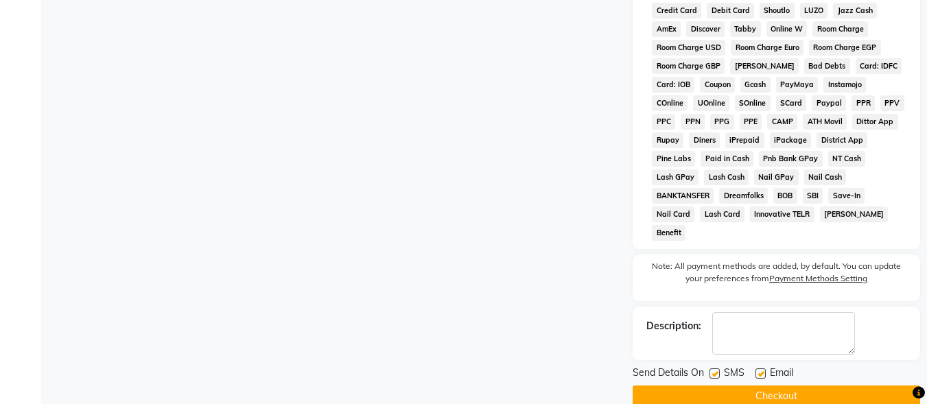
click at [715, 368] on label at bounding box center [714, 373] width 10 height 10
click at [715, 370] on input "checkbox" at bounding box center [713, 374] width 9 height 9
click at [763, 368] on label at bounding box center [760, 373] width 10 height 10
click at [763, 370] on input "checkbox" at bounding box center [759, 374] width 9 height 9
click at [763, 385] on button "Checkout" at bounding box center [775, 395] width 287 height 21
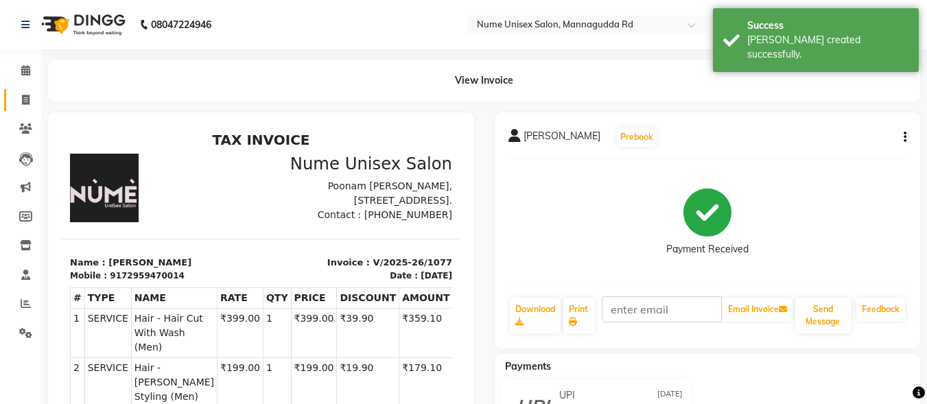
click at [27, 108] on link "Invoice" at bounding box center [20, 100] width 33 height 23
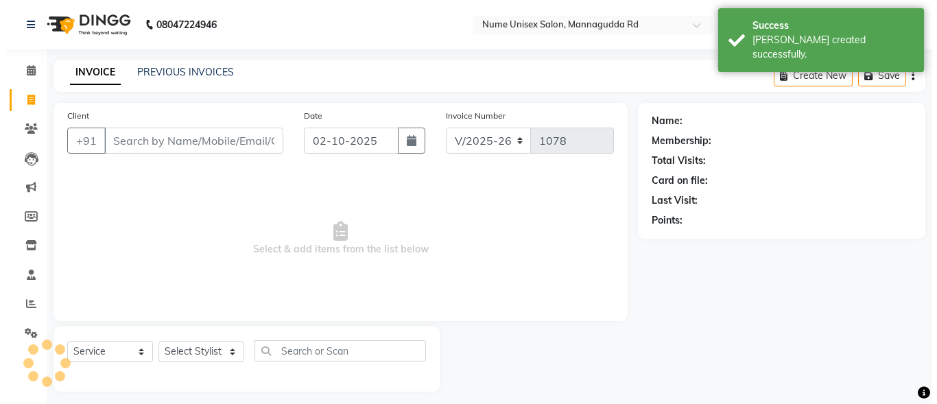
scroll to position [8, 0]
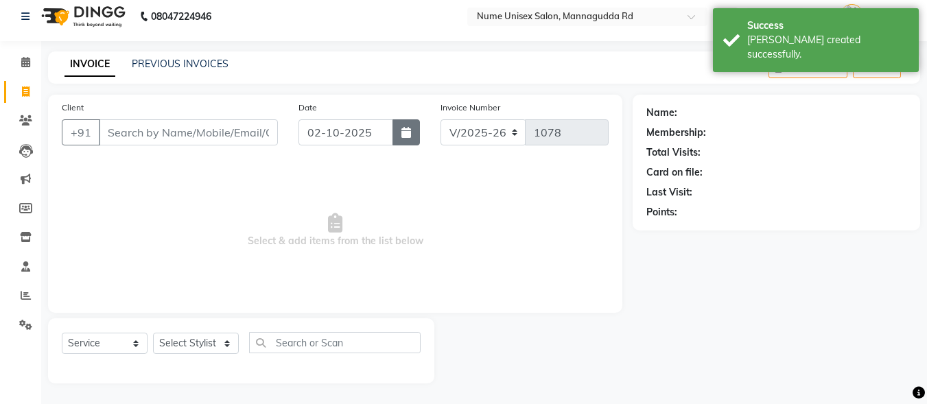
click at [409, 128] on icon "button" at bounding box center [406, 132] width 10 height 11
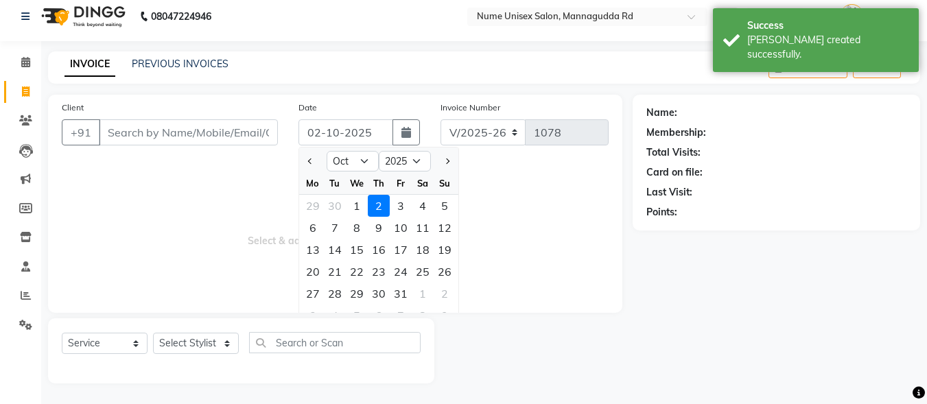
click at [346, 150] on div "Jan Feb Mar Apr May Jun [DATE] Aug Sep Oct Nov [DATE] 2016 2017 2018 2019 2020 …" at bounding box center [378, 159] width 159 height 25
click at [353, 162] on select "Jan Feb Mar Apr May Jun [DATE] Aug Sep Oct Nov Dec" at bounding box center [352, 161] width 52 height 21
click at [326, 151] on select "Jan Feb Mar Apr May Jun [DATE] Aug Sep Oct Nov Dec" at bounding box center [352, 161] width 52 height 21
click at [365, 269] on div "24" at bounding box center [357, 272] width 22 height 22
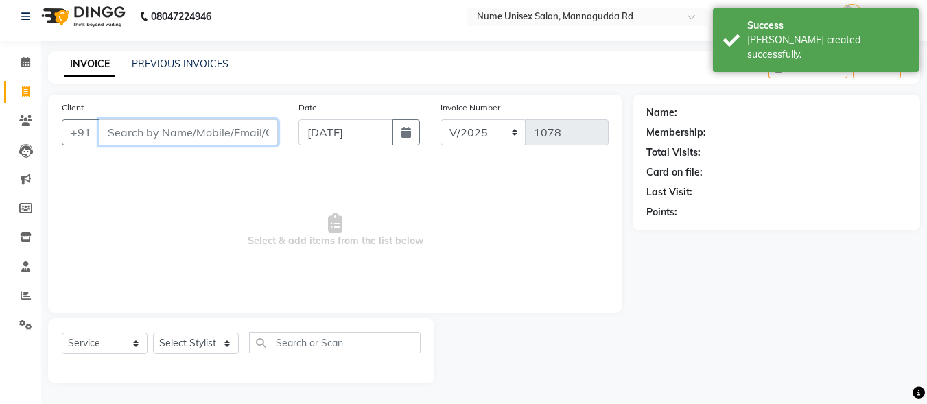
click at [230, 129] on input "Client" at bounding box center [188, 132] width 179 height 26
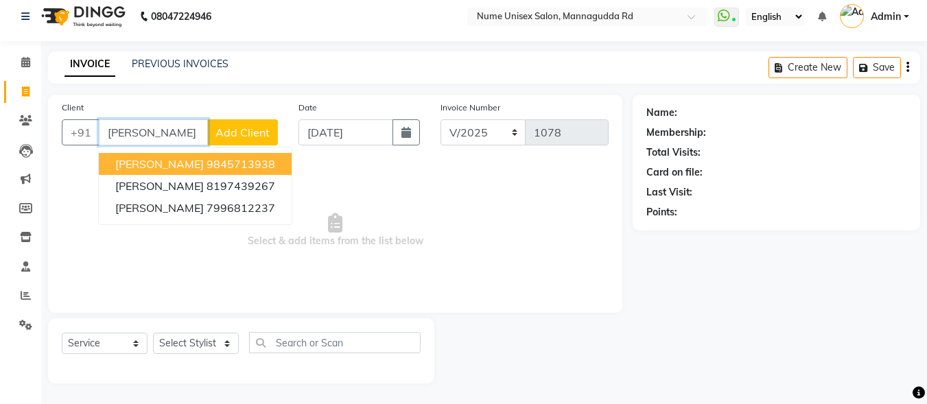
click at [219, 158] on ngb-highlight "9845713938" at bounding box center [240, 164] width 69 height 14
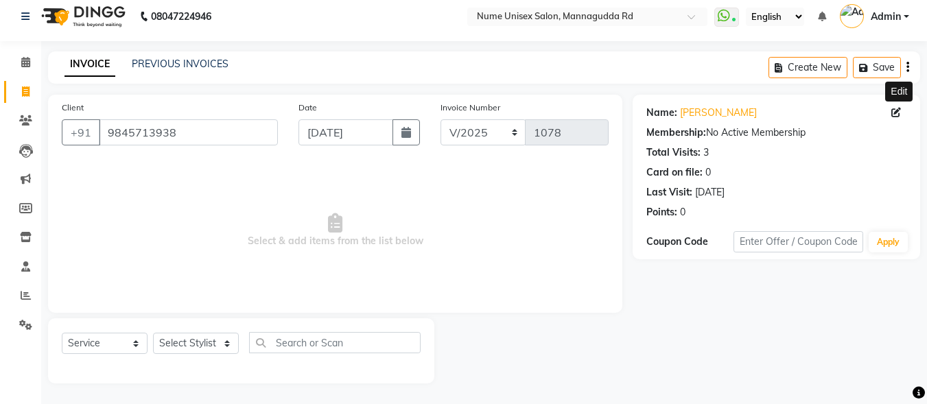
click at [897, 115] on icon at bounding box center [896, 113] width 10 height 10
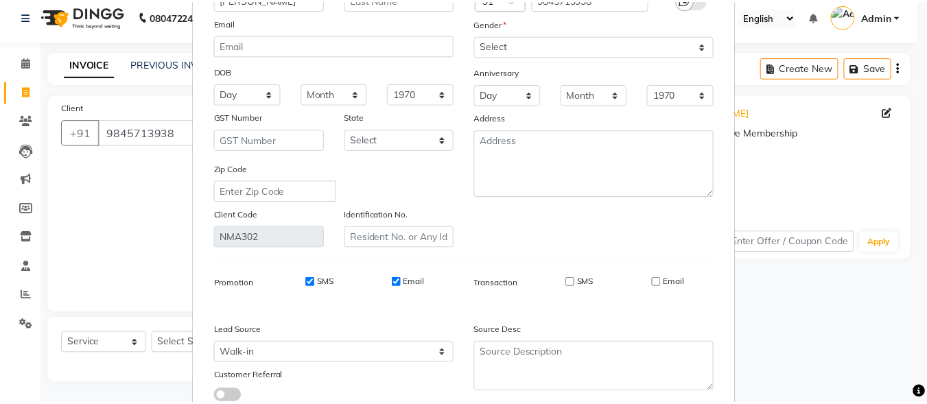
scroll to position [204, 0]
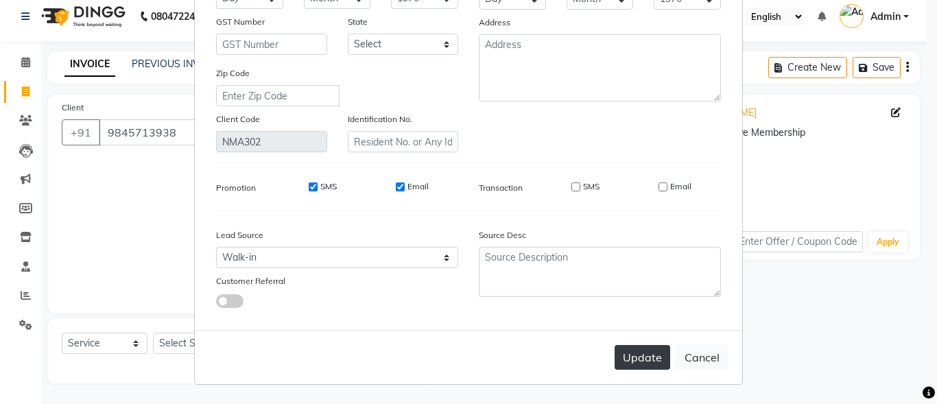
click at [645, 356] on button "Update" at bounding box center [642, 357] width 56 height 25
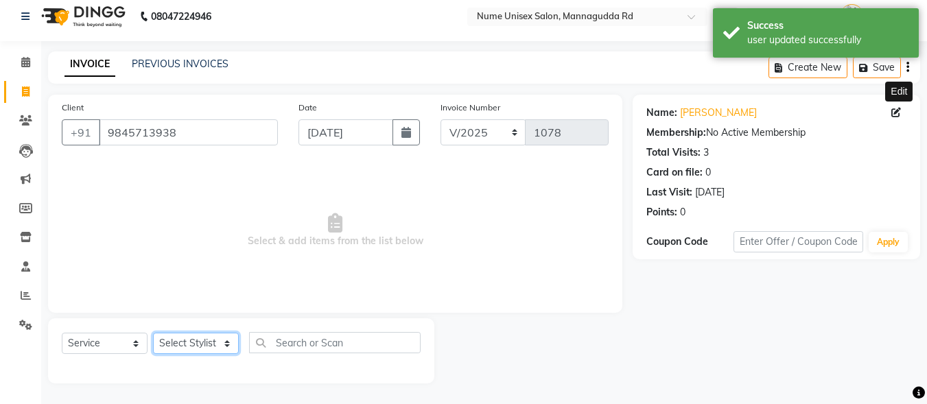
click at [194, 339] on select "Select Stylist Admin [PERSON_NAME] [PERSON_NAME] S [PERSON_NAME] Mohd [PERSON_N…" at bounding box center [196, 343] width 86 height 21
click at [153, 333] on select "Select Stylist Admin [PERSON_NAME] [PERSON_NAME] S [PERSON_NAME] Mohd [PERSON_N…" at bounding box center [196, 343] width 86 height 21
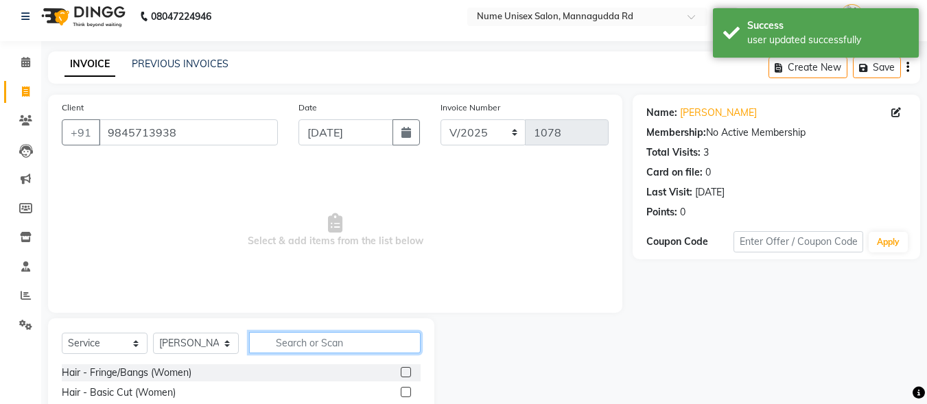
click at [324, 342] on input "text" at bounding box center [334, 342] width 171 height 21
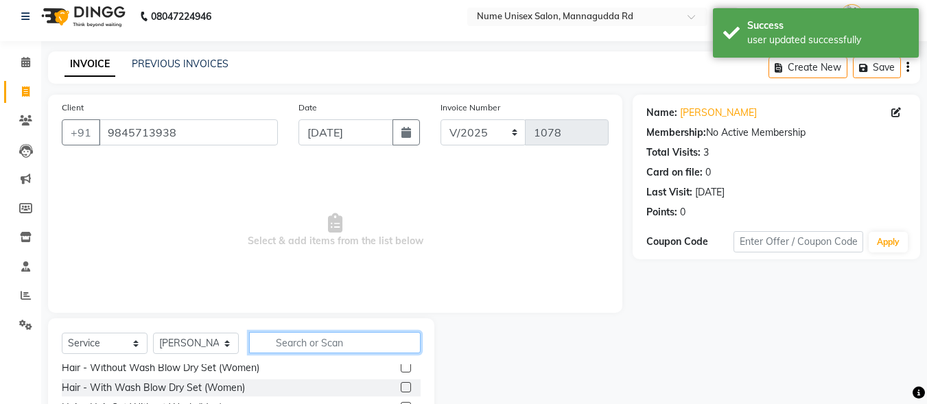
scroll to position [137, 0]
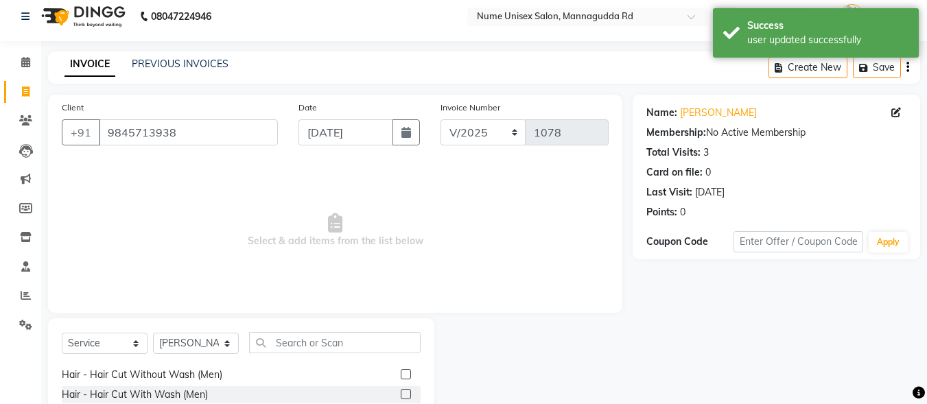
click at [401, 374] on label at bounding box center [406, 374] width 10 height 10
click at [401, 374] on input "checkbox" at bounding box center [405, 374] width 9 height 9
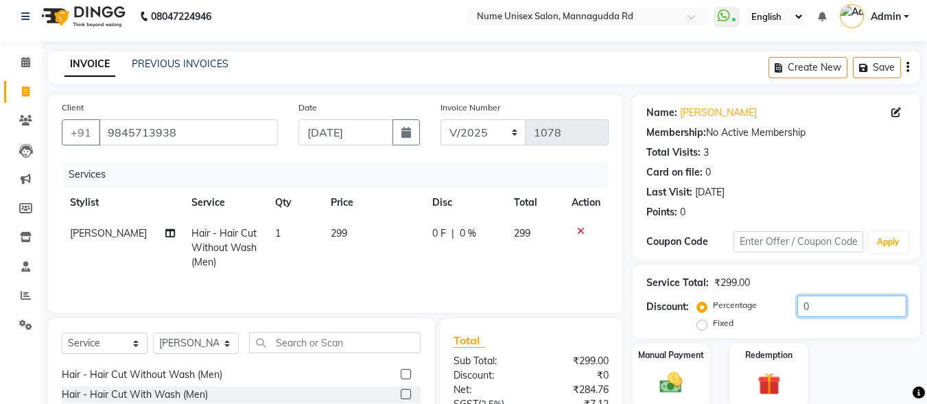
click at [798, 300] on input "0" at bounding box center [851, 306] width 109 height 21
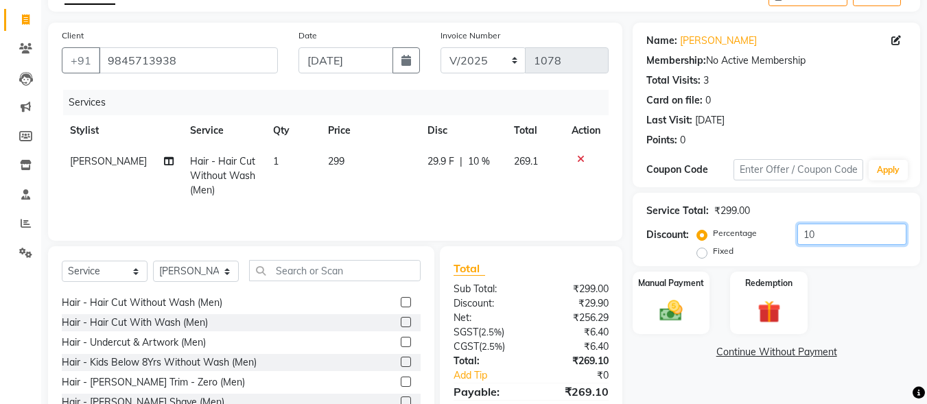
scroll to position [145, 0]
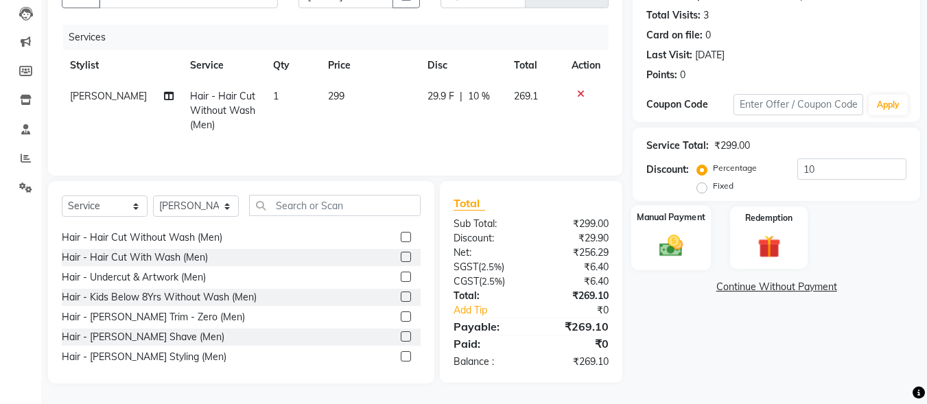
click at [685, 247] on img at bounding box center [671, 245] width 38 height 27
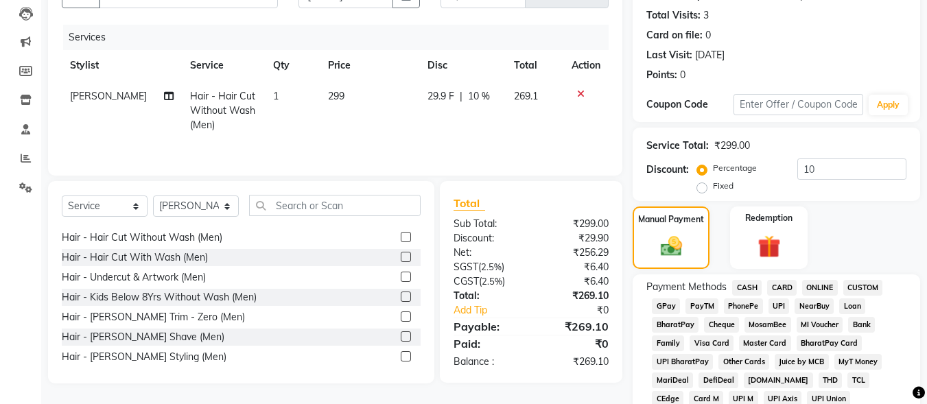
click at [773, 304] on span "UPI" at bounding box center [778, 306] width 21 height 16
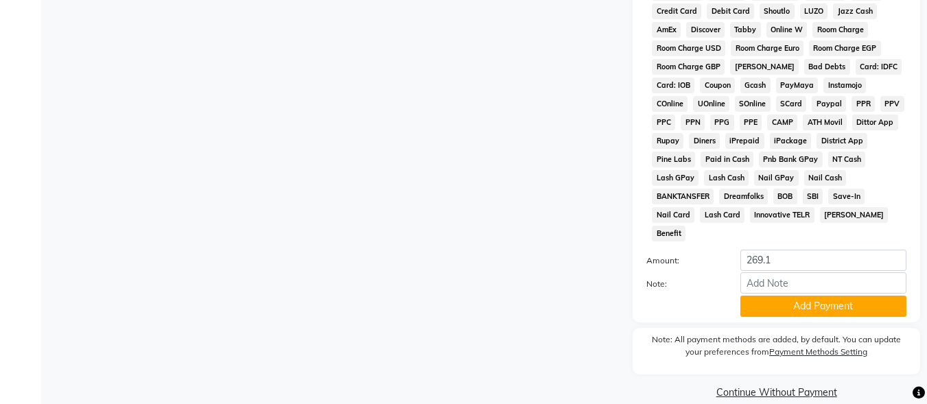
scroll to position [645, 0]
click at [787, 295] on button "Add Payment" at bounding box center [823, 305] width 166 height 21
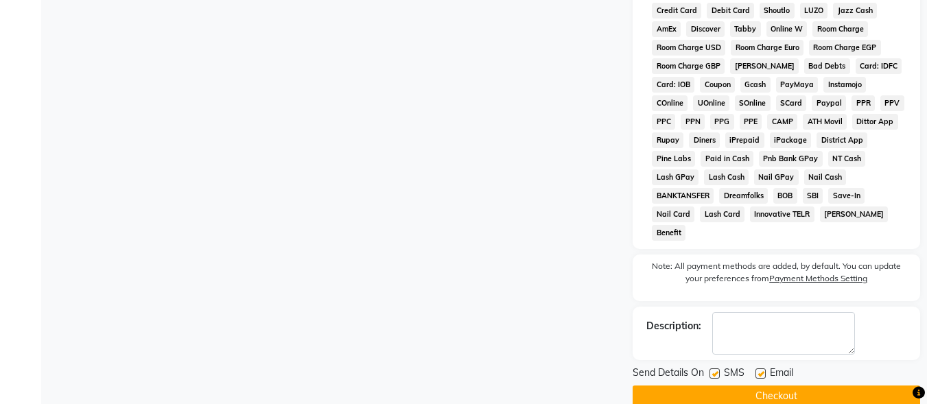
click at [717, 368] on label at bounding box center [714, 373] width 10 height 10
click at [717, 370] on input "checkbox" at bounding box center [713, 374] width 9 height 9
click at [761, 368] on label at bounding box center [760, 373] width 10 height 10
click at [761, 370] on input "checkbox" at bounding box center [759, 374] width 9 height 9
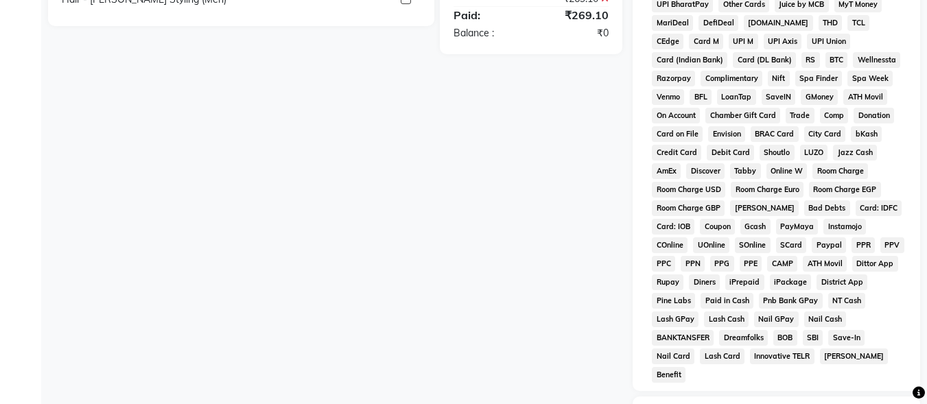
scroll to position [649, 0]
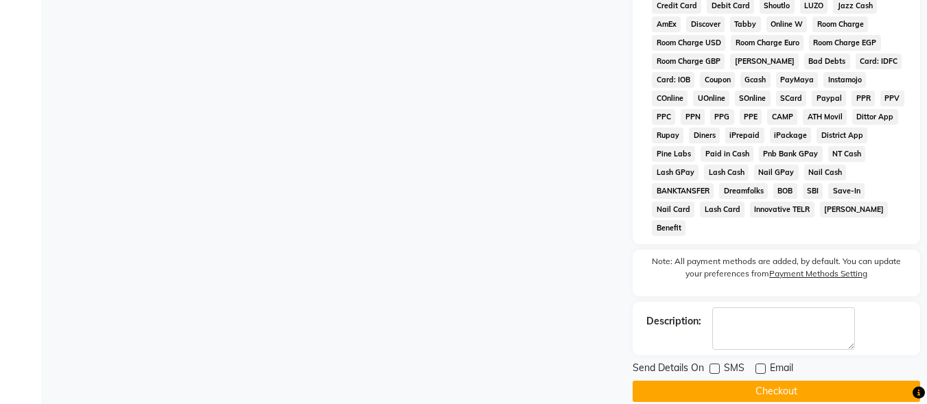
click at [779, 381] on button "Checkout" at bounding box center [775, 391] width 287 height 21
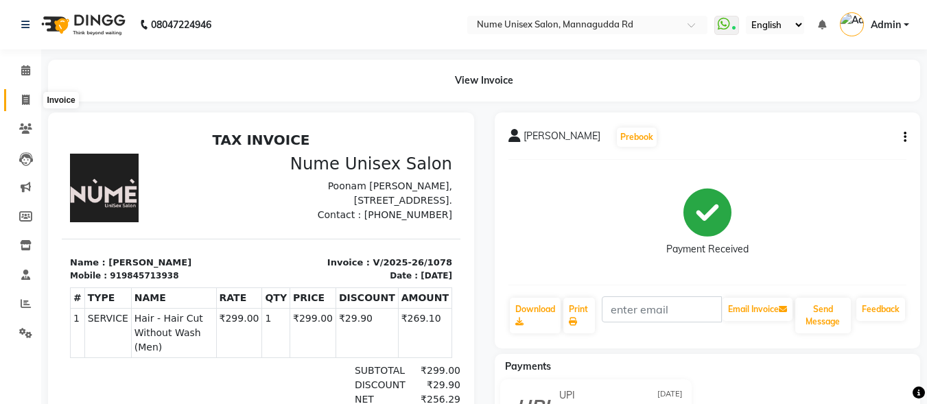
click at [23, 98] on icon at bounding box center [26, 100] width 8 height 10
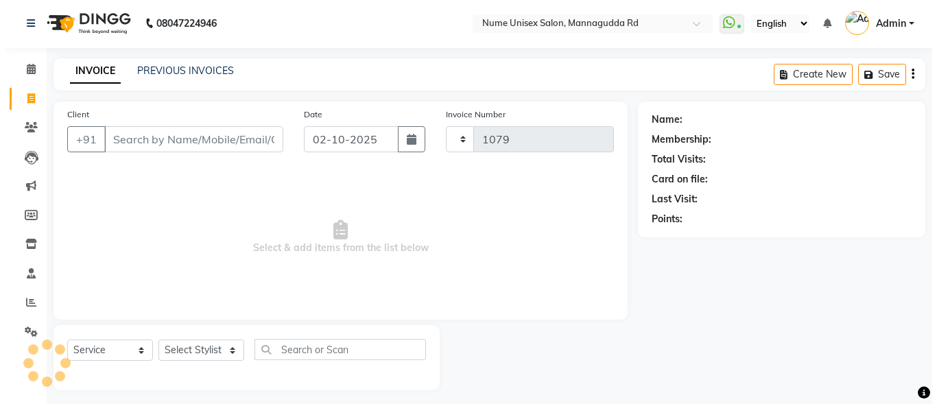
scroll to position [8, 0]
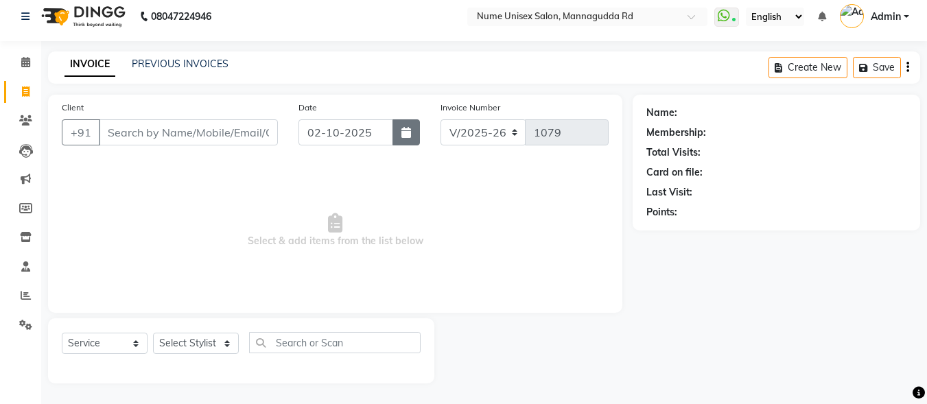
click at [411, 130] on button "button" at bounding box center [405, 132] width 27 height 26
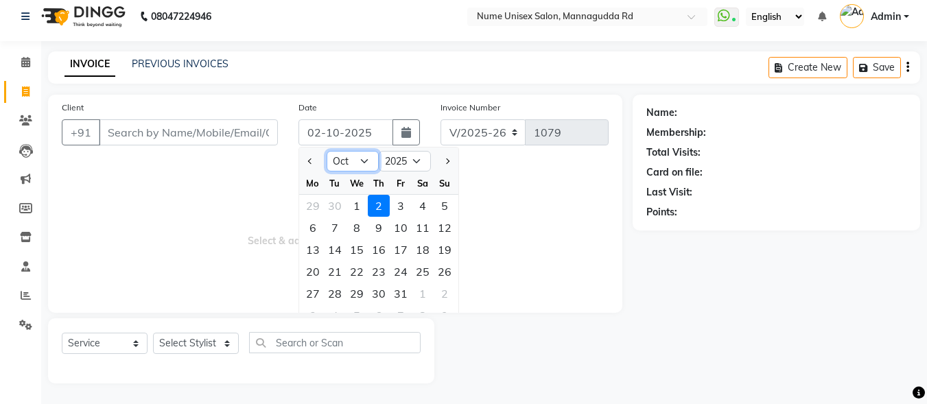
click at [353, 156] on select "Jan Feb Mar Apr May Jun [DATE] Aug Sep Oct Nov Dec" at bounding box center [352, 161] width 52 height 21
click at [326, 151] on select "Jan Feb Mar Apr May Jun [DATE] Aug Sep Oct Nov Dec" at bounding box center [352, 161] width 52 height 21
click at [358, 275] on div "24" at bounding box center [357, 272] width 22 height 22
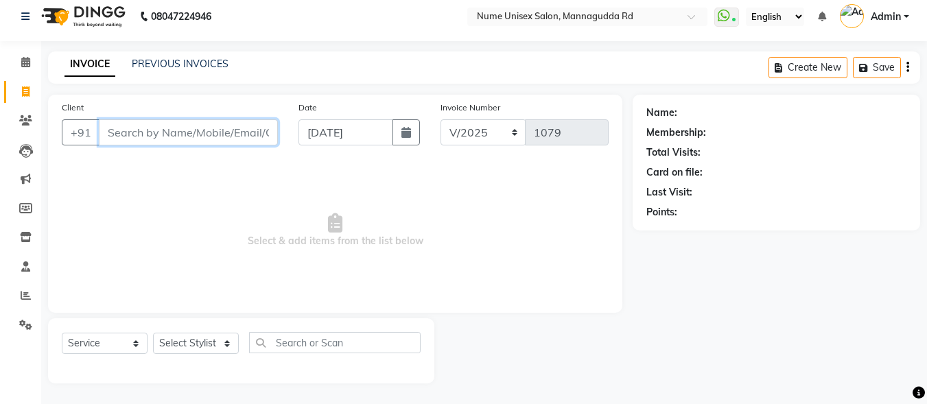
click at [226, 137] on input "Client" at bounding box center [188, 132] width 179 height 26
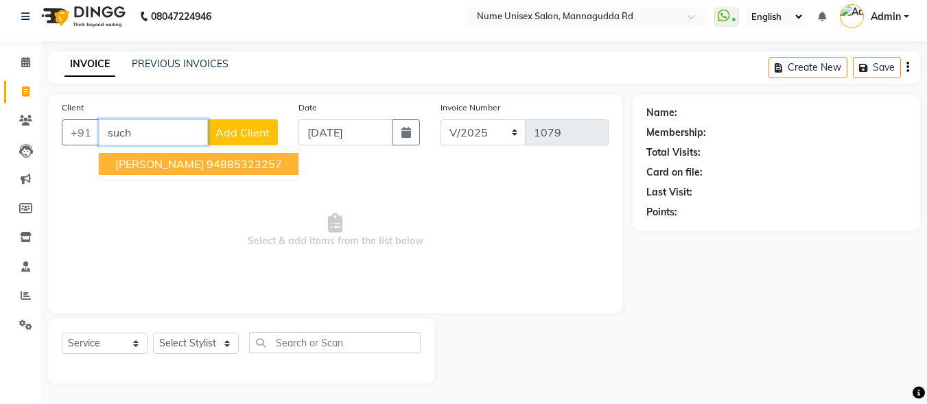
click at [139, 171] on button "[PERSON_NAME] 94885323257" at bounding box center [199, 164] width 200 height 22
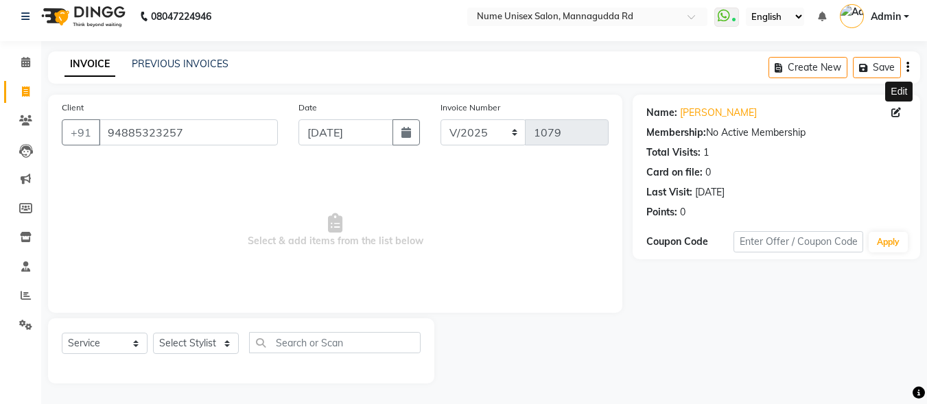
click at [894, 117] on icon at bounding box center [896, 113] width 10 height 10
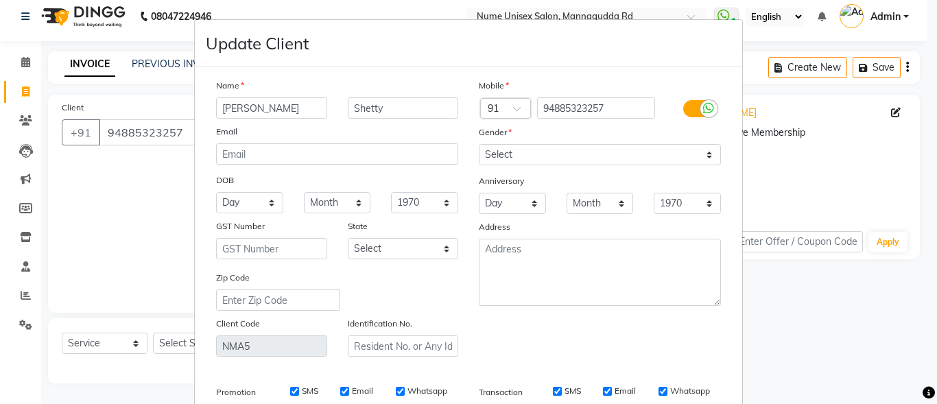
click at [689, 109] on label at bounding box center [698, 108] width 31 height 17
click at [0, 0] on input "checkbox" at bounding box center [0, 0] width 0 height 0
click at [571, 390] on input "SMS" at bounding box center [575, 391] width 9 height 9
click at [661, 391] on input "Email" at bounding box center [662, 391] width 9 height 9
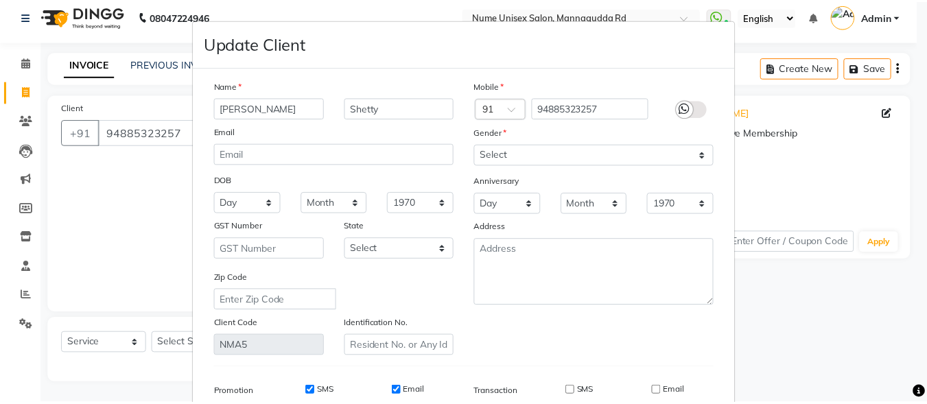
scroll to position [204, 0]
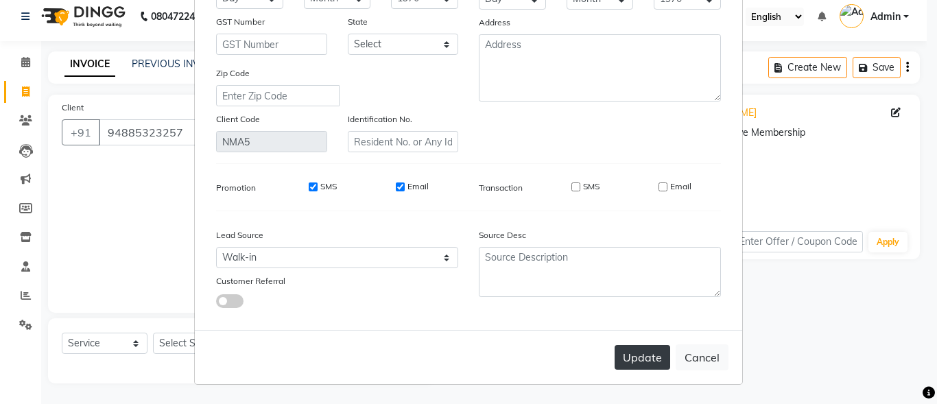
click at [646, 359] on button "Update" at bounding box center [642, 357] width 56 height 25
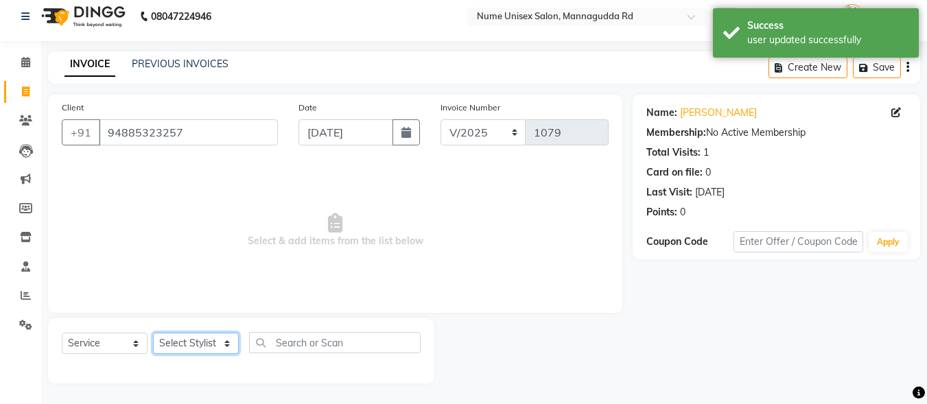
click at [217, 339] on select "Select Stylist Admin [PERSON_NAME] [PERSON_NAME] S [PERSON_NAME] Mohd [PERSON_N…" at bounding box center [196, 343] width 86 height 21
click at [153, 333] on select "Select Stylist Admin [PERSON_NAME] [PERSON_NAME] S [PERSON_NAME] Mohd [PERSON_N…" at bounding box center [196, 343] width 86 height 21
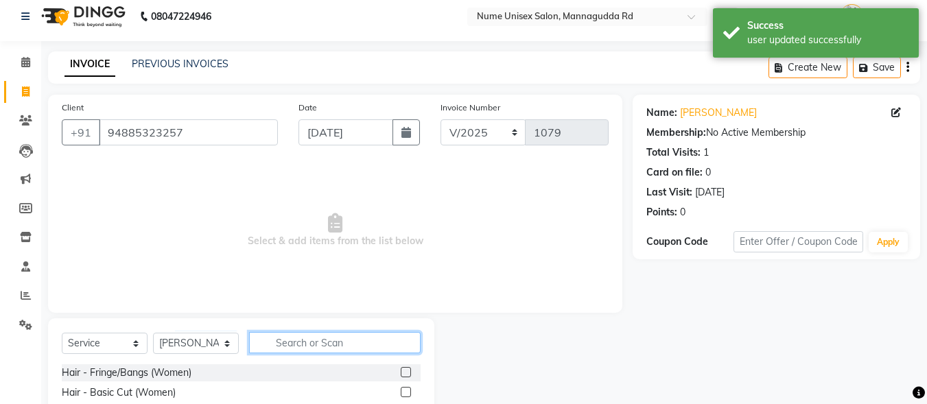
click at [354, 339] on input "text" at bounding box center [334, 342] width 171 height 21
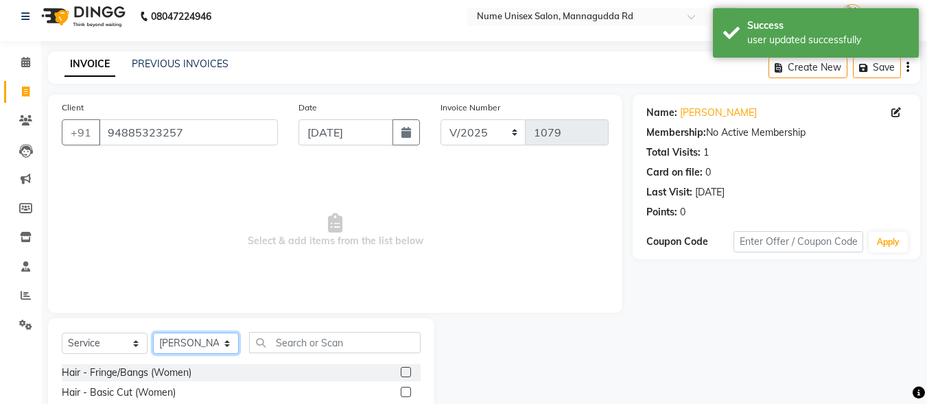
click at [216, 337] on select "Select Stylist Admin [PERSON_NAME] [PERSON_NAME] S [PERSON_NAME] Mohd [PERSON_N…" at bounding box center [196, 343] width 86 height 21
click at [153, 333] on select "Select Stylist Admin [PERSON_NAME] [PERSON_NAME] S [PERSON_NAME] Mohd [PERSON_N…" at bounding box center [196, 343] width 86 height 21
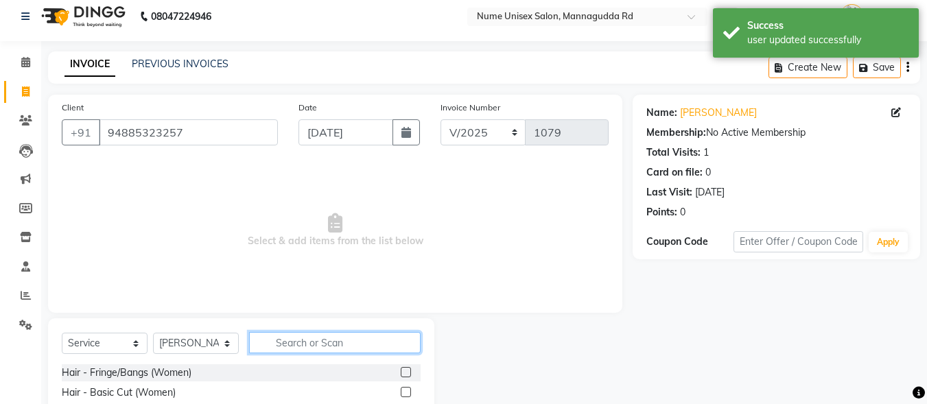
click at [304, 340] on input "text" at bounding box center [334, 342] width 171 height 21
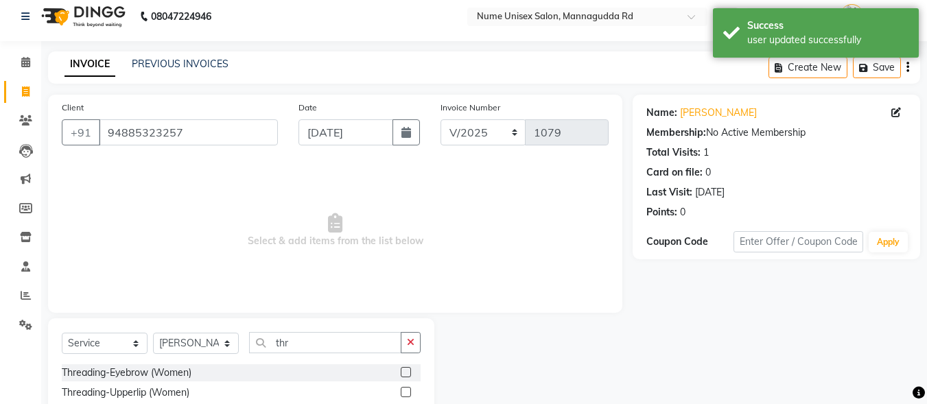
click at [401, 368] on label at bounding box center [406, 372] width 10 height 10
click at [401, 368] on input "checkbox" at bounding box center [405, 372] width 9 height 9
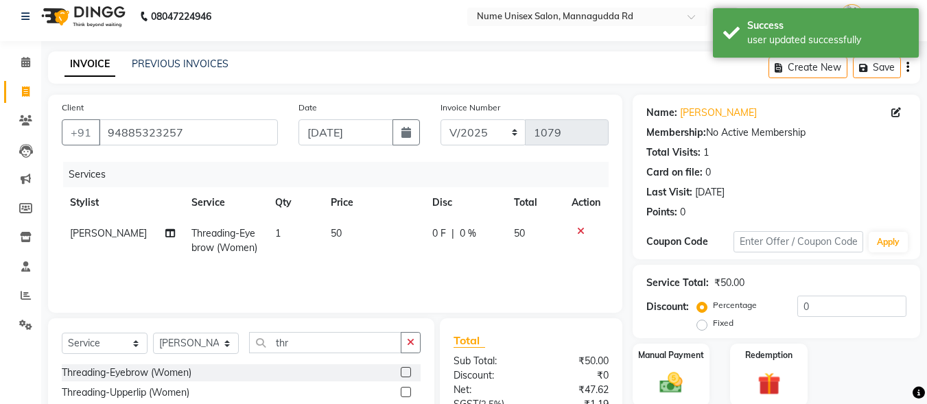
click at [401, 372] on label at bounding box center [406, 372] width 10 height 10
click at [401, 372] on input "checkbox" at bounding box center [405, 372] width 9 height 9
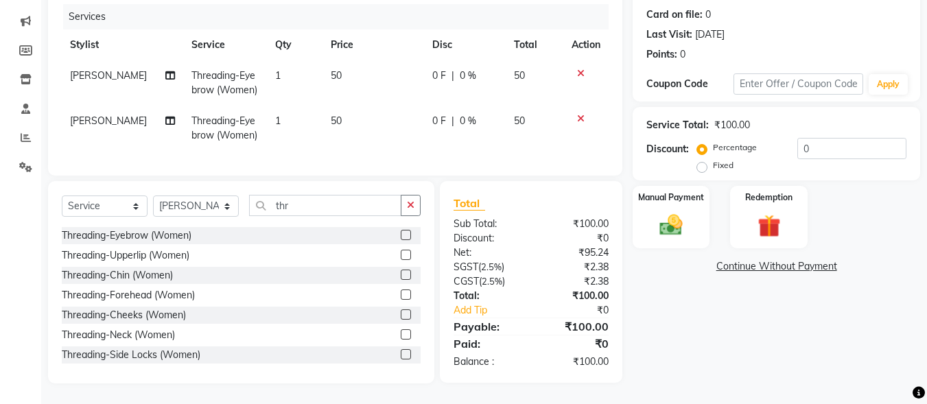
scroll to position [176, 0]
click at [686, 219] on img at bounding box center [671, 224] width 38 height 27
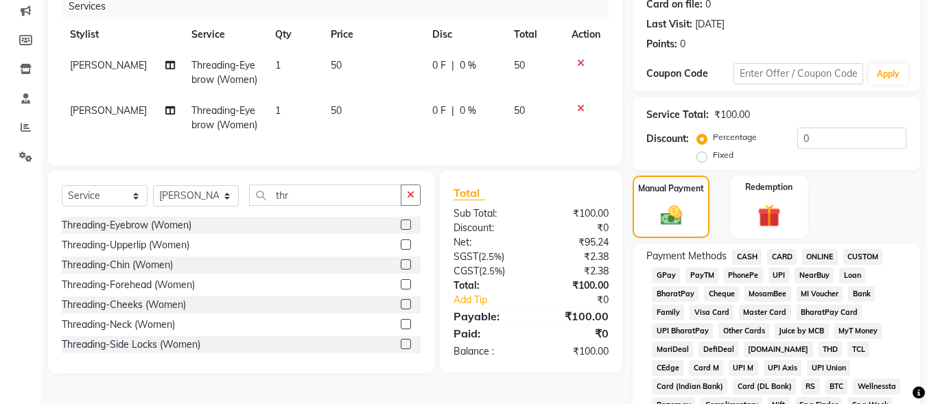
click at [743, 255] on span "CASH" at bounding box center [746, 257] width 29 height 16
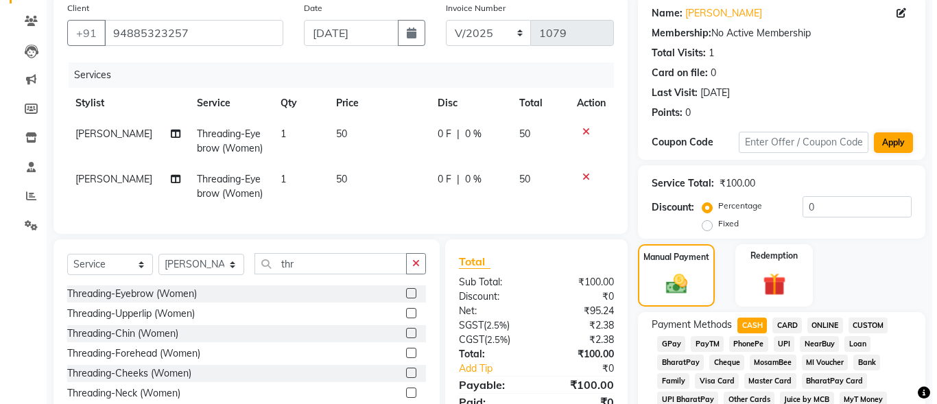
scroll to position [69, 0]
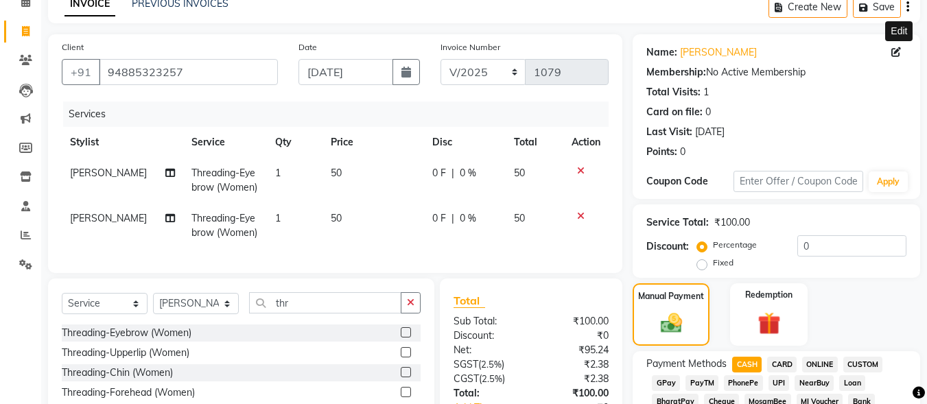
click at [893, 53] on icon at bounding box center [896, 52] width 10 height 10
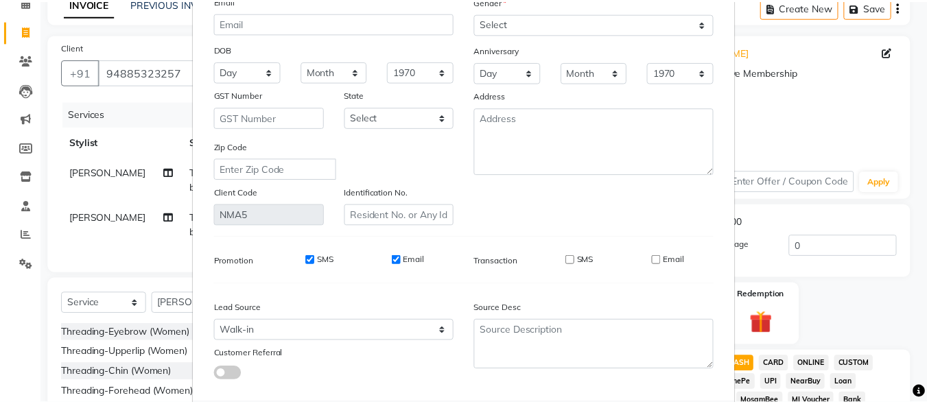
scroll to position [204, 0]
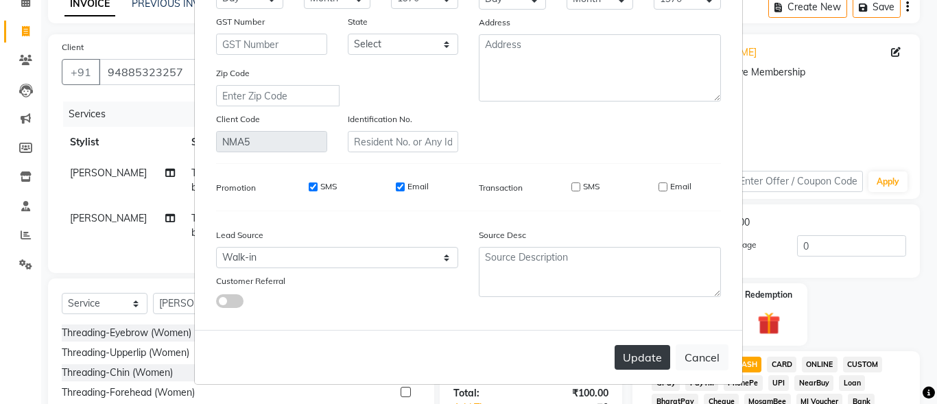
click at [643, 353] on button "Update" at bounding box center [642, 357] width 56 height 25
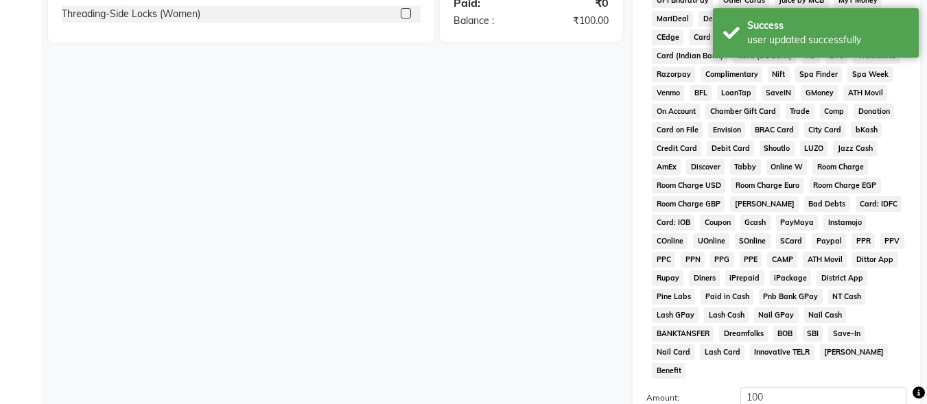
scroll to position [645, 0]
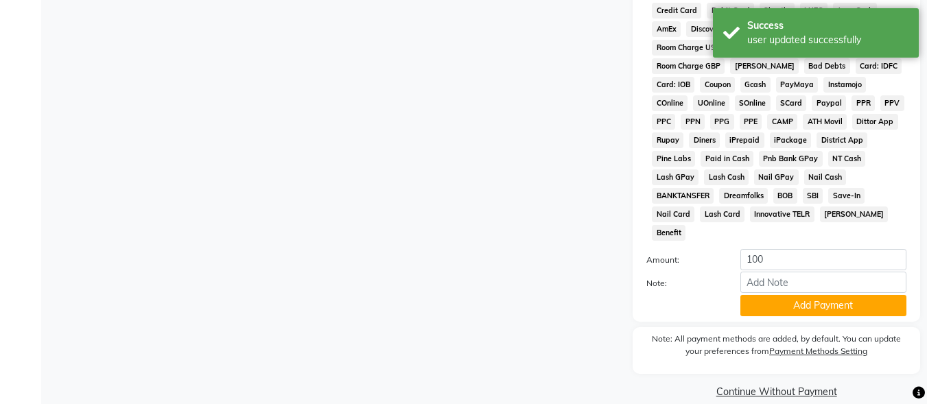
click at [761, 295] on button "Add Payment" at bounding box center [823, 305] width 166 height 21
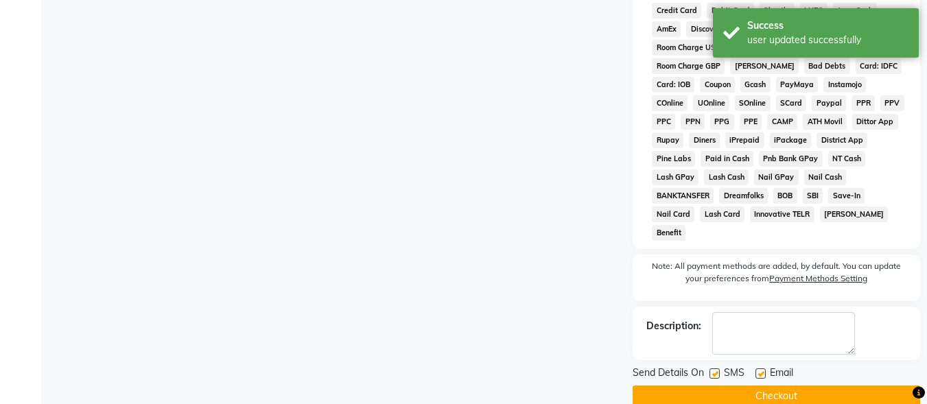
click at [718, 368] on label at bounding box center [714, 373] width 10 height 10
click at [718, 370] on input "checkbox" at bounding box center [713, 374] width 9 height 9
click at [755, 366] on div "Send Details On SMS Email" at bounding box center [775, 374] width 287 height 17
click at [755, 368] on label at bounding box center [760, 373] width 10 height 10
click at [755, 370] on input "checkbox" at bounding box center [759, 374] width 9 height 9
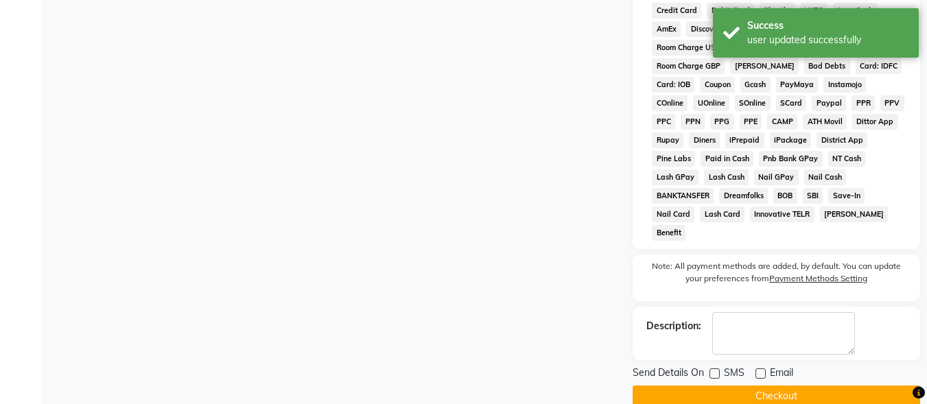
click at [759, 368] on label at bounding box center [760, 373] width 10 height 10
click at [759, 370] on input "checkbox" at bounding box center [759, 374] width 9 height 9
click at [759, 368] on label at bounding box center [760, 373] width 10 height 10
click at [759, 370] on input "checkbox" at bounding box center [759, 374] width 9 height 9
click at [759, 385] on button "Checkout" at bounding box center [775, 395] width 287 height 21
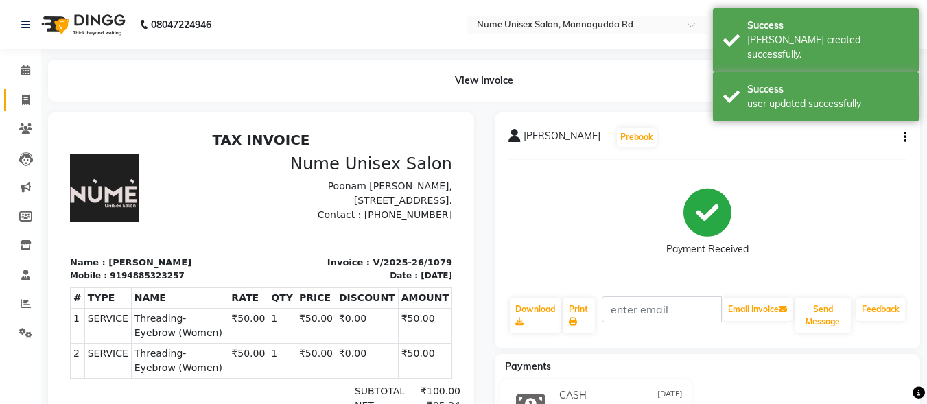
click at [26, 89] on link "Invoice" at bounding box center [20, 100] width 33 height 23
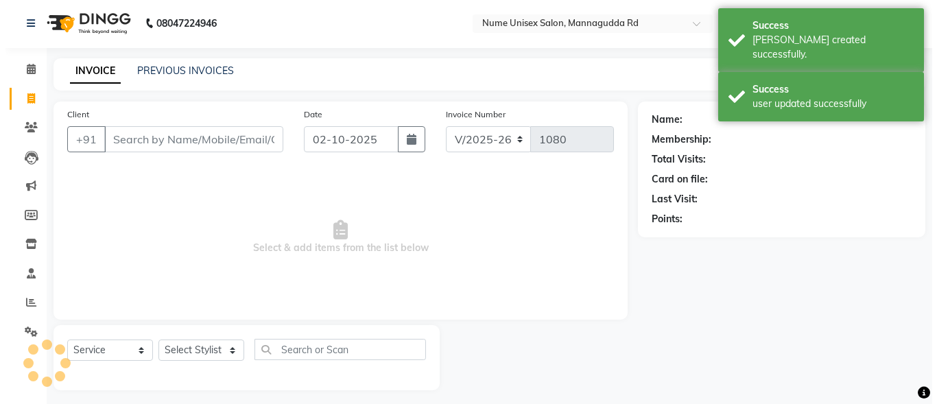
scroll to position [8, 0]
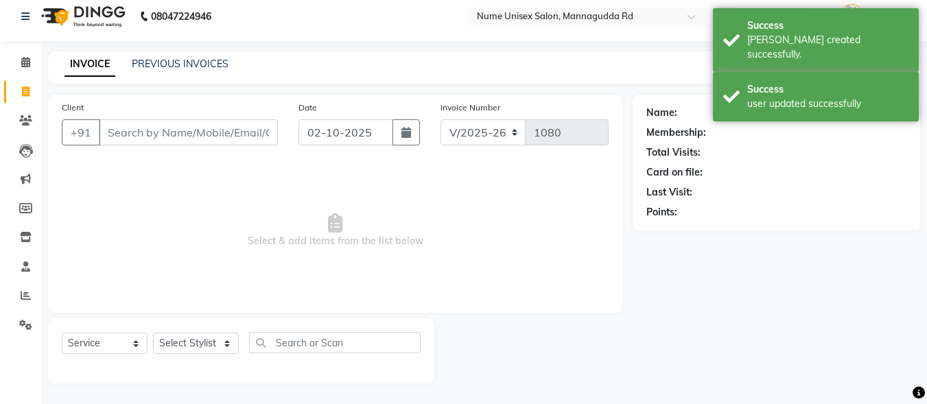
click at [420, 133] on div "Date [DATE]" at bounding box center [359, 128] width 142 height 56
click at [409, 134] on icon "button" at bounding box center [406, 132] width 10 height 11
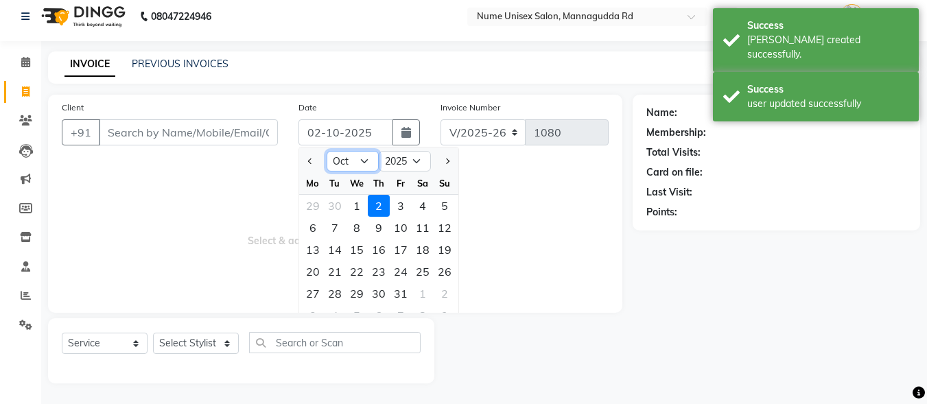
click at [363, 158] on select "Jan Feb Mar Apr May Jun [DATE] Aug Sep Oct Nov Dec" at bounding box center [352, 161] width 52 height 21
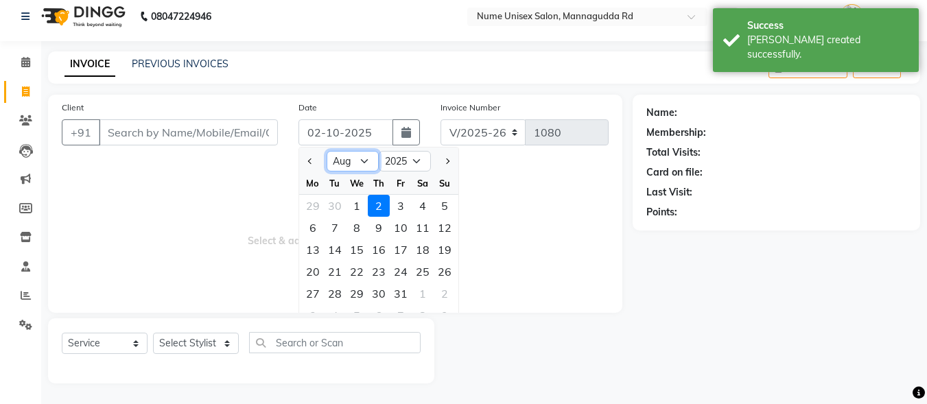
click at [326, 151] on select "Jan Feb Mar Apr May Jun [DATE] Aug Sep Oct Nov Dec" at bounding box center [352, 161] width 52 height 21
click at [361, 141] on input "02-10-2025" at bounding box center [345, 132] width 95 height 26
click at [361, 167] on select "Jan Feb Mar Apr May Jun [DATE] Aug Sep Oct Nov Dec" at bounding box center [352, 161] width 52 height 21
click at [326, 151] on select "Jan Feb Mar Apr May Jun [DATE] Aug Sep Oct Nov Dec" at bounding box center [352, 161] width 52 height 21
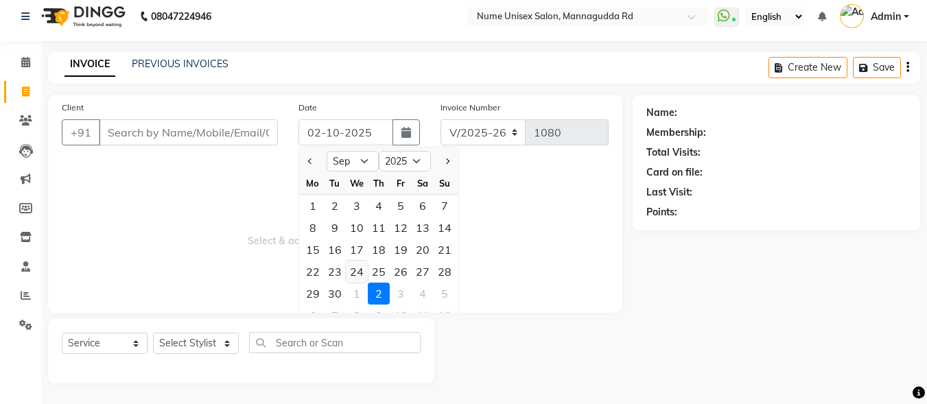
click at [357, 273] on div "24" at bounding box center [357, 272] width 22 height 22
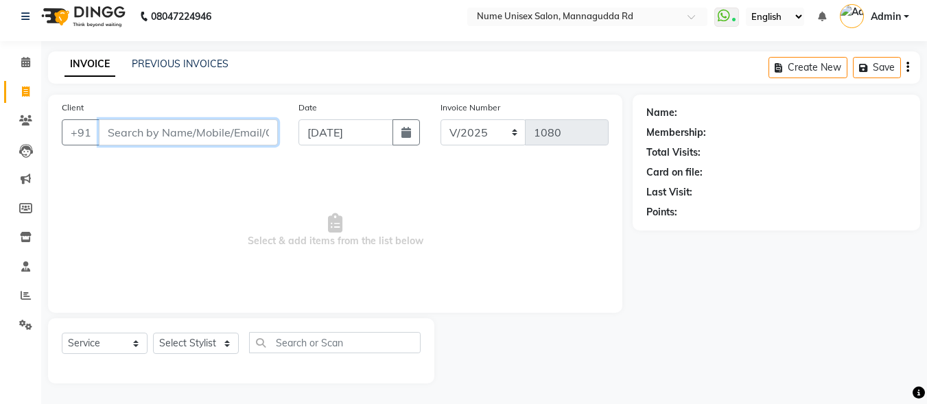
click at [207, 137] on input "Client" at bounding box center [188, 132] width 179 height 26
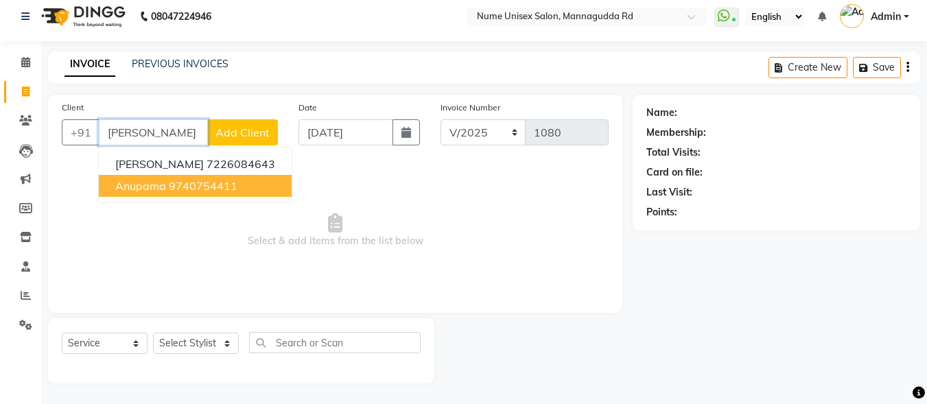
click at [218, 179] on ngb-highlight "9740754411" at bounding box center [203, 186] width 69 height 14
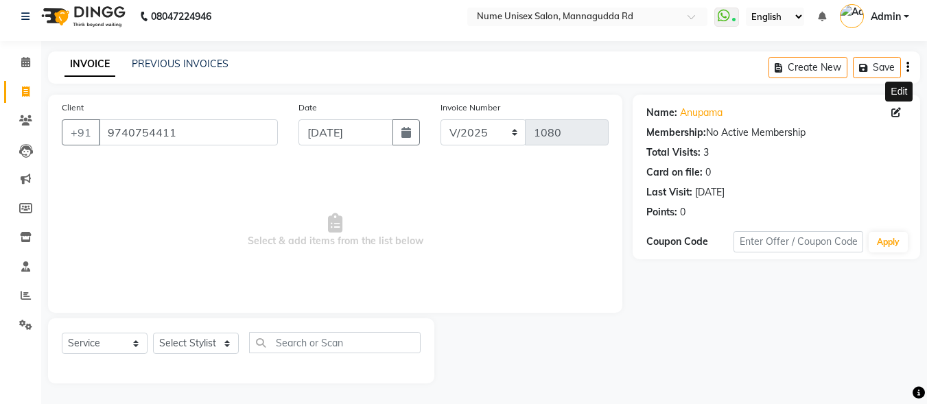
click at [892, 112] on icon at bounding box center [896, 113] width 10 height 10
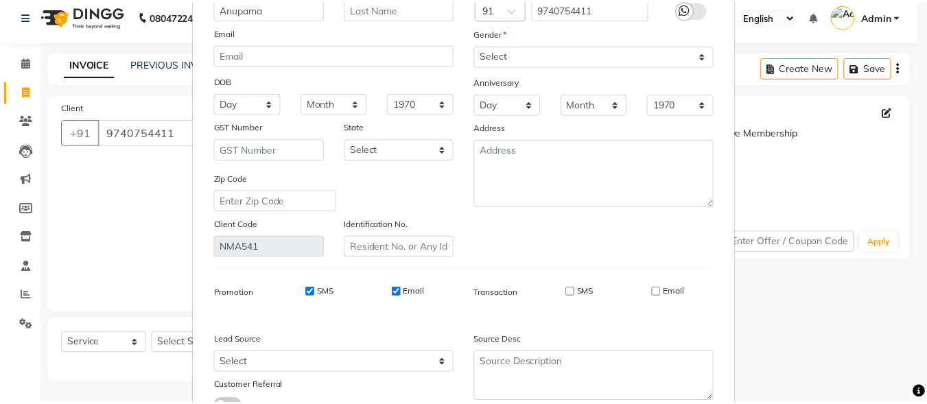
scroll to position [204, 0]
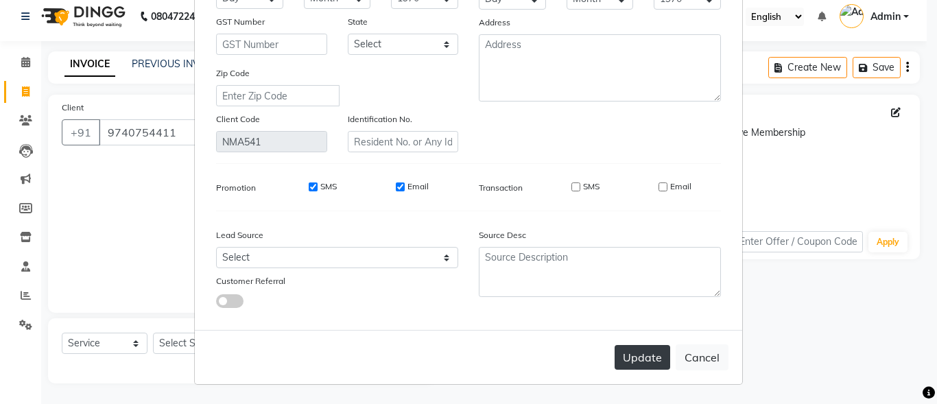
click at [657, 355] on button "Update" at bounding box center [642, 357] width 56 height 25
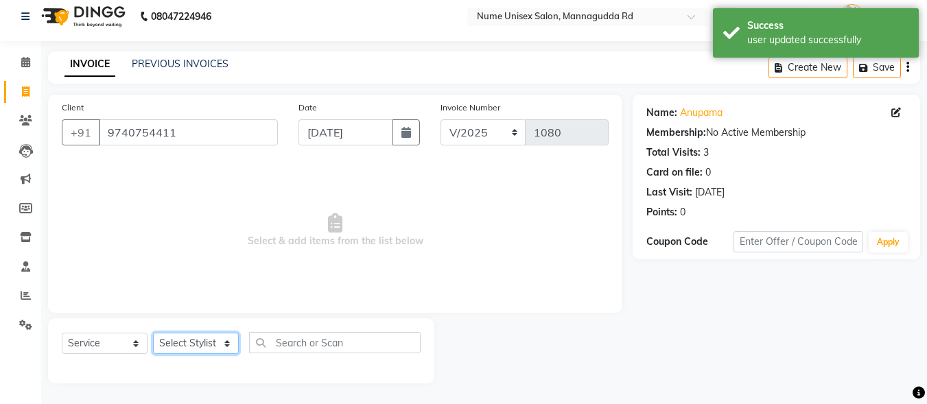
click at [212, 350] on select "Select Stylist Admin [PERSON_NAME] [PERSON_NAME] S [PERSON_NAME] Mohd [PERSON_N…" at bounding box center [196, 343] width 86 height 21
click at [153, 333] on select "Select Stylist Admin [PERSON_NAME] [PERSON_NAME] S [PERSON_NAME] Mohd [PERSON_N…" at bounding box center [196, 343] width 86 height 21
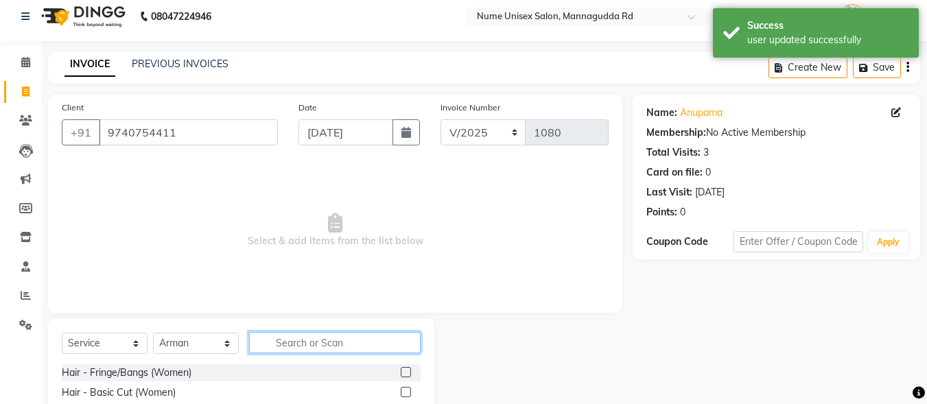
click at [296, 344] on input "text" at bounding box center [334, 342] width 171 height 21
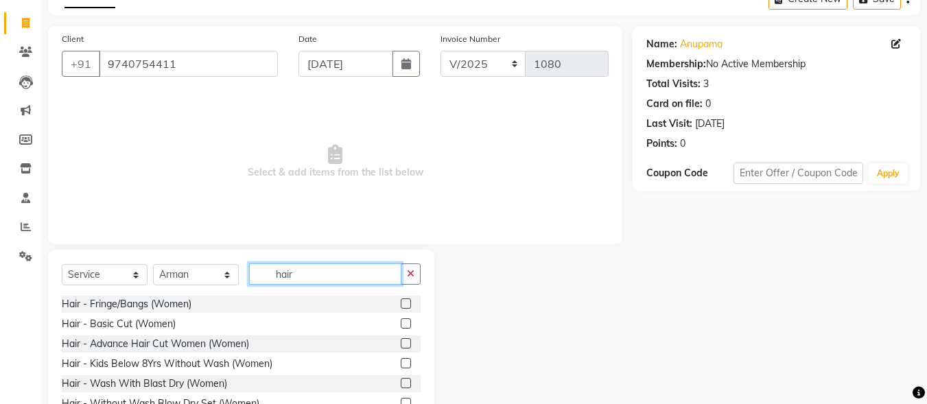
scroll to position [69, 0]
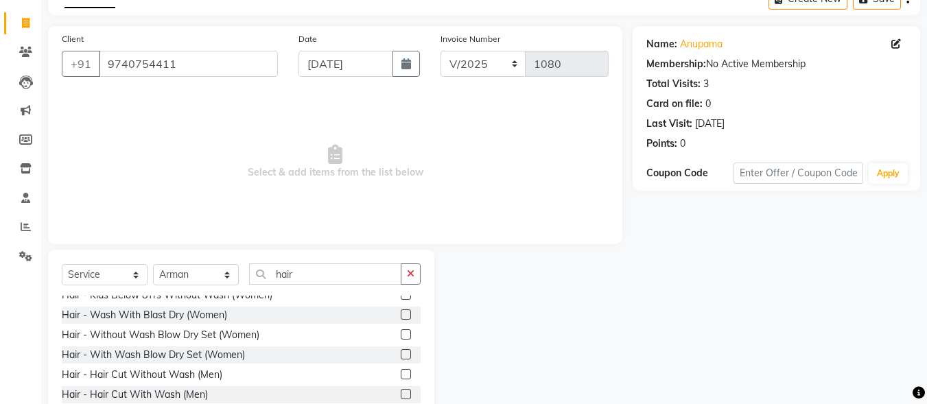
click at [401, 374] on label at bounding box center [406, 374] width 10 height 10
click at [401, 374] on input "checkbox" at bounding box center [405, 374] width 9 height 9
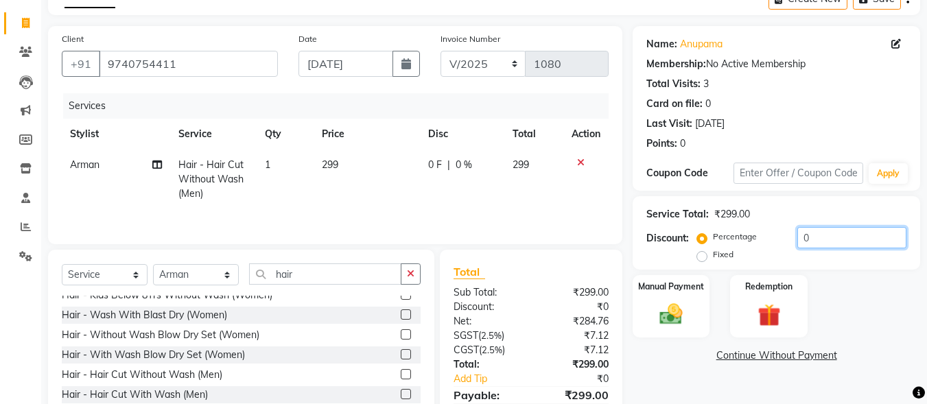
click at [798, 241] on input "0" at bounding box center [851, 237] width 109 height 21
click at [673, 324] on img at bounding box center [671, 313] width 38 height 27
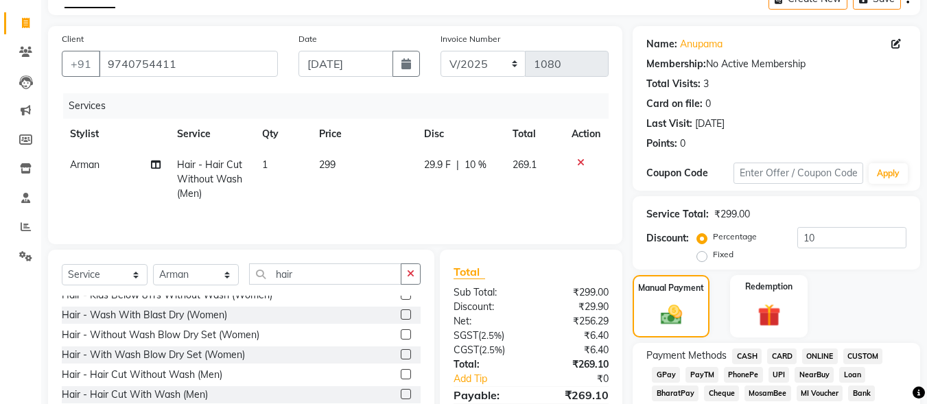
click at [770, 375] on span "UPI" at bounding box center [778, 375] width 21 height 16
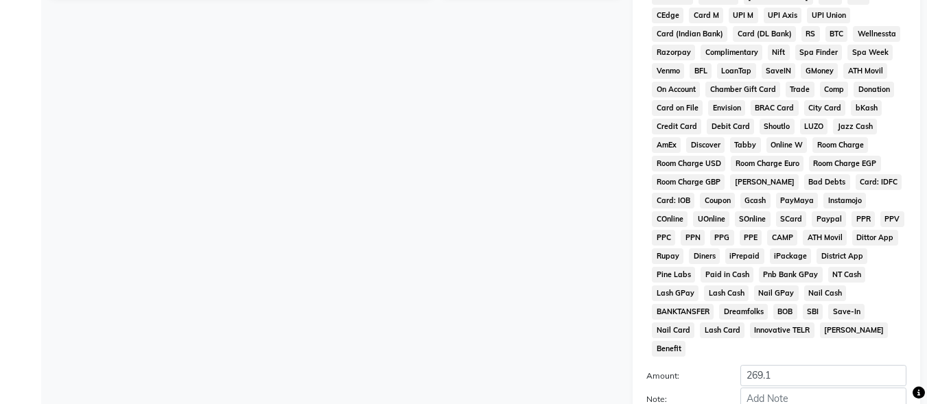
scroll to position [645, 0]
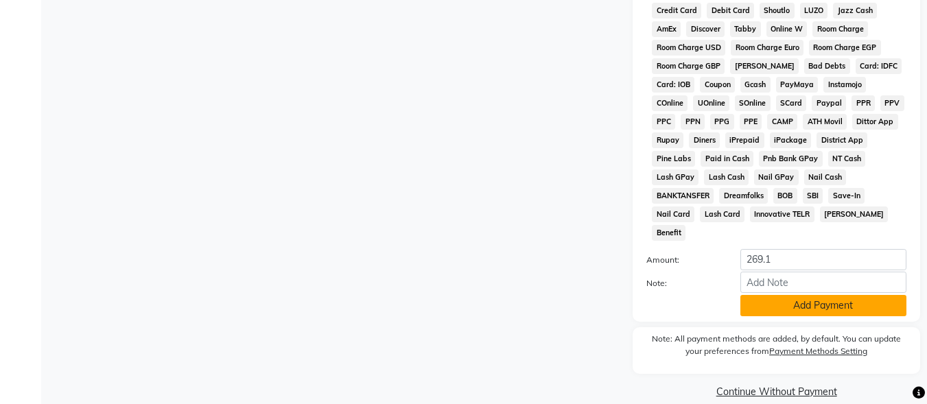
click at [811, 295] on button "Add Payment" at bounding box center [823, 305] width 166 height 21
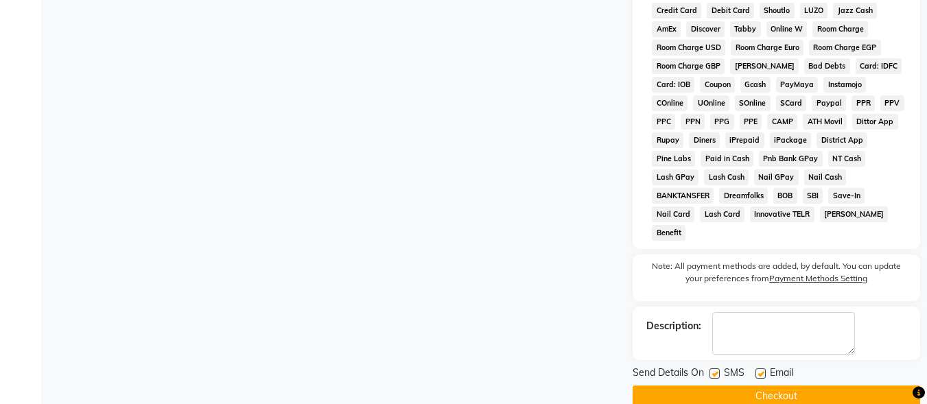
click at [712, 368] on label at bounding box center [714, 373] width 10 height 10
click at [712, 370] on input "checkbox" at bounding box center [713, 374] width 9 height 9
click at [752, 366] on div "SMS" at bounding box center [732, 374] width 46 height 17
click at [761, 368] on label at bounding box center [760, 373] width 10 height 10
click at [761, 370] on input "checkbox" at bounding box center [759, 374] width 9 height 9
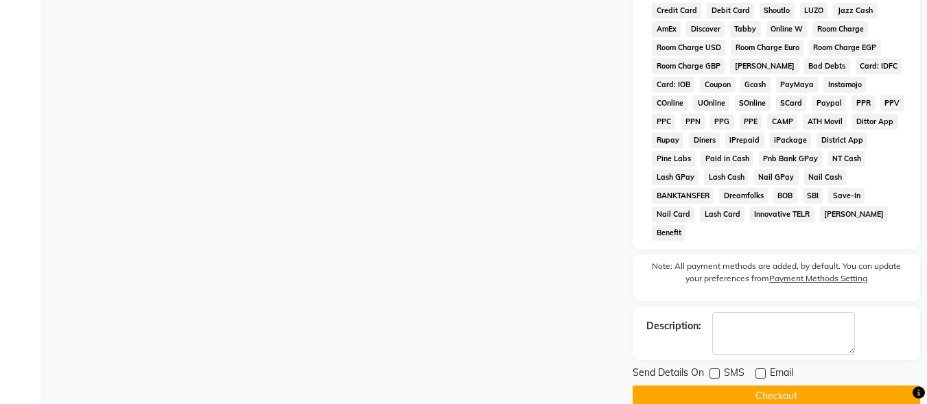
click at [763, 385] on button "Checkout" at bounding box center [775, 395] width 287 height 21
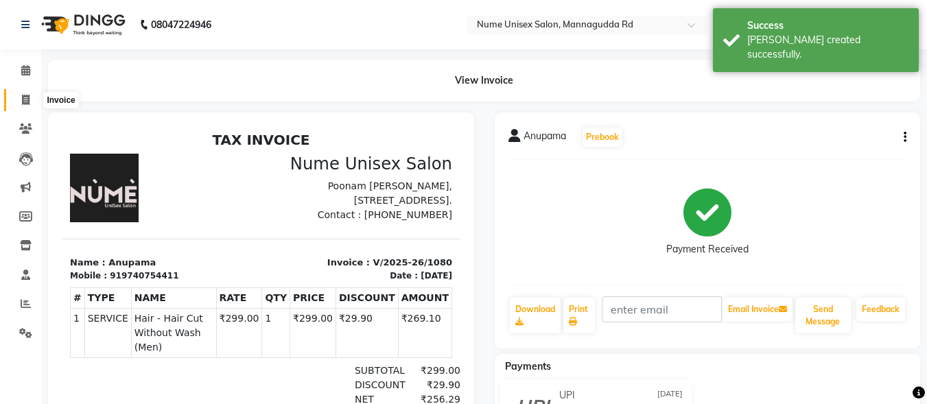
click at [24, 93] on span at bounding box center [26, 101] width 24 height 16
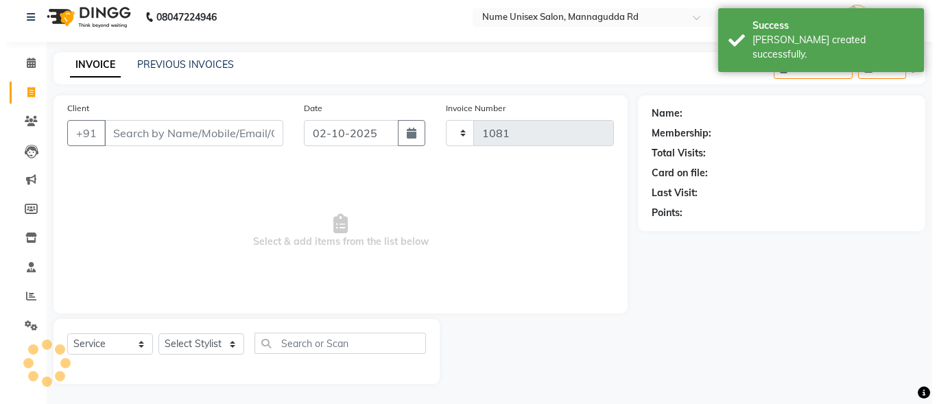
scroll to position [8, 0]
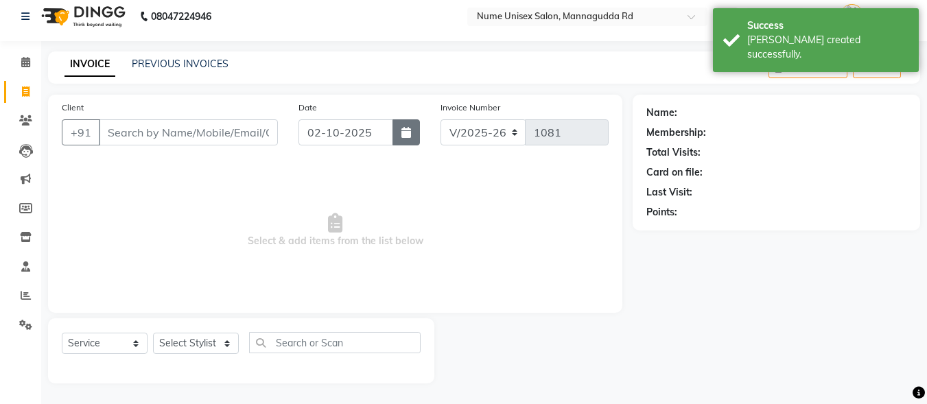
click at [397, 136] on button "button" at bounding box center [405, 132] width 27 height 26
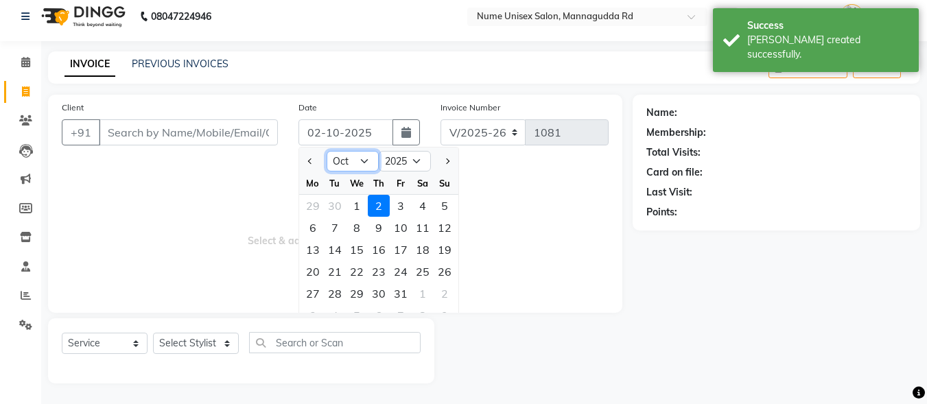
click at [365, 154] on select "Jan Feb Mar Apr May Jun [DATE] Aug Sep Oct Nov Dec" at bounding box center [352, 161] width 52 height 21
click at [326, 151] on select "Jan Feb Mar Apr May Jun [DATE] Aug Sep Oct Nov Dec" at bounding box center [352, 161] width 52 height 21
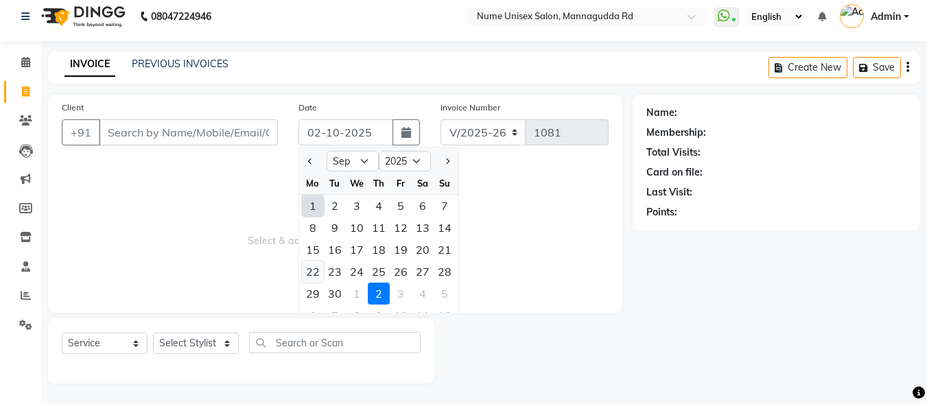
click at [320, 271] on div "22" at bounding box center [313, 272] width 22 height 22
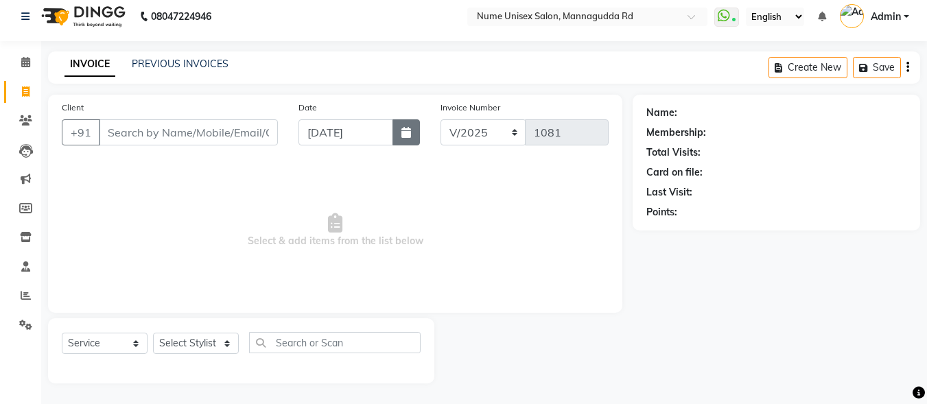
click at [413, 129] on button "button" at bounding box center [405, 132] width 27 height 26
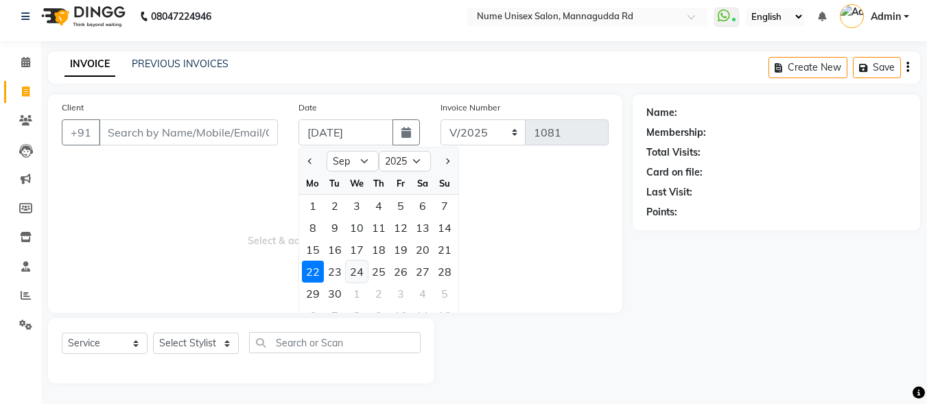
click at [363, 272] on div "24" at bounding box center [357, 272] width 22 height 22
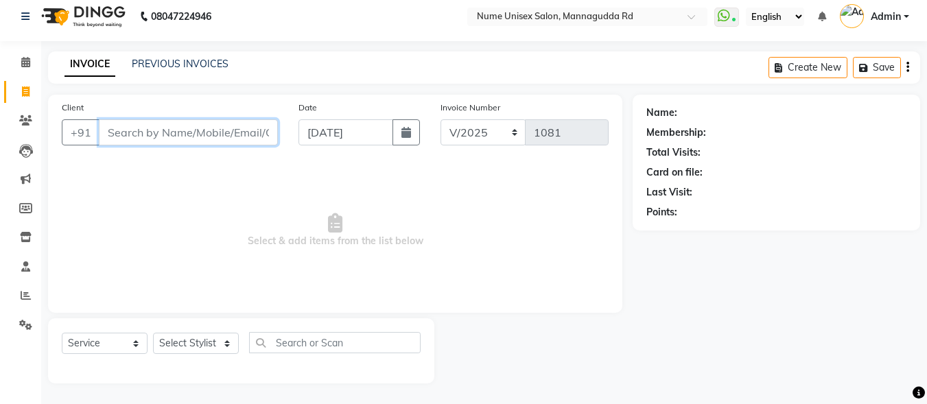
click at [247, 130] on input "Client" at bounding box center [188, 132] width 179 height 26
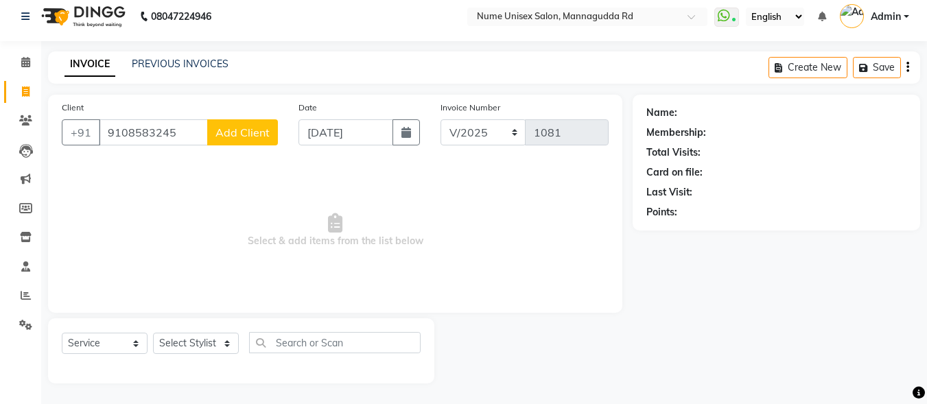
click at [272, 139] on button "Add Client" at bounding box center [242, 132] width 71 height 26
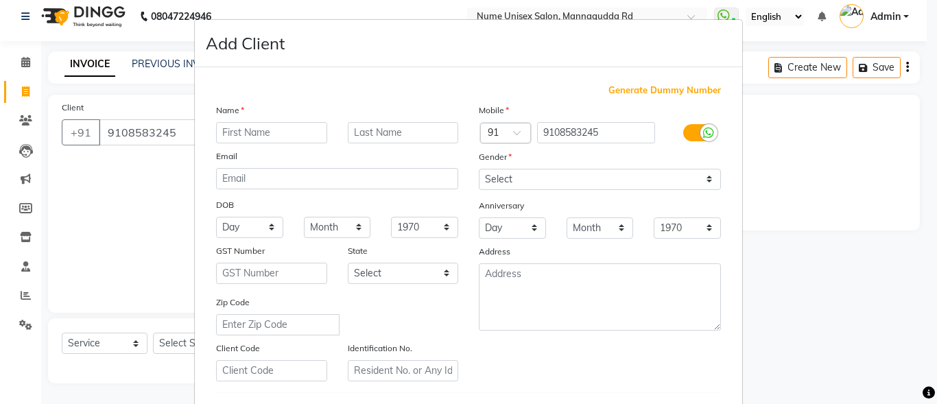
click at [258, 139] on input "text" at bounding box center [271, 132] width 111 height 21
click at [678, 125] on div at bounding box center [698, 133] width 66 height 22
click at [691, 131] on label at bounding box center [698, 132] width 31 height 17
click at [0, 0] on input "checkbox" at bounding box center [0, 0] width 0 height 0
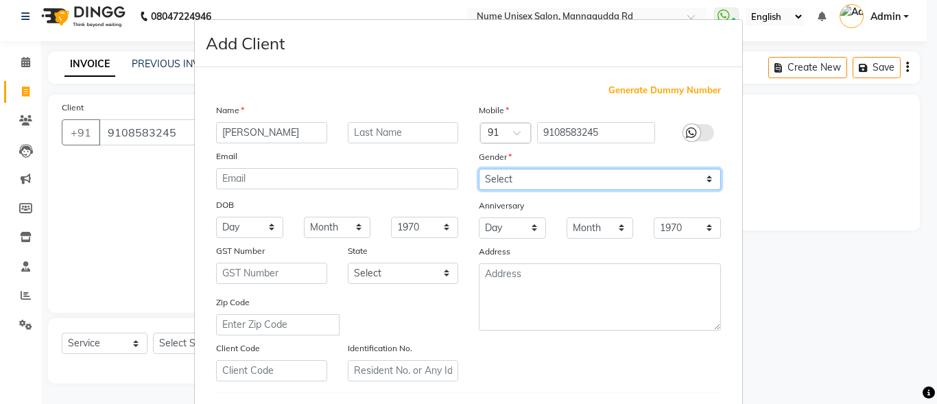
click at [595, 183] on select "Select [DEMOGRAPHIC_DATA] [DEMOGRAPHIC_DATA] Other Prefer Not To Say" at bounding box center [600, 179] width 242 height 21
click at [479, 169] on select "Select [DEMOGRAPHIC_DATA] [DEMOGRAPHIC_DATA] Other Prefer Not To Say" at bounding box center [600, 179] width 242 height 21
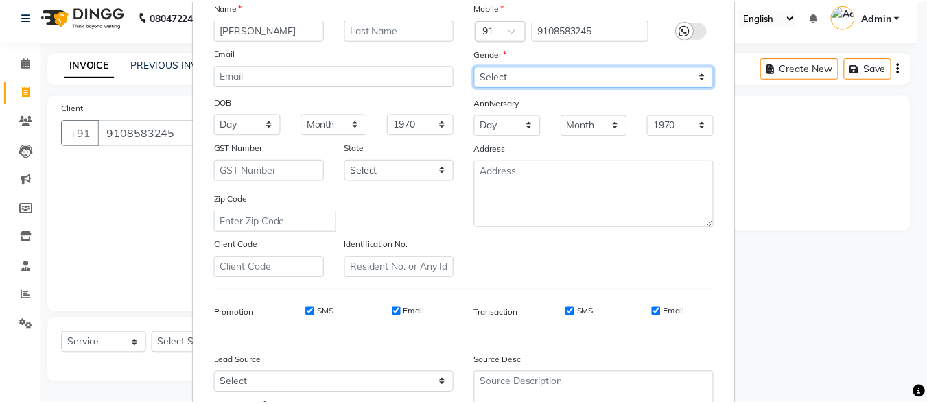
scroll to position [229, 0]
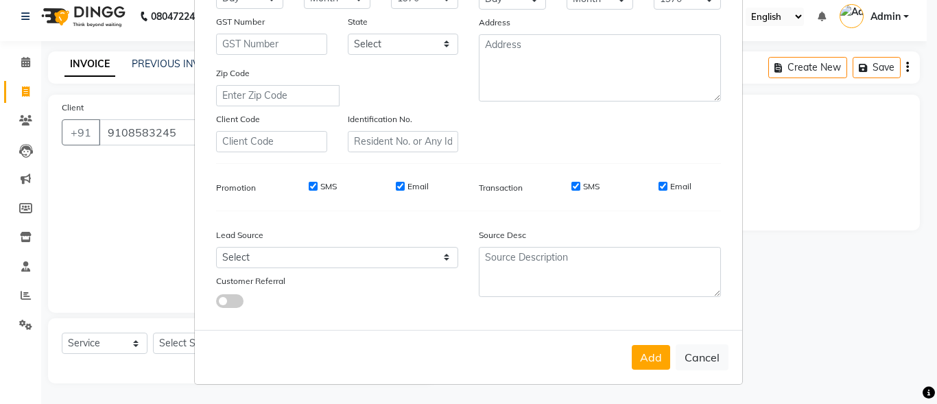
click at [573, 190] on input "SMS" at bounding box center [575, 186] width 9 height 9
click at [658, 188] on input "Email" at bounding box center [662, 186] width 9 height 9
drag, startPoint x: 643, startPoint y: 369, endPoint x: 645, endPoint y: 360, distance: 9.3
click at [644, 366] on button "Add" at bounding box center [651, 357] width 38 height 25
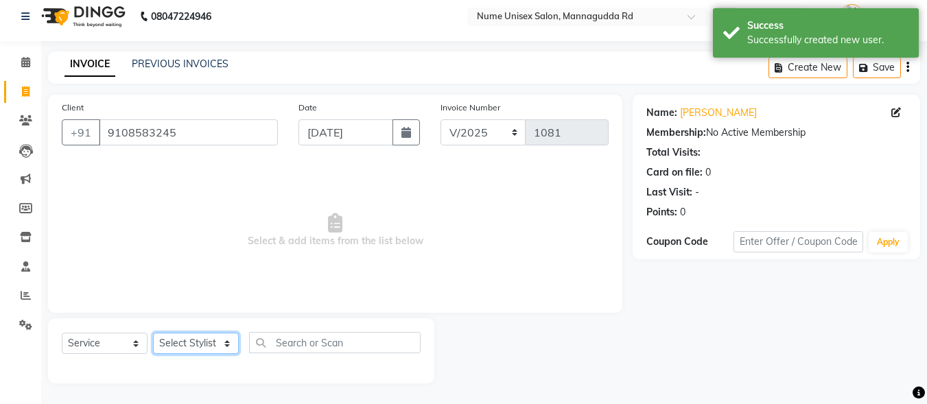
click at [216, 337] on select "Select Stylist Admin [PERSON_NAME] [PERSON_NAME] S [PERSON_NAME] Mohd [PERSON_N…" at bounding box center [196, 343] width 86 height 21
click at [153, 333] on select "Select Stylist Admin [PERSON_NAME] [PERSON_NAME] S [PERSON_NAME] Mohd [PERSON_N…" at bounding box center [196, 343] width 86 height 21
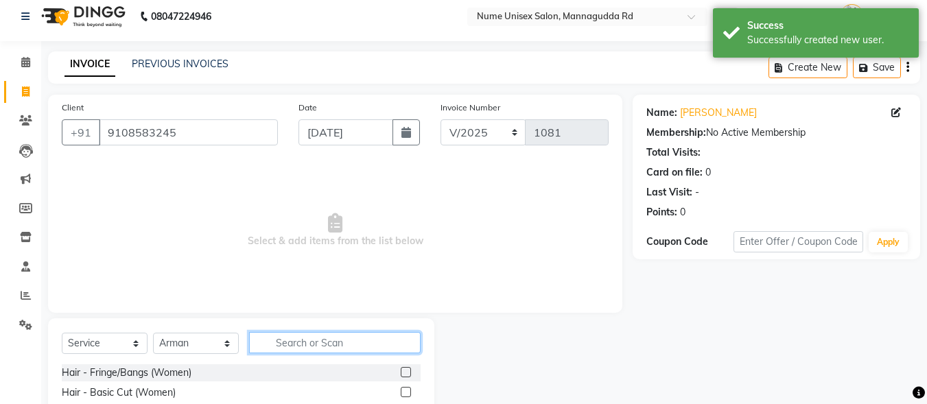
click at [291, 346] on input "text" at bounding box center [334, 342] width 171 height 21
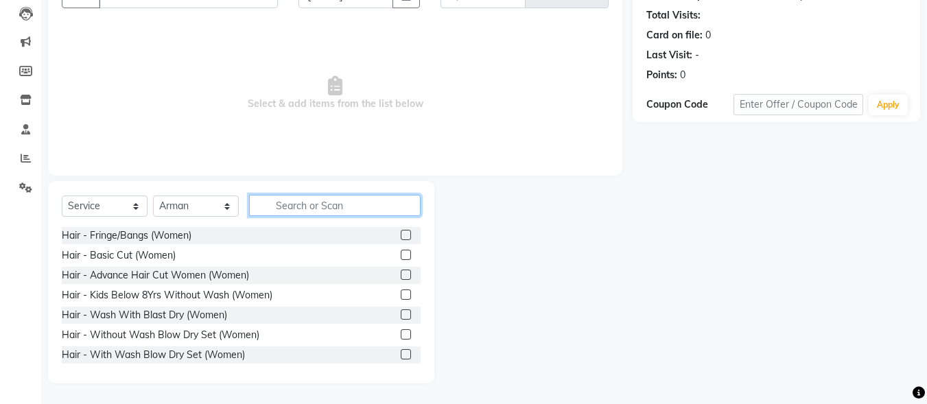
scroll to position [69, 0]
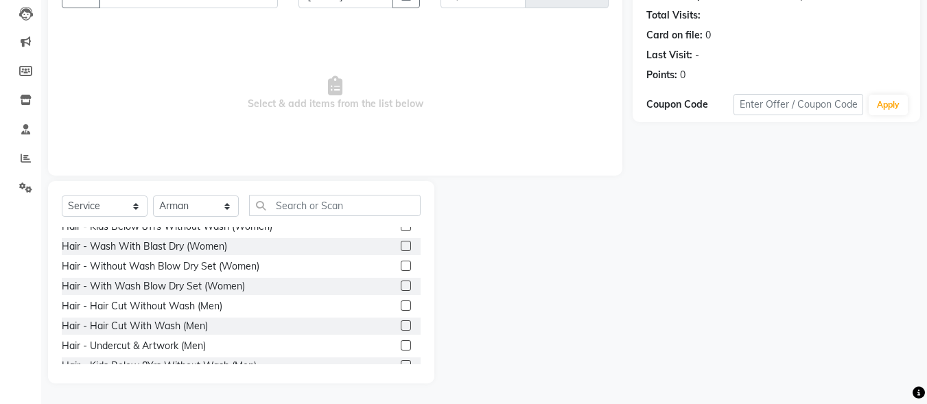
click at [401, 301] on label at bounding box center [406, 305] width 10 height 10
click at [401, 302] on input "checkbox" at bounding box center [405, 306] width 9 height 9
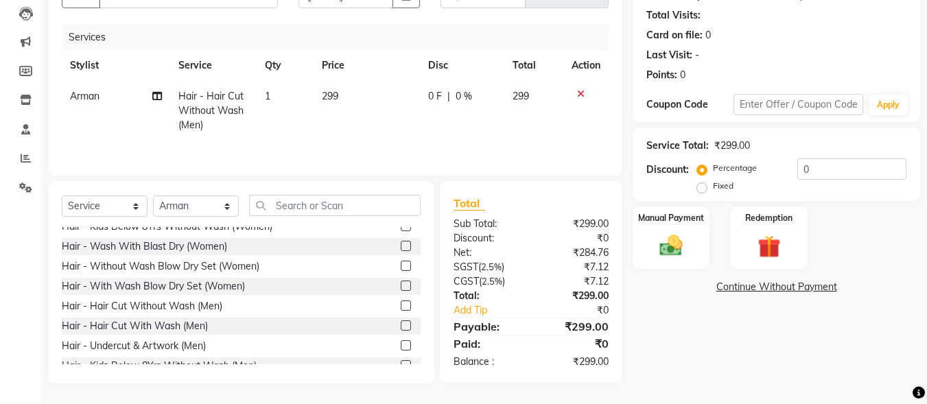
scroll to position [137, 0]
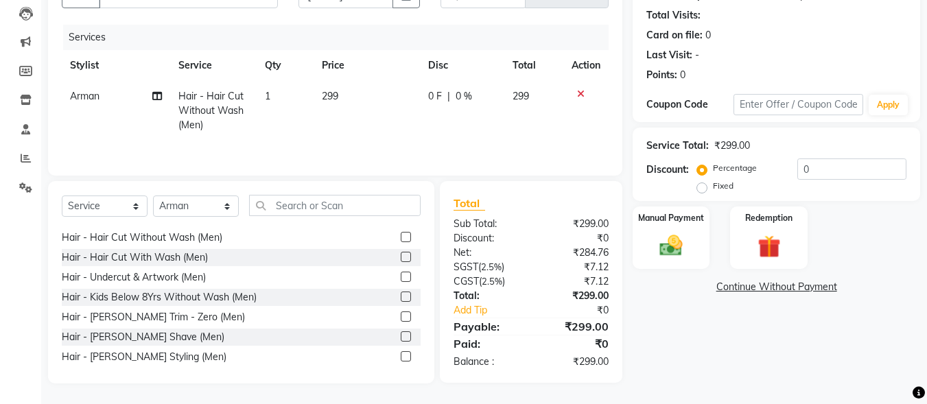
click at [401, 356] on label at bounding box center [406, 356] width 10 height 10
click at [401, 356] on input "checkbox" at bounding box center [405, 357] width 9 height 9
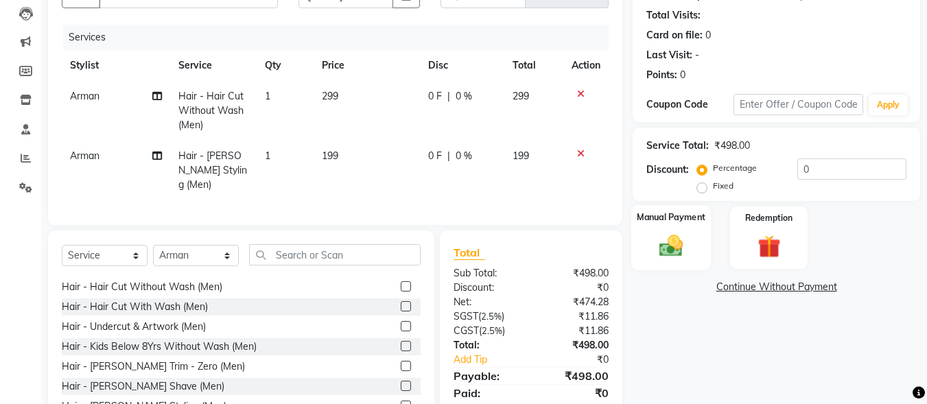
click at [697, 237] on div "Manual Payment" at bounding box center [671, 237] width 80 height 65
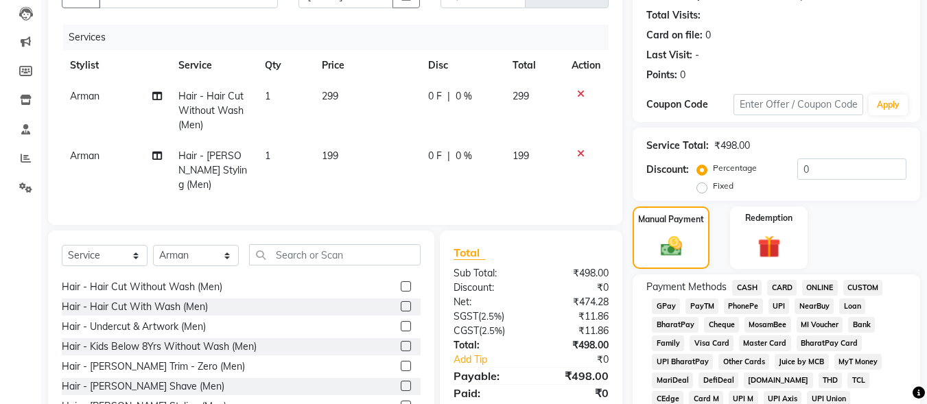
click at [776, 305] on span "UPI" at bounding box center [778, 306] width 21 height 16
click at [797, 165] on input "0" at bounding box center [851, 168] width 109 height 21
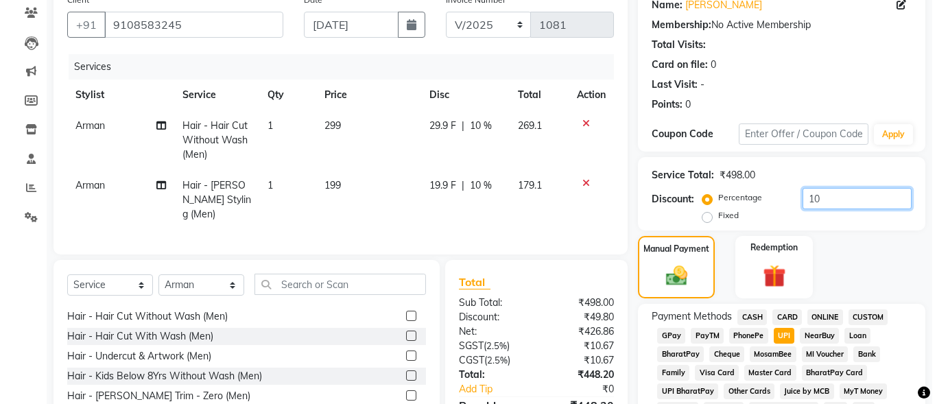
scroll to position [0, 0]
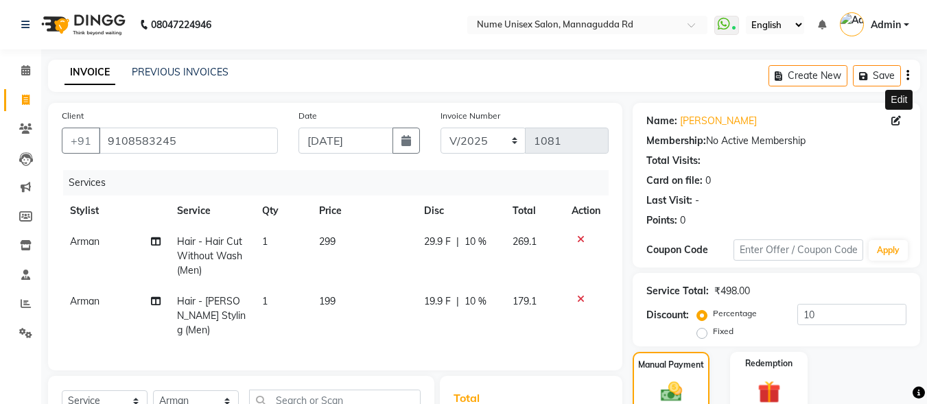
click at [894, 123] on icon at bounding box center [896, 121] width 10 height 10
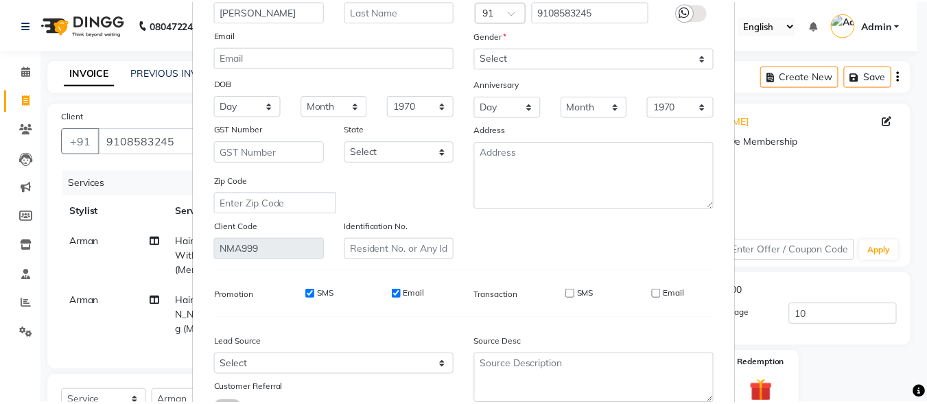
scroll to position [204, 0]
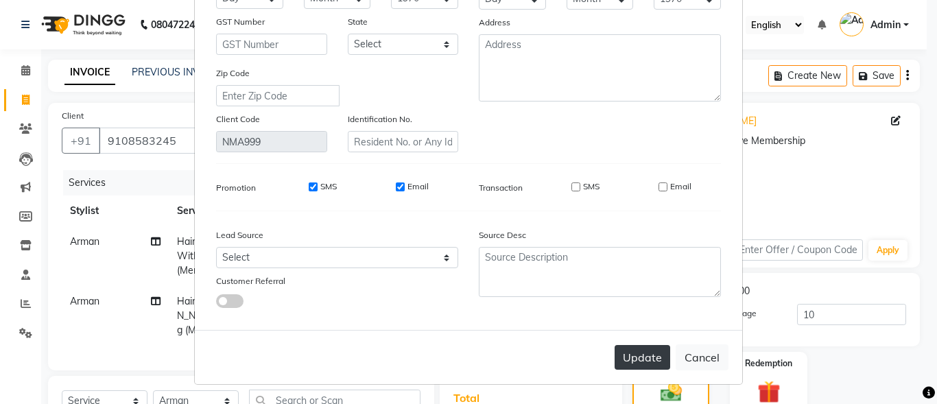
click at [645, 346] on button "Update" at bounding box center [642, 357] width 56 height 25
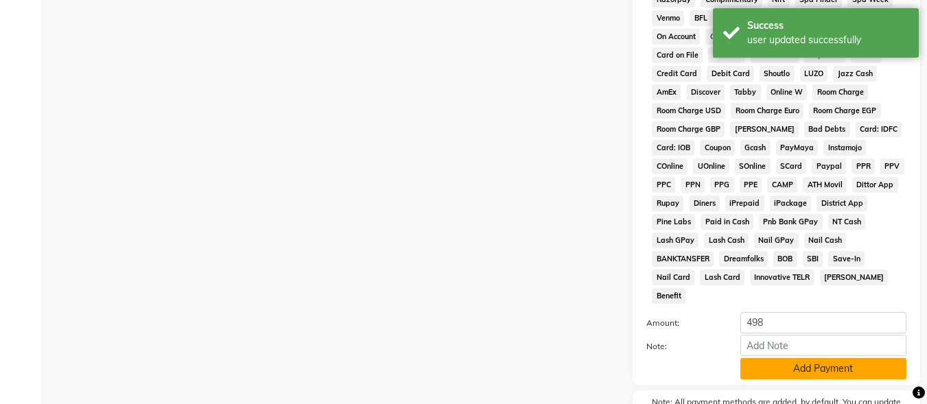
scroll to position [645, 0]
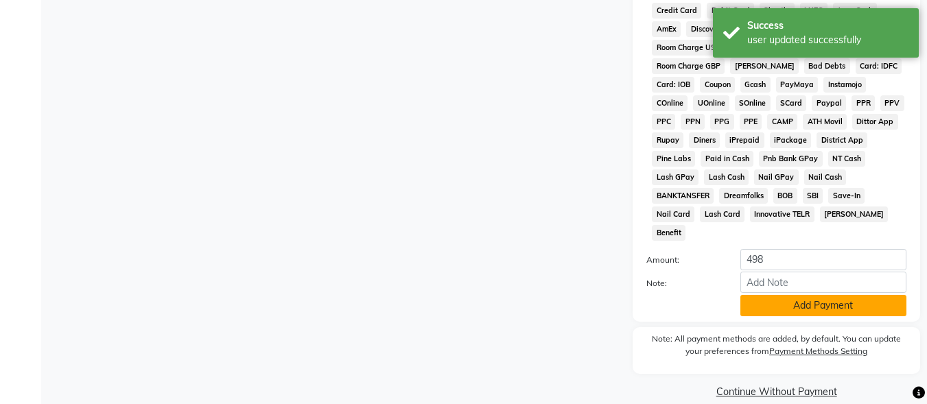
click at [815, 295] on button "Add Payment" at bounding box center [823, 305] width 166 height 21
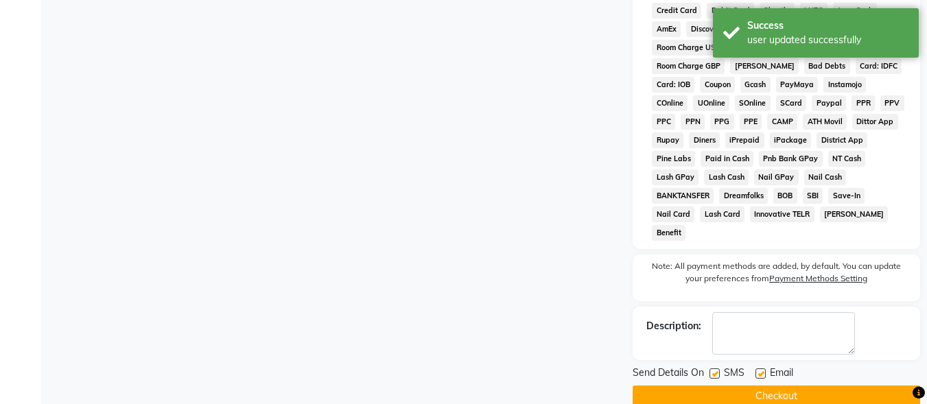
click at [715, 368] on label at bounding box center [714, 373] width 10 height 10
click at [715, 370] on input "checkbox" at bounding box center [713, 374] width 9 height 9
click at [761, 368] on label at bounding box center [760, 373] width 10 height 10
click at [761, 370] on input "checkbox" at bounding box center [759, 374] width 9 height 9
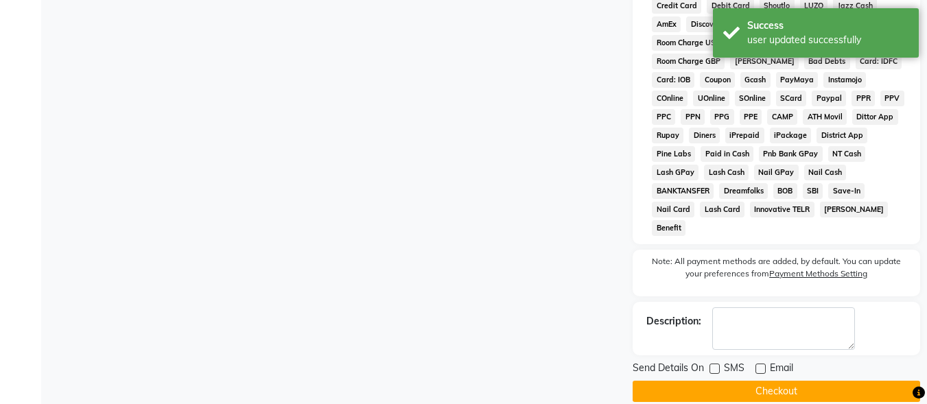
scroll to position [307, 0]
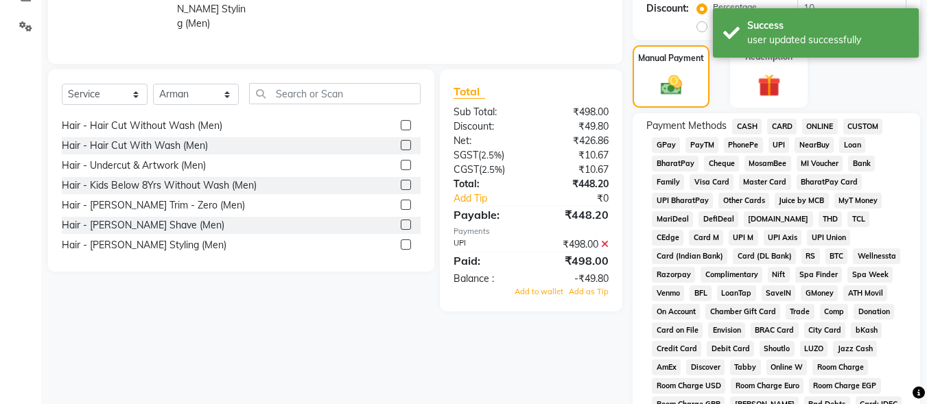
click at [604, 241] on icon at bounding box center [605, 244] width 8 height 10
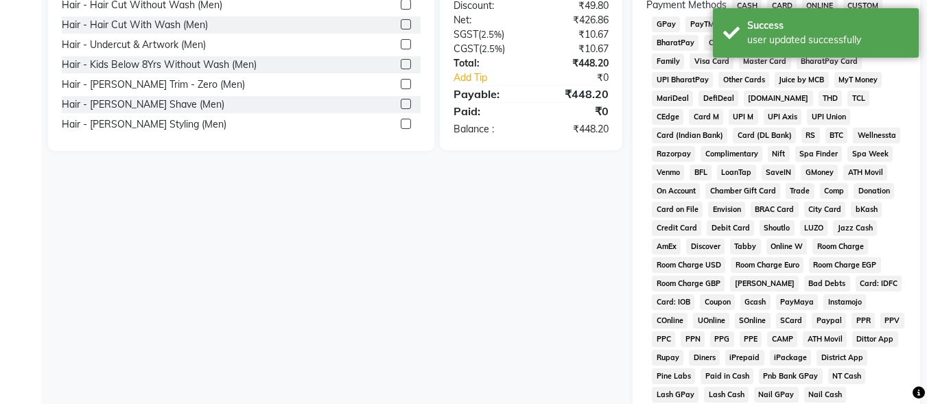
scroll to position [366, 0]
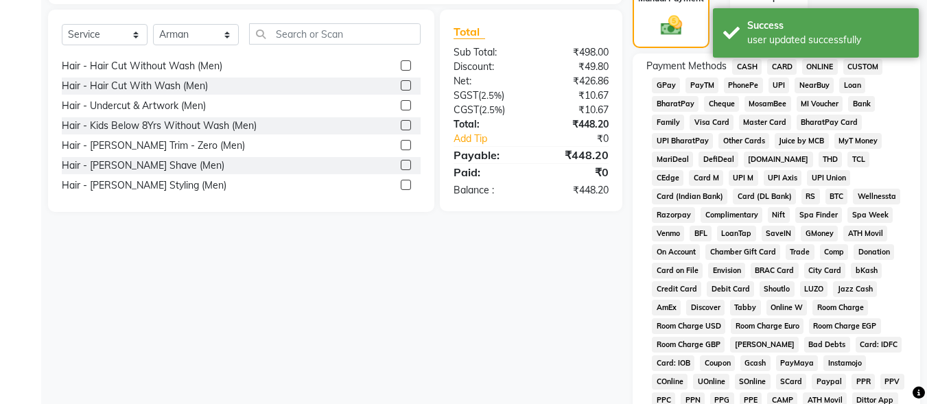
click at [775, 85] on span "UPI" at bounding box center [778, 85] width 21 height 16
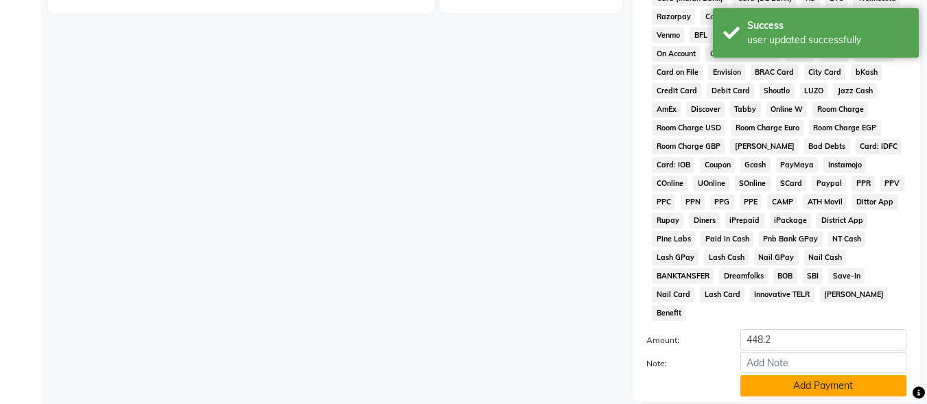
scroll to position [645, 0]
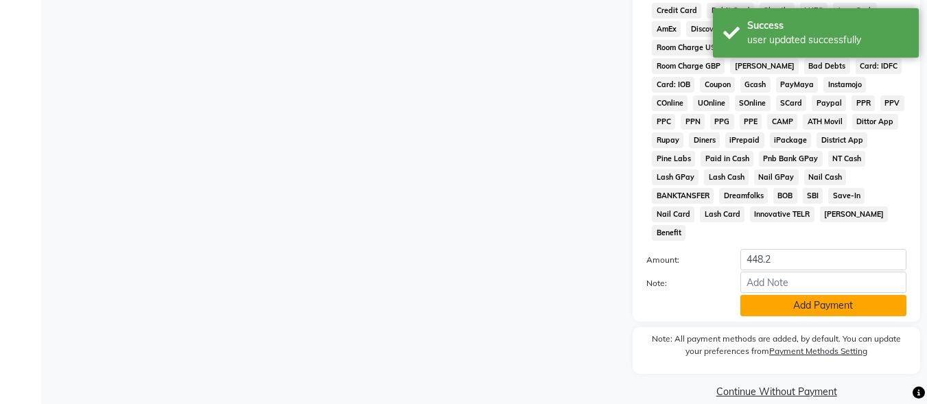
click at [769, 295] on button "Add Payment" at bounding box center [823, 305] width 166 height 21
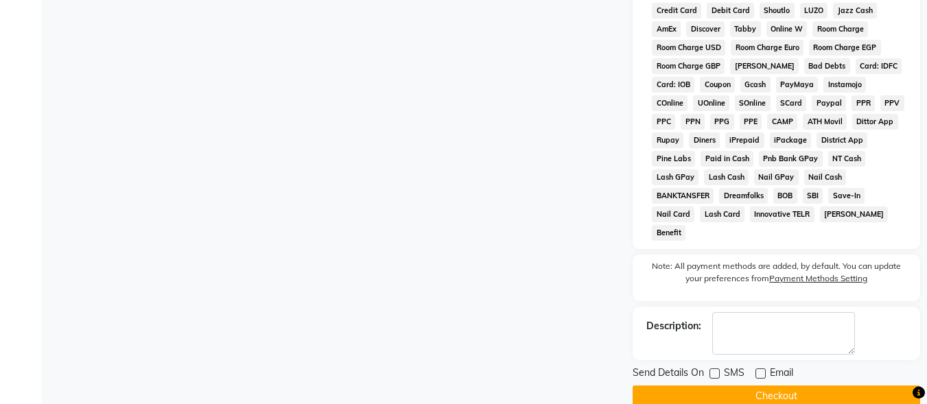
click at [741, 385] on button "Checkout" at bounding box center [775, 395] width 287 height 21
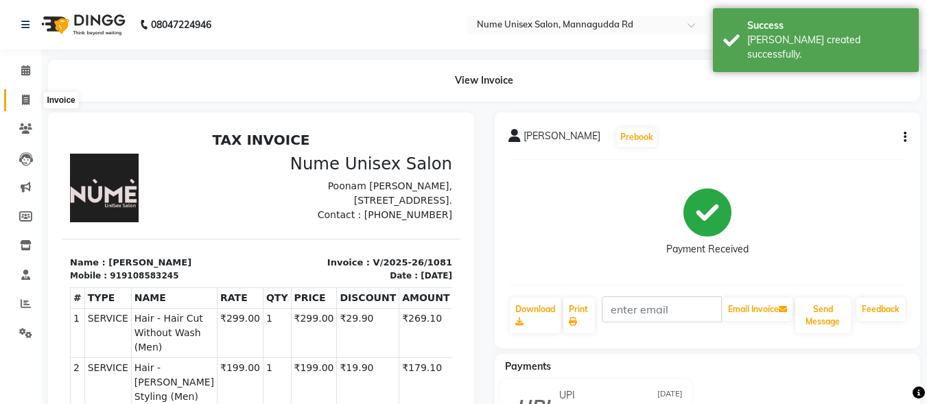
click at [26, 99] on icon at bounding box center [26, 100] width 8 height 10
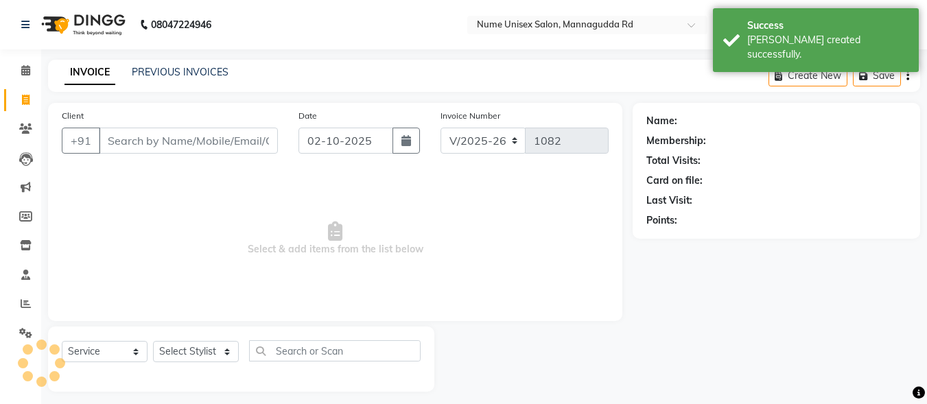
scroll to position [8, 0]
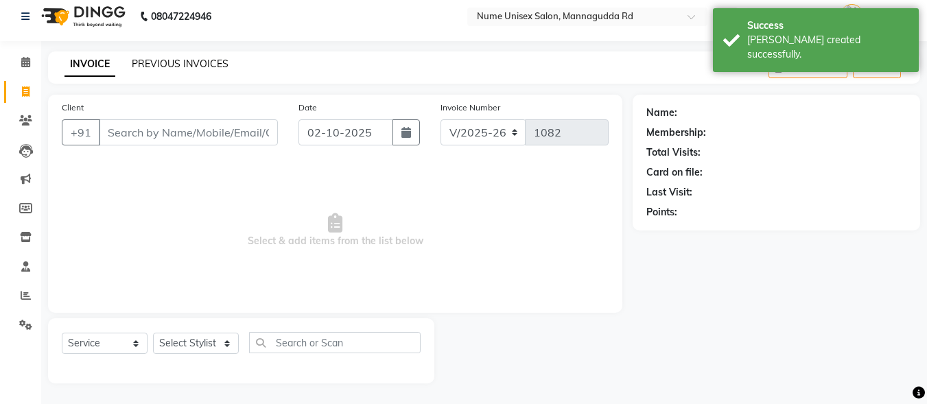
click at [194, 64] on link "PREVIOUS INVOICES" at bounding box center [180, 64] width 97 height 12
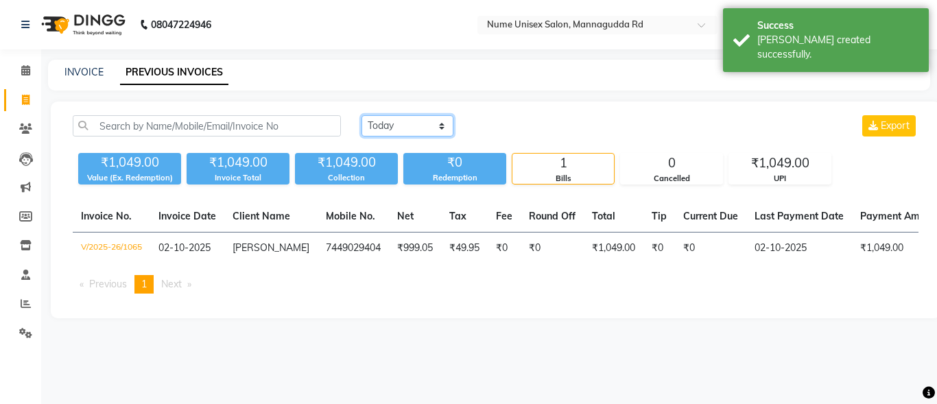
click at [436, 122] on select "[DATE] [DATE] Custom Range" at bounding box center [407, 125] width 92 height 21
click at [361, 115] on select "[DATE] [DATE] Custom Range" at bounding box center [407, 125] width 92 height 21
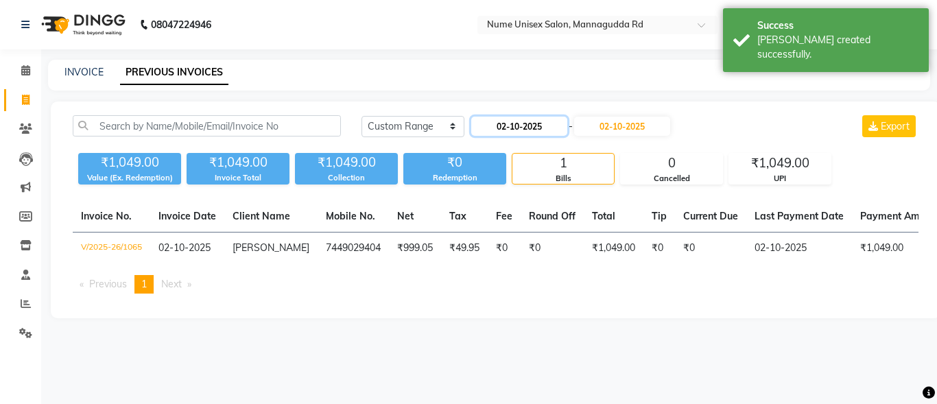
click at [504, 130] on input "02-10-2025" at bounding box center [519, 126] width 96 height 19
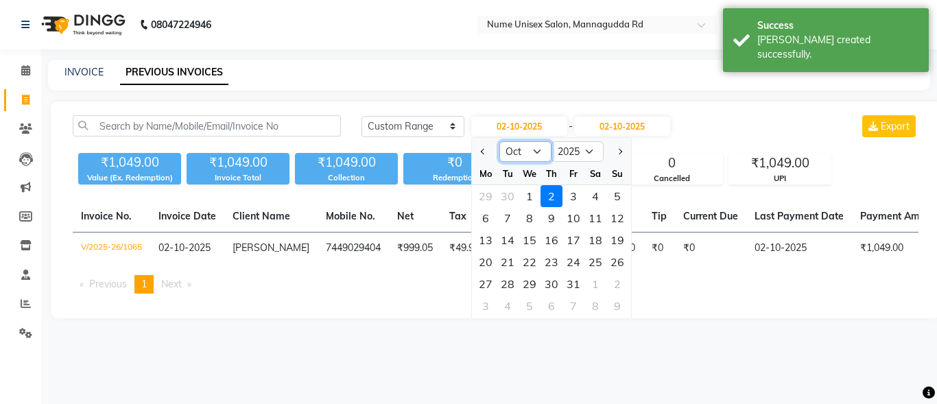
click at [523, 154] on select "Jan Feb Mar Apr May Jun [DATE] Aug Sep Oct Nov Dec" at bounding box center [525, 151] width 52 height 21
click at [499, 141] on select "Jan Feb Mar Apr May Jun [DATE] Aug Sep Oct Nov Dec" at bounding box center [525, 151] width 52 height 21
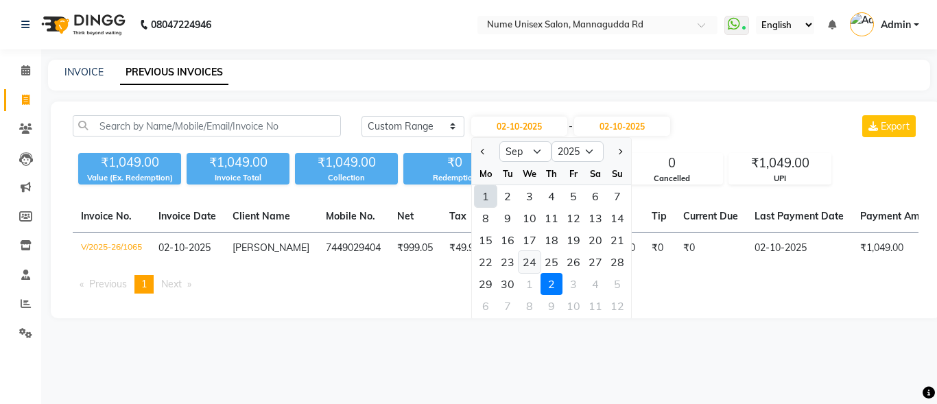
click at [535, 260] on div "24" at bounding box center [529, 262] width 22 height 22
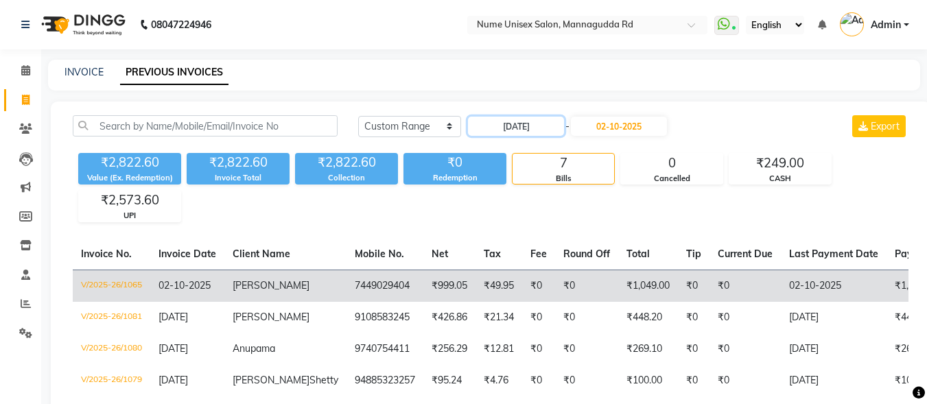
scroll to position [200, 0]
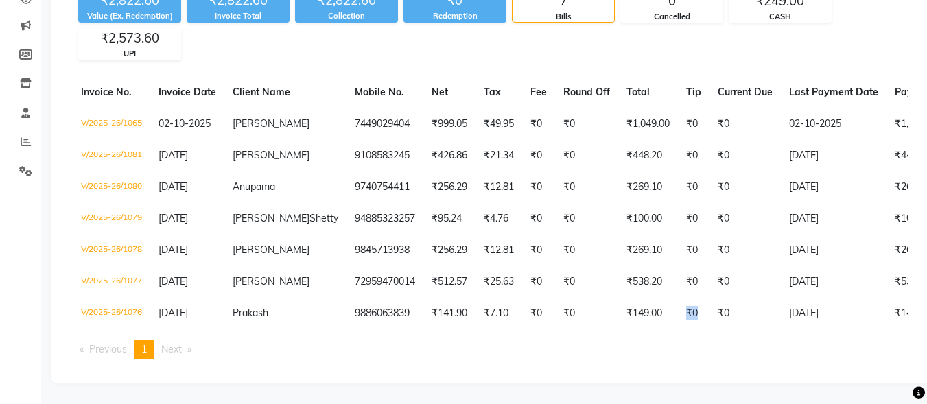
drag, startPoint x: 637, startPoint y: 318, endPoint x: 660, endPoint y: 320, distance: 22.7
click at [660, 320] on table "Invoice No. Invoice Date Client Name Mobile No. Net Tax Fee Round Off Total Tip…" at bounding box center [490, 203] width 835 height 252
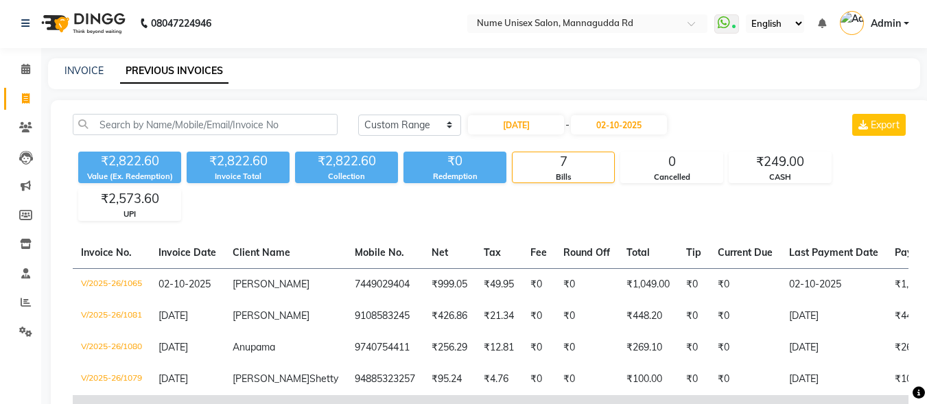
scroll to position [0, 0]
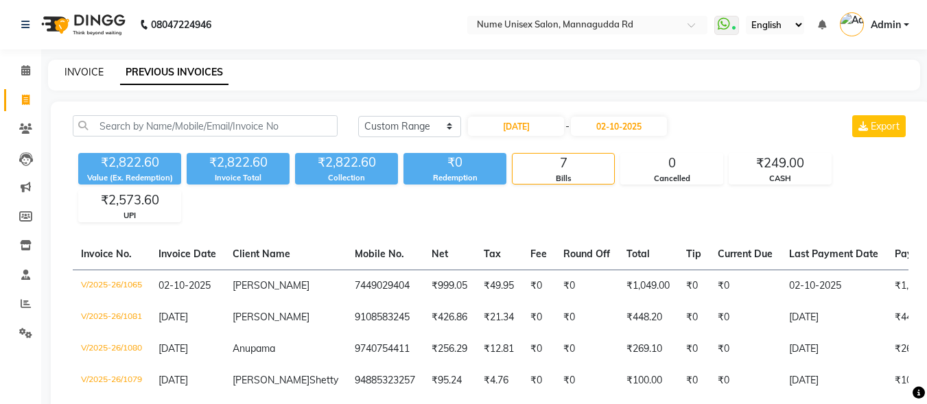
click at [67, 76] on link "INVOICE" at bounding box center [83, 72] width 39 height 12
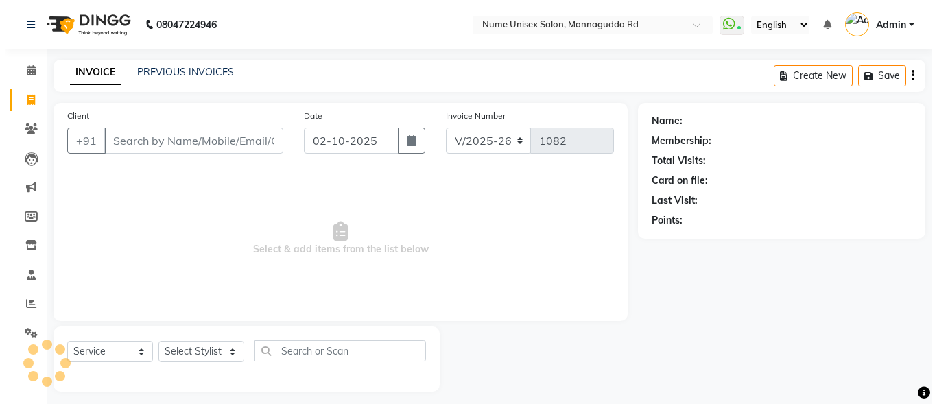
scroll to position [8, 0]
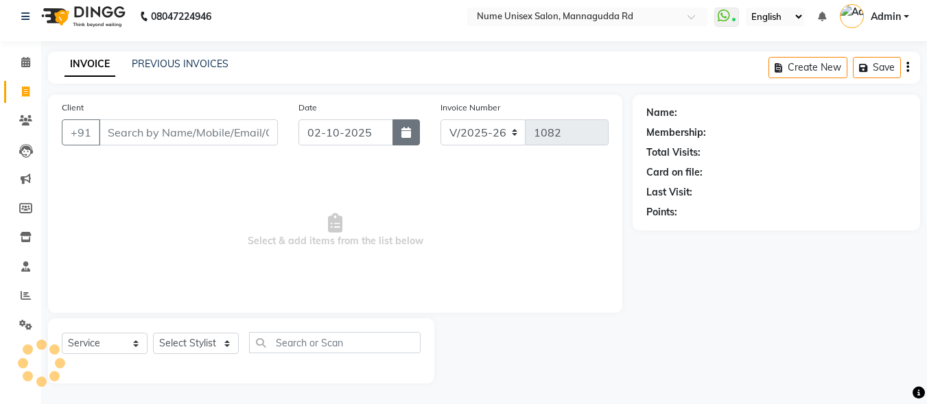
click at [418, 129] on button "button" at bounding box center [405, 132] width 27 height 26
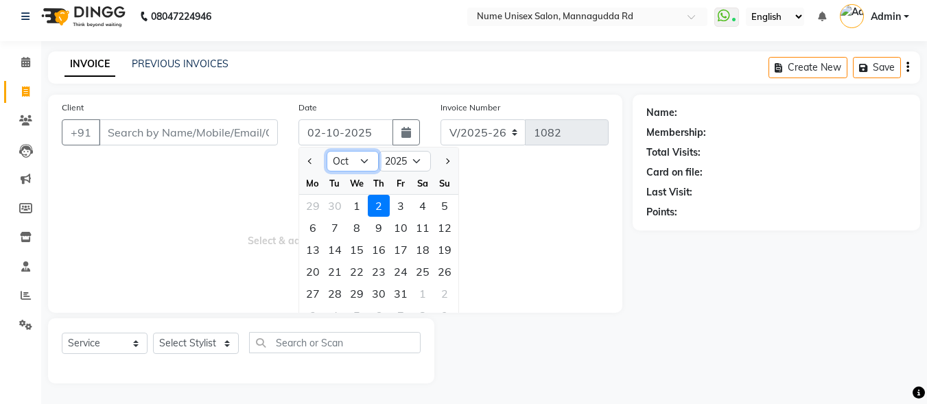
drag, startPoint x: 358, startPoint y: 153, endPoint x: 361, endPoint y: 170, distance: 17.5
click at [358, 153] on select "Jan Feb Mar Apr May Jun [DATE] Aug Sep Oct Nov Dec" at bounding box center [352, 161] width 52 height 21
click at [326, 151] on select "Jan Feb Mar Apr May Jun [DATE] Aug Sep Oct Nov Dec" at bounding box center [352, 161] width 52 height 21
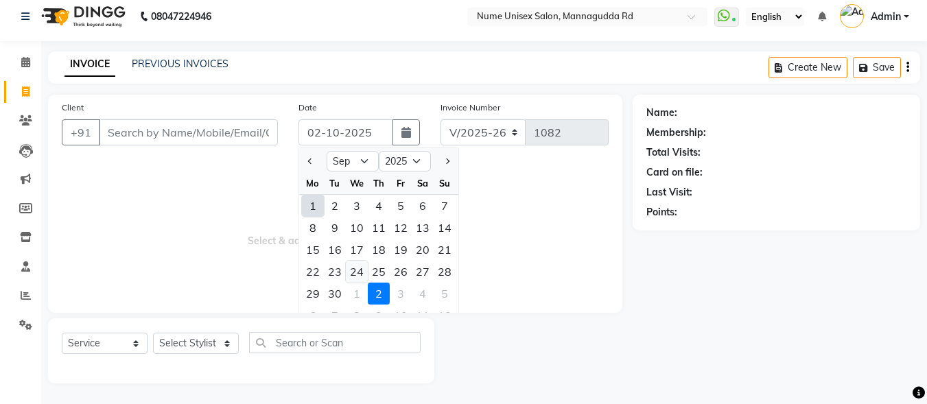
click at [360, 274] on div "24" at bounding box center [357, 272] width 22 height 22
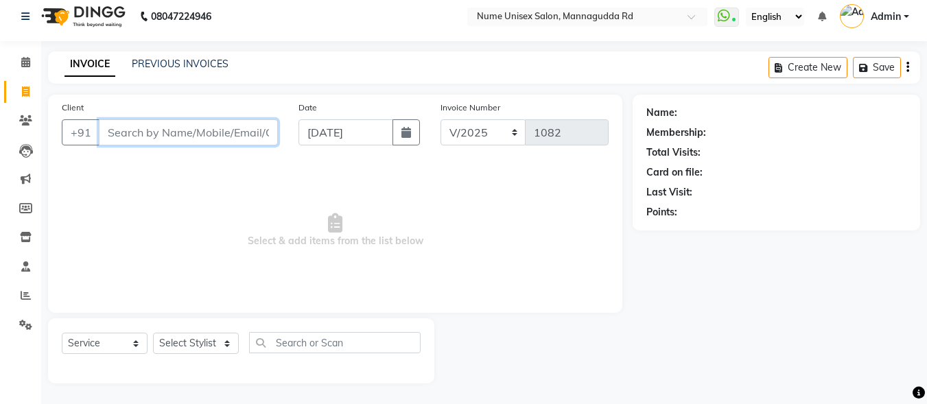
click at [230, 136] on input "Client" at bounding box center [188, 132] width 179 height 26
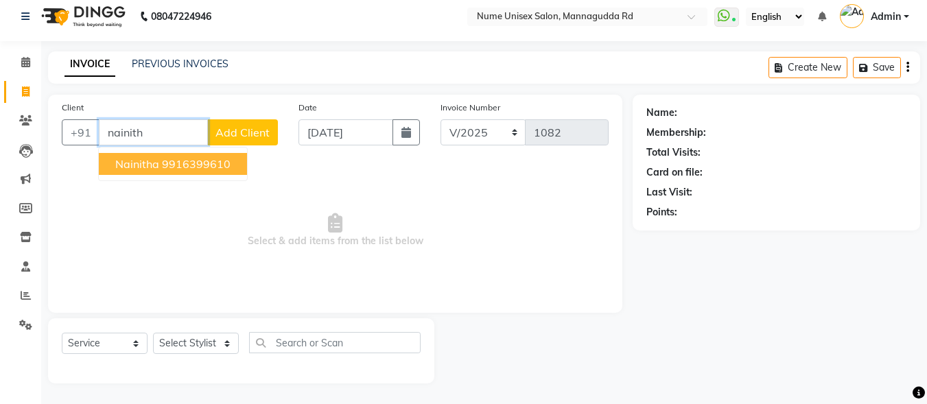
click at [216, 162] on ngb-highlight "9916399610" at bounding box center [196, 164] width 69 height 14
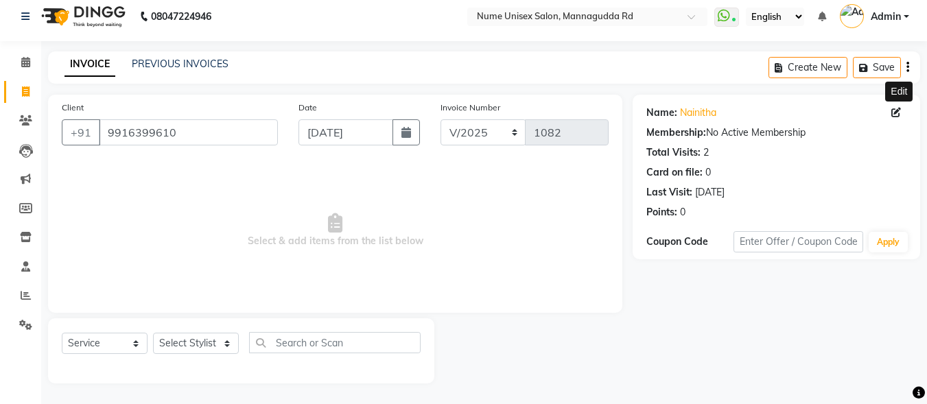
click at [895, 112] on icon at bounding box center [896, 113] width 10 height 10
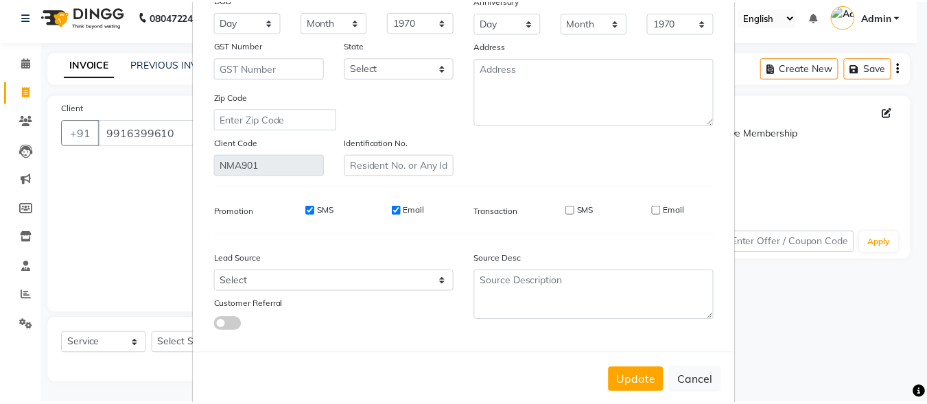
scroll to position [204, 0]
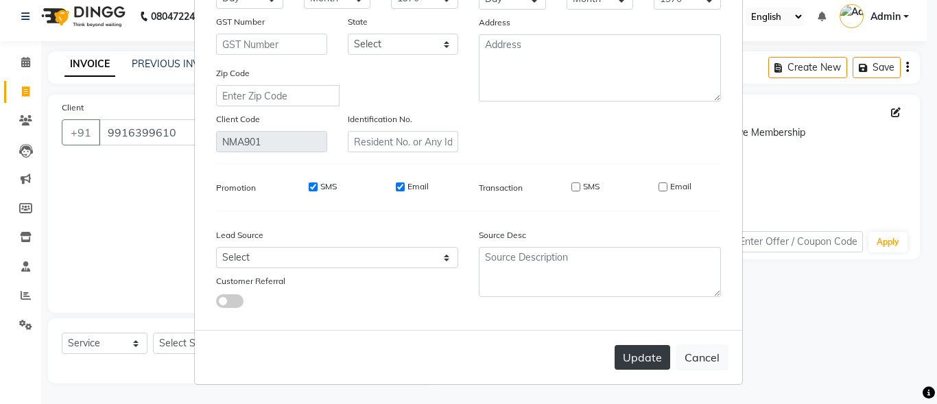
click at [652, 354] on button "Update" at bounding box center [642, 357] width 56 height 25
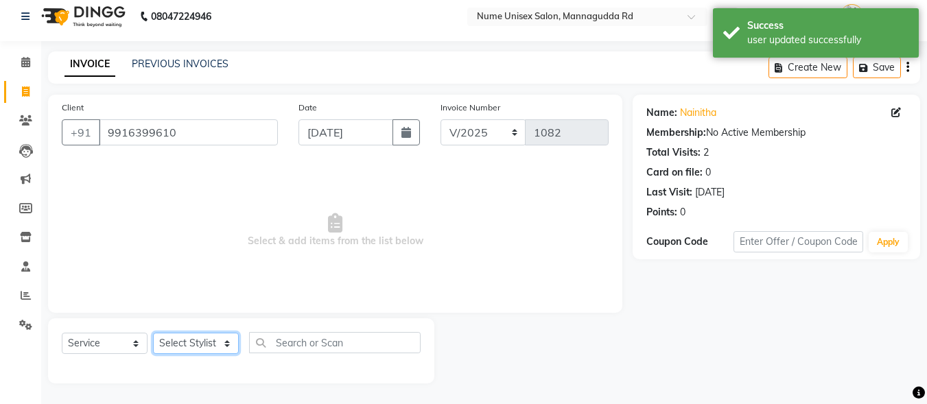
click at [208, 347] on select "Select Stylist Admin [PERSON_NAME] [PERSON_NAME] S [PERSON_NAME] Mohd [PERSON_N…" at bounding box center [196, 343] width 86 height 21
click at [153, 333] on select "Select Stylist Admin [PERSON_NAME] [PERSON_NAME] S [PERSON_NAME] Mohd [PERSON_N…" at bounding box center [196, 343] width 86 height 21
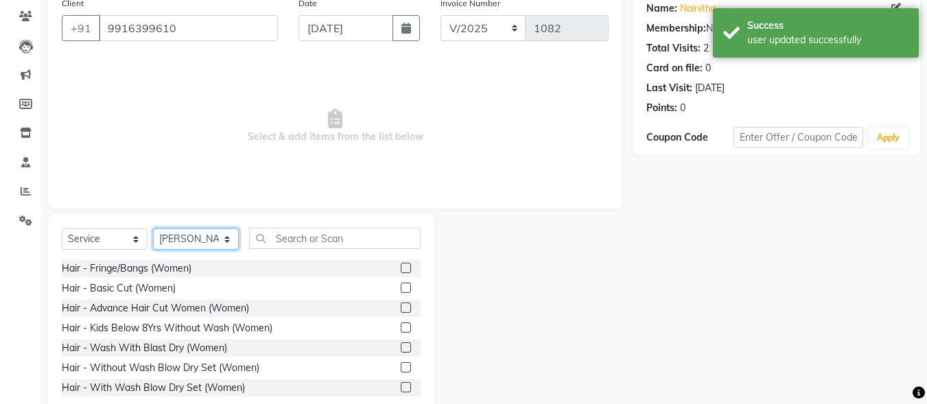
scroll to position [145, 0]
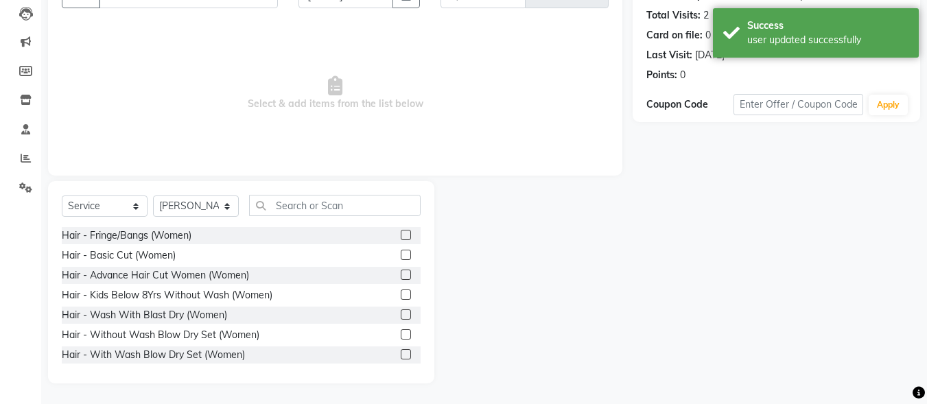
drag, startPoint x: 395, startPoint y: 274, endPoint x: 379, endPoint y: 284, distance: 18.8
click at [401, 274] on label at bounding box center [406, 275] width 10 height 10
click at [401, 274] on input "checkbox" at bounding box center [405, 275] width 9 height 9
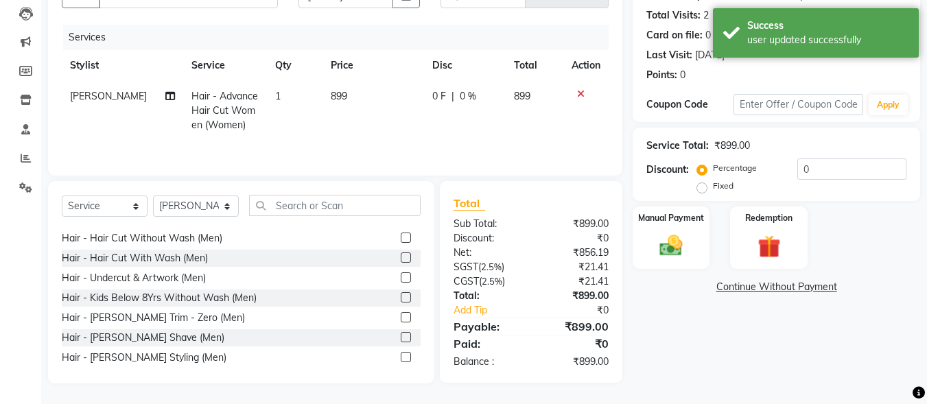
scroll to position [137, 0]
click at [309, 200] on input "text" at bounding box center [334, 205] width 171 height 21
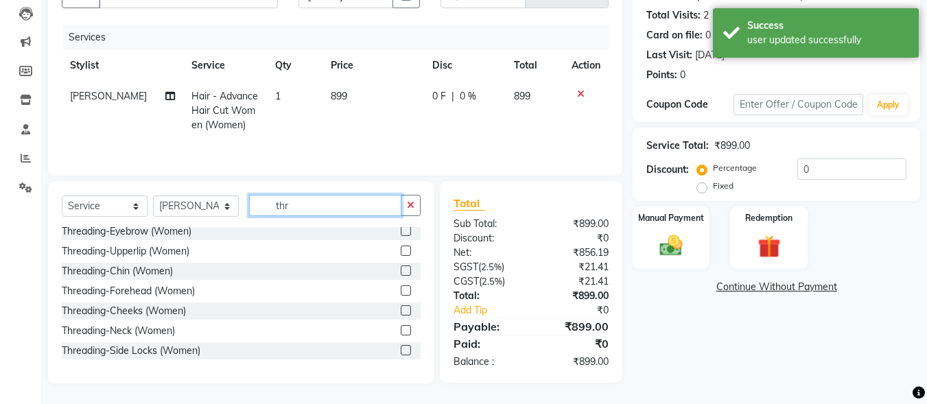
scroll to position [0, 0]
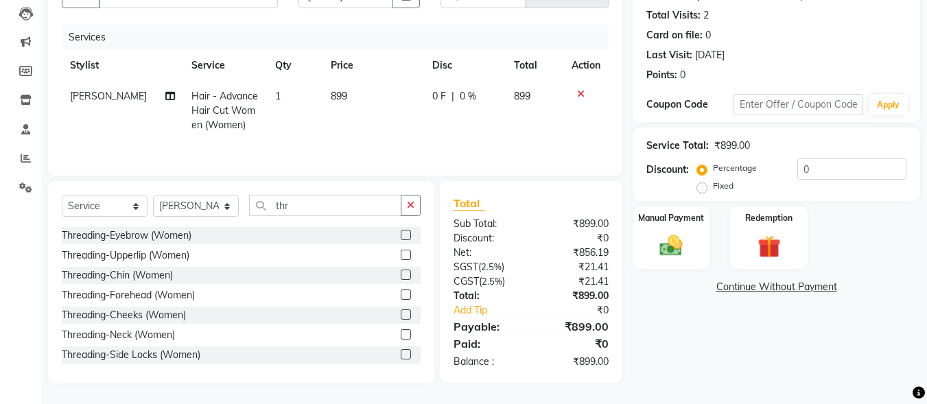
click at [401, 234] on label at bounding box center [406, 235] width 10 height 10
click at [401, 234] on input "checkbox" at bounding box center [405, 235] width 9 height 9
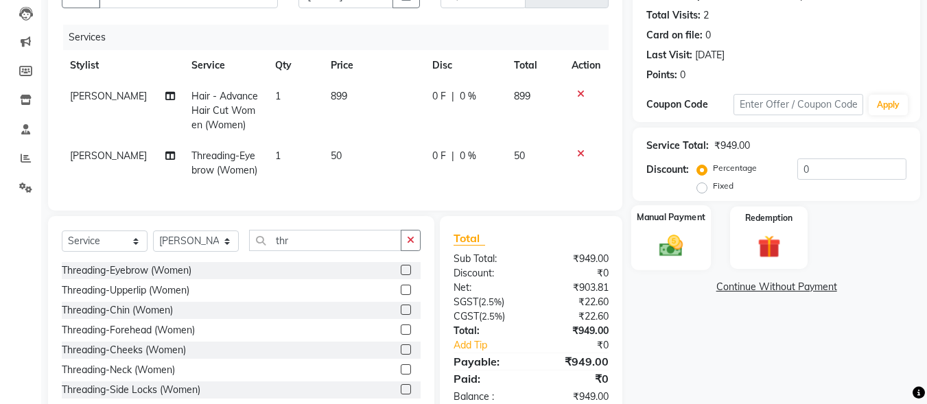
click at [687, 236] on img at bounding box center [671, 245] width 38 height 27
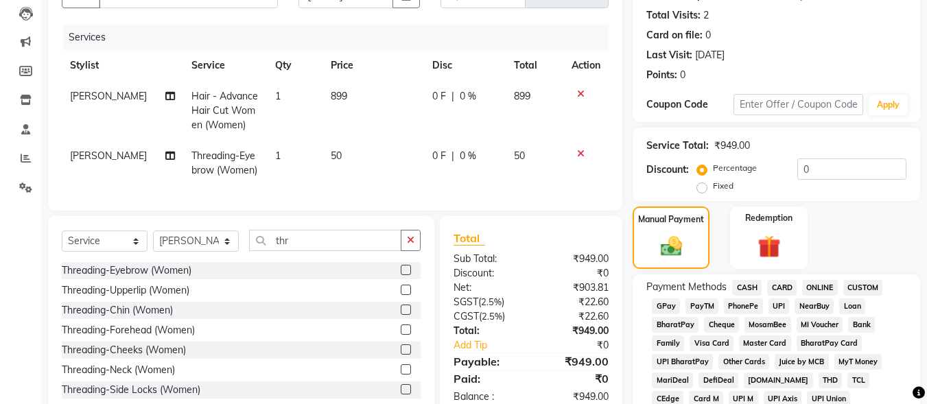
click at [742, 291] on span "CASH" at bounding box center [746, 288] width 29 height 16
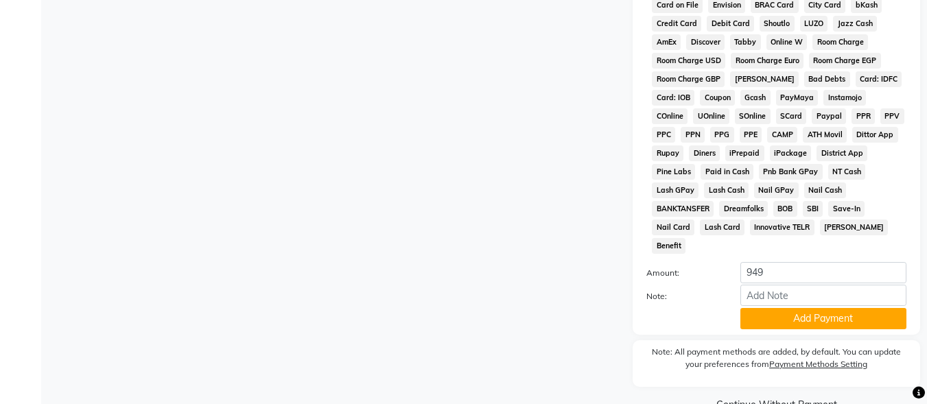
scroll to position [645, 0]
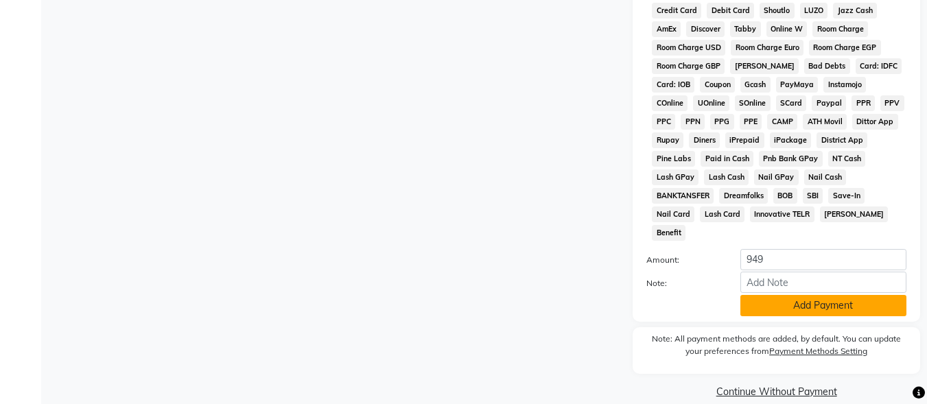
click at [765, 295] on button "Add Payment" at bounding box center [823, 305] width 166 height 21
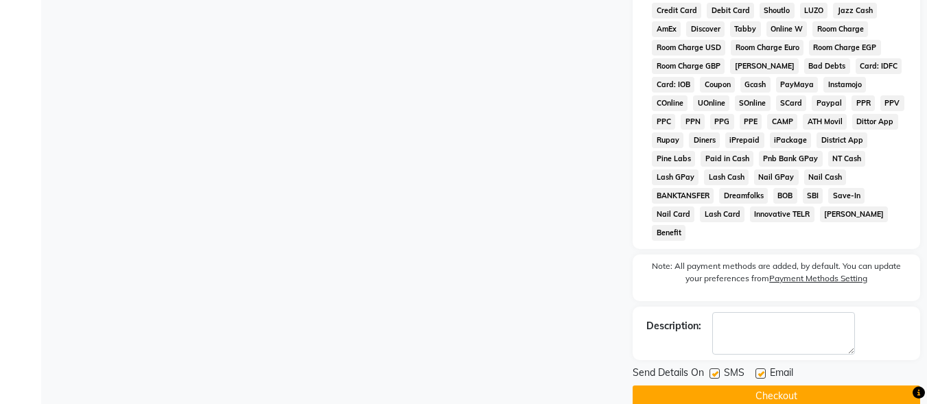
click at [716, 368] on label at bounding box center [714, 373] width 10 height 10
click at [716, 370] on input "checkbox" at bounding box center [713, 374] width 9 height 9
click at [763, 368] on label at bounding box center [760, 373] width 10 height 10
click at [763, 370] on input "checkbox" at bounding box center [759, 374] width 9 height 9
click at [761, 385] on button "Checkout" at bounding box center [775, 395] width 287 height 21
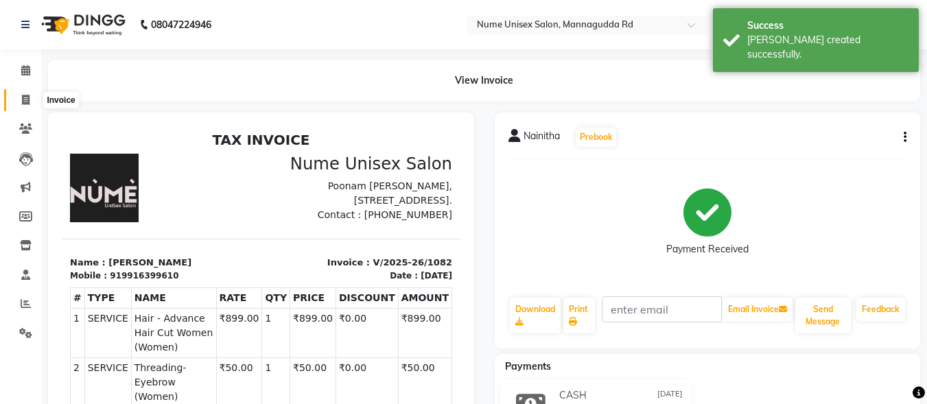
click at [27, 102] on icon at bounding box center [26, 100] width 8 height 10
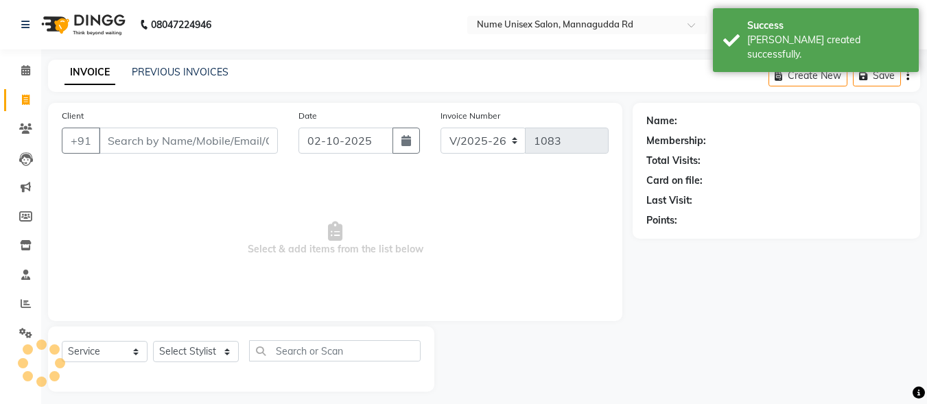
scroll to position [8, 0]
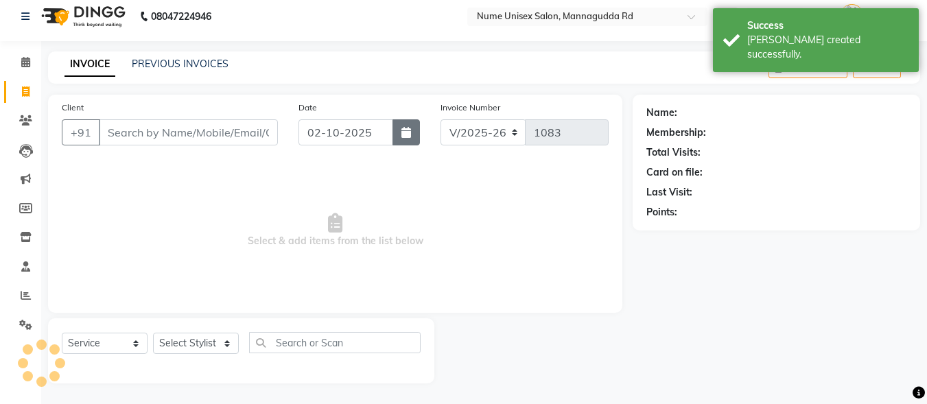
click at [412, 126] on button "button" at bounding box center [405, 132] width 27 height 26
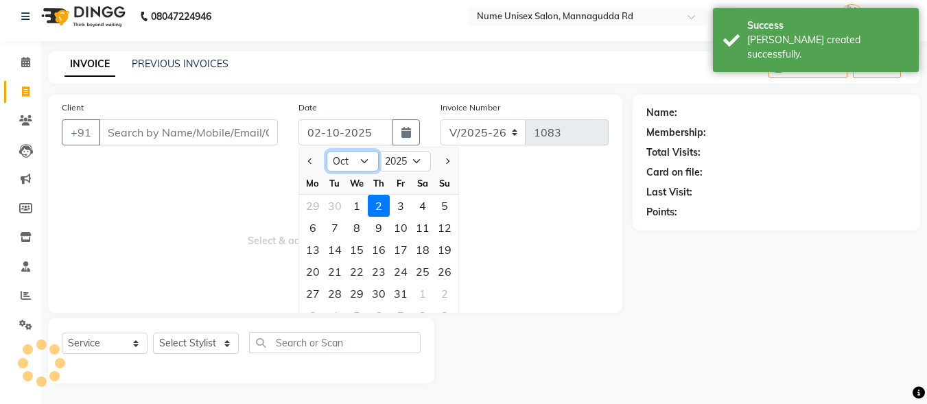
click at [354, 162] on select "Jan Feb Mar Apr May Jun [DATE] Aug Sep Oct Nov Dec" at bounding box center [352, 161] width 52 height 21
click at [326, 151] on select "Jan Feb Mar Apr May Jun [DATE] Aug Sep Oct Nov Dec" at bounding box center [352, 161] width 52 height 21
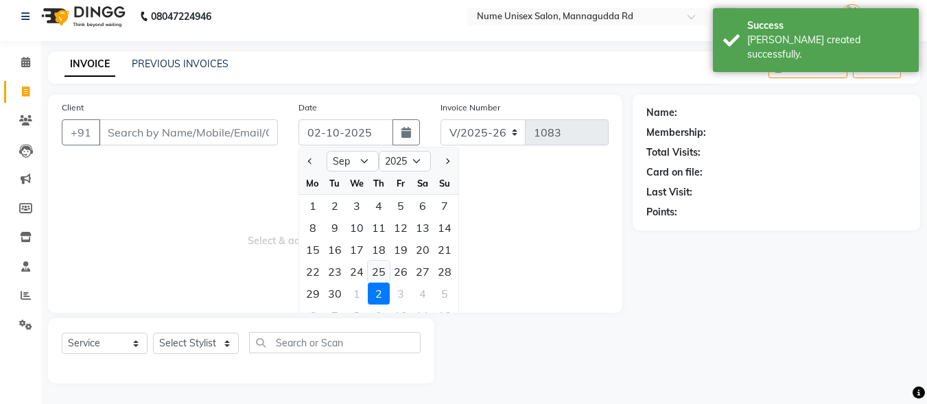
click at [381, 269] on div "25" at bounding box center [379, 272] width 22 height 22
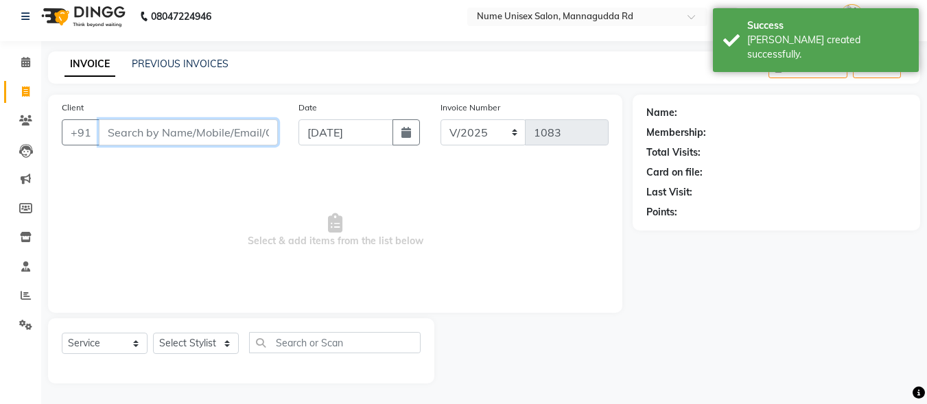
click at [208, 140] on input "Client" at bounding box center [188, 132] width 179 height 26
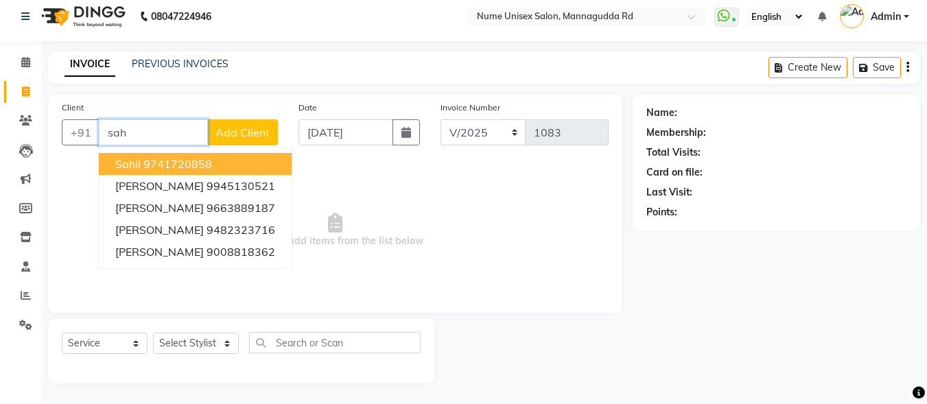
click at [208, 168] on ngb-highlight "9741720858" at bounding box center [177, 164] width 69 height 14
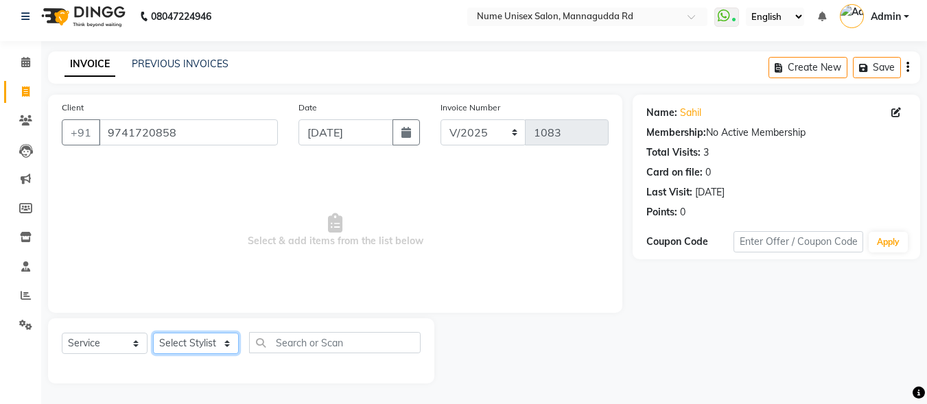
click at [180, 350] on select "Select Stylist Admin [PERSON_NAME] [PERSON_NAME] S [PERSON_NAME] Mohd [PERSON_N…" at bounding box center [196, 343] width 86 height 21
click at [153, 333] on select "Select Stylist Admin [PERSON_NAME] [PERSON_NAME] S [PERSON_NAME] Mohd [PERSON_N…" at bounding box center [196, 343] width 86 height 21
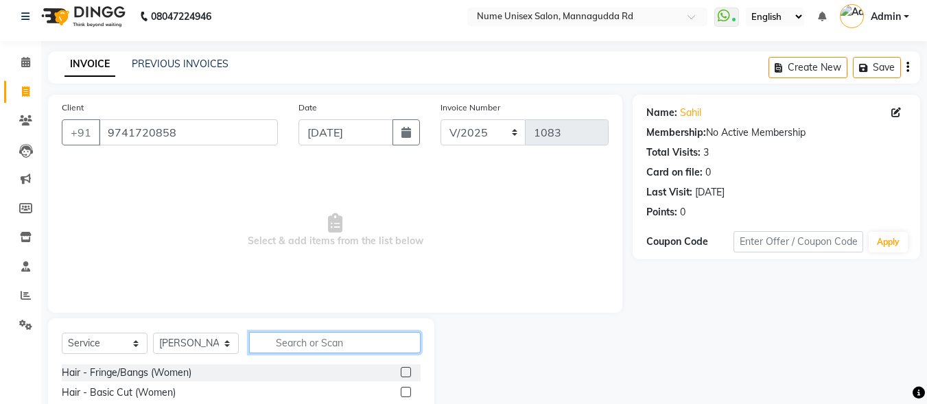
click at [300, 336] on input "text" at bounding box center [334, 342] width 171 height 21
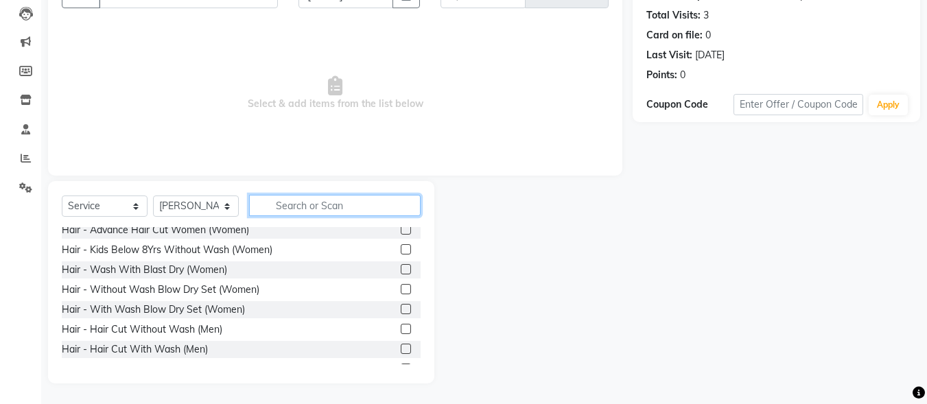
scroll to position [69, 0]
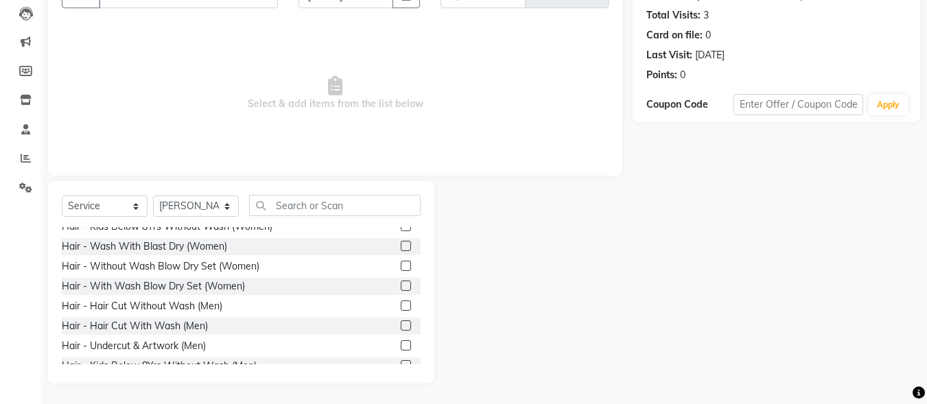
click at [401, 307] on label at bounding box center [406, 305] width 10 height 10
click at [401, 307] on input "checkbox" at bounding box center [405, 306] width 9 height 9
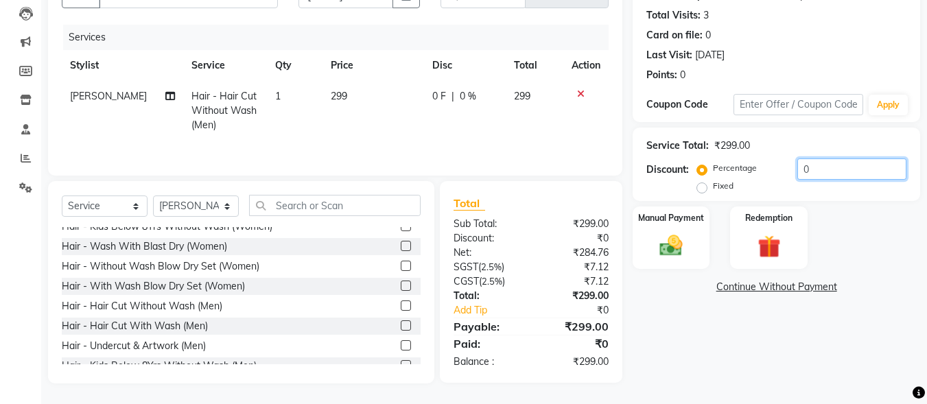
click at [800, 165] on input "0" at bounding box center [851, 168] width 109 height 21
click at [708, 234] on div "Manual Payment" at bounding box center [671, 237] width 80 height 65
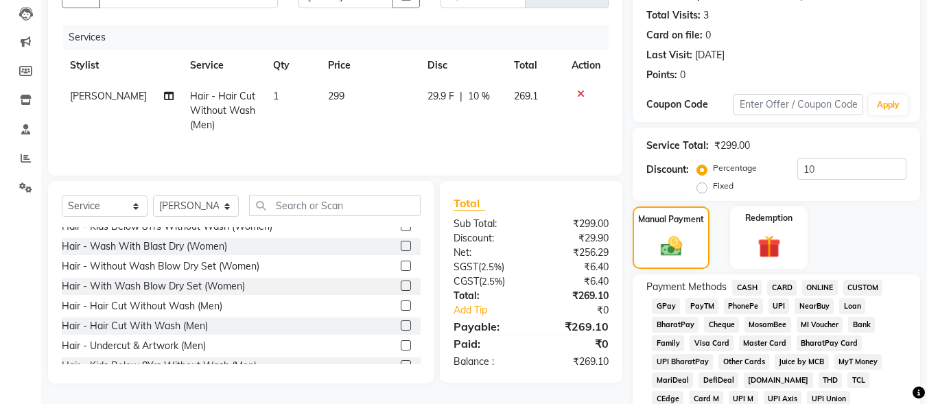
click at [782, 302] on span "UPI" at bounding box center [778, 306] width 21 height 16
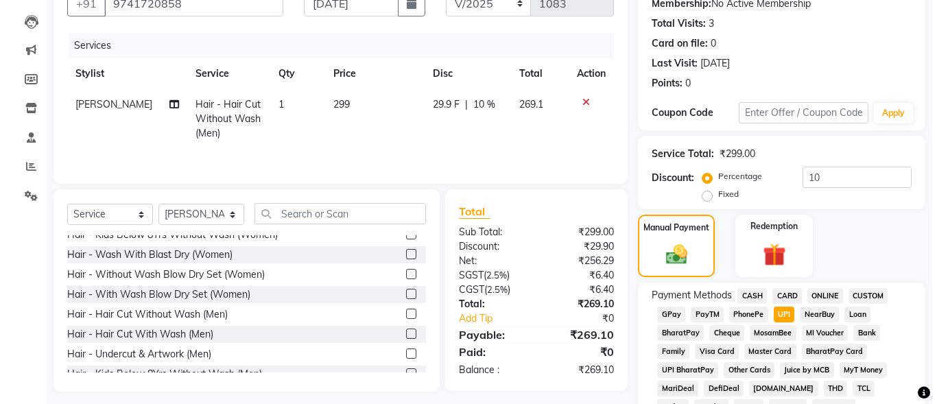
scroll to position [0, 0]
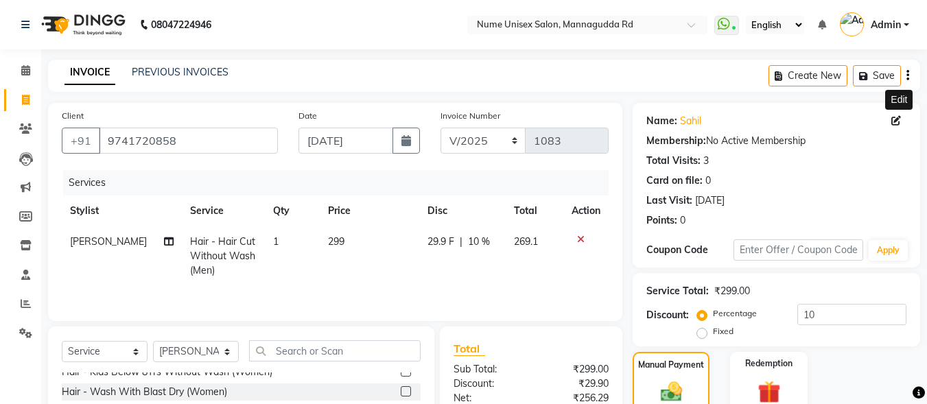
click at [895, 124] on icon at bounding box center [896, 121] width 10 height 10
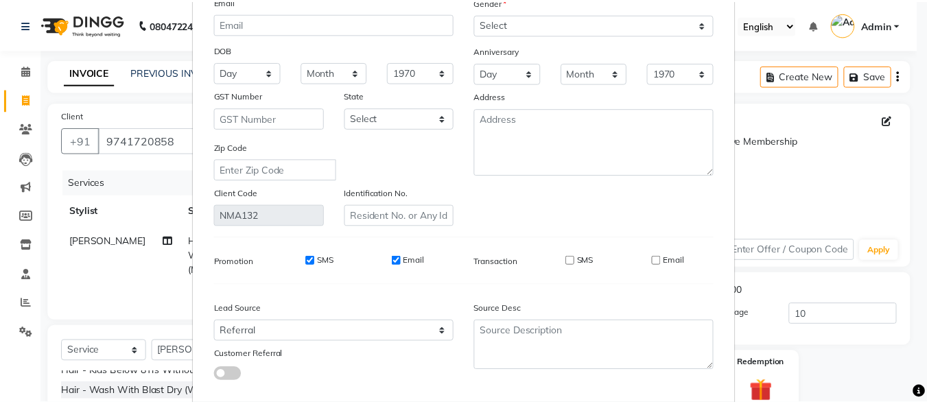
scroll to position [204, 0]
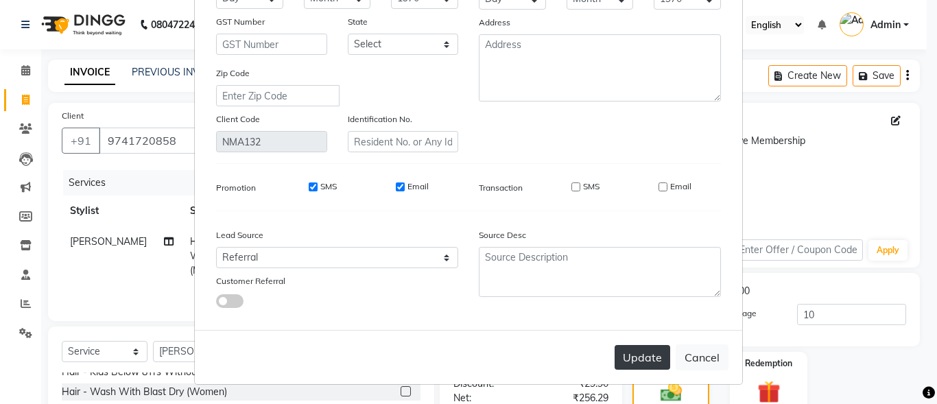
click at [657, 354] on button "Update" at bounding box center [642, 357] width 56 height 25
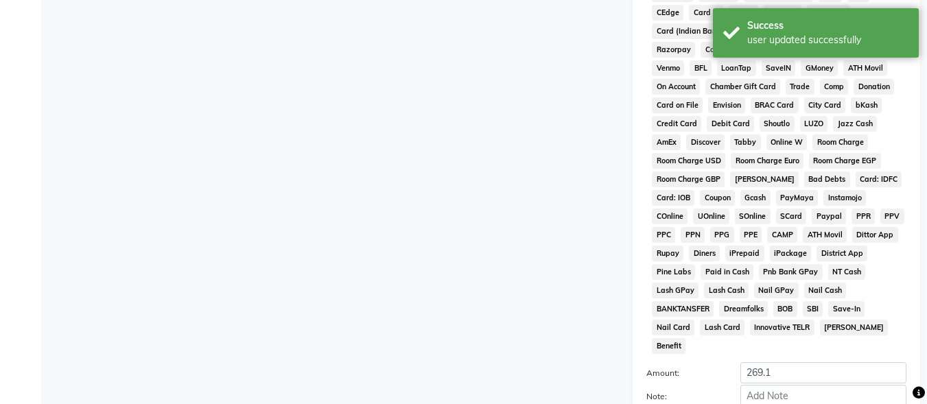
scroll to position [645, 0]
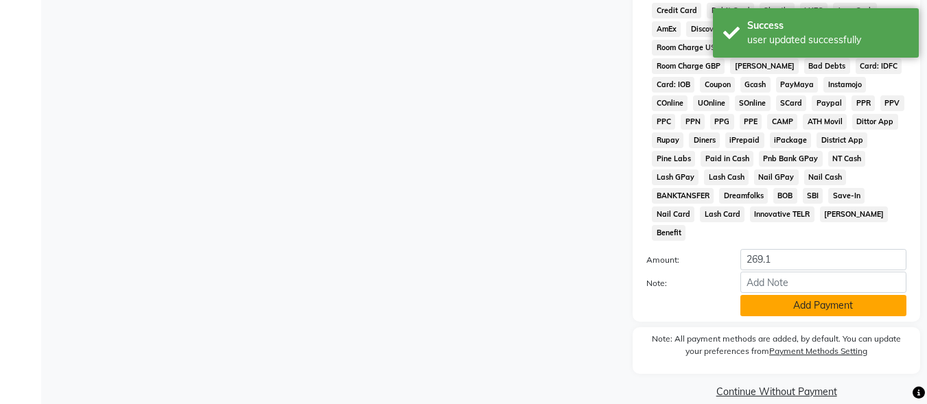
click at [813, 296] on button "Add Payment" at bounding box center [823, 305] width 166 height 21
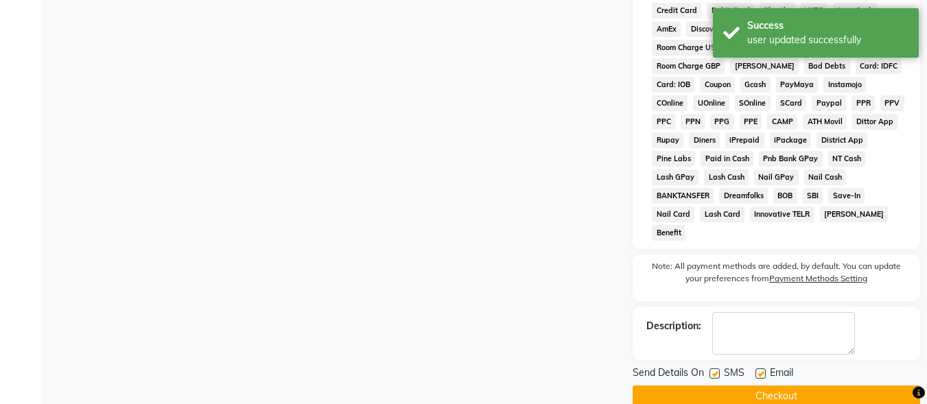
click at [713, 368] on label at bounding box center [714, 373] width 10 height 10
click at [713, 370] on input "checkbox" at bounding box center [713, 374] width 9 height 9
click at [758, 368] on label at bounding box center [760, 373] width 10 height 10
click at [758, 370] on input "checkbox" at bounding box center [759, 374] width 9 height 9
click at [764, 385] on button "Checkout" at bounding box center [775, 395] width 287 height 21
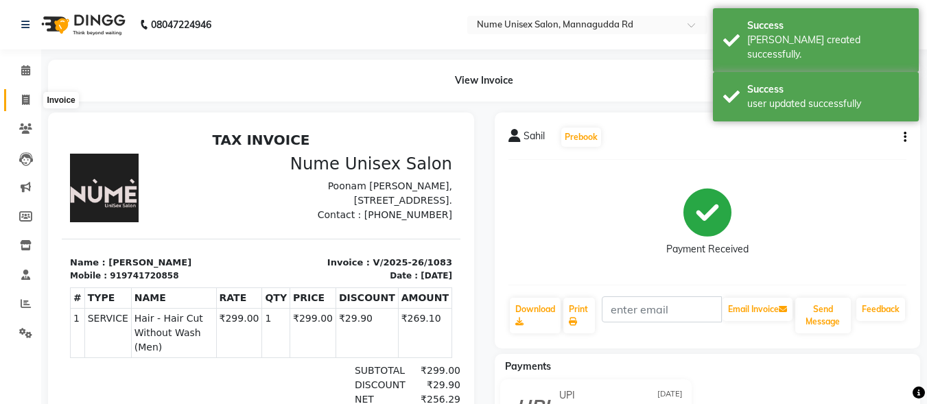
click at [20, 102] on span at bounding box center [26, 101] width 24 height 16
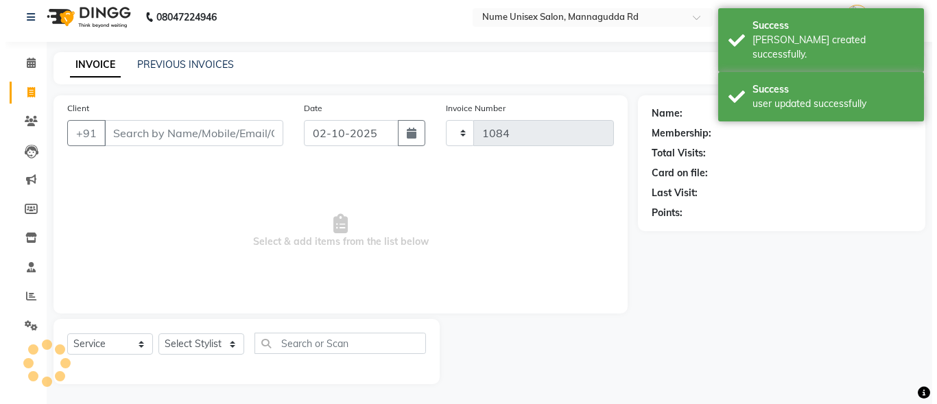
scroll to position [8, 0]
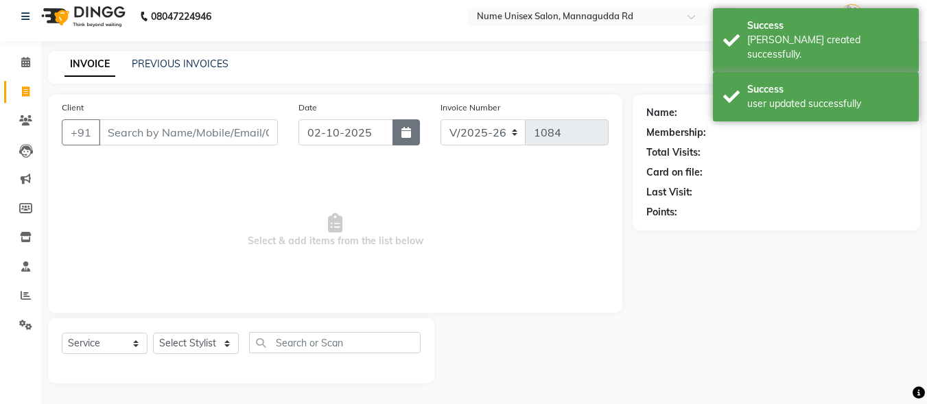
click at [413, 135] on button "button" at bounding box center [405, 132] width 27 height 26
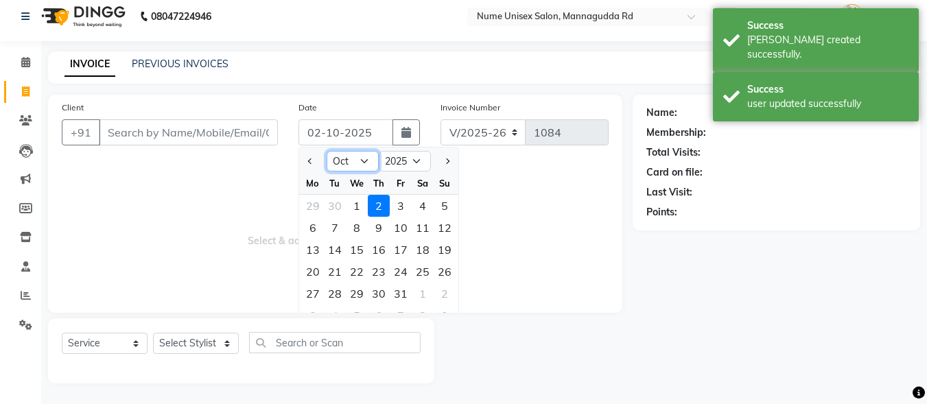
click at [368, 160] on select "Jan Feb Mar Apr May Jun [DATE] Aug Sep Oct Nov Dec" at bounding box center [352, 161] width 52 height 21
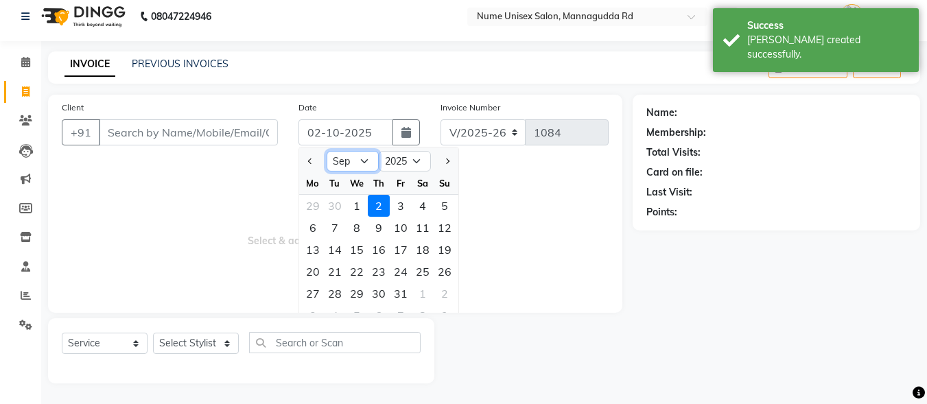
click at [326, 151] on select "Jan Feb Mar Apr May Jun [DATE] Aug Sep Oct Nov Dec" at bounding box center [352, 161] width 52 height 21
click at [383, 270] on div "25" at bounding box center [379, 272] width 22 height 22
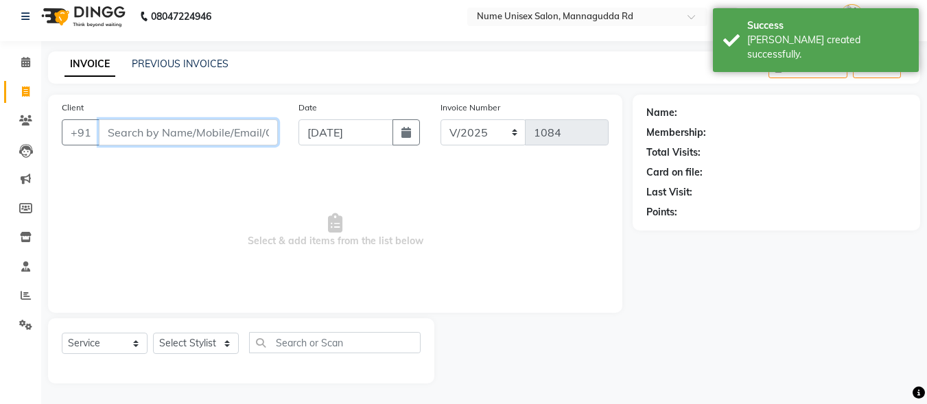
click at [170, 132] on input "Client" at bounding box center [188, 132] width 179 height 26
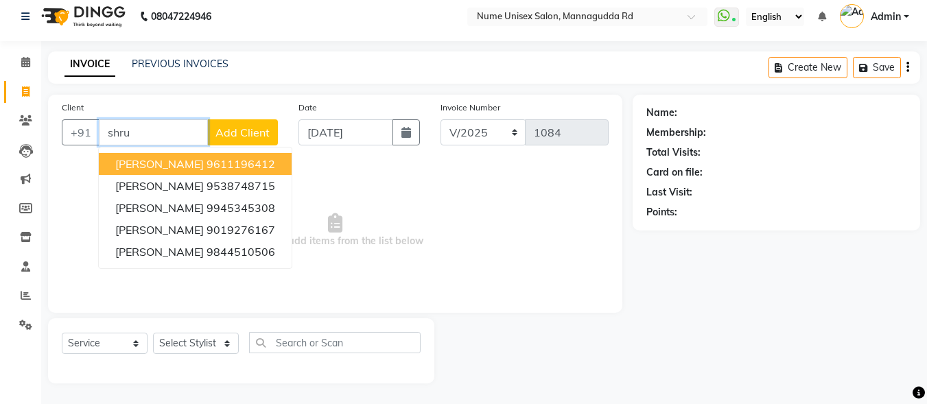
click at [178, 156] on button "[PERSON_NAME] 9611196412" at bounding box center [195, 164] width 193 height 22
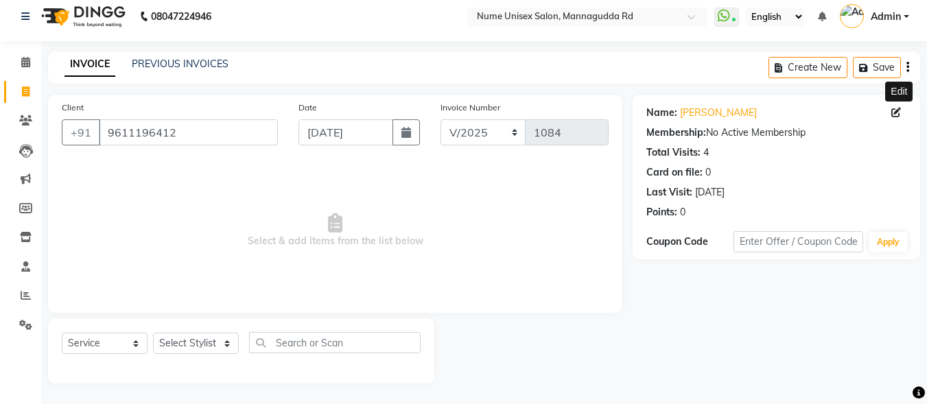
click at [891, 108] on icon at bounding box center [896, 113] width 10 height 10
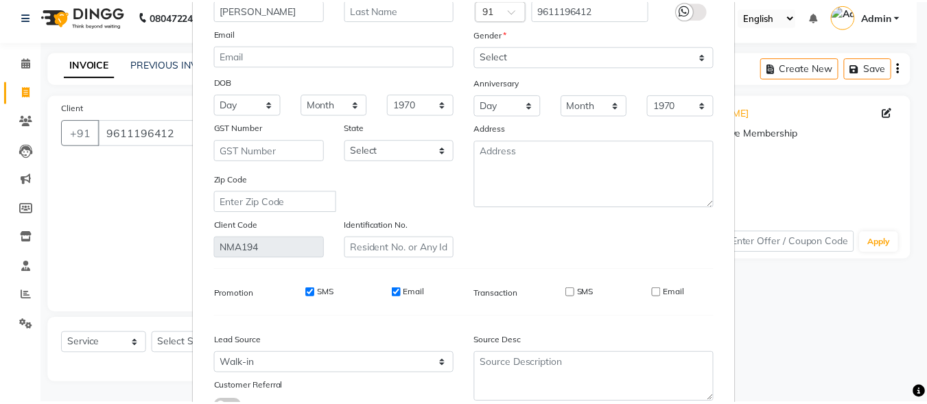
scroll to position [204, 0]
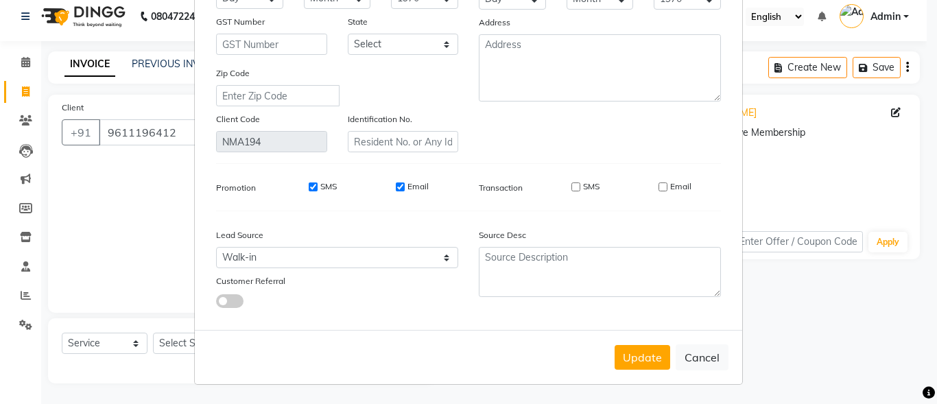
drag, startPoint x: 646, startPoint y: 354, endPoint x: 459, endPoint y: 374, distance: 187.6
click at [647, 354] on button "Update" at bounding box center [642, 357] width 56 height 25
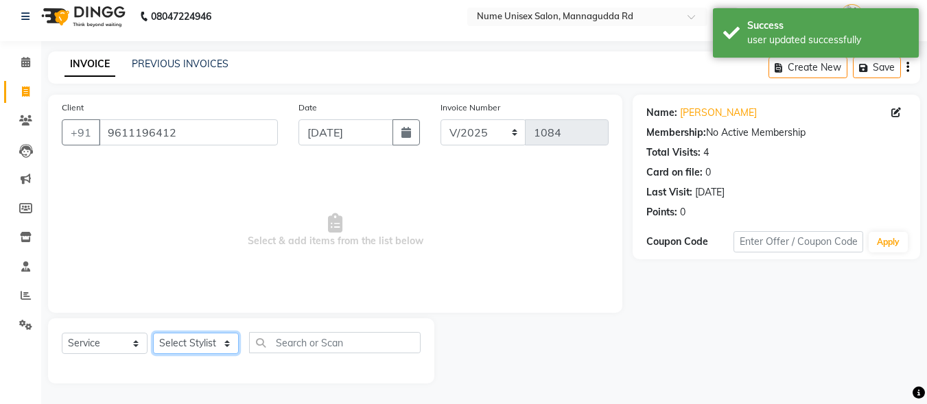
click at [190, 349] on select "Select Stylist Admin [PERSON_NAME] [PERSON_NAME] S [PERSON_NAME] Mohd [PERSON_N…" at bounding box center [196, 343] width 86 height 21
click at [153, 333] on select "Select Stylist Admin [PERSON_NAME] [PERSON_NAME] S [PERSON_NAME] Mohd [PERSON_N…" at bounding box center [196, 343] width 86 height 21
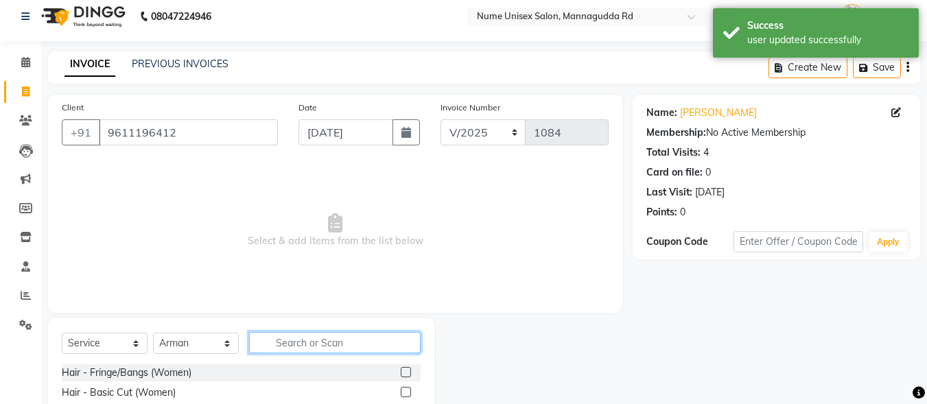
click at [319, 344] on input "text" at bounding box center [334, 342] width 171 height 21
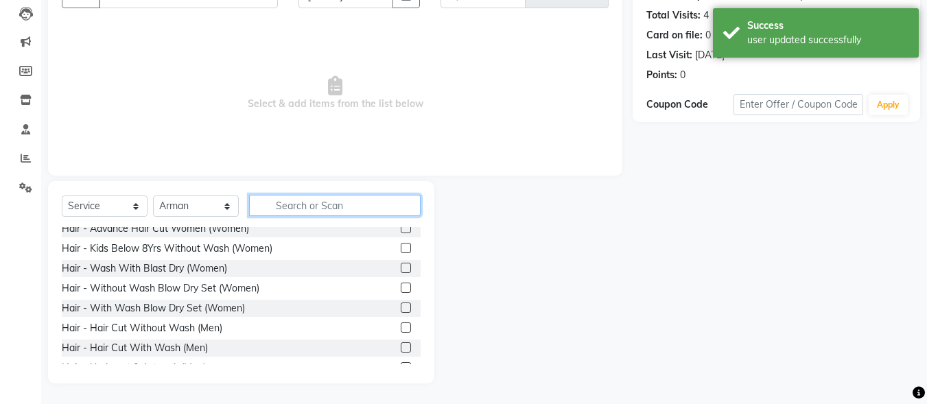
scroll to position [137, 0]
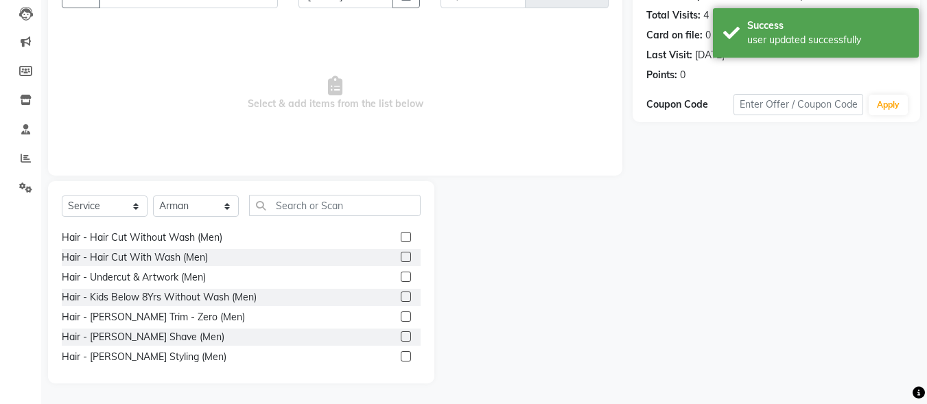
click at [401, 239] on label at bounding box center [406, 237] width 10 height 10
click at [401, 239] on input "checkbox" at bounding box center [405, 237] width 9 height 9
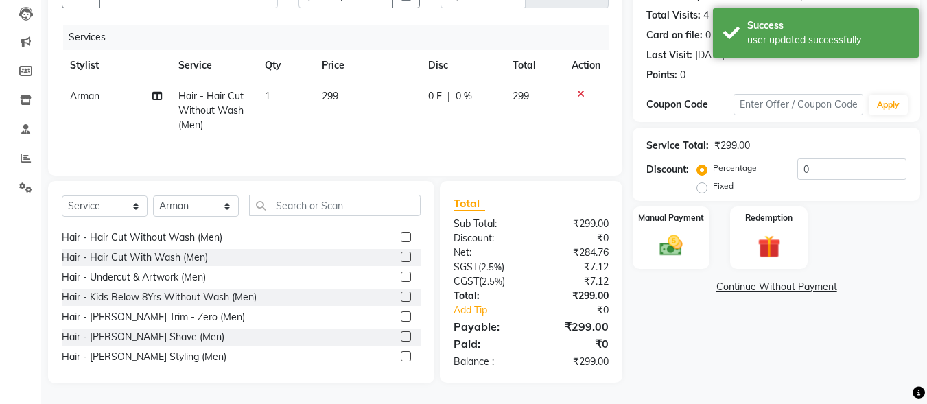
click at [401, 353] on label at bounding box center [406, 356] width 10 height 10
click at [401, 353] on input "checkbox" at bounding box center [405, 357] width 9 height 9
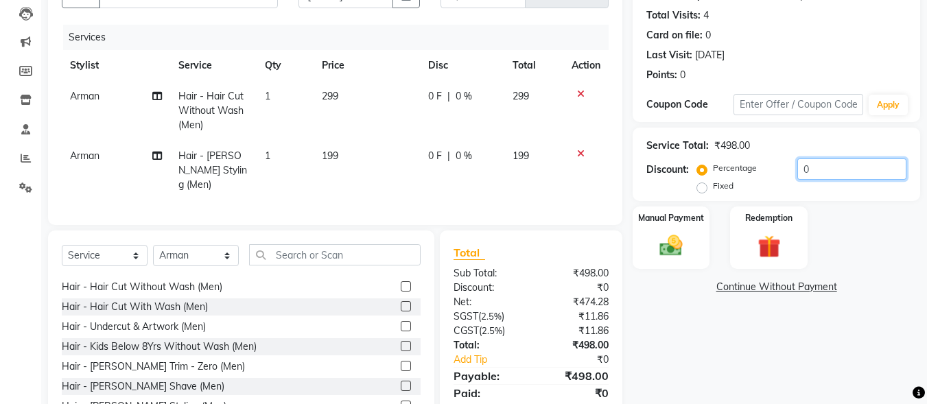
click at [799, 169] on input "0" at bounding box center [851, 168] width 109 height 21
click at [684, 239] on img at bounding box center [671, 245] width 38 height 27
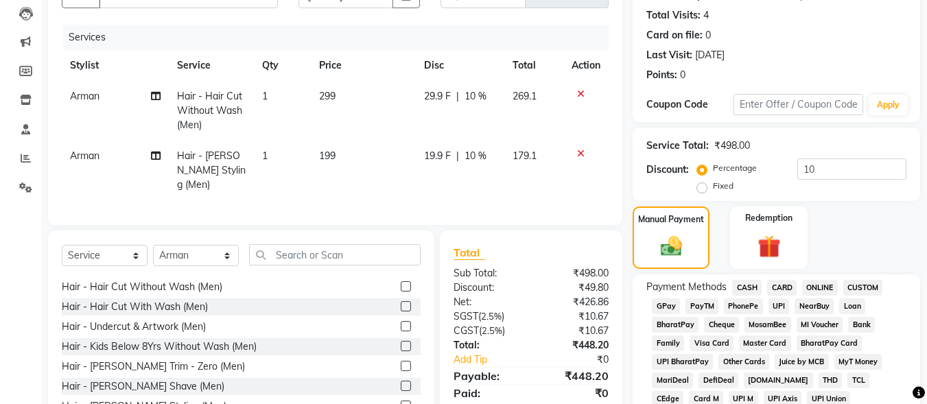
click at [779, 302] on span "UPI" at bounding box center [778, 306] width 21 height 16
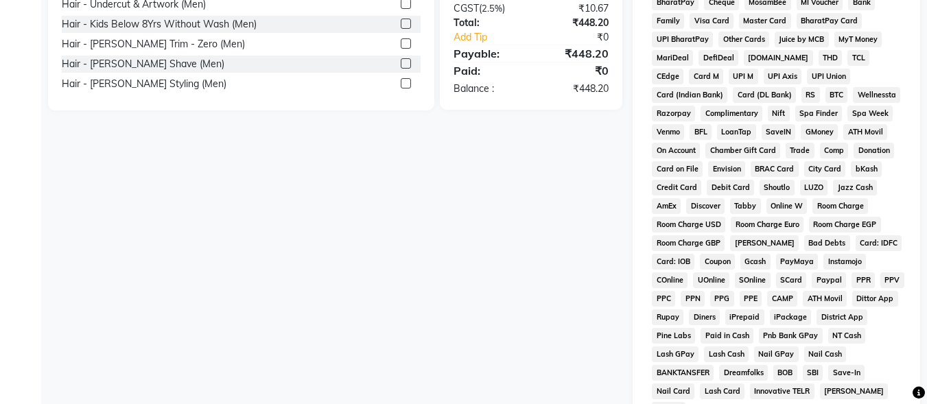
scroll to position [617, 0]
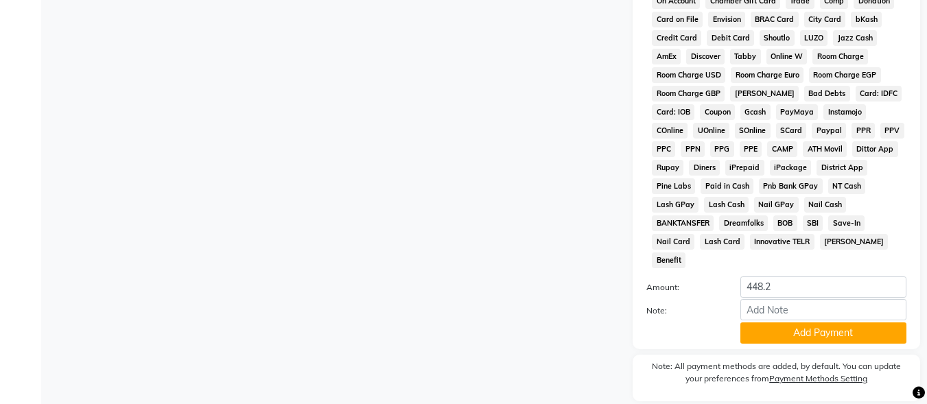
click at [777, 322] on button "Add Payment" at bounding box center [823, 332] width 166 height 21
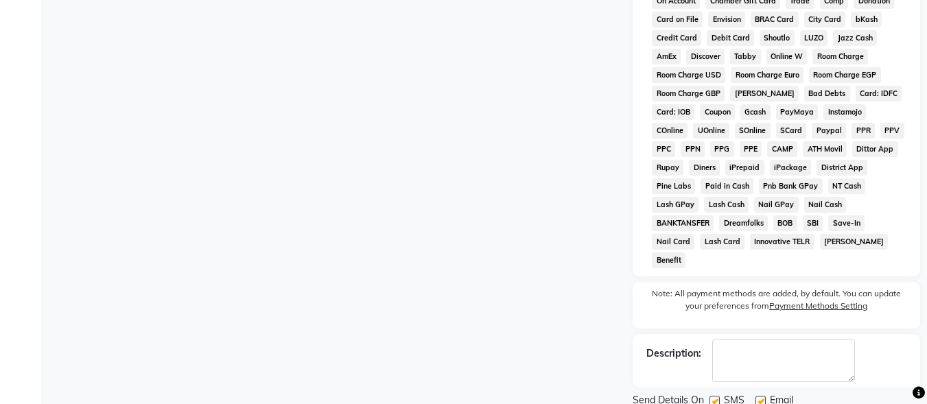
click at [714, 396] on label at bounding box center [714, 401] width 10 height 10
click at [714, 397] on input "checkbox" at bounding box center [713, 401] width 9 height 9
click at [759, 396] on label at bounding box center [760, 401] width 10 height 10
click at [759, 397] on input "checkbox" at bounding box center [759, 401] width 9 height 9
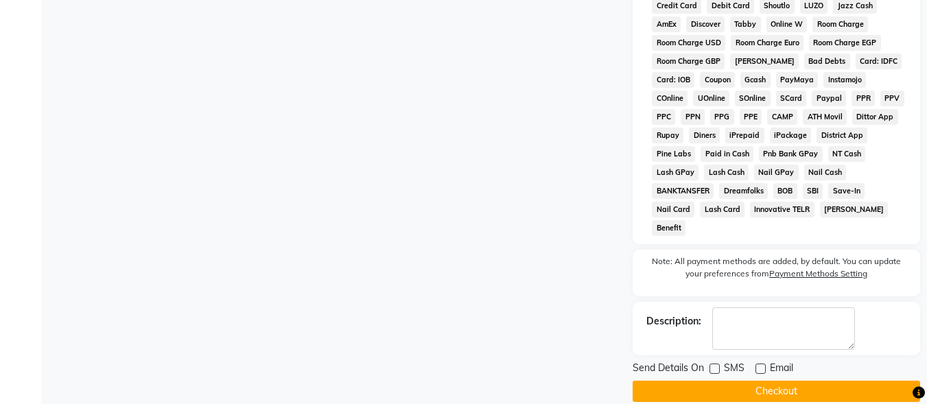
click at [759, 381] on button "Checkout" at bounding box center [775, 391] width 287 height 21
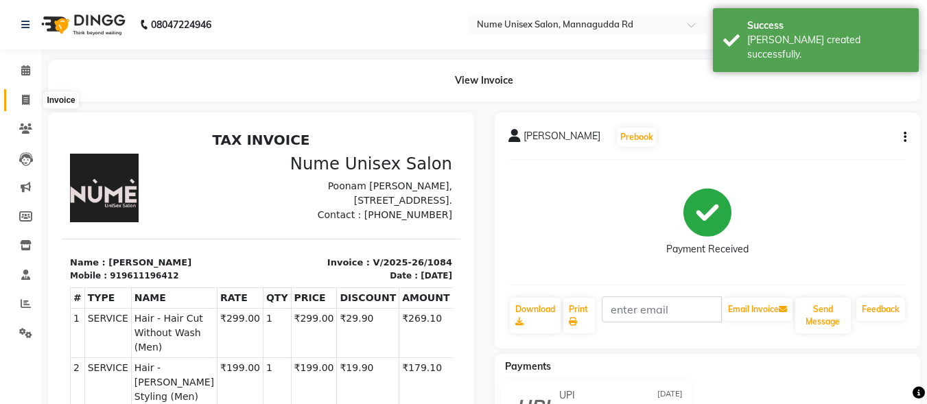
click at [22, 96] on icon at bounding box center [26, 100] width 8 height 10
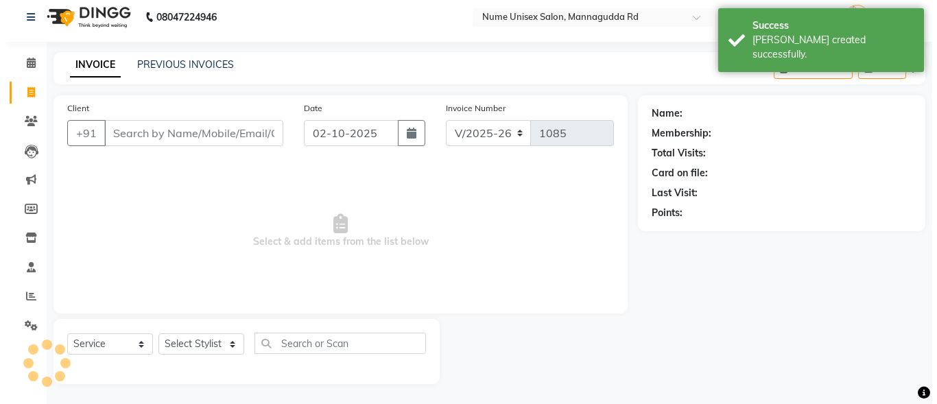
scroll to position [8, 0]
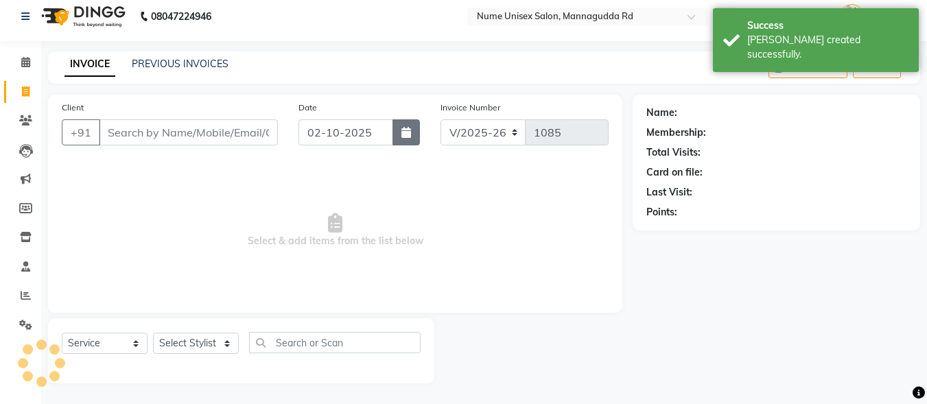
click at [396, 134] on button "button" at bounding box center [405, 132] width 27 height 26
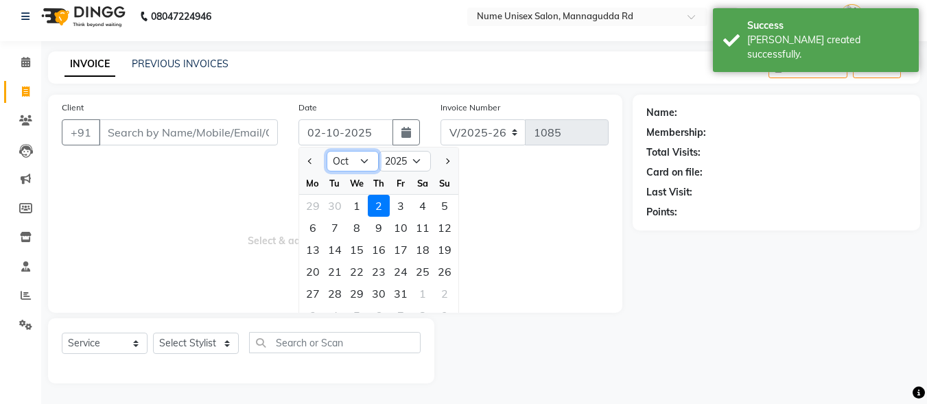
click at [361, 158] on select "Jan Feb Mar Apr May Jun [DATE] Aug Sep Oct Nov Dec" at bounding box center [352, 161] width 52 height 21
click at [326, 151] on select "Jan Feb Mar Apr May Jun [DATE] Aug Sep Oct Nov Dec" at bounding box center [352, 161] width 52 height 21
click at [385, 272] on div "25" at bounding box center [379, 272] width 22 height 22
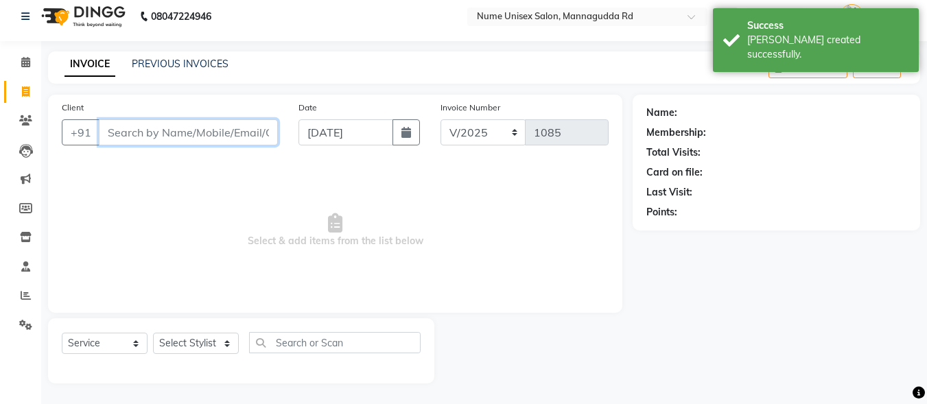
click at [245, 135] on input "Client" at bounding box center [188, 132] width 179 height 26
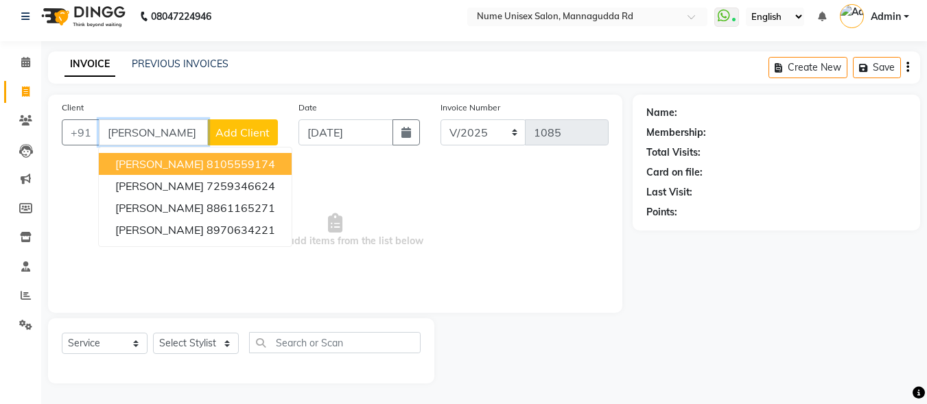
click at [206, 169] on ngb-highlight "8105559174" at bounding box center [240, 164] width 69 height 14
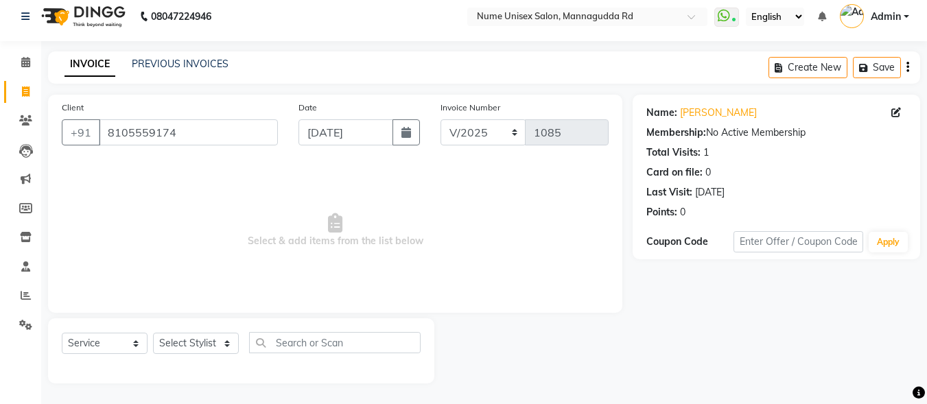
click at [887, 118] on div "Name: [PERSON_NAME]" at bounding box center [776, 113] width 260 height 14
click at [898, 110] on icon at bounding box center [896, 113] width 10 height 10
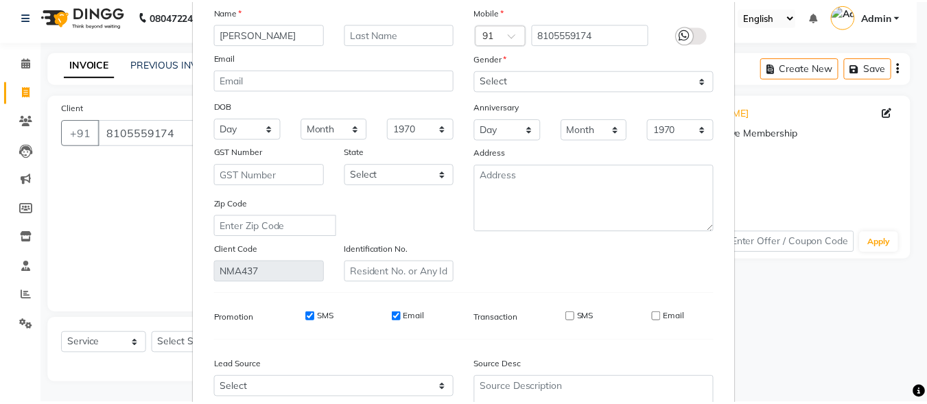
scroll to position [204, 0]
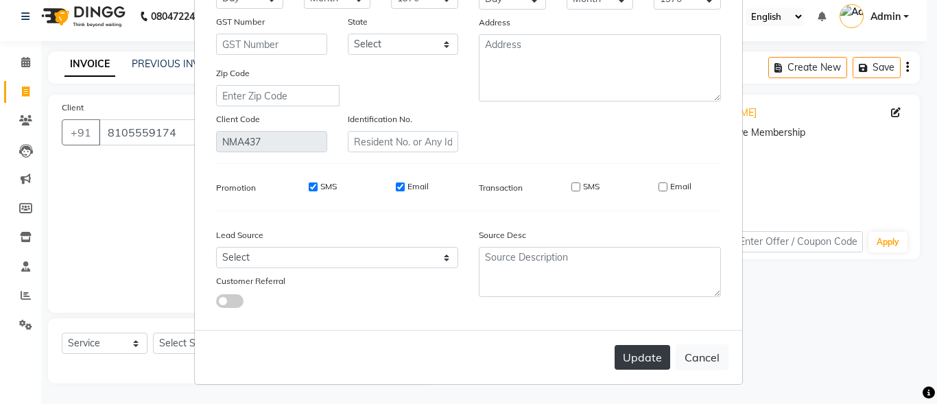
click at [656, 354] on button "Update" at bounding box center [642, 357] width 56 height 25
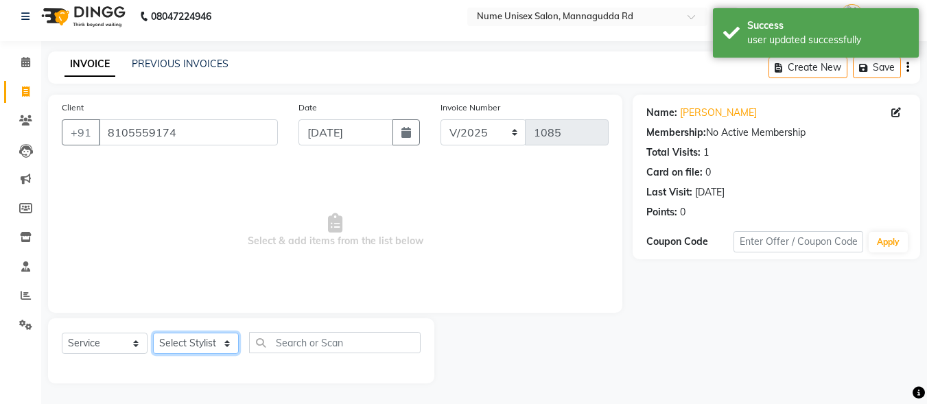
click at [216, 338] on select "Select Stylist Admin [PERSON_NAME] [PERSON_NAME] S [PERSON_NAME] Mohd [PERSON_N…" at bounding box center [196, 343] width 86 height 21
click at [153, 333] on select "Select Stylist Admin [PERSON_NAME] [PERSON_NAME] S [PERSON_NAME] Mohd [PERSON_N…" at bounding box center [196, 343] width 86 height 21
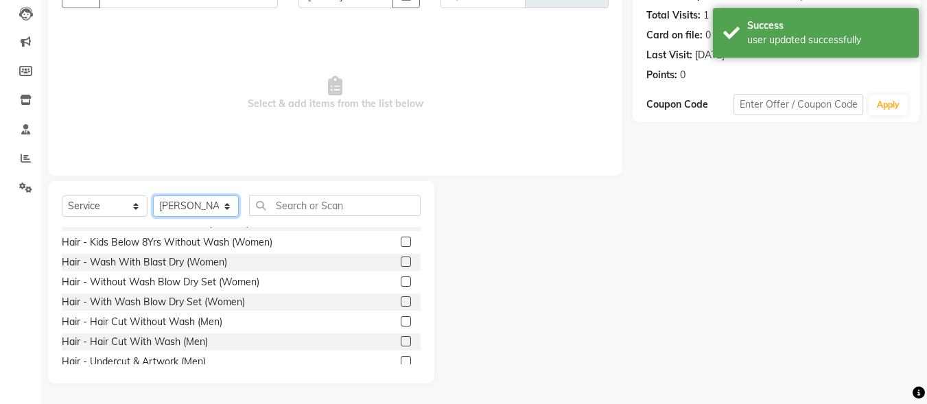
scroll to position [137, 0]
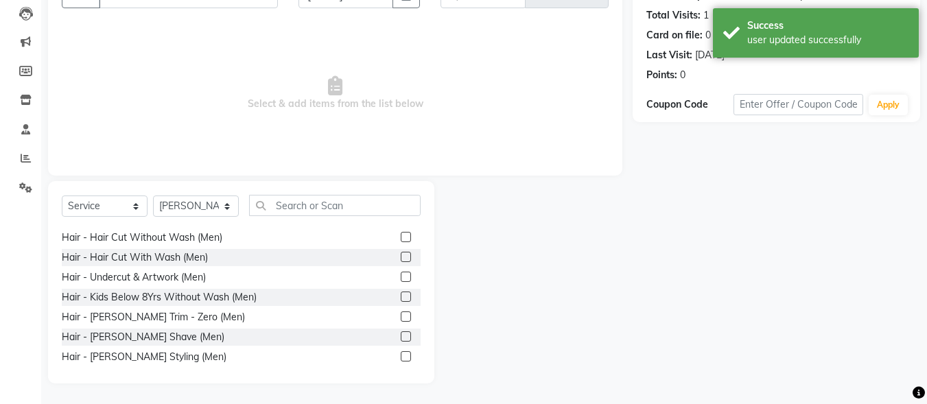
click at [401, 353] on label at bounding box center [406, 356] width 10 height 10
click at [401, 353] on input "checkbox" at bounding box center [405, 357] width 9 height 9
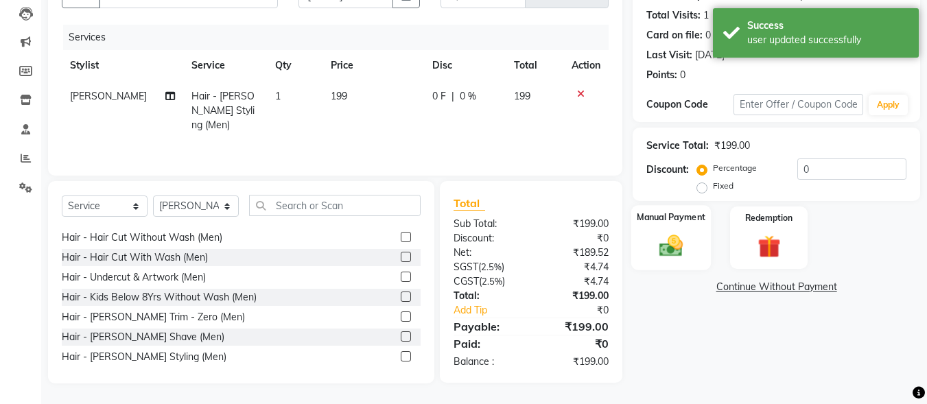
drag, startPoint x: 670, startPoint y: 248, endPoint x: 682, endPoint y: 265, distance: 21.7
click at [671, 250] on img at bounding box center [671, 245] width 38 height 27
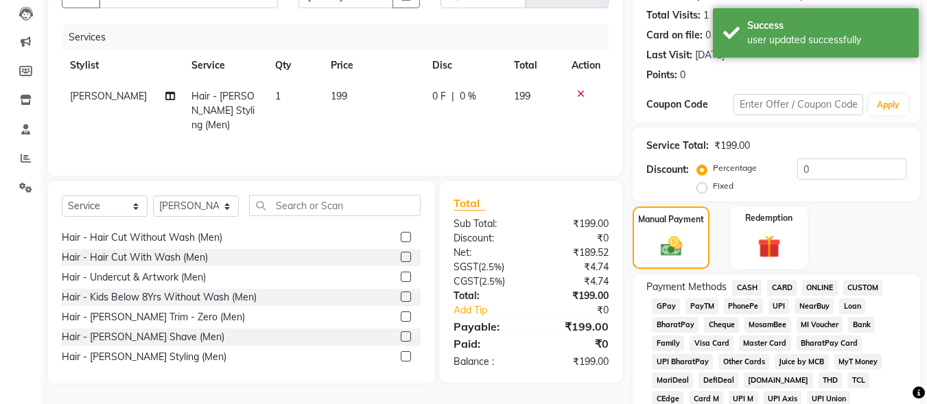
click at [778, 306] on span "UPI" at bounding box center [778, 306] width 21 height 16
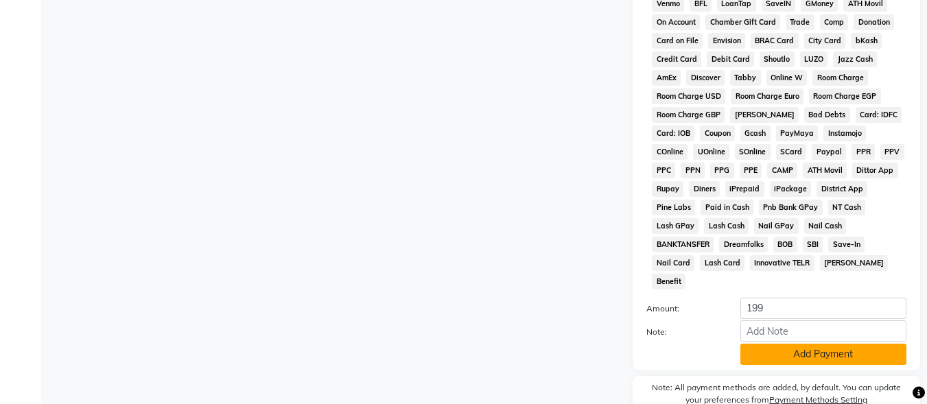
scroll to position [645, 0]
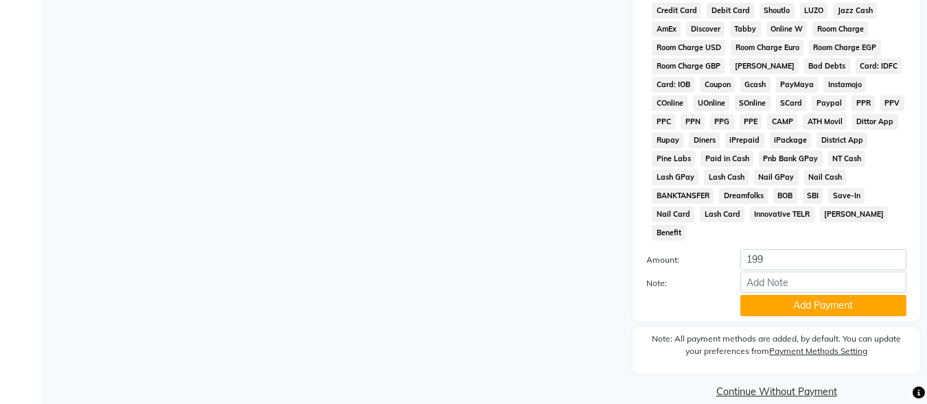
click at [781, 301] on div "Payment Methods CASH CARD ONLINE CUSTOM GPay PayTM PhonePe UPI NearBuy Loan Bha…" at bounding box center [775, 48] width 287 height 547
click at [781, 295] on button "Add Payment" at bounding box center [823, 305] width 166 height 21
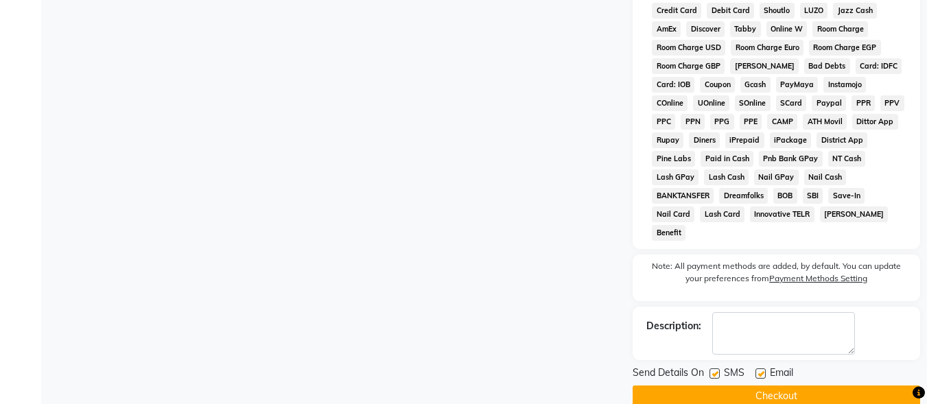
click at [715, 368] on label at bounding box center [714, 373] width 10 height 10
click at [715, 370] on input "checkbox" at bounding box center [713, 374] width 9 height 9
click at [760, 368] on label at bounding box center [760, 373] width 10 height 10
click at [760, 370] on input "checkbox" at bounding box center [759, 374] width 9 height 9
click at [763, 385] on button "Checkout" at bounding box center [775, 395] width 287 height 21
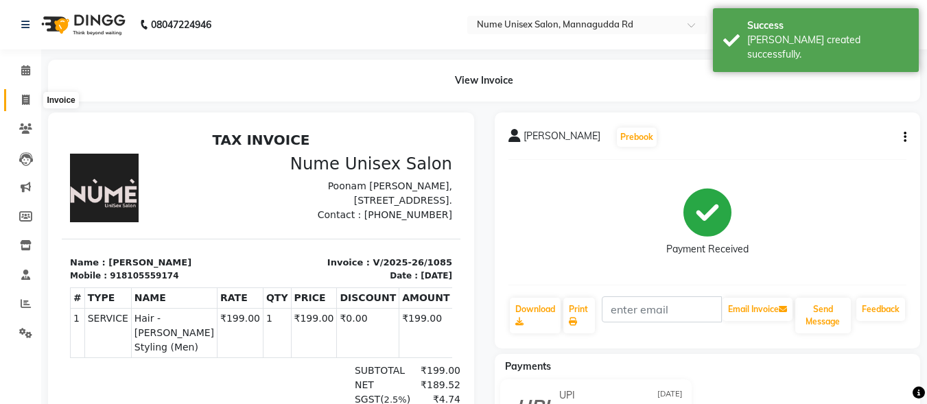
click at [31, 100] on span at bounding box center [26, 101] width 24 height 16
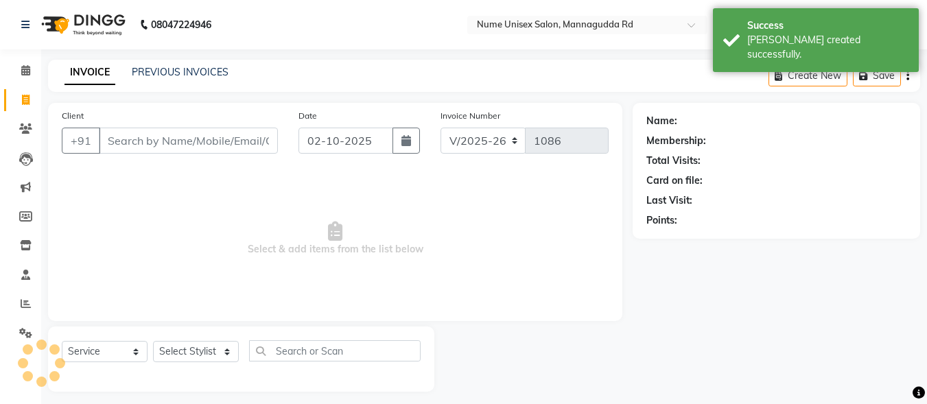
scroll to position [8, 0]
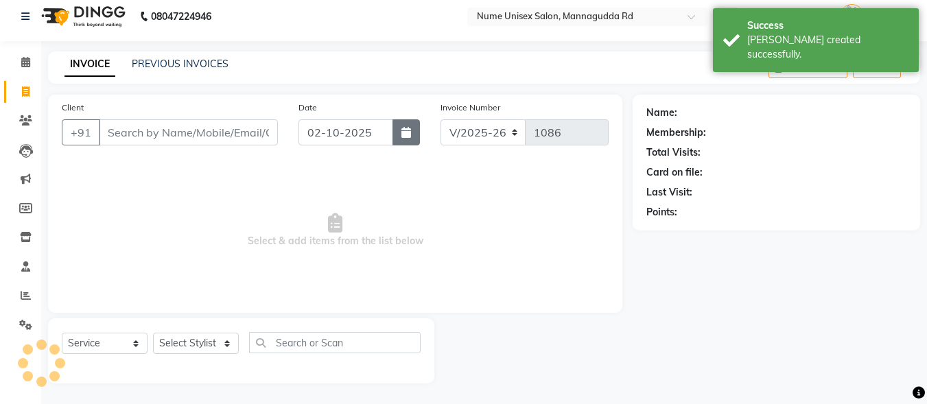
click at [409, 139] on button "button" at bounding box center [405, 132] width 27 height 26
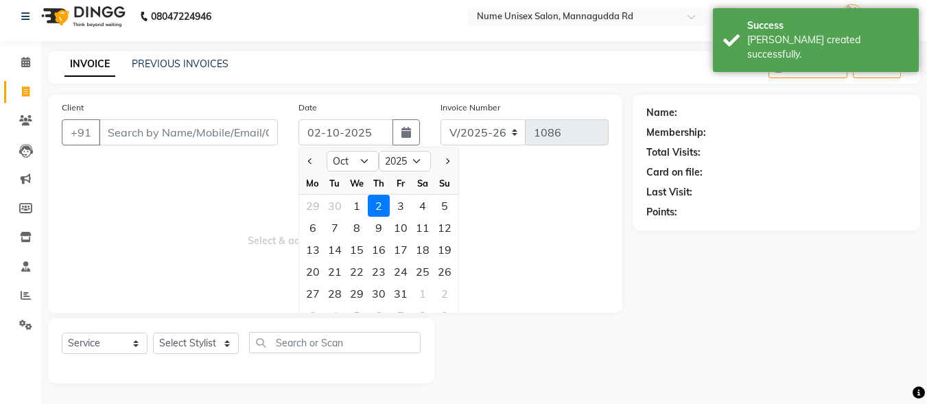
click at [355, 150] on ngb-datepicker-navigation "Jan Feb Mar Apr May Jun [DATE] Aug Sep Oct Nov [DATE] 2016 2017 2018 2019 2020 …" at bounding box center [378, 161] width 159 height 22
click at [363, 158] on select "Jan Feb Mar Apr May Jun [DATE] Aug Sep Oct Nov Dec" at bounding box center [352, 161] width 52 height 21
click at [326, 151] on select "Jan Feb Mar Apr May Jun [DATE] Aug Sep Oct Nov Dec" at bounding box center [352, 161] width 52 height 21
click at [387, 269] on div "25" at bounding box center [379, 272] width 22 height 22
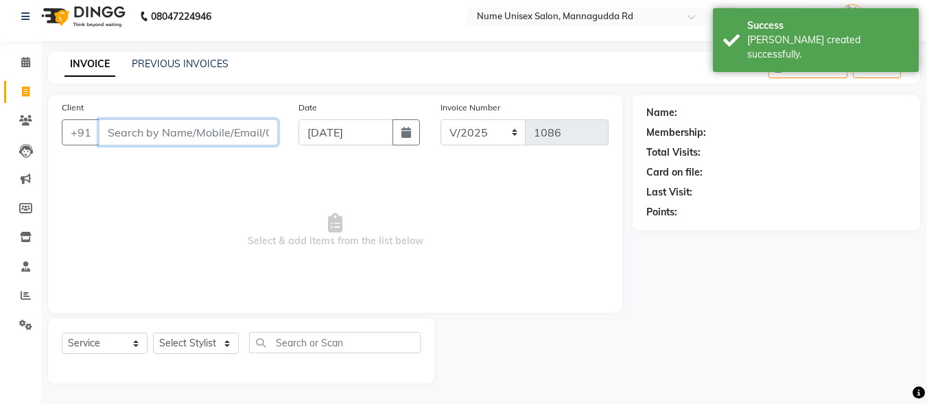
click at [250, 134] on input "Client" at bounding box center [188, 132] width 179 height 26
